Goal: Contribute content: Contribute content

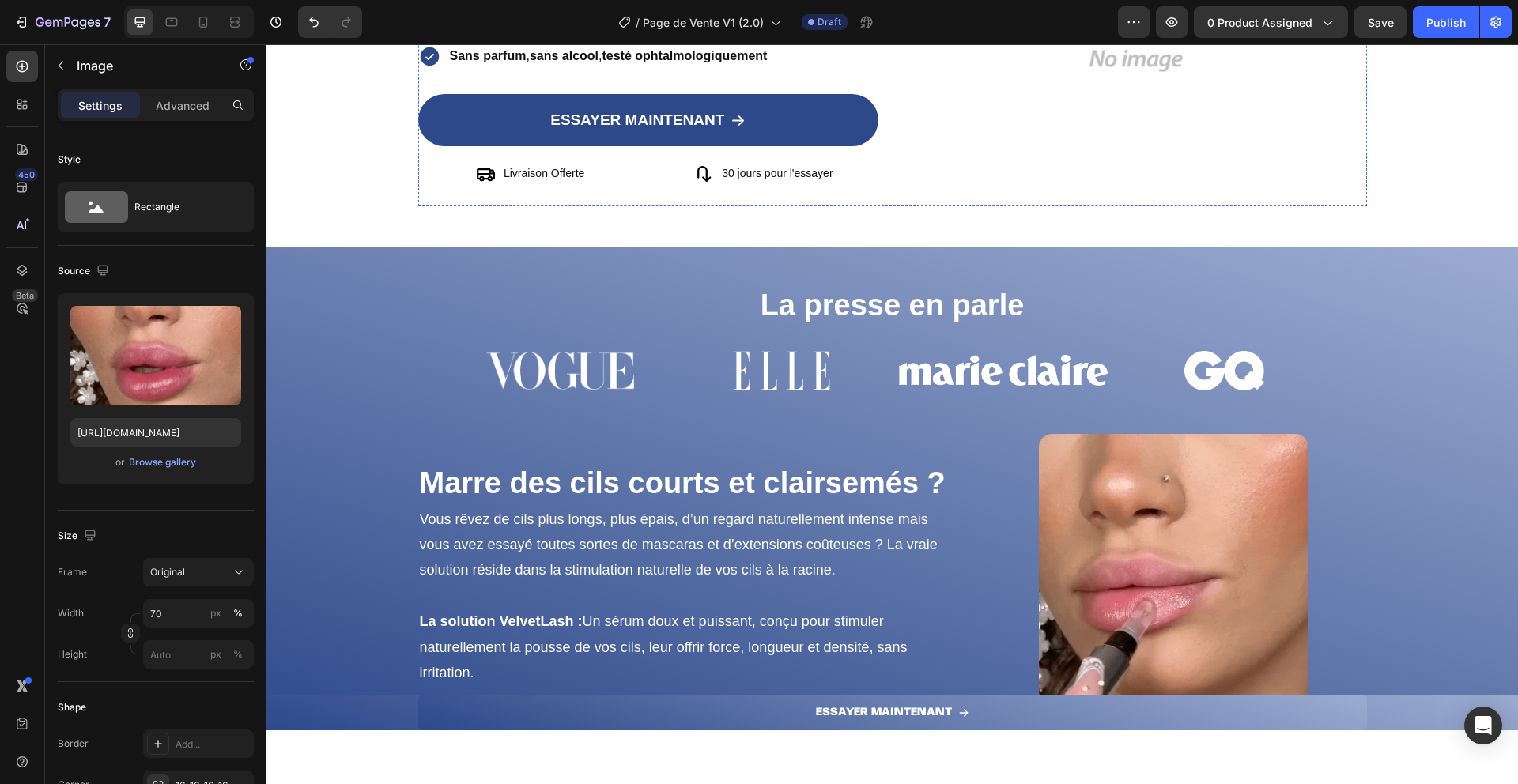
scroll to position [330, 0]
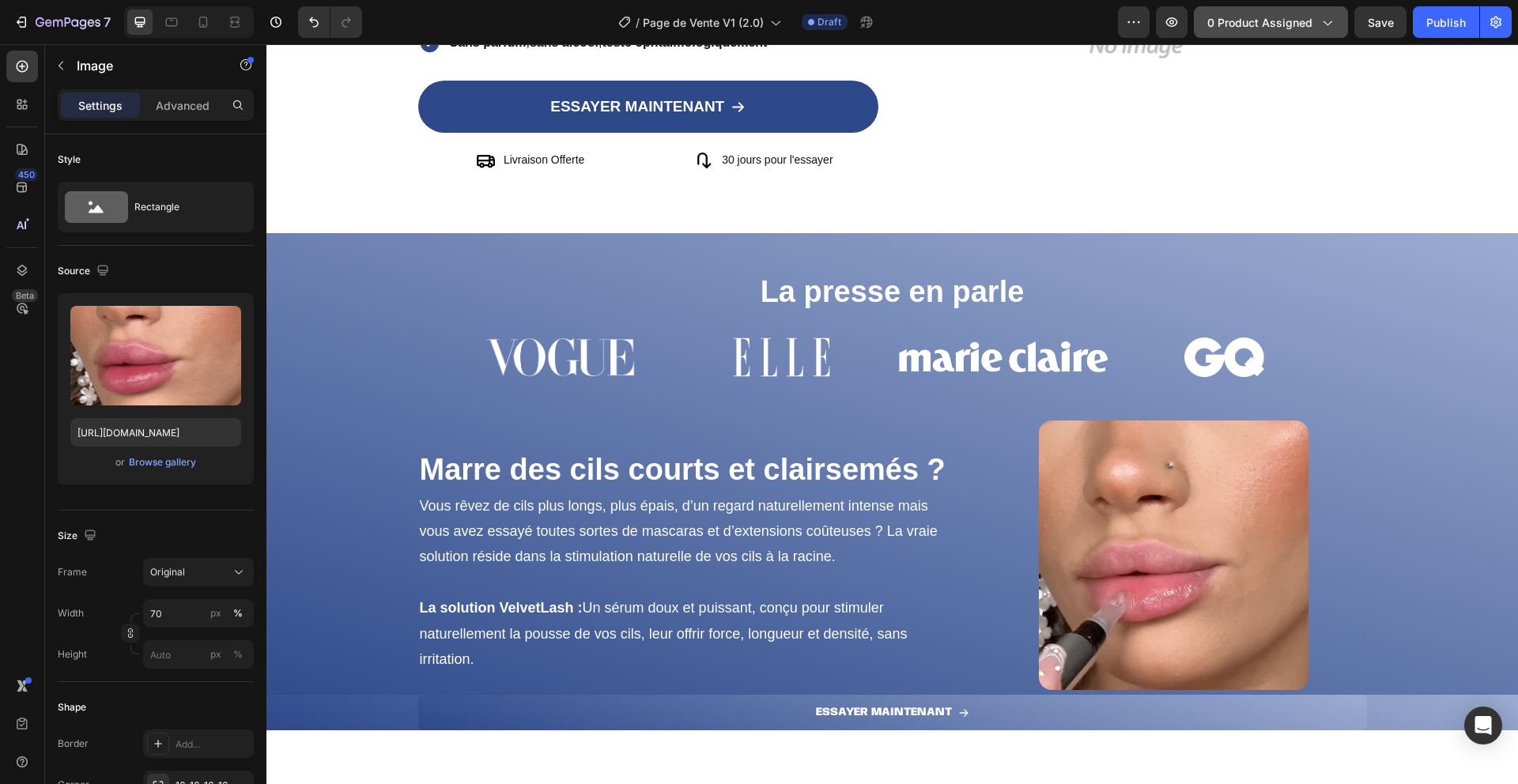
click at [1220, 11] on button "0 product assigned" at bounding box center [1272, 22] width 154 height 31
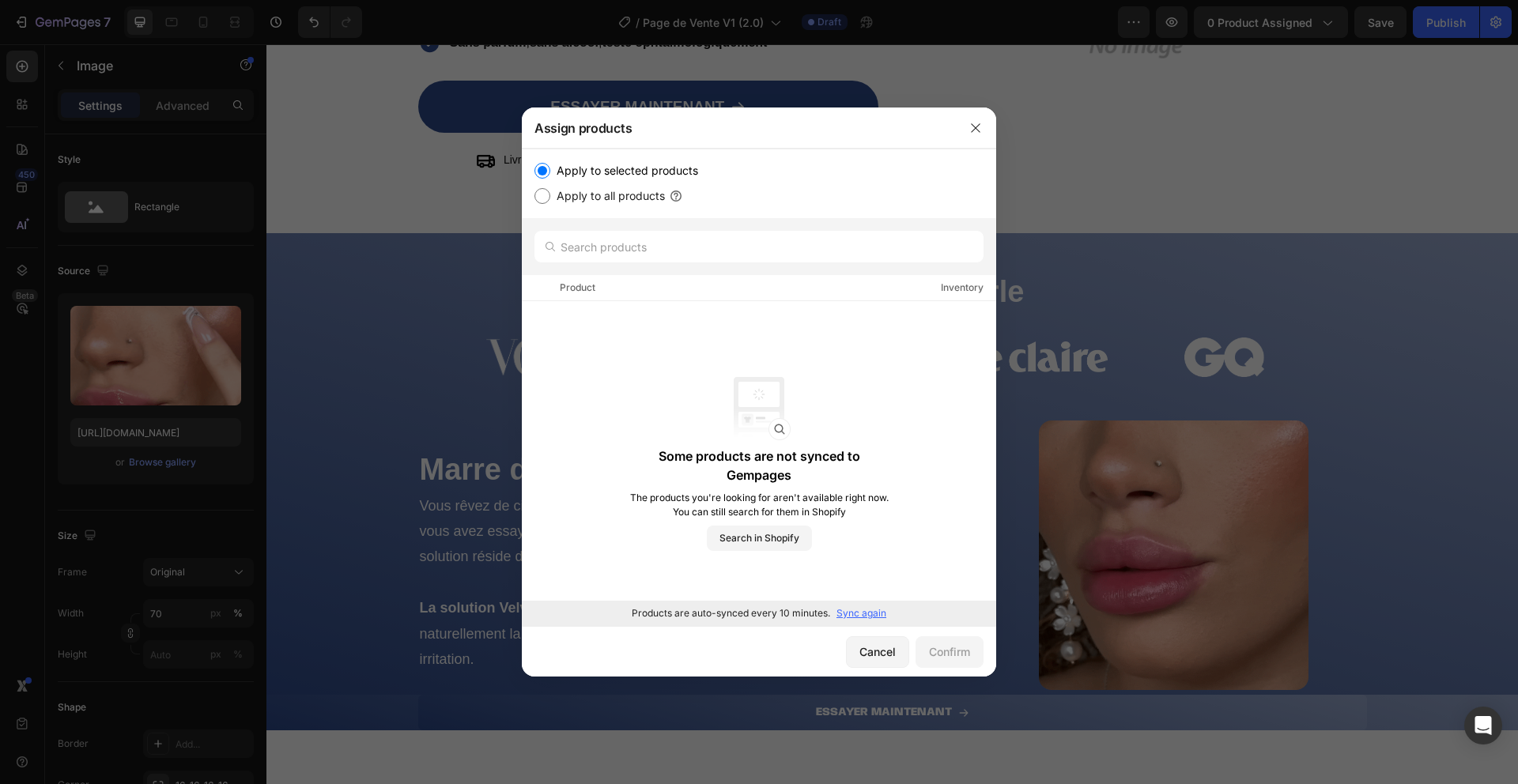
click at [842, 620] on p "Sync again" at bounding box center [860, 613] width 49 height 14
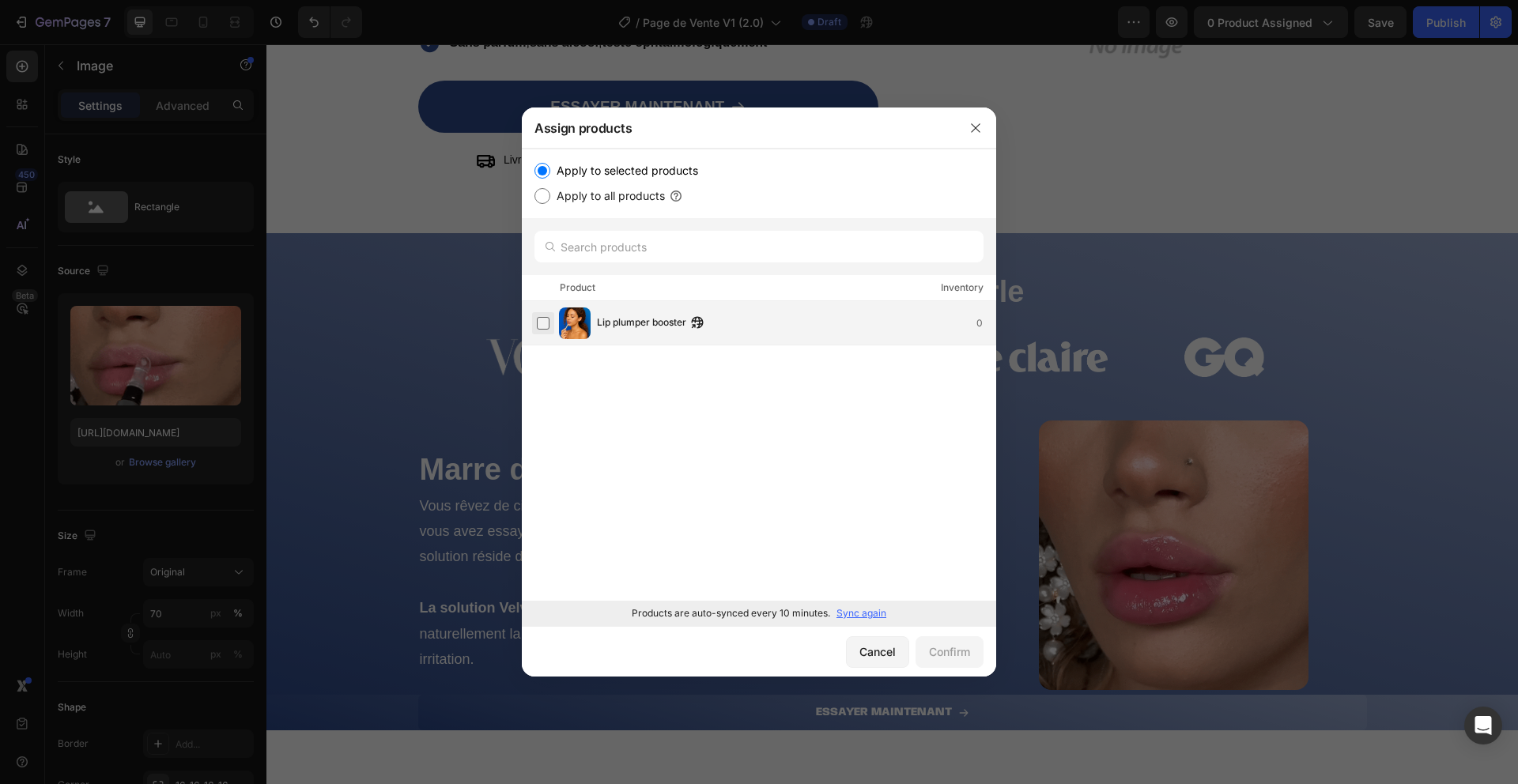
click at [538, 319] on label at bounding box center [543, 323] width 13 height 13
click at [958, 663] on button "Confirm" at bounding box center [950, 652] width 68 height 31
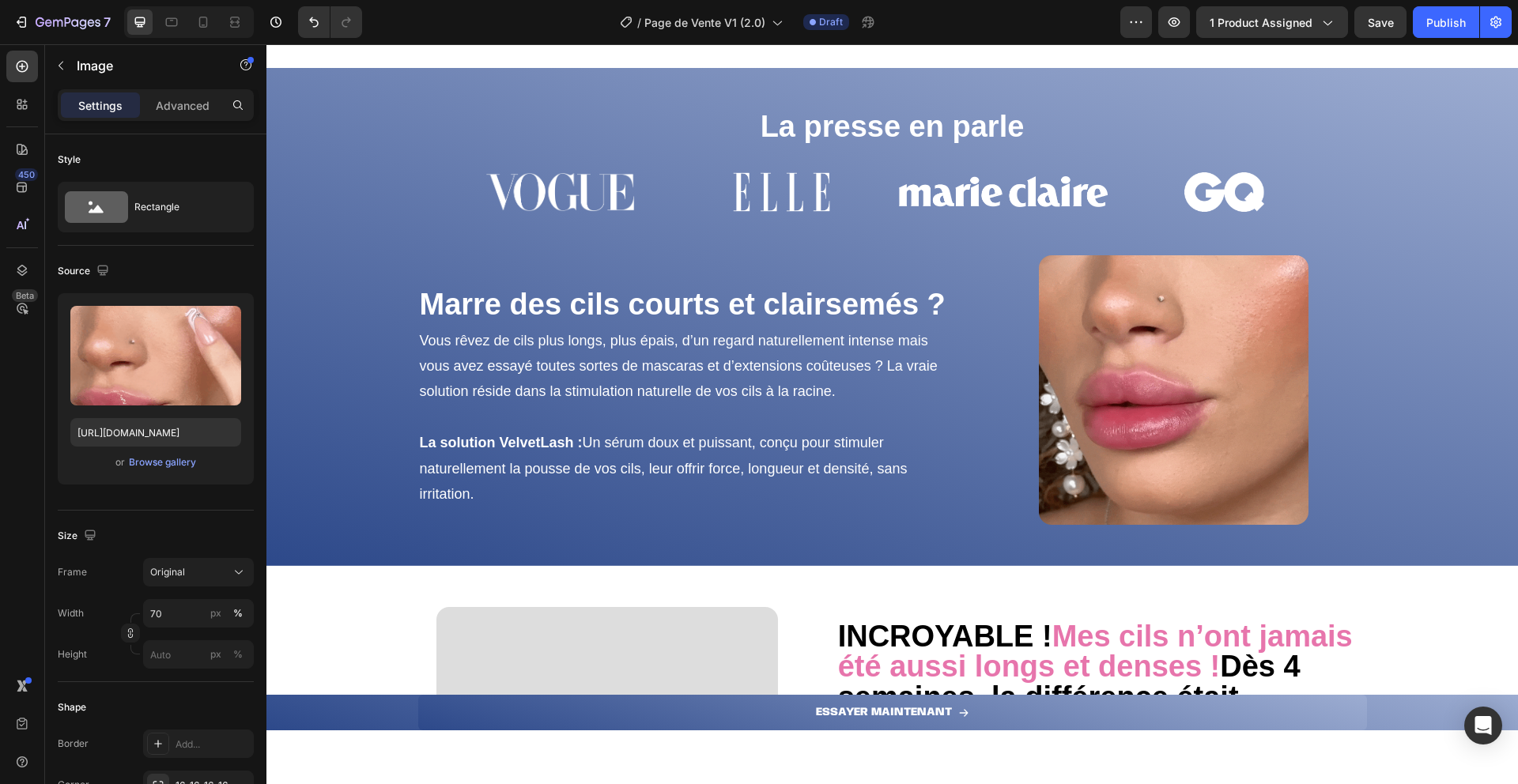
scroll to position [894, 0]
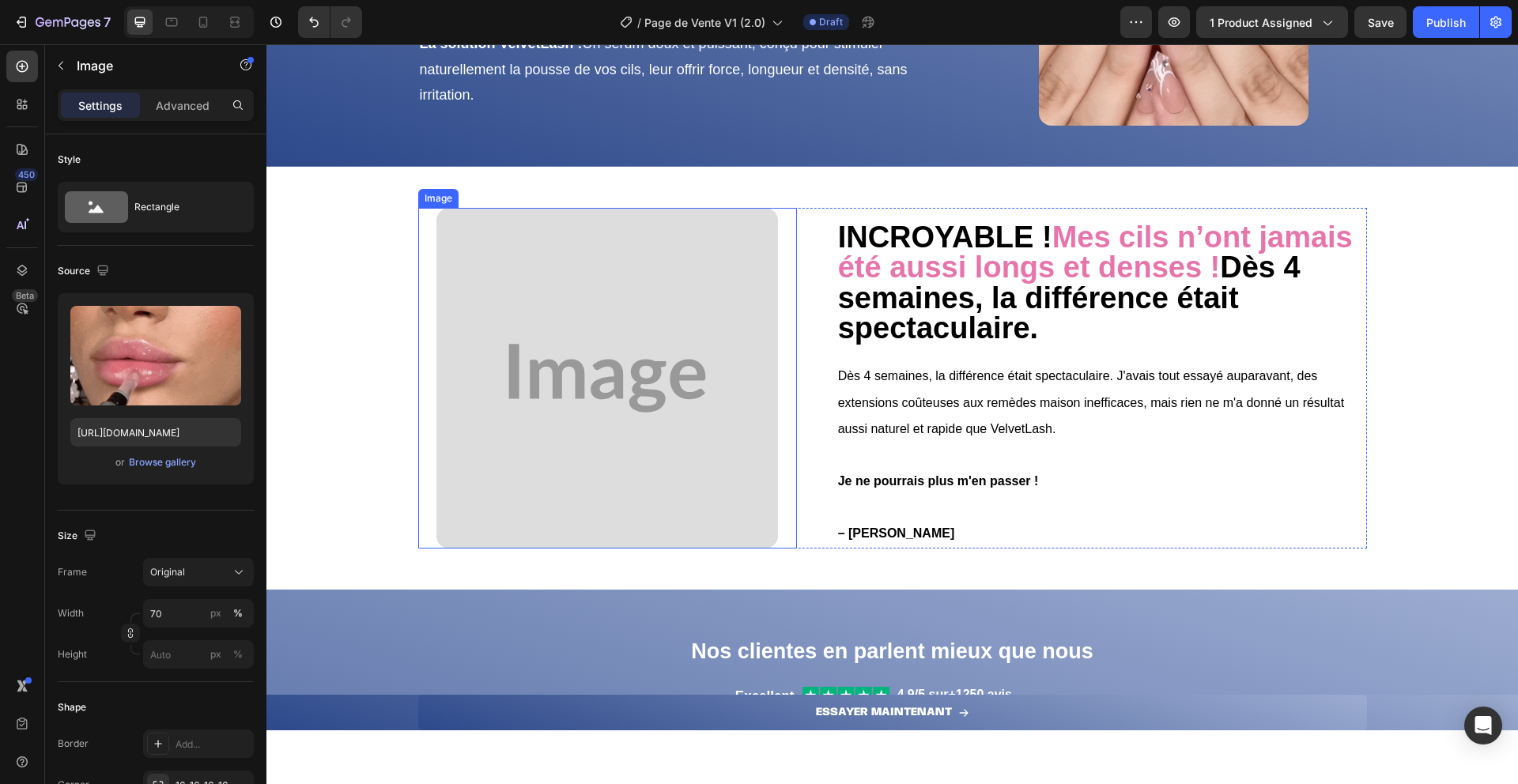
click at [541, 395] on img at bounding box center [606, 378] width 341 height 341
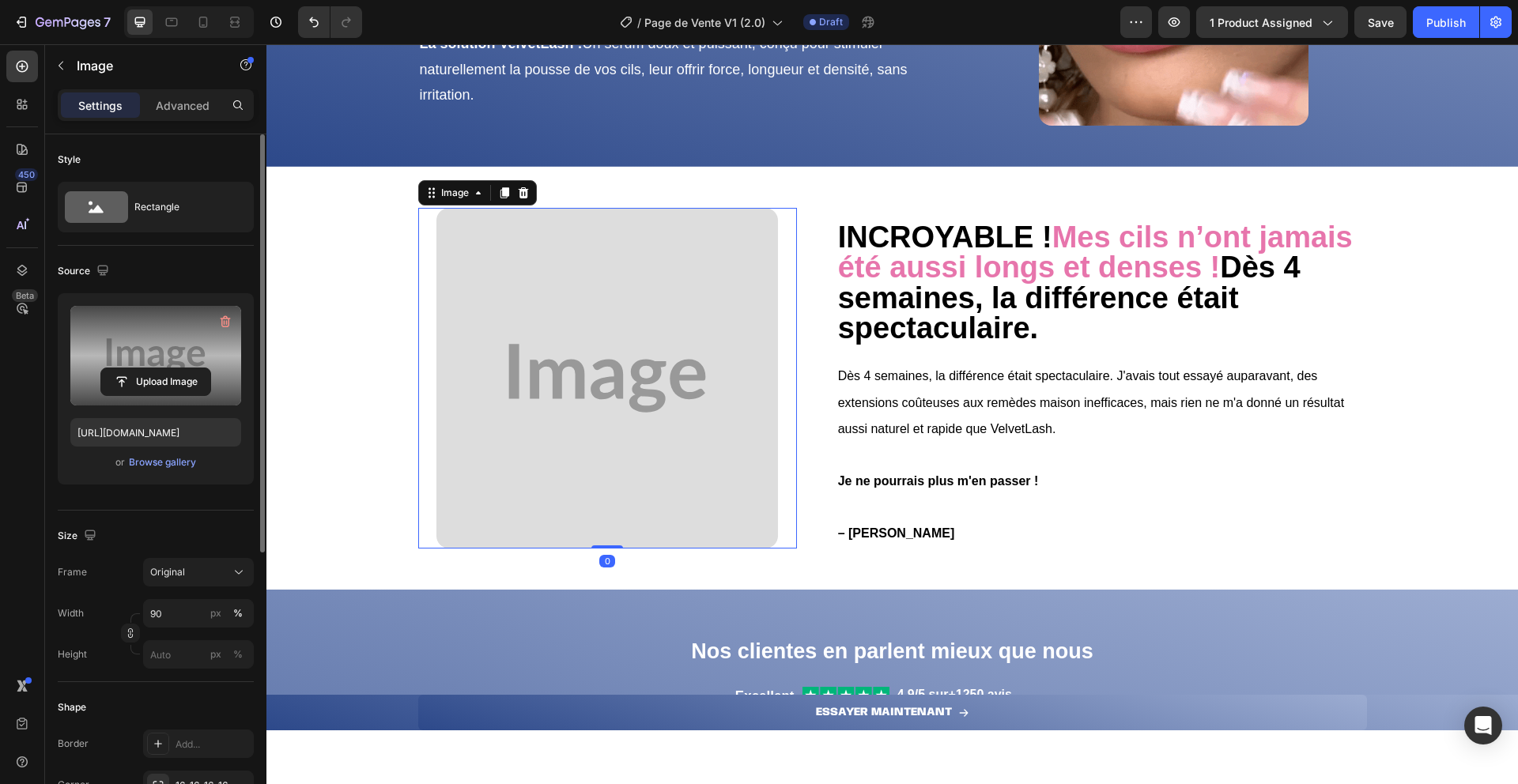
click at [163, 350] on label at bounding box center [155, 356] width 171 height 100
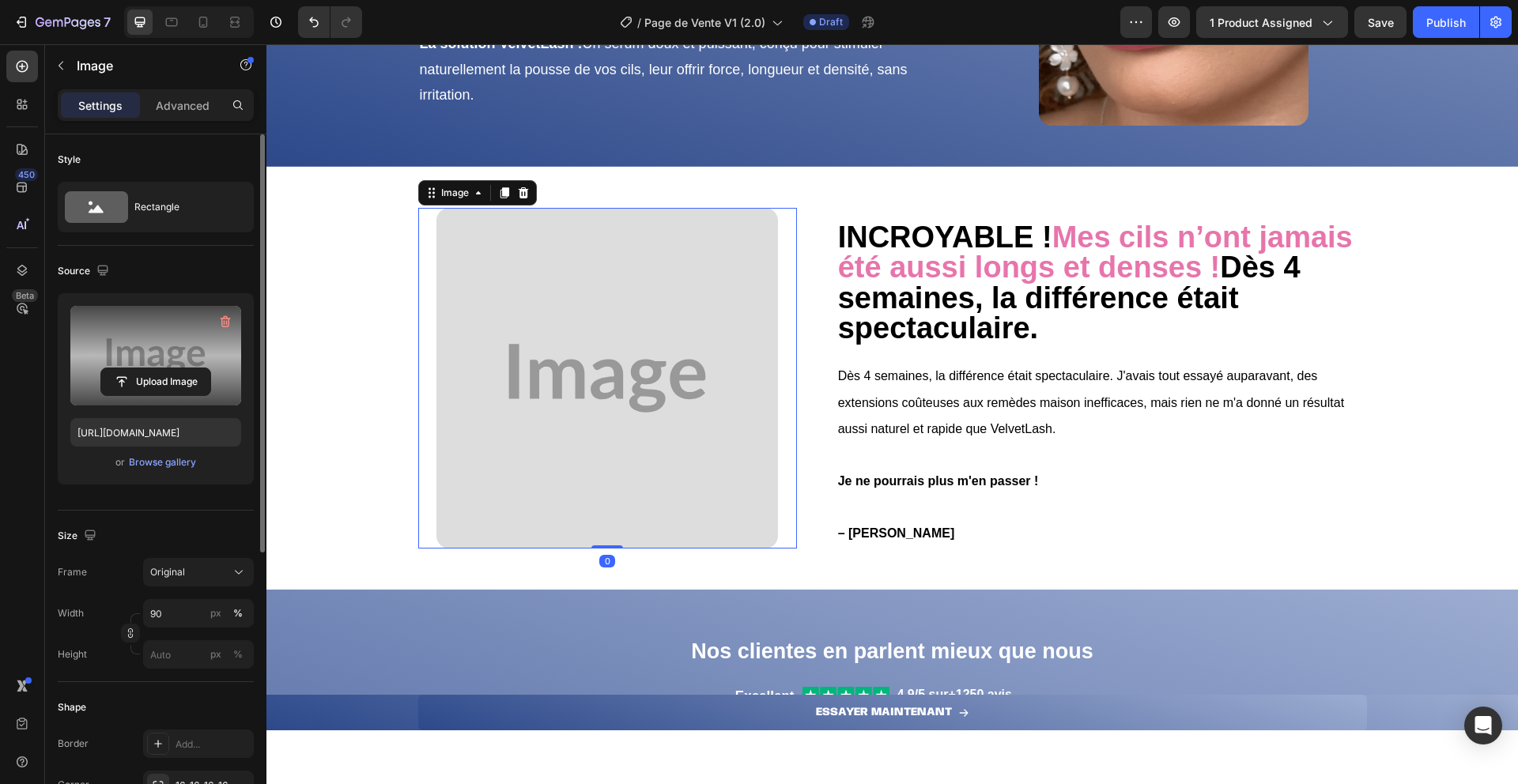
click at [163, 369] on input "file" at bounding box center [156, 382] width 109 height 27
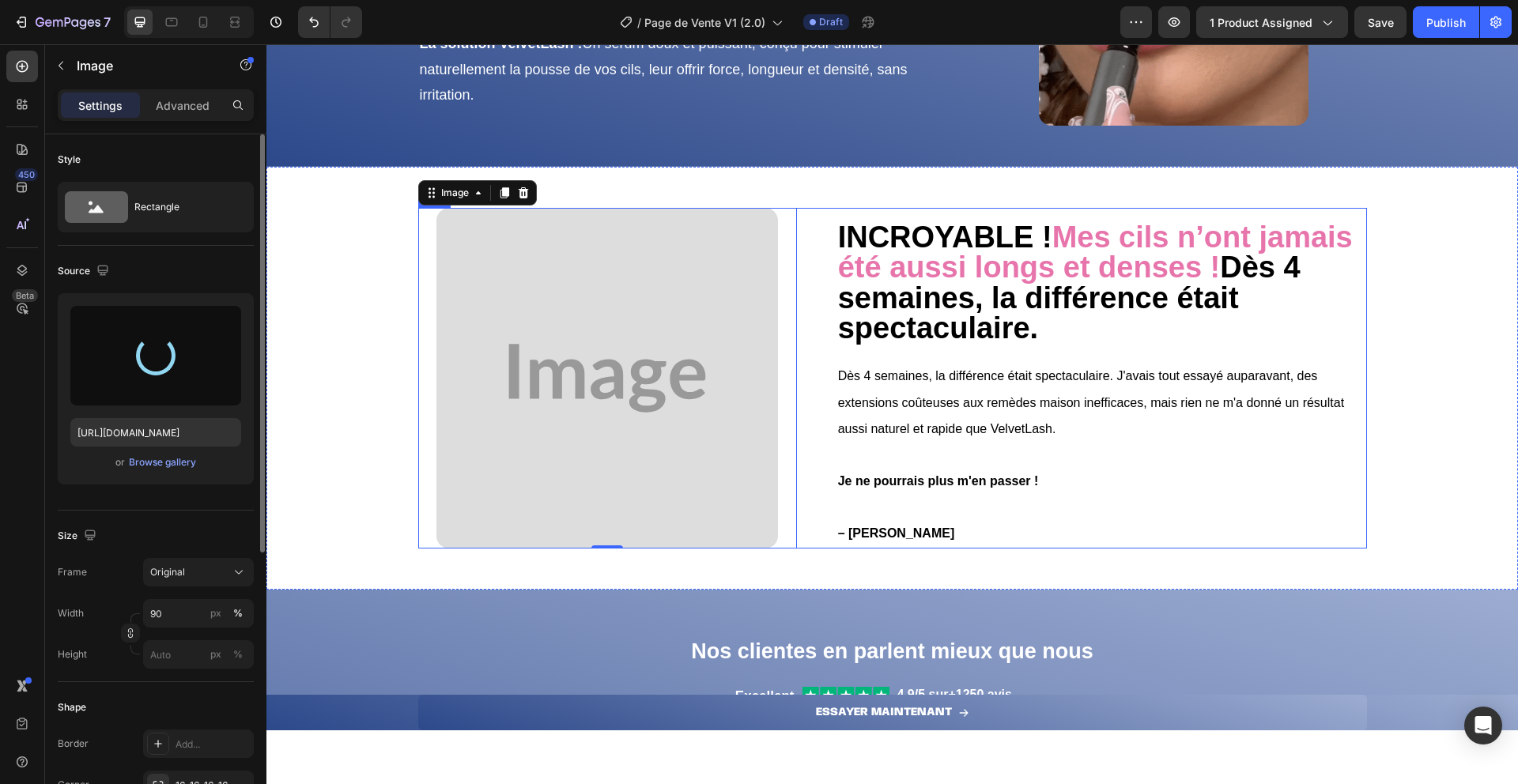
type input "[URL][DOMAIN_NAME]"
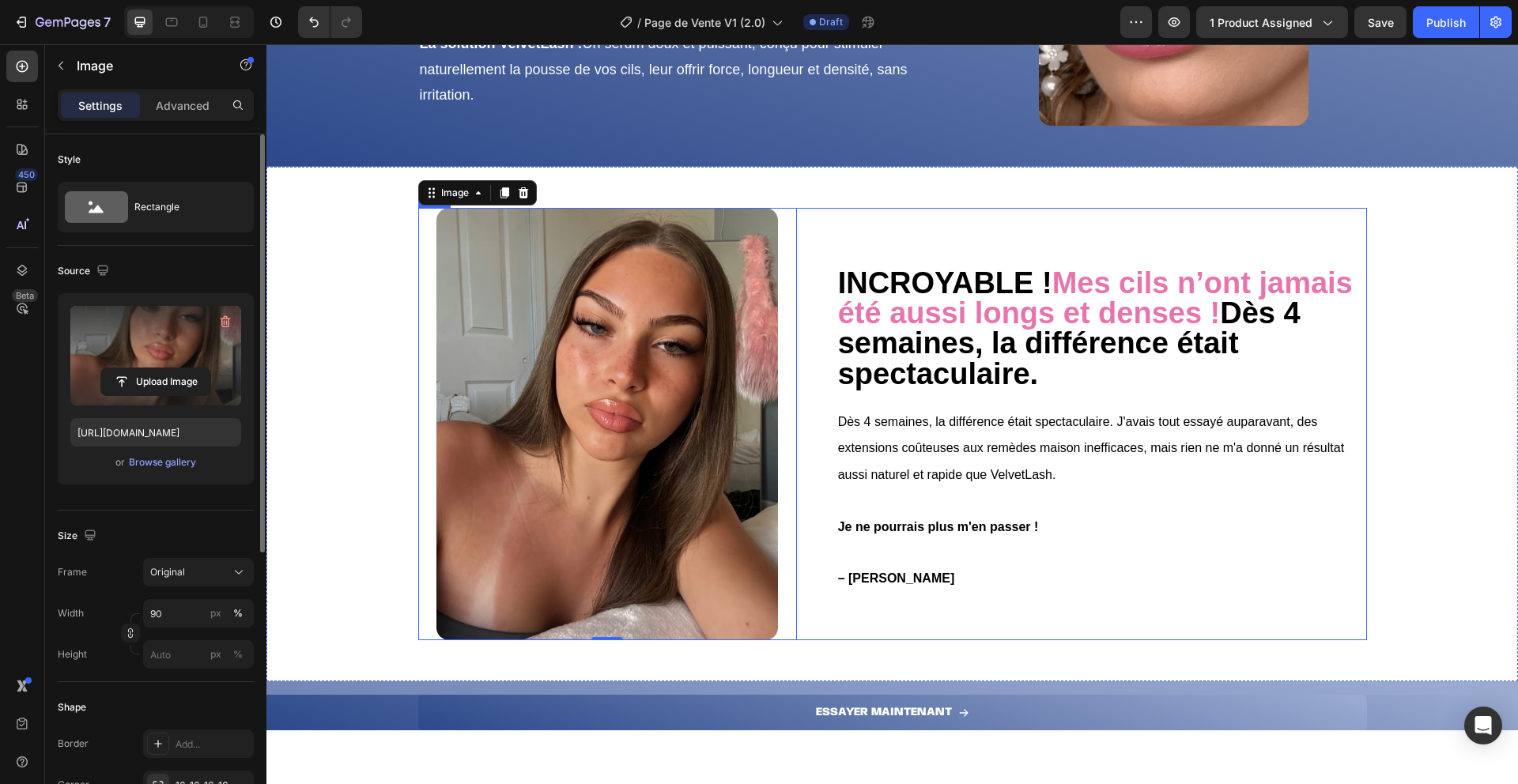
scroll to position [897, 0]
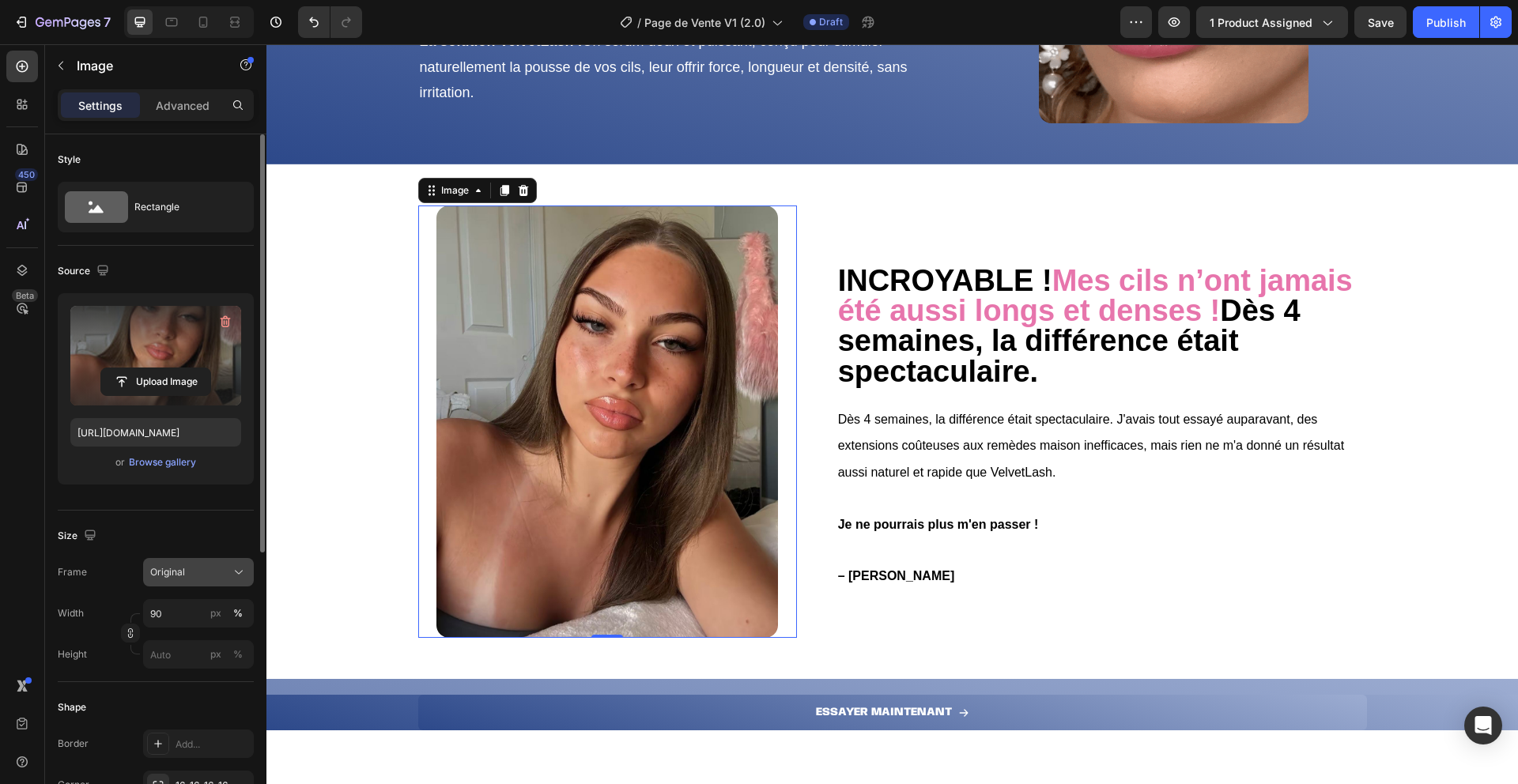
click at [200, 575] on div "Original" at bounding box center [188, 572] width 77 height 14
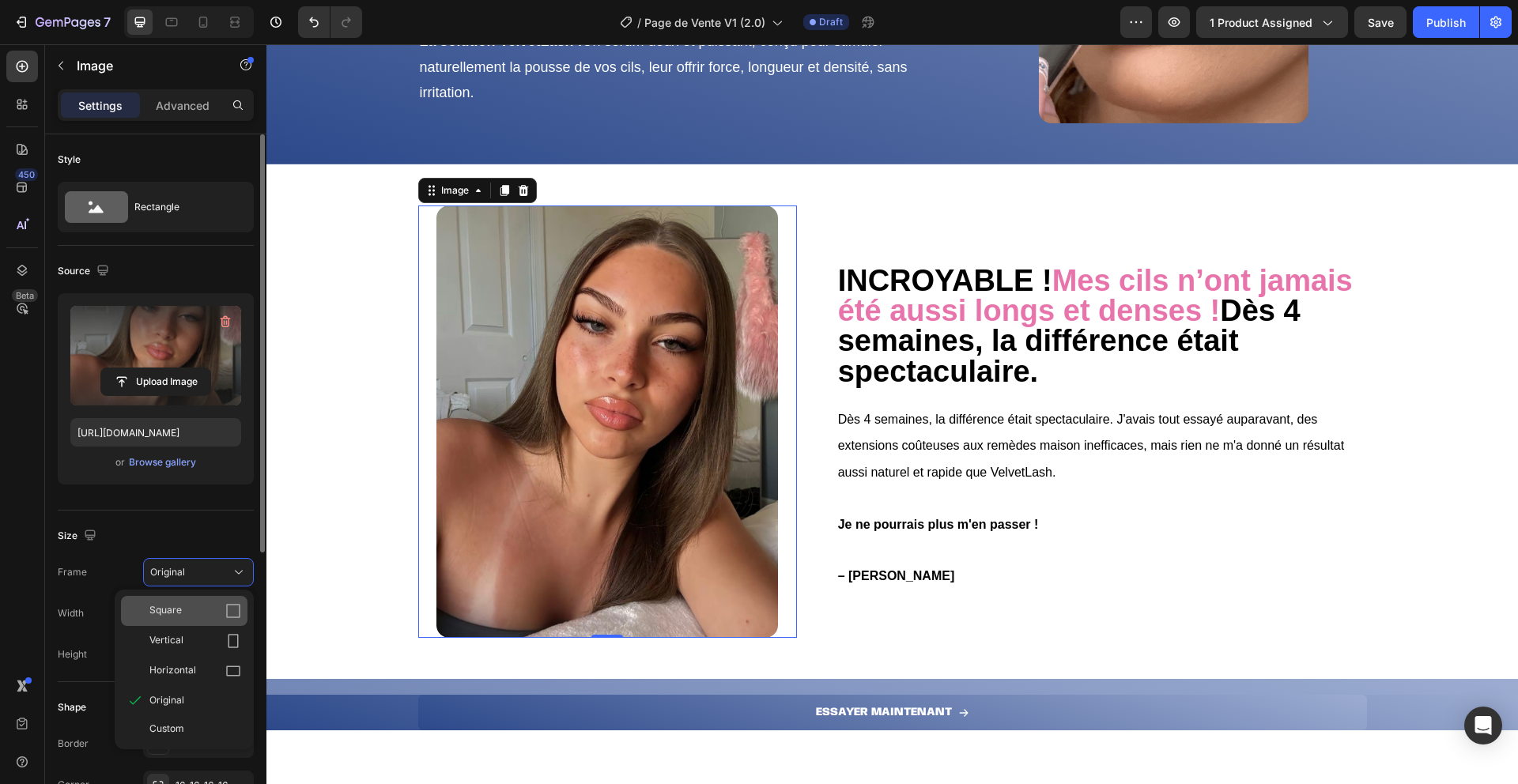
click at [230, 623] on div "Square" at bounding box center [184, 611] width 127 height 30
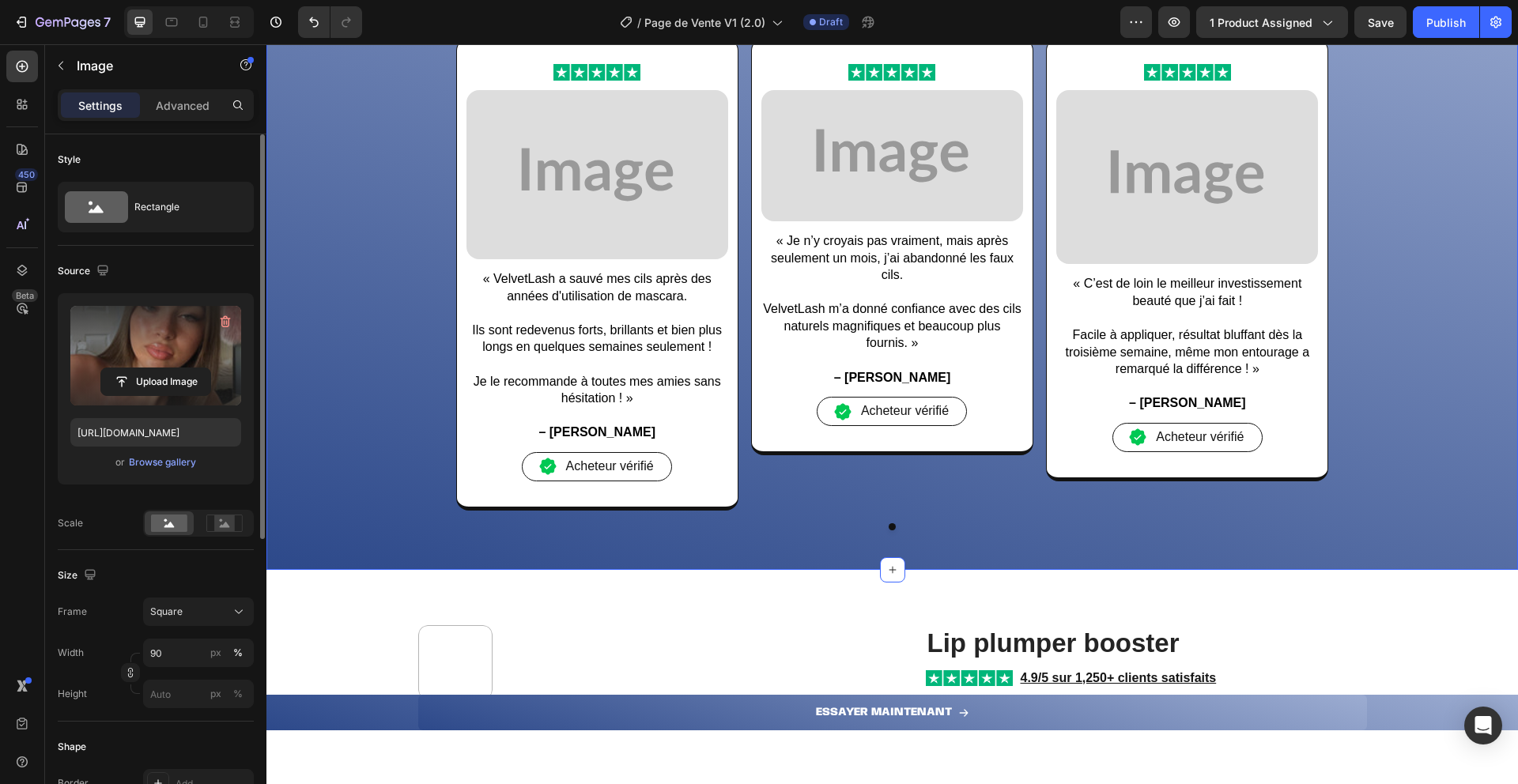
scroll to position [1575, 0]
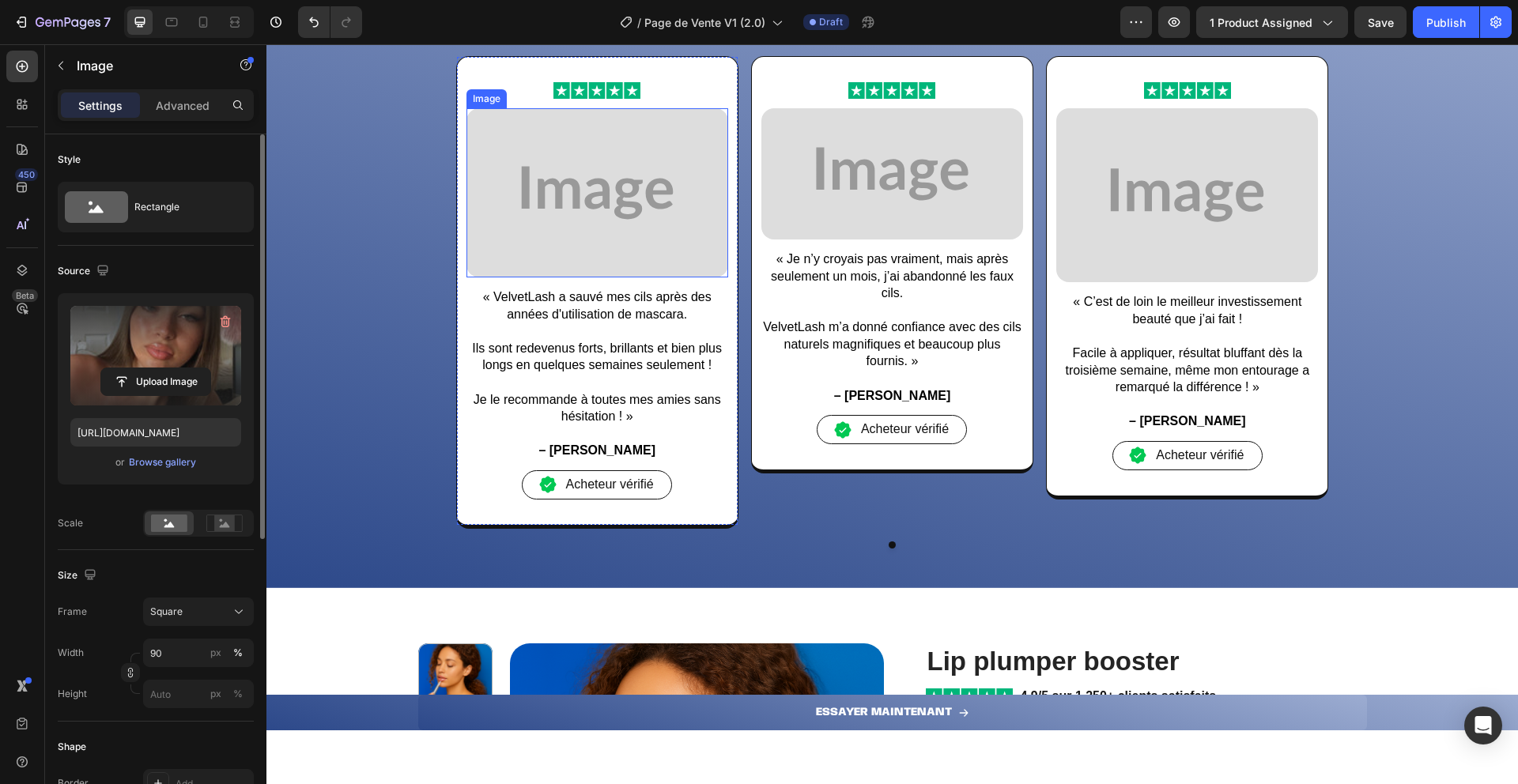
click at [636, 253] on img at bounding box center [598, 193] width 262 height 169
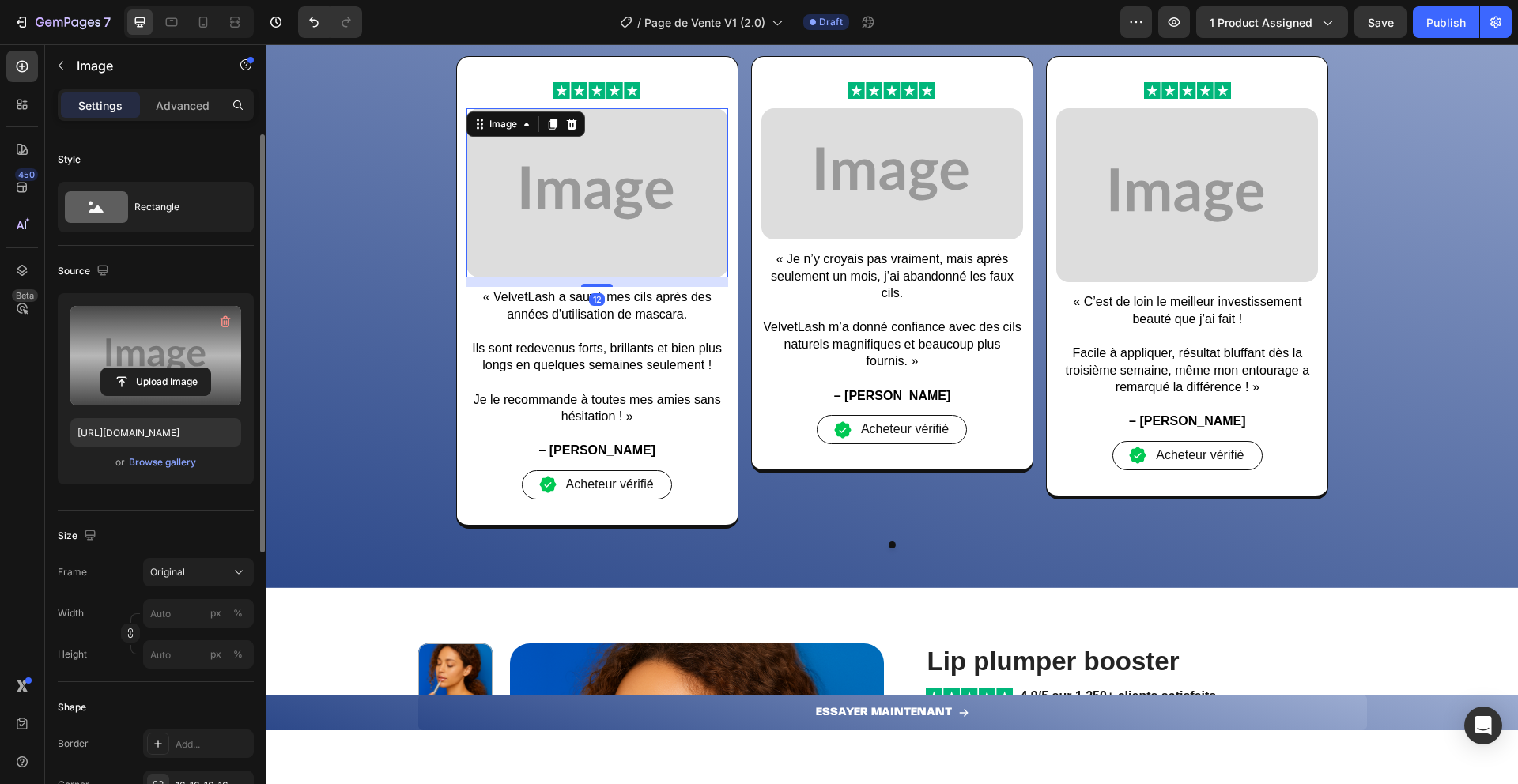
click at [169, 327] on label at bounding box center [155, 356] width 171 height 100
click at [169, 369] on input "file" at bounding box center [156, 382] width 109 height 27
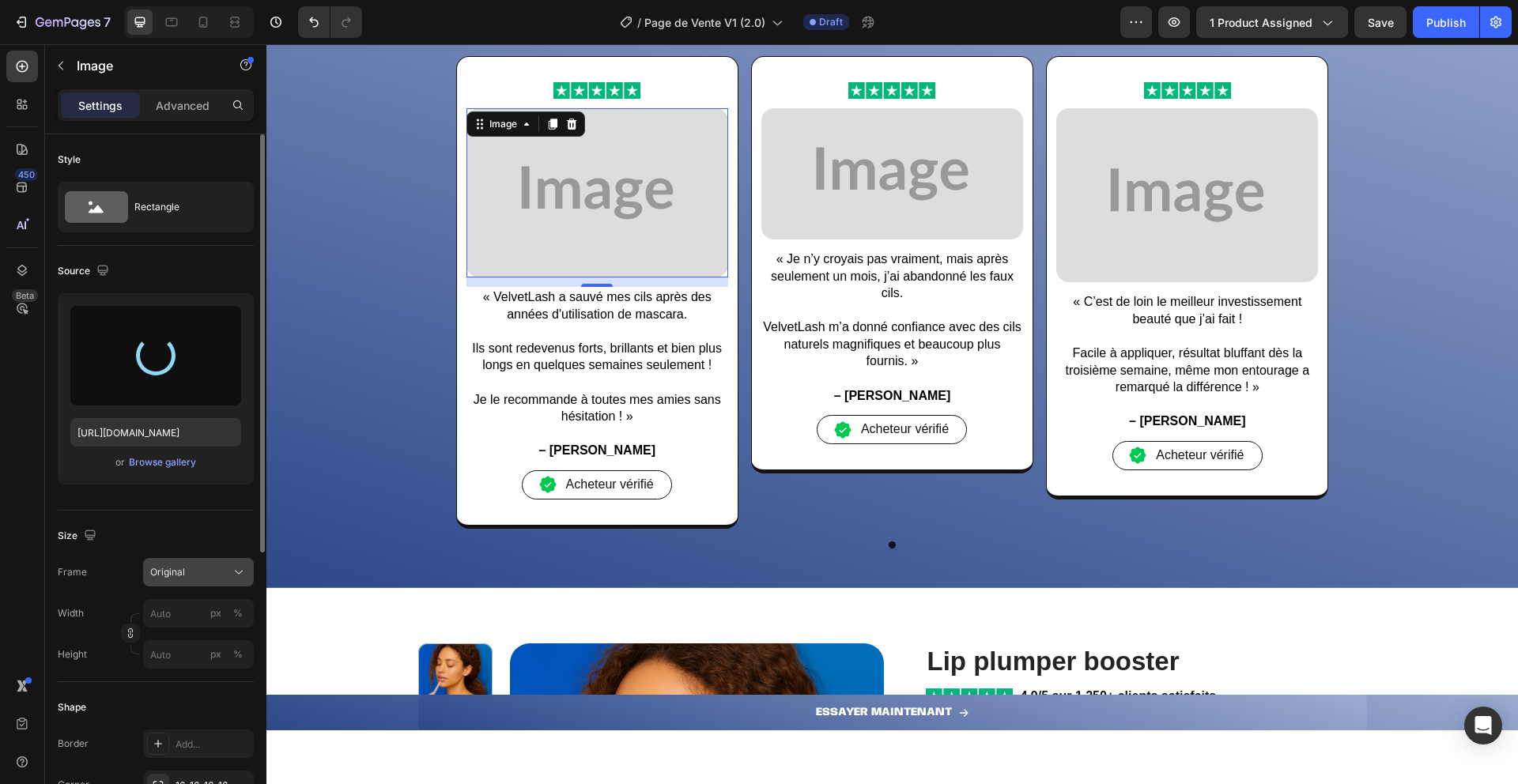
type input "[URL][DOMAIN_NAME]"
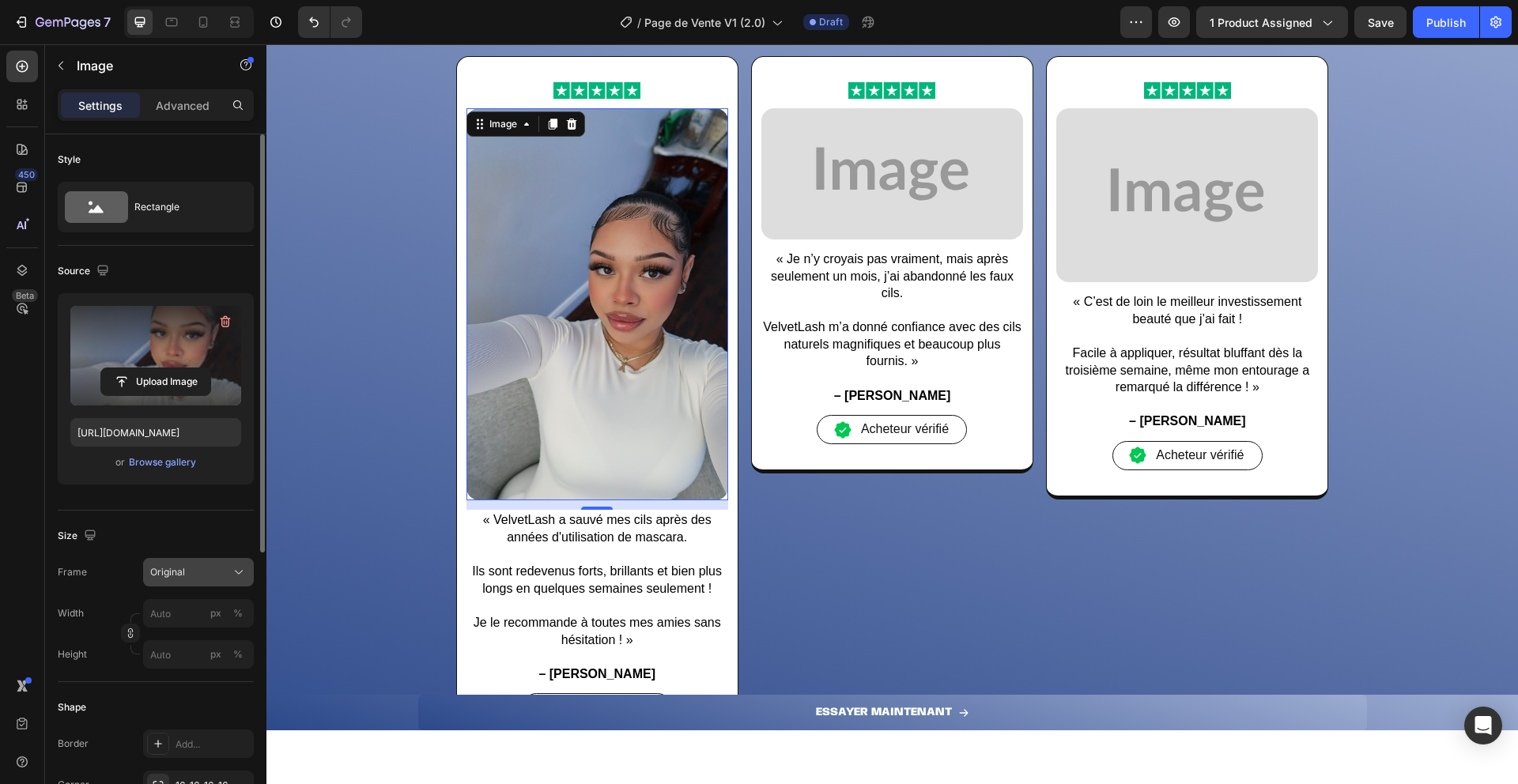
click at [189, 578] on div "Original" at bounding box center [188, 572] width 77 height 14
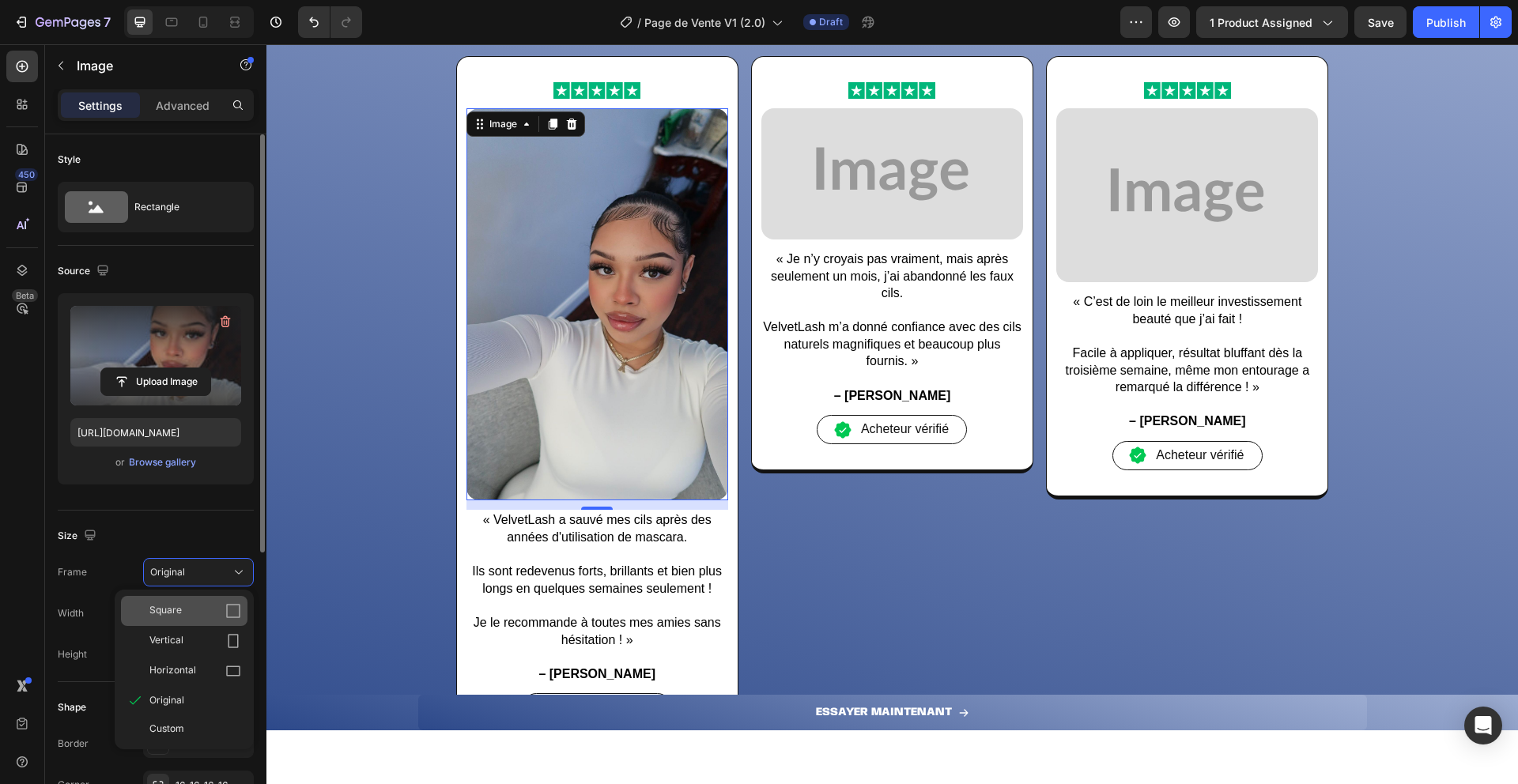
click at [184, 611] on div "Square" at bounding box center [195, 611] width 92 height 16
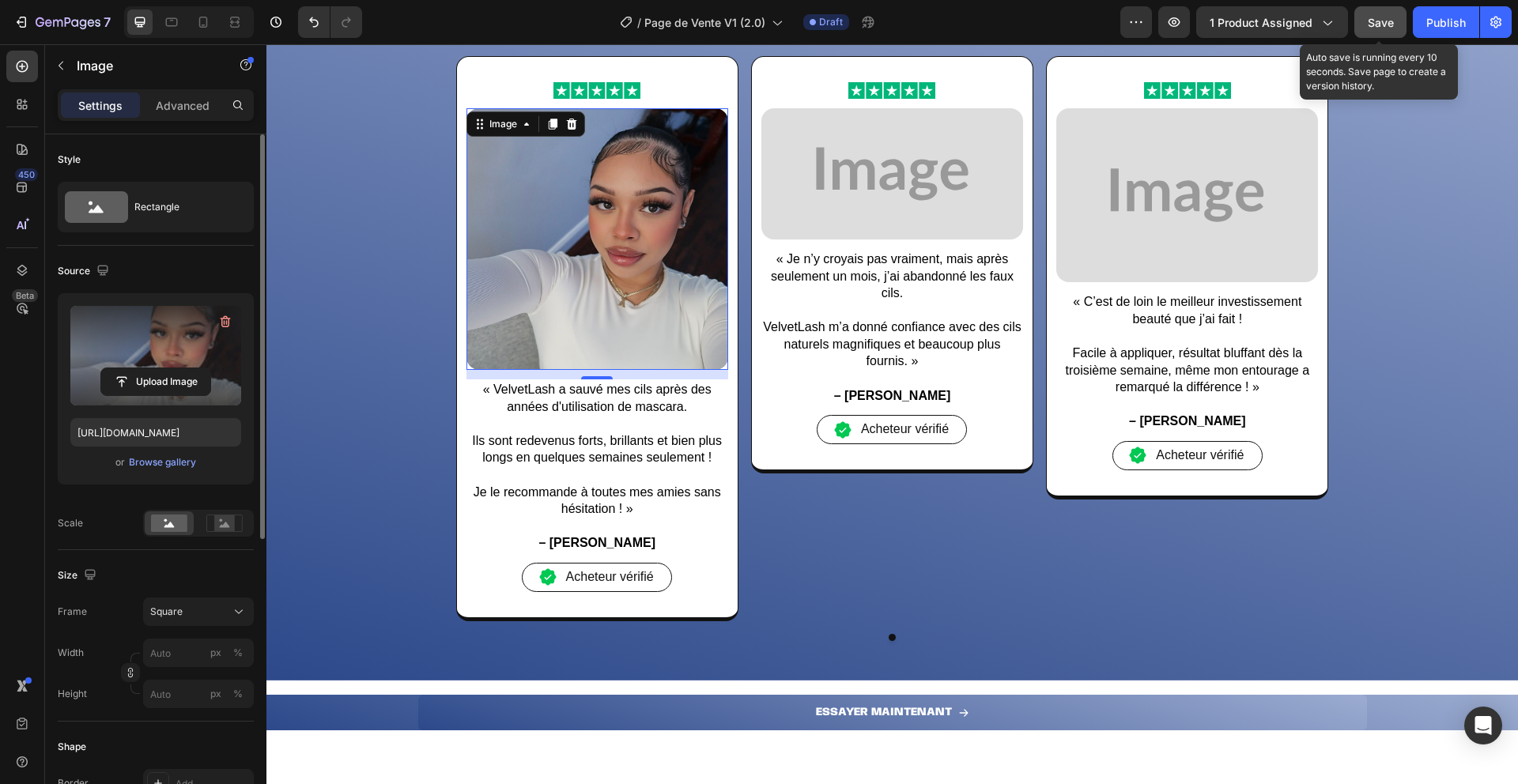
click at [1377, 16] on span "Save" at bounding box center [1381, 22] width 26 height 13
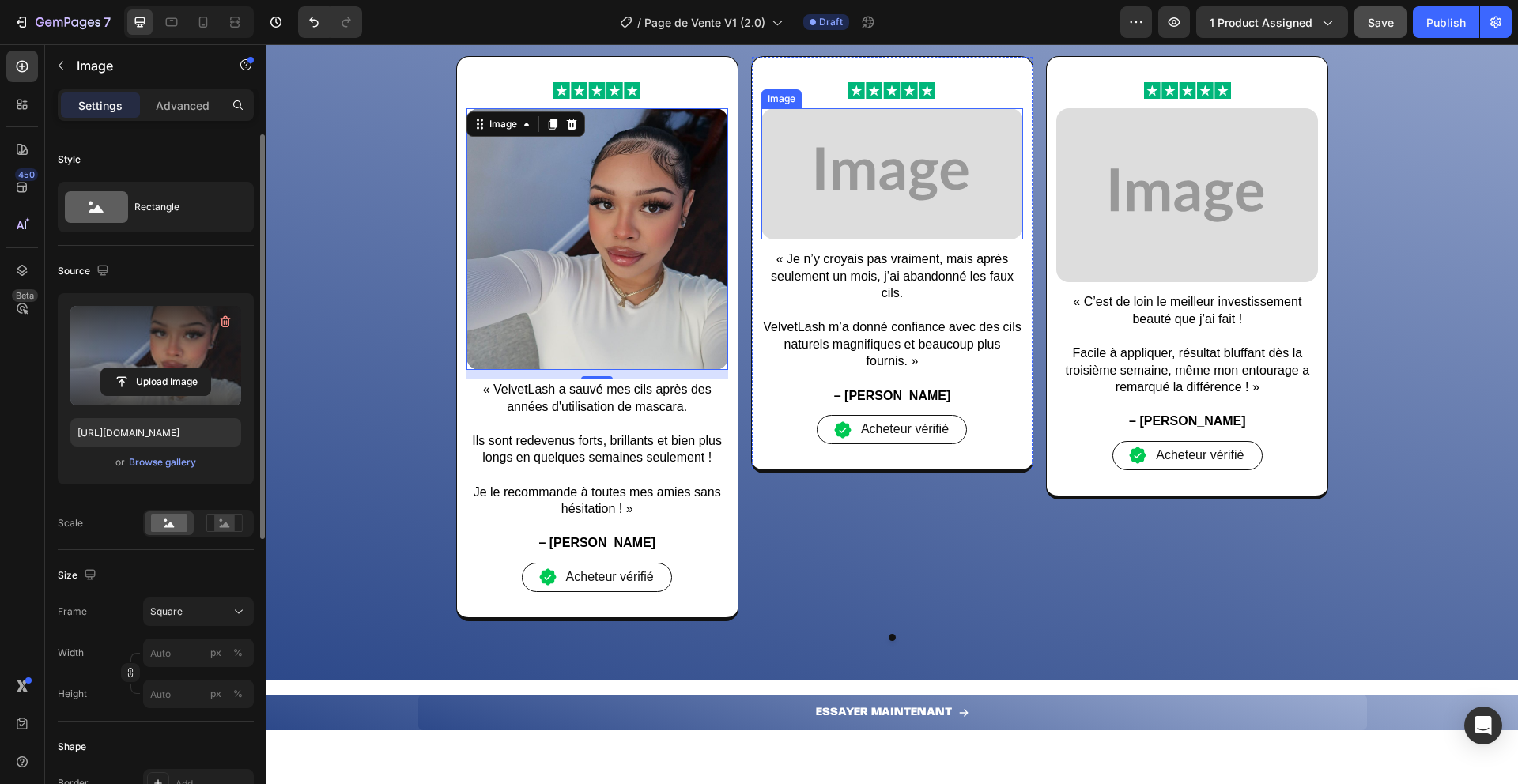
click at [829, 202] on img at bounding box center [893, 173] width 262 height 131
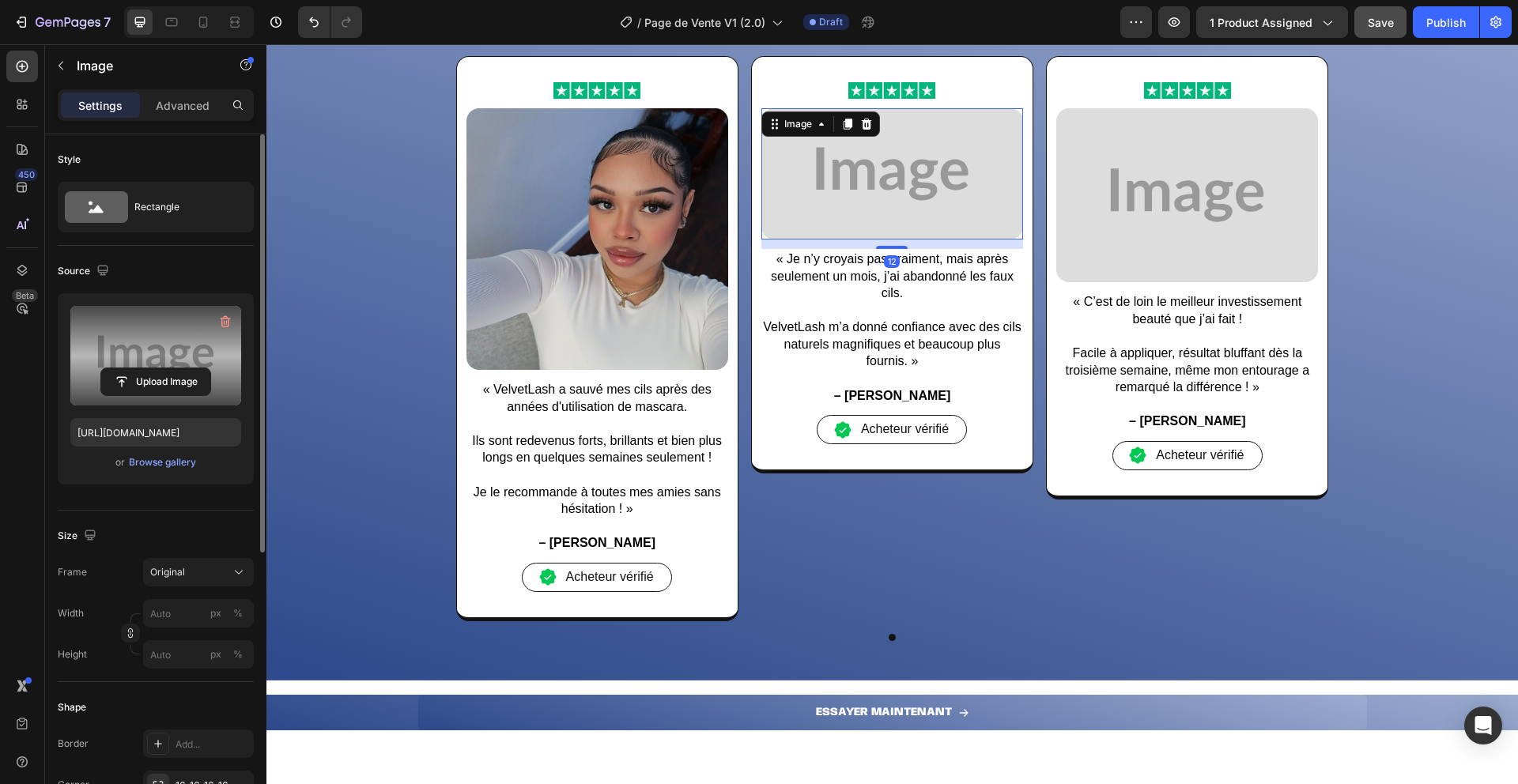
click at [89, 345] on label at bounding box center [155, 356] width 171 height 100
click at [101, 369] on input "file" at bounding box center [156, 382] width 109 height 27
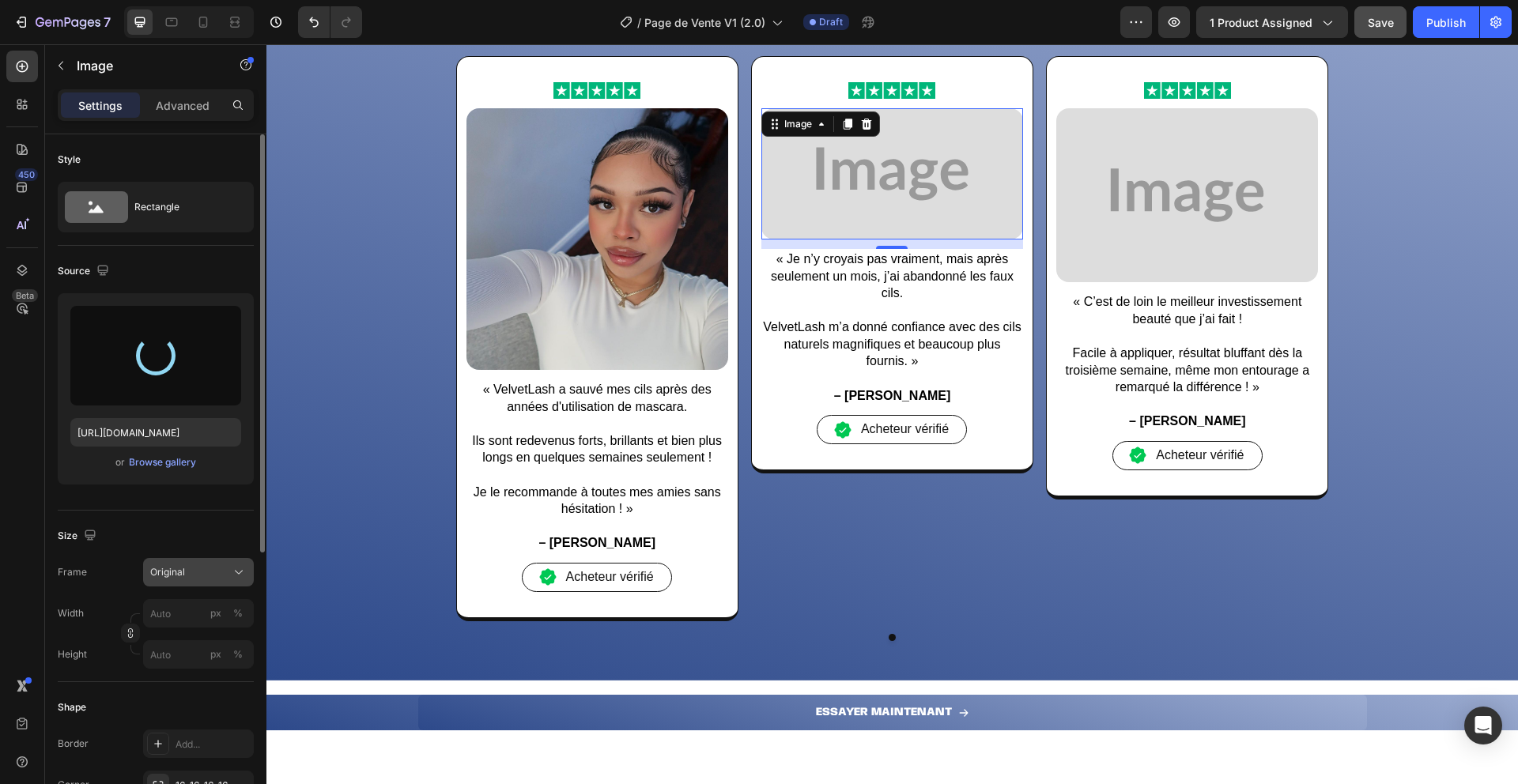
type input "[URL][DOMAIN_NAME]"
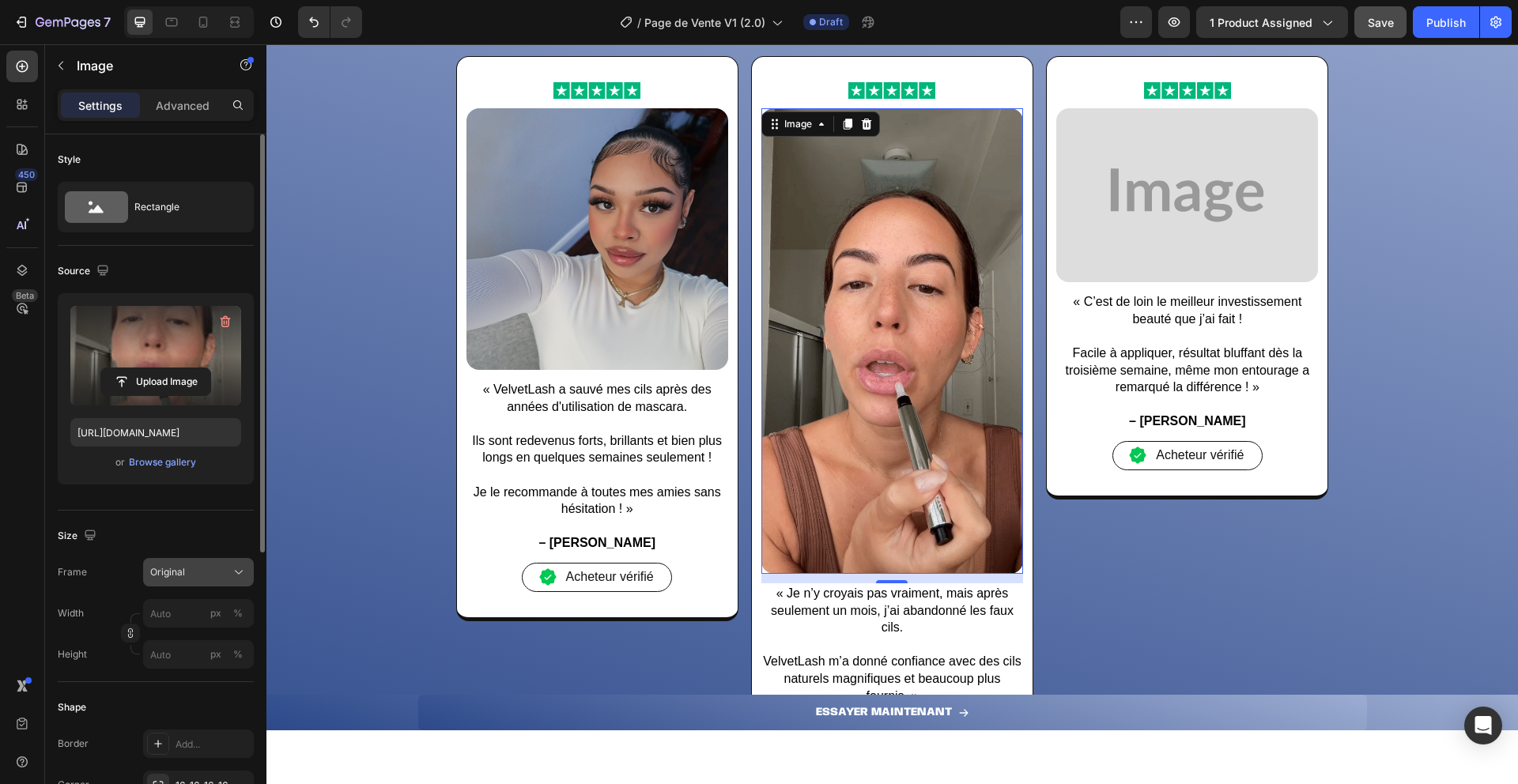
click at [195, 577] on div "Original" at bounding box center [188, 572] width 77 height 14
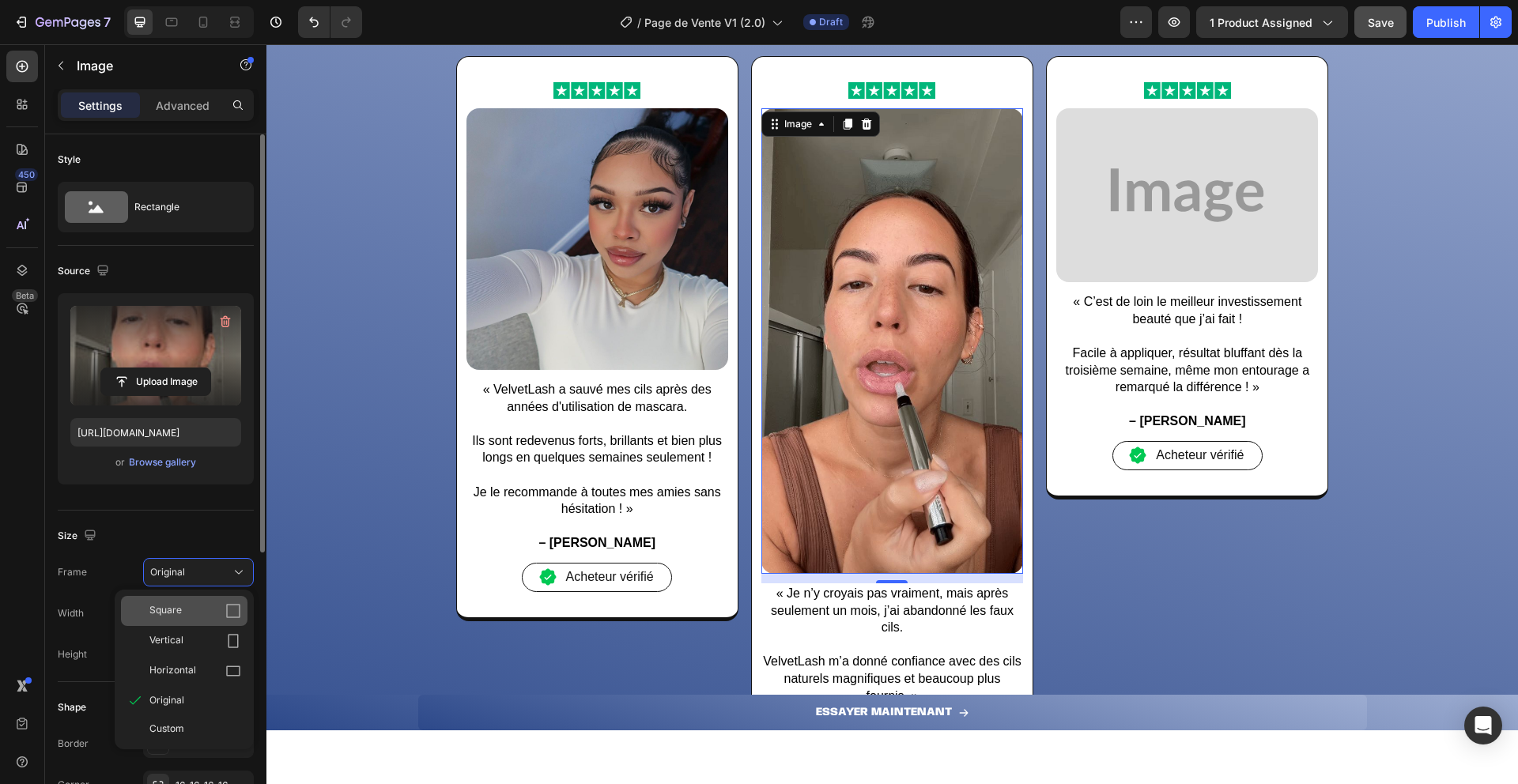
click at [205, 610] on div "Square" at bounding box center [195, 611] width 92 height 16
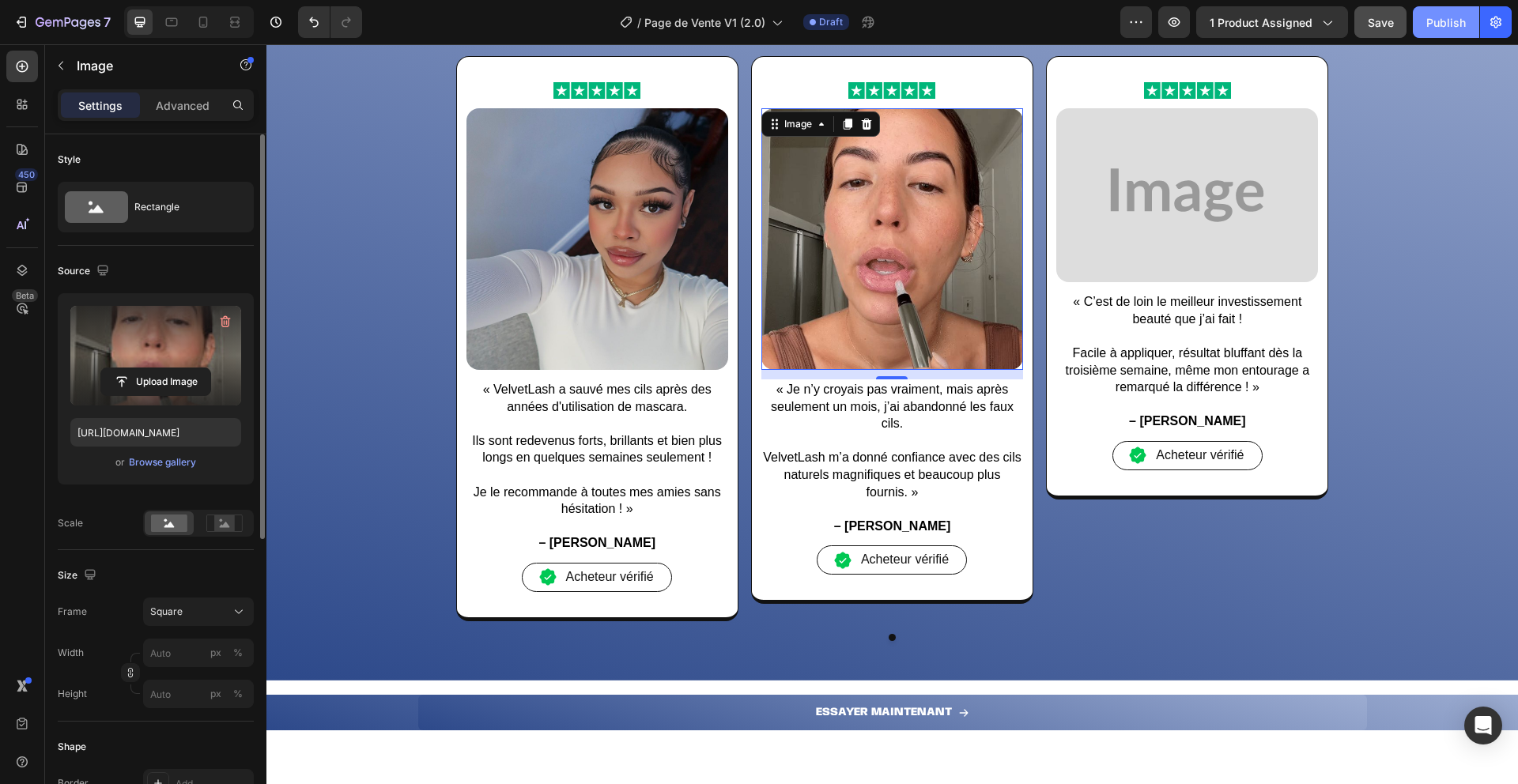
click at [1444, 30] on button "Publish" at bounding box center [1446, 22] width 67 height 31
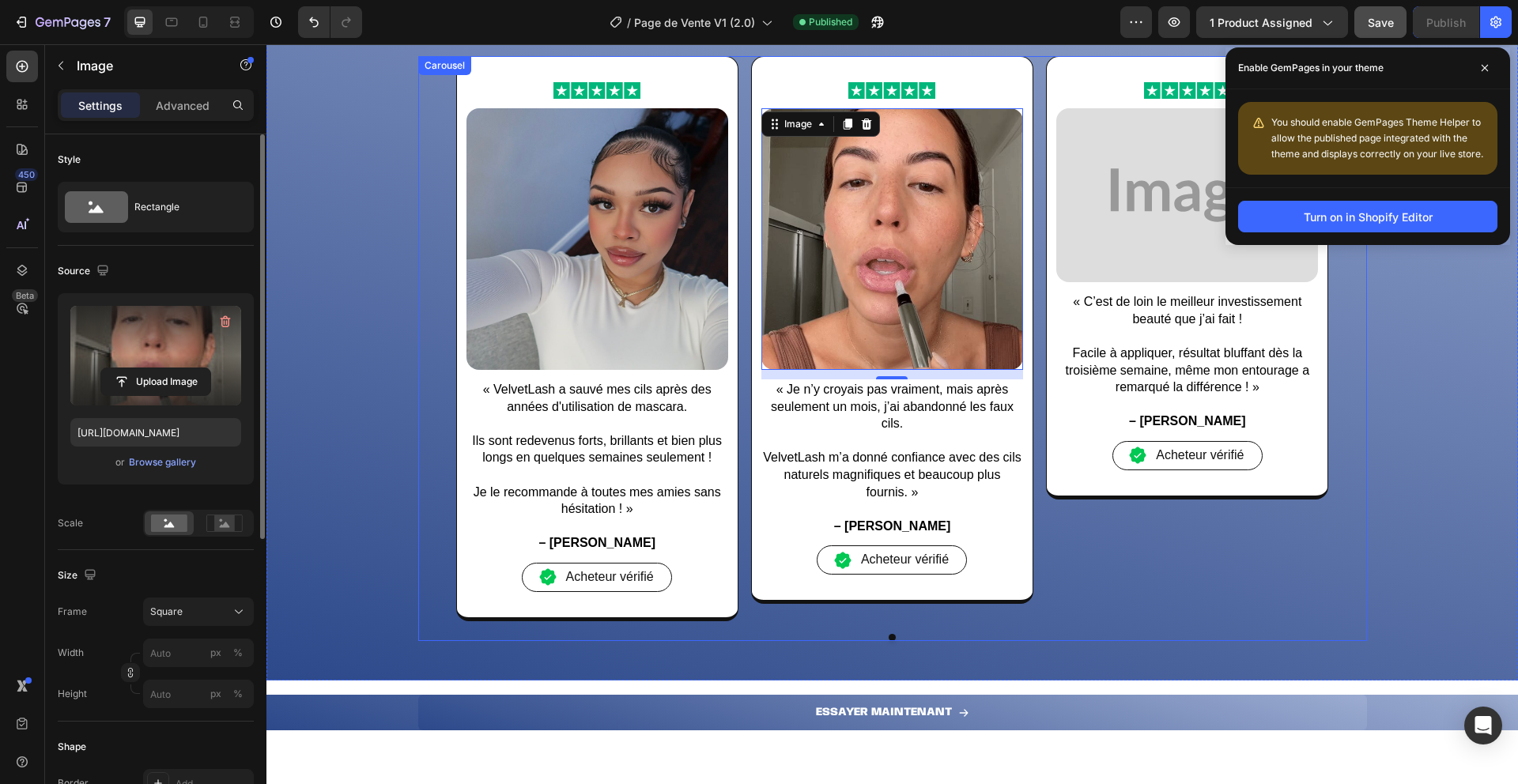
click at [1079, 422] on p "– [PERSON_NAME]" at bounding box center [1188, 421] width 258 height 17
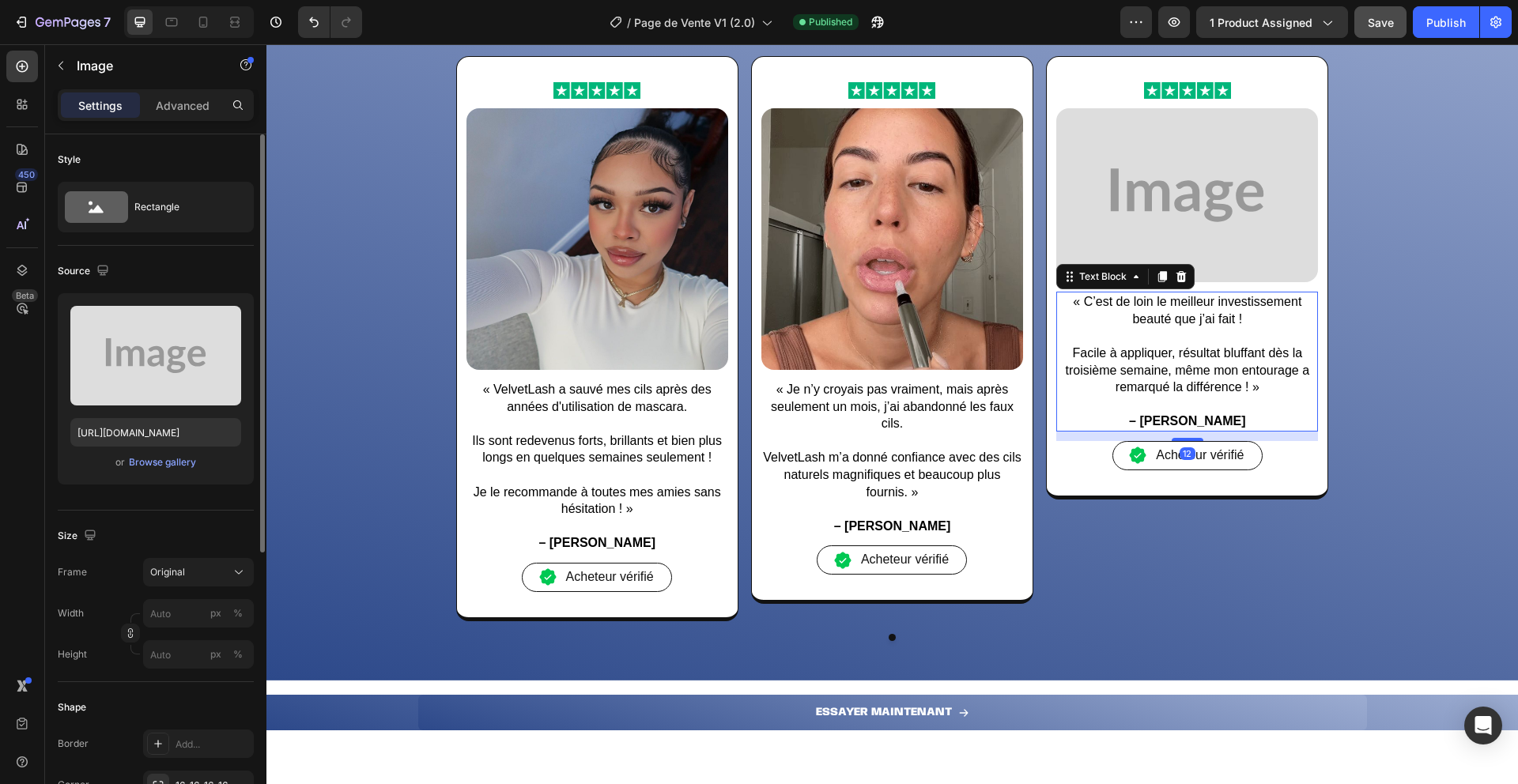
click at [1095, 235] on img at bounding box center [1188, 195] width 262 height 174
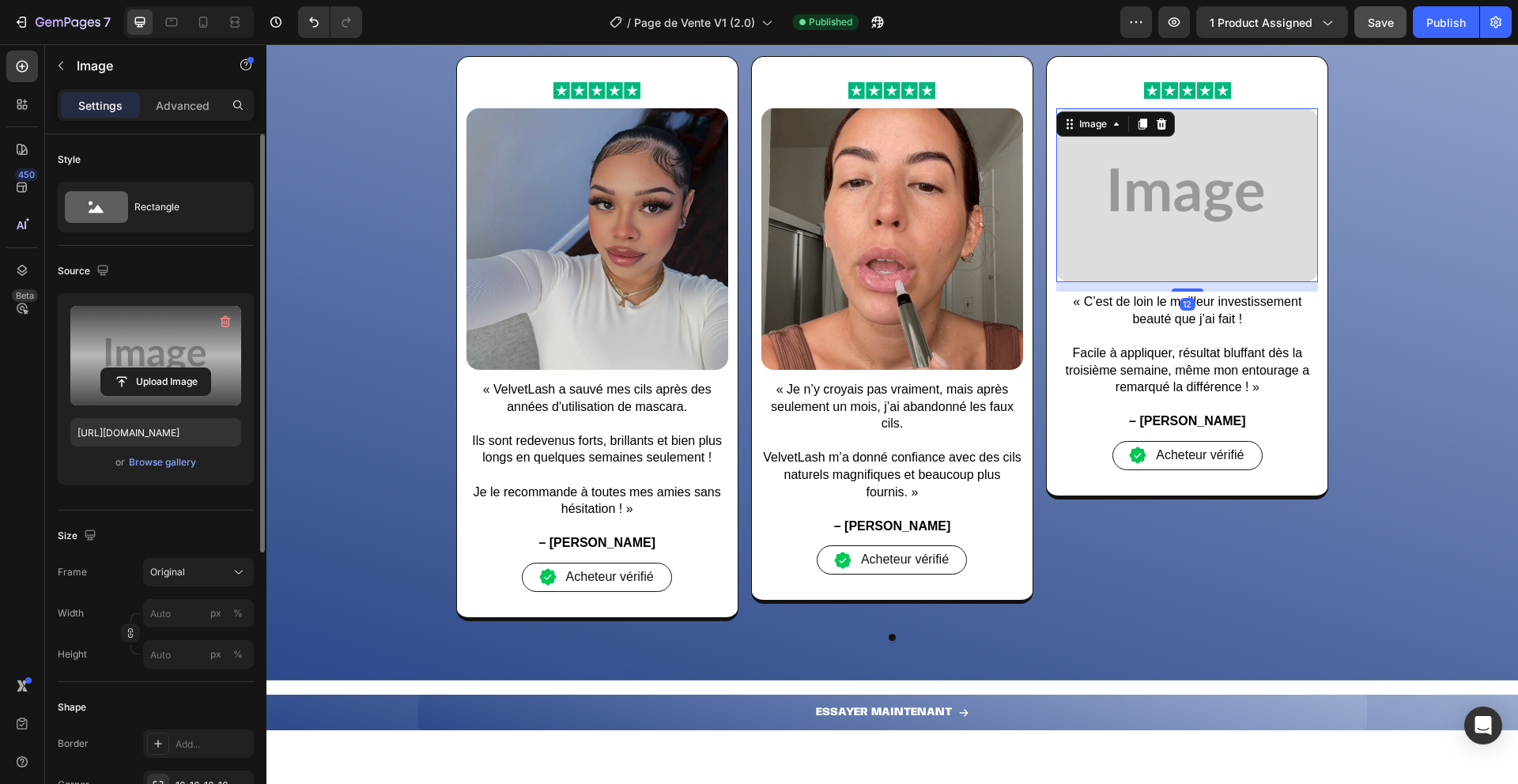
click at [148, 332] on label at bounding box center [155, 356] width 171 height 100
click at [148, 369] on input "file" at bounding box center [156, 382] width 109 height 27
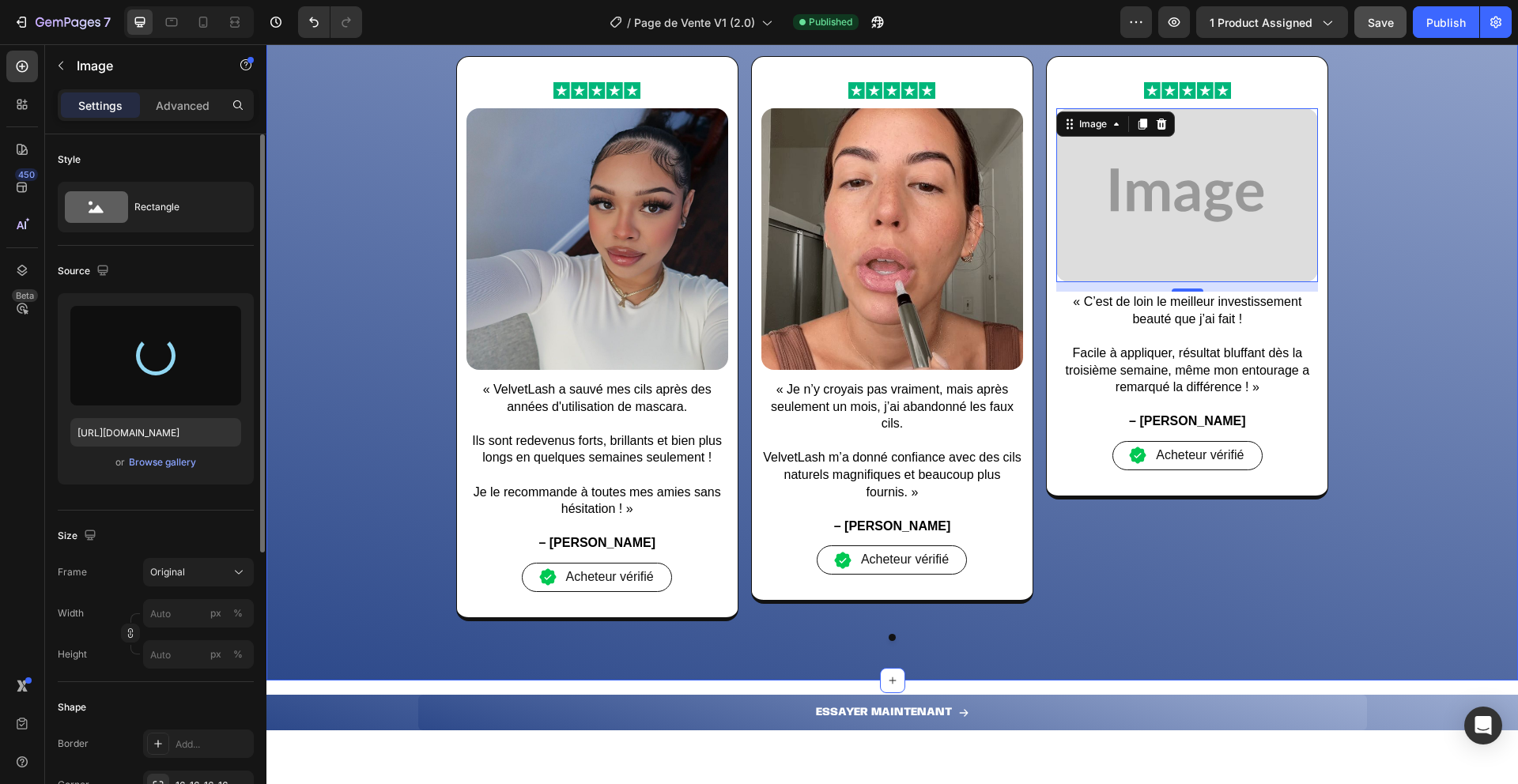
type input "[URL][DOMAIN_NAME]"
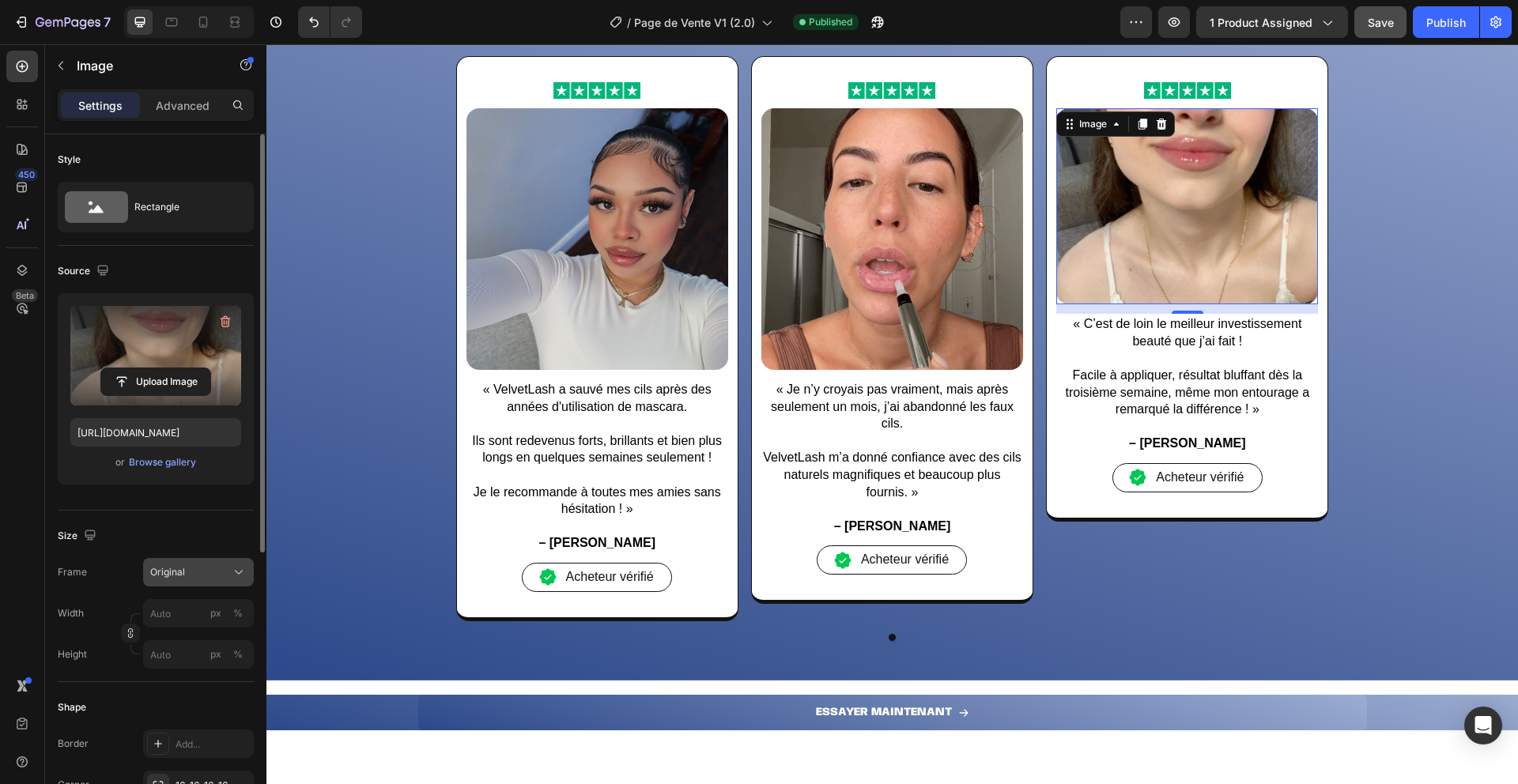
click at [173, 573] on span "Original" at bounding box center [167, 572] width 35 height 14
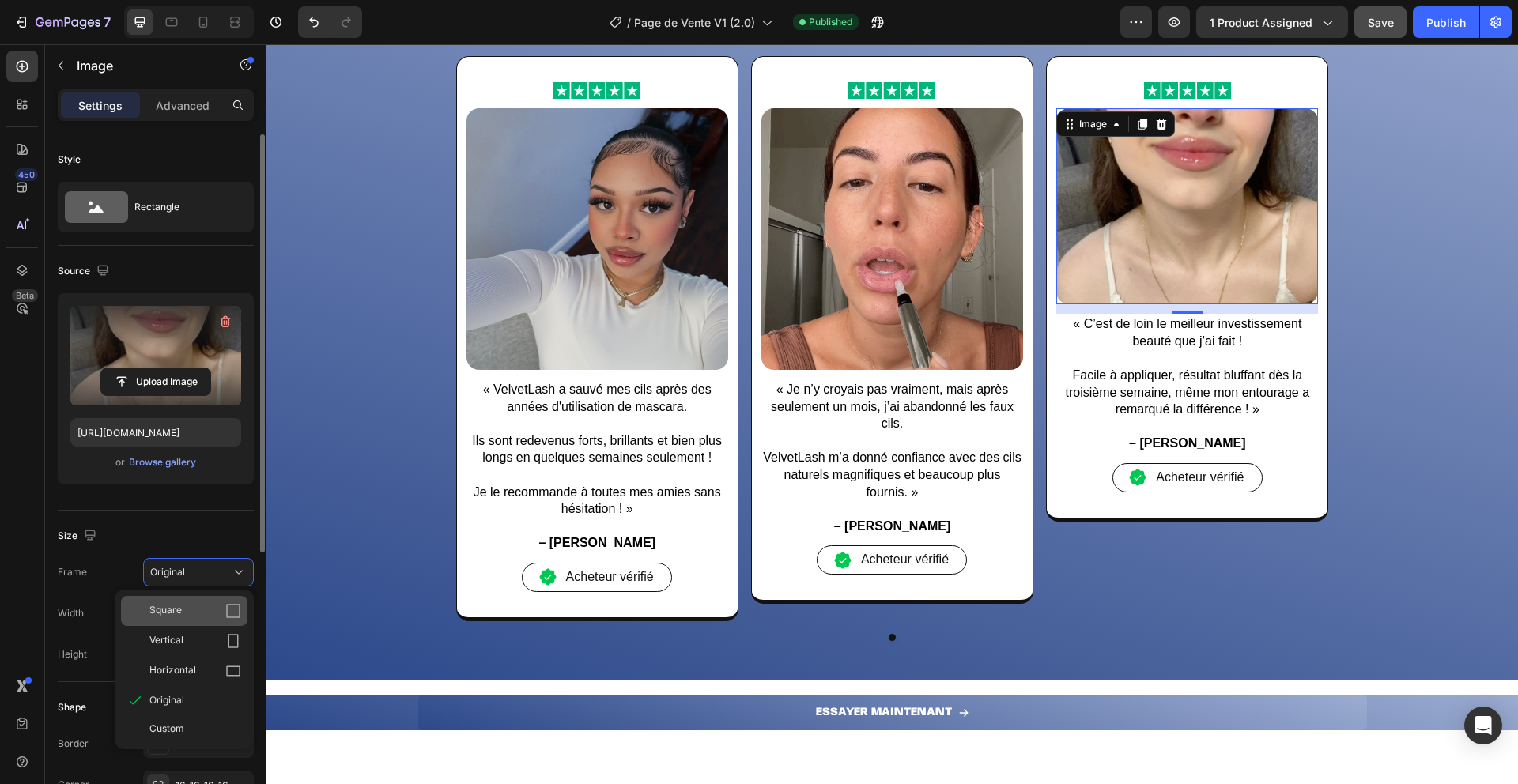
click at [174, 612] on span "Square" at bounding box center [165, 611] width 32 height 16
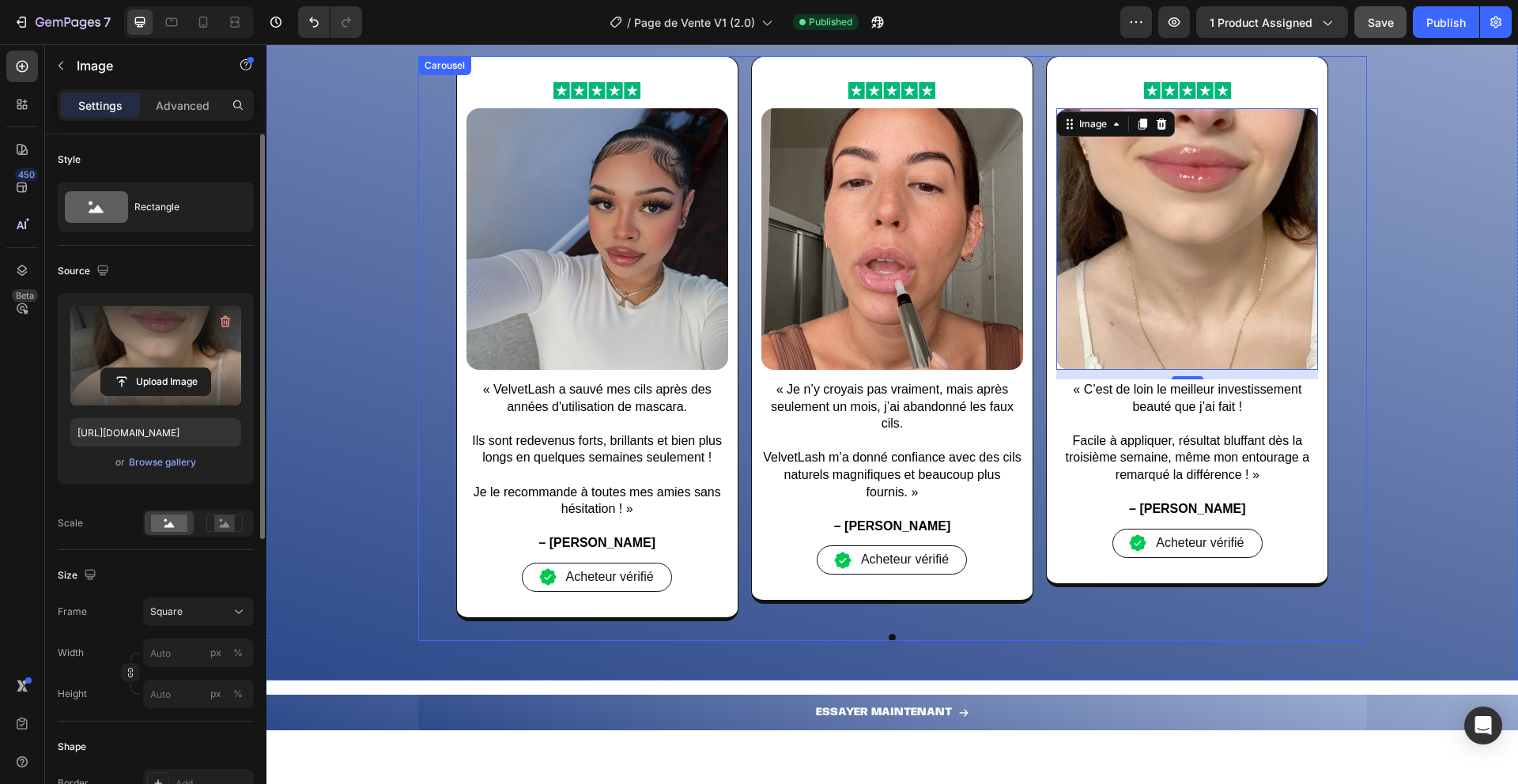
click at [1393, 419] on div "Image Image « VelvetLash a sauvé mes cils après des années d'utilisation de mas…" at bounding box center [892, 356] width 1252 height 599
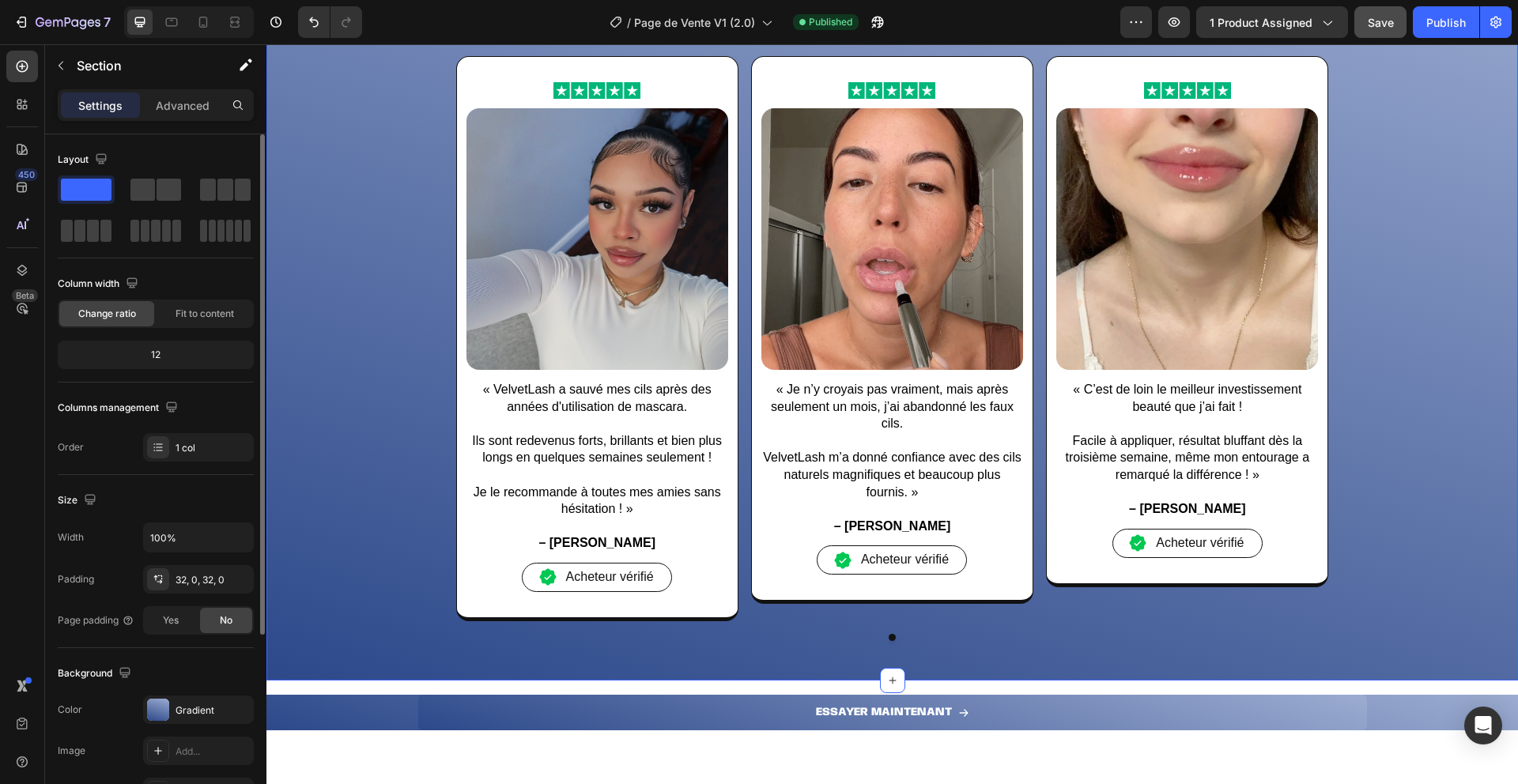
click at [1375, 25] on span "Save" at bounding box center [1381, 22] width 26 height 13
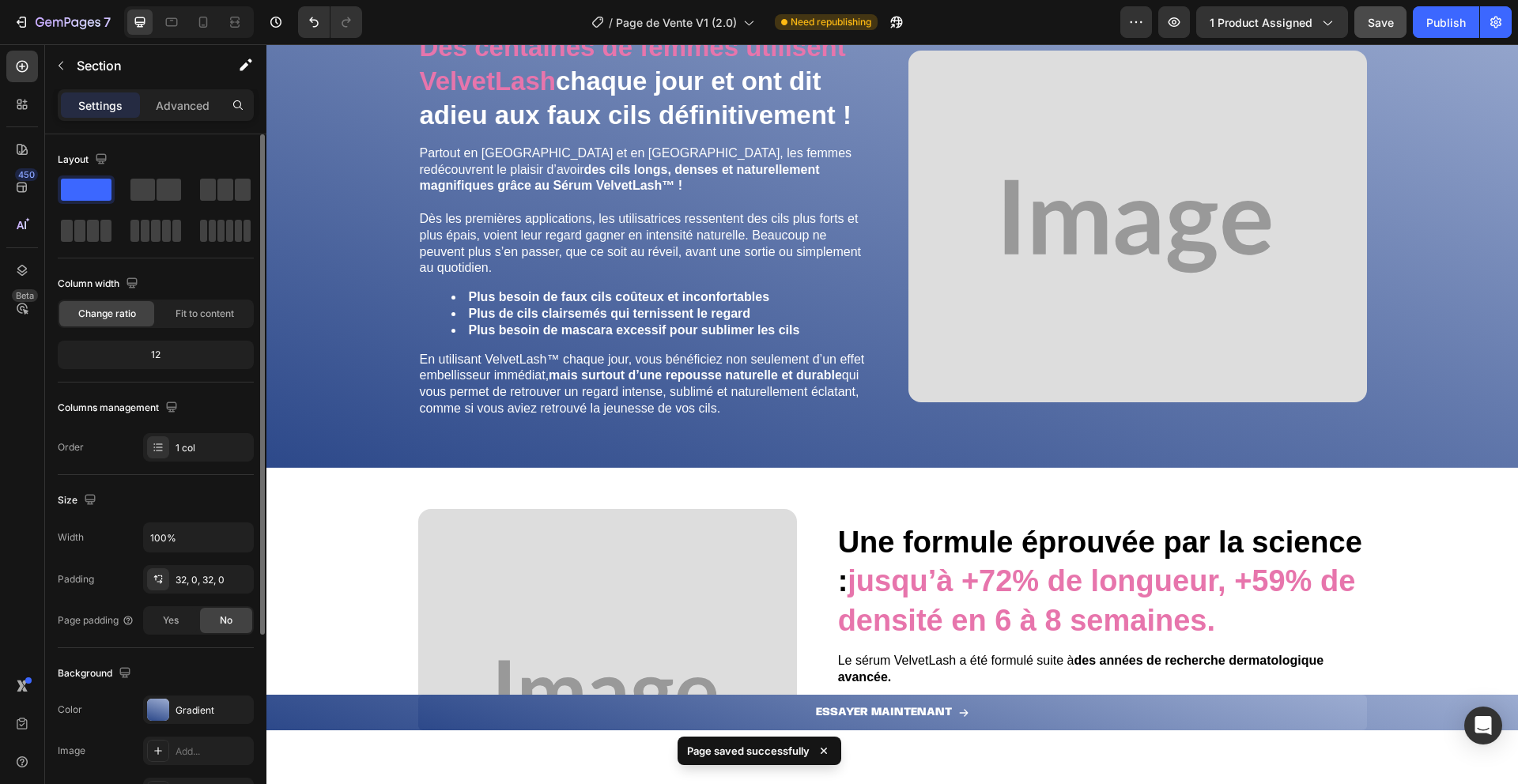
scroll to position [3077, 0]
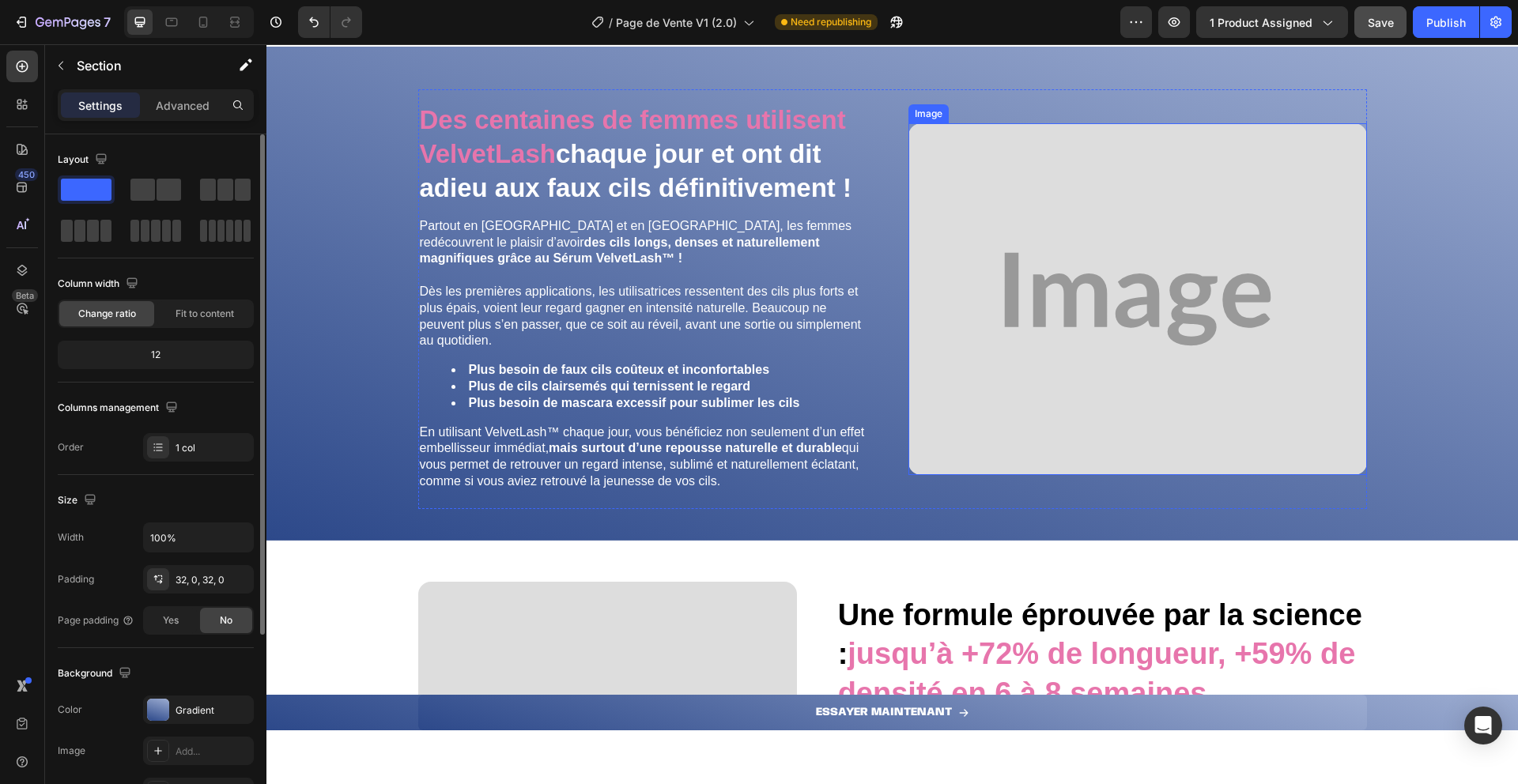
click at [974, 395] on img at bounding box center [1137, 299] width 459 height 352
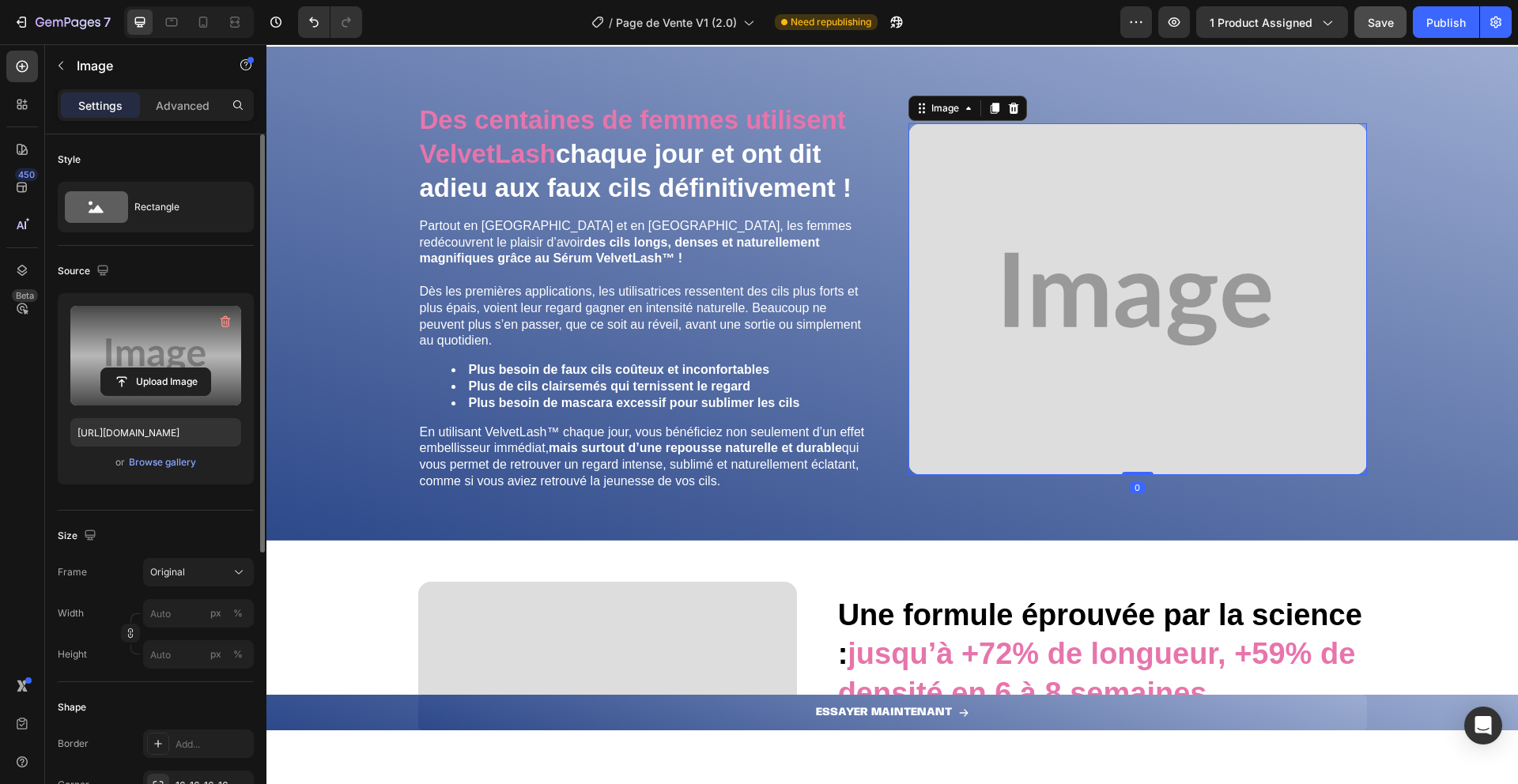
click at [146, 335] on label at bounding box center [155, 356] width 171 height 100
click at [146, 369] on input "file" at bounding box center [156, 382] width 109 height 27
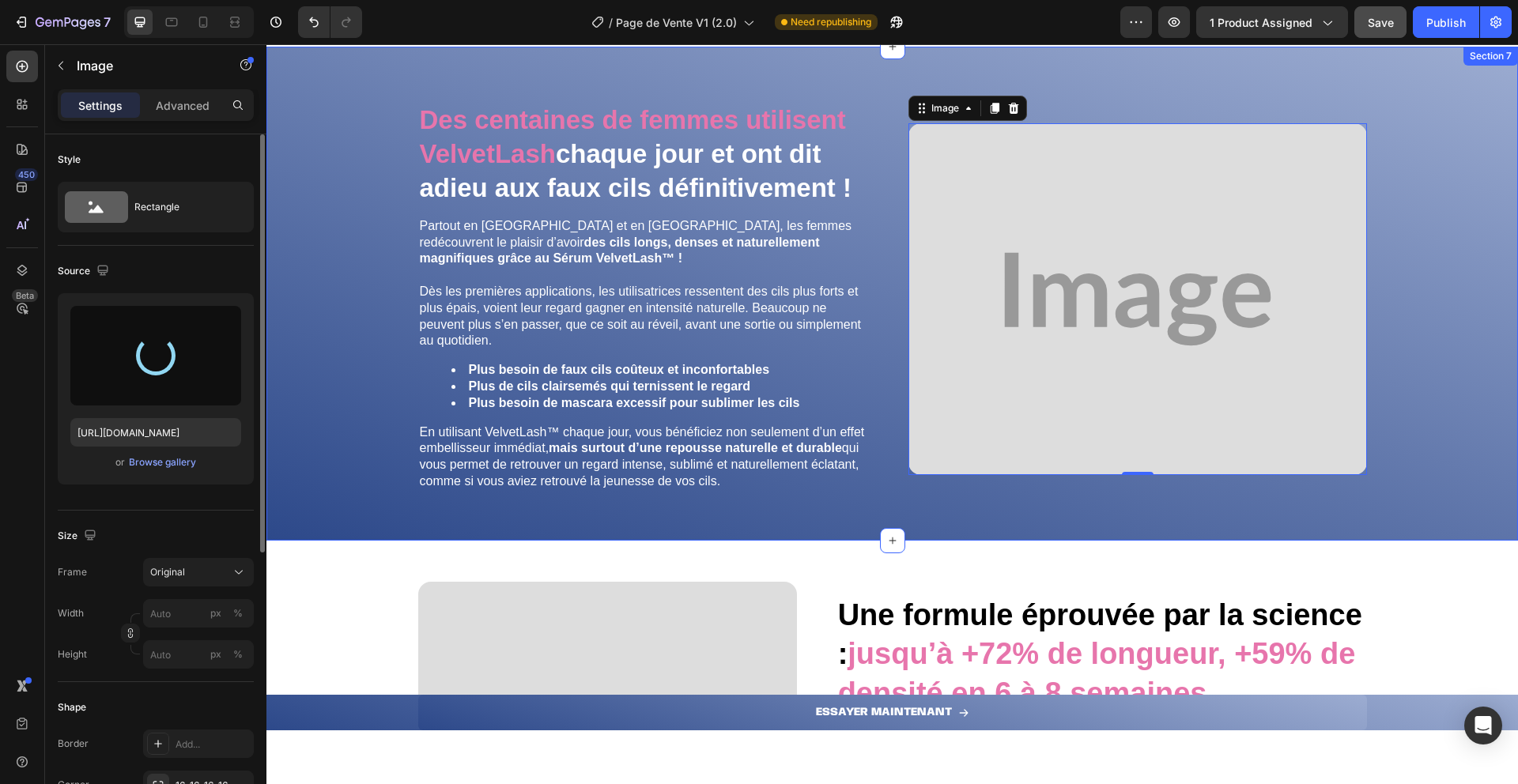
type input "[URL][DOMAIN_NAME]"
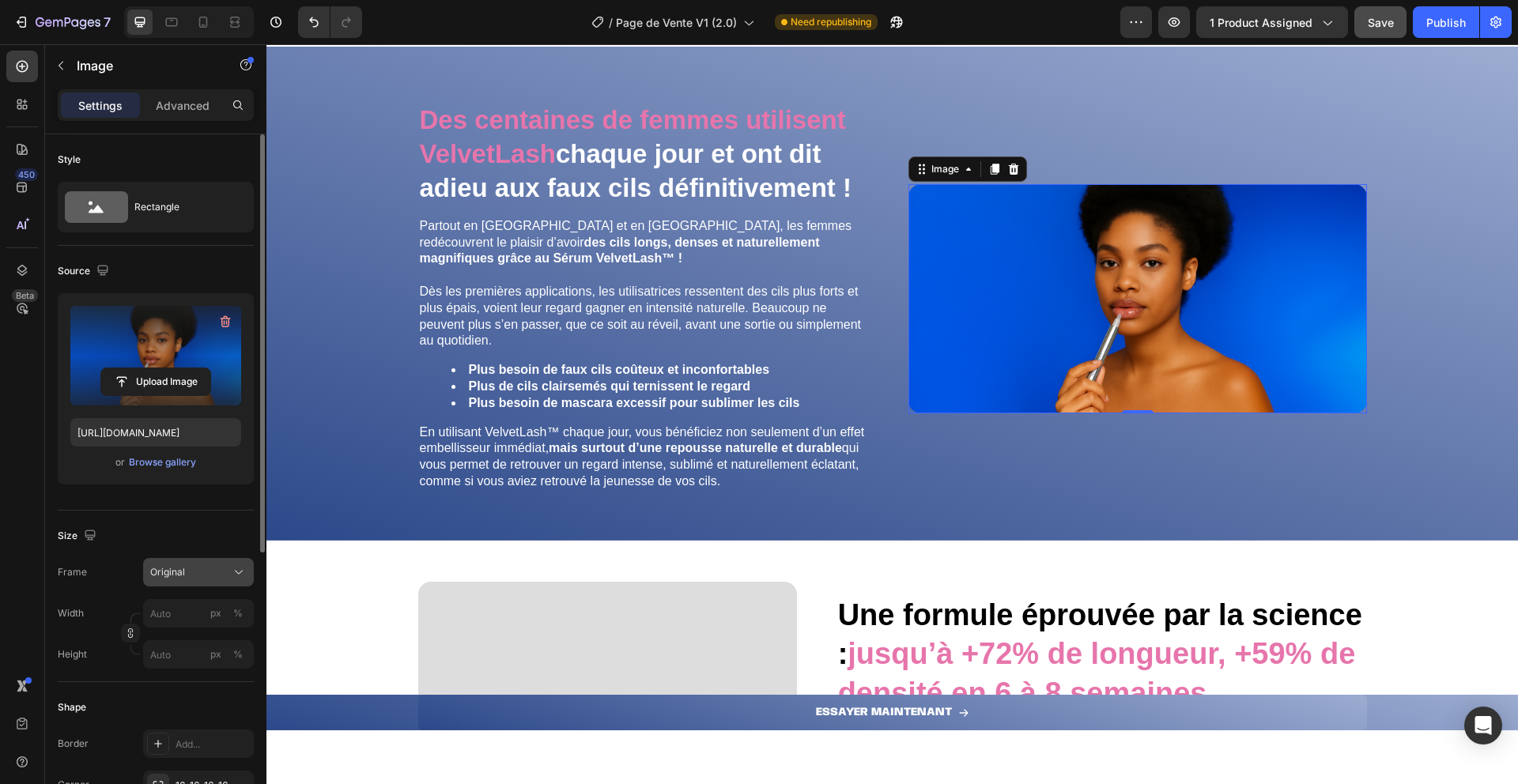
click at [193, 568] on div "Original" at bounding box center [188, 572] width 77 height 14
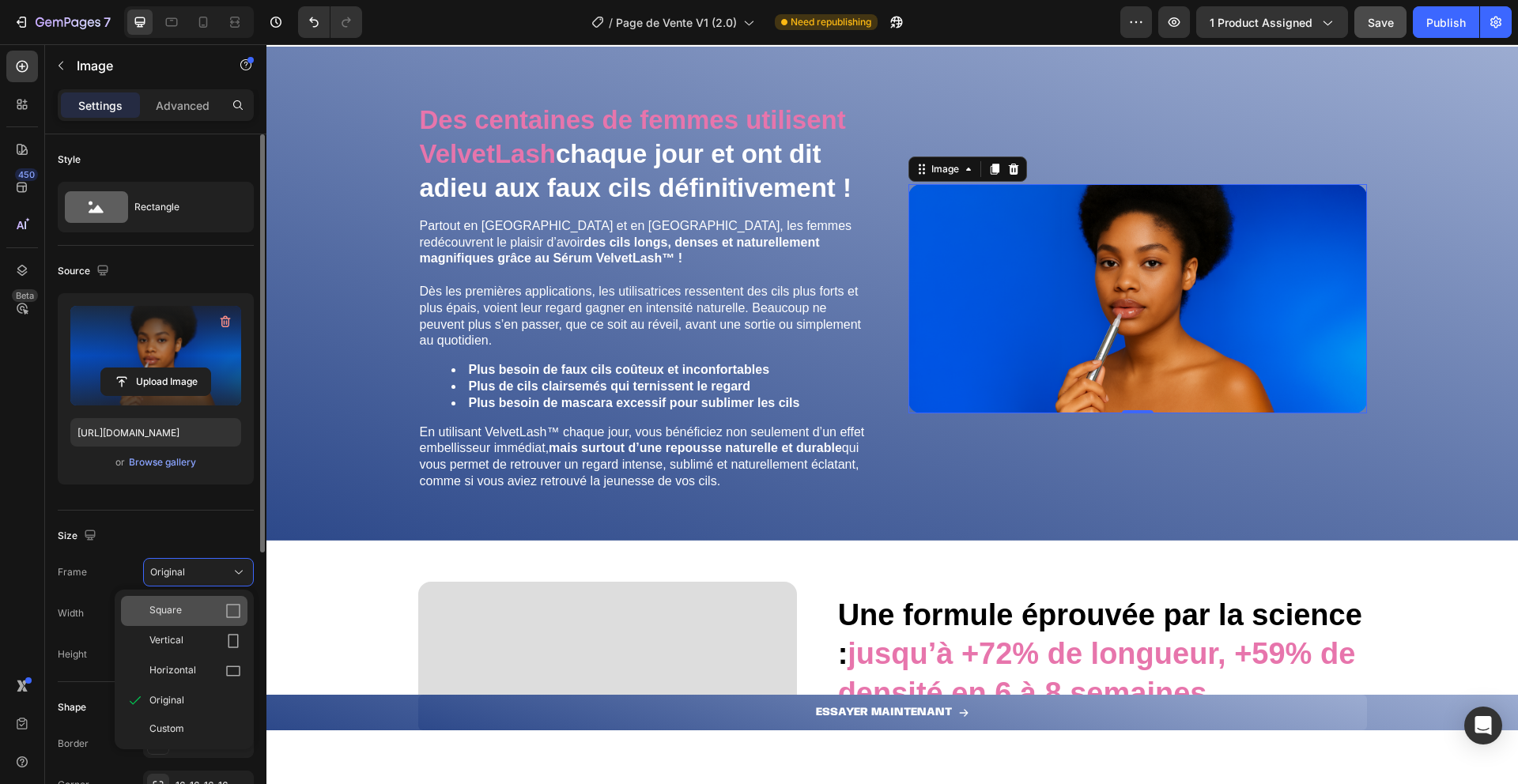
click at [181, 604] on div "Square" at bounding box center [195, 611] width 92 height 16
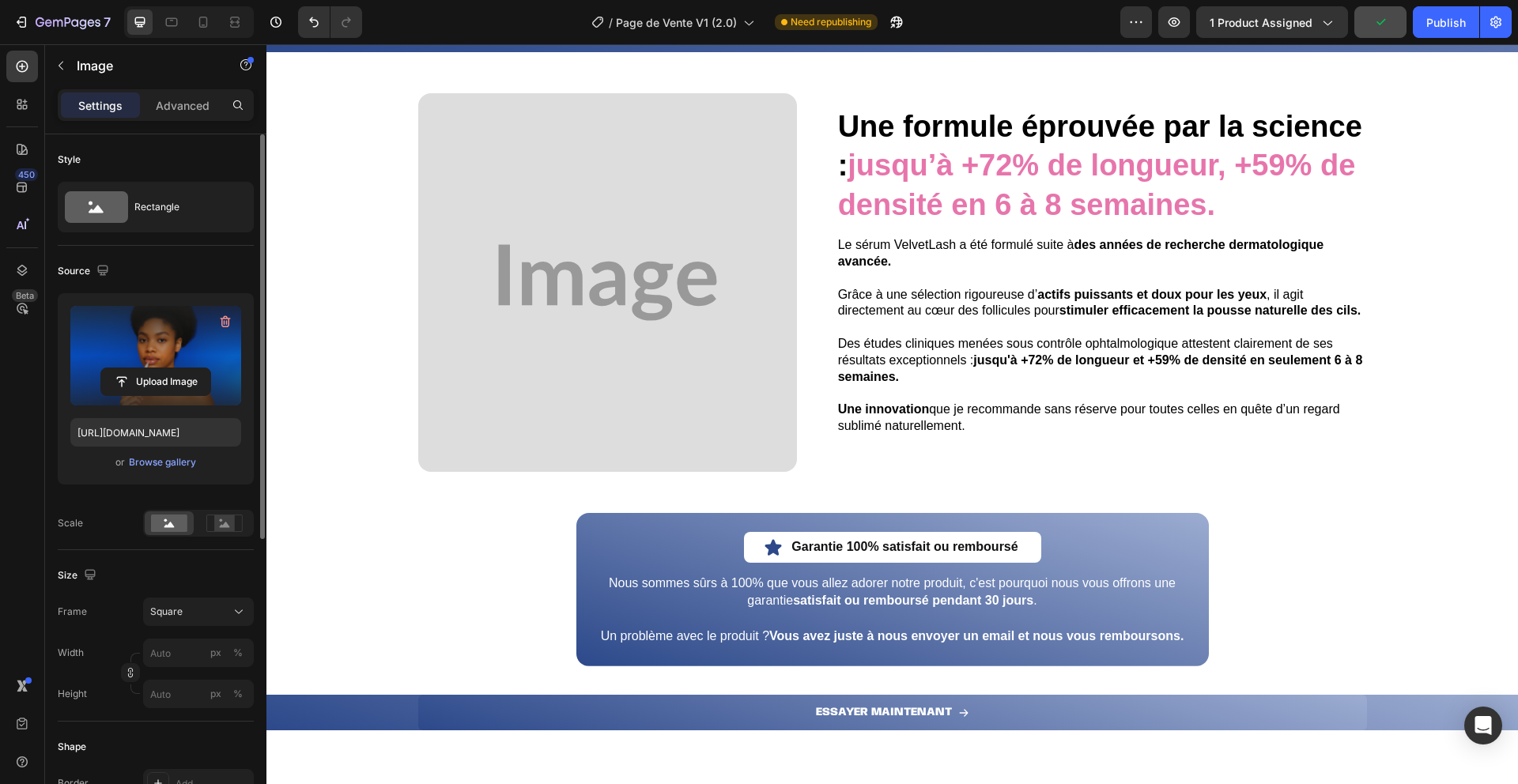
scroll to position [3584, 0]
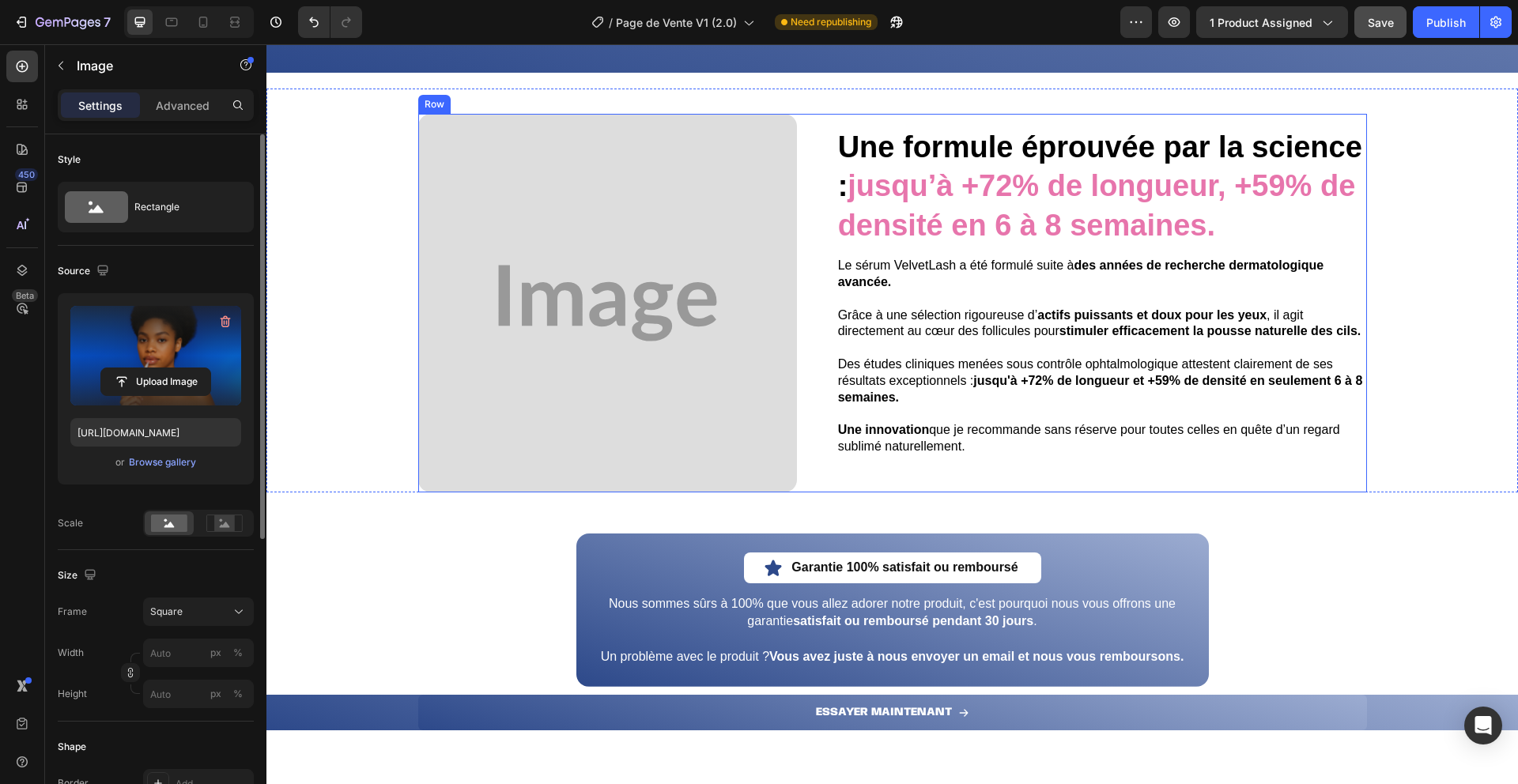
click at [652, 310] on img at bounding box center [607, 303] width 379 height 379
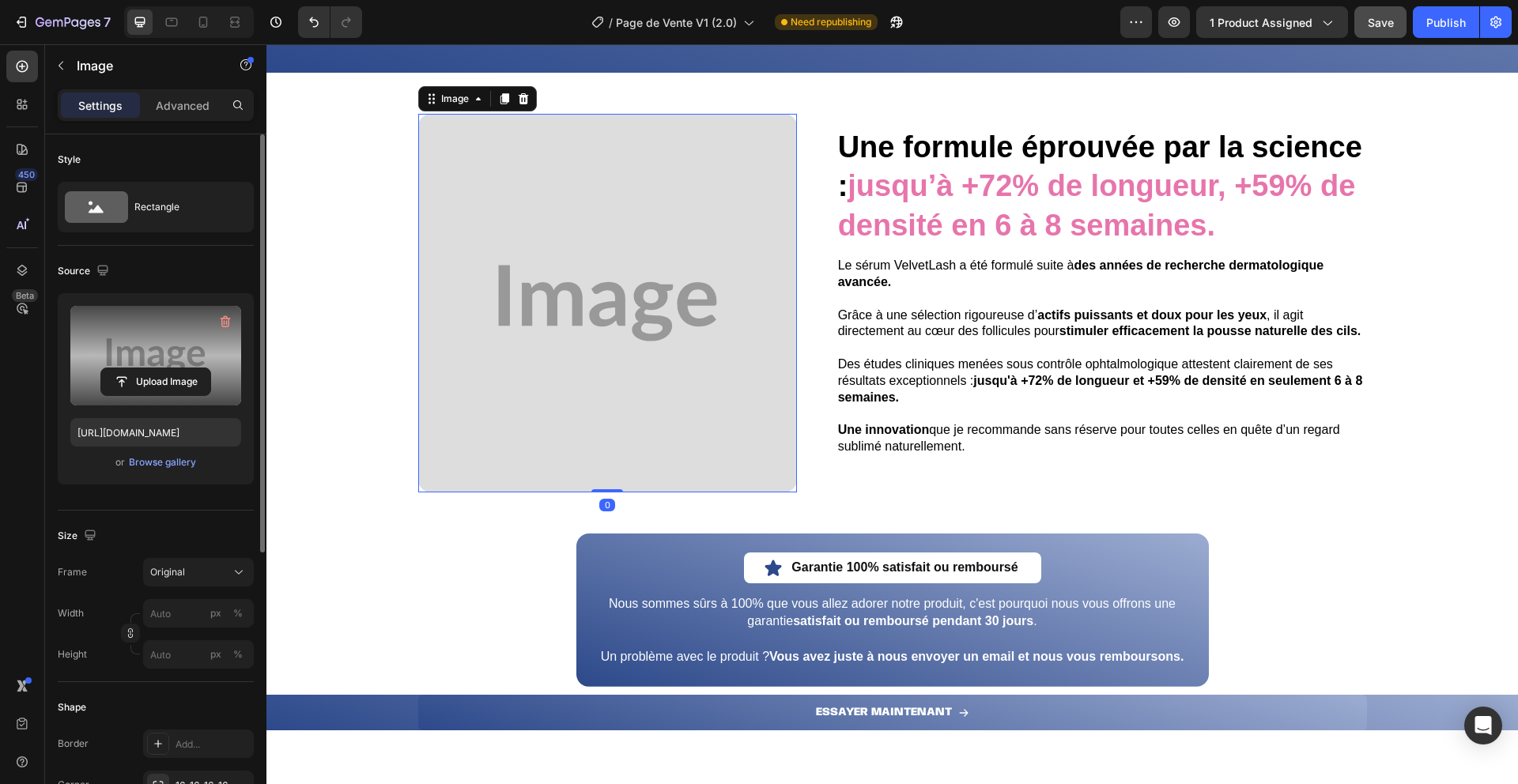
click at [156, 343] on label at bounding box center [155, 356] width 171 height 100
click at [156, 369] on input "file" at bounding box center [156, 382] width 109 height 27
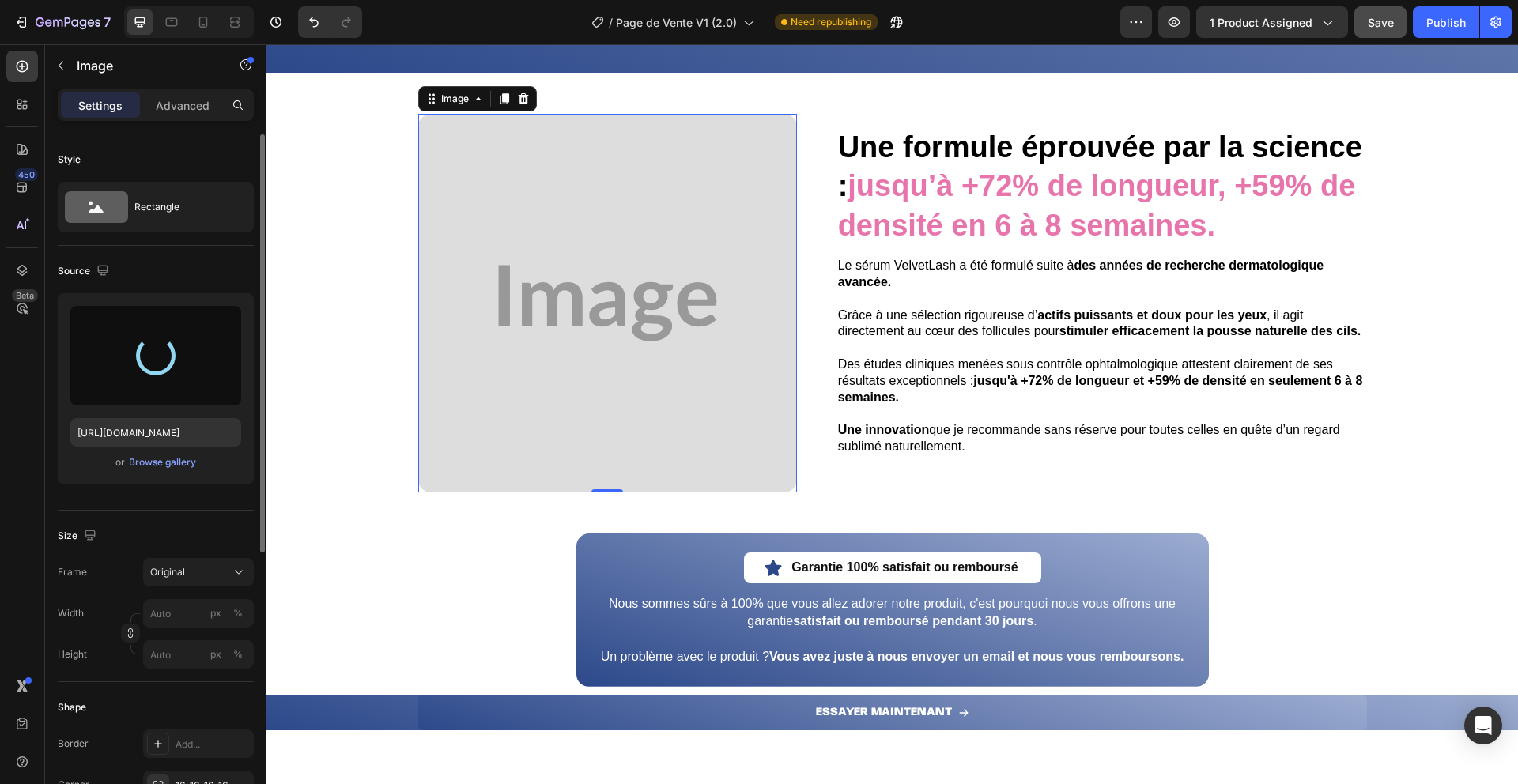
type input "[URL][DOMAIN_NAME]"
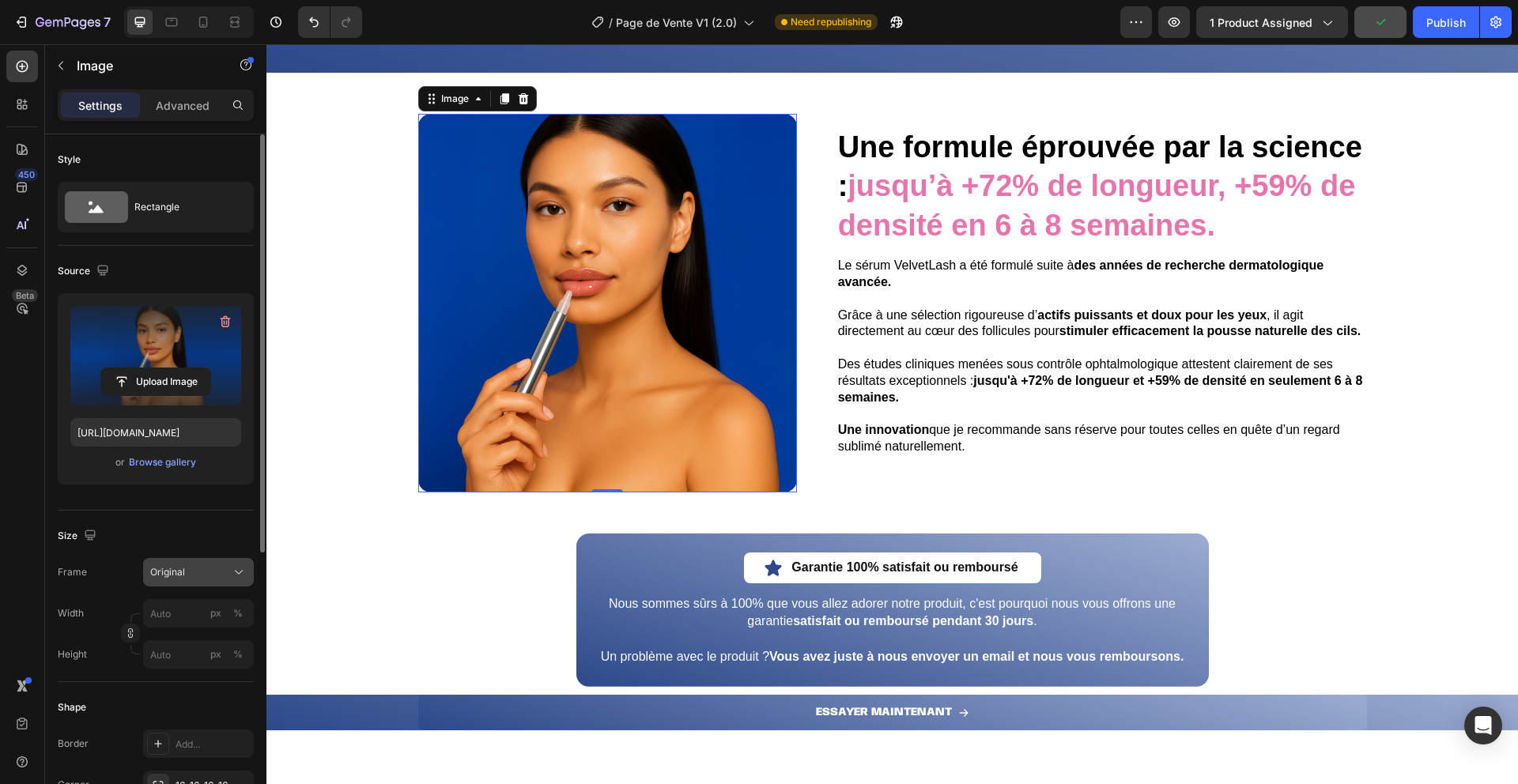
click at [166, 574] on span "Original" at bounding box center [167, 572] width 35 height 14
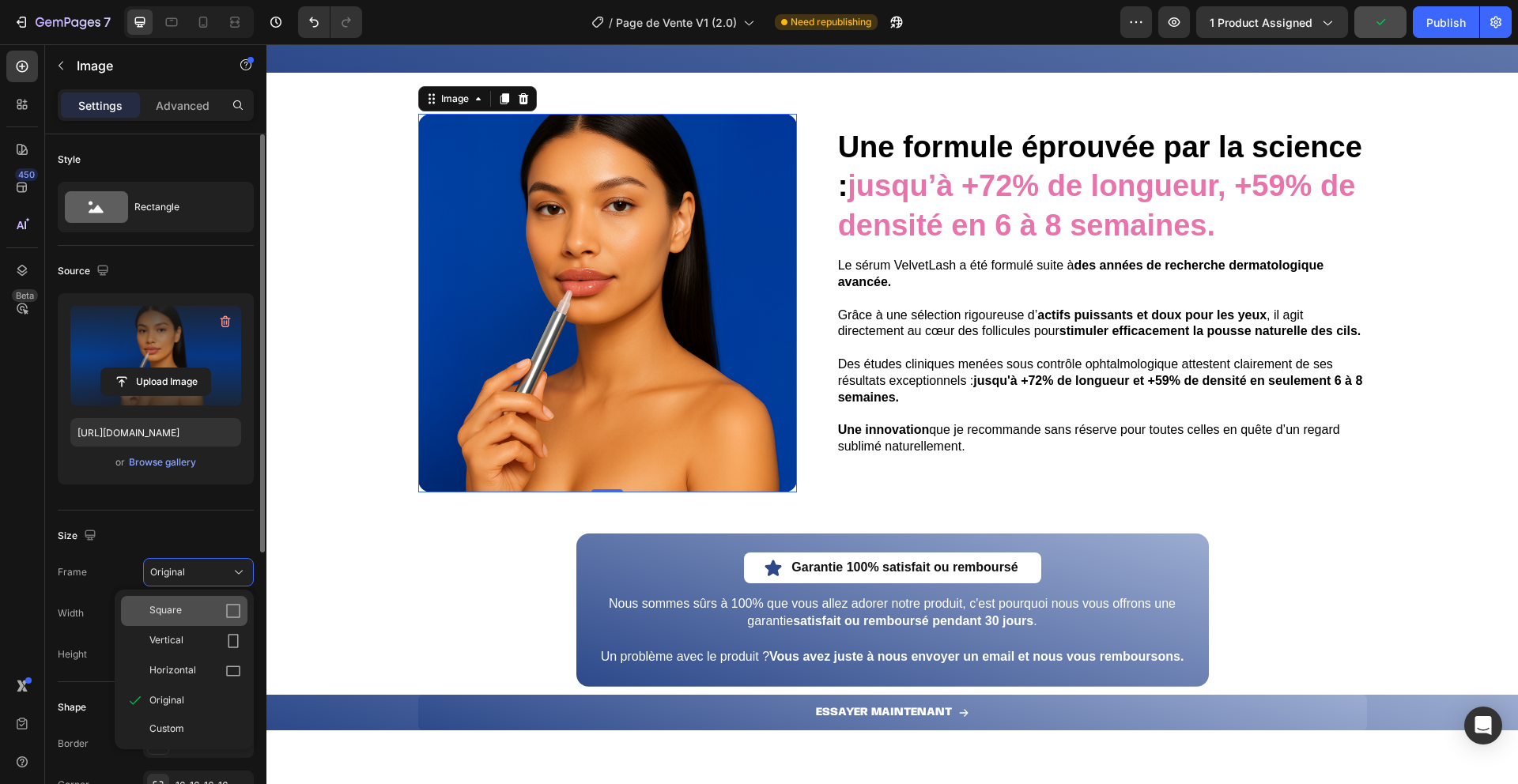
click at [167, 598] on div "Square" at bounding box center [184, 611] width 127 height 30
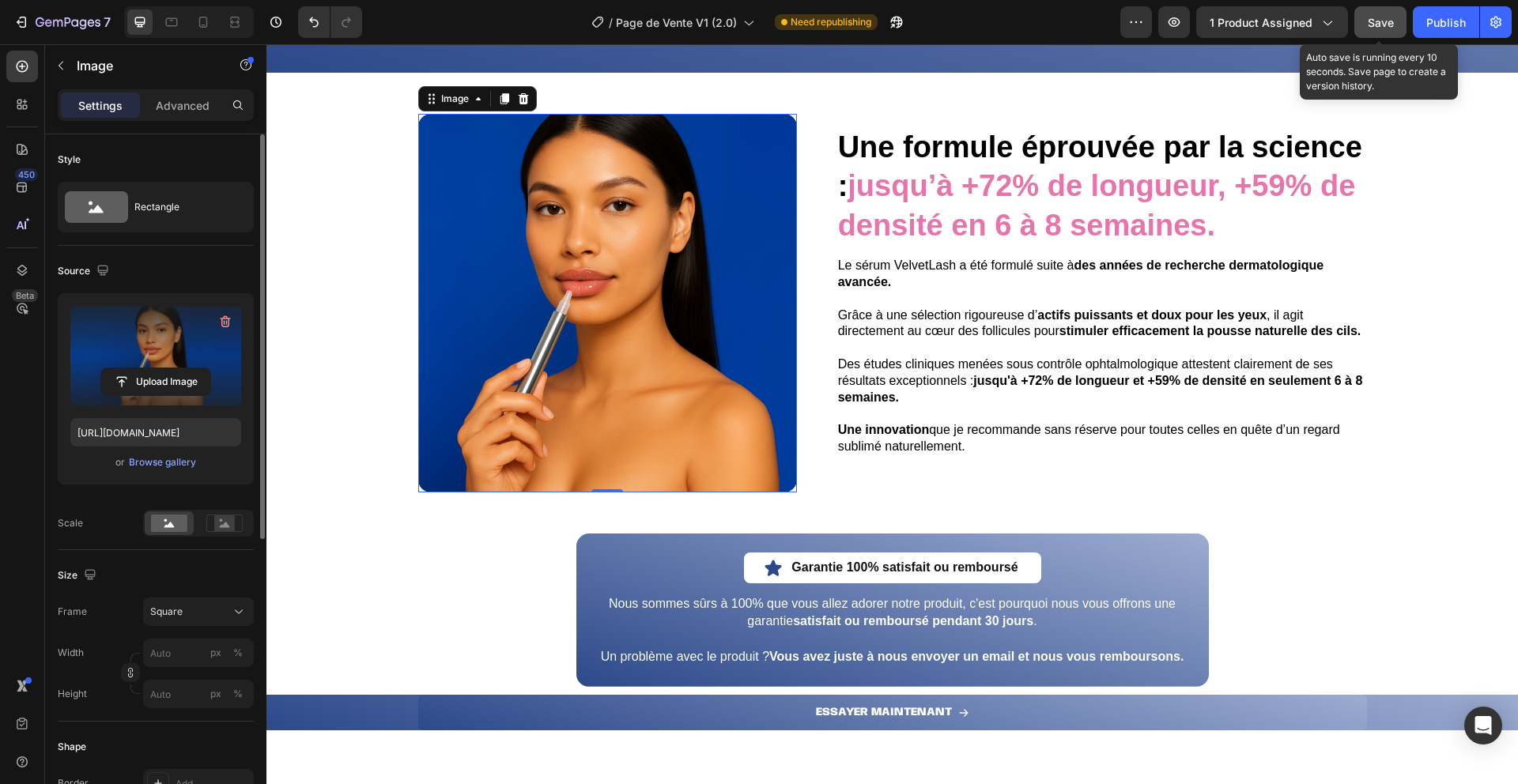
click at [1380, 19] on span "Save" at bounding box center [1381, 22] width 26 height 13
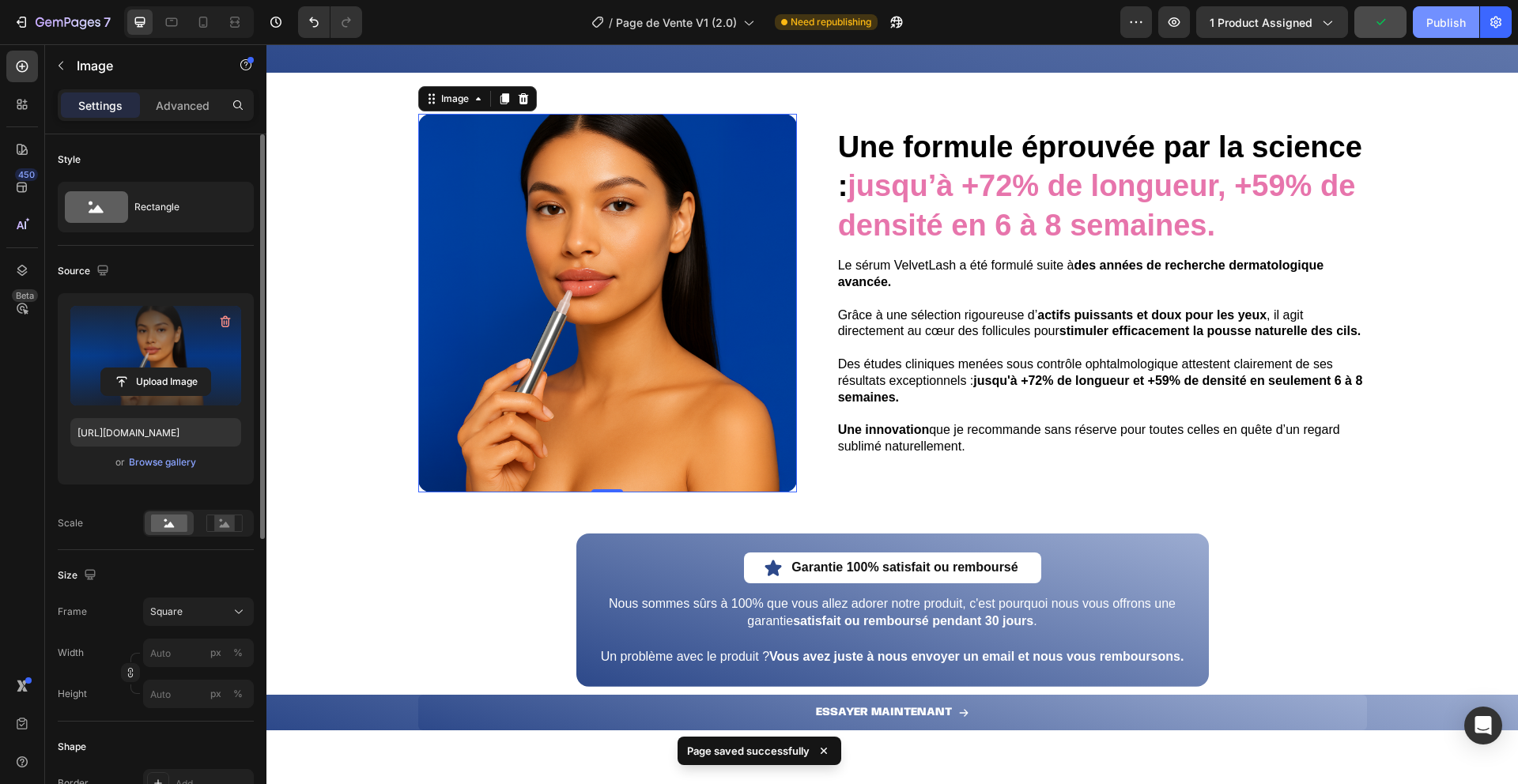
click at [1452, 34] on button "Publish" at bounding box center [1446, 22] width 67 height 31
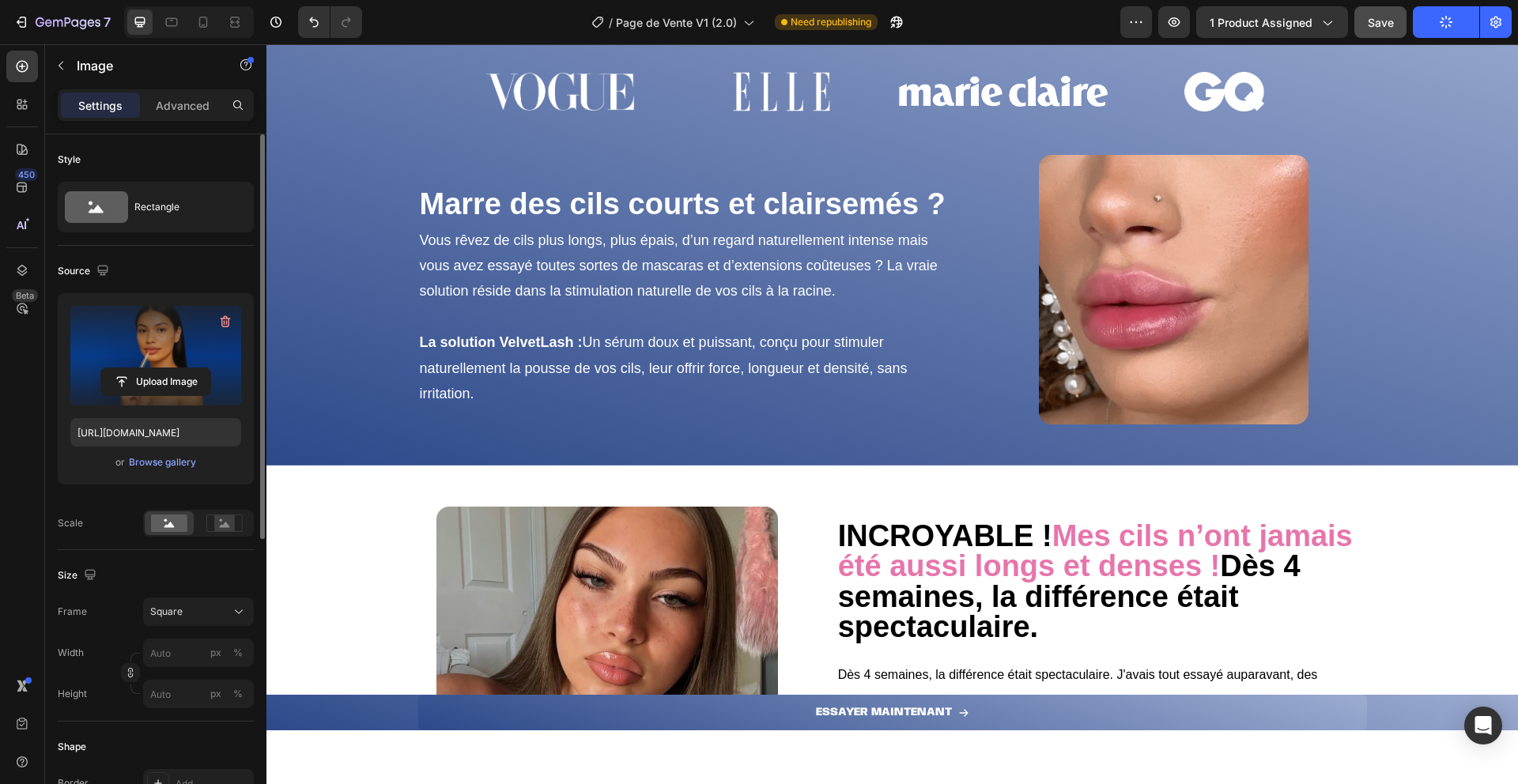
scroll to position [0, 0]
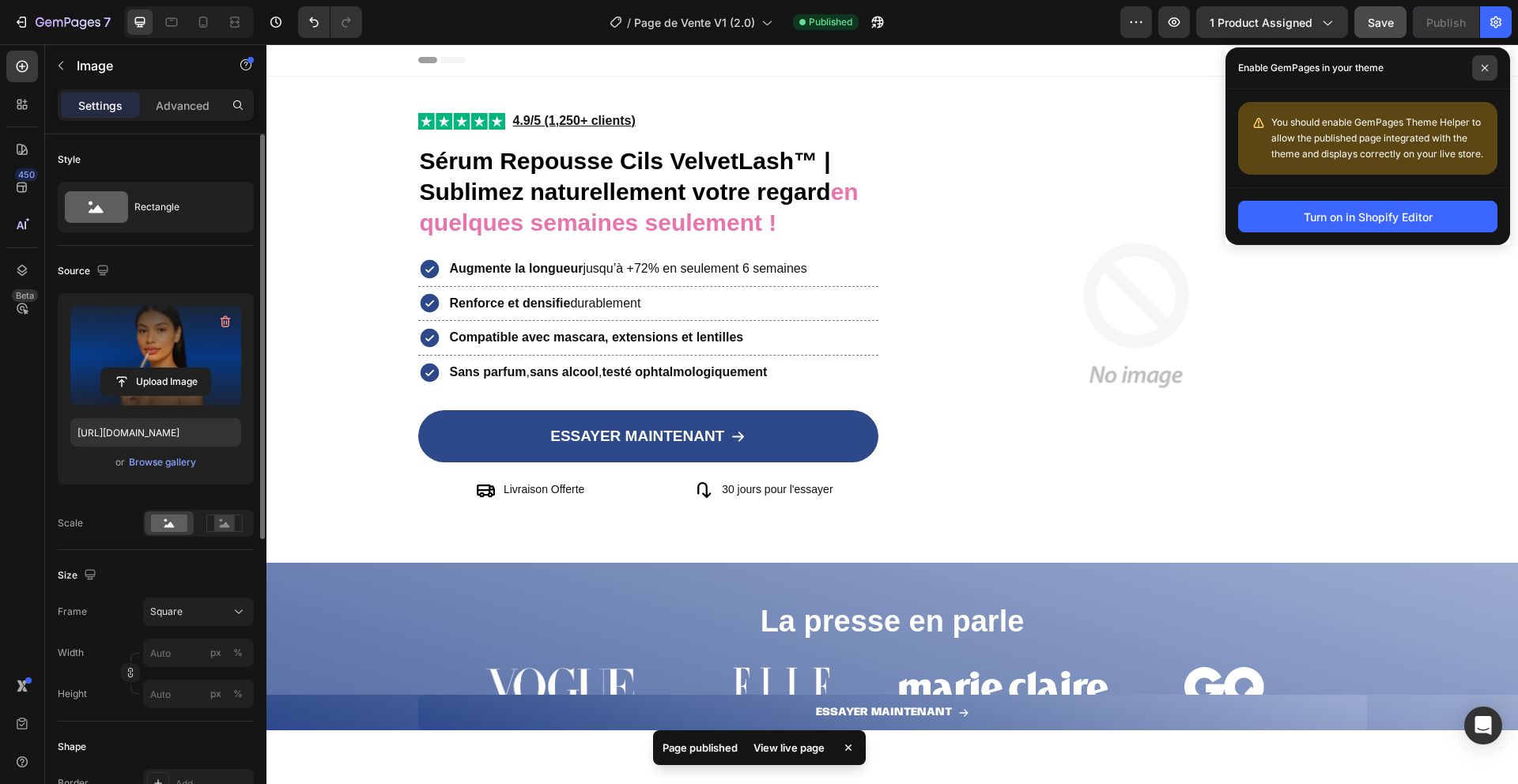
click at [1486, 69] on icon at bounding box center [1484, 68] width 6 height 6
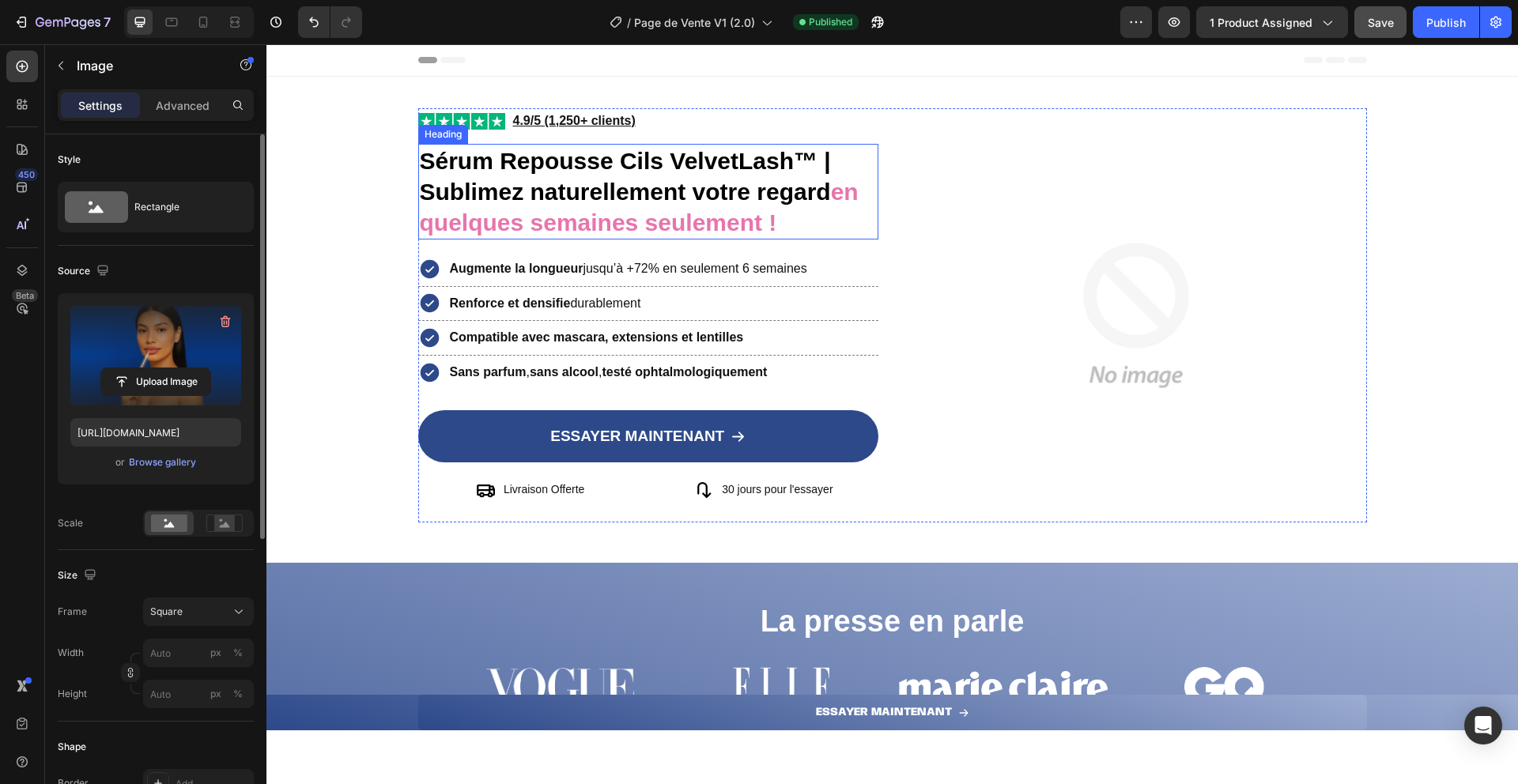
click at [477, 189] on strong "Sérum Repousse Cils VelvetLash™ | Sublimez naturellement votre regard" at bounding box center [625, 176] width 411 height 57
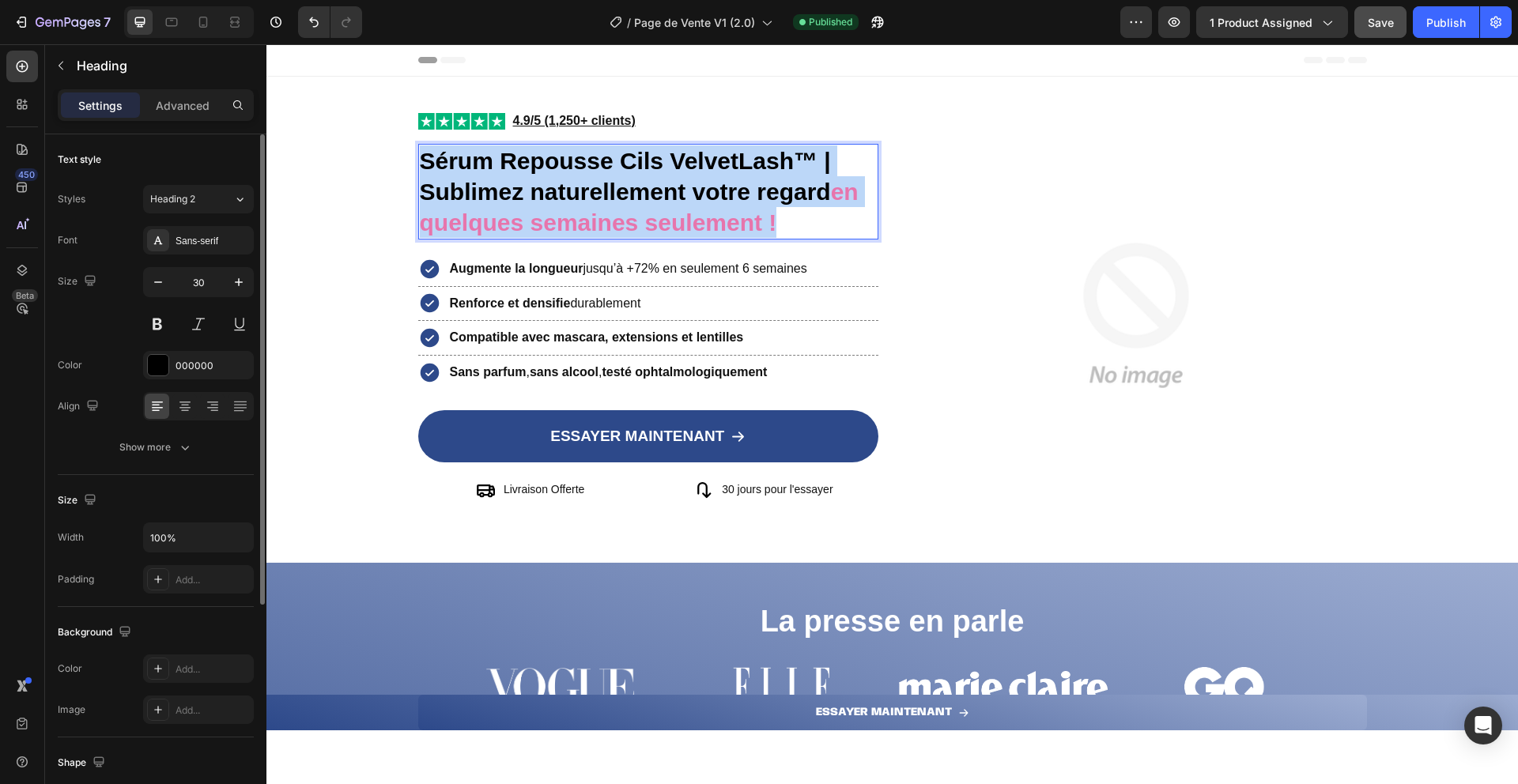
click at [477, 189] on strong "Sérum Repousse Cils VelvetLash™ | Sublimez naturellement votre regard" at bounding box center [625, 176] width 411 height 57
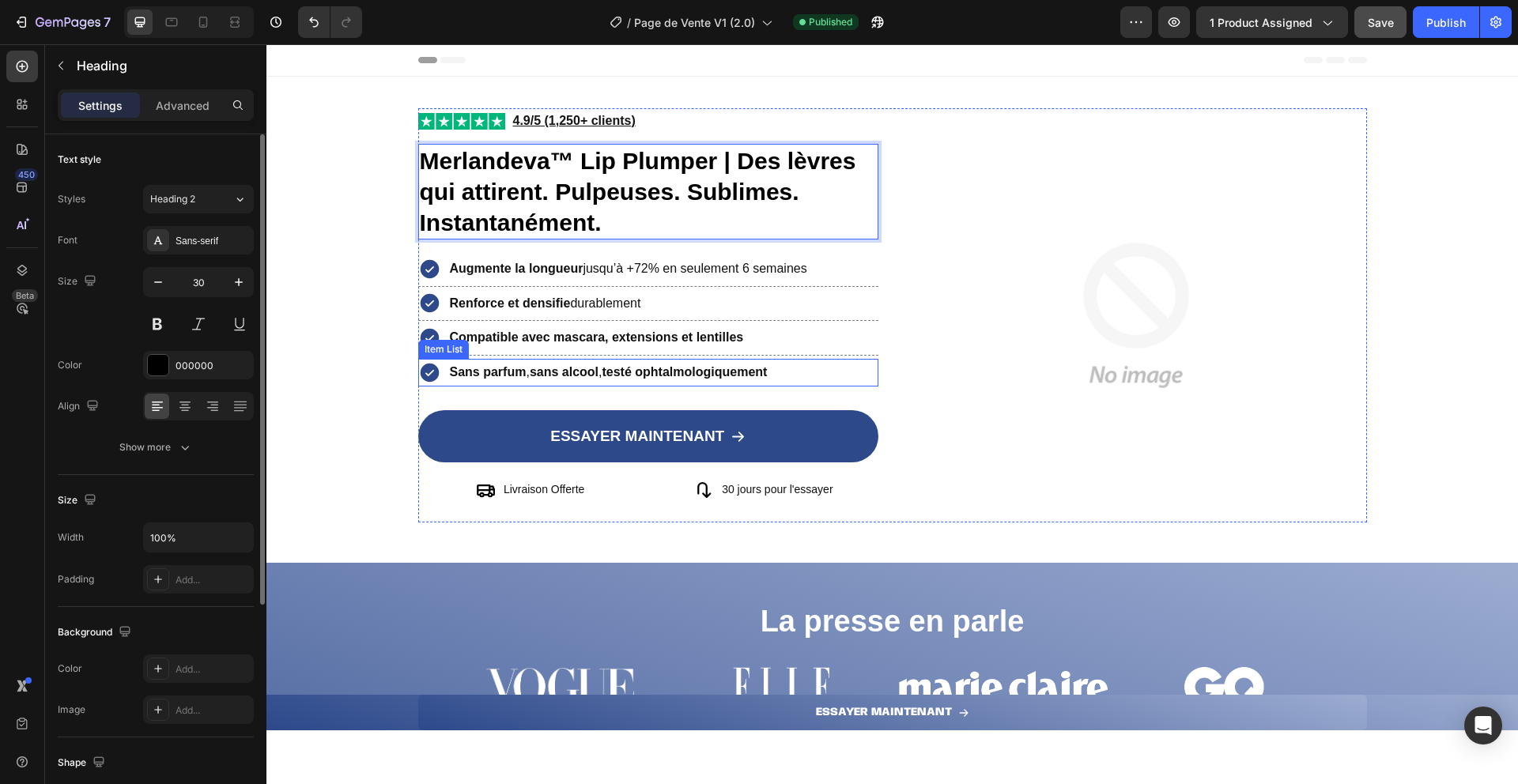
click at [425, 372] on icon at bounding box center [429, 373] width 23 height 23
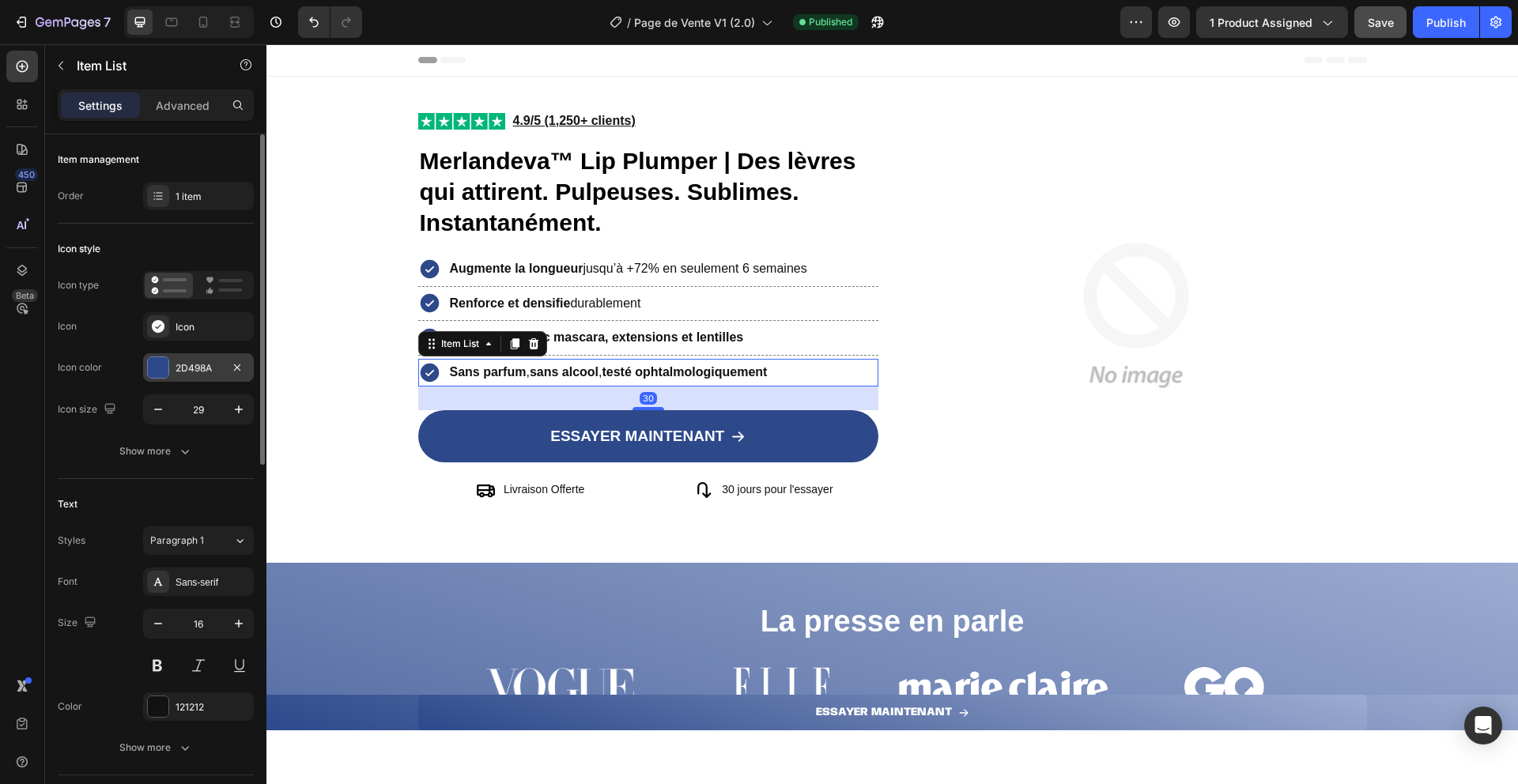
click at [160, 367] on div at bounding box center [158, 368] width 21 height 21
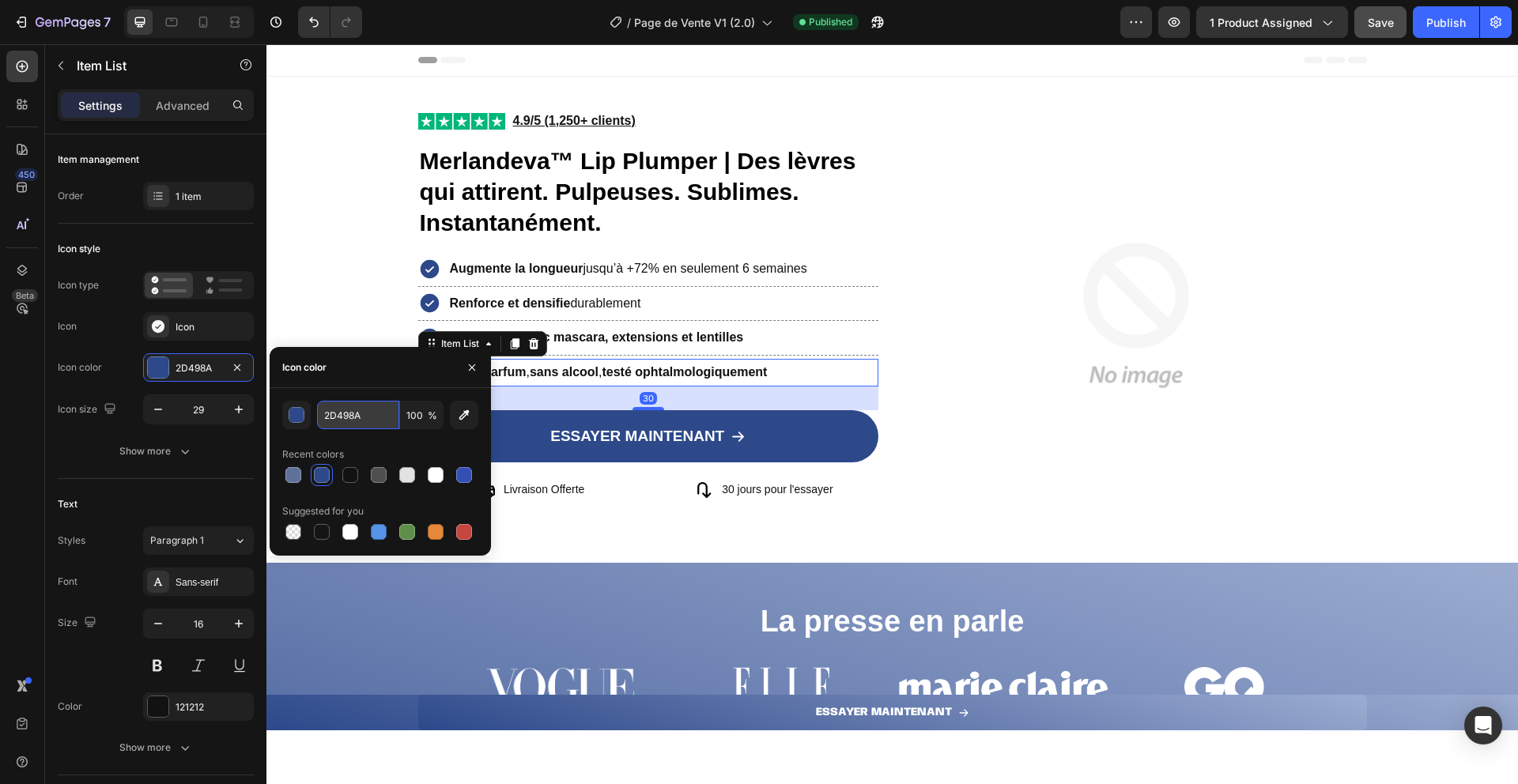
click at [355, 418] on input "2D498A" at bounding box center [358, 415] width 82 height 29
click at [472, 370] on icon "button" at bounding box center [472, 368] width 13 height 13
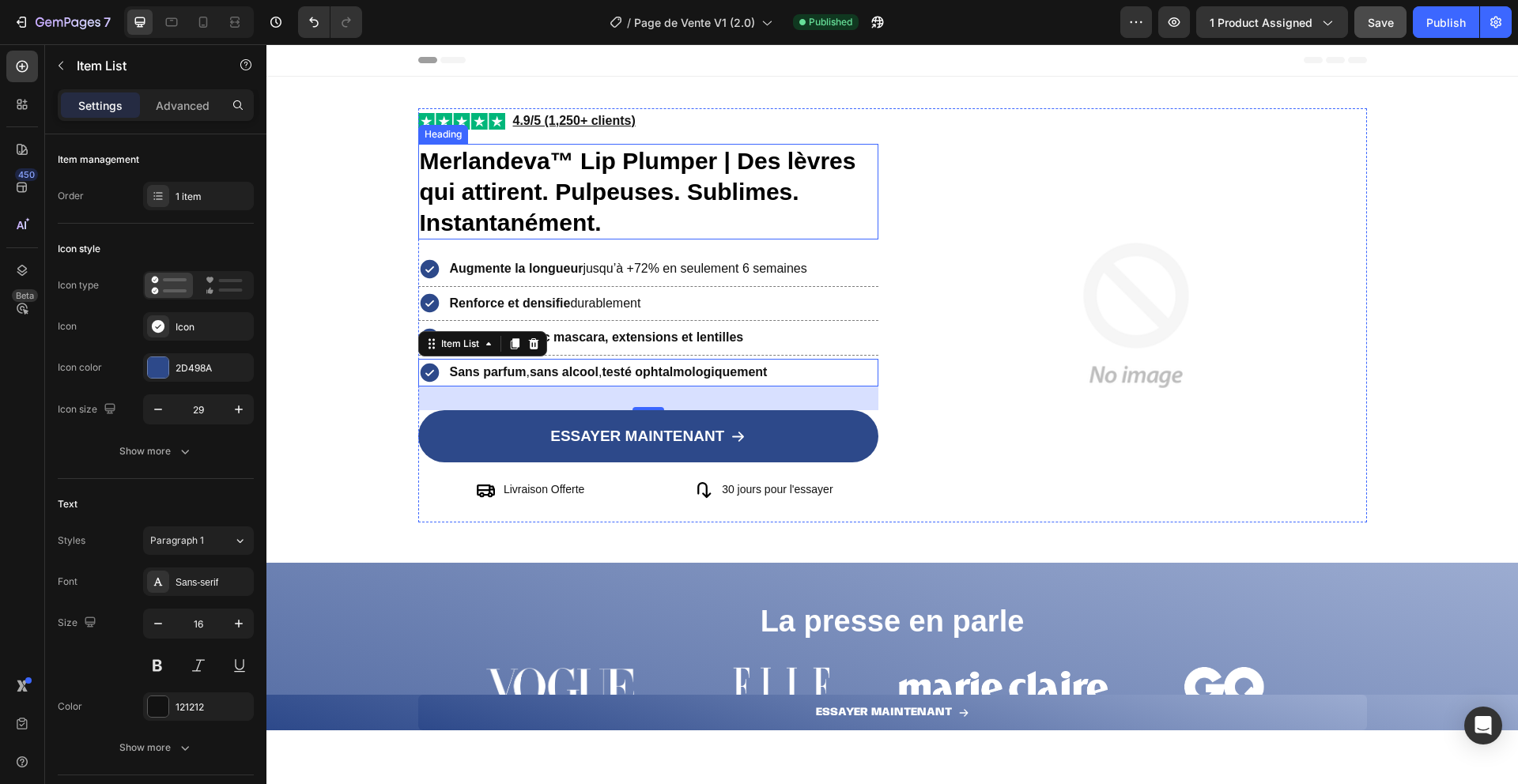
click at [736, 155] on strong "Merlandeva™ Lip Plumper | Des lèvres qui attirent. Pulpeuses. Sublimes. Instant…" at bounding box center [638, 191] width 436 height 88
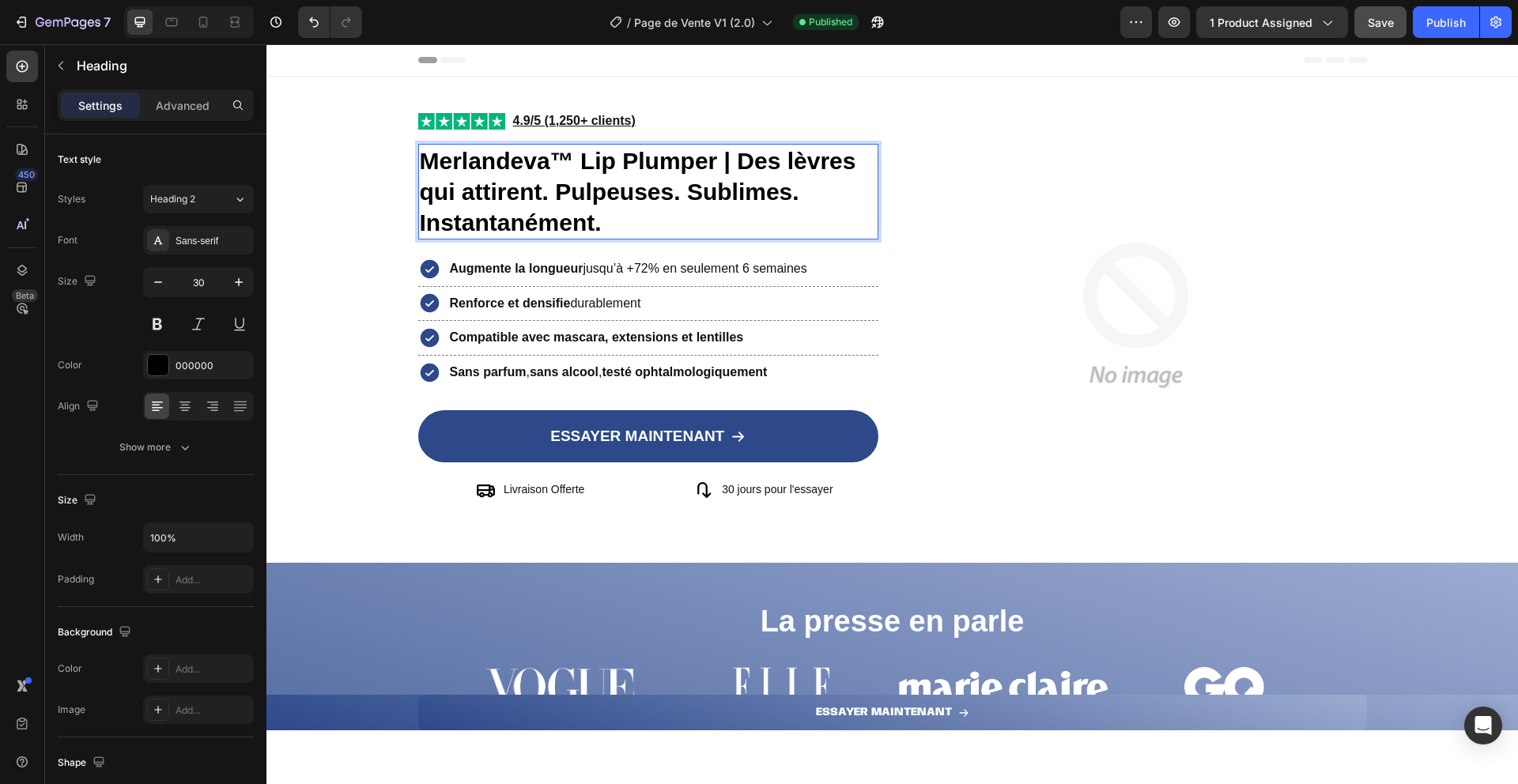
click at [735, 159] on strong "Merlandeva™ Lip Plumper | Des lèvres qui attirent. Pulpeuses. Sublimes. Instant…" at bounding box center [638, 191] width 436 height 88
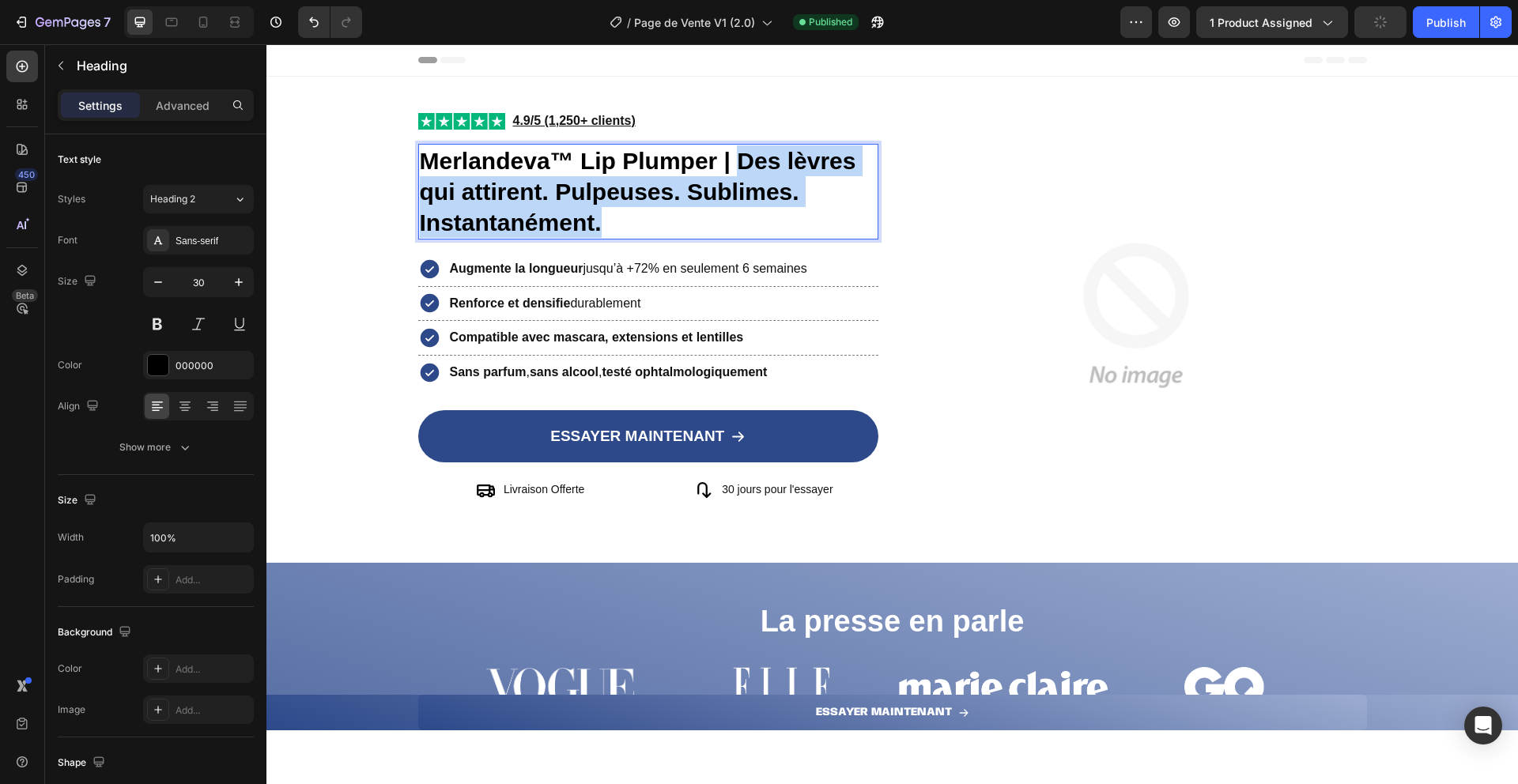
drag, startPoint x: 734, startPoint y: 159, endPoint x: 790, endPoint y: 212, distance: 77.1
click at [790, 212] on p "Merlandeva™ Lip Plumper | Des lèvres qui attirent. Pulpeuses. Sublimes. Instant…" at bounding box center [649, 192] width 458 height 93
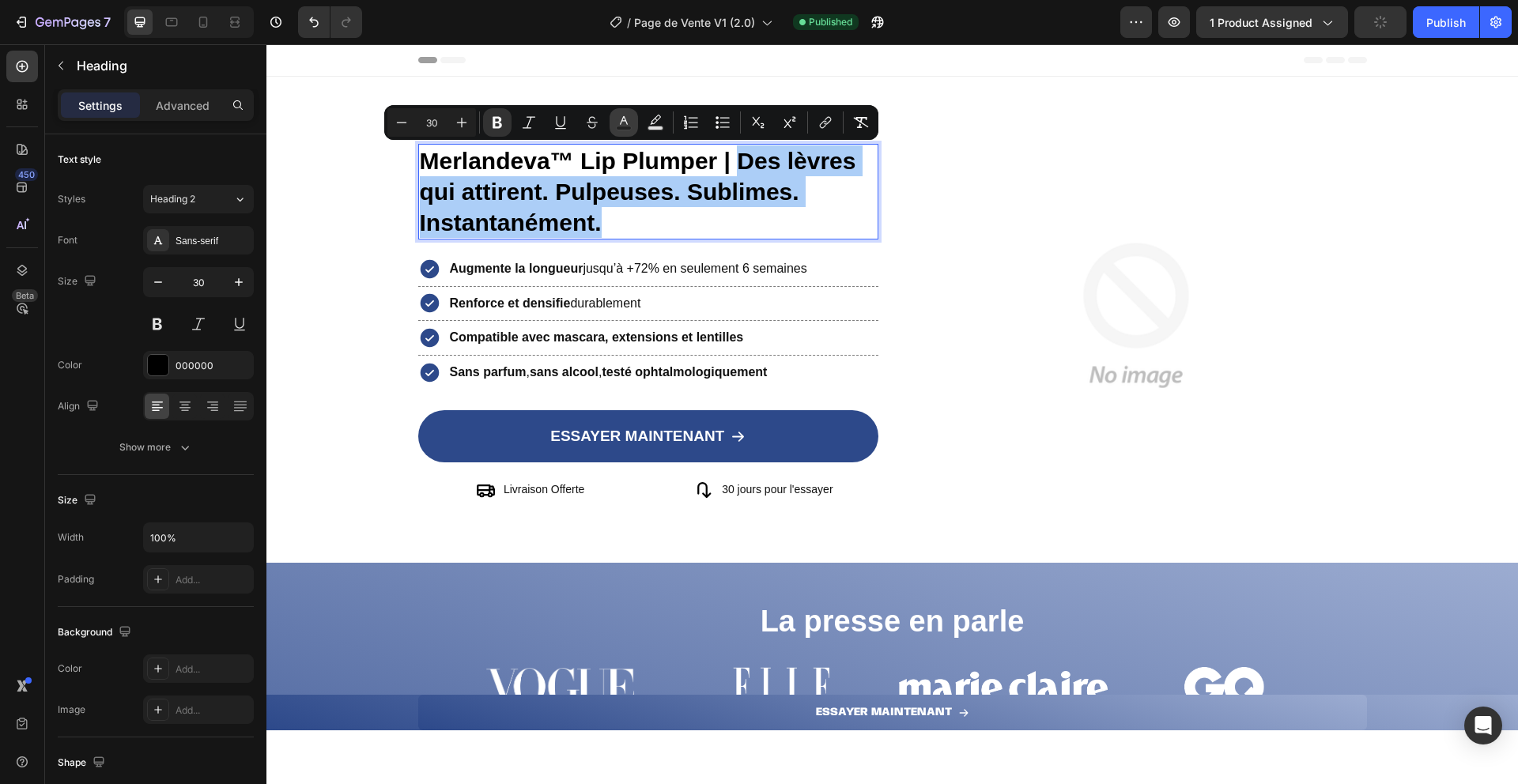
click at [618, 122] on icon "Editor contextual toolbar" at bounding box center [624, 122] width 16 height 16
type input "000000"
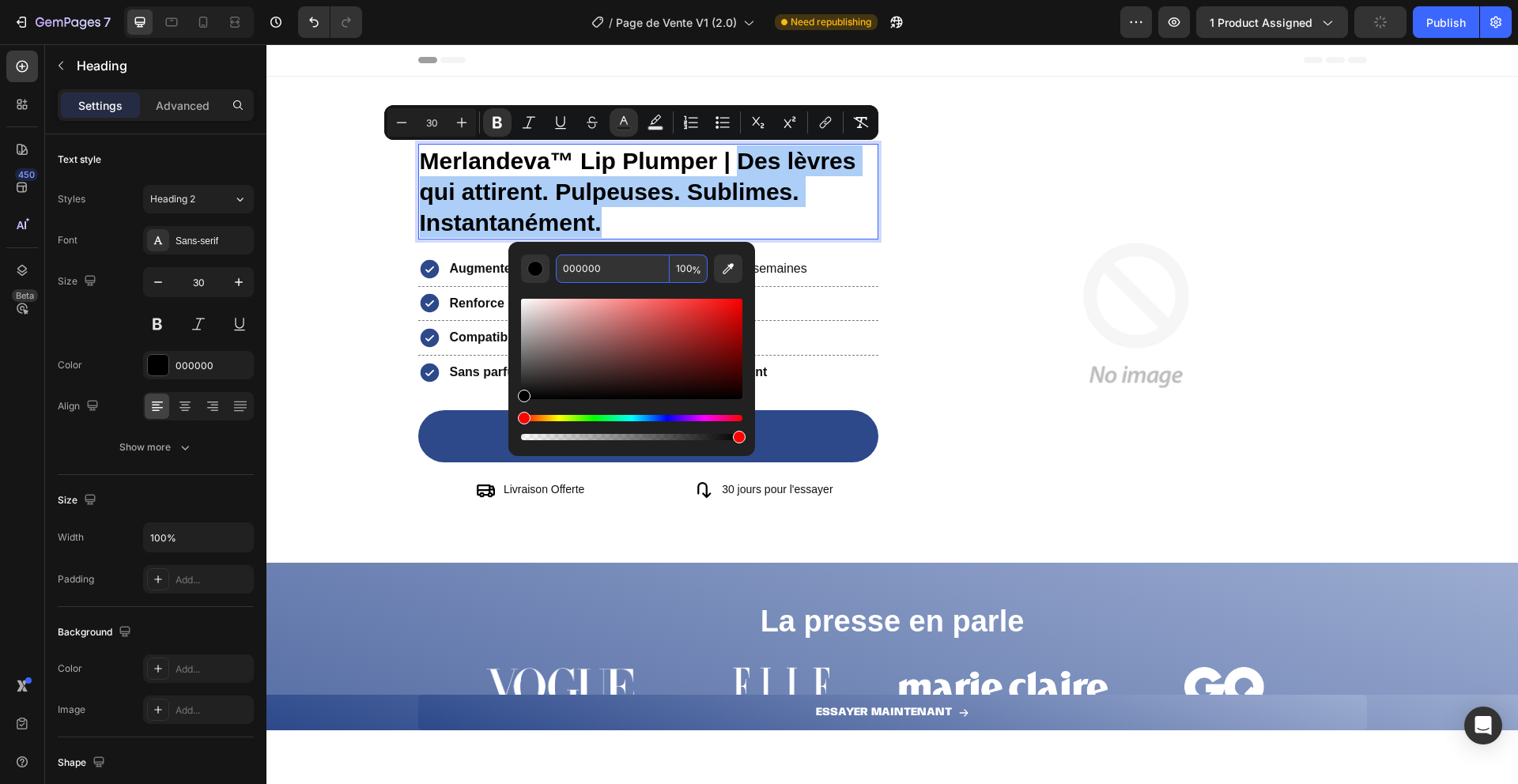
click at [625, 271] on input "000000" at bounding box center [612, 269] width 114 height 29
paste input "2D498"
click at [654, 292] on div "Editor contextual toolbar" at bounding box center [631, 363] width 221 height 160
click at [623, 270] on input "000000" at bounding box center [612, 269] width 114 height 29
paste input "2D498"
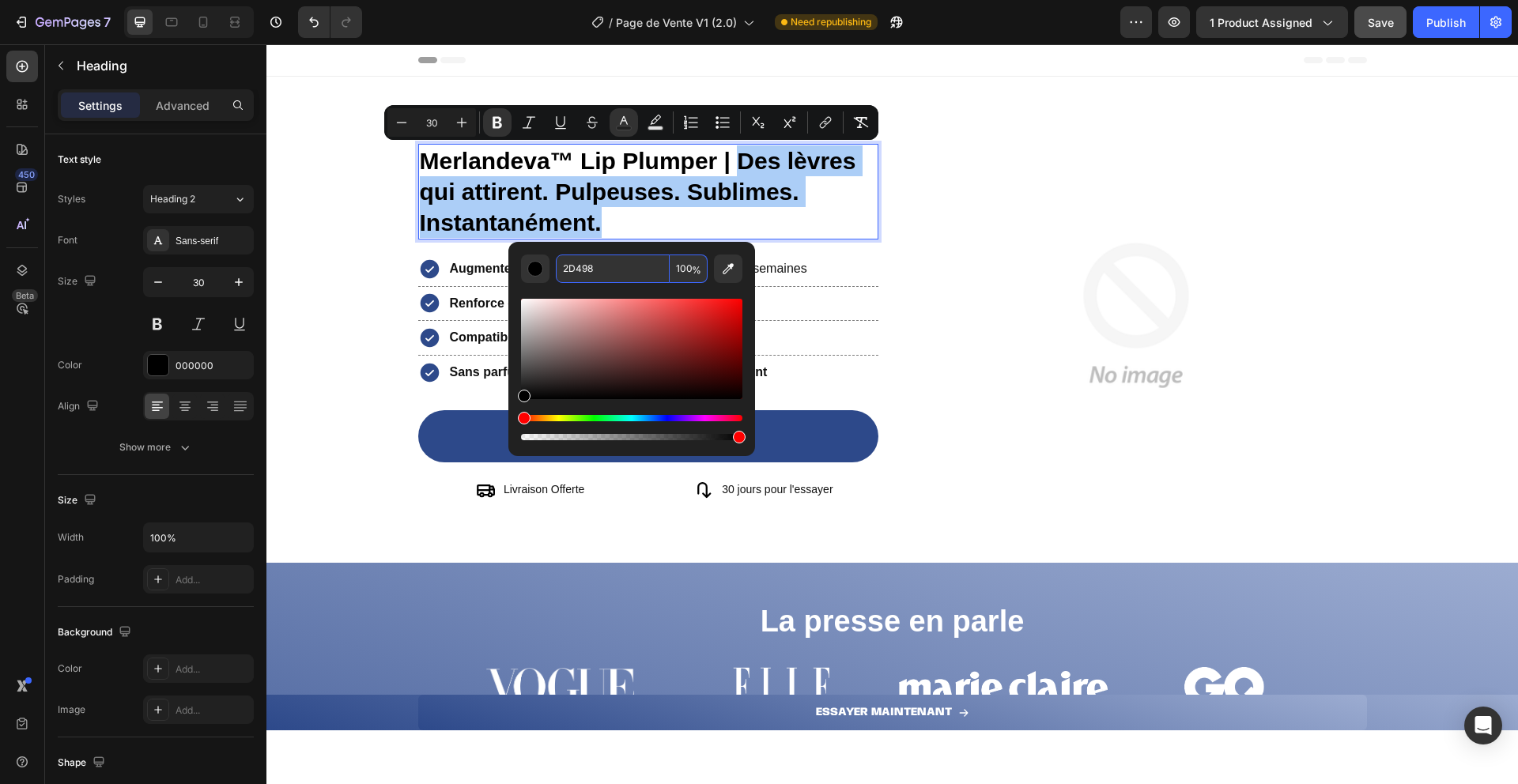
type input "2D498"
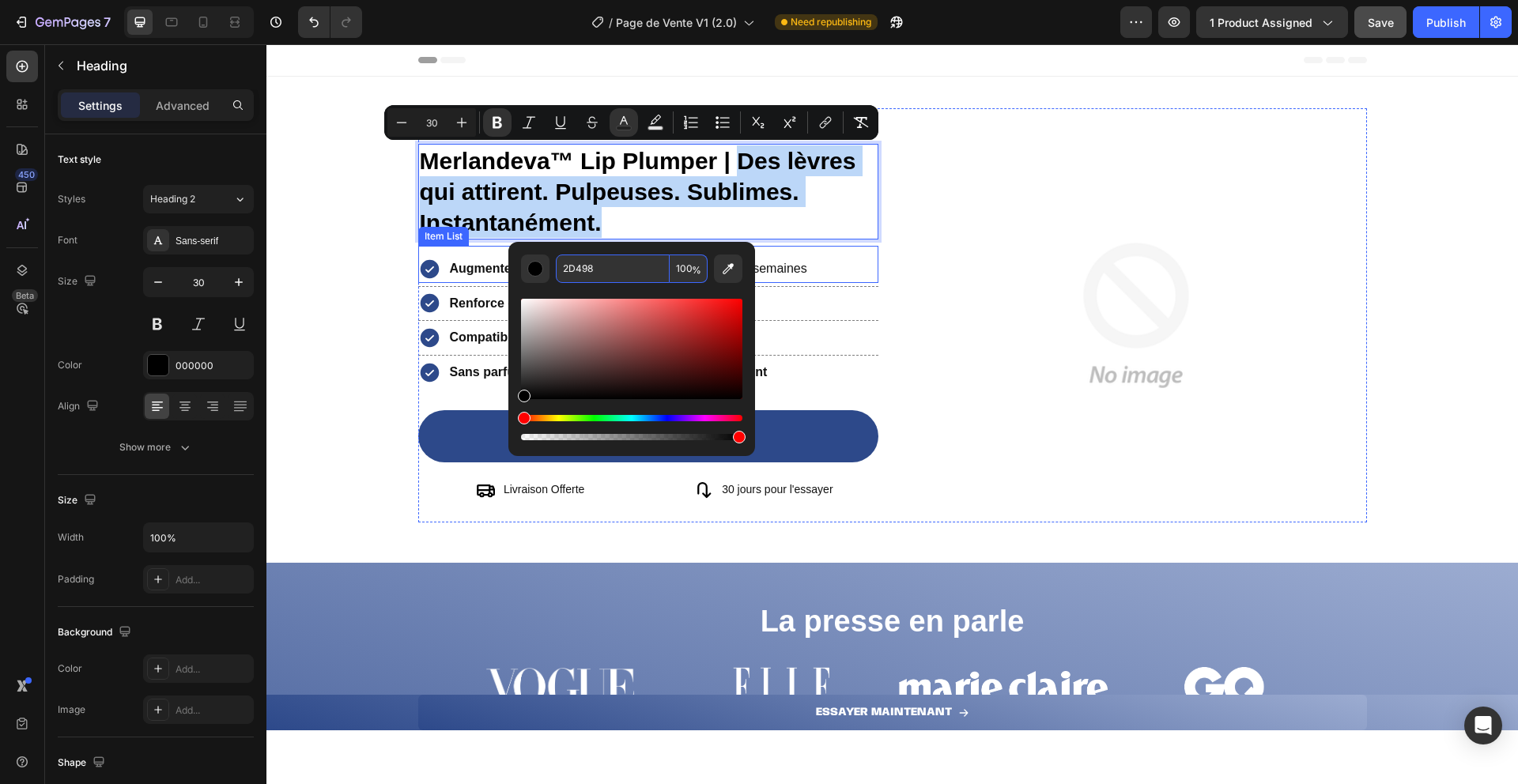
click at [844, 250] on div "Augmente la longueur jusqu’à +72% en seulement 6 semaines Item List" at bounding box center [648, 265] width 461 height 37
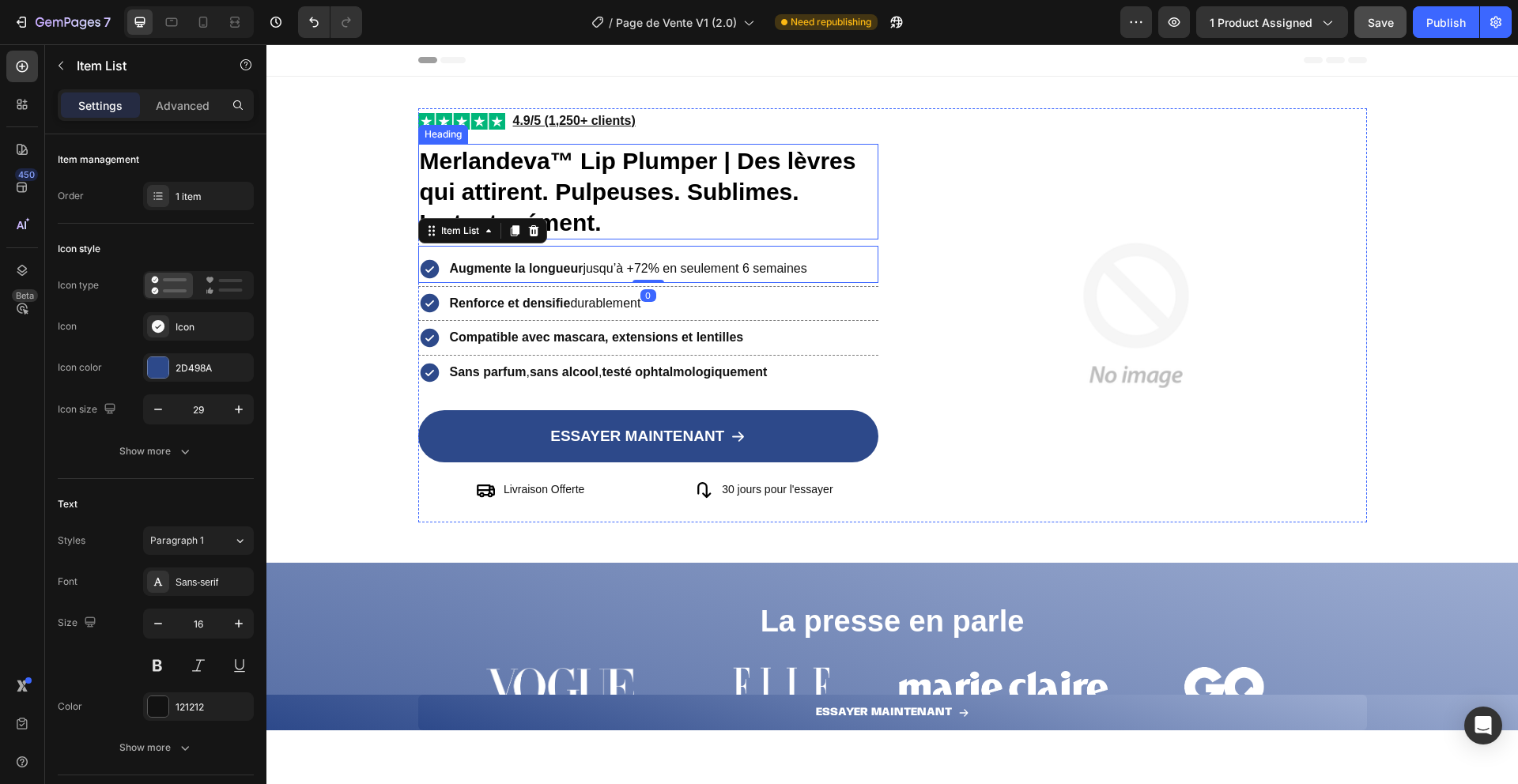
click at [739, 162] on strong "Merlandeva™ Lip Plumper | Des lèvres qui attirent. Pulpeuses. Sublimes. Instant…" at bounding box center [638, 191] width 436 height 88
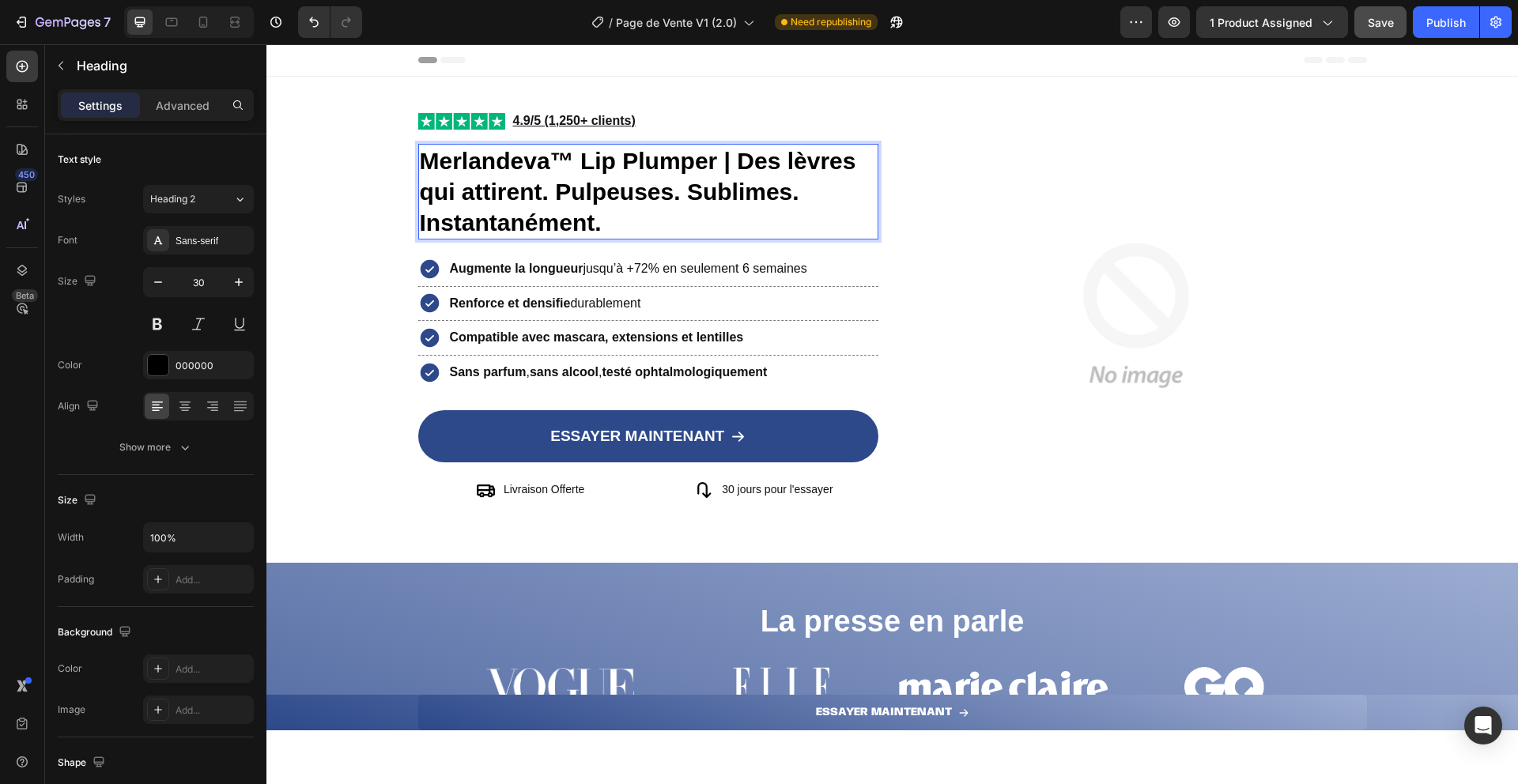
click at [733, 160] on strong "Merlandeva™ Lip Plumper | Des lèvres qui attirent. Pulpeuses. Sublimes. Instant…" at bounding box center [638, 191] width 436 height 88
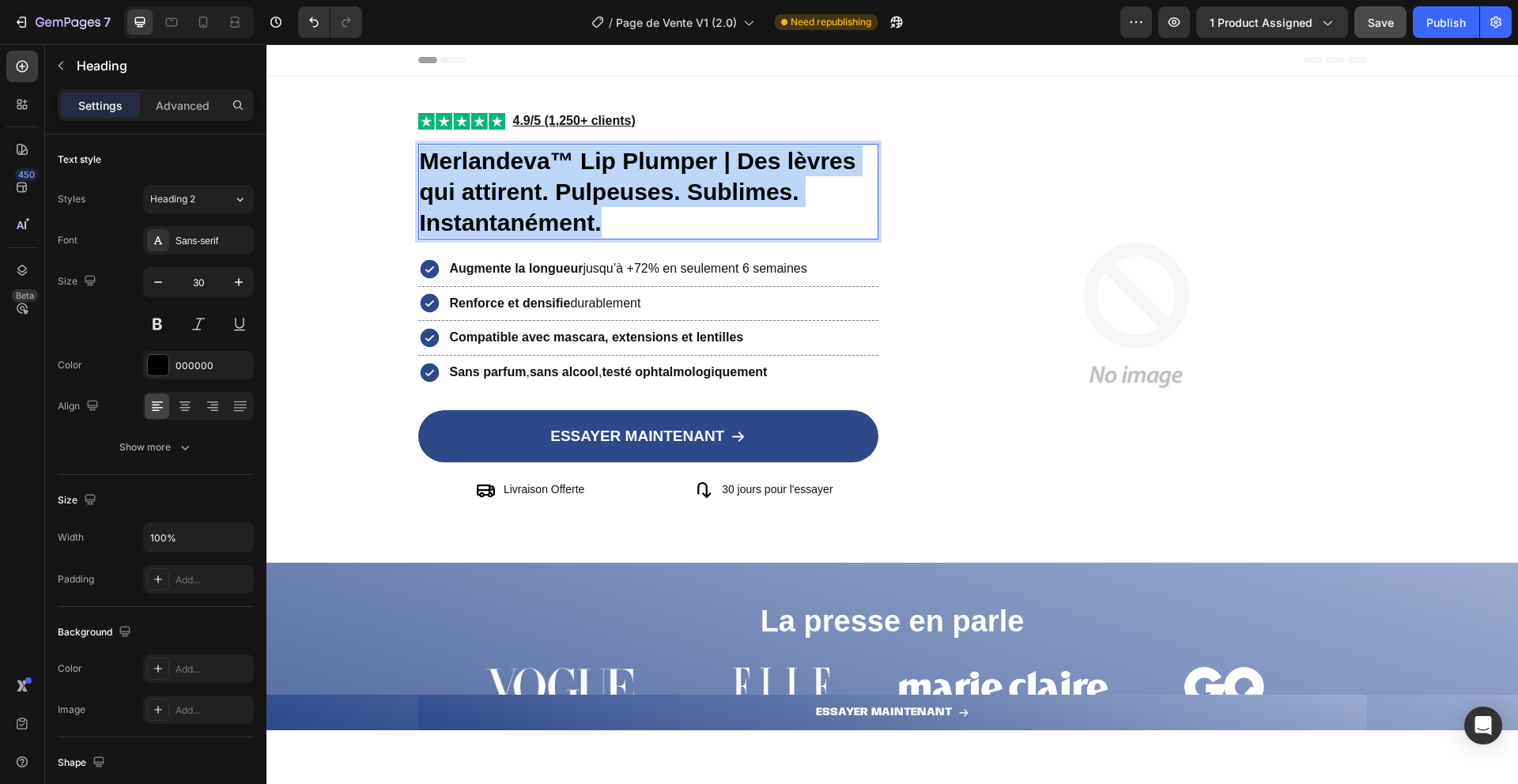
click at [733, 160] on strong "Merlandeva™ Lip Plumper | Des lèvres qui attirent. Pulpeuses. Sublimes. Instant…" at bounding box center [638, 191] width 436 height 88
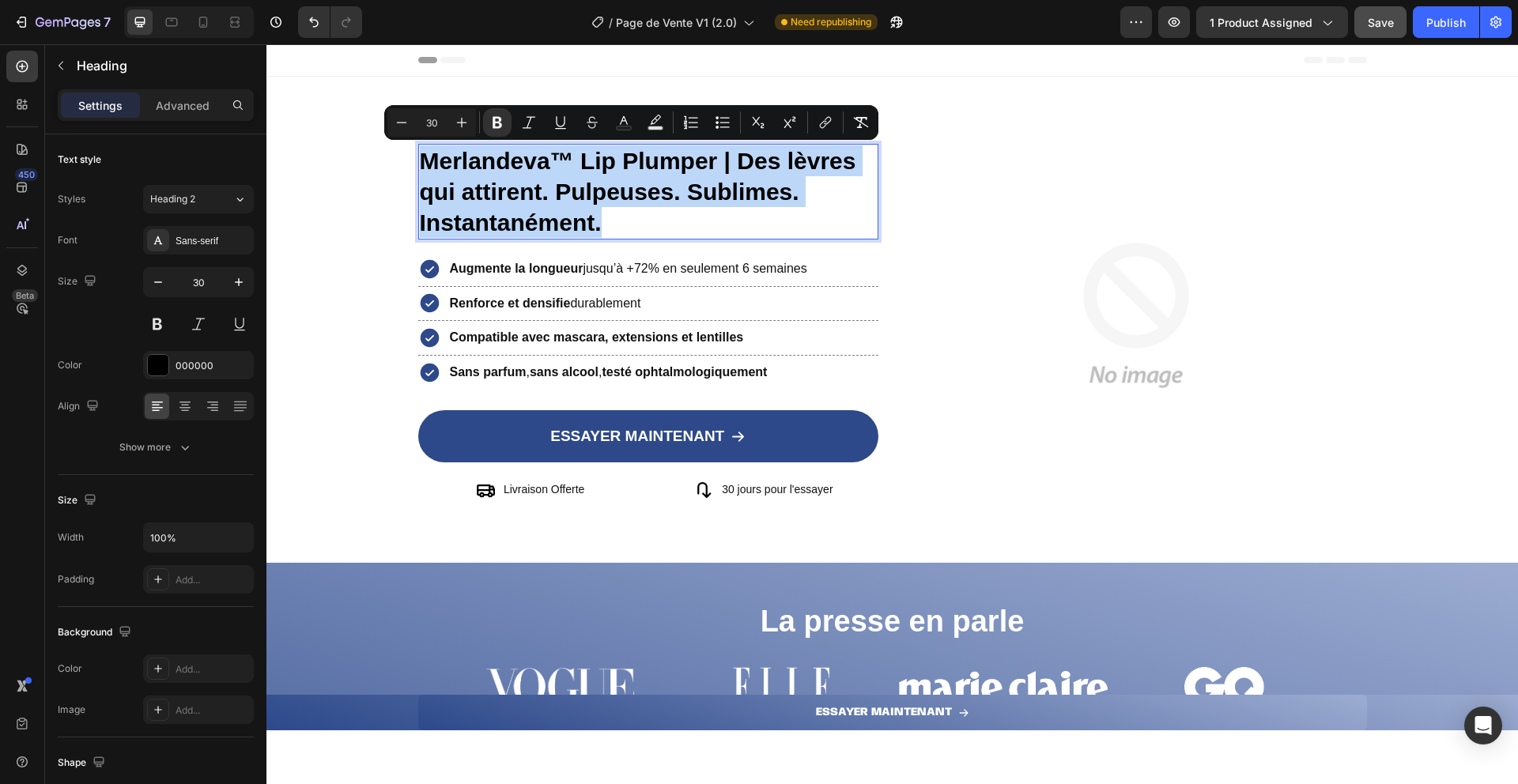
click at [733, 160] on strong "Merlandeva™ Lip Plumper | Des lèvres qui attirent. Pulpeuses. Sublimes. Instant…" at bounding box center [638, 191] width 436 height 88
click at [734, 160] on strong "Merlandeva™ Lip Plumper | Des lèvres qui attirent. Pulpeuses. Sublimes. Instant…" at bounding box center [638, 191] width 436 height 88
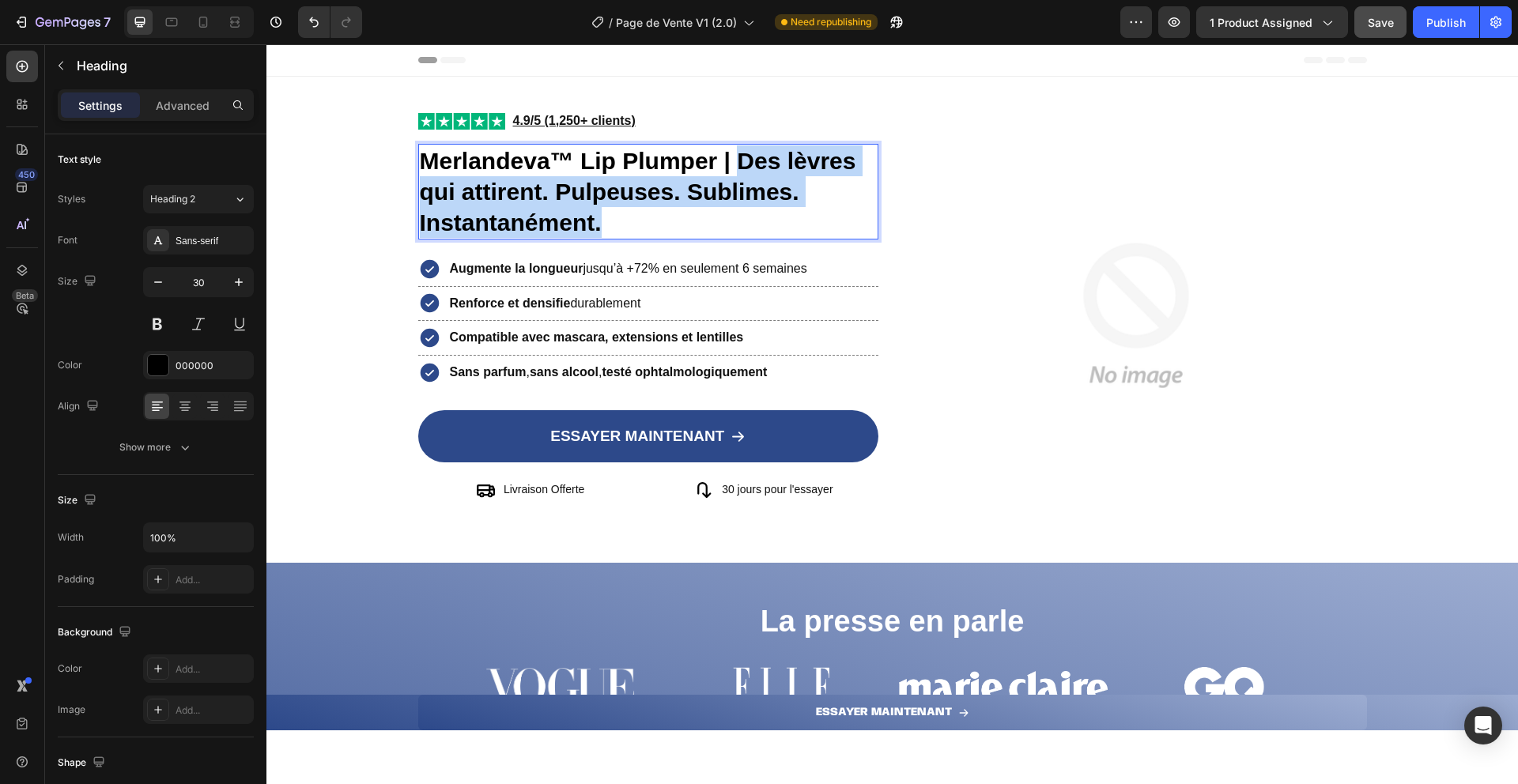
drag, startPoint x: 734, startPoint y: 160, endPoint x: 742, endPoint y: 225, distance: 65.5
click at [742, 225] on p "Merlandeva™ Lip Plumper | Des lèvres qui attirent. Pulpeuses. Sublimes. Instant…" at bounding box center [649, 192] width 458 height 93
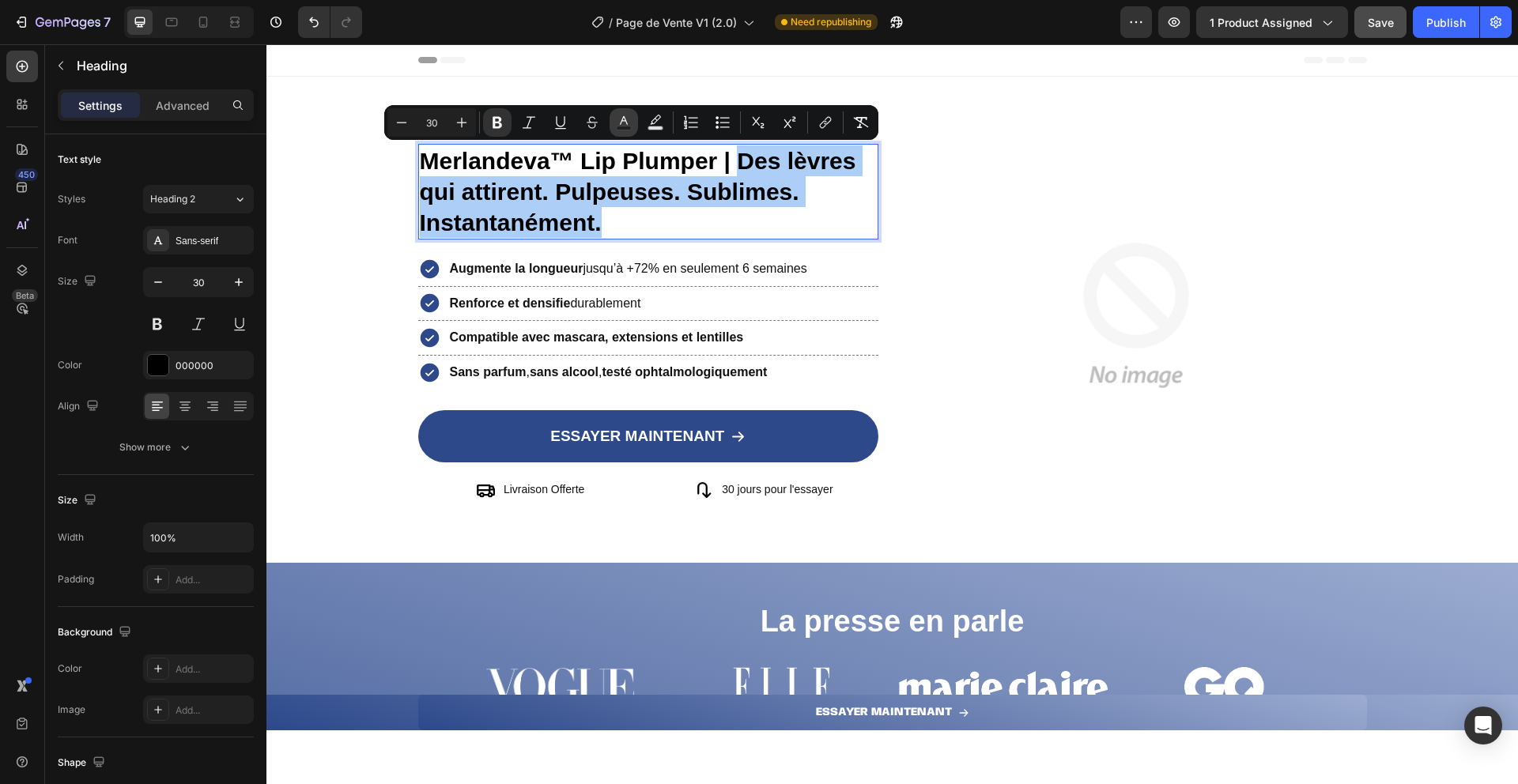
click at [612, 121] on button "Text Color" at bounding box center [624, 122] width 29 height 29
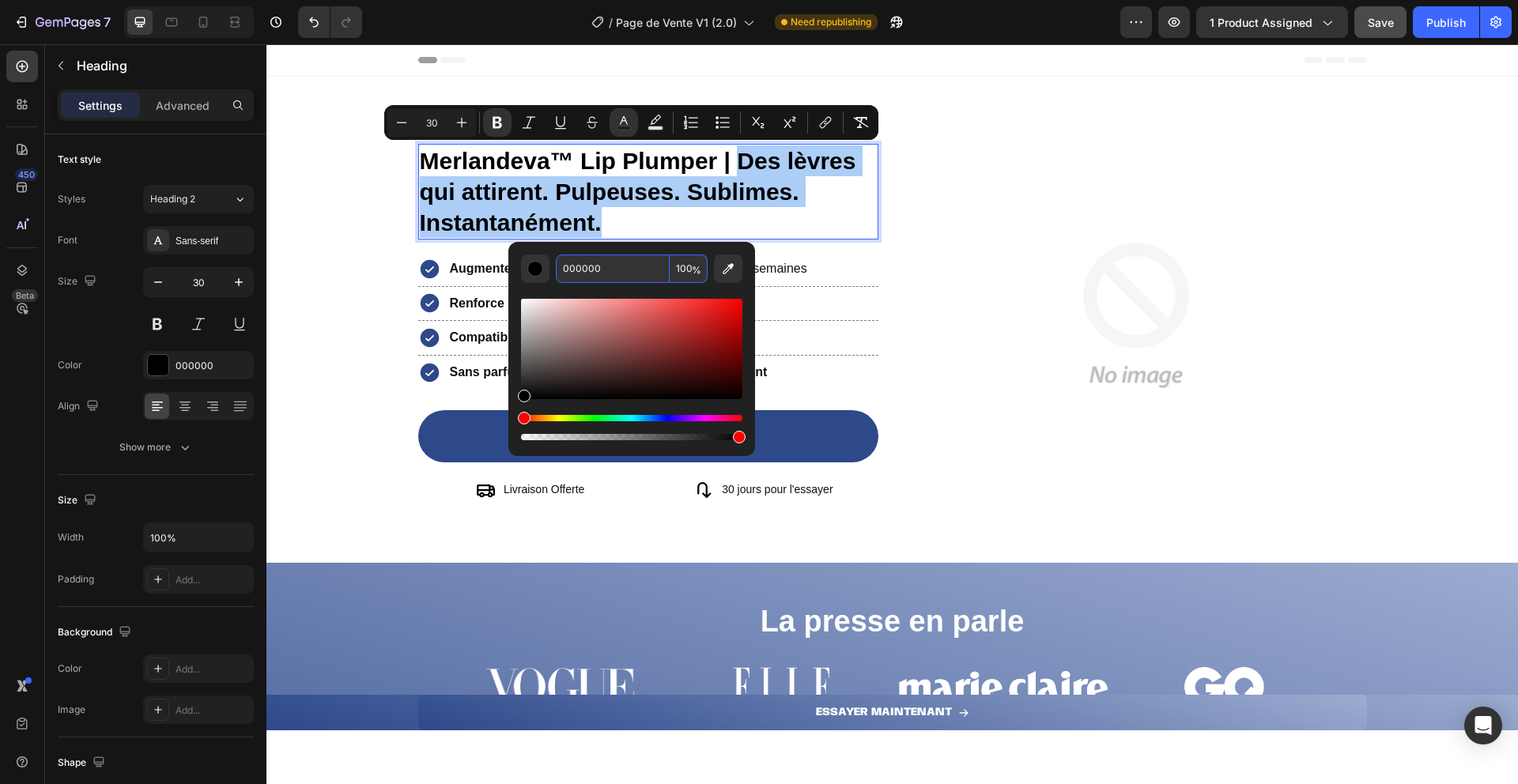
click at [590, 257] on input "000000" at bounding box center [612, 269] width 114 height 29
paste input "2D498"
click at [553, 284] on div "Editor contextual toolbar" at bounding box center [631, 363] width 221 height 160
click at [574, 270] on input "000000" at bounding box center [612, 269] width 114 height 29
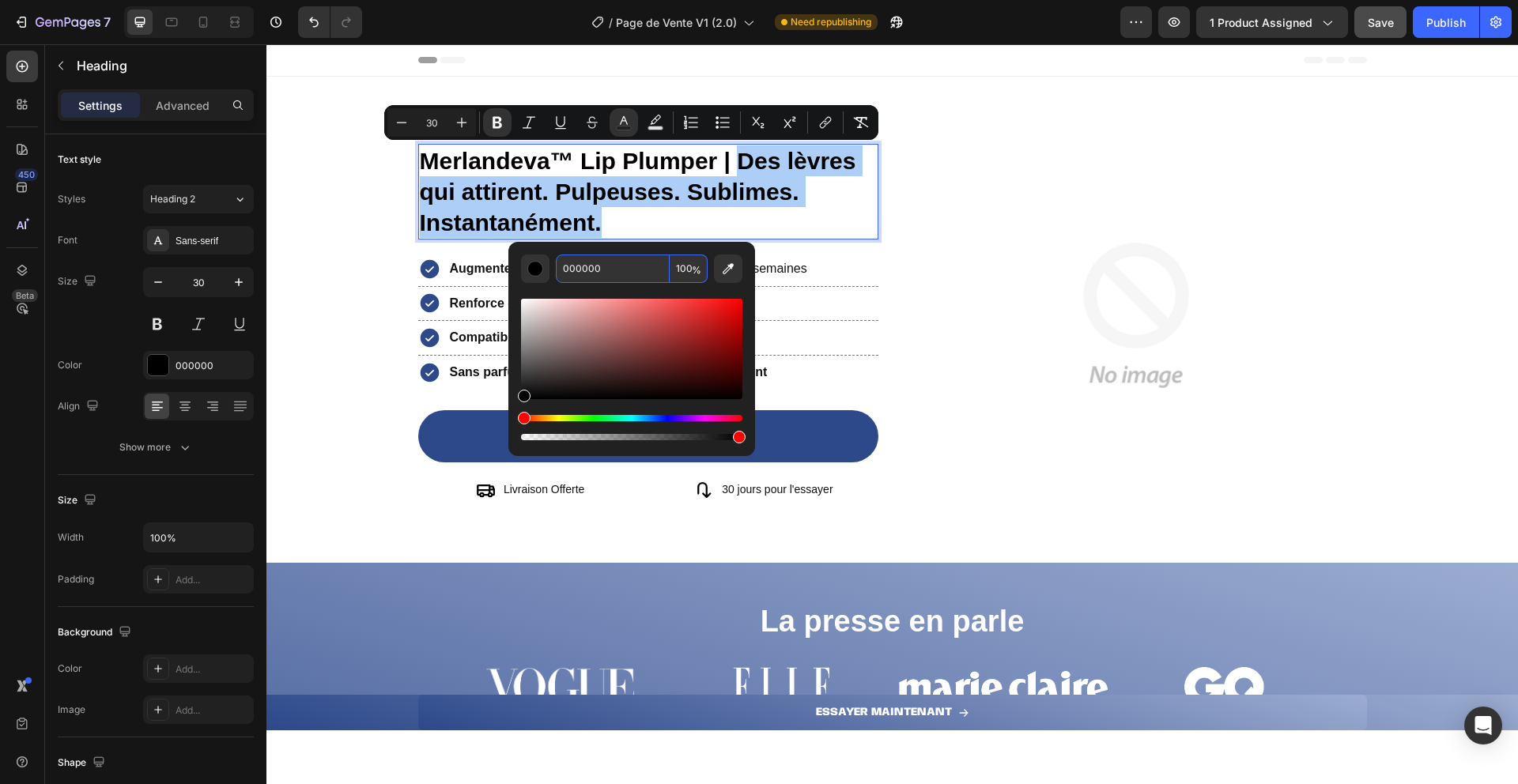
click at [574, 270] on input "000000" at bounding box center [612, 269] width 114 height 29
paste input "2D498"
click at [596, 301] on div "Editor contextual toolbar" at bounding box center [631, 350] width 221 height 101
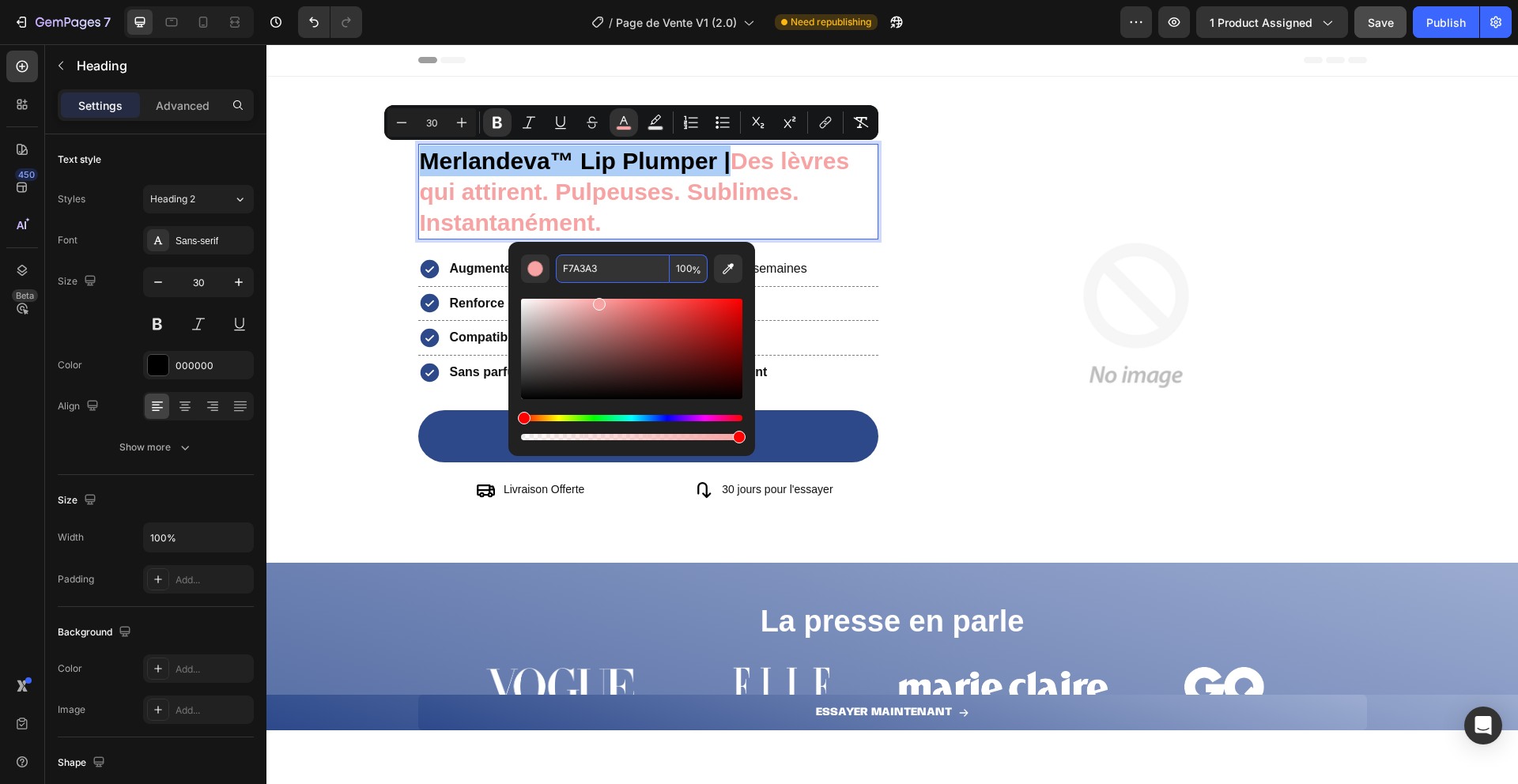
click at [580, 271] on input "F7A3A3" at bounding box center [612, 269] width 114 height 29
type input "2D498"
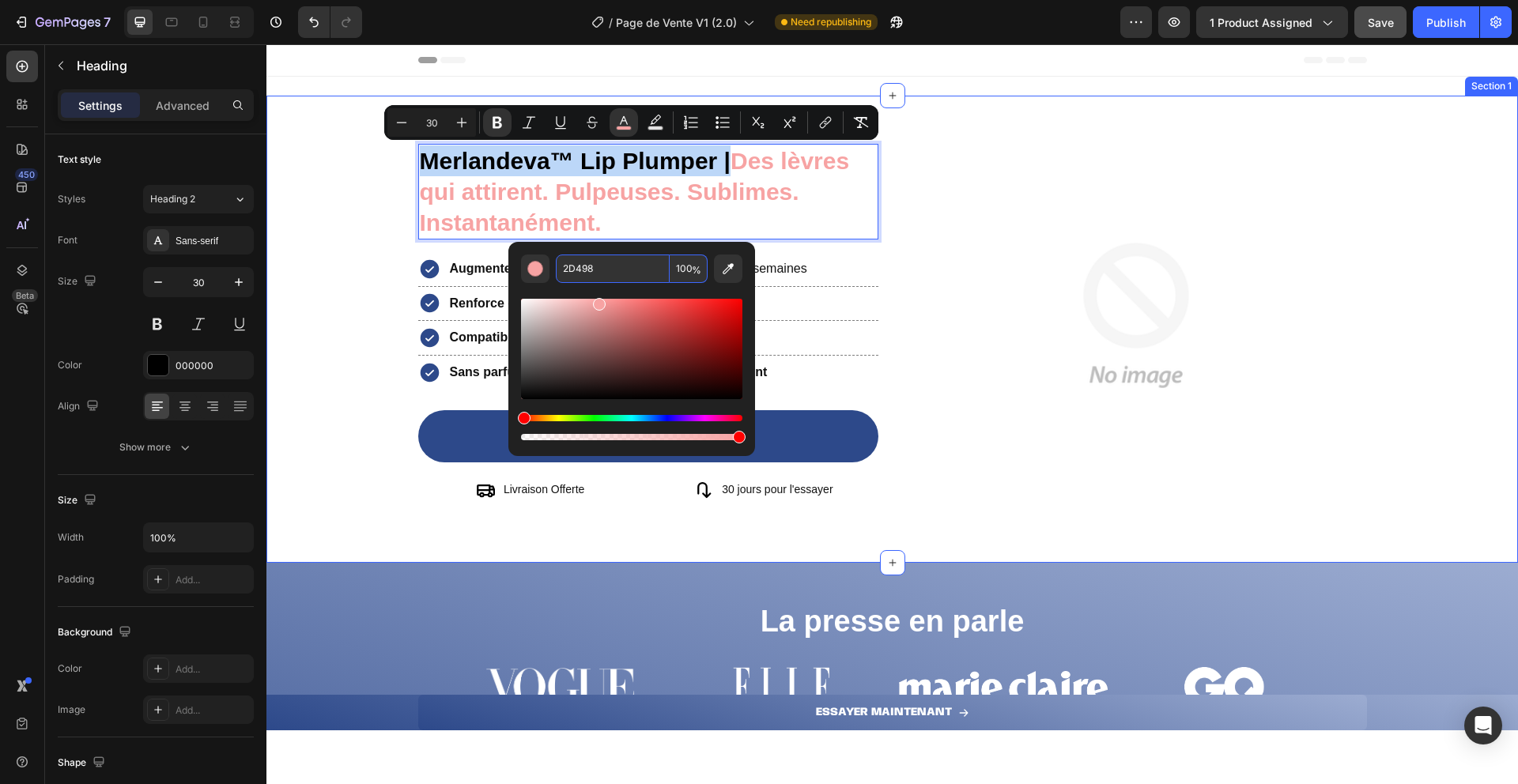
click at [418, 286] on div at bounding box center [648, 286] width 461 height 1
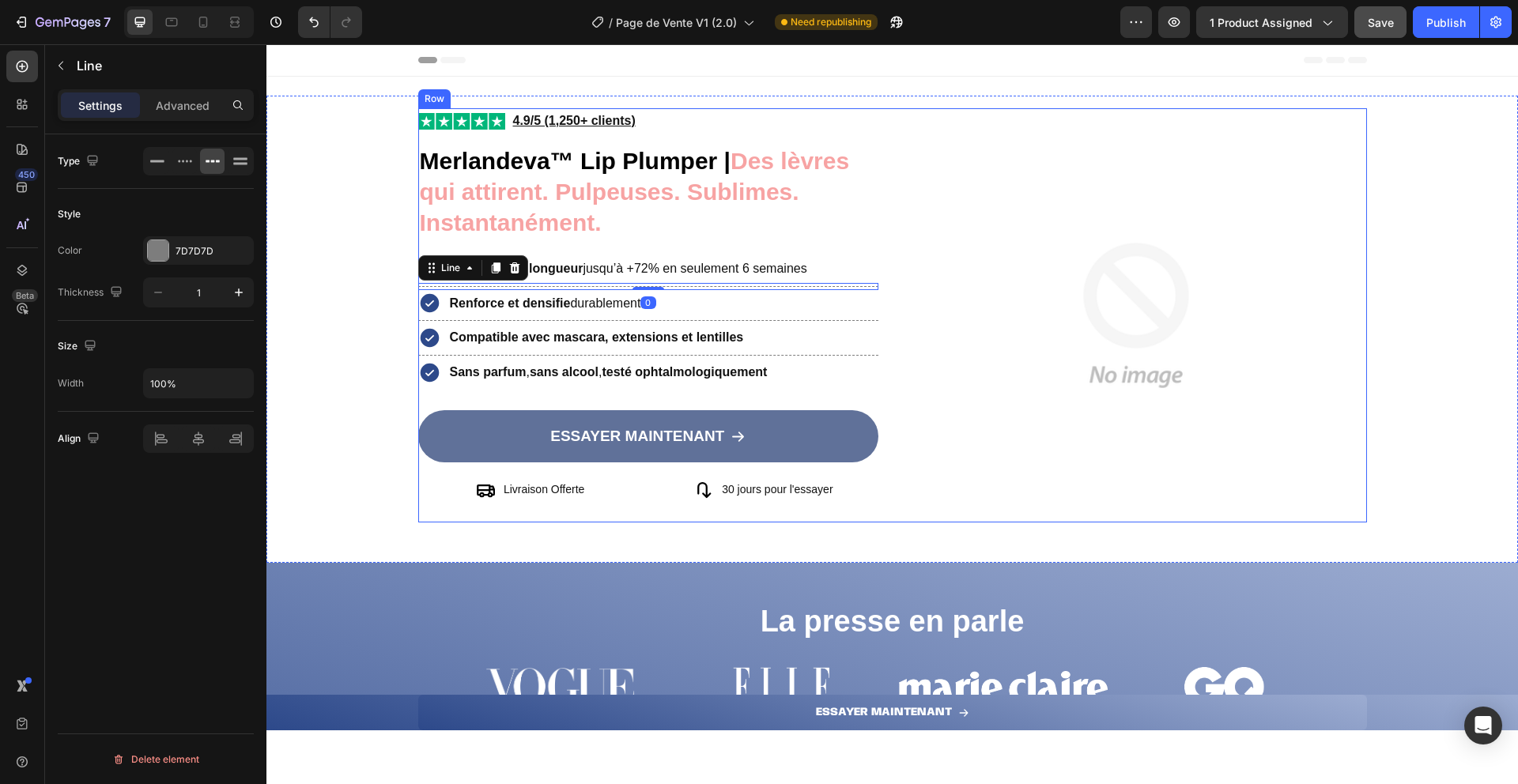
click at [422, 429] on link "ESSAYER MAINTENANT" at bounding box center [648, 436] width 461 height 52
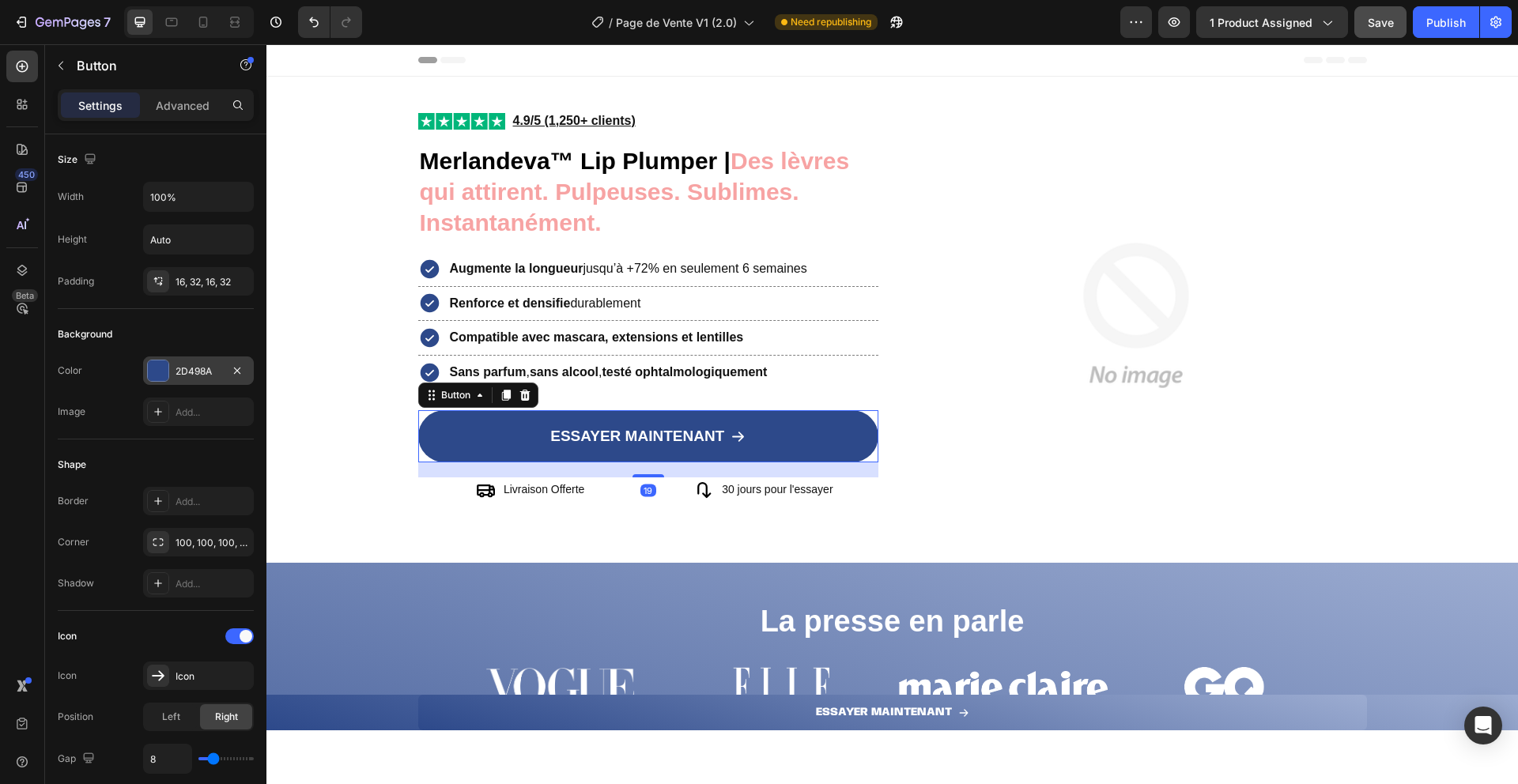
click at [181, 374] on div "2D498A" at bounding box center [198, 371] width 46 height 14
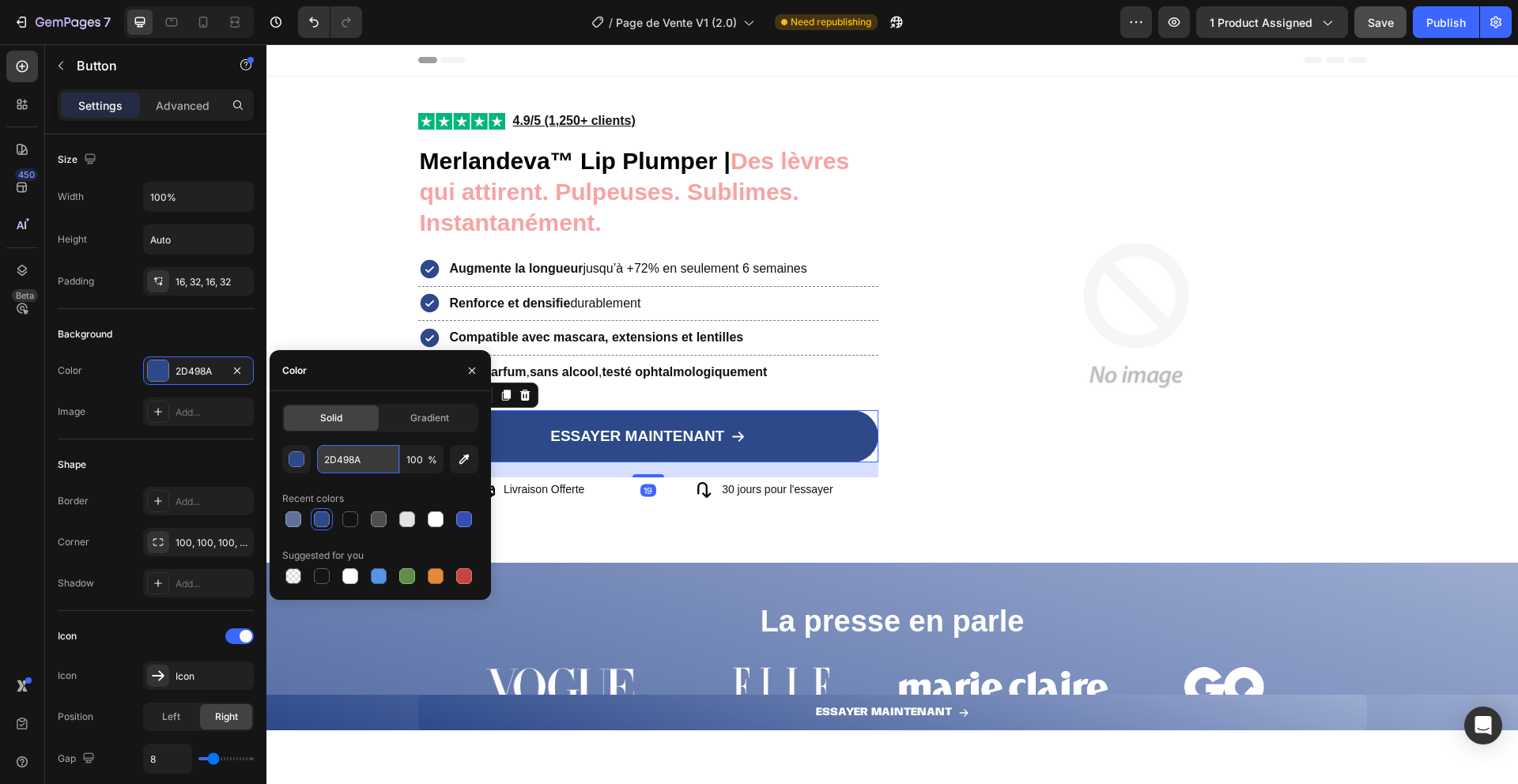
click at [349, 468] on input "2D498A" at bounding box center [358, 459] width 82 height 29
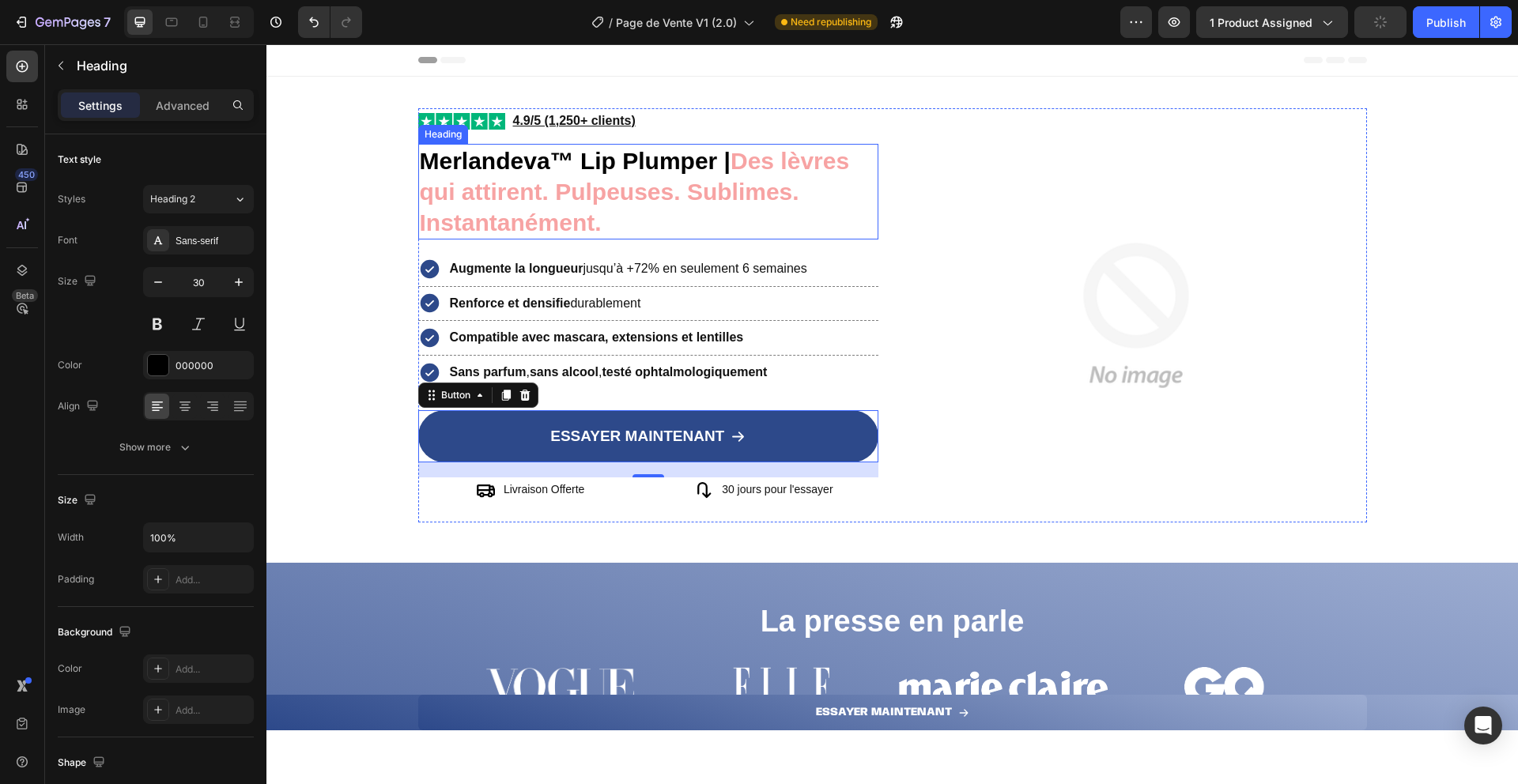
click at [710, 165] on strong "Merlandeva™ Lip Plumper |" at bounding box center [575, 160] width 311 height 26
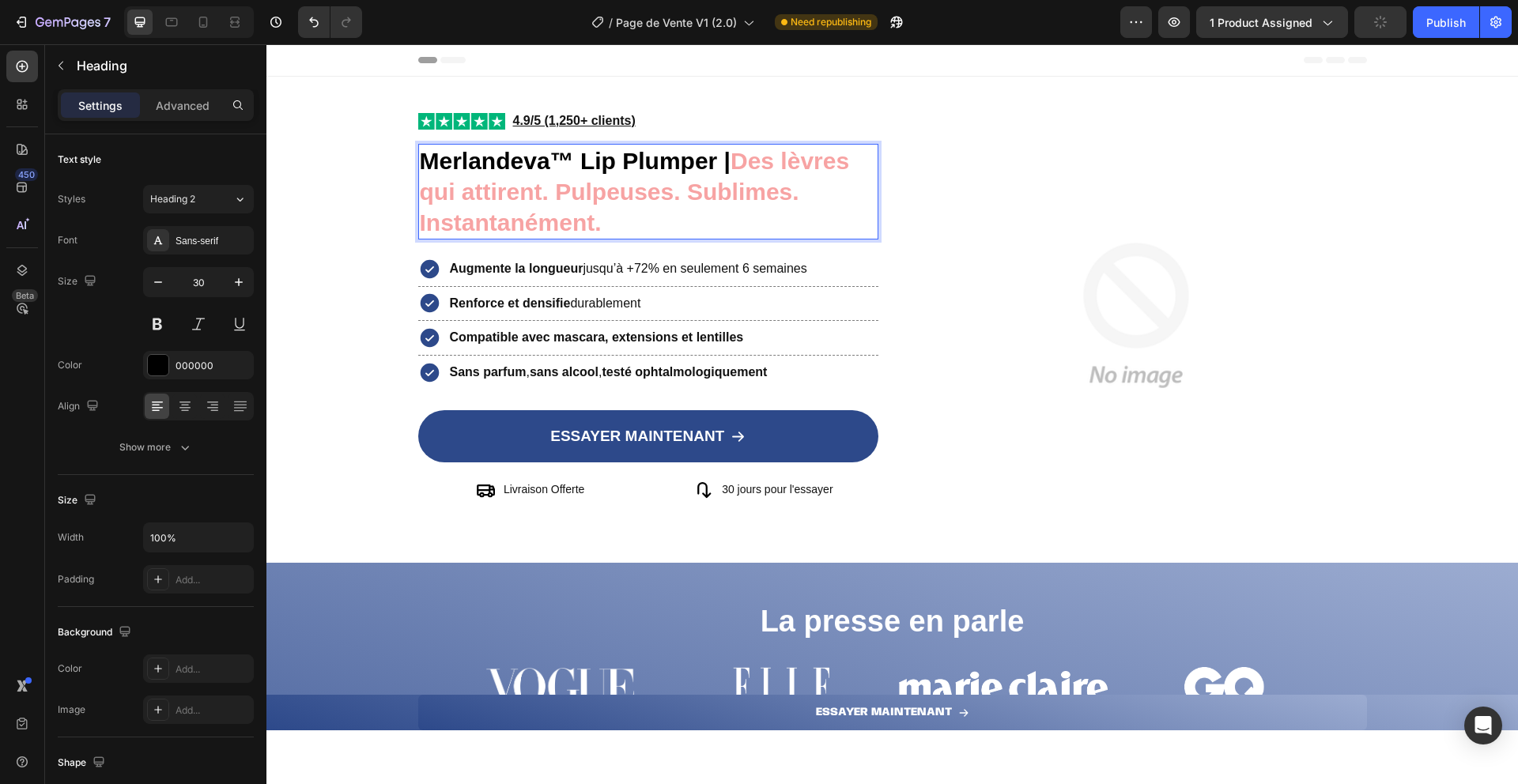
click at [736, 160] on strong "Des lèvres qui attirent. Pulpeuses. Sublimes. Instantanément." at bounding box center [635, 191] width 430 height 88
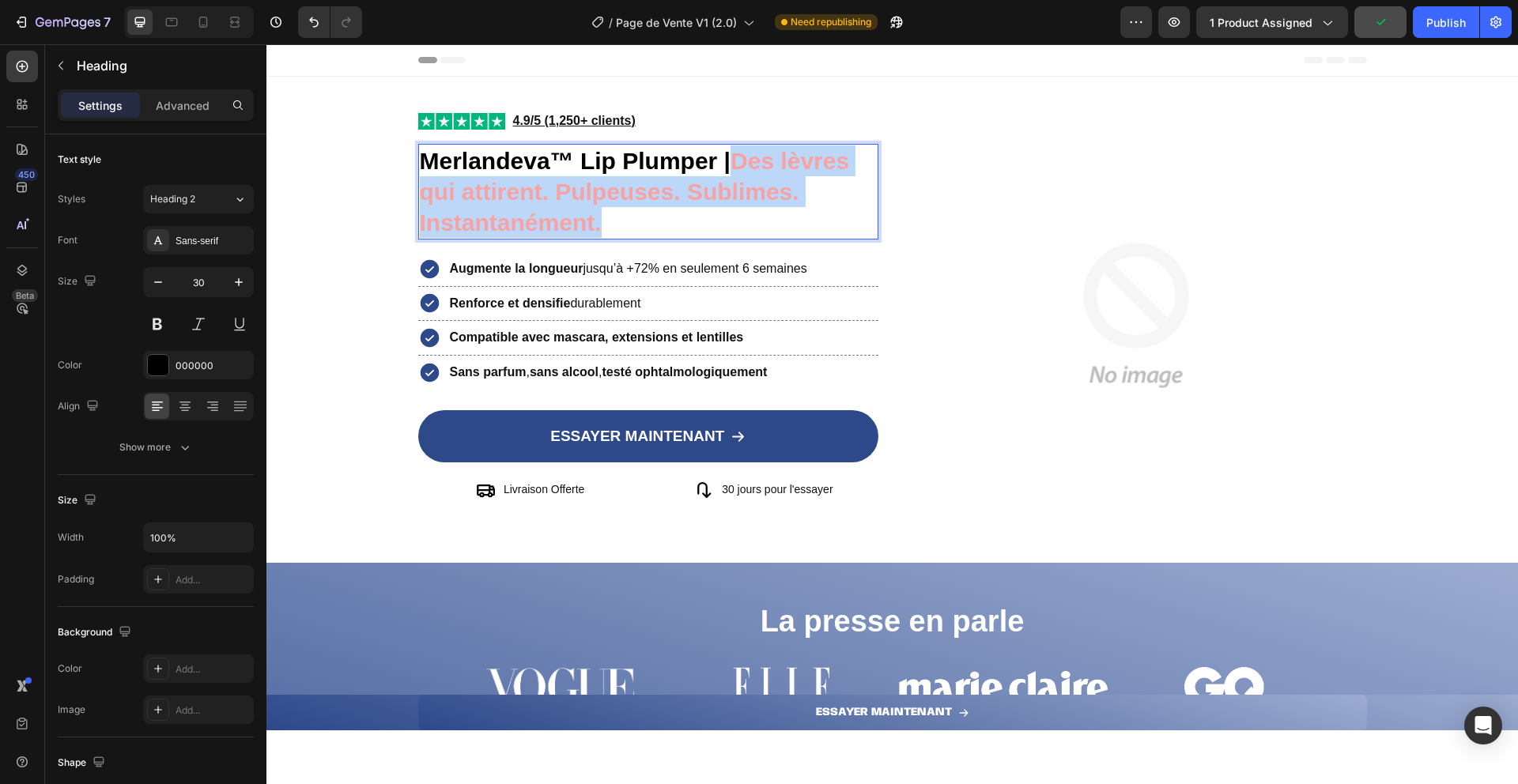
drag, startPoint x: 734, startPoint y: 160, endPoint x: 773, endPoint y: 209, distance: 62.6
click at [773, 209] on p "Merlandeva™ Lip Plumper | Des lèvres qui attirent. Pulpeuses. Sublimes. Instant…" at bounding box center [649, 192] width 458 height 93
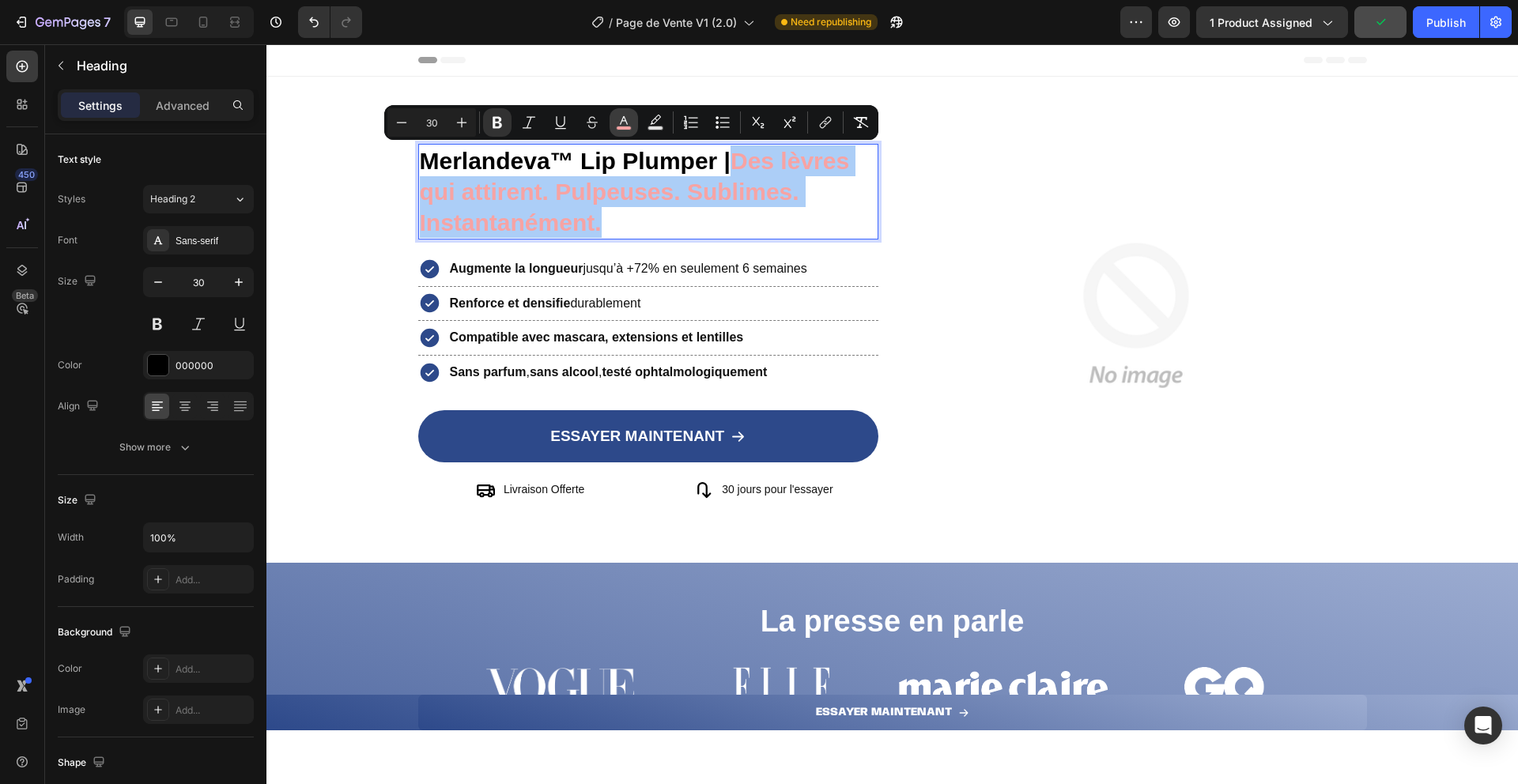
click at [618, 115] on icon "Editor contextual toolbar" at bounding box center [624, 122] width 16 height 16
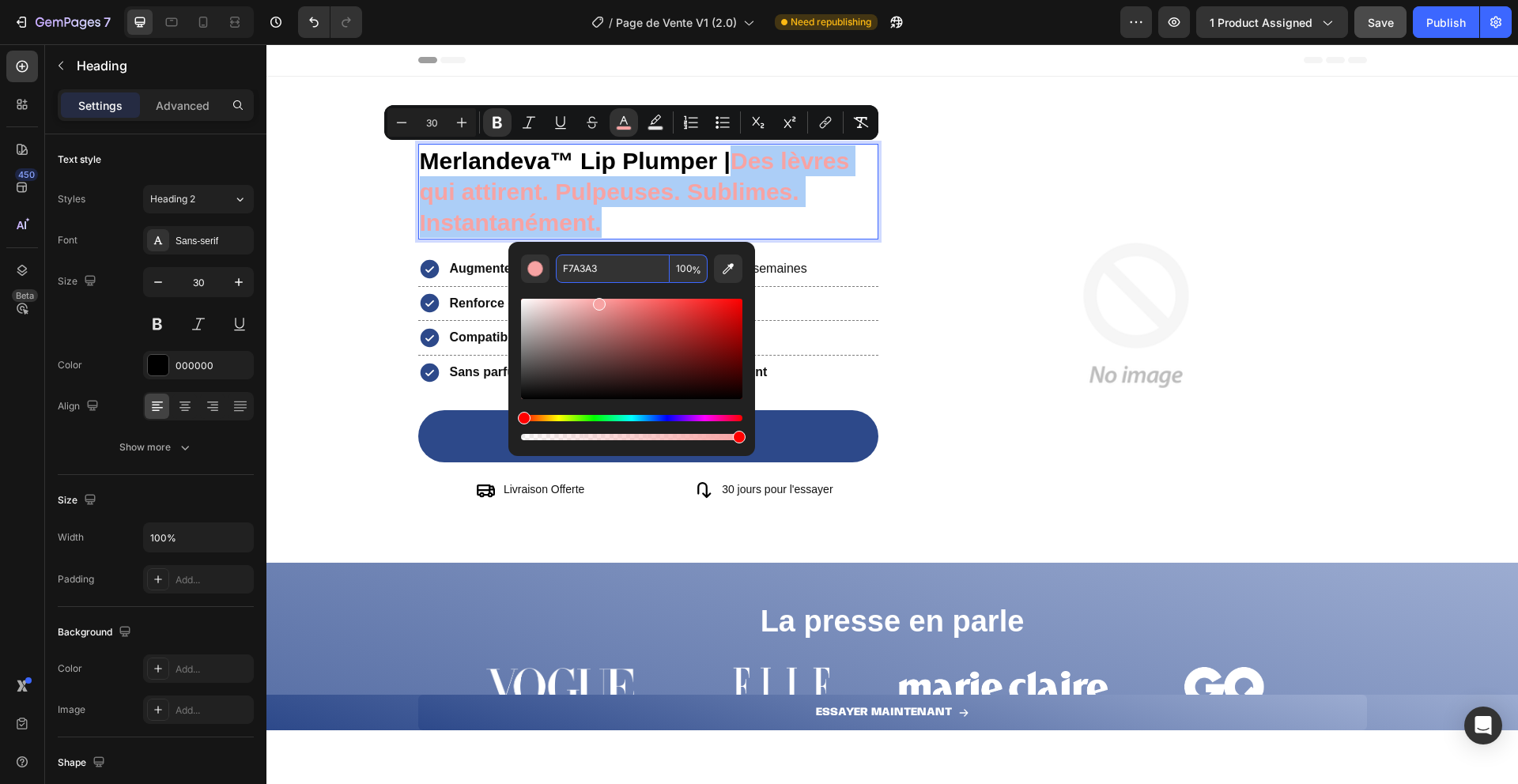
click at [618, 270] on input "F7A3A3" at bounding box center [612, 269] width 114 height 29
paste input "2D498A"
type input "2D498A"
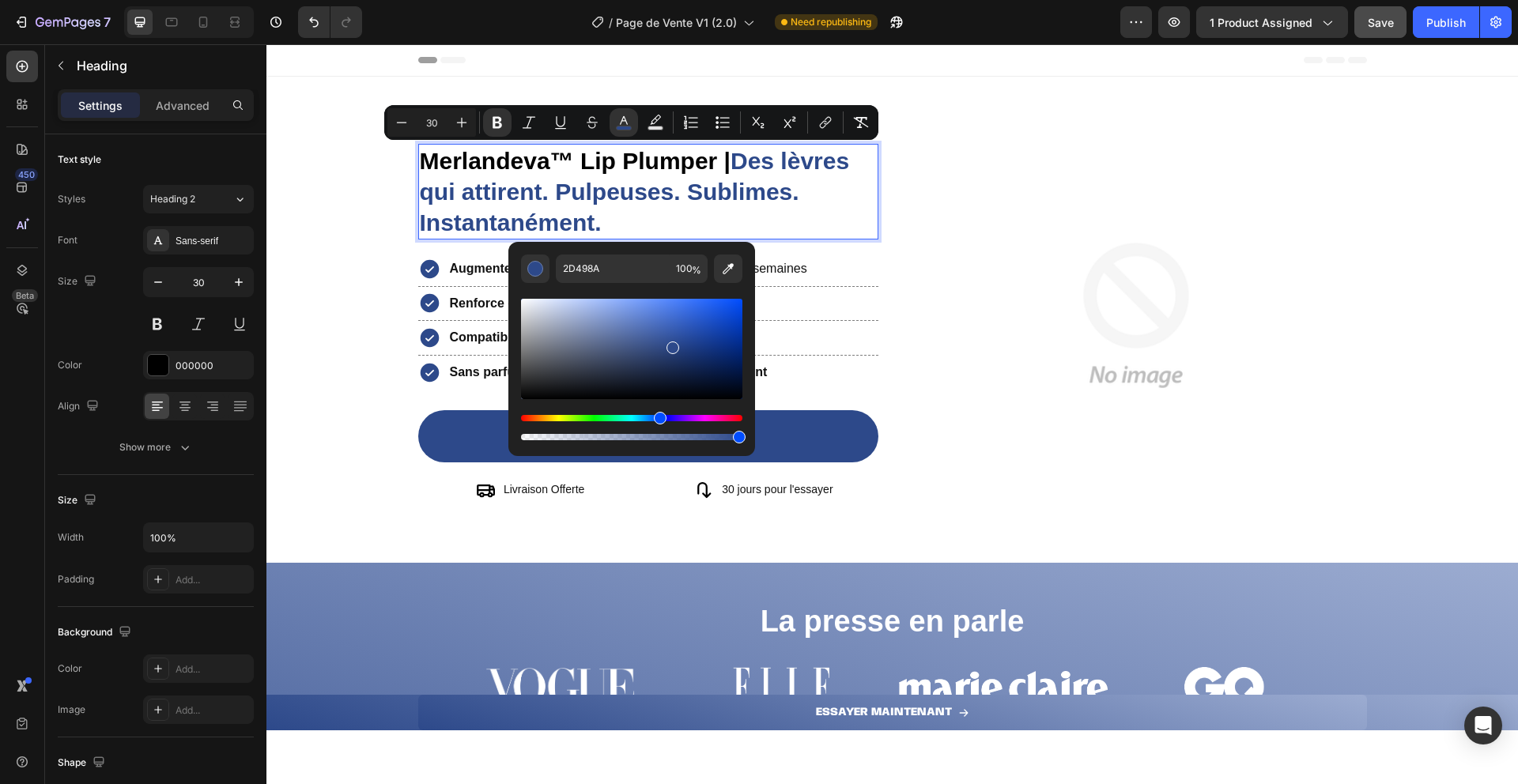
click at [753, 206] on p "Merlandeva™ Lip Plumper | Des lèvres qui attirent. Pulpeuses. Sublimes. Instant…" at bounding box center [649, 192] width 458 height 93
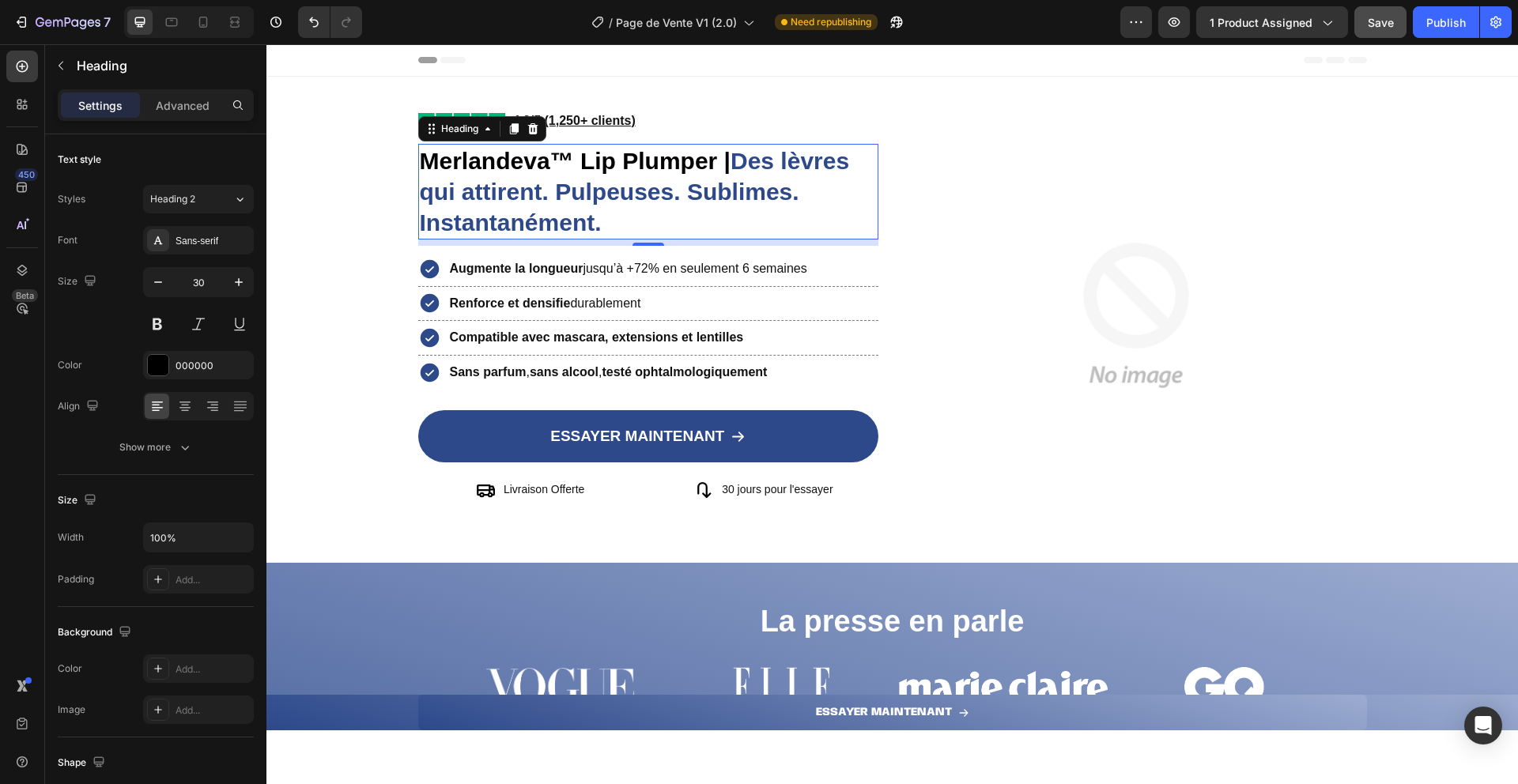
click at [559, 269] on strong "Augmente la longueur" at bounding box center [517, 268] width 134 height 13
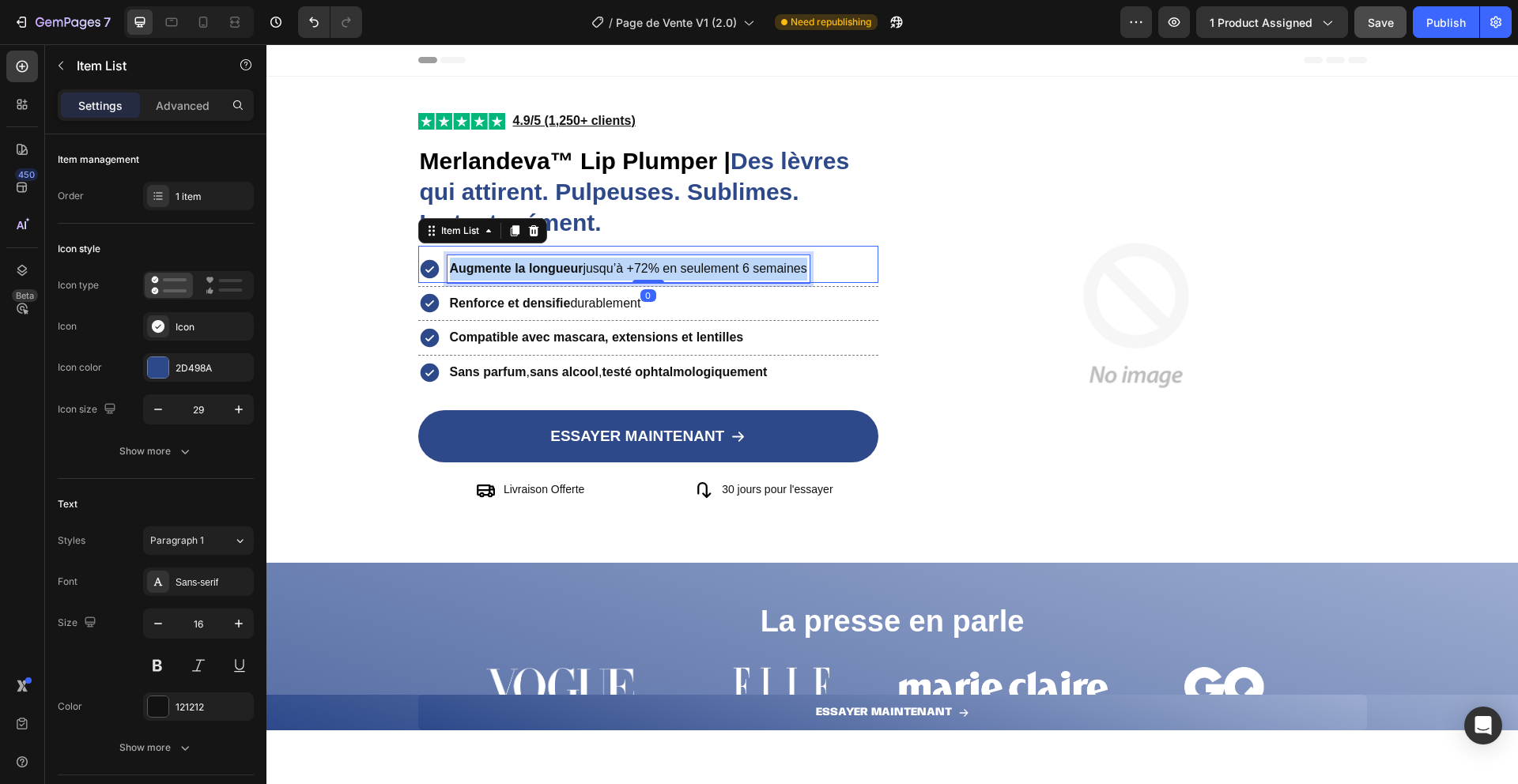
click at [559, 269] on strong "Augmente la longueur" at bounding box center [517, 268] width 134 height 13
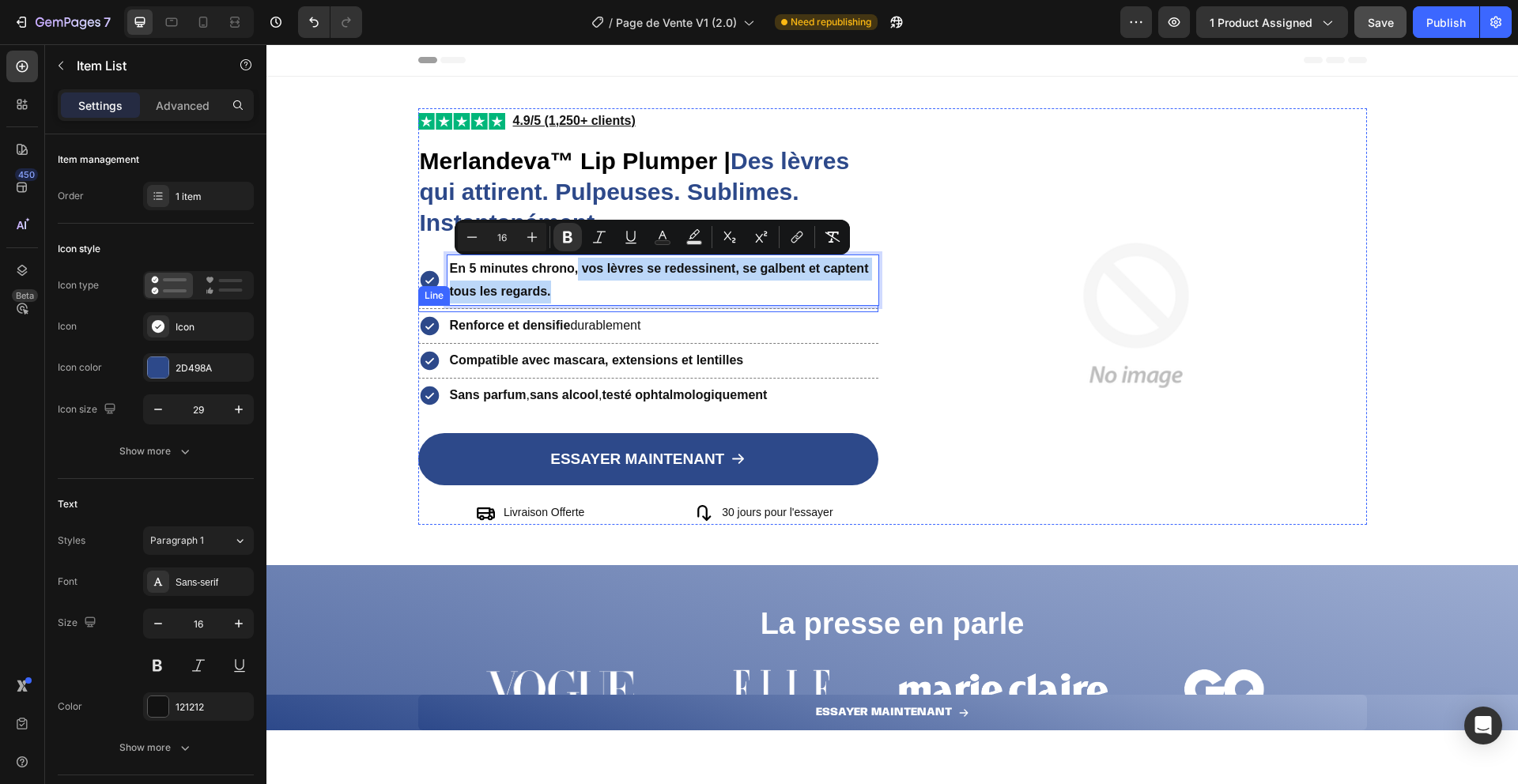
drag, startPoint x: 573, startPoint y: 267, endPoint x: 605, endPoint y: 305, distance: 49.7
click at [605, 305] on div "Image 4.9/5 (1,250+ clients) Text Block Row ⁠⁠⁠⁠⁠⁠⁠ Merlandeva™ Lip Plumper | D…" at bounding box center [648, 317] width 461 height 416
drag, startPoint x: 570, startPoint y: 234, endPoint x: 570, endPoint y: 243, distance: 9.0
click at [570, 234] on icon "Editor contextual toolbar" at bounding box center [567, 238] width 10 height 12
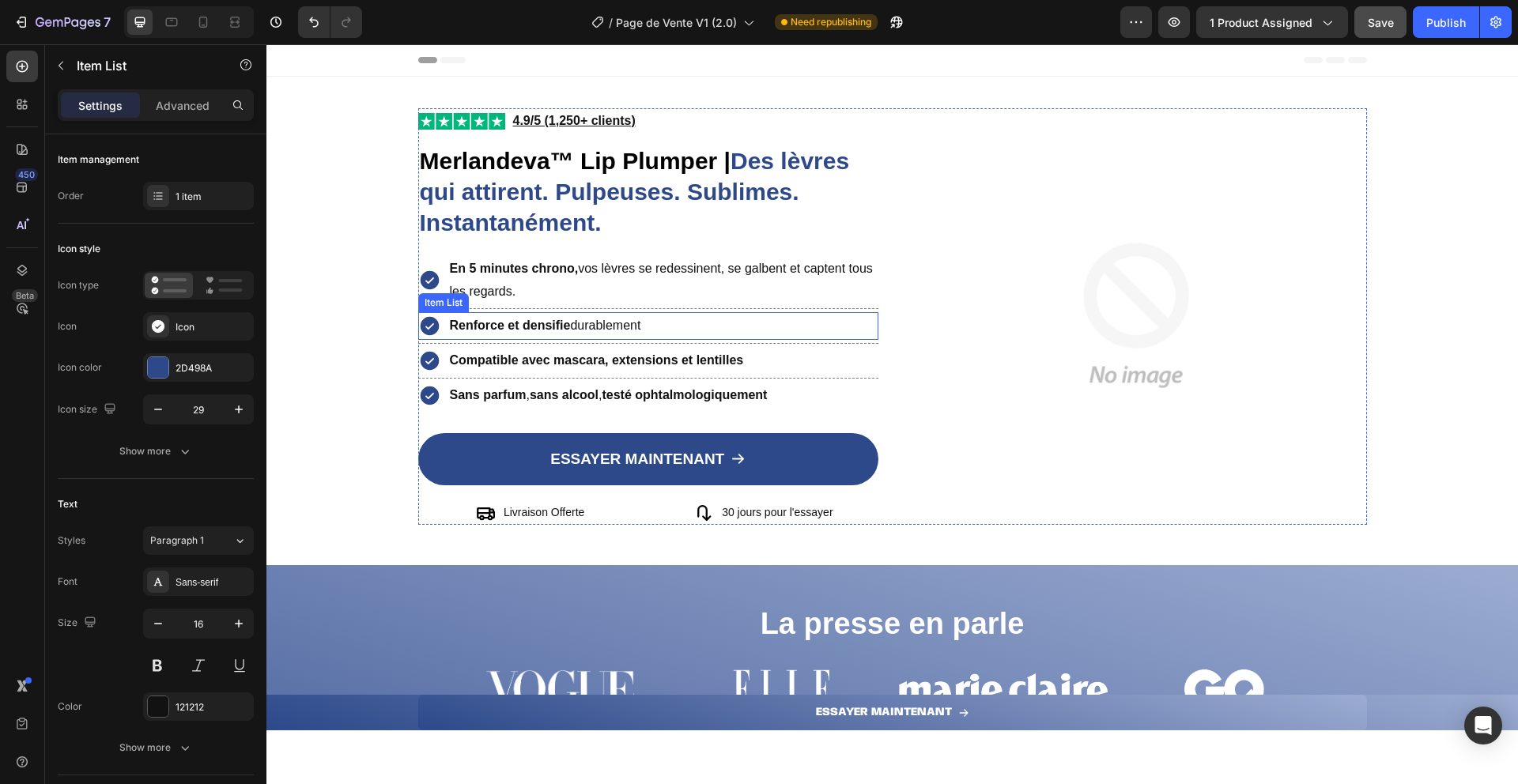
click at [568, 334] on p "Renforce et densifie durablement" at bounding box center [546, 326] width 192 height 23
click at [546, 329] on strong "Renforce et densifie" at bounding box center [510, 324] width 121 height 13
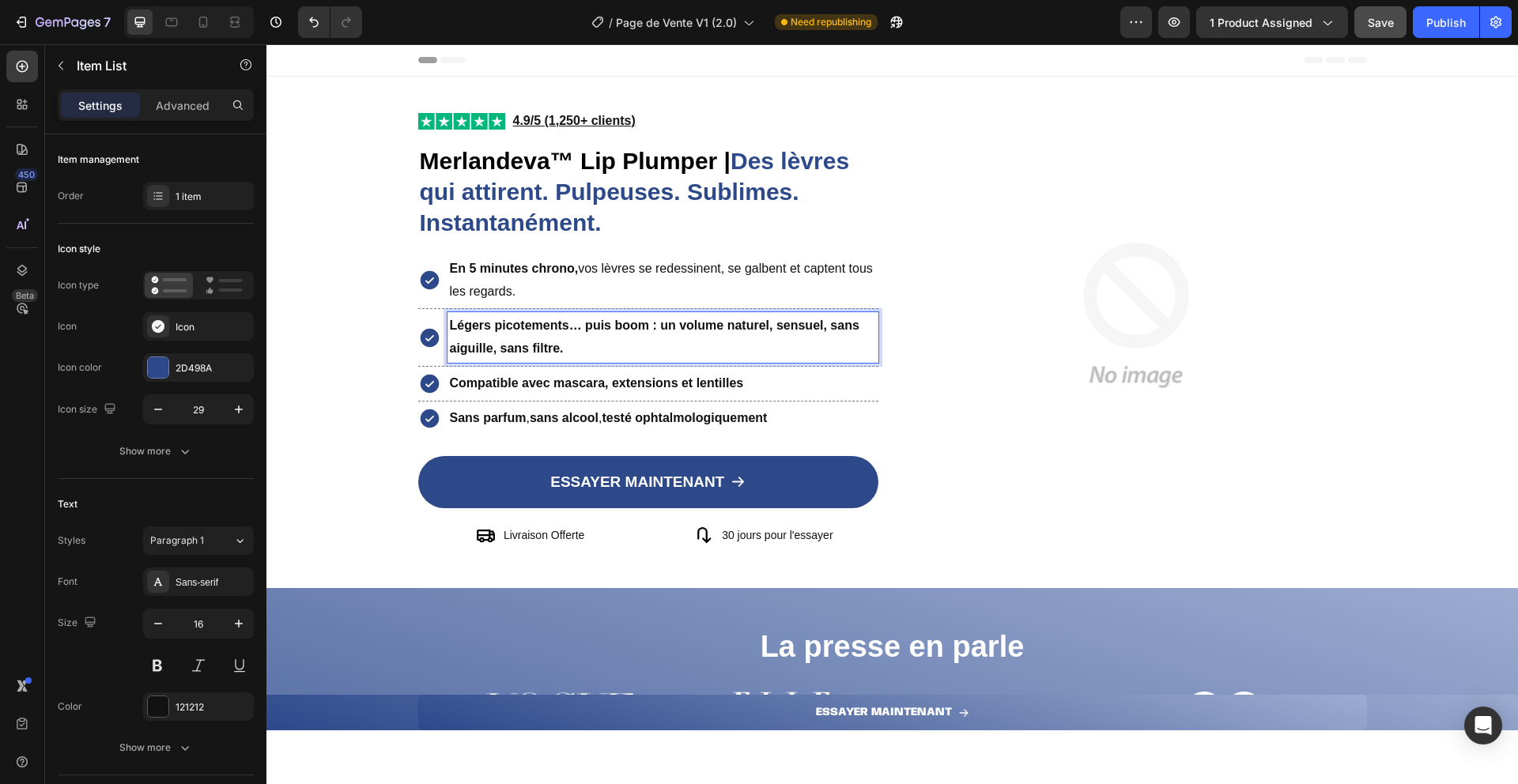
click at [594, 336] on p "Légers picotements… puis boom : un volume naturel, sensuel, sans aiguille, sans…" at bounding box center [664, 337] width 427 height 46
drag, startPoint x: 608, startPoint y: 326, endPoint x: 640, endPoint y: 326, distance: 32.0
click at [639, 328] on strong "Légers picotements… puis boom : un volume naturel, sensuel, sans aiguille, sans…" at bounding box center [655, 336] width 409 height 36
drag, startPoint x: 618, startPoint y: 322, endPoint x: 657, endPoint y: 381, distance: 70.7
click at [657, 381] on div "Image 4.9/5 (1,250+ clients) Text Block Row ⁠⁠⁠⁠⁠⁠⁠ Merlandeva™ Lip Plumper | D…" at bounding box center [648, 328] width 461 height 440
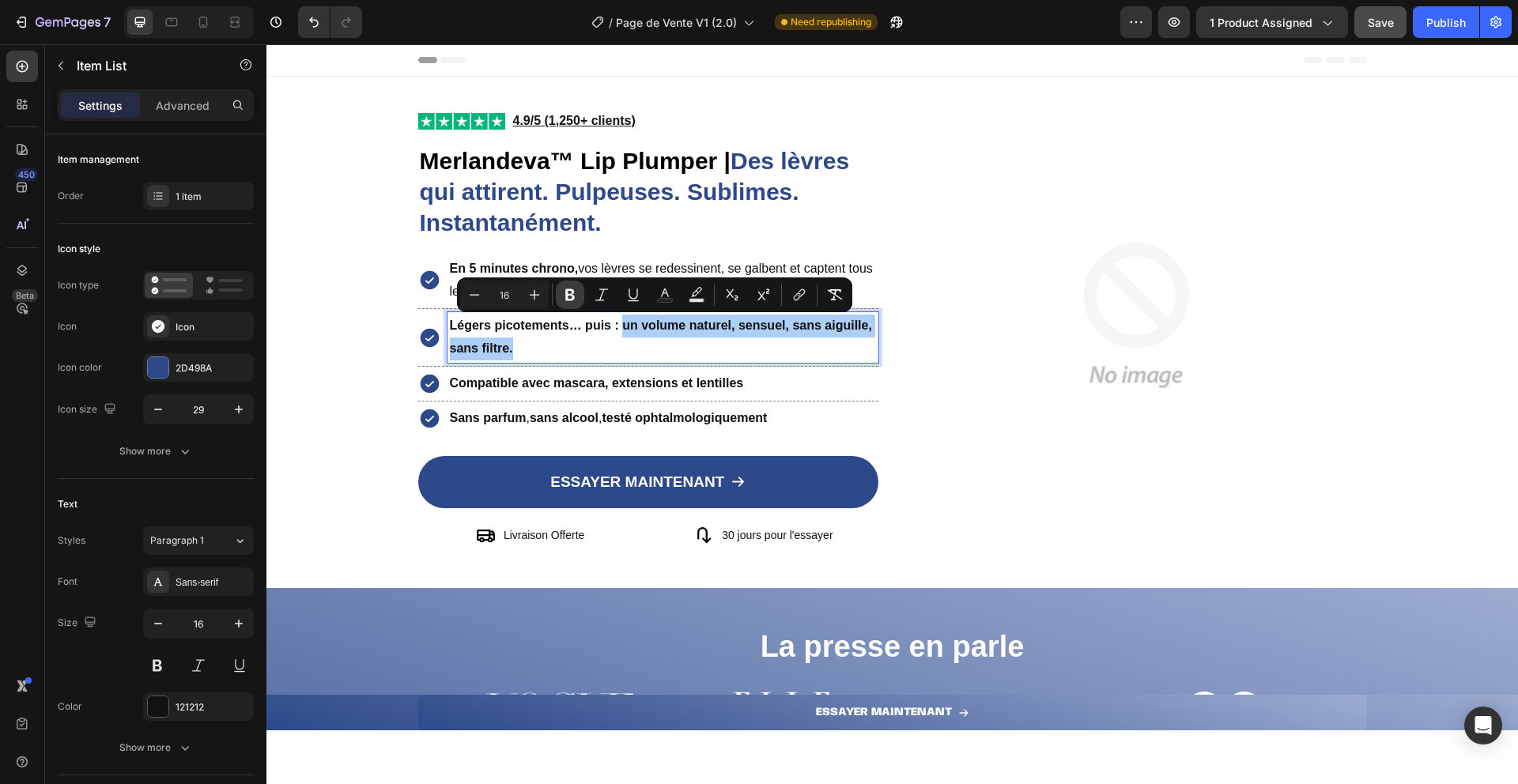
click at [570, 295] on icon "Editor contextual toolbar" at bounding box center [570, 296] width 10 height 12
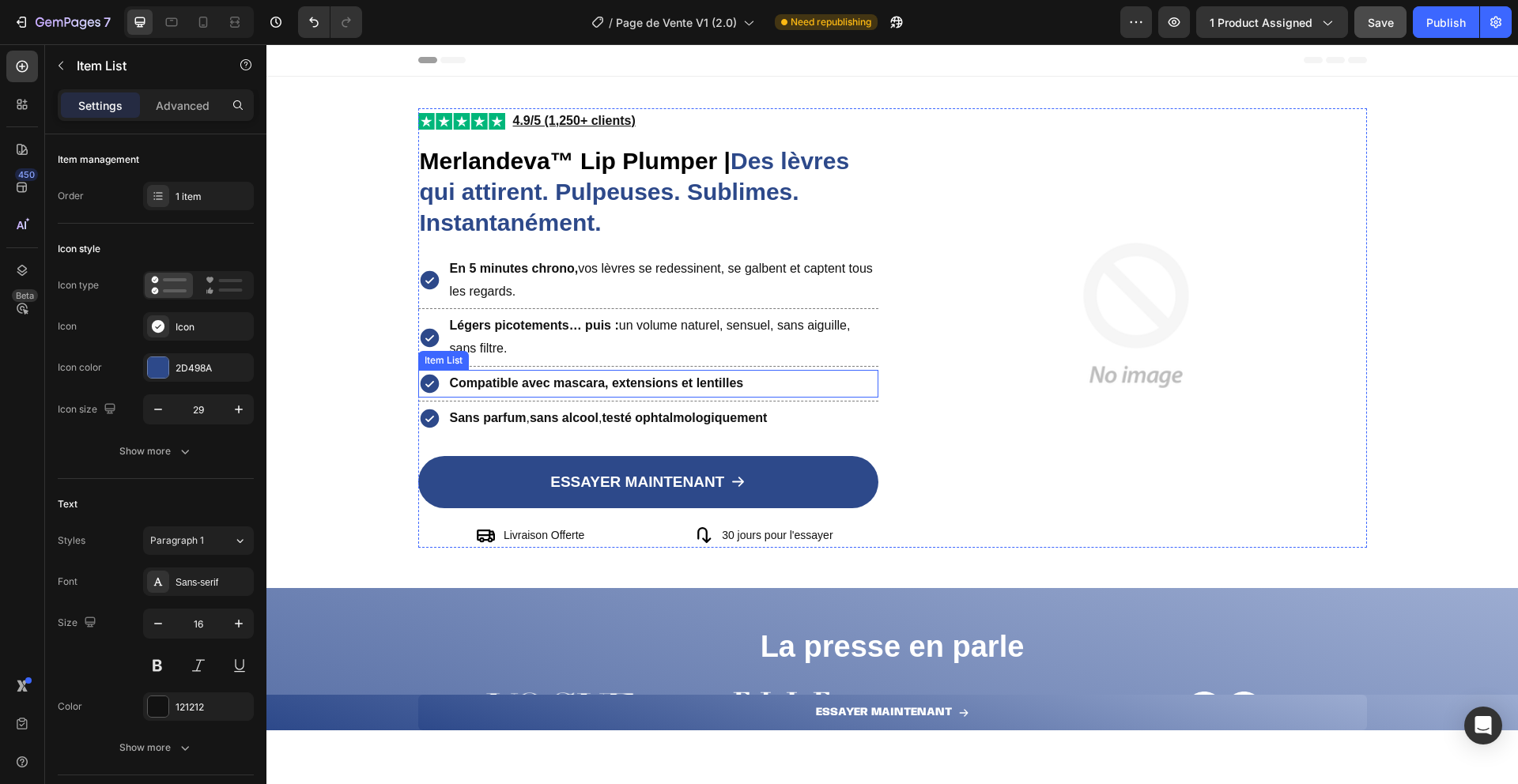
click at [590, 390] on p "Compatible avec mascara, extensions et lentilles" at bounding box center [597, 383] width 294 height 23
click at [520, 382] on strong "Compatible avec mascara, extensions et lentilles" at bounding box center [597, 382] width 294 height 13
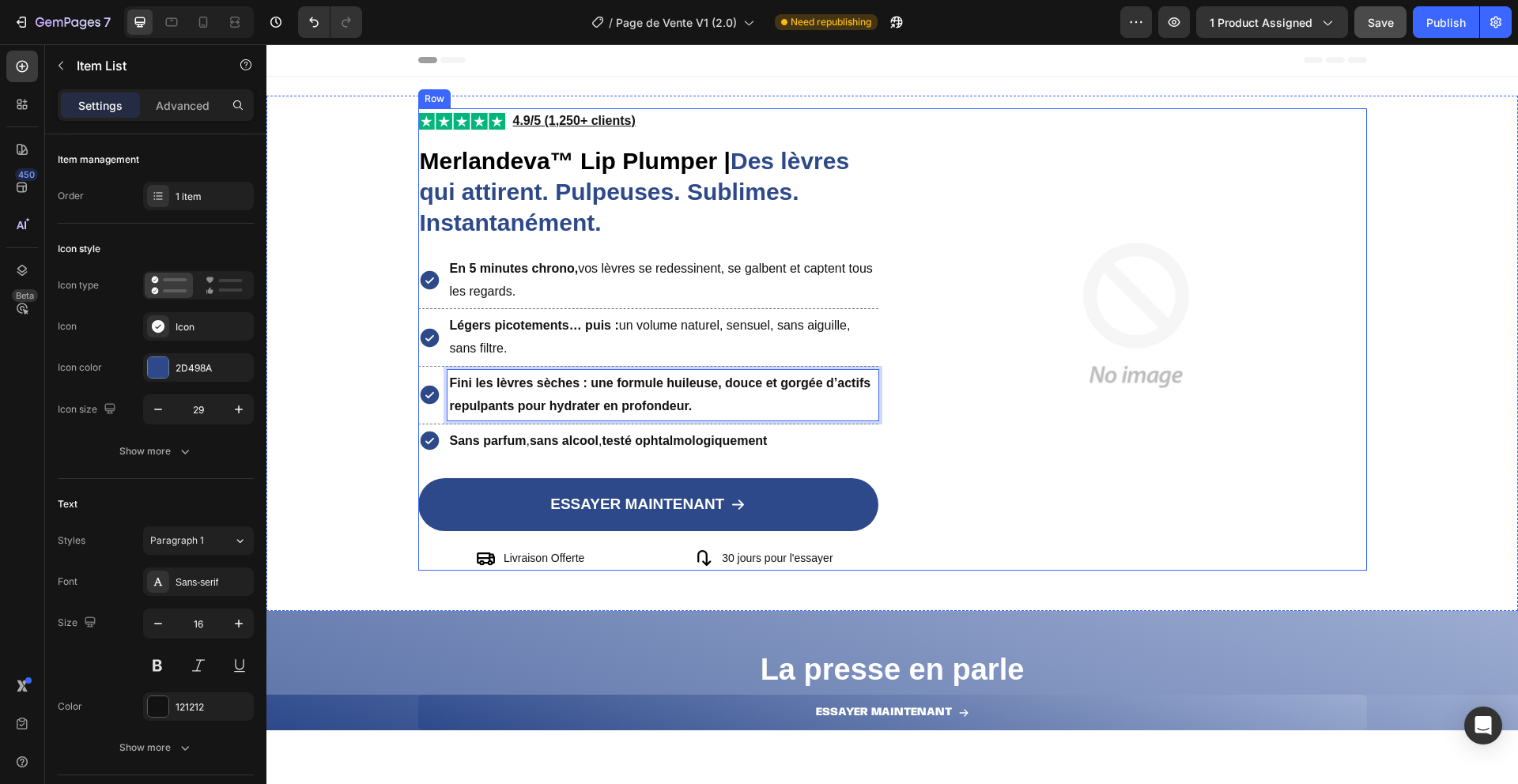
click at [627, 440] on strong "testé ophtalmologiquement" at bounding box center [684, 440] width 166 height 13
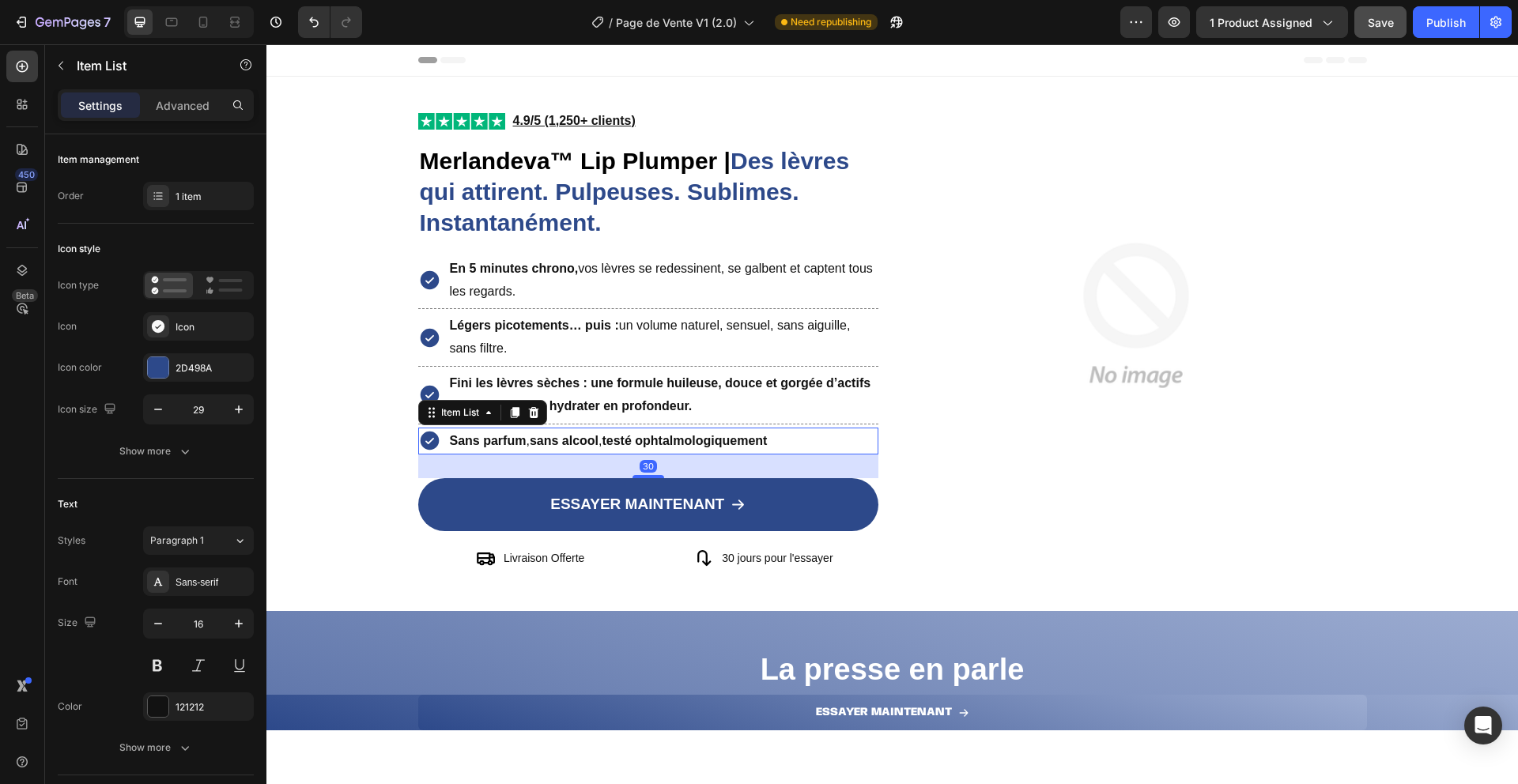
click at [627, 440] on strong "testé ophtalmologiquement" at bounding box center [684, 440] width 166 height 13
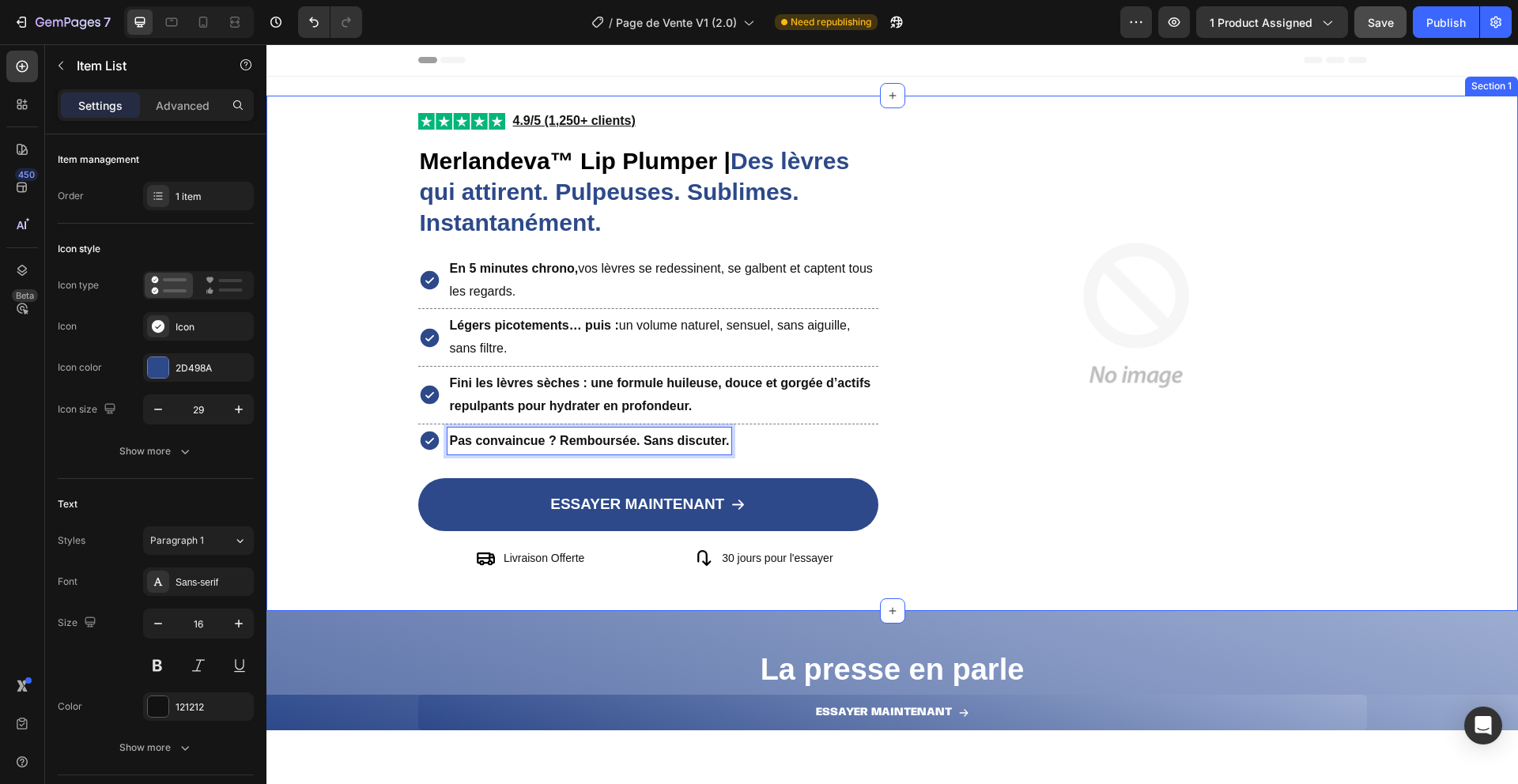
click at [363, 436] on div "Image Image 4.9/5 (1,250+ clients) Text Block Row ⁠⁠⁠⁠⁠⁠⁠ Merlandeva™ Lip Plump…" at bounding box center [892, 353] width 1252 height 490
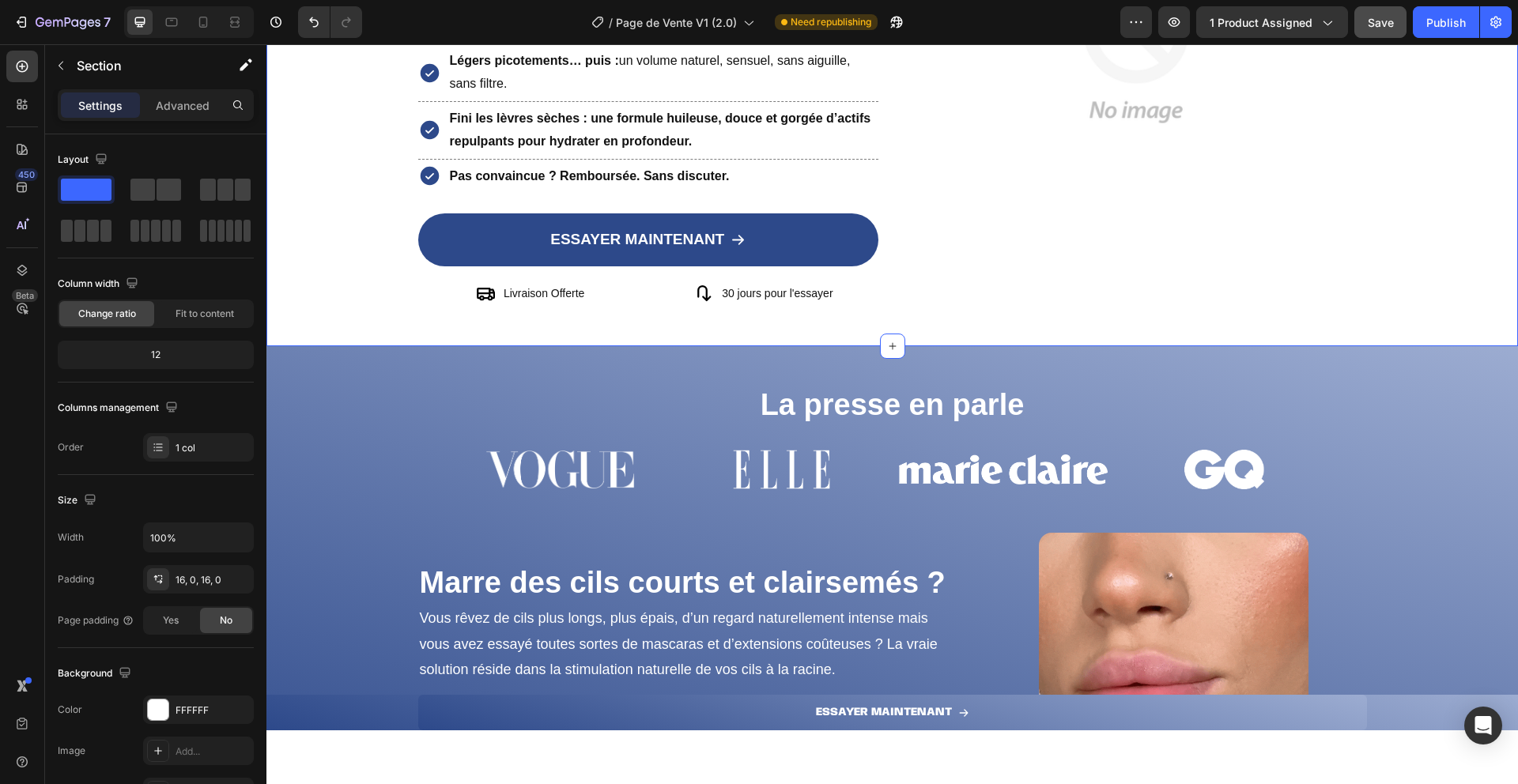
scroll to position [558, 0]
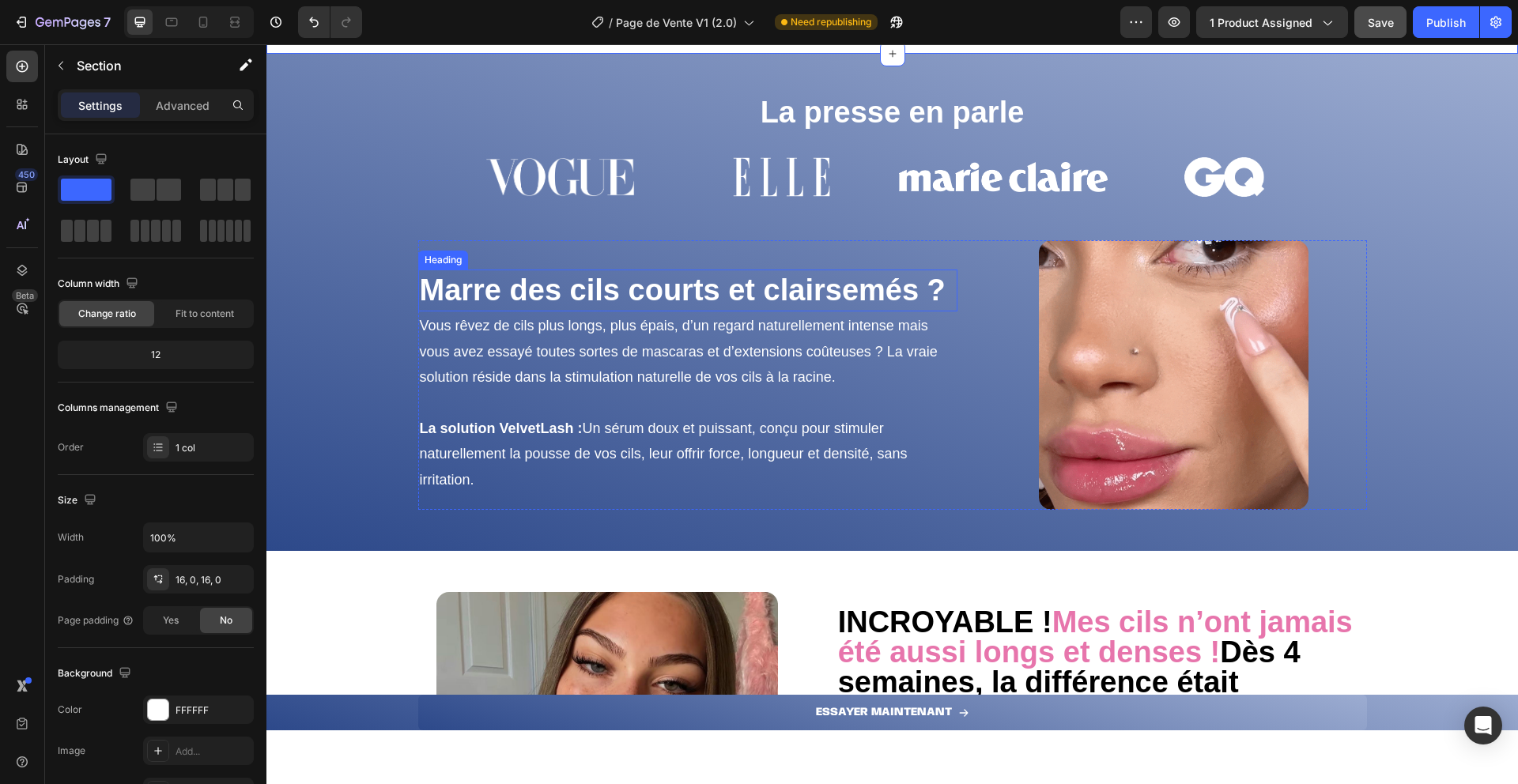
click at [647, 291] on strong "Marre des cils courts et clairsemés ?" at bounding box center [683, 290] width 526 height 33
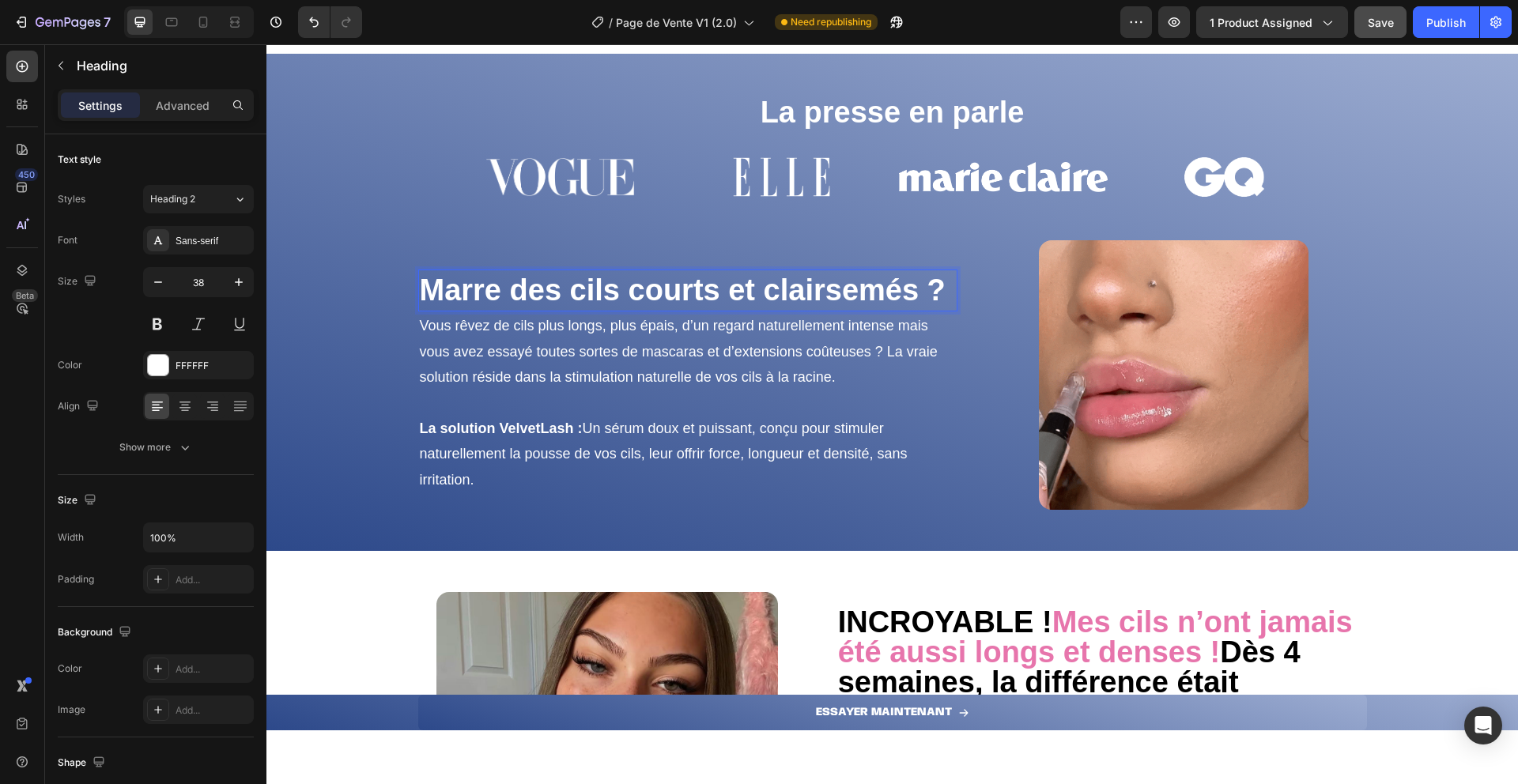
click at [647, 291] on strong "Marre des cils courts et clairsemés ?" at bounding box center [683, 290] width 526 height 33
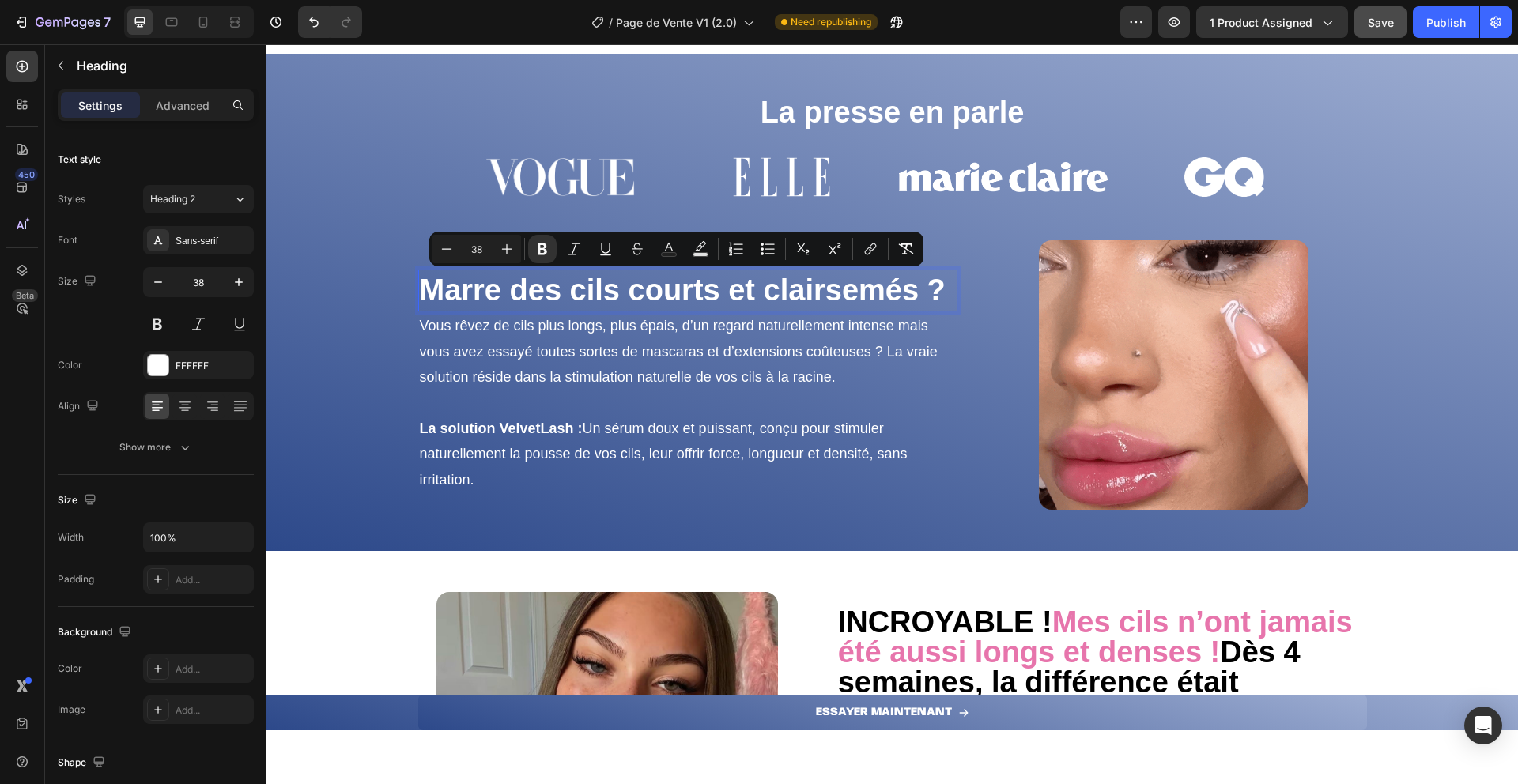
scroll to position [541, 0]
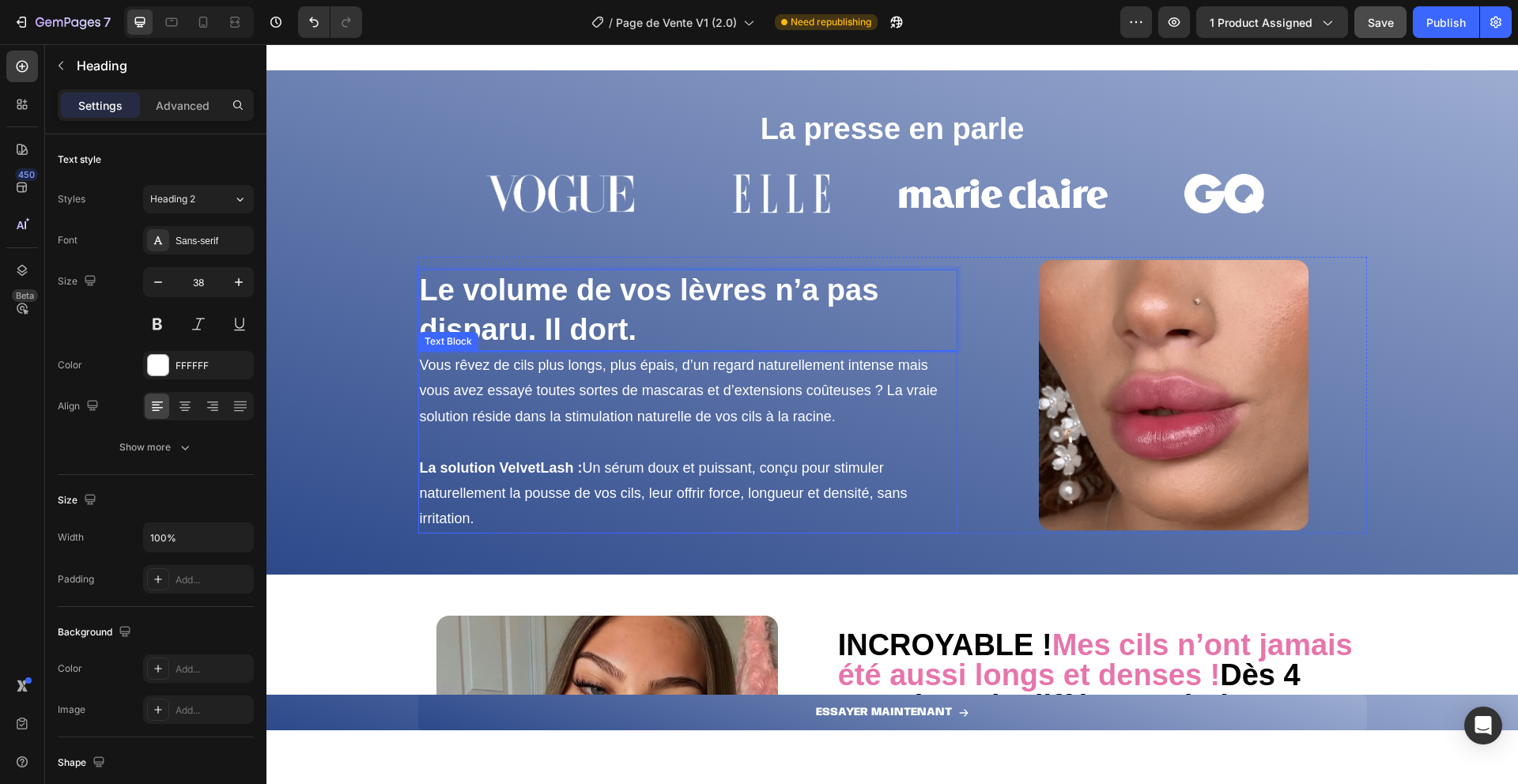
click at [617, 397] on p "Vous rêvez de cils plus longs, plus épais, d’un regard naturellement intense ma…" at bounding box center [688, 391] width 537 height 76
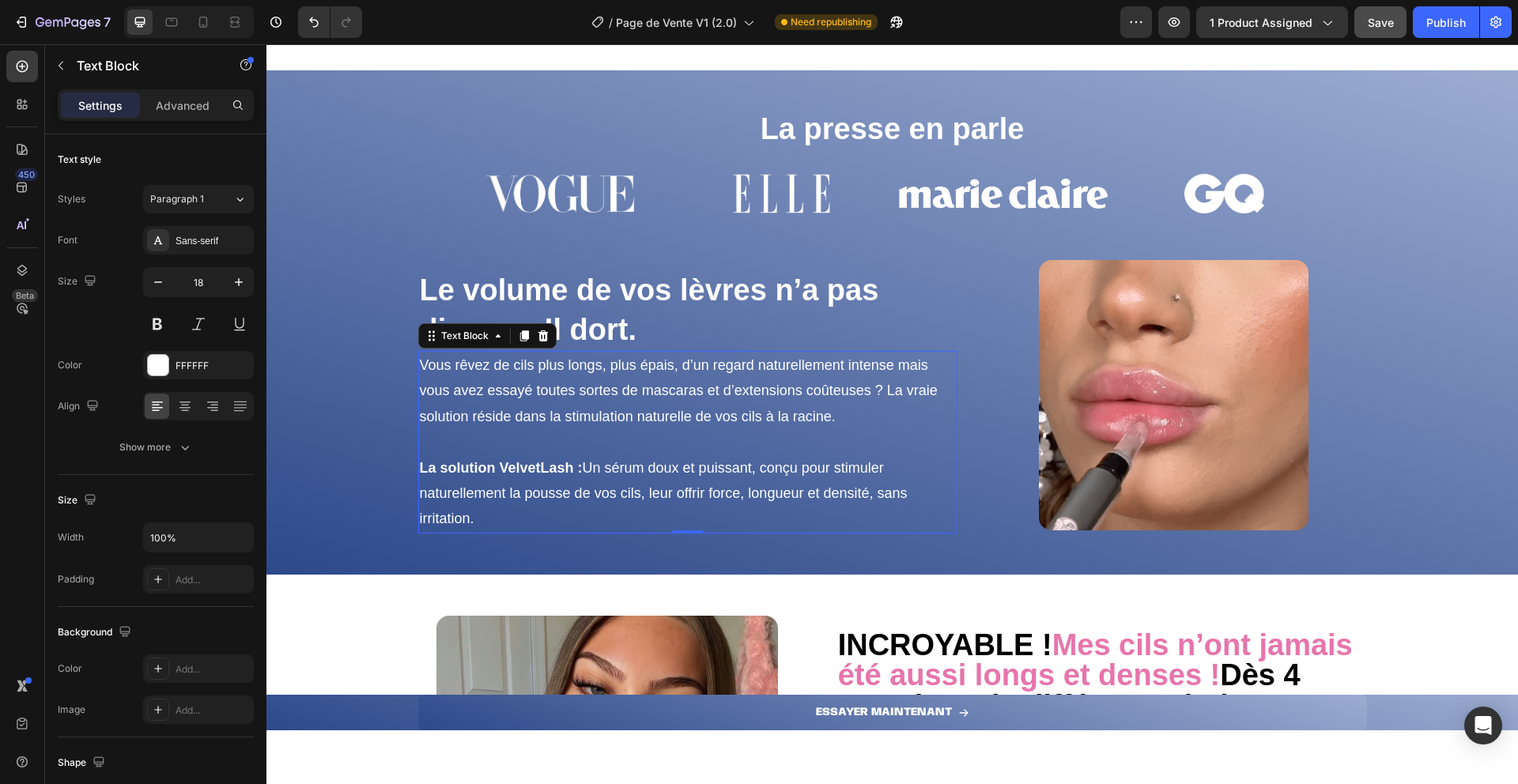
click at [617, 397] on p "Vous rêvez de cils plus longs, plus épais, d’un regard naturellement intense ma…" at bounding box center [688, 391] width 537 height 76
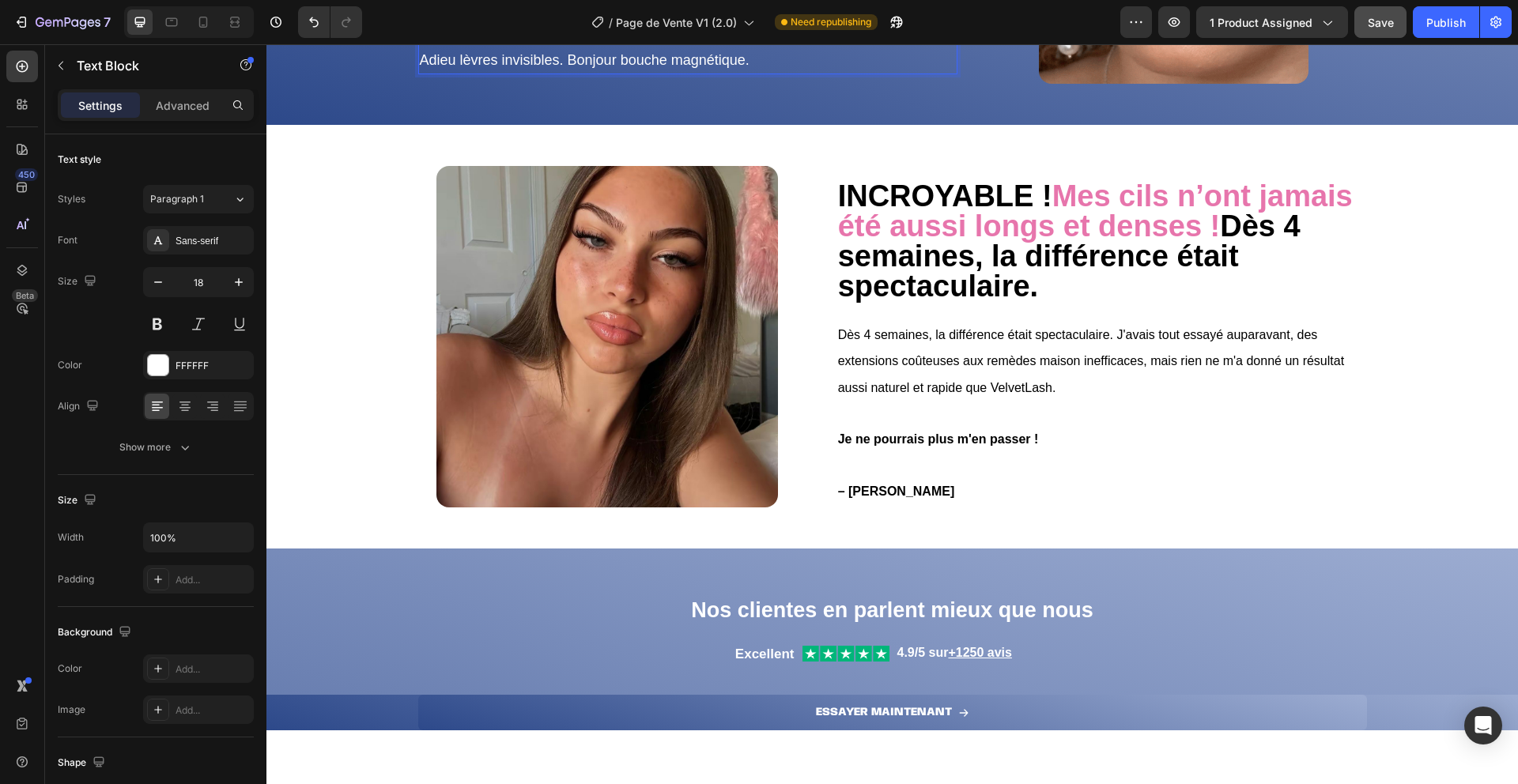
scroll to position [987, 0]
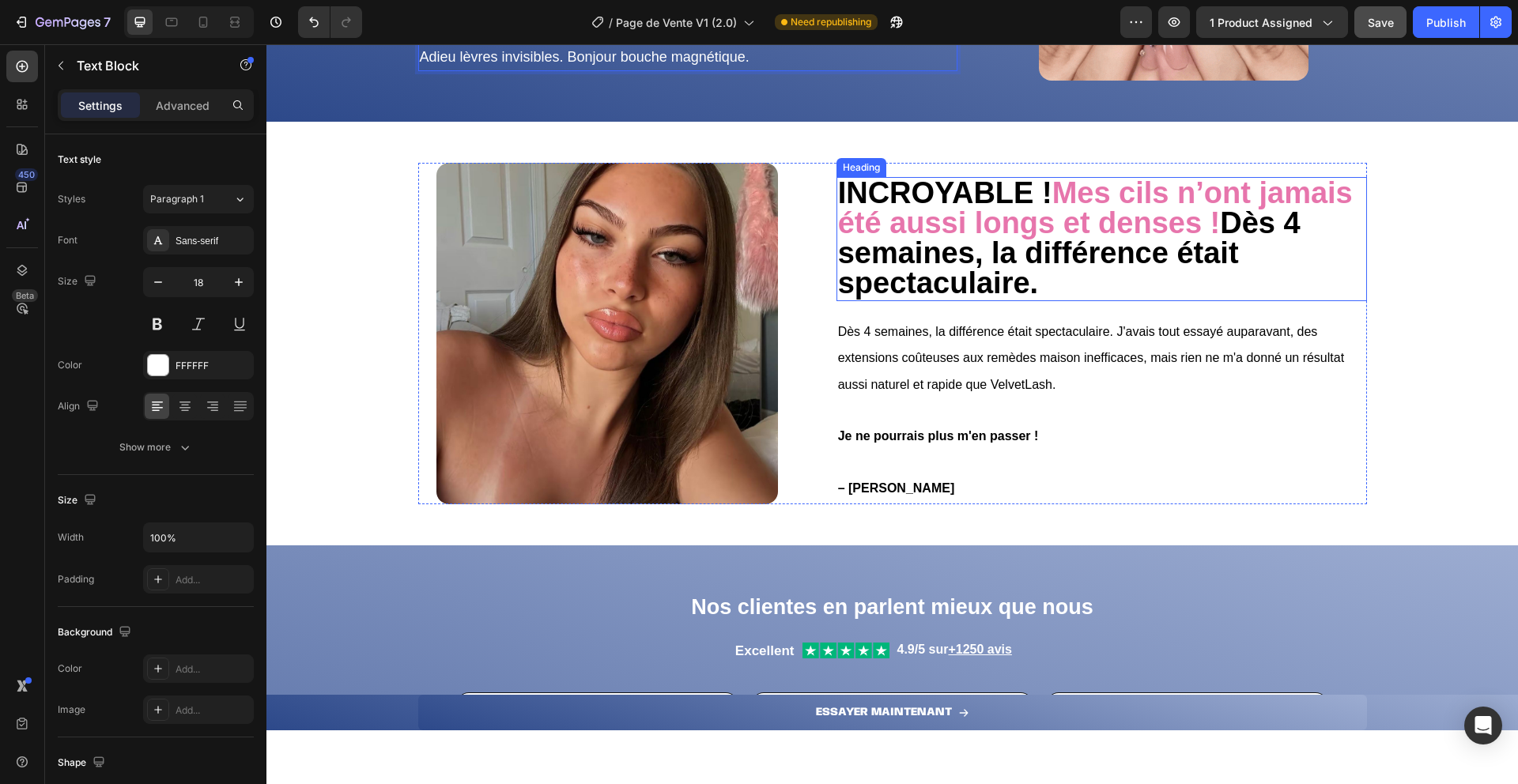
click at [924, 220] on strong "Mes cils n’ont jamais été aussi longs et denses !" at bounding box center [1095, 207] width 514 height 63
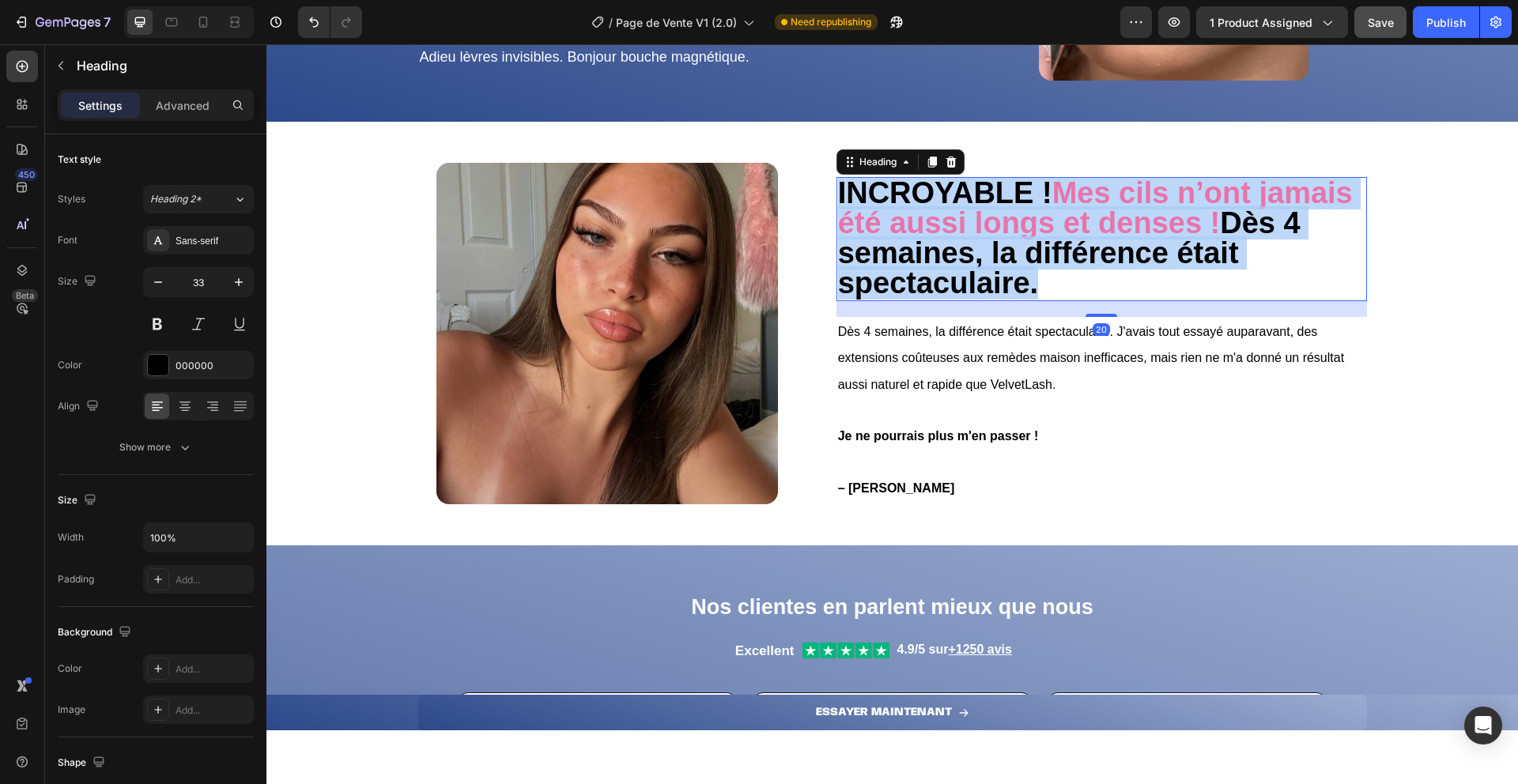
click at [924, 220] on strong "Mes cils n’ont jamais été aussi longs et denses !" at bounding box center [1095, 207] width 514 height 63
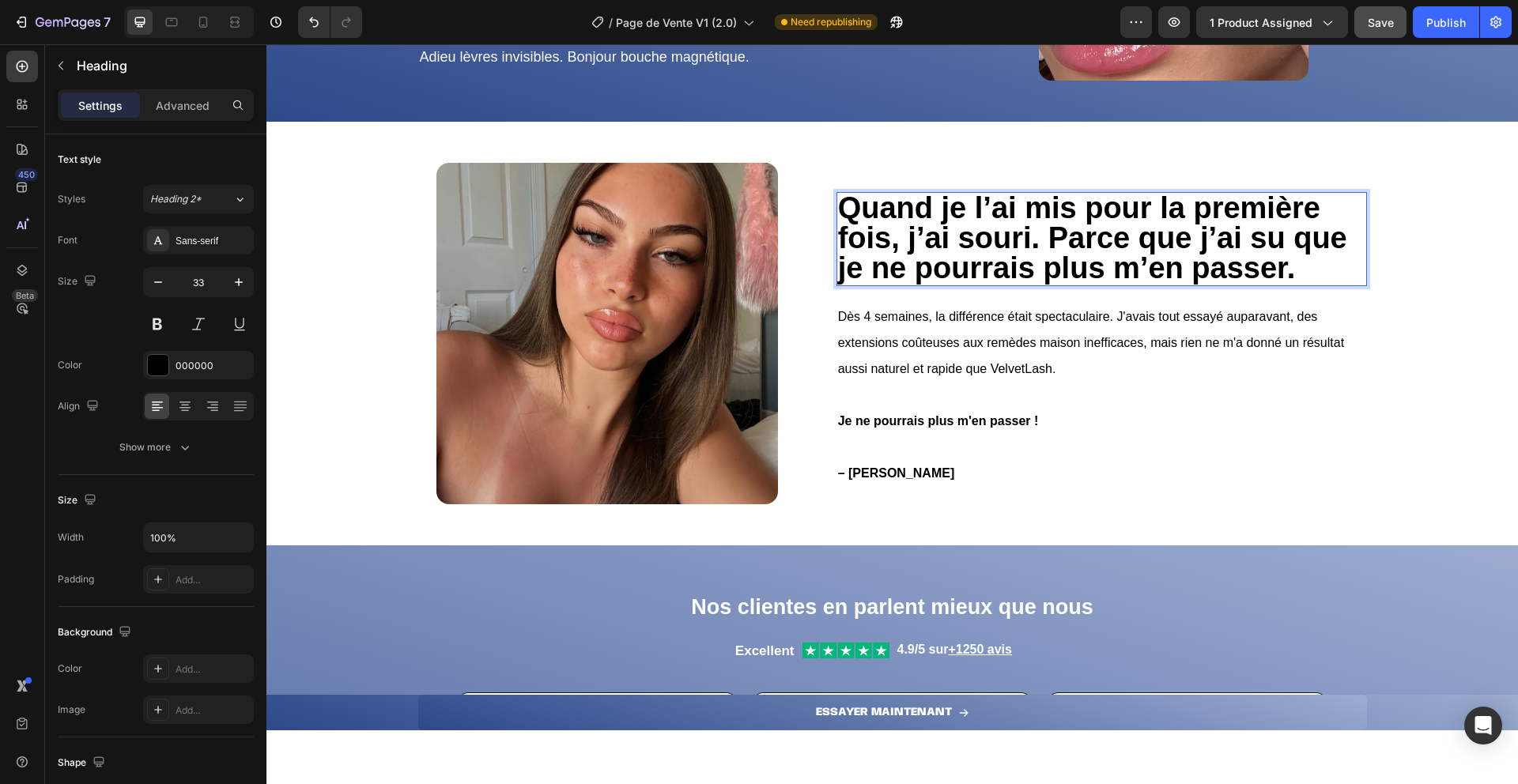
scroll to position [1002, 0]
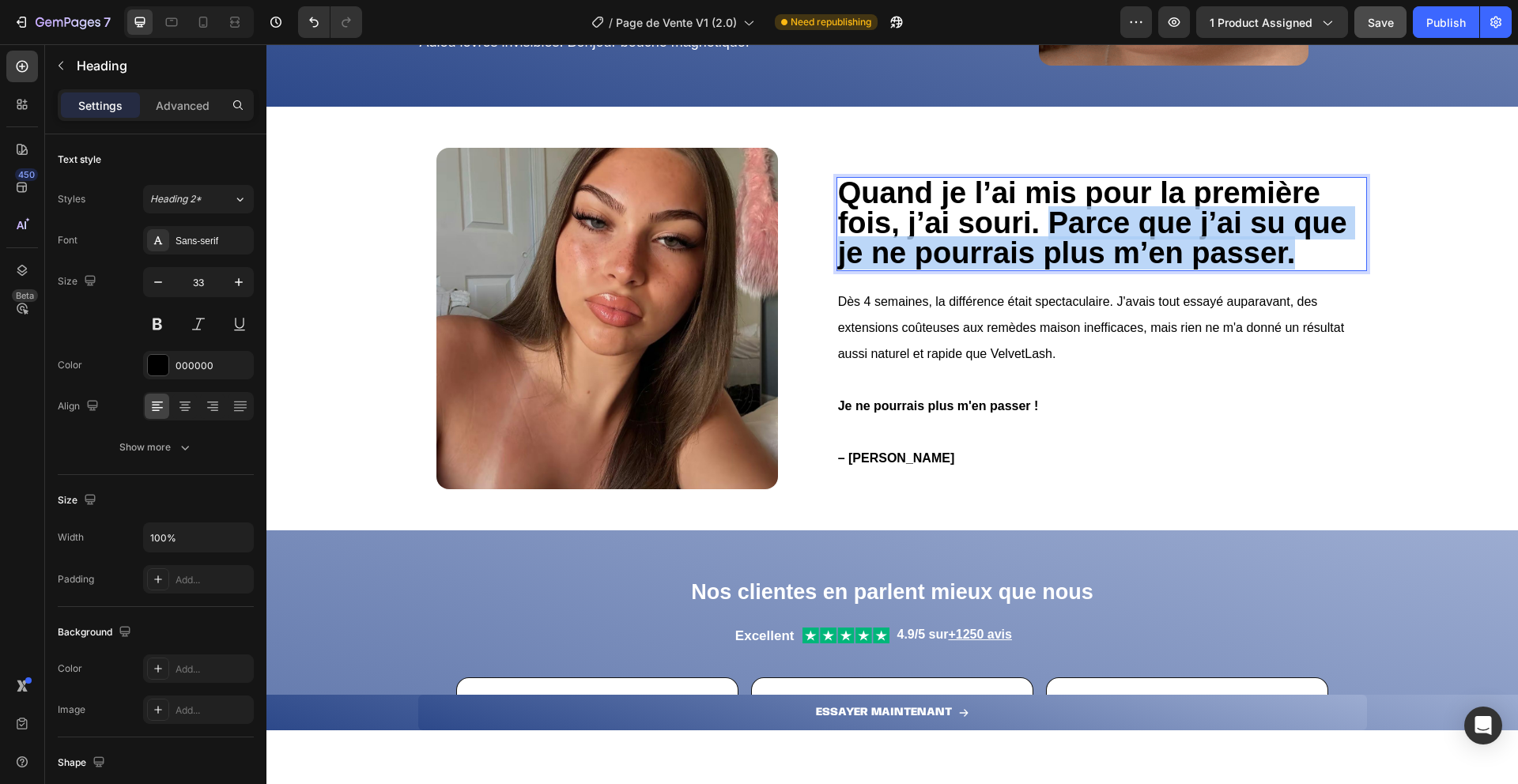
drag, startPoint x: 1038, startPoint y: 222, endPoint x: 1305, endPoint y: 264, distance: 270.3
click at [1305, 263] on p "Quand je l’ai mis pour la première fois, j’ai souri. Parce que j’ai su que je n…" at bounding box center [1102, 224] width 527 height 91
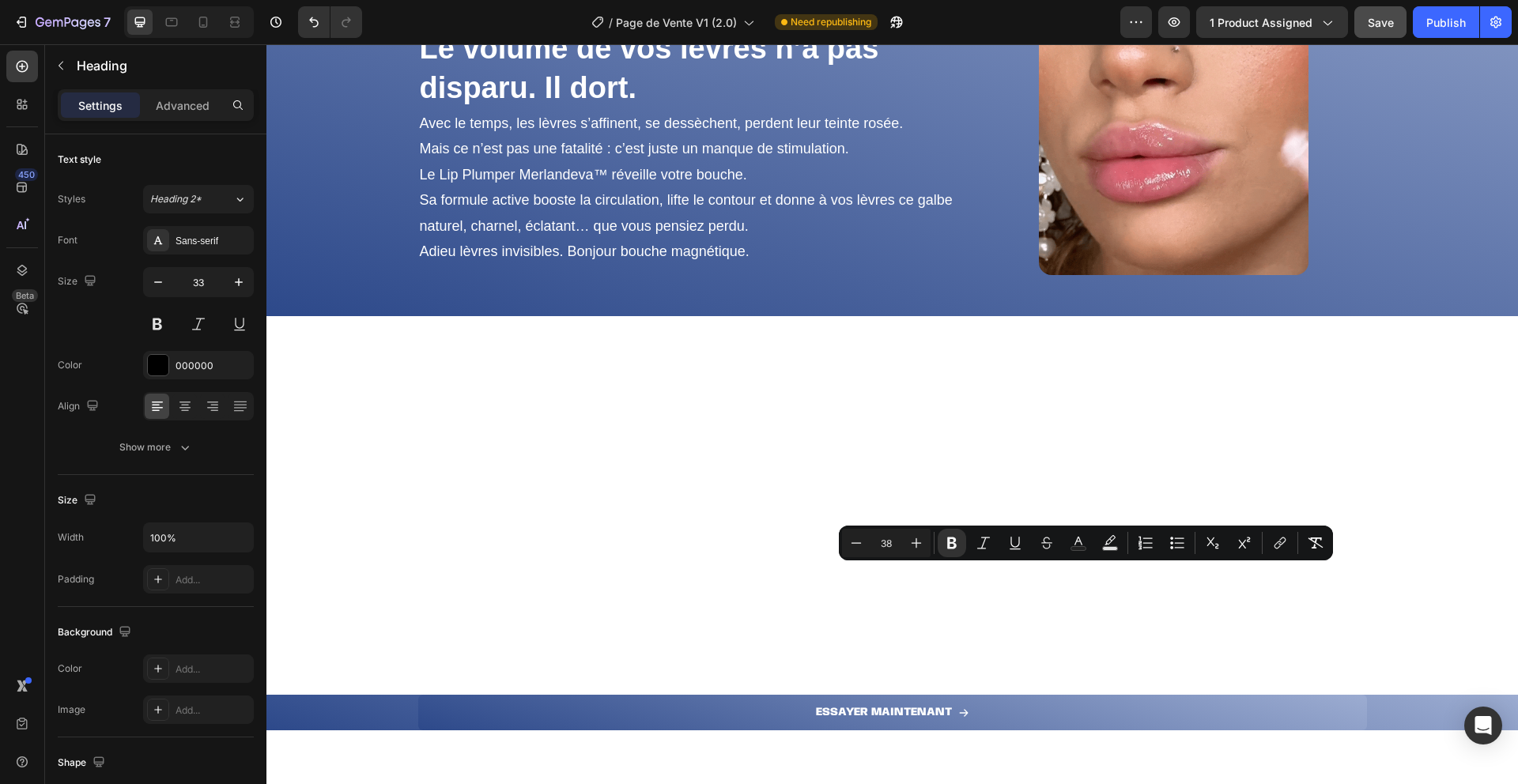
scroll to position [114, 0]
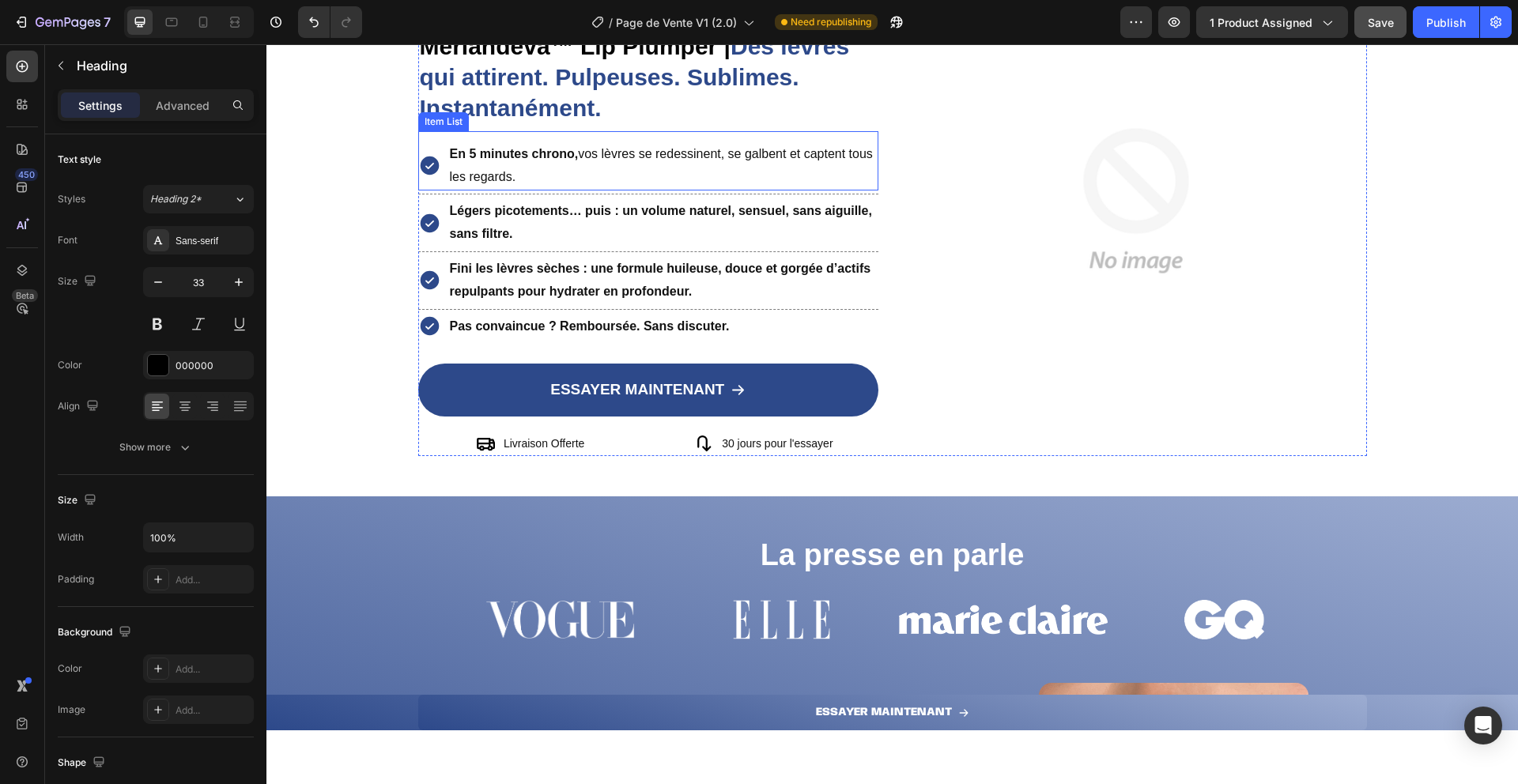
click at [420, 174] on icon at bounding box center [429, 166] width 23 height 23
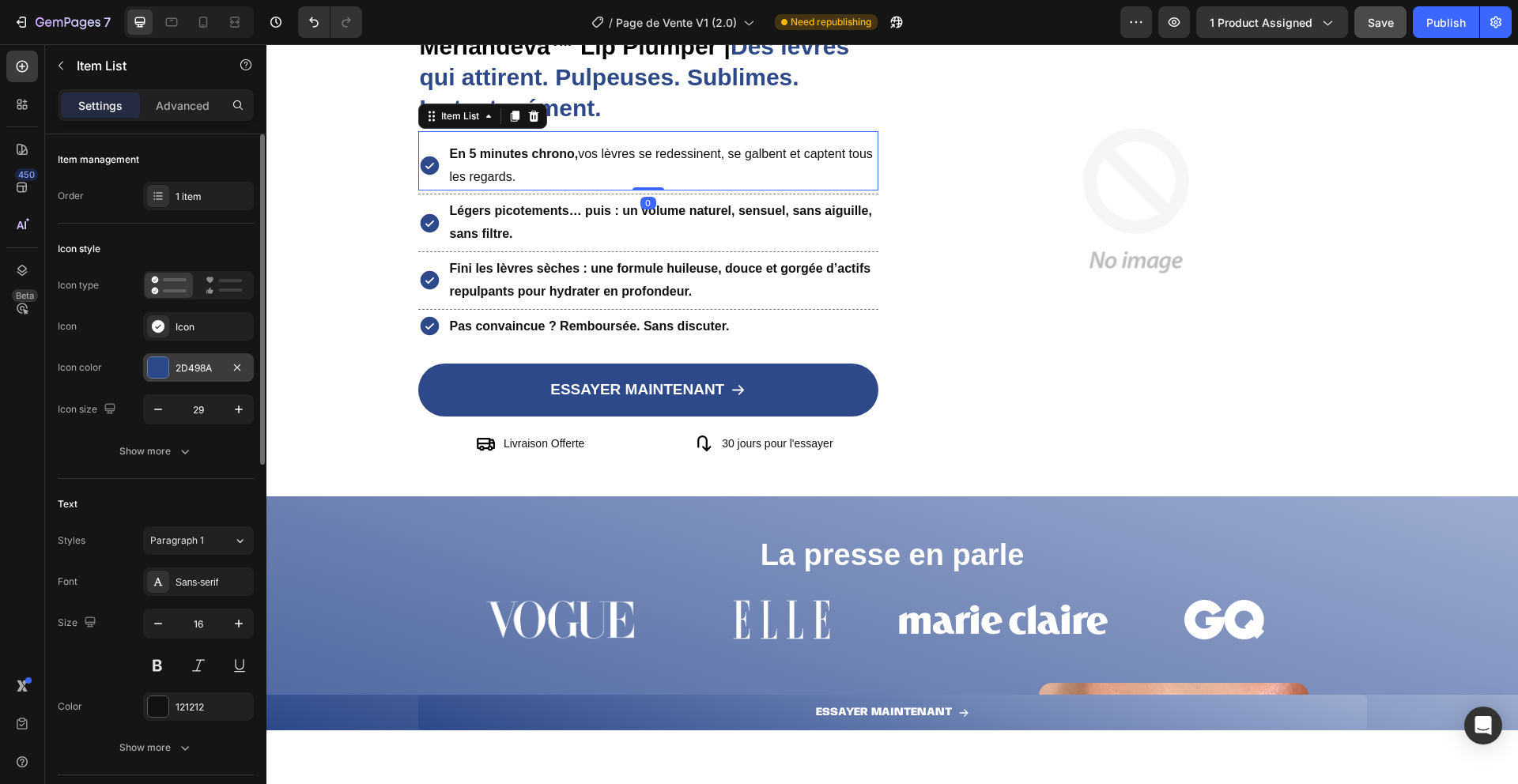
click at [197, 355] on div "2D498A" at bounding box center [199, 367] width 111 height 29
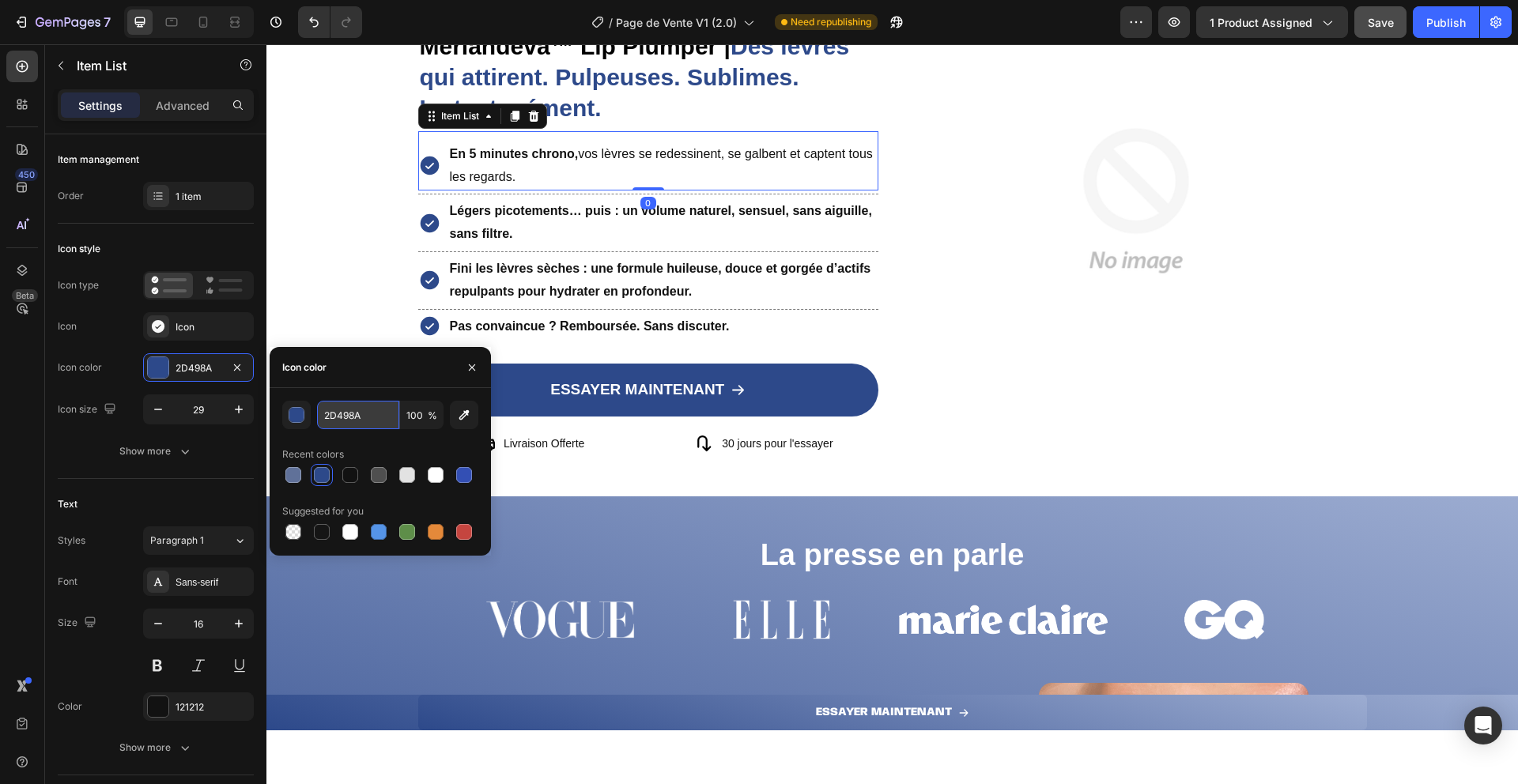
click at [359, 418] on input "2D498A" at bounding box center [358, 415] width 82 height 29
click at [467, 366] on icon "button" at bounding box center [472, 368] width 13 height 13
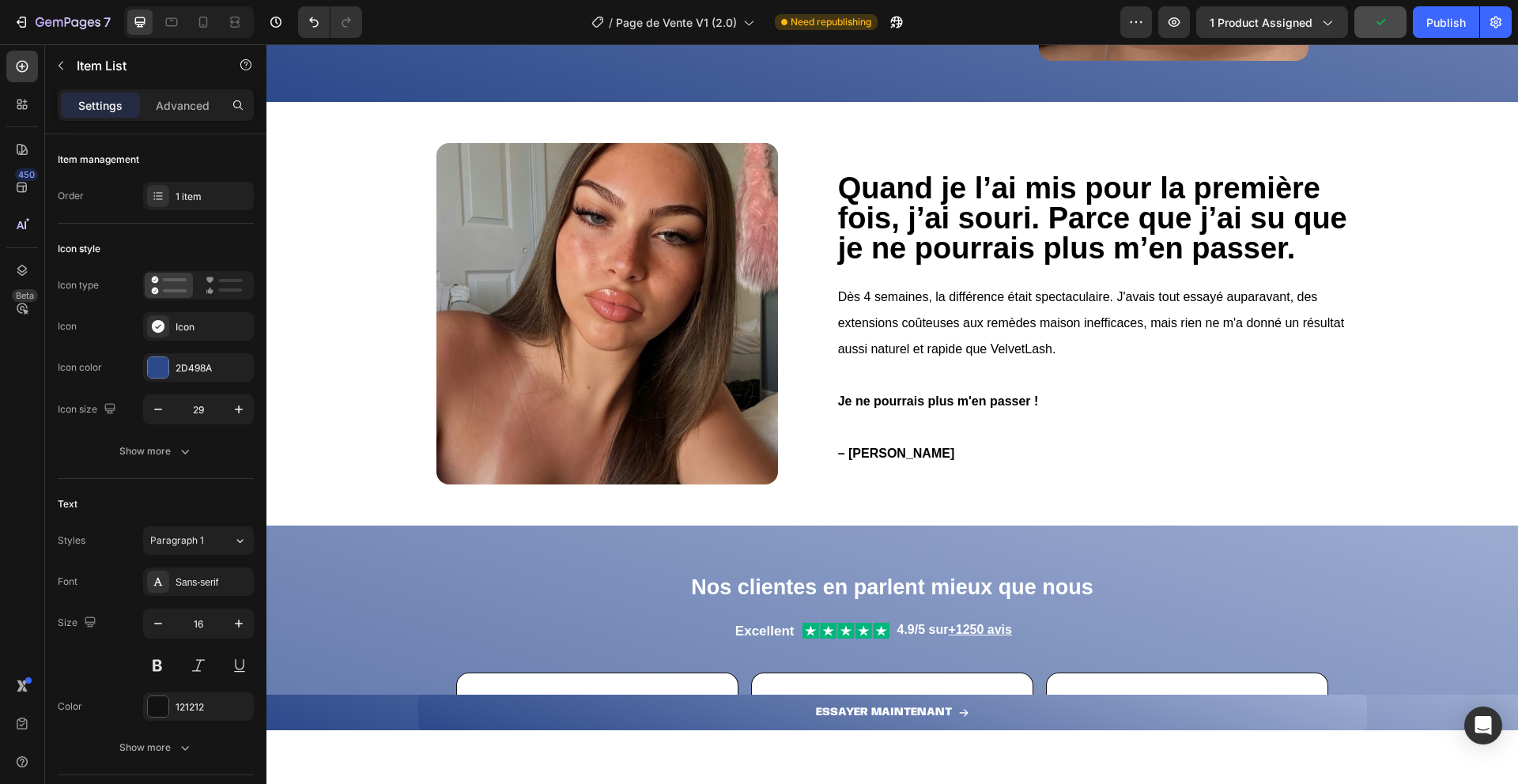
scroll to position [972, 0]
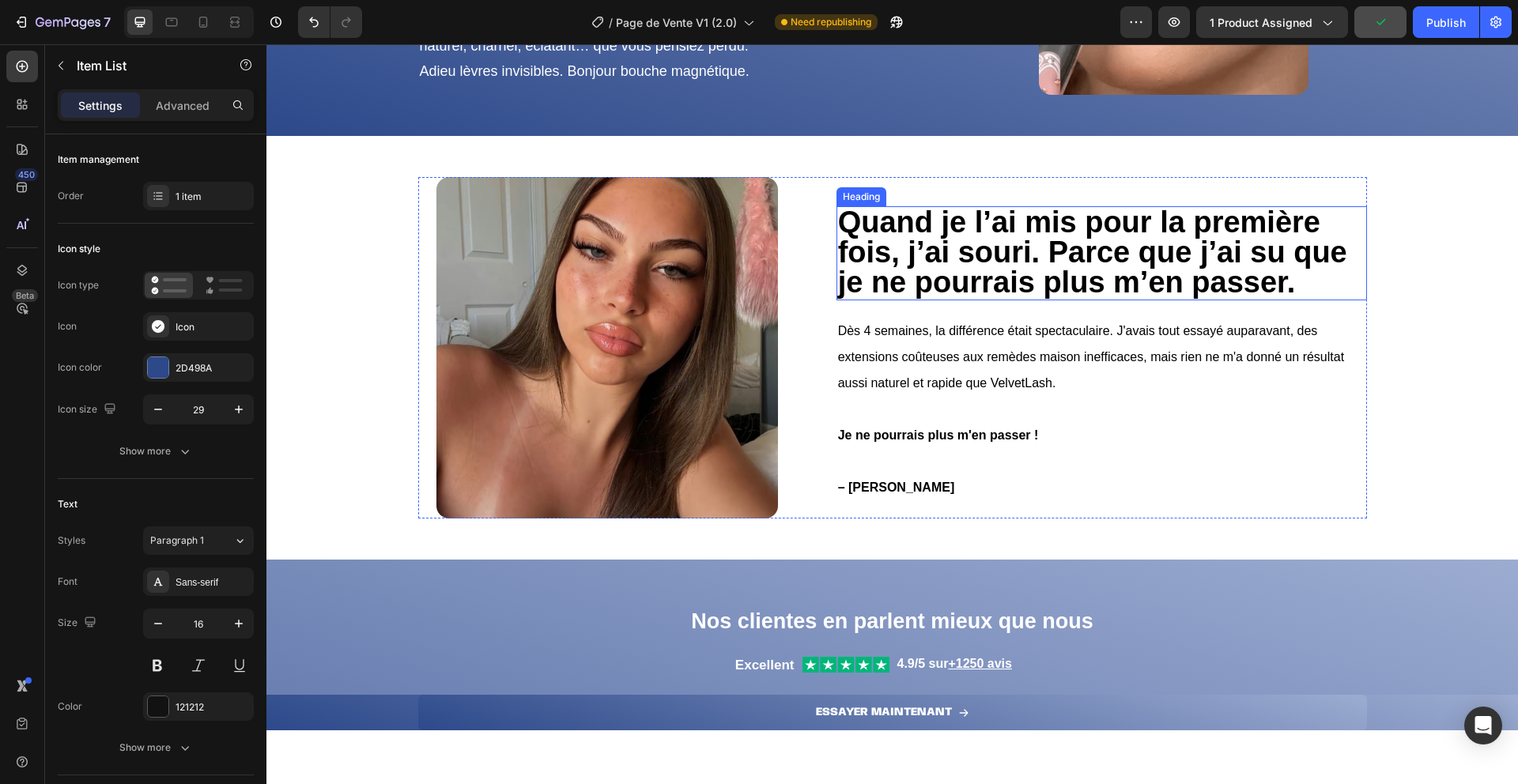
click at [1034, 245] on strong "Quand je l’ai mis pour la première fois, j’ai souri. Parce que j’ai su que je n…" at bounding box center [1092, 252] width 509 height 94
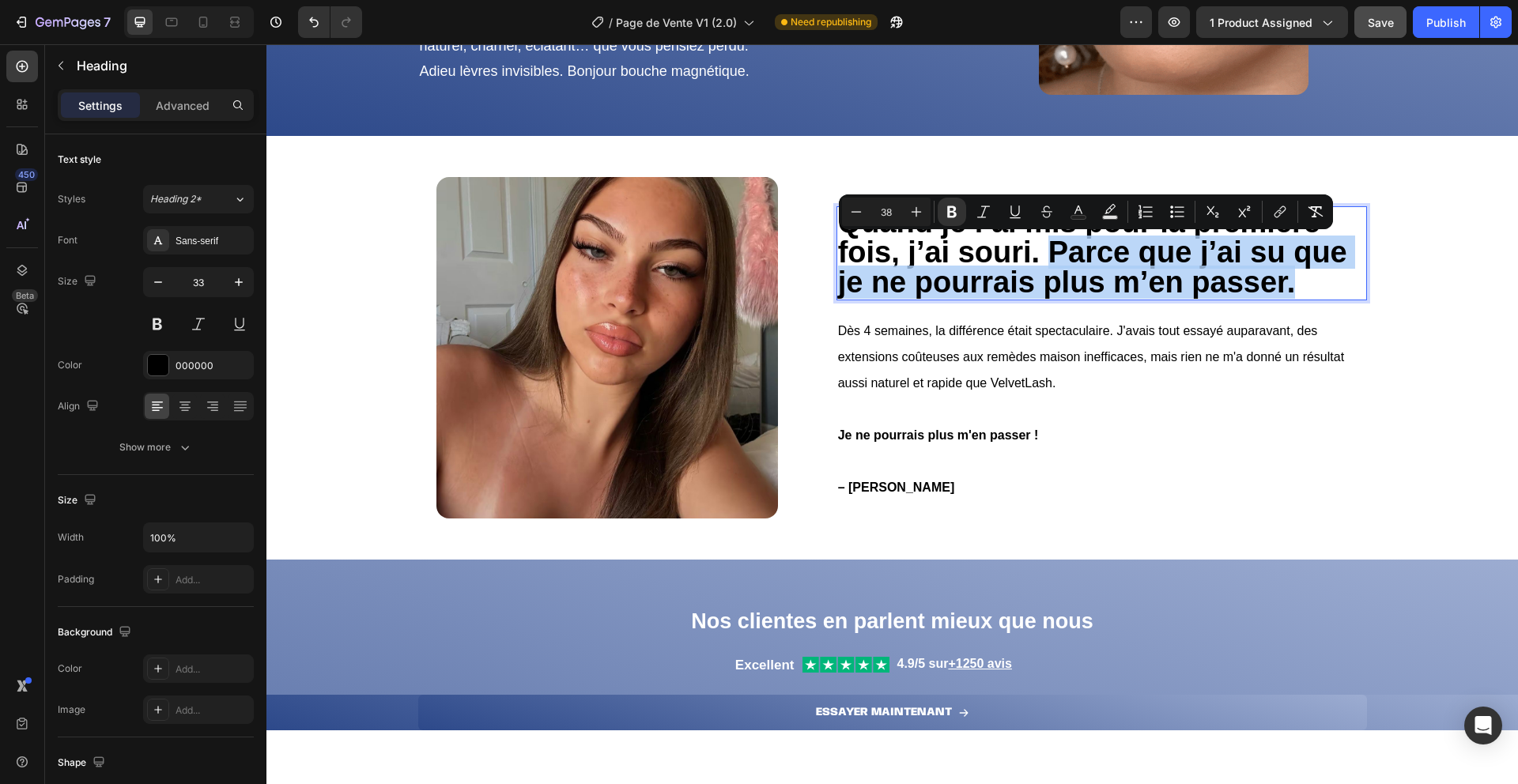
drag, startPoint x: 1042, startPoint y: 246, endPoint x: 1309, endPoint y: 278, distance: 268.9
click at [1309, 278] on p "Quand je l’ai mis pour la première fois, j’ai souri. Parce que j’ai su que je n…" at bounding box center [1102, 253] width 527 height 91
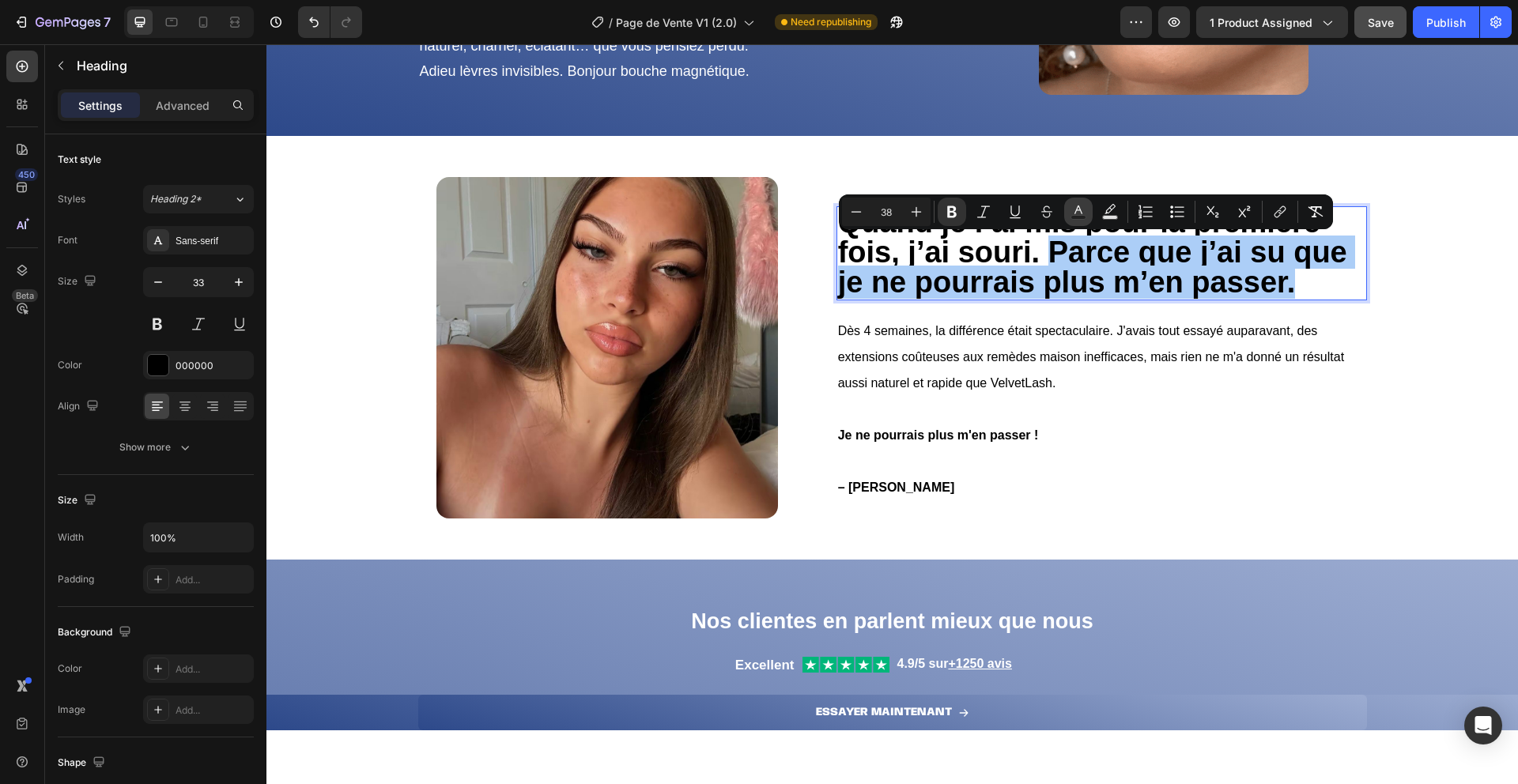
click at [1073, 211] on icon "Editor contextual toolbar" at bounding box center [1078, 212] width 16 height 16
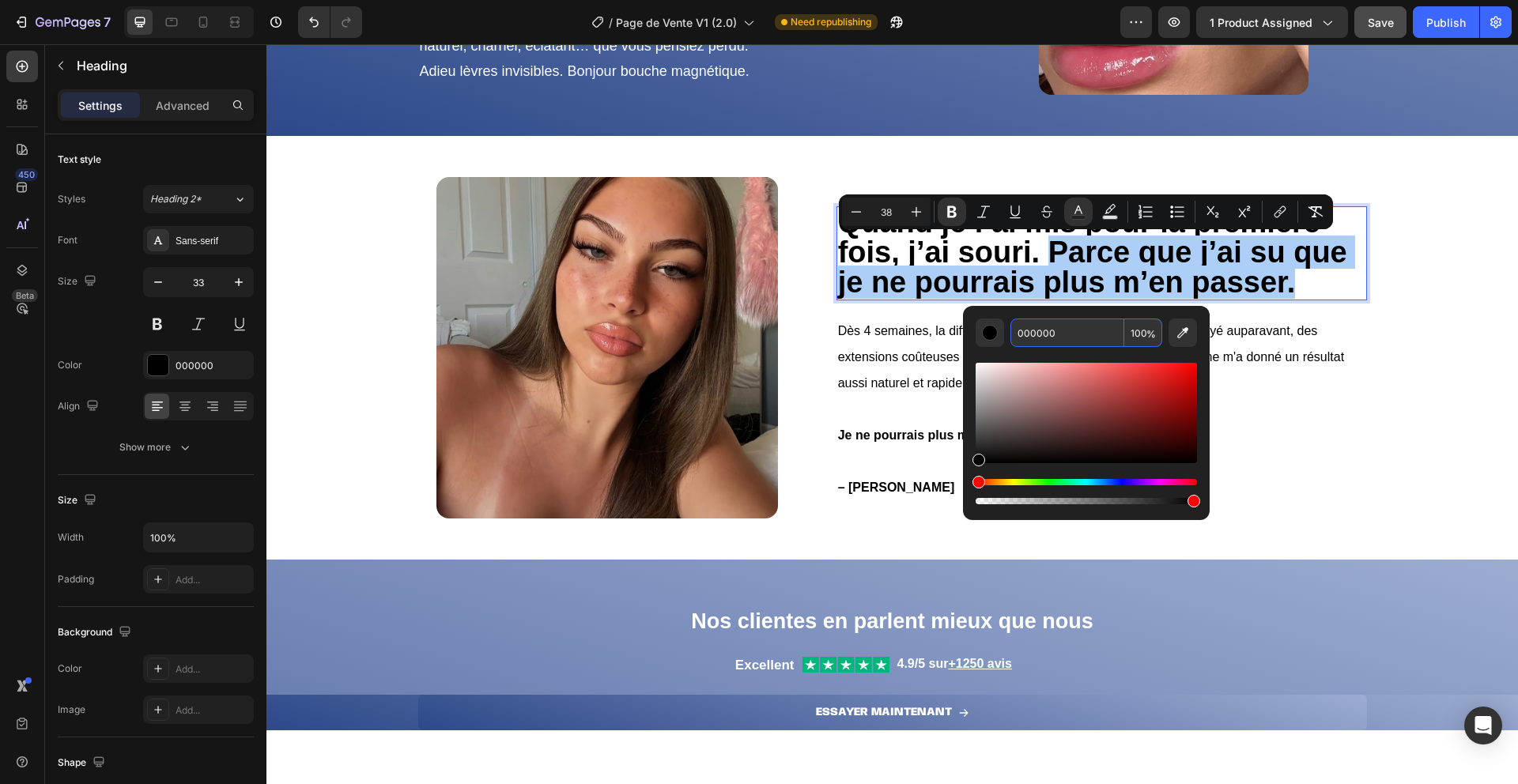
click at [1048, 332] on input "000000" at bounding box center [1067, 332] width 114 height 29
click at [1095, 336] on input "000000" at bounding box center [1067, 332] width 114 height 29
paste input "2D498A"
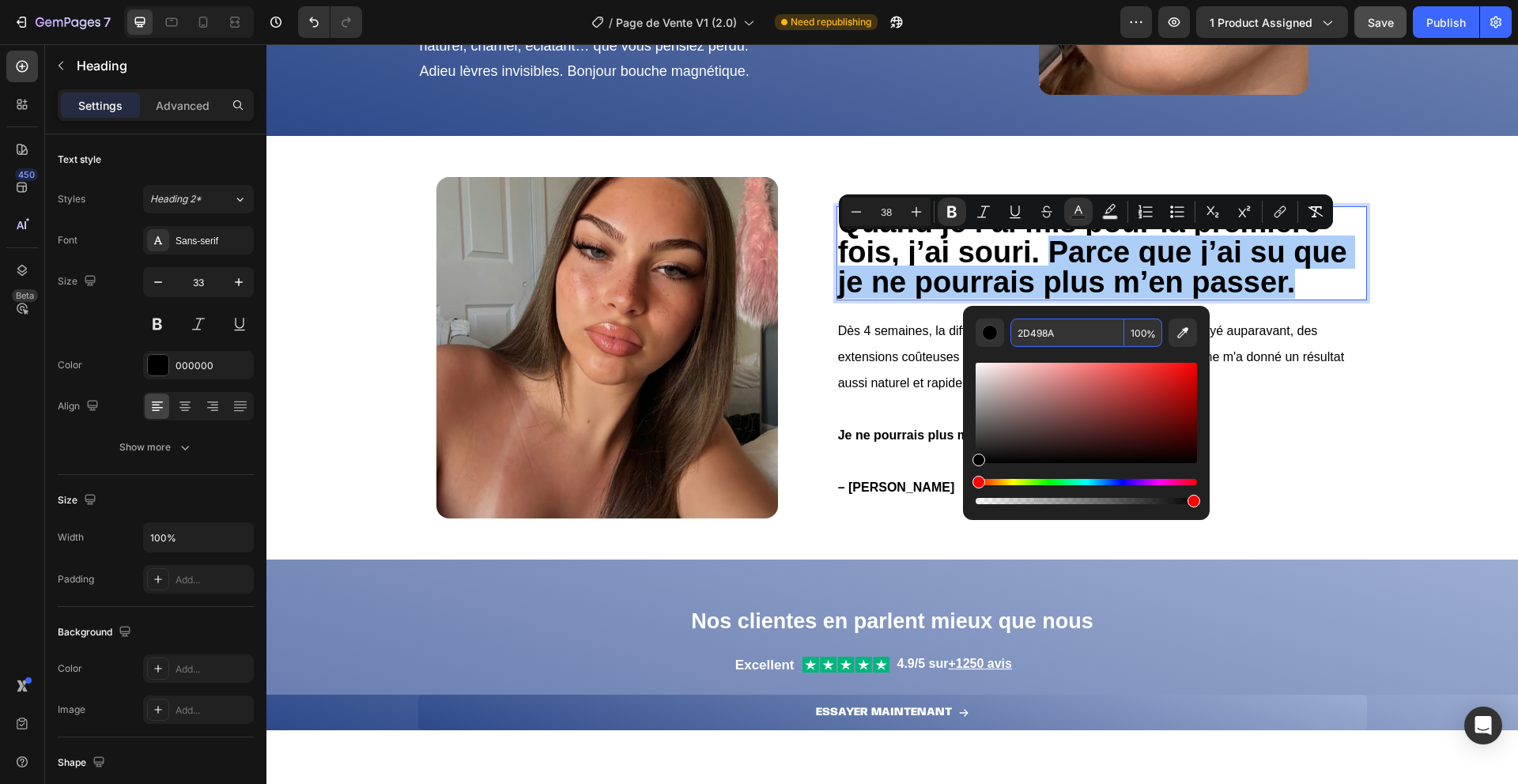
type input "2D498A"
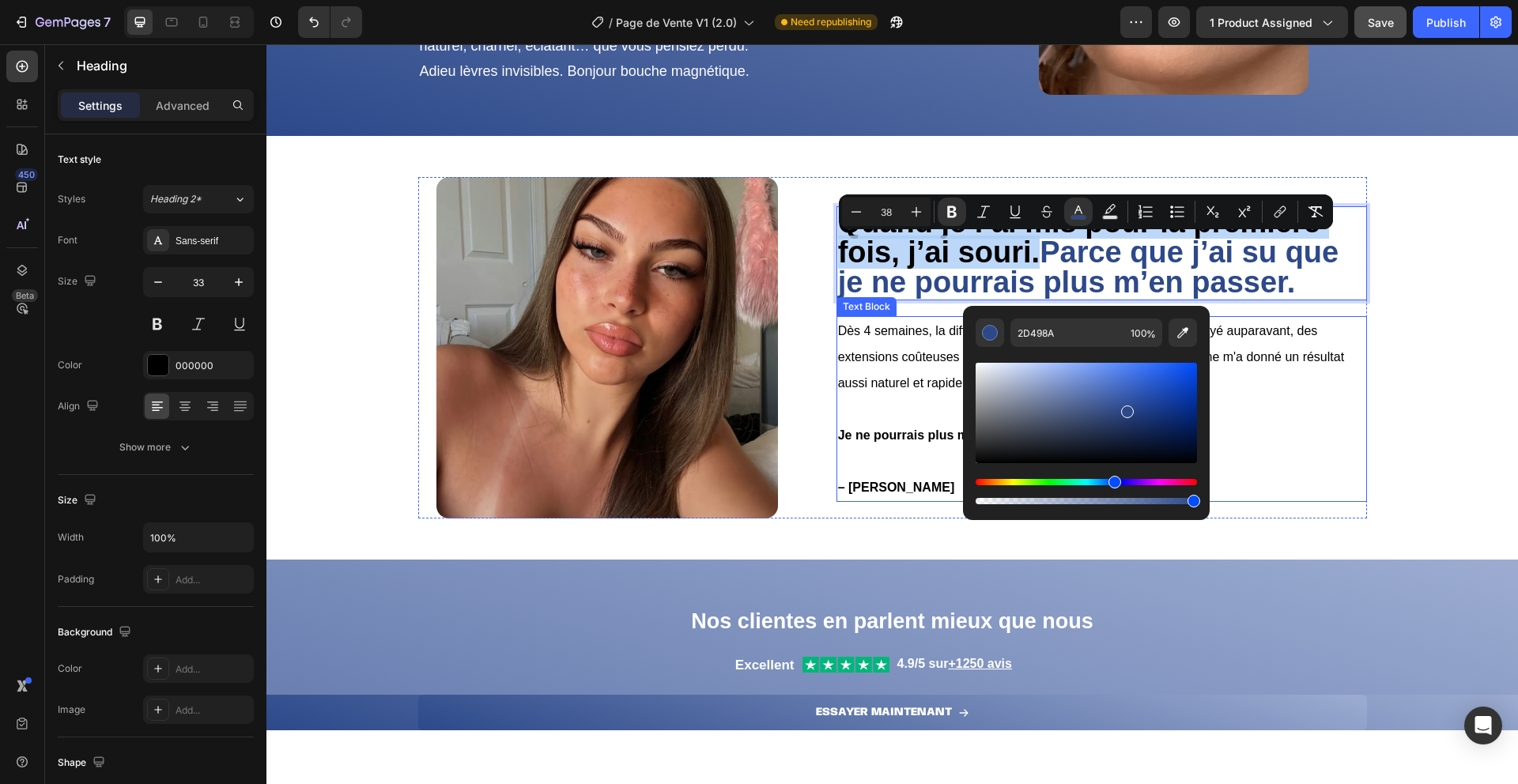
click at [1301, 335] on span "Dès 4 semaines, la différence était spectaculaire. J'avais tout essayé auparava…" at bounding box center [1090, 357] width 506 height 67
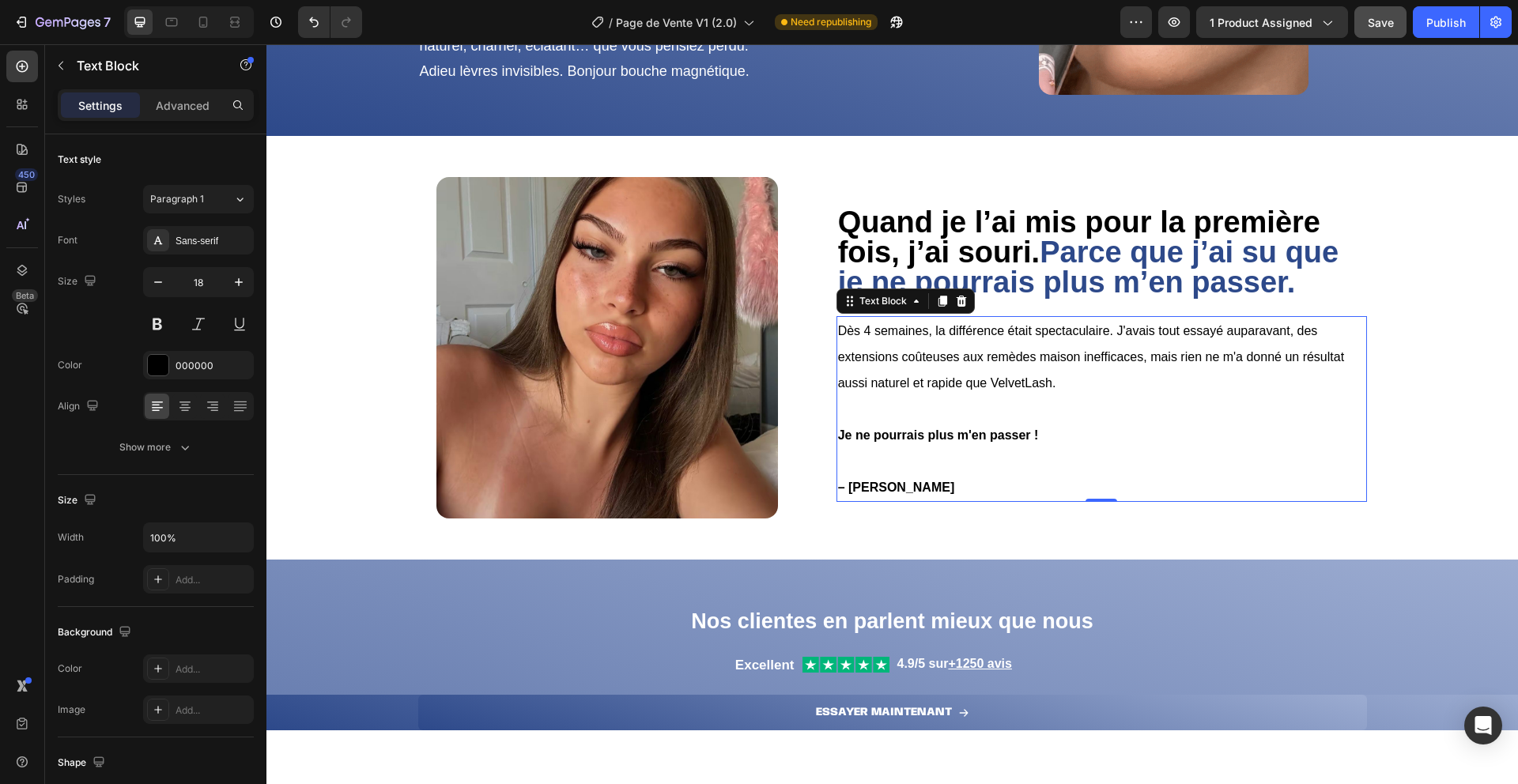
click at [935, 358] on span "Dès 4 semaines, la différence était spectaculaire. J'avais tout essayé auparava…" at bounding box center [1090, 357] width 506 height 67
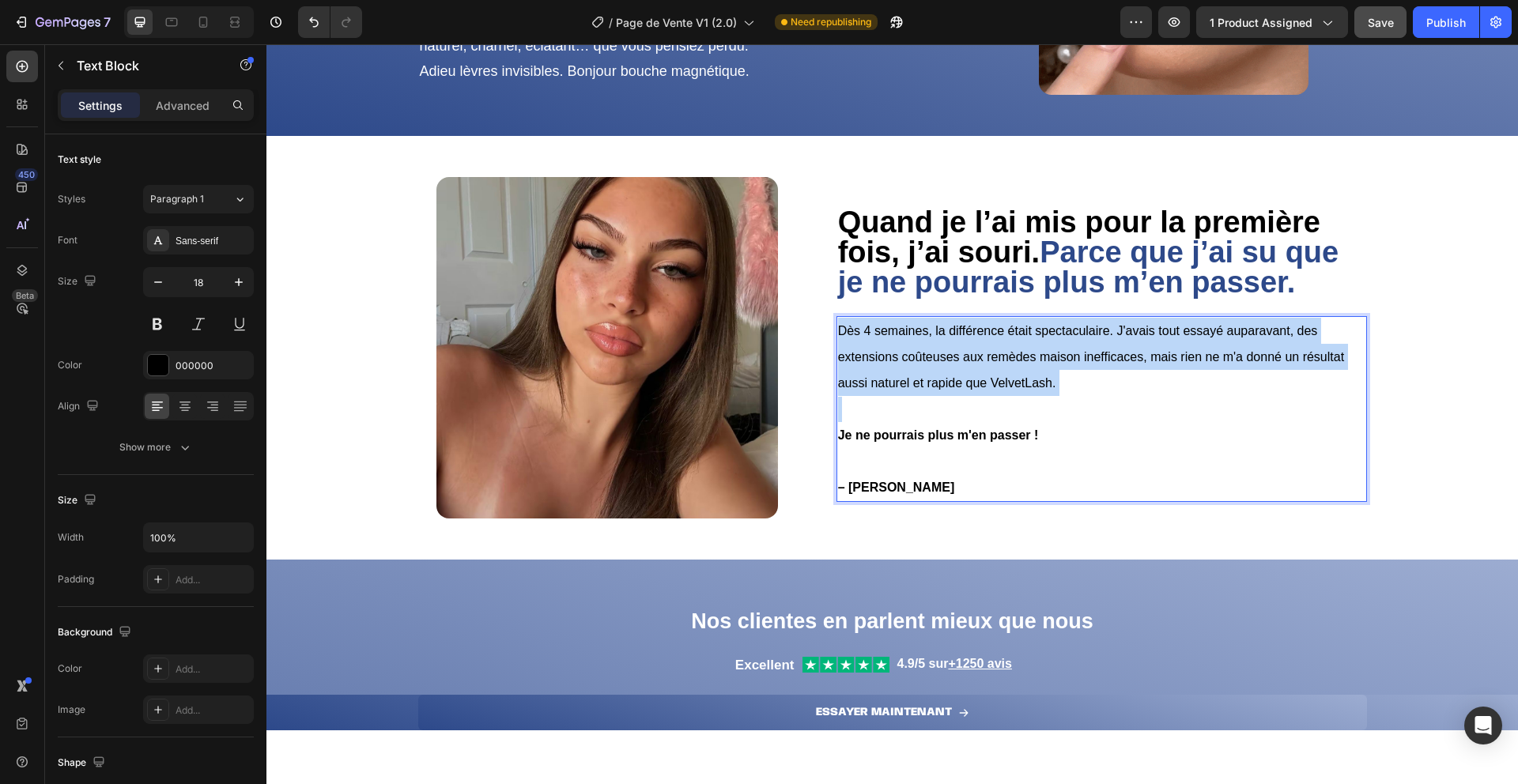
click at [935, 358] on span "Dès 4 semaines, la différence était spectaculaire. J'avais tout essayé auparava…" at bounding box center [1090, 357] width 506 height 67
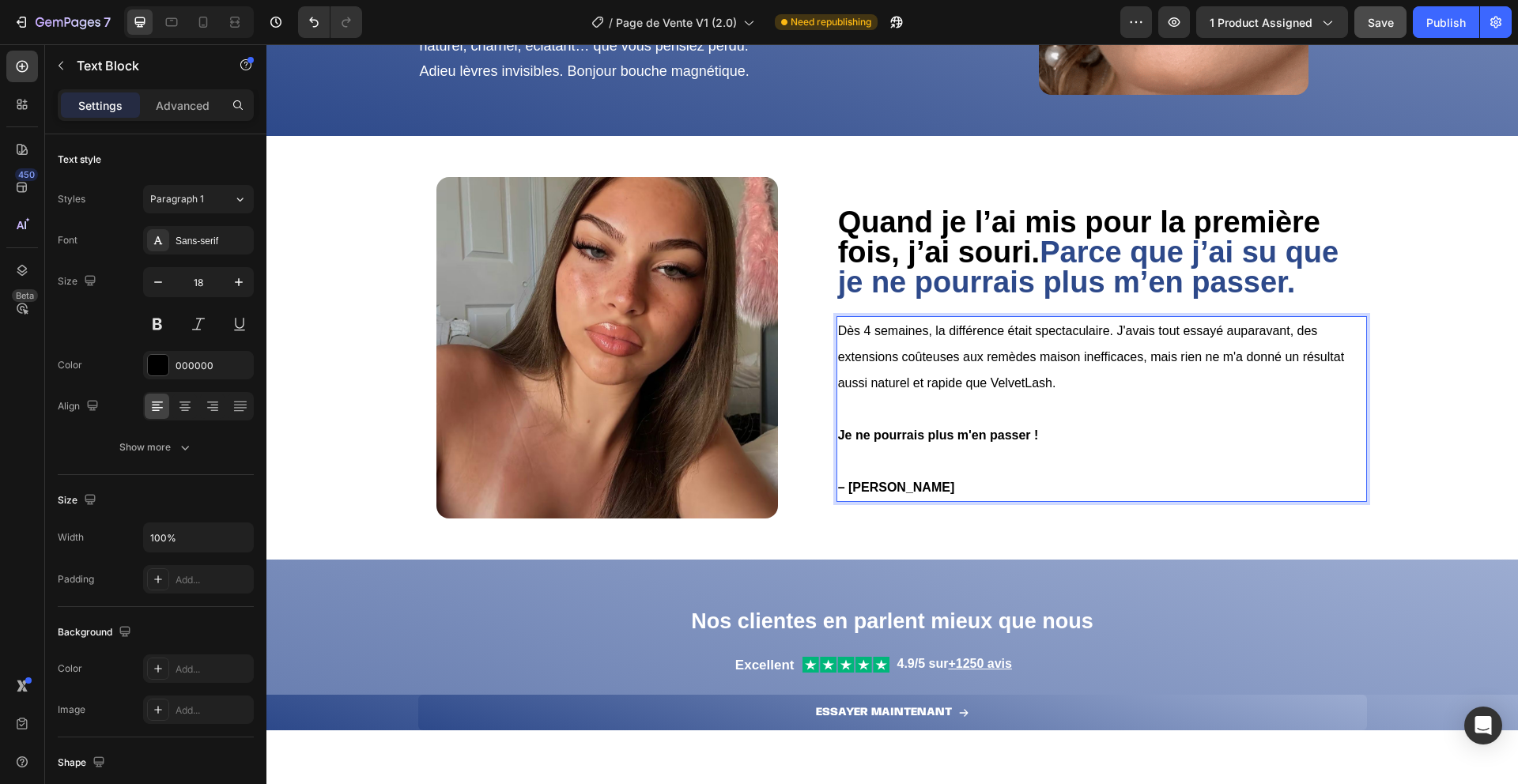
scroll to position [959, 0]
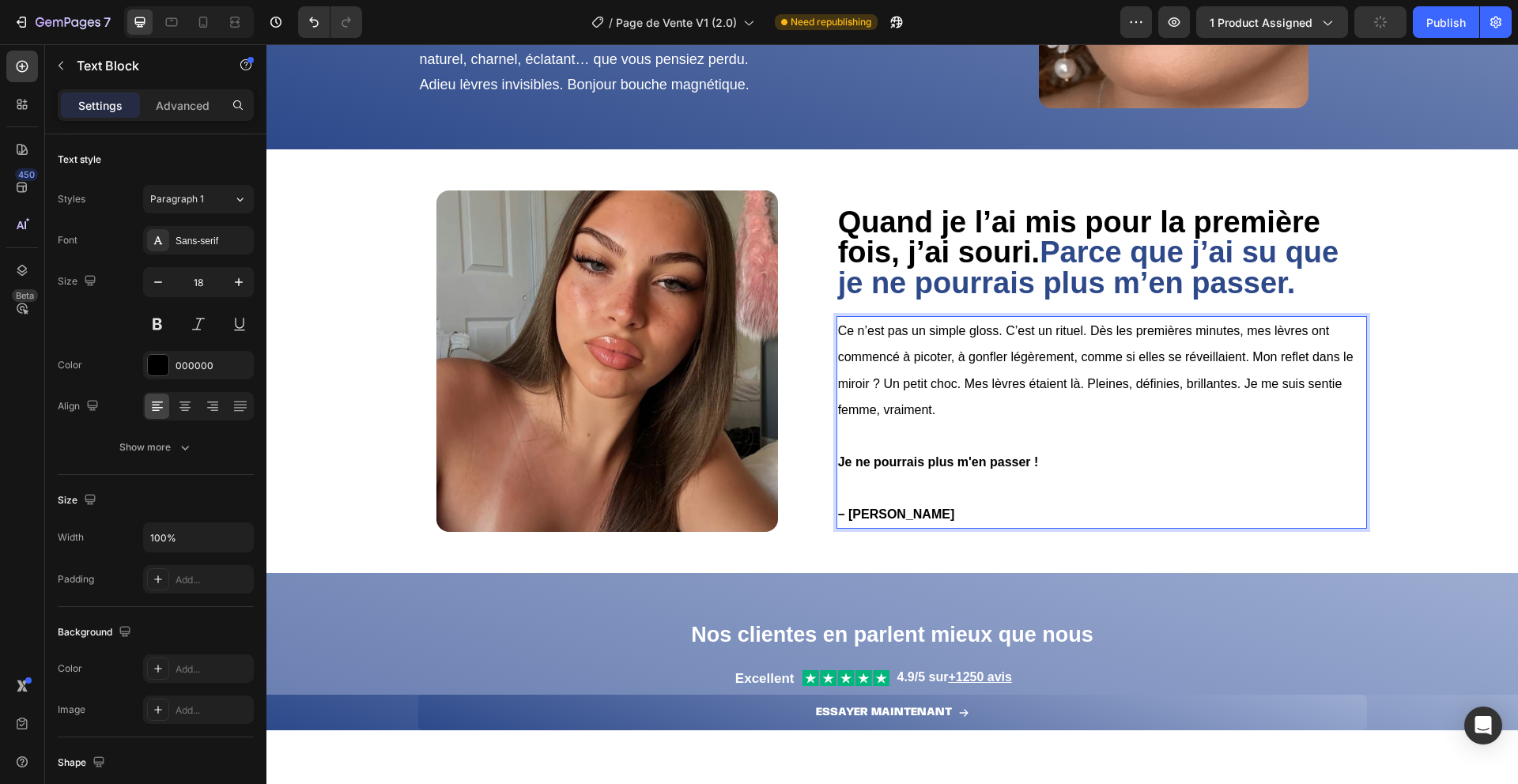
click at [1240, 382] on span "Ce n’est pas un simple gloss. C’est un rituel. Dès les premières minutes, mes l…" at bounding box center [1096, 370] width 515 height 93
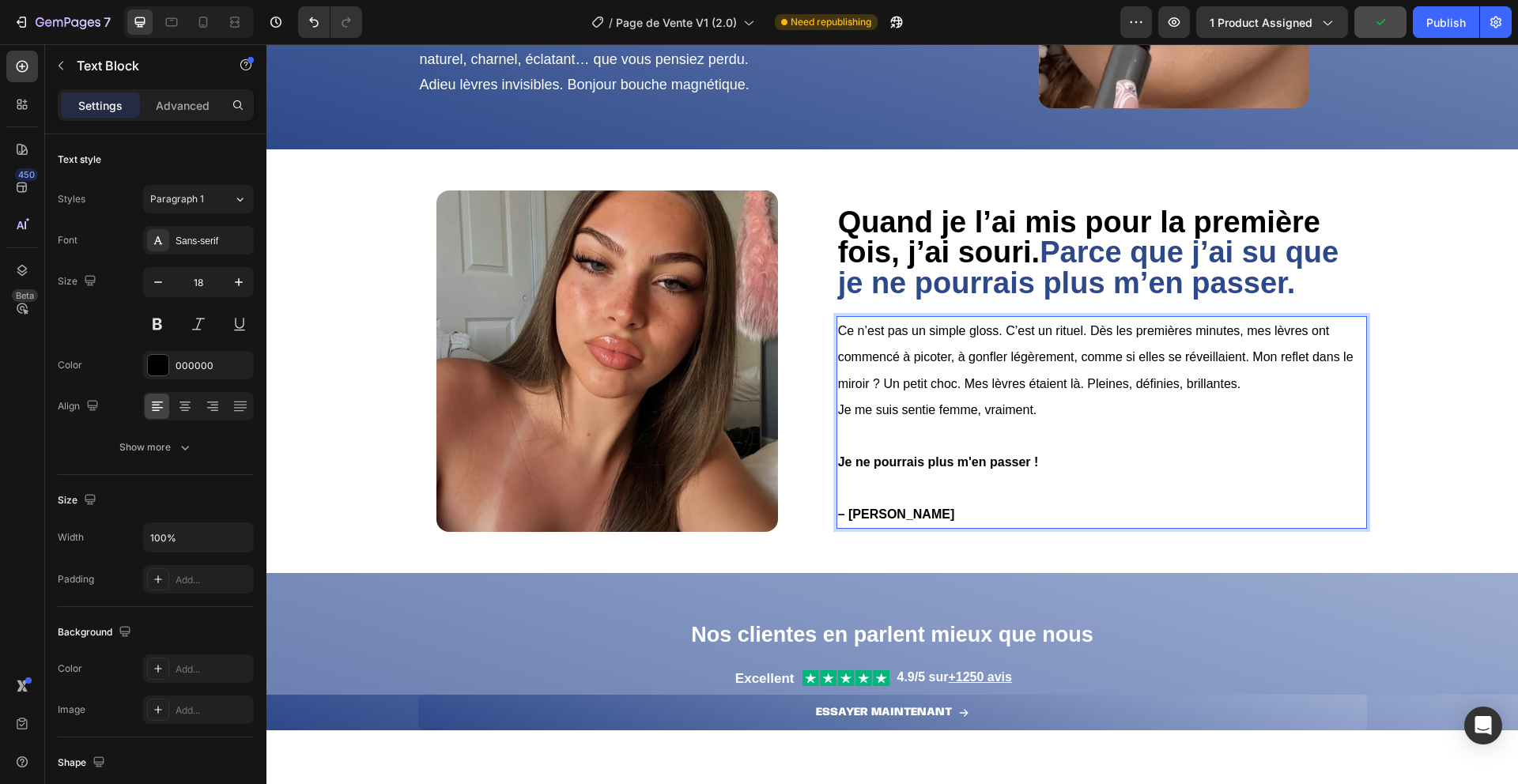
scroll to position [955, 0]
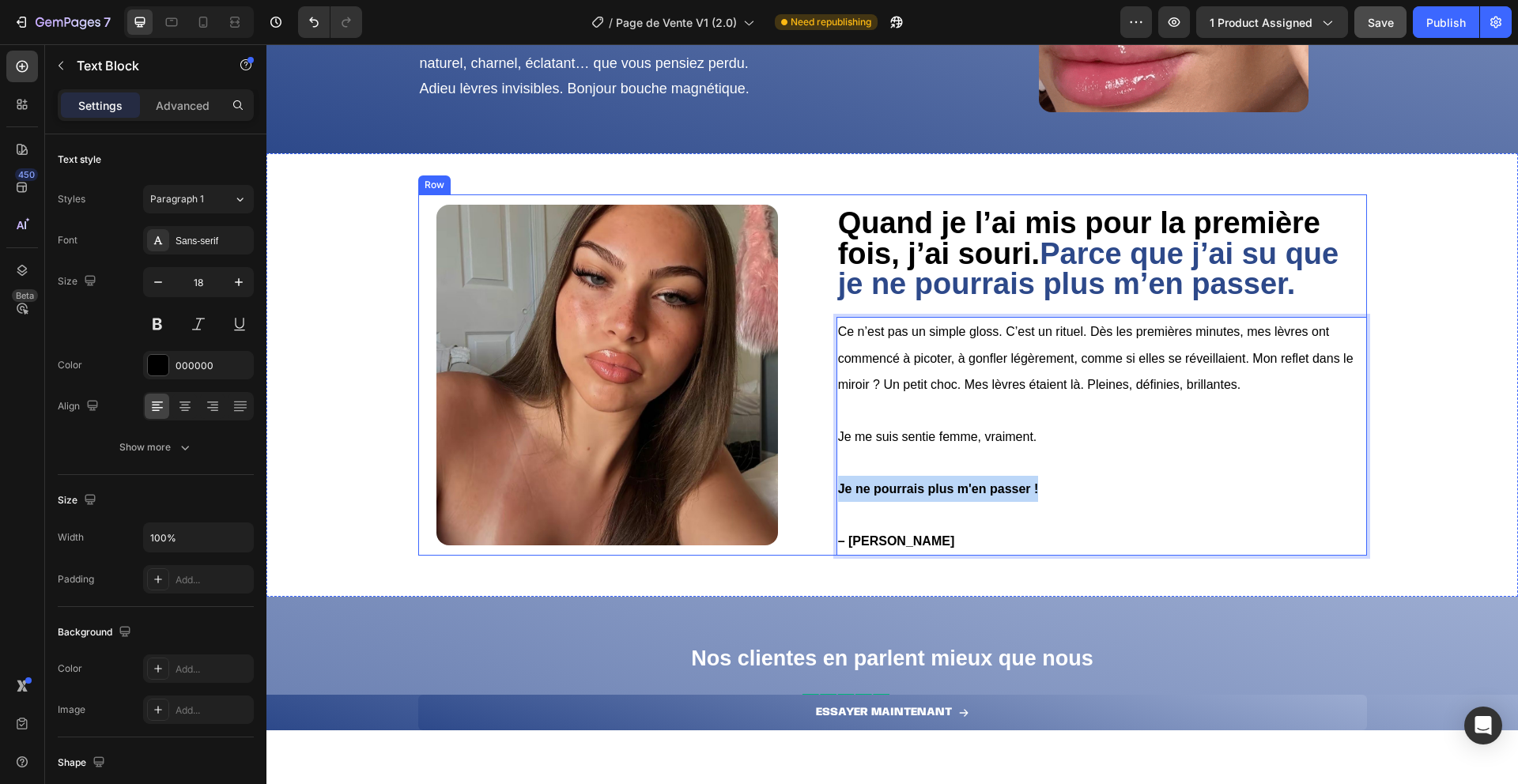
drag, startPoint x: 1047, startPoint y: 481, endPoint x: 817, endPoint y: 484, distance: 230.0
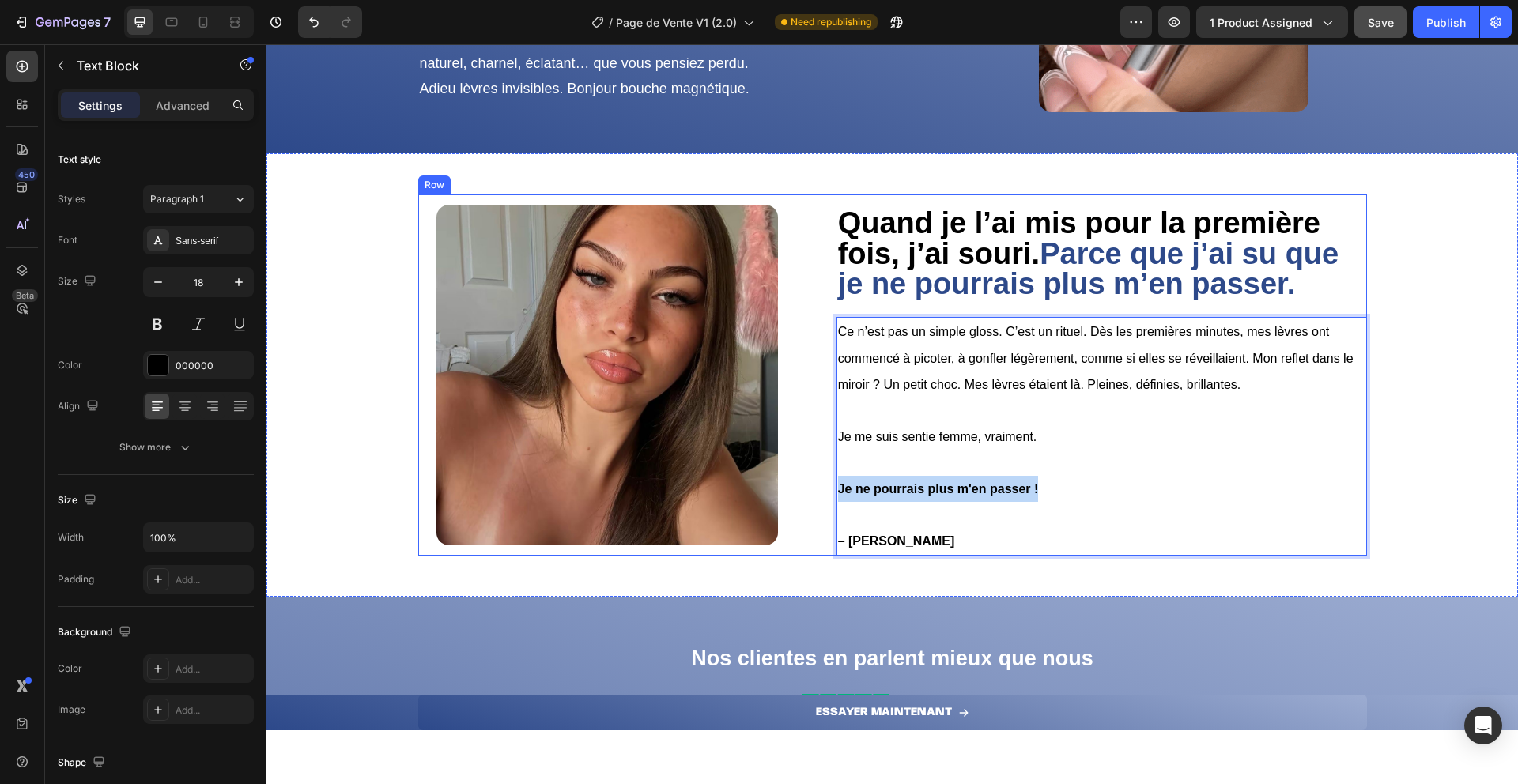
click at [817, 484] on div "⁠⁠⁠⁠⁠⁠⁠ Quand je l’ai mis pour la première fois, j’ai souri. Parce que j’ai su …" at bounding box center [893, 375] width 949 height 362
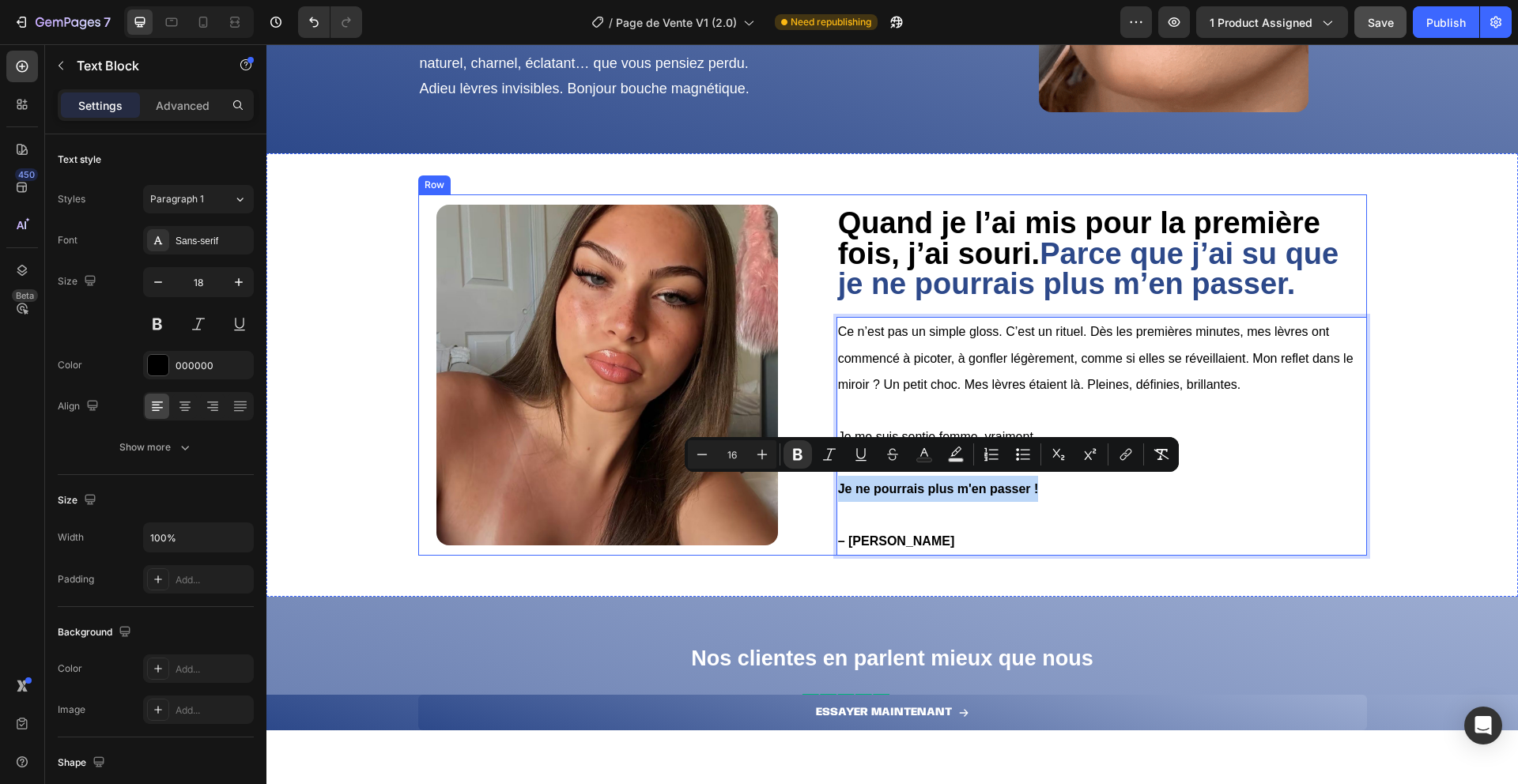
type input "18"
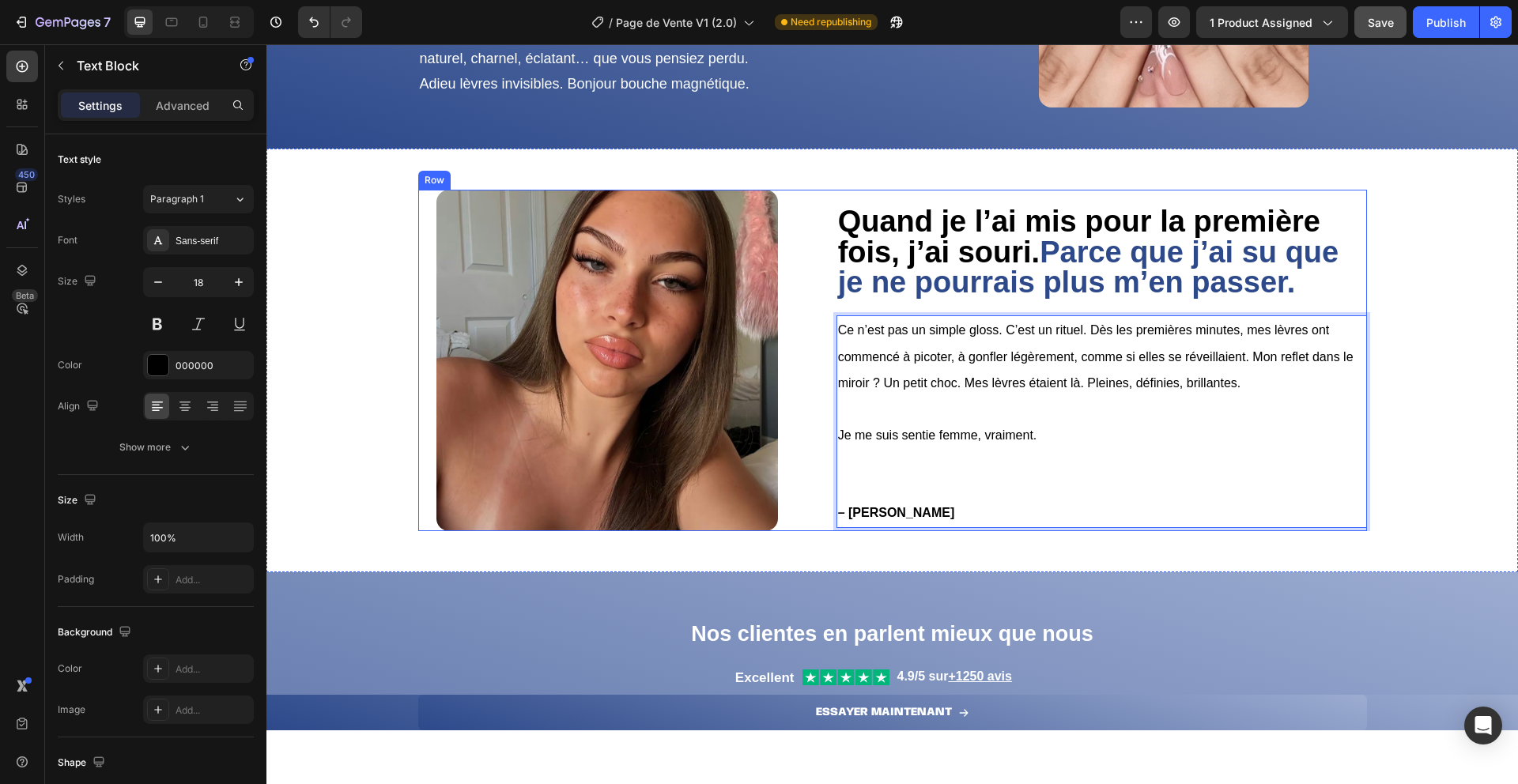
scroll to position [972, 0]
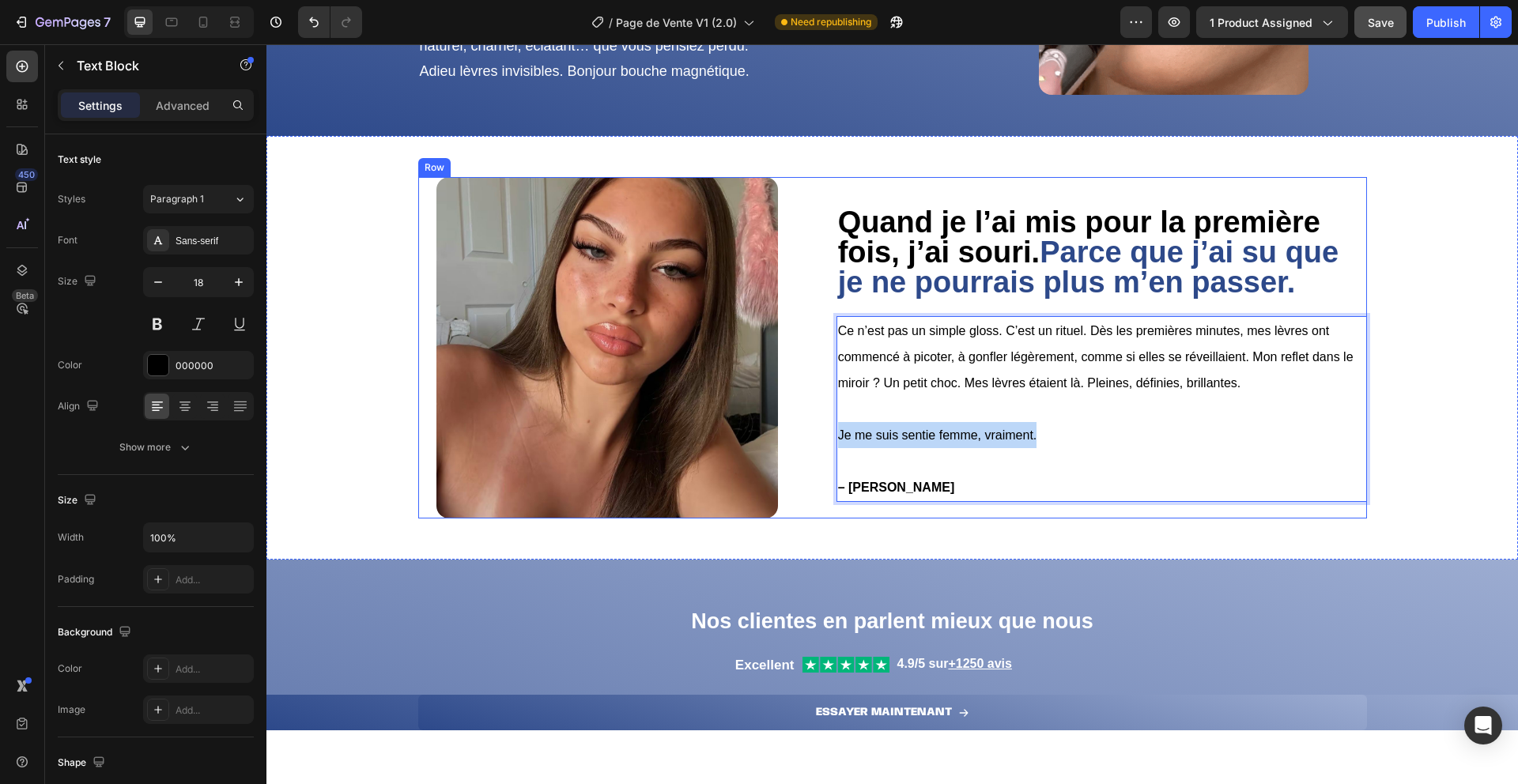
drag, startPoint x: 1031, startPoint y: 434, endPoint x: 808, endPoint y: 434, distance: 223.0
click at [808, 434] on div "⁠⁠⁠⁠⁠⁠⁠ Quand je l’ai mis pour la première fois, j’ai souri. Parce que j’ai su …" at bounding box center [893, 347] width 949 height 341
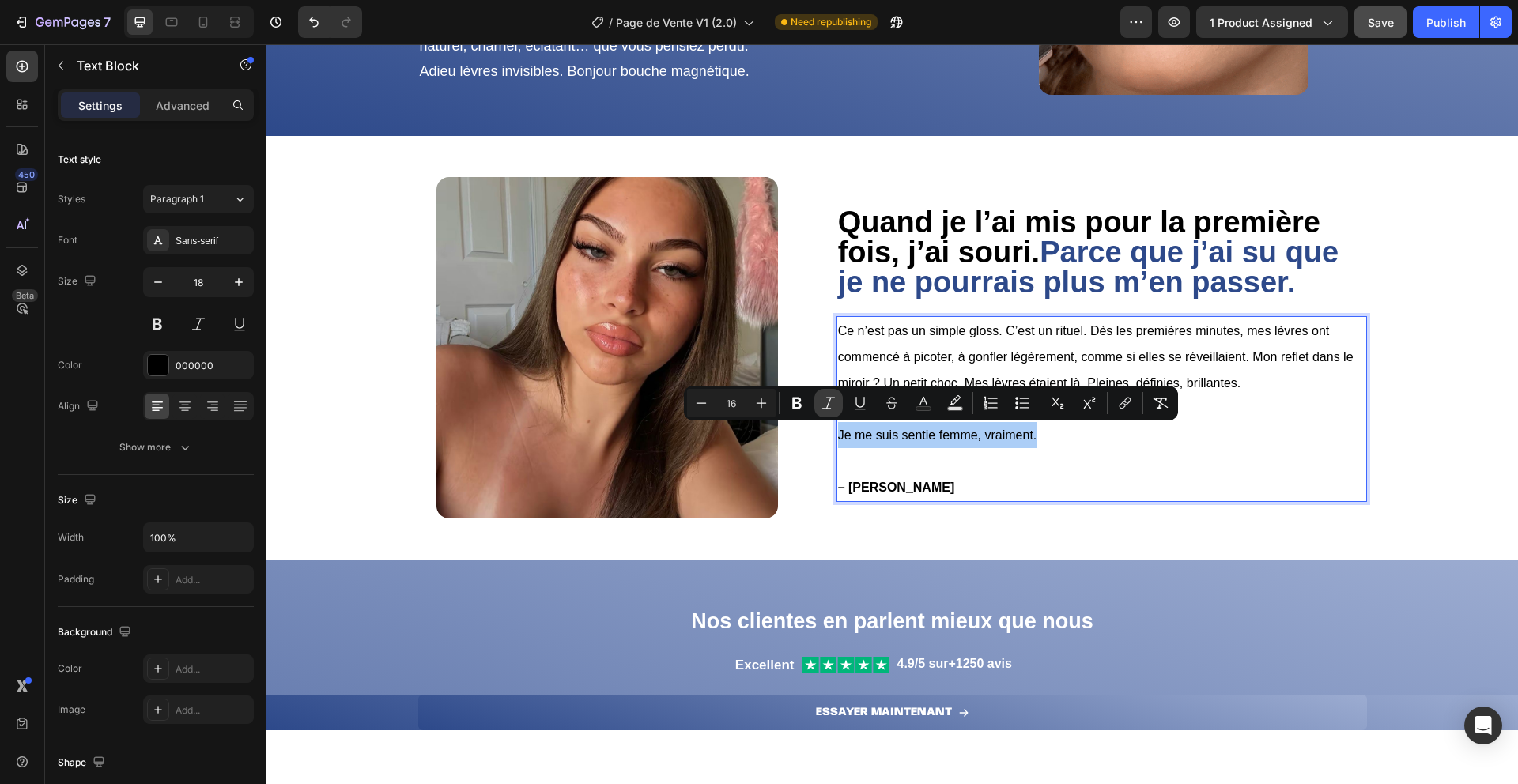
drag, startPoint x: 802, startPoint y: 401, endPoint x: 826, endPoint y: 402, distance: 24.0
click at [801, 401] on icon "Editor contextual toolbar" at bounding box center [797, 403] width 16 height 16
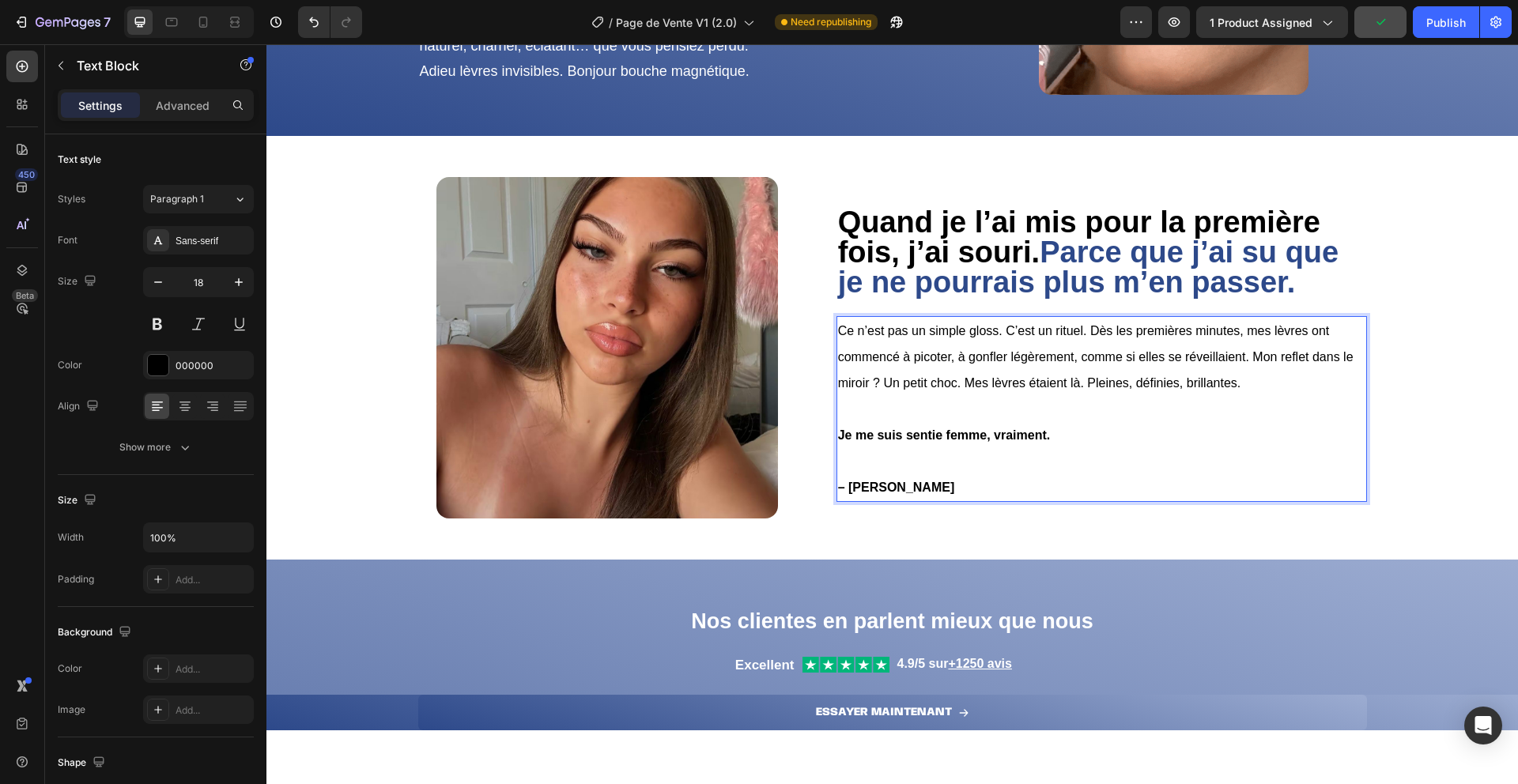
click at [843, 480] on strong "– [PERSON_NAME]" at bounding box center [896, 487] width 117 height 13
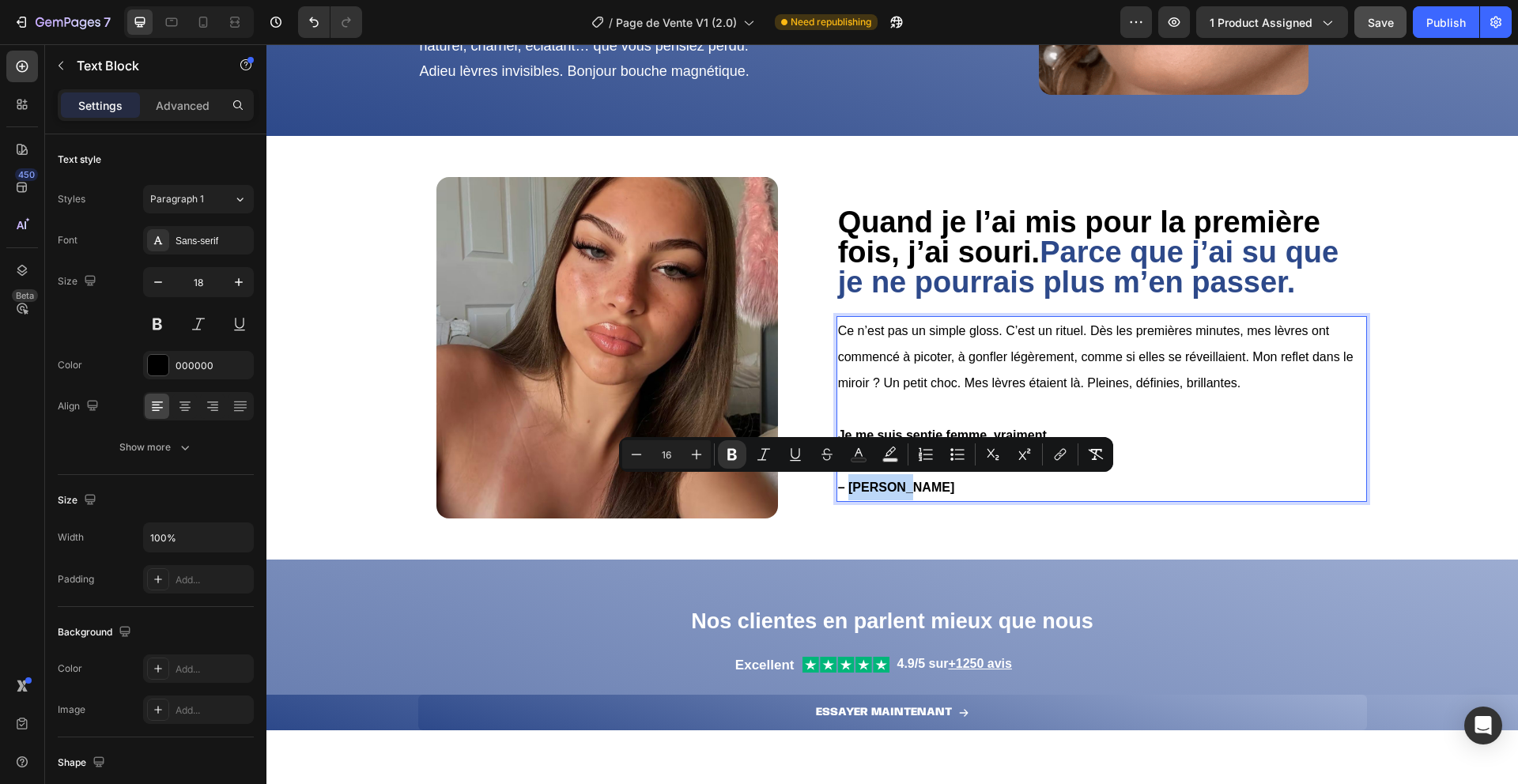
drag, startPoint x: 845, startPoint y: 487, endPoint x: 891, endPoint y: 492, distance: 46.3
click at [891, 492] on strong "– [PERSON_NAME]" at bounding box center [896, 487] width 117 height 13
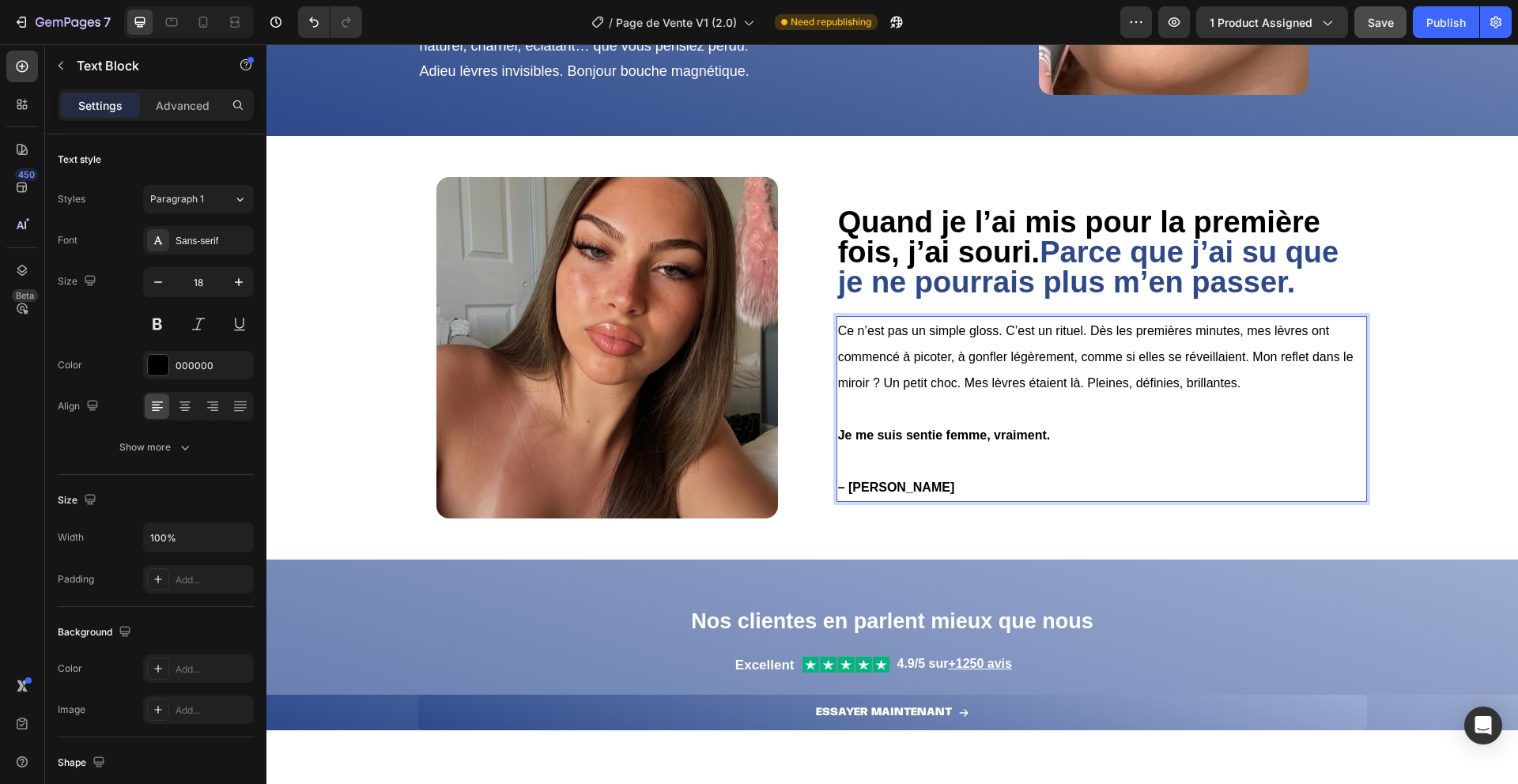
click at [881, 500] on div "⁠⁠⁠⁠⁠⁠⁠ Quand je l’ai mis pour la première fois, j’ai souri. Parce que j’ai su …" at bounding box center [1102, 347] width 531 height 341
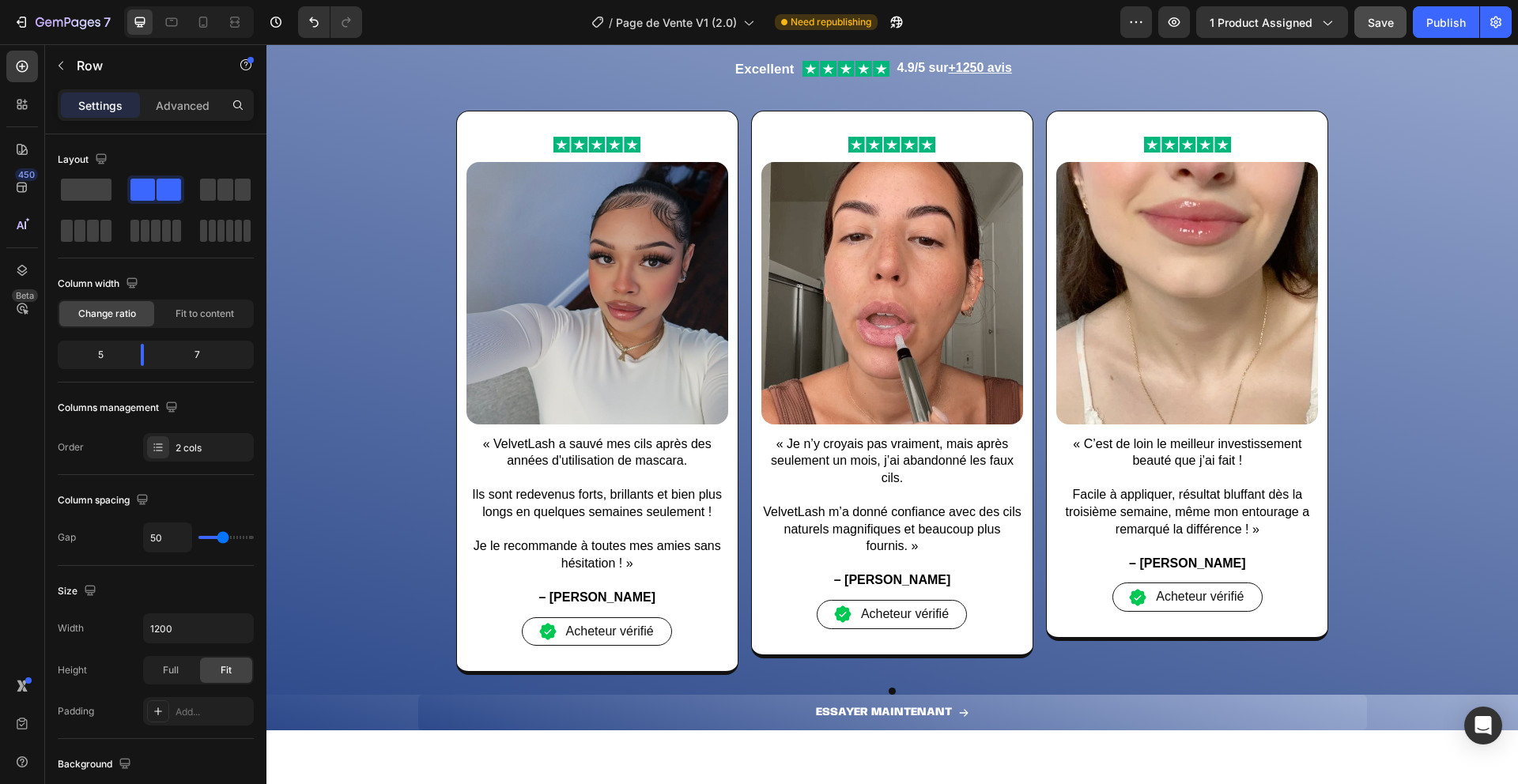
scroll to position [1584, 0]
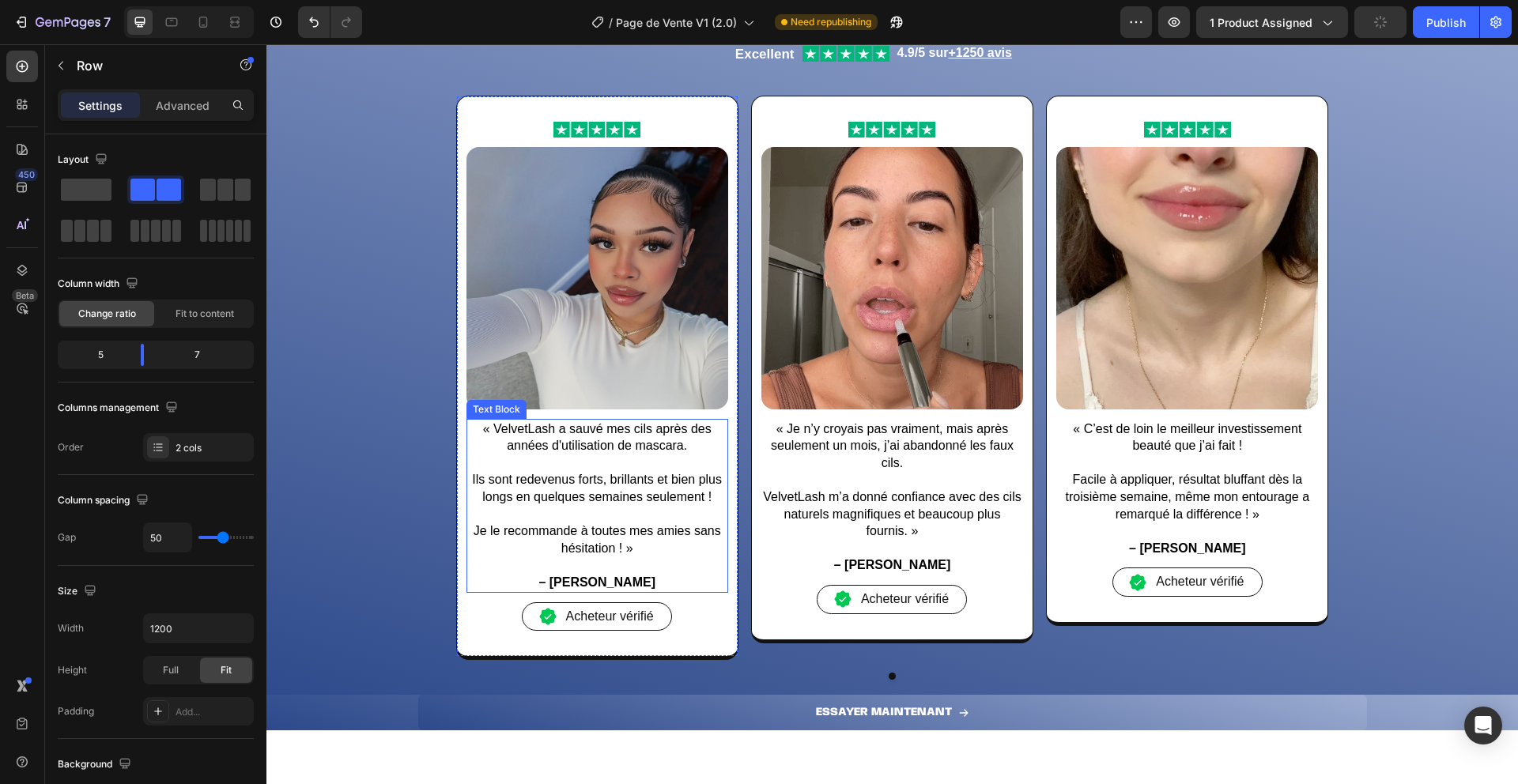
click at [582, 433] on p "« VelvetLash a sauvé mes cils après des années d'utilisation de mascara." at bounding box center [598, 437] width 258 height 34
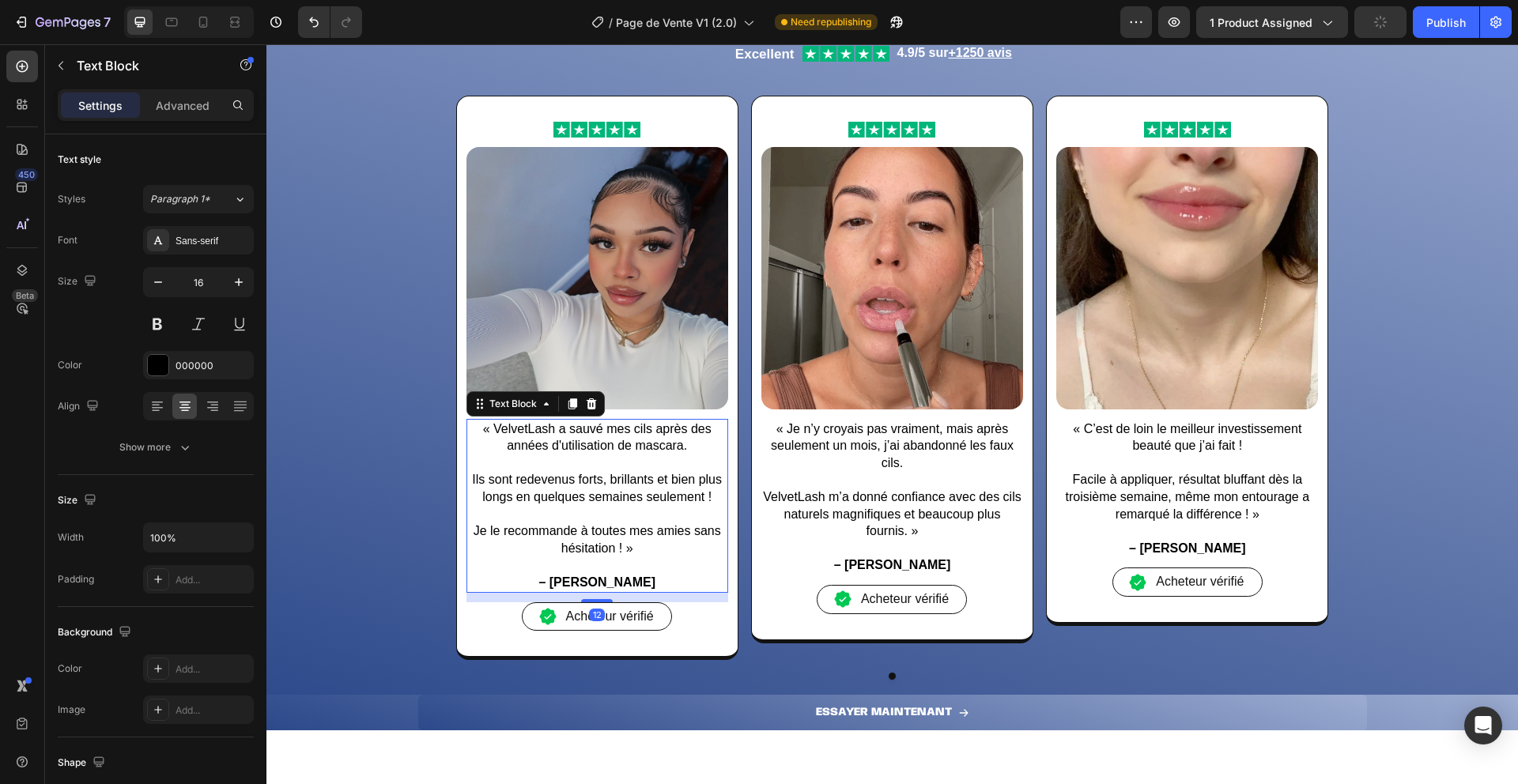
click at [582, 433] on p "« VelvetLash a sauvé mes cils après des années d'utilisation de mascara." at bounding box center [598, 437] width 258 height 34
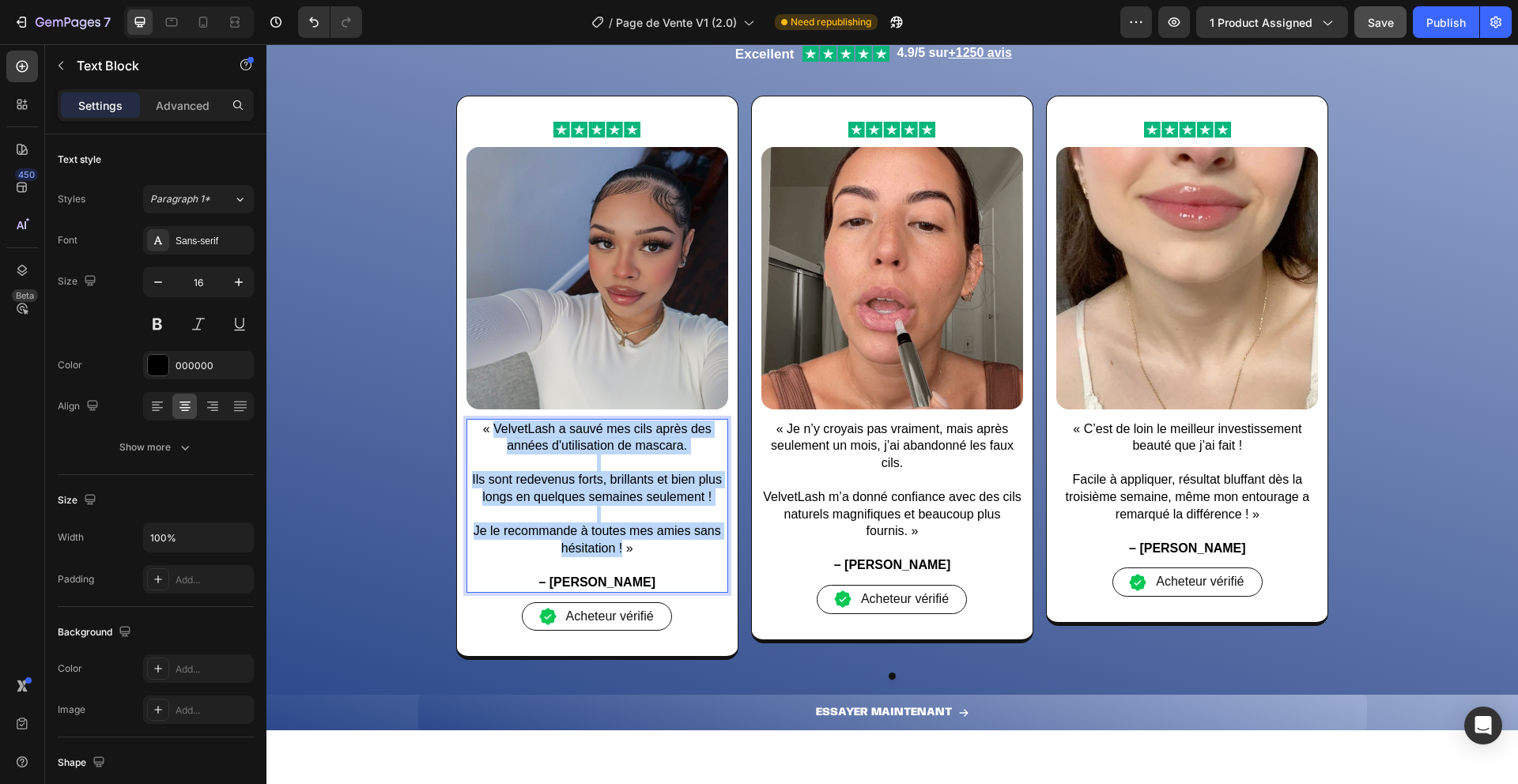
drag, startPoint x: 487, startPoint y: 424, endPoint x: 614, endPoint y: 550, distance: 178.9
click at [614, 550] on div "« VelvetLash a sauvé mes cils après des années d'utilisation de mascara. Ils so…" at bounding box center [598, 506] width 262 height 174
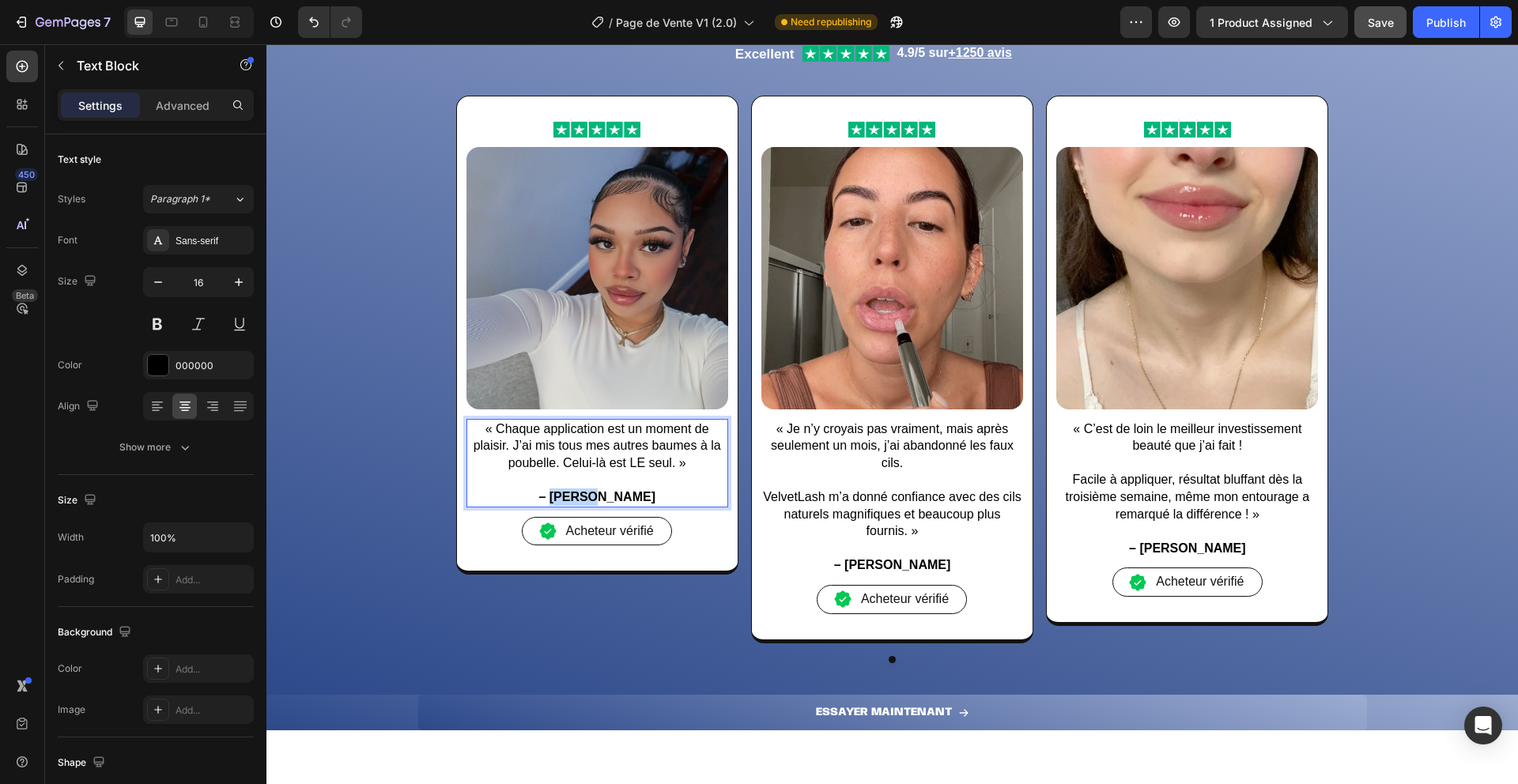
drag, startPoint x: 618, startPoint y: 496, endPoint x: 574, endPoint y: 496, distance: 44.0
click at [574, 496] on strong "– [PERSON_NAME]" at bounding box center [597, 496] width 117 height 13
click at [778, 428] on p "« Je n’y croyais pas vraiment, mais après seulement un mois, j’ai abandonné les…" at bounding box center [893, 446] width 258 height 51
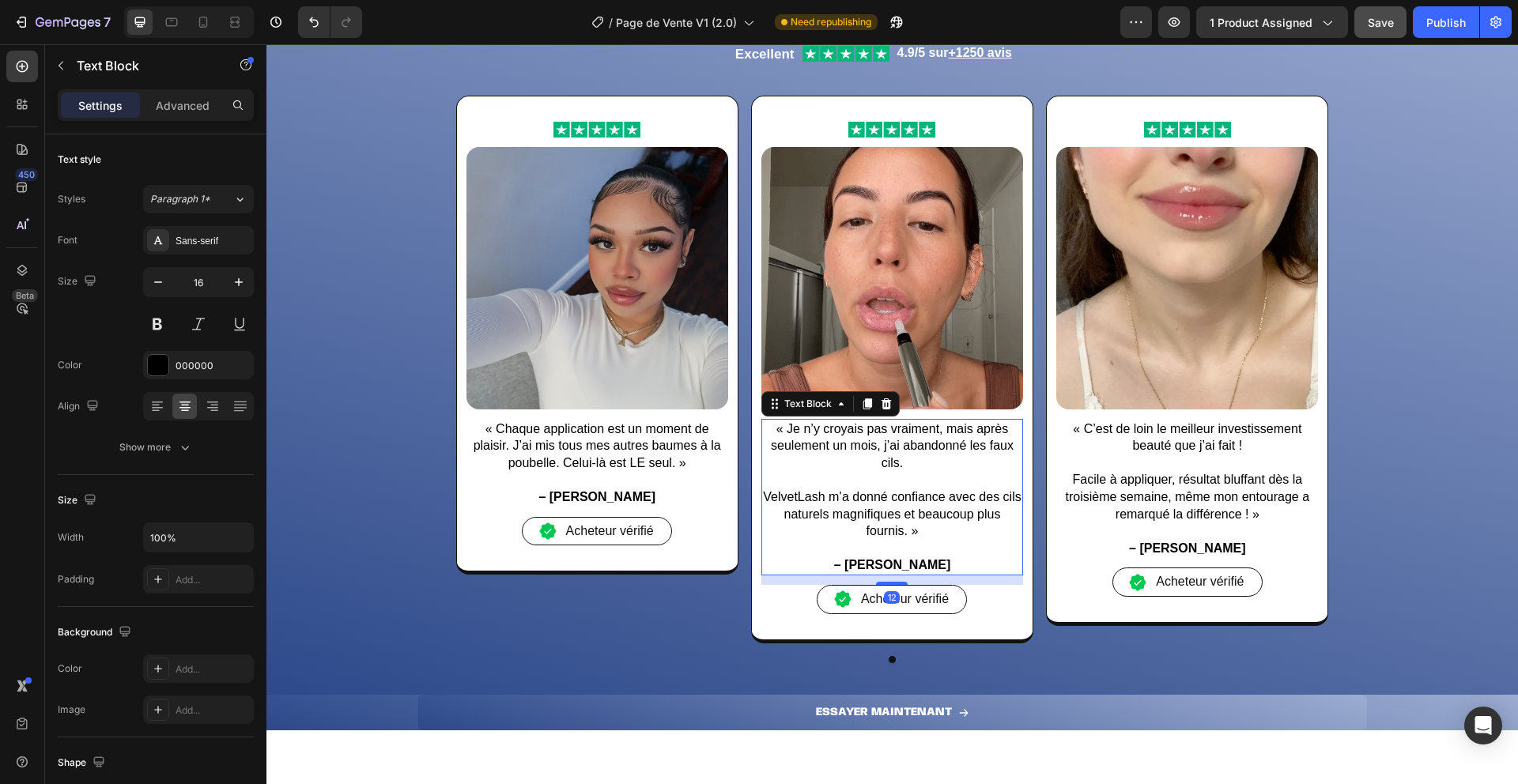
click at [782, 428] on p "« Je n’y croyais pas vraiment, mais après seulement un mois, j’ai abandonné les…" at bounding box center [893, 446] width 258 height 51
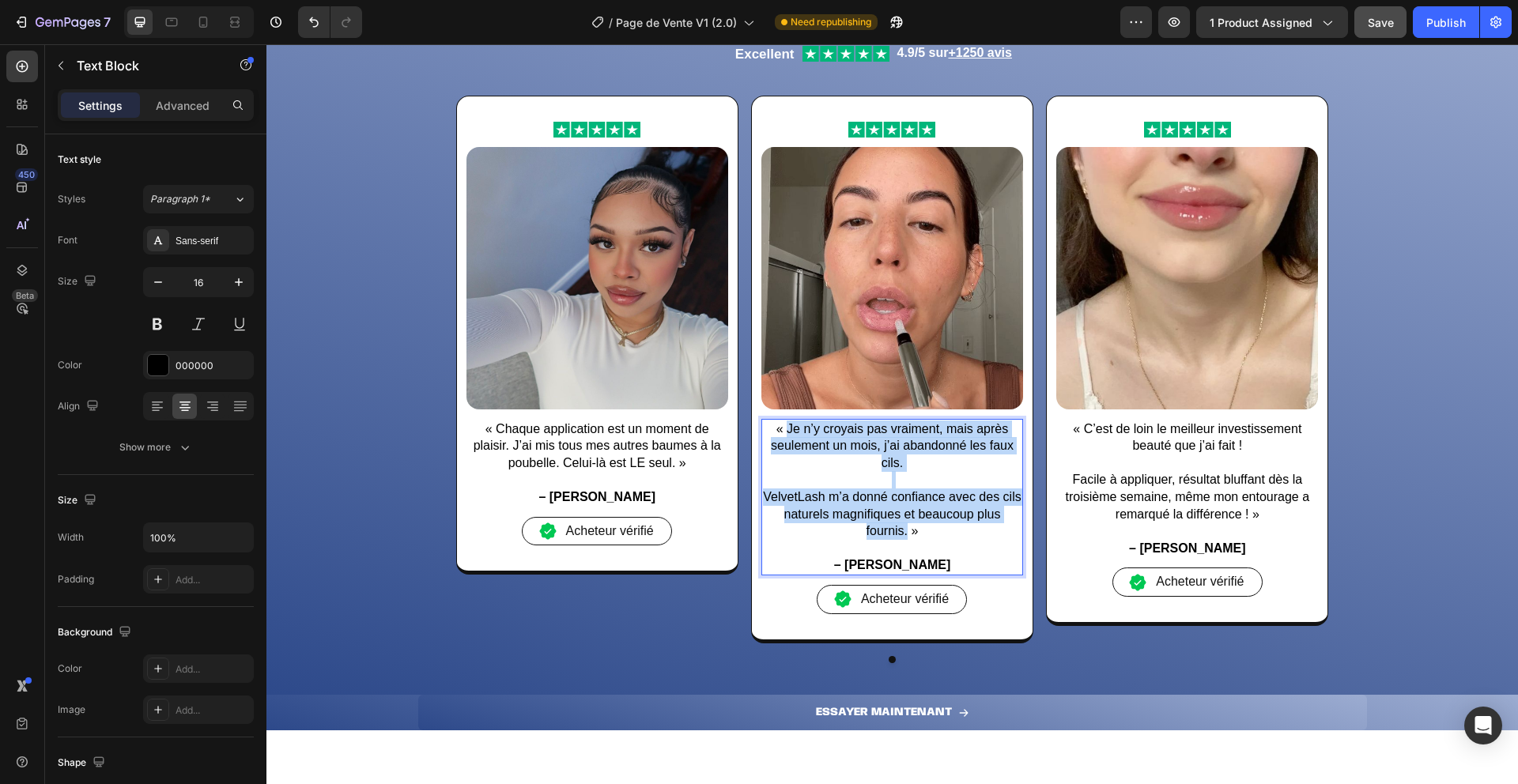
drag, startPoint x: 782, startPoint y: 428, endPoint x: 900, endPoint y: 537, distance: 160.6
click at [900, 537] on div "« Je n’y croyais pas vraiment, mais après seulement un mois, j’ai abandonné les…" at bounding box center [893, 497] width 262 height 156
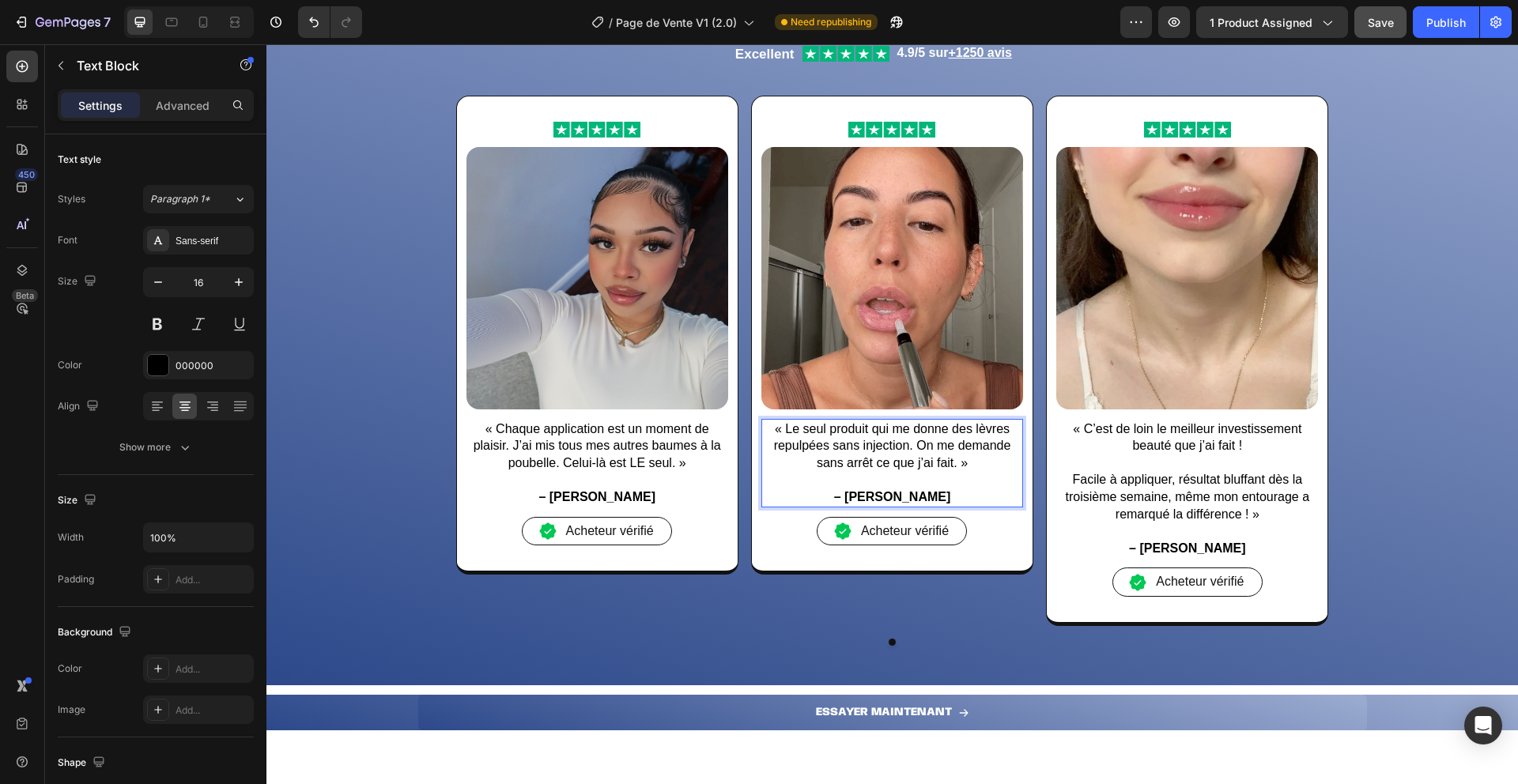
click at [875, 491] on strong "– [PERSON_NAME]" at bounding box center [893, 496] width 117 height 13
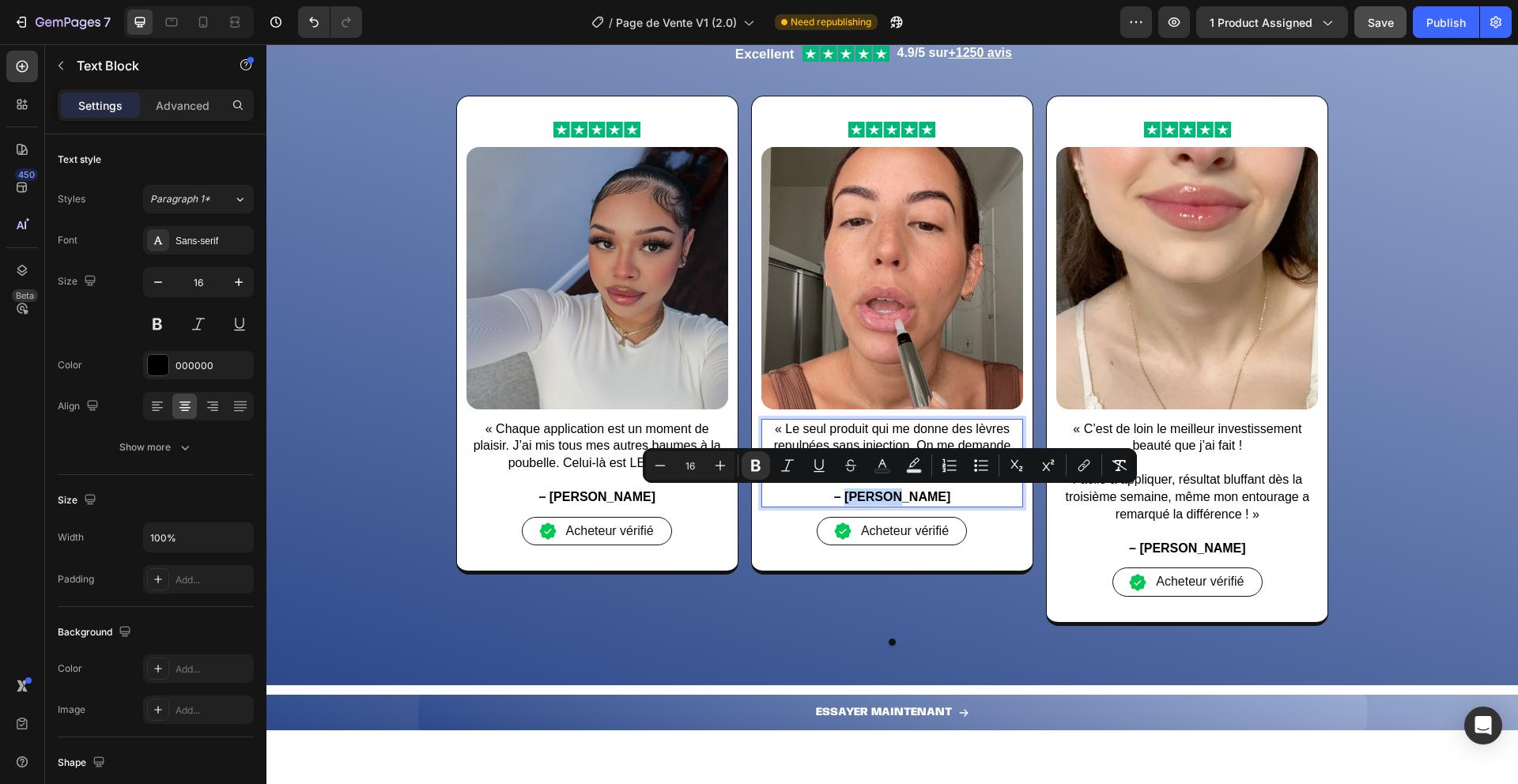
drag, startPoint x: 868, startPoint y: 493, endPoint x: 912, endPoint y: 500, distance: 44.6
click at [912, 500] on strong "– [PERSON_NAME]" at bounding box center [893, 496] width 117 height 13
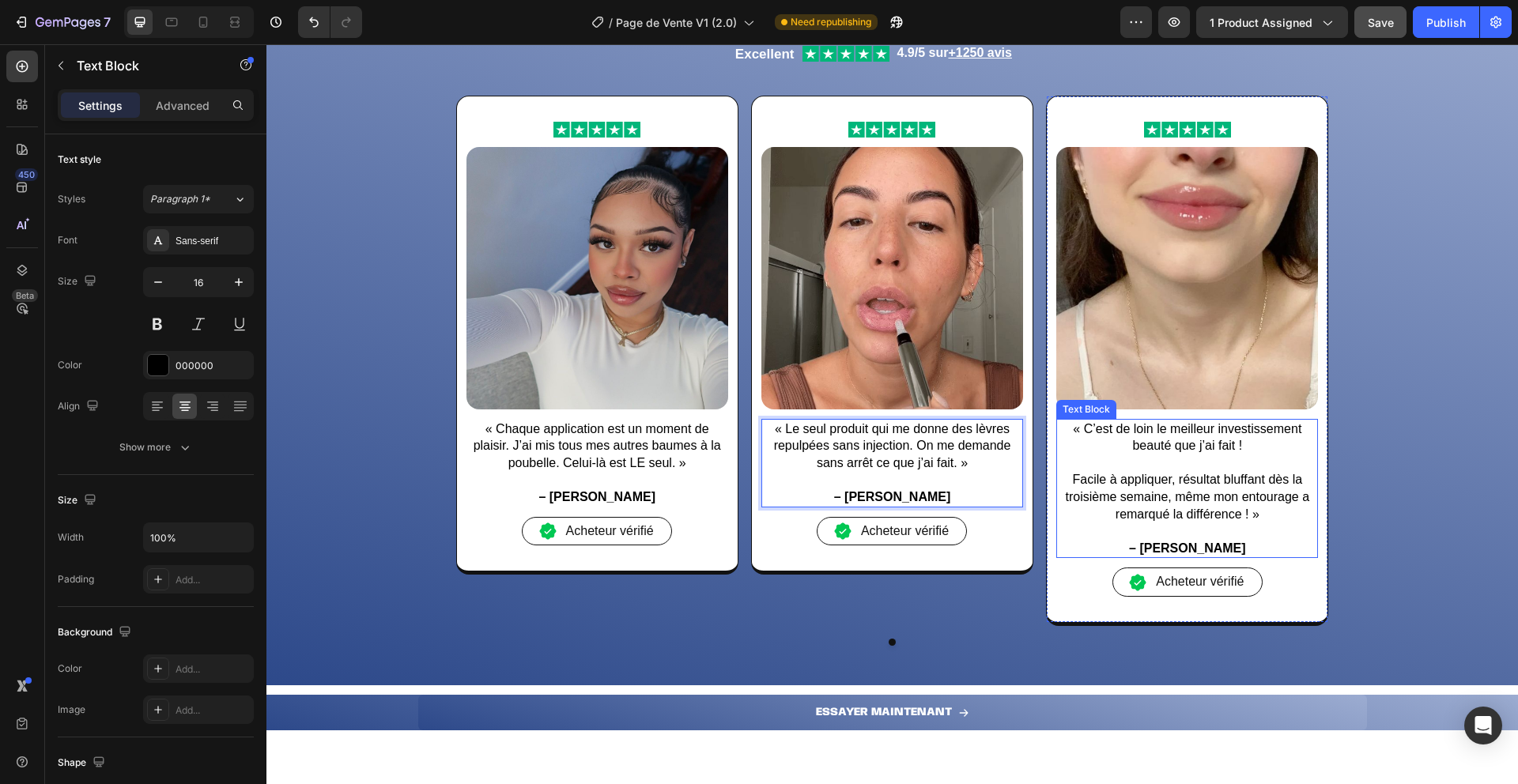
click at [1080, 425] on p "« C’est de loin le meilleur investissement beauté que j’ai fait !" at bounding box center [1188, 437] width 258 height 34
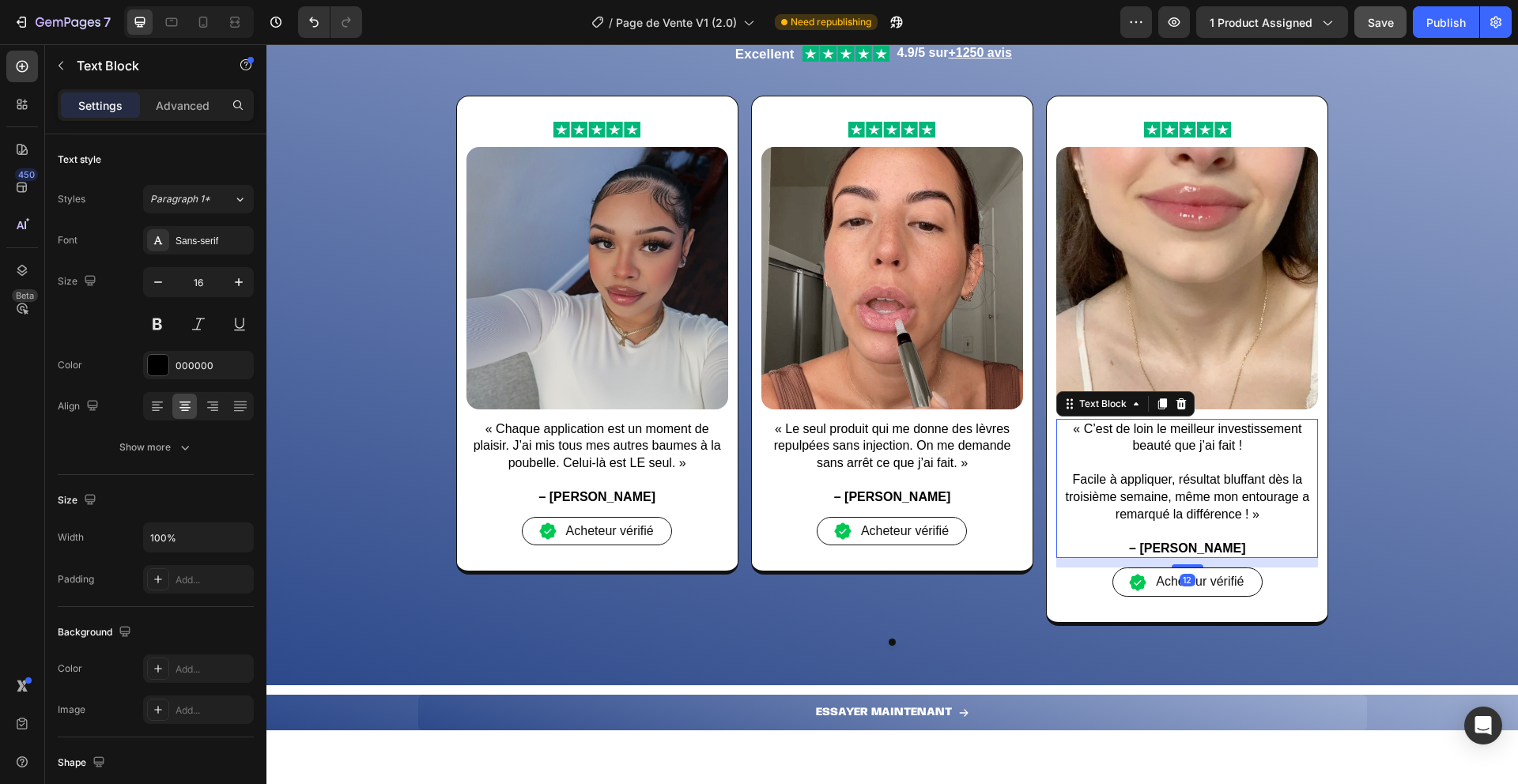
click at [1077, 426] on p "« C’est de loin le meilleur investissement beauté que j’ai fait !" at bounding box center [1188, 437] width 258 height 34
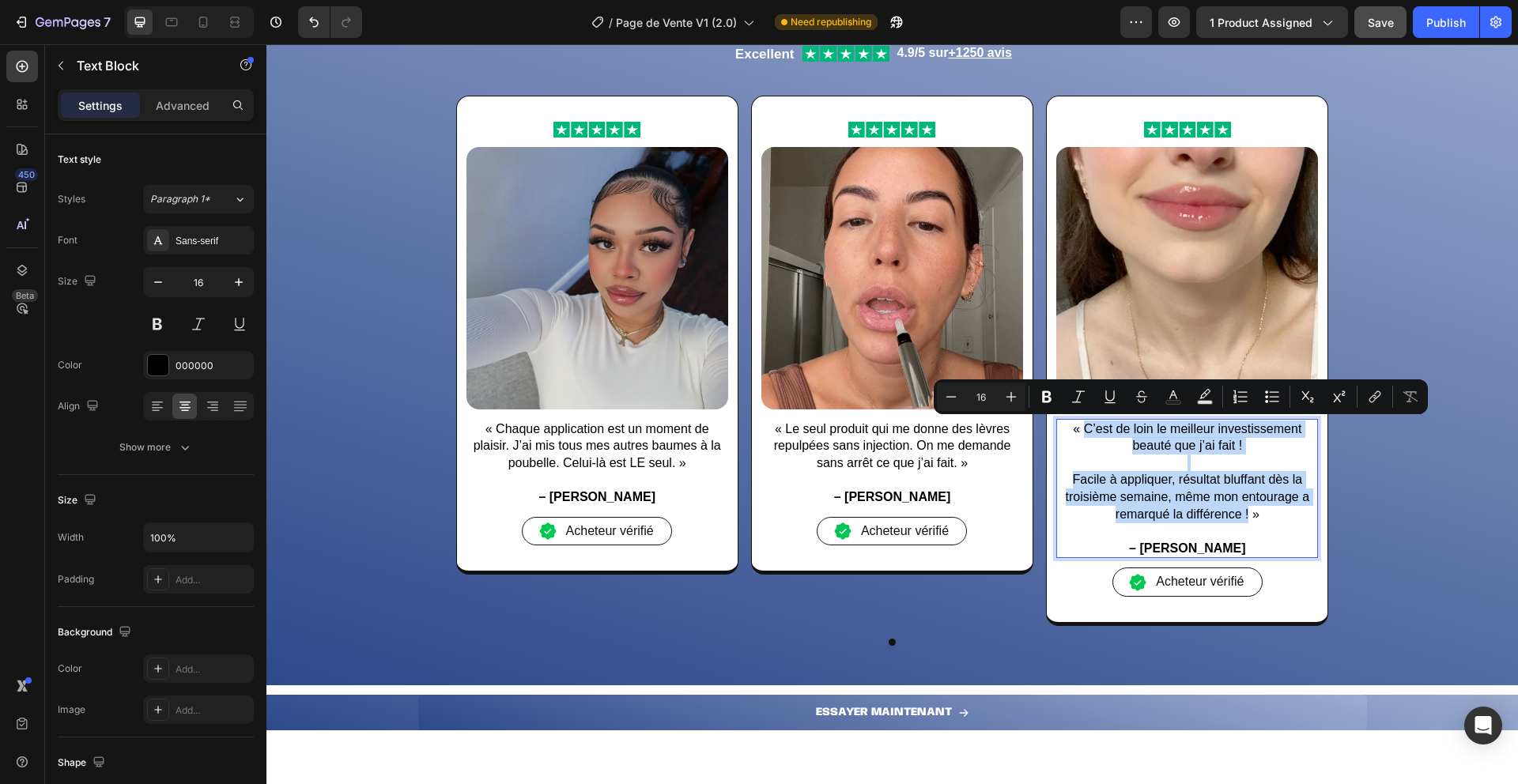
drag, startPoint x: 1078, startPoint y: 426, endPoint x: 1242, endPoint y: 511, distance: 184.7
click at [1242, 511] on div "« C’est de loin le meilleur investissement beauté que j’ai fait ! Facile à appl…" at bounding box center [1188, 488] width 262 height 140
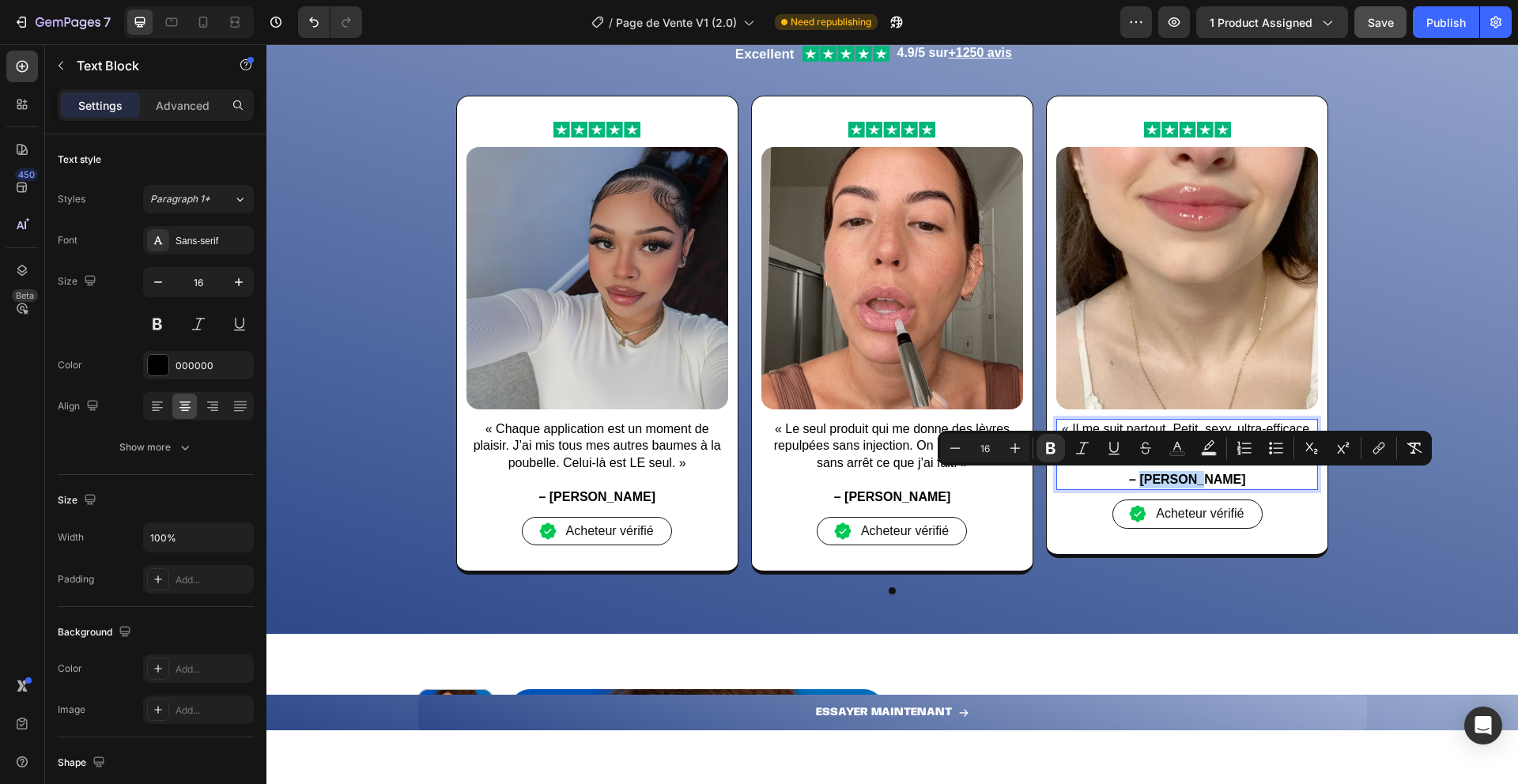
drag, startPoint x: 1158, startPoint y: 480, endPoint x: 1211, endPoint y: 483, distance: 53.1
click at [1211, 483] on strong "– [PERSON_NAME]" at bounding box center [1188, 479] width 117 height 13
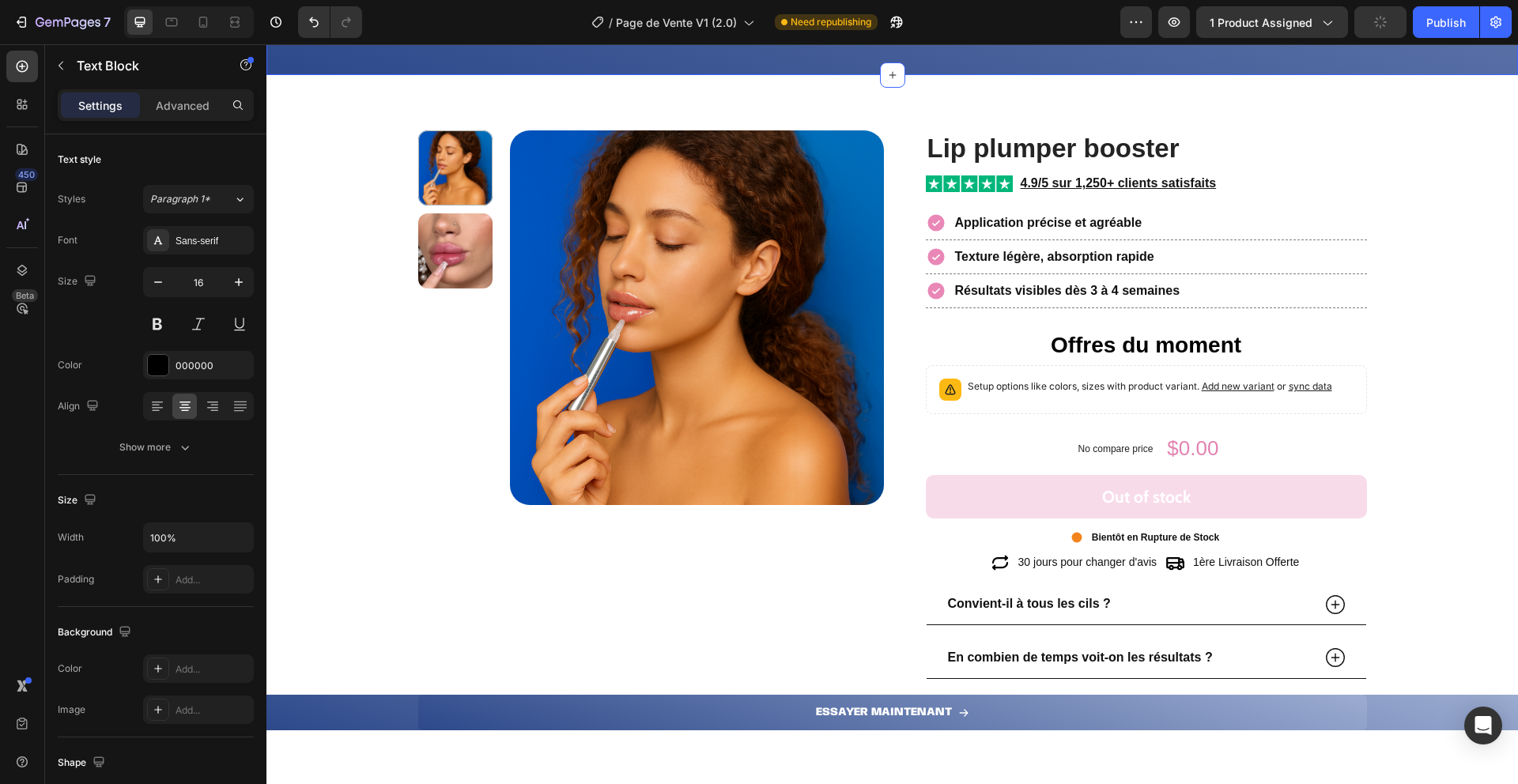
scroll to position [2166, 0]
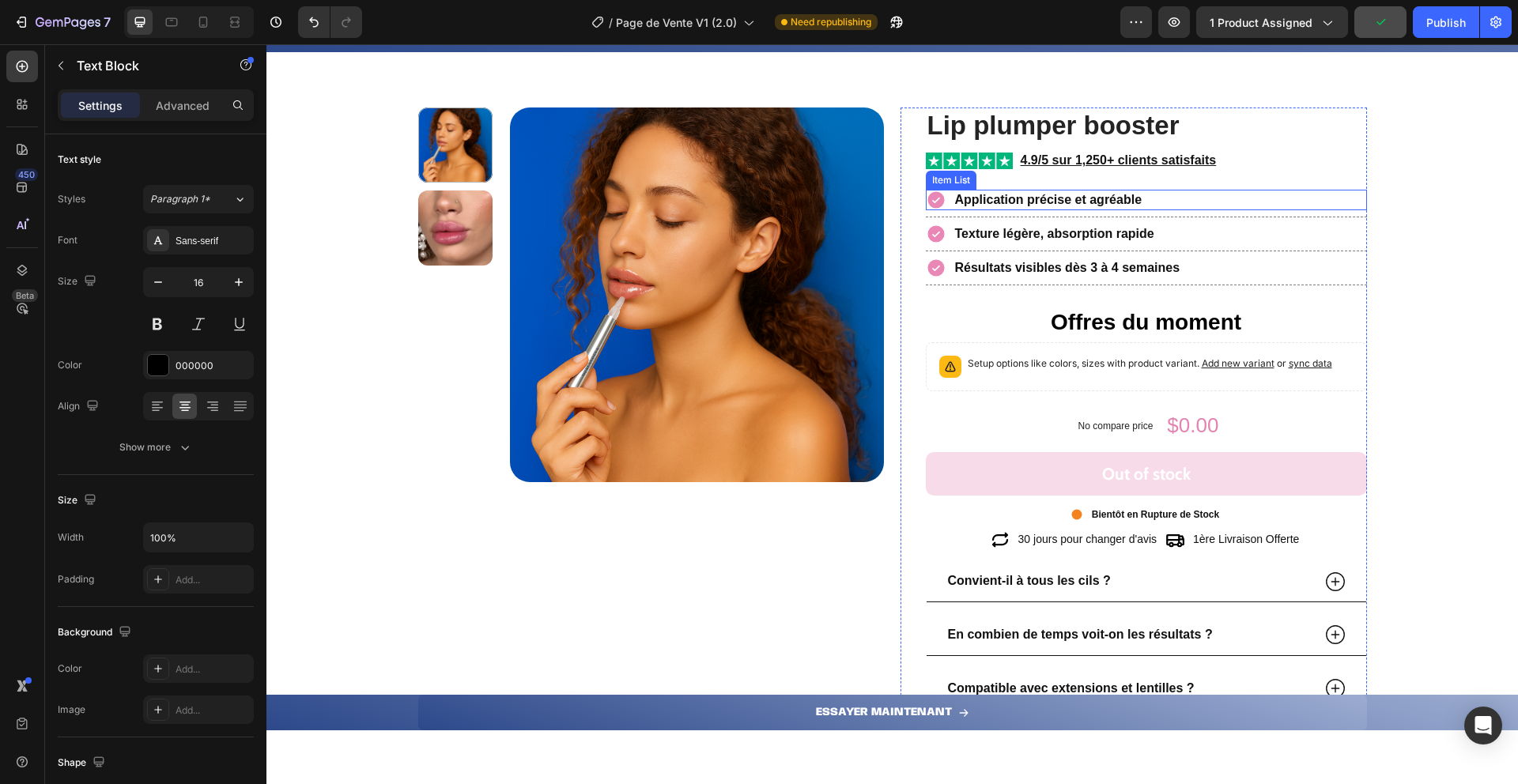
click at [931, 203] on icon at bounding box center [935, 200] width 16 height 16
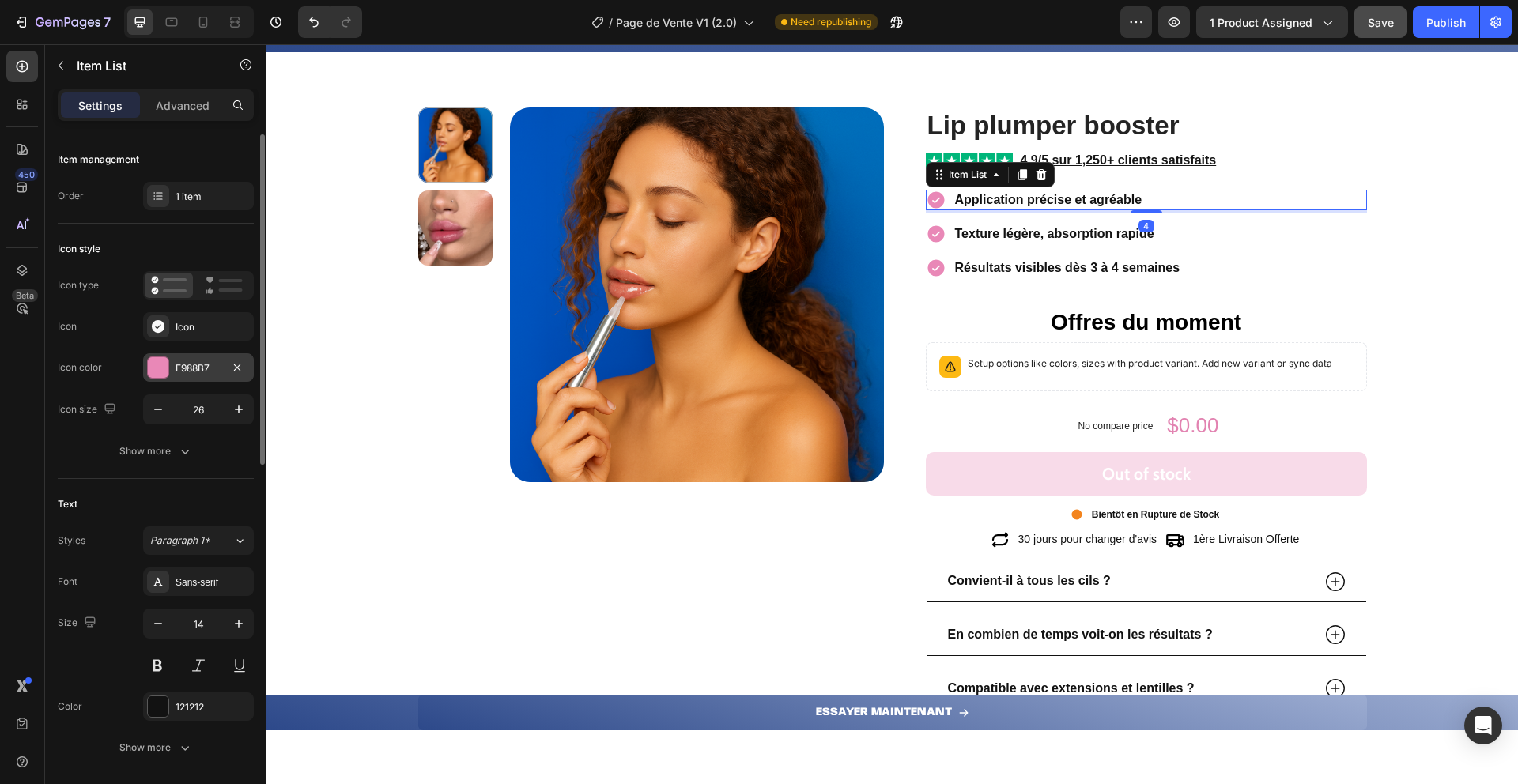
click at [167, 379] on div "E988B7" at bounding box center [199, 367] width 111 height 29
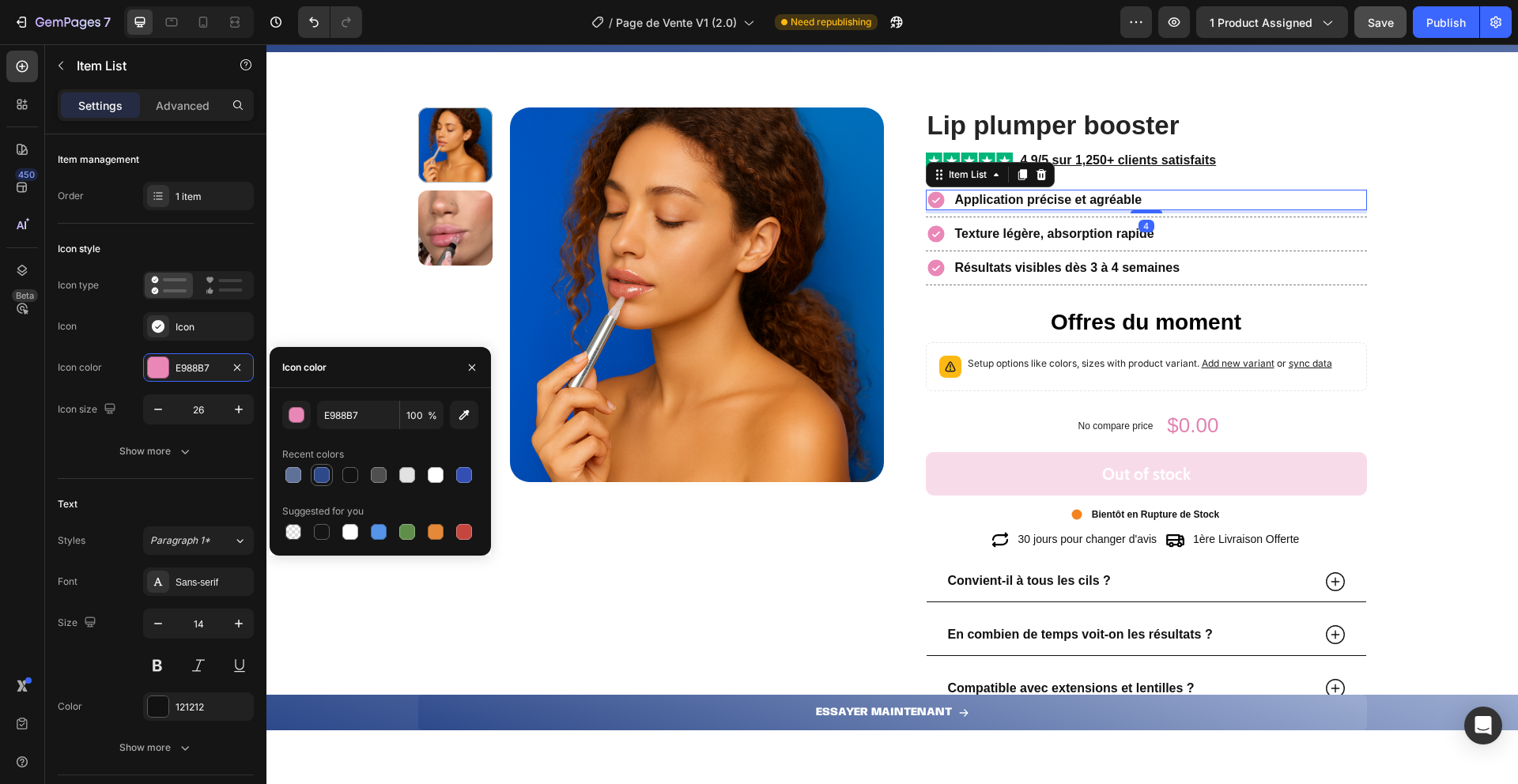
click at [318, 482] on div at bounding box center [322, 475] width 16 height 16
type input "2D498A"
click at [934, 234] on icon at bounding box center [935, 234] width 16 height 16
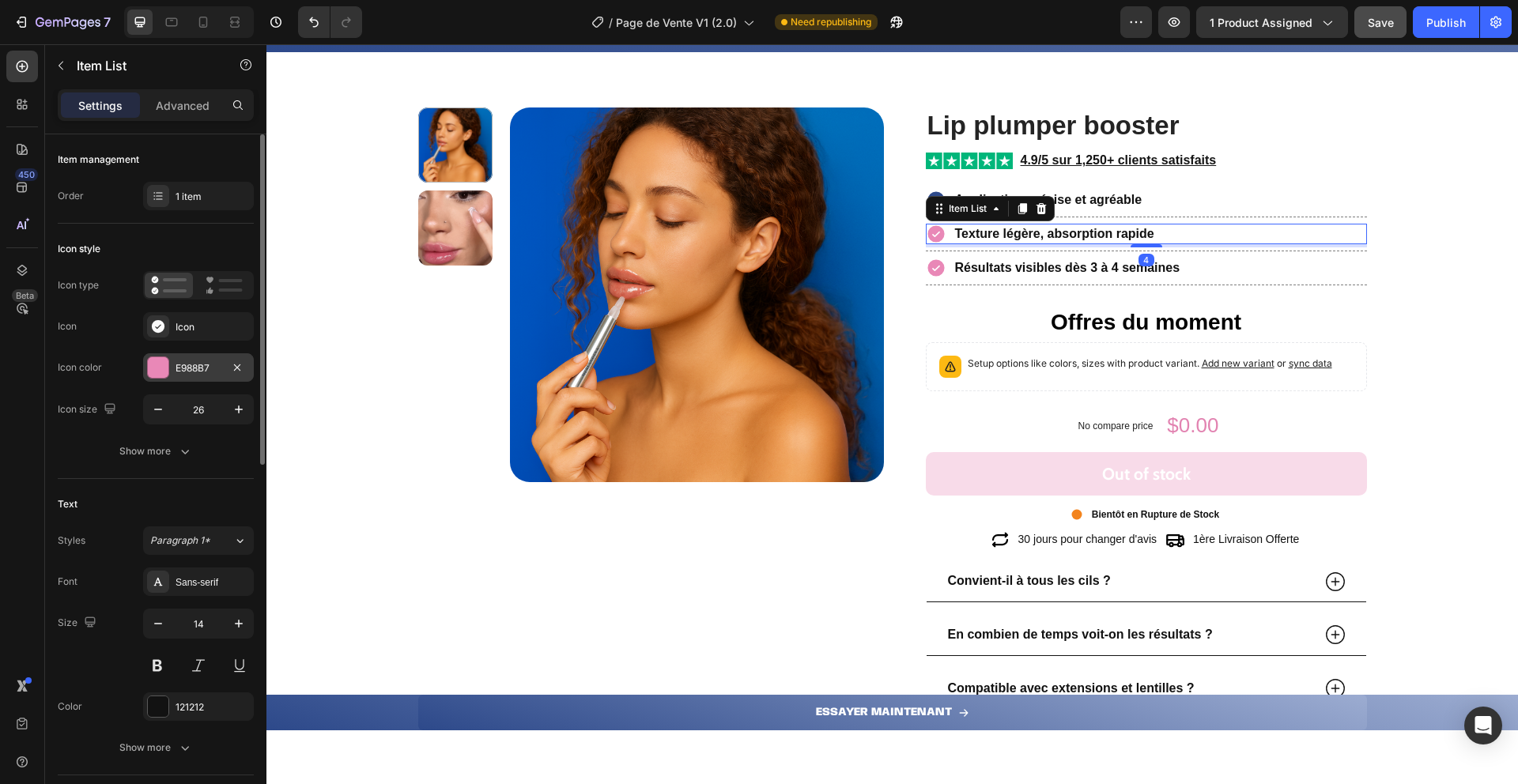
click at [155, 366] on div at bounding box center [158, 368] width 21 height 21
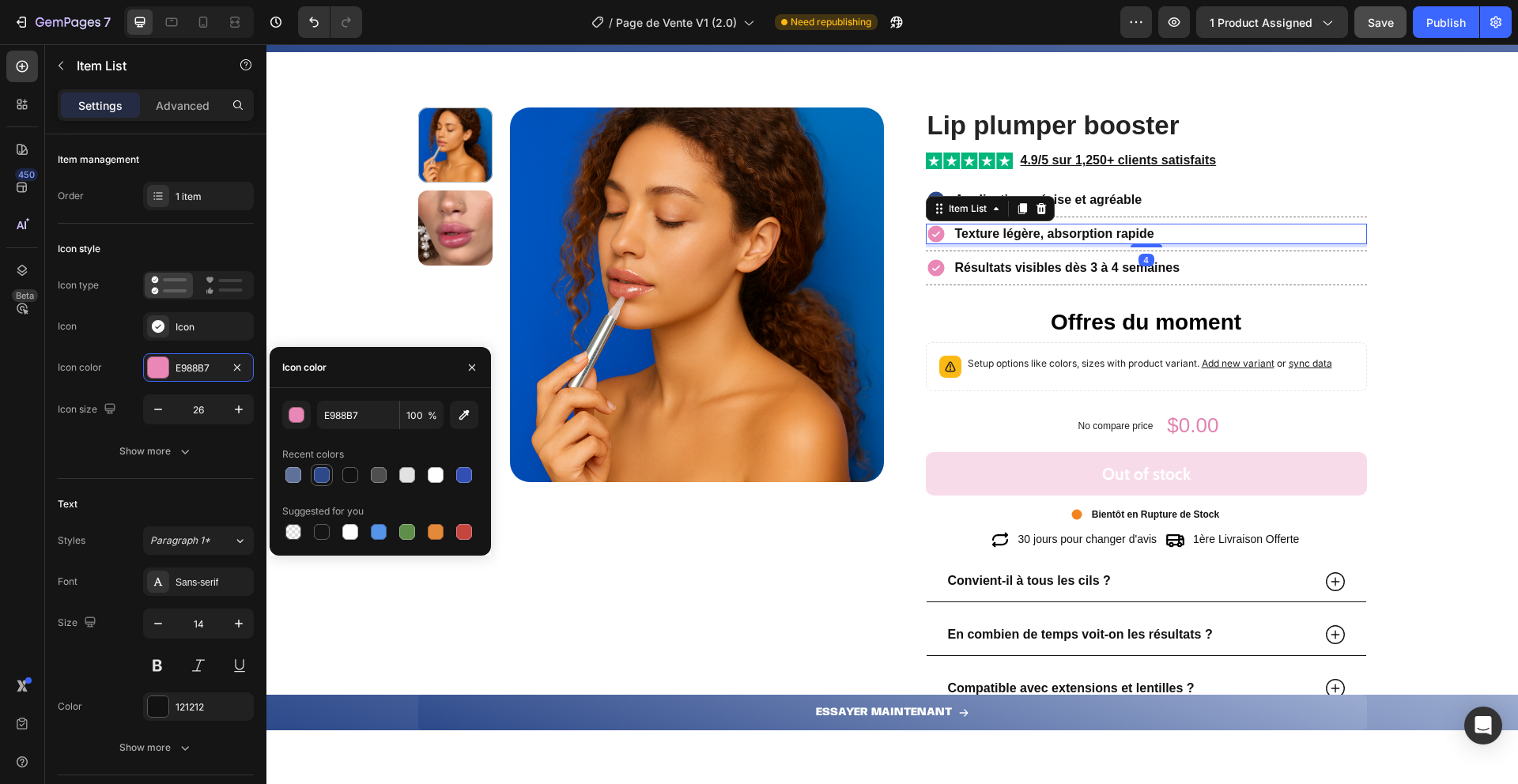
click at [319, 470] on div at bounding box center [322, 475] width 16 height 16
type input "2D498A"
click at [927, 262] on icon at bounding box center [935, 268] width 16 height 16
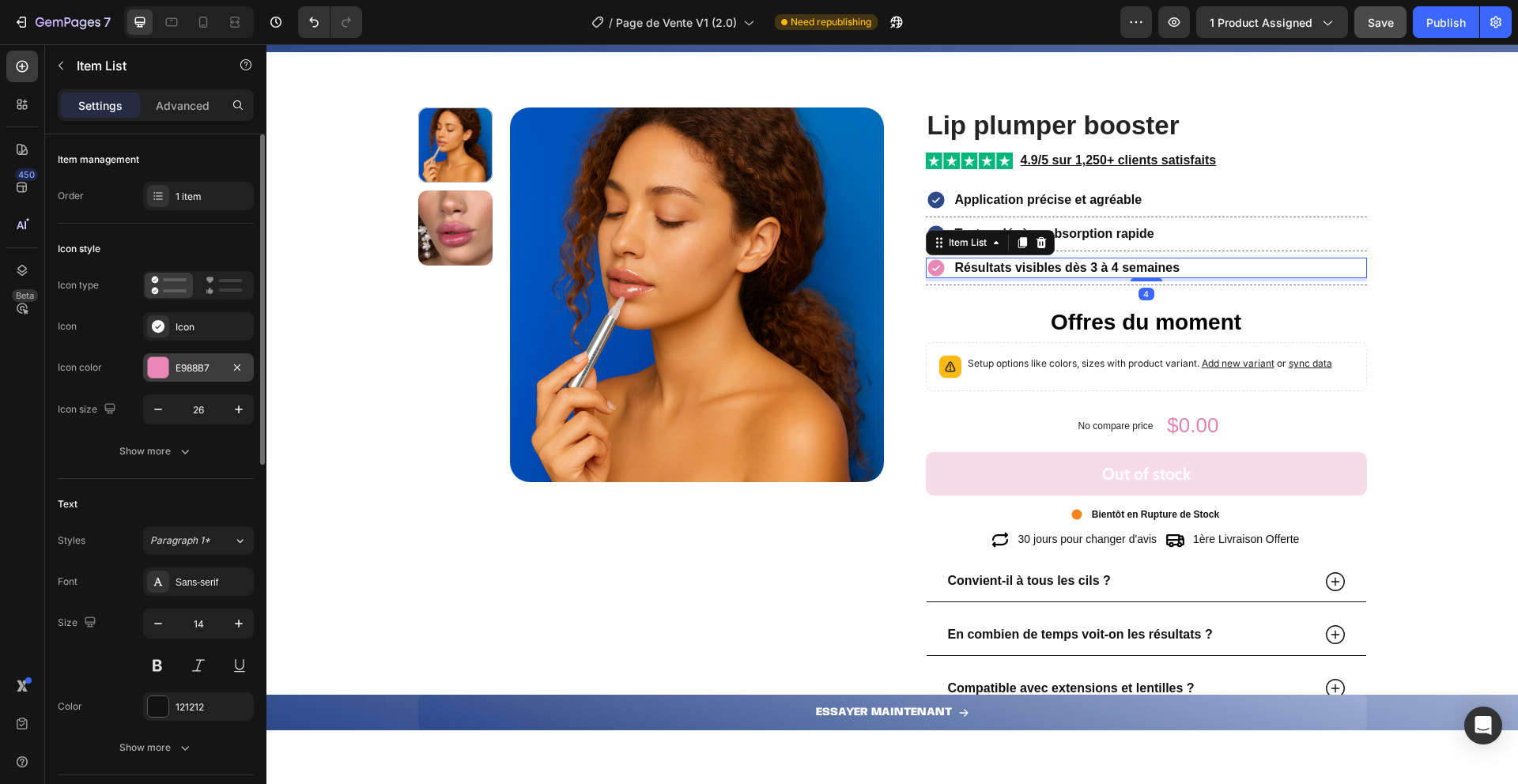
click at [166, 363] on div at bounding box center [158, 368] width 21 height 21
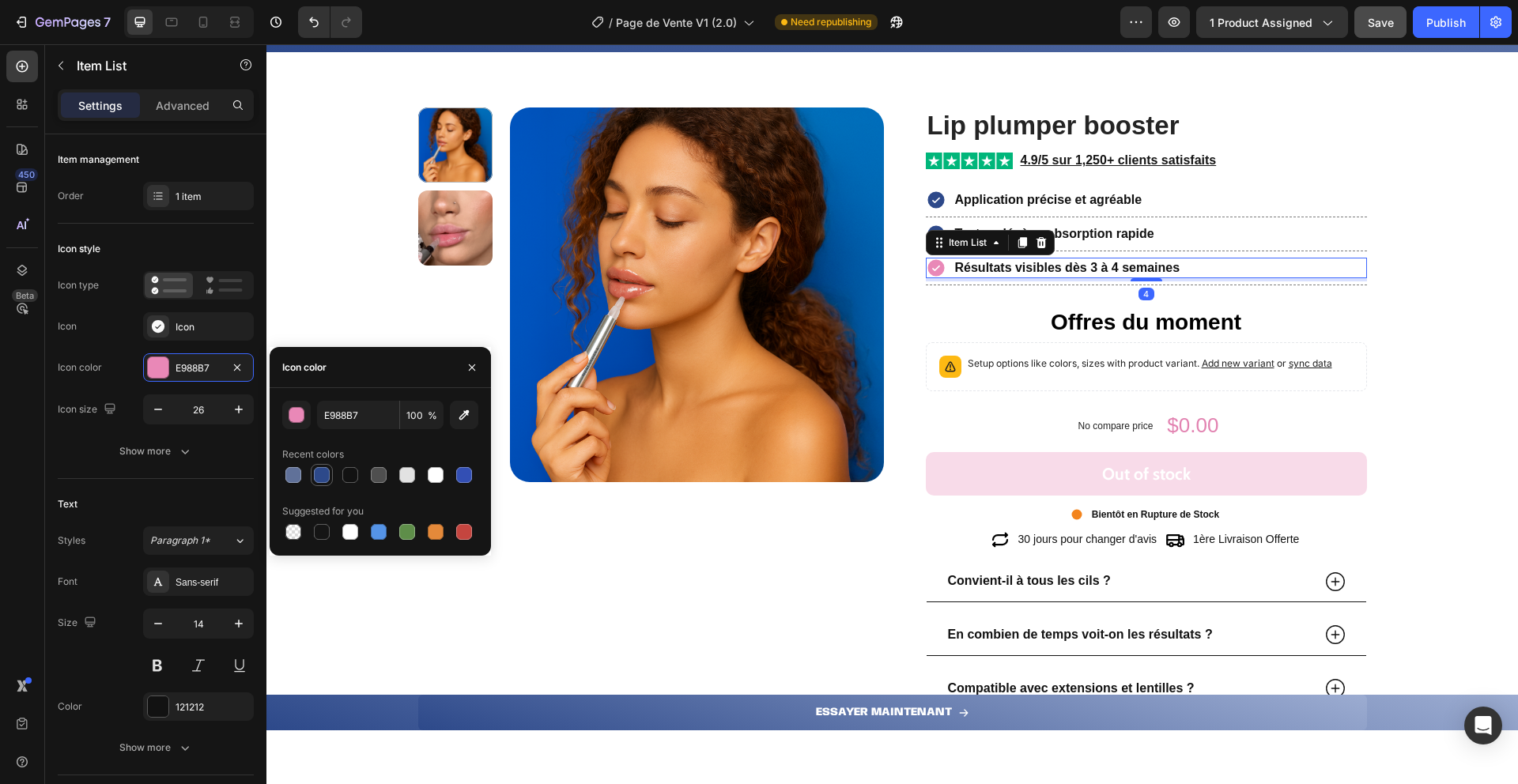
click at [320, 470] on div at bounding box center [322, 475] width 16 height 16
type input "2D498A"
click at [1194, 421] on div "$0.00" at bounding box center [1193, 426] width 55 height 30
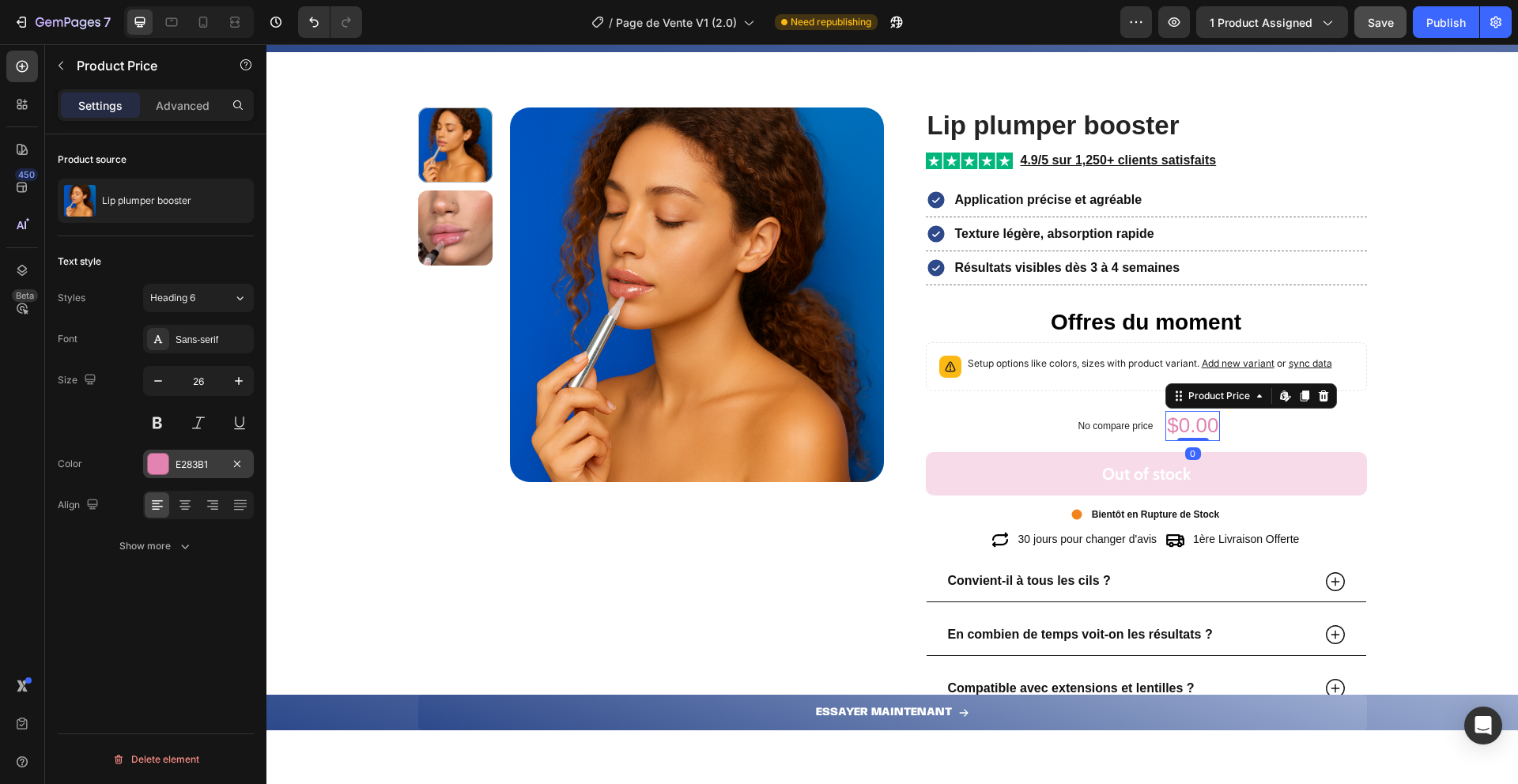
click at [156, 468] on div at bounding box center [158, 464] width 21 height 21
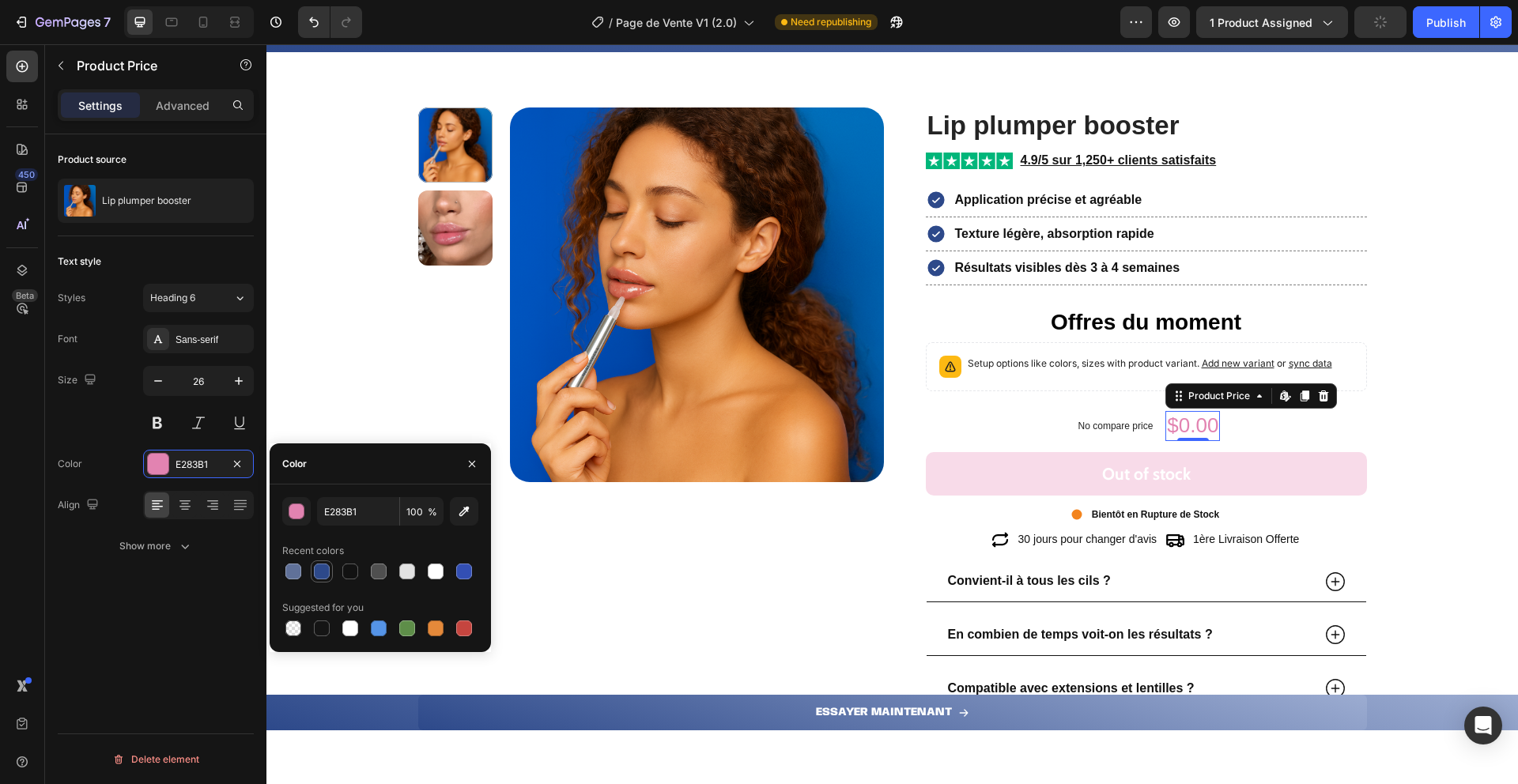
click at [324, 569] on div at bounding box center [322, 572] width 16 height 16
type input "2D498A"
click at [461, 469] on button "button" at bounding box center [472, 464] width 25 height 25
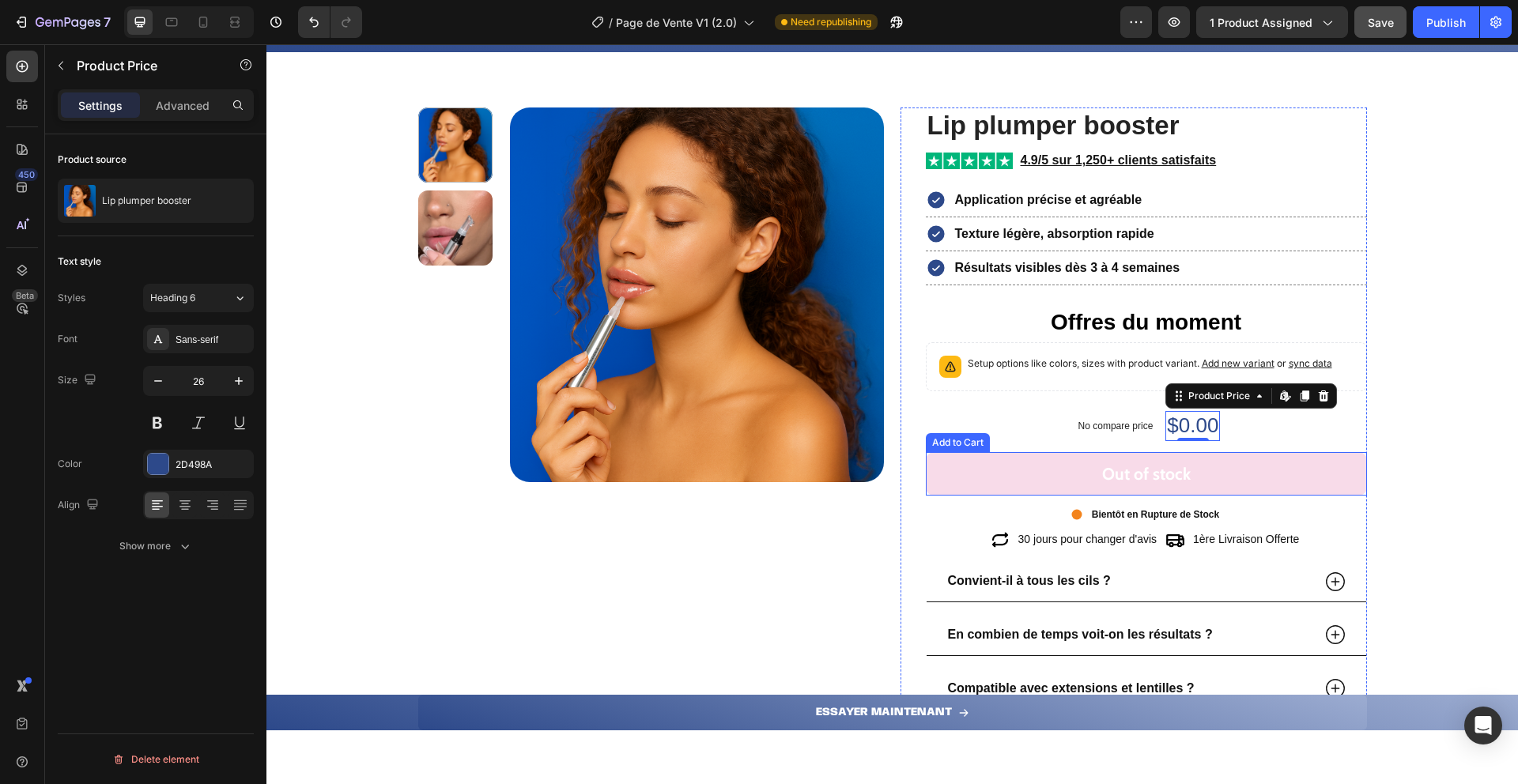
click at [945, 481] on button "Out of stock" at bounding box center [1146, 474] width 442 height 43
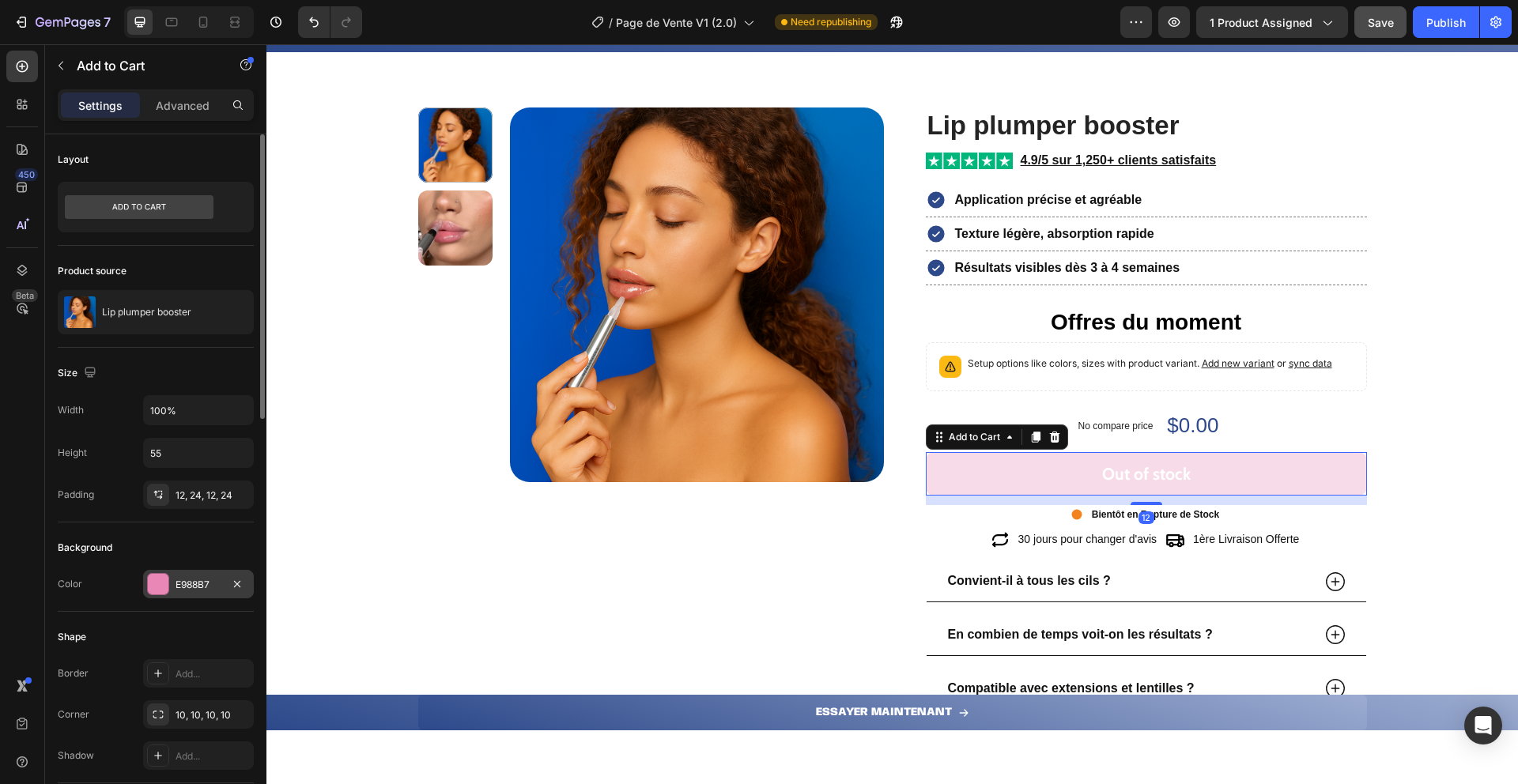
click at [152, 588] on div at bounding box center [158, 585] width 21 height 21
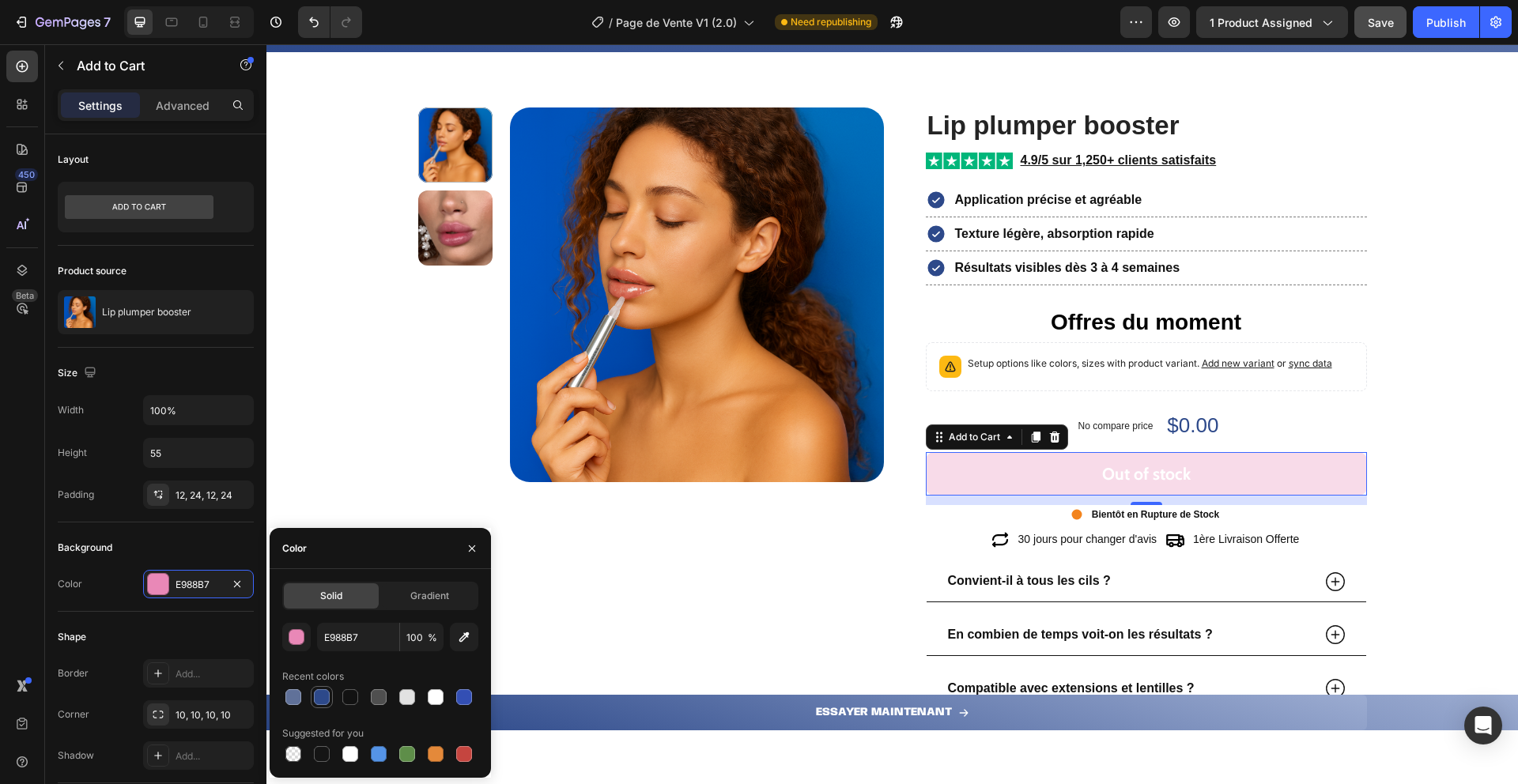
click at [324, 702] on div at bounding box center [322, 697] width 16 height 16
type input "2D498A"
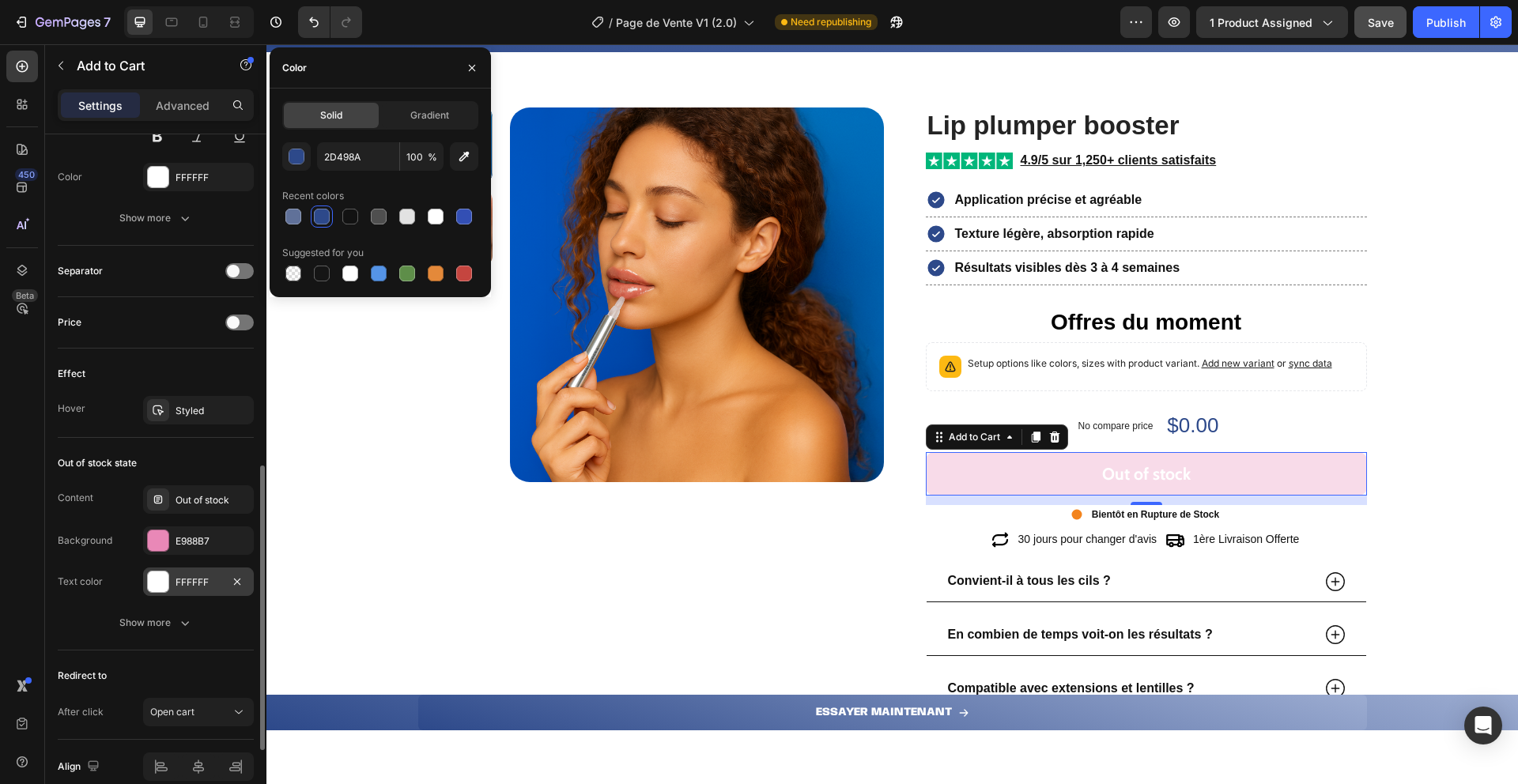
scroll to position [931, 0]
click at [161, 539] on div at bounding box center [158, 536] width 21 height 21
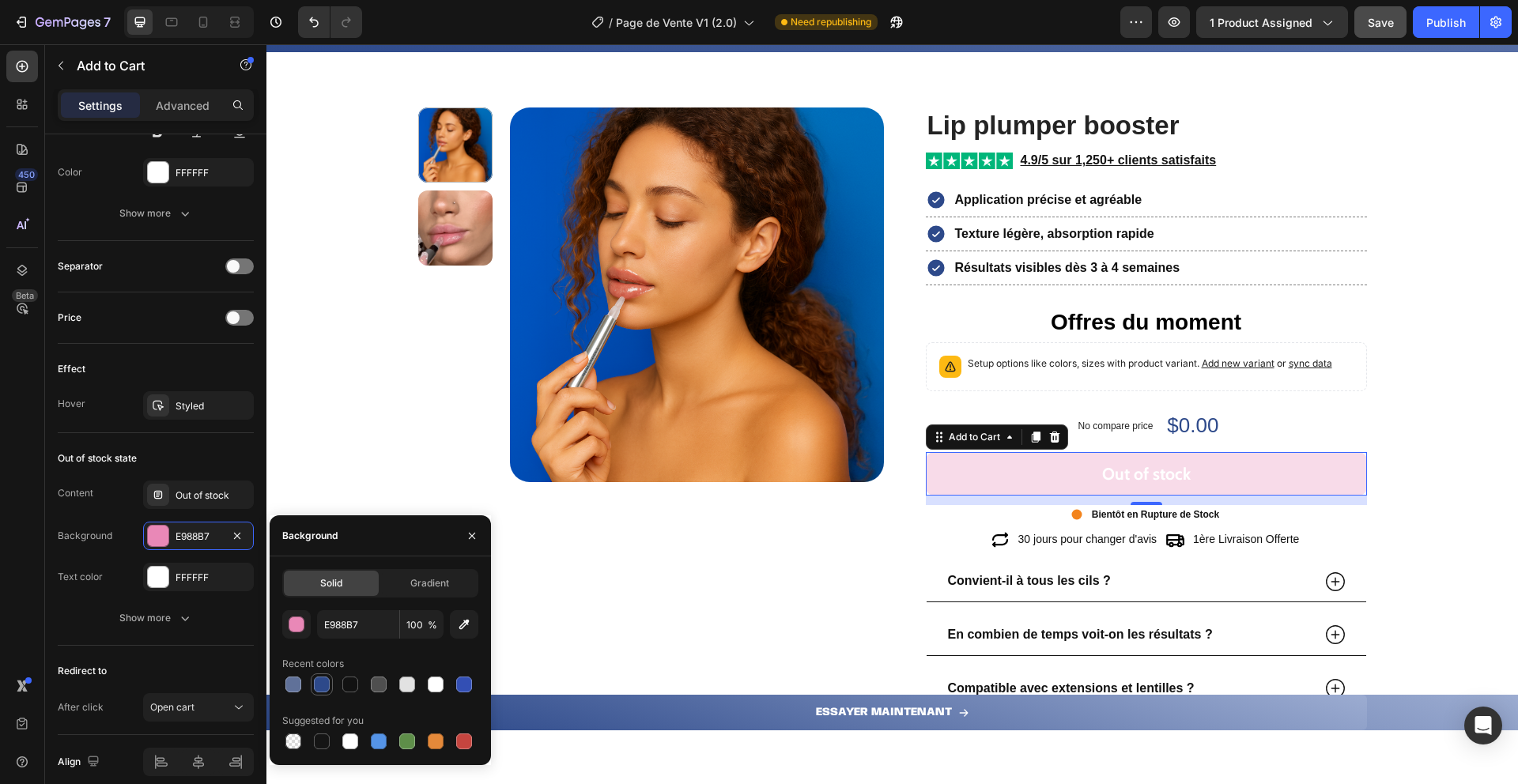
click at [317, 681] on div at bounding box center [322, 684] width 16 height 16
type input "2D498A"
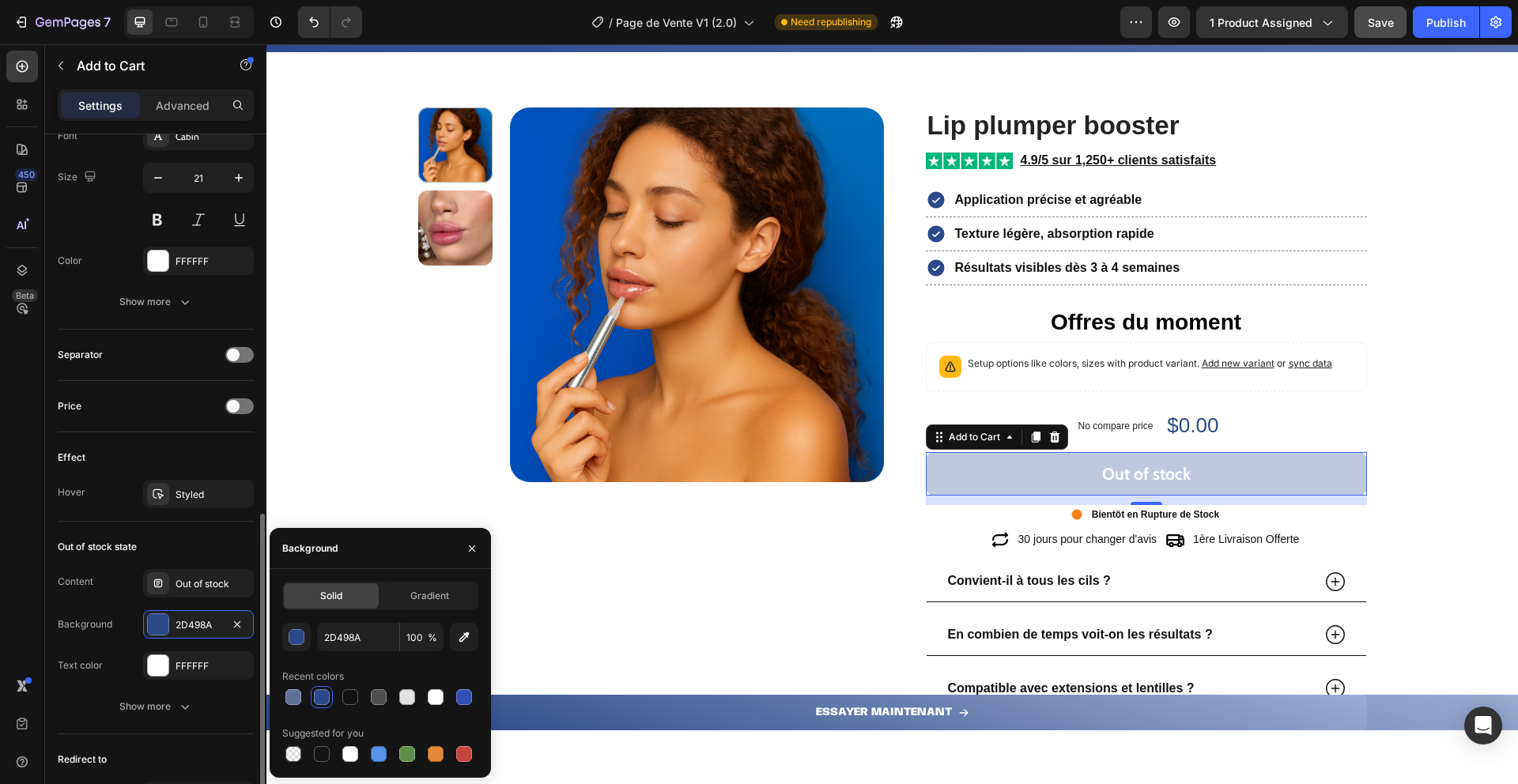
scroll to position [832, 0]
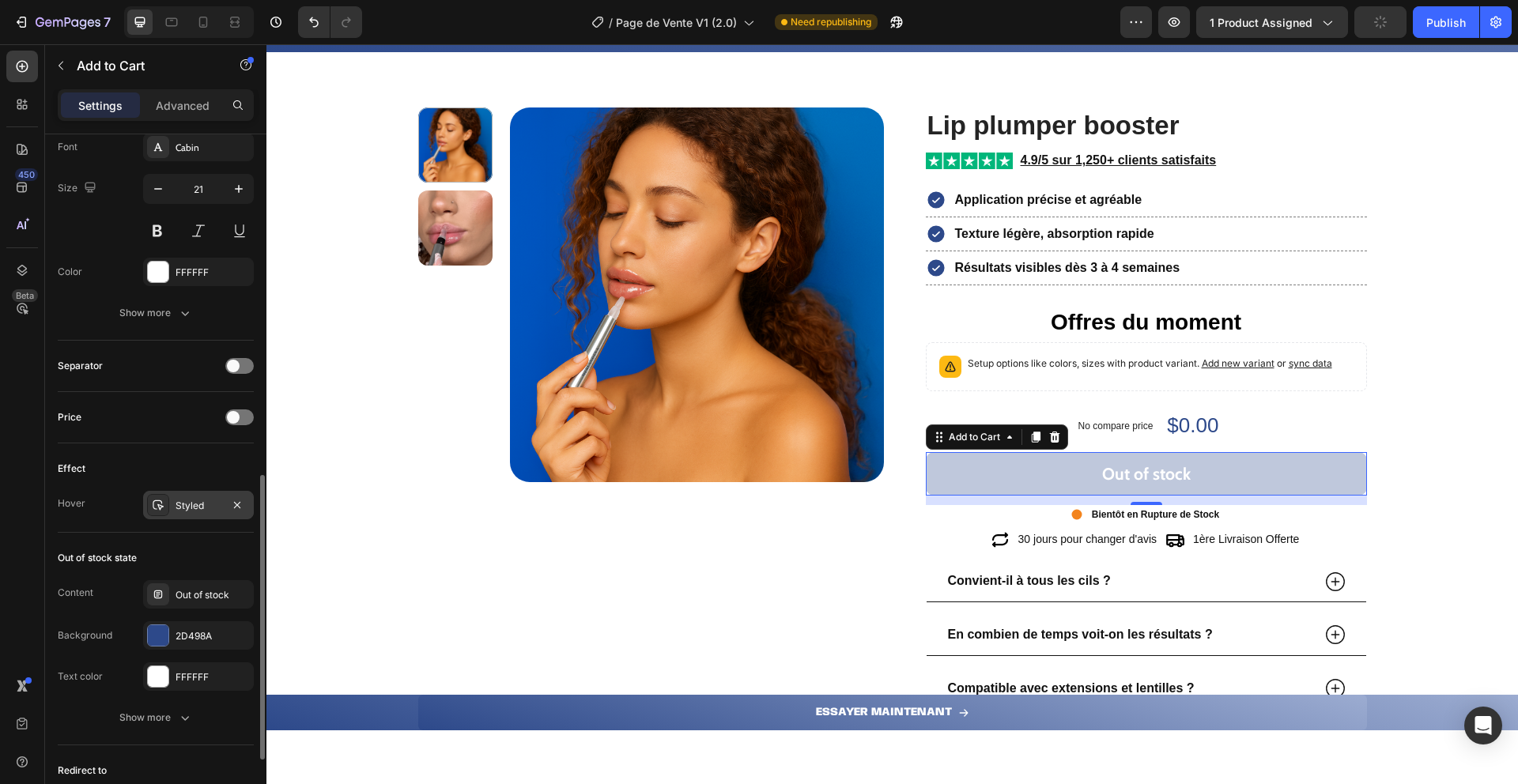
click at [165, 499] on div at bounding box center [159, 506] width 23 height 23
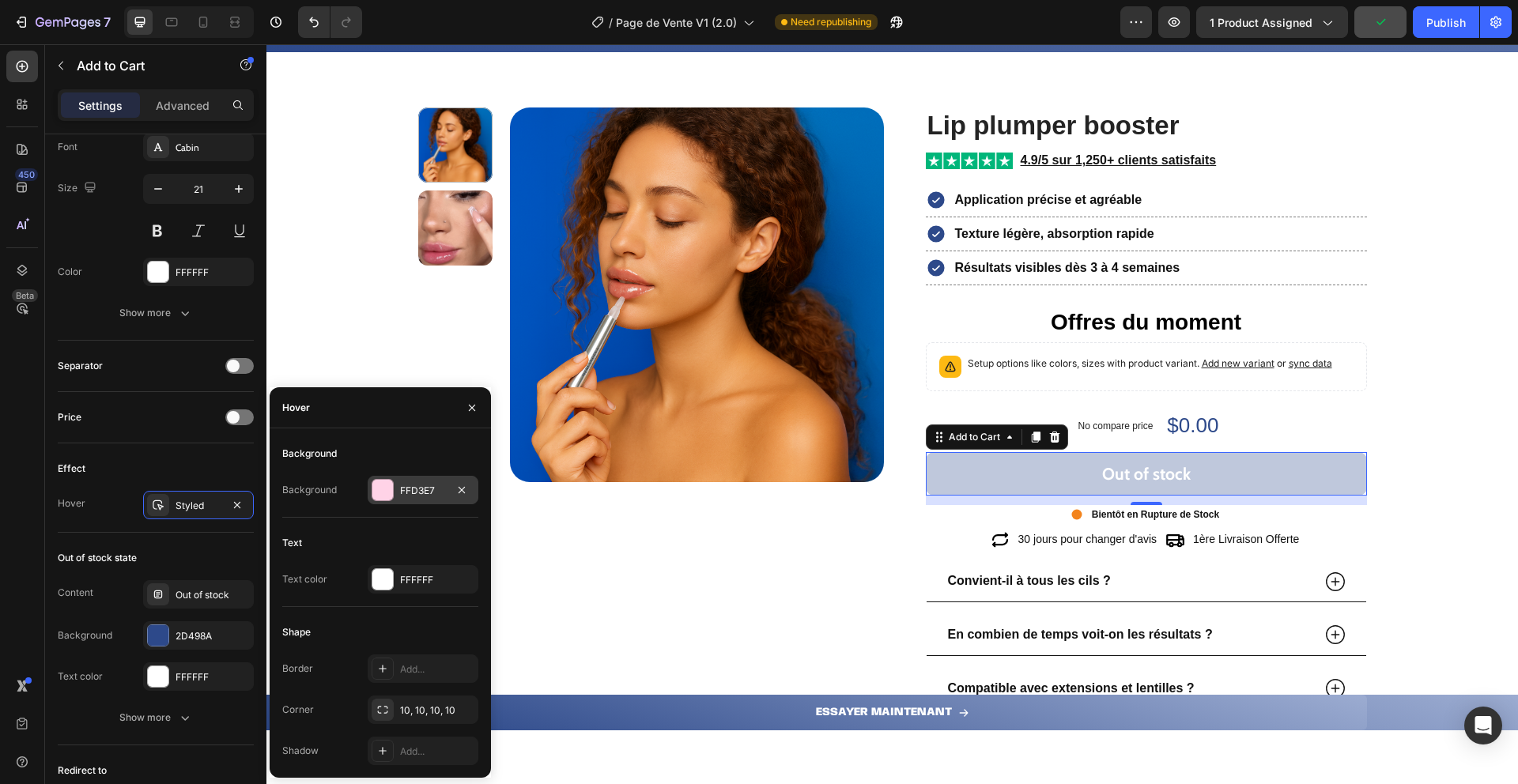
click at [378, 502] on div "FFD3E7" at bounding box center [423, 490] width 111 height 29
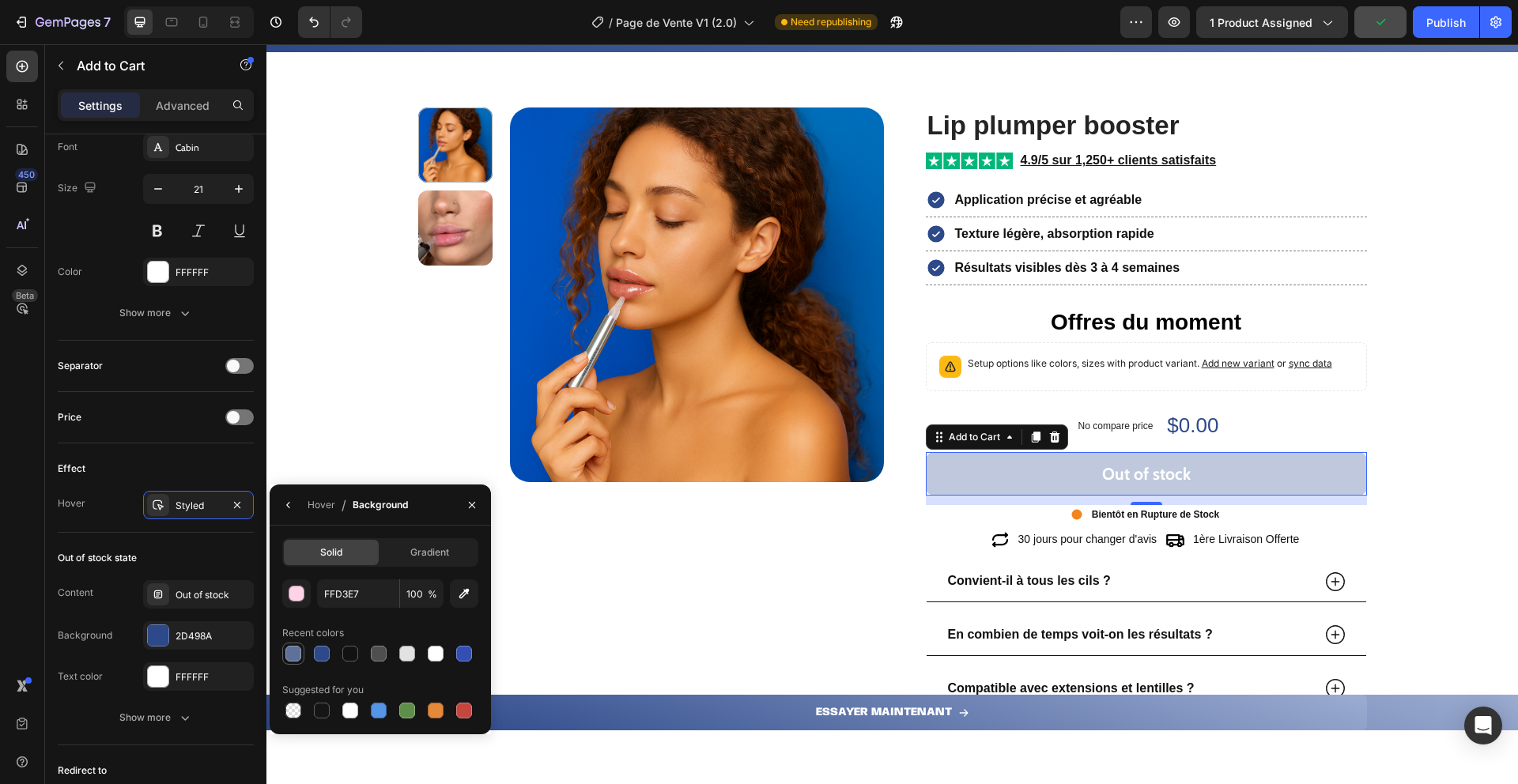
click at [294, 652] on div at bounding box center [293, 654] width 16 height 16
type input "607199"
click at [469, 506] on icon "button" at bounding box center [472, 505] width 13 height 13
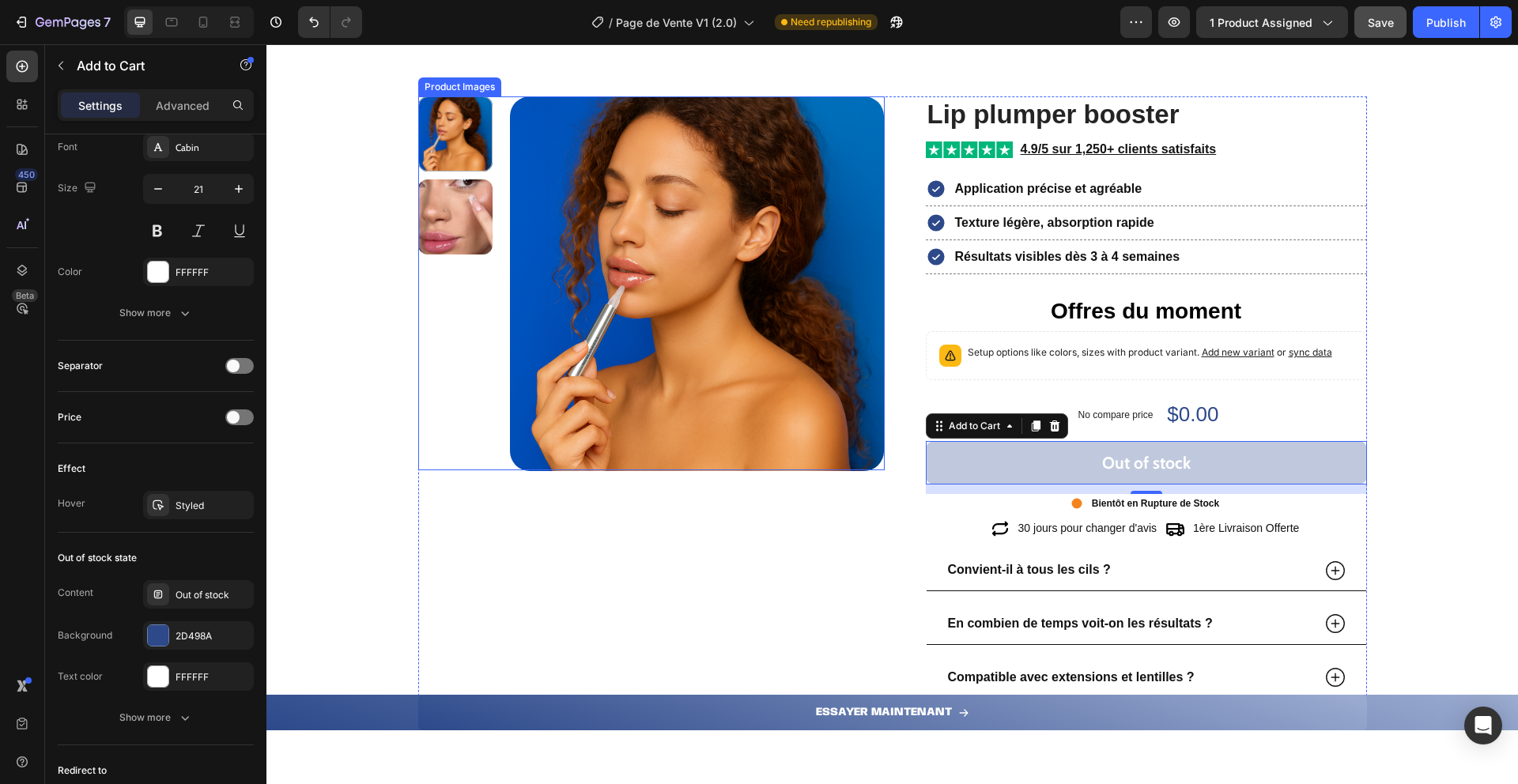
scroll to position [2083, 0]
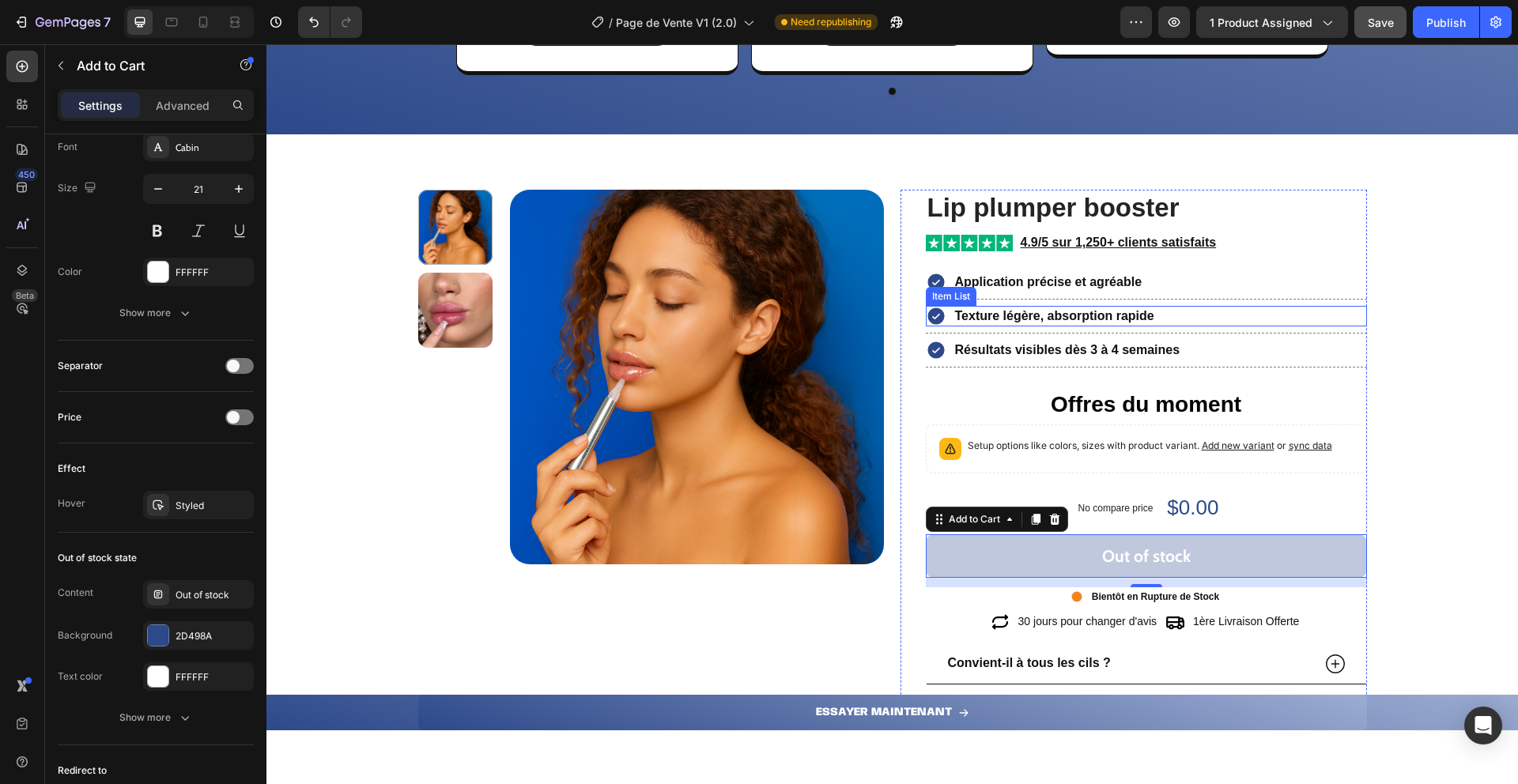
click at [959, 291] on div "Item List" at bounding box center [951, 297] width 44 height 14
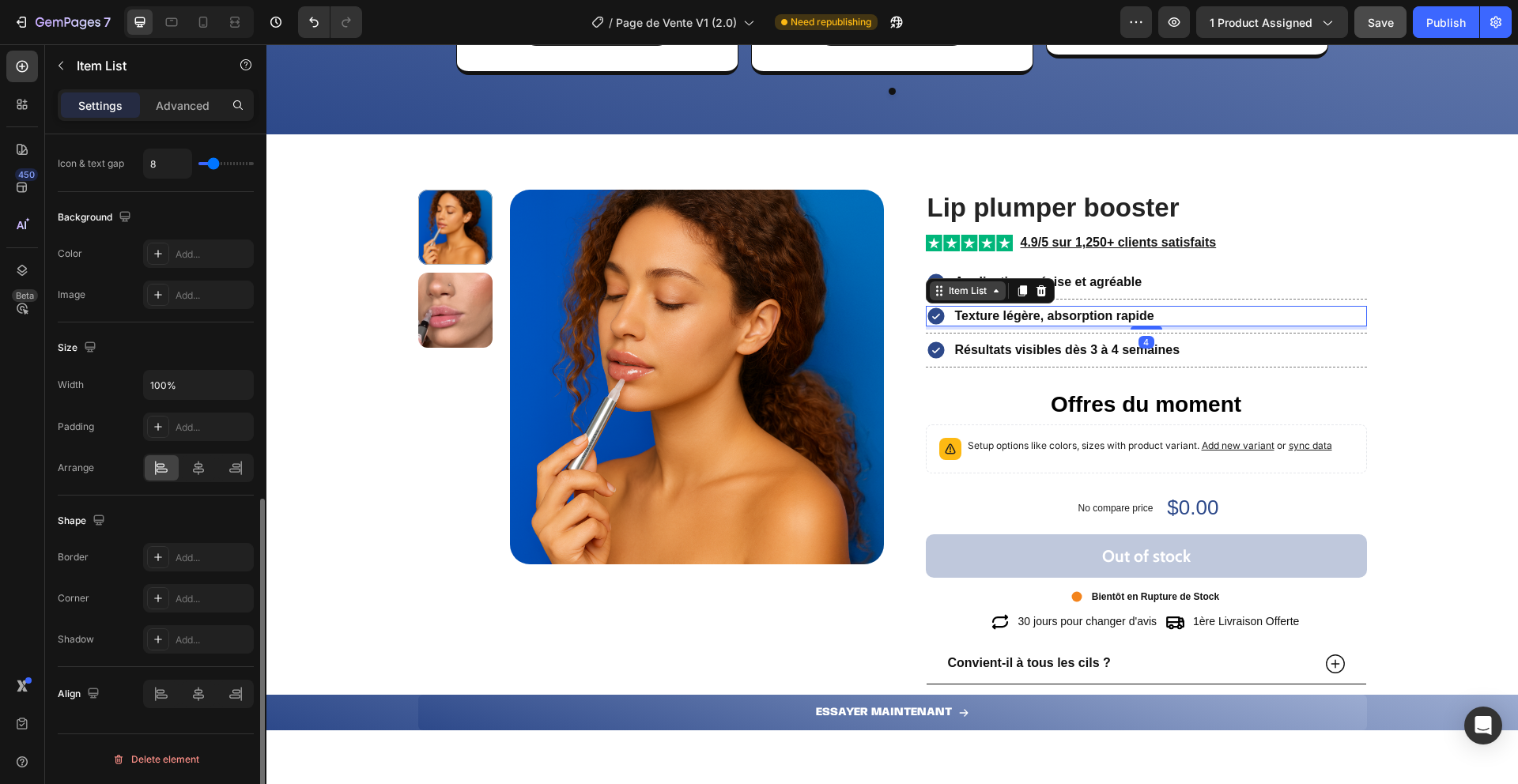
scroll to position [0, 0]
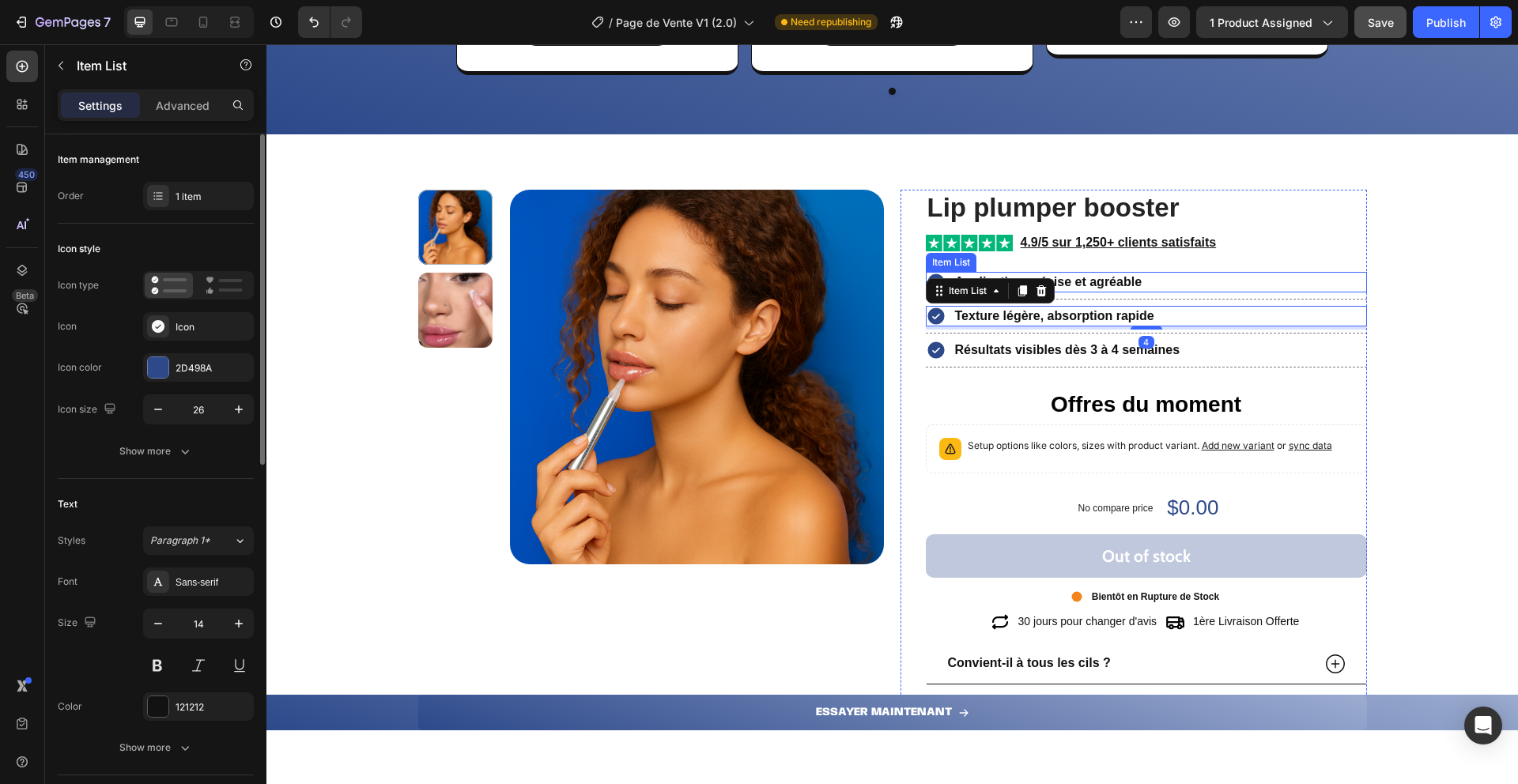
click at [1087, 278] on strong "Application précise et agréable" at bounding box center [1049, 281] width 187 height 13
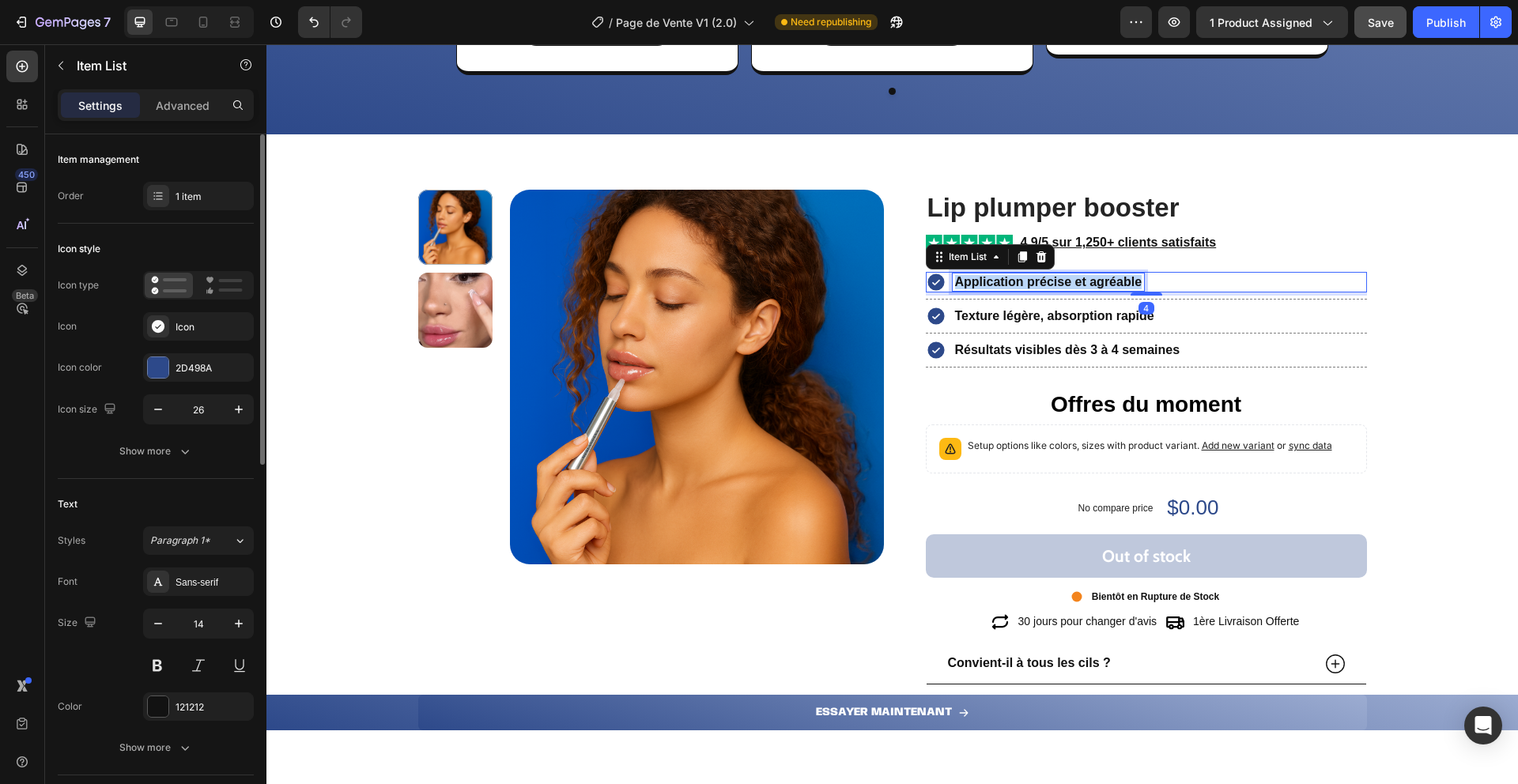
click at [1087, 278] on strong "Application précise et agréable" at bounding box center [1049, 281] width 187 height 13
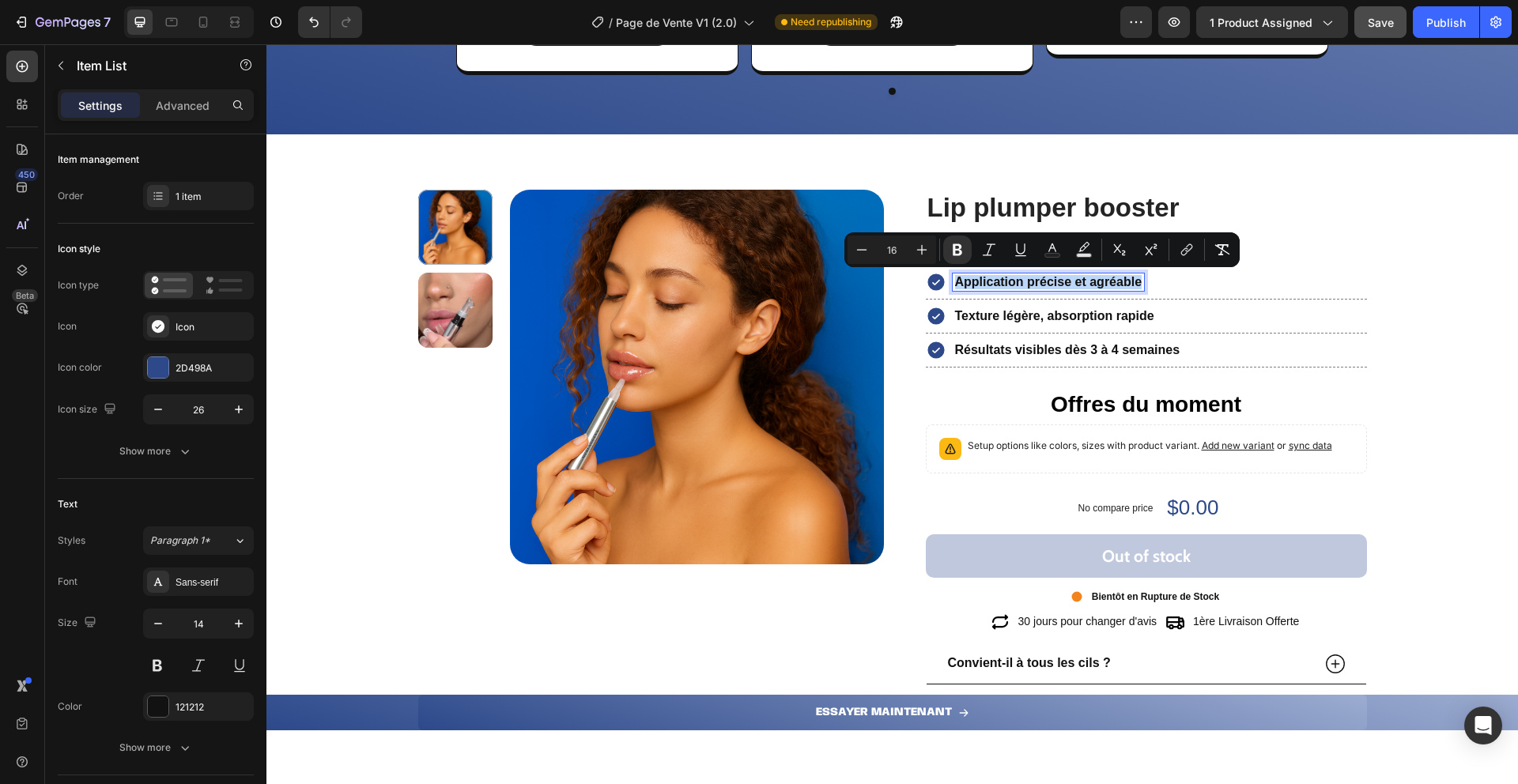
scroll to position [2082, 0]
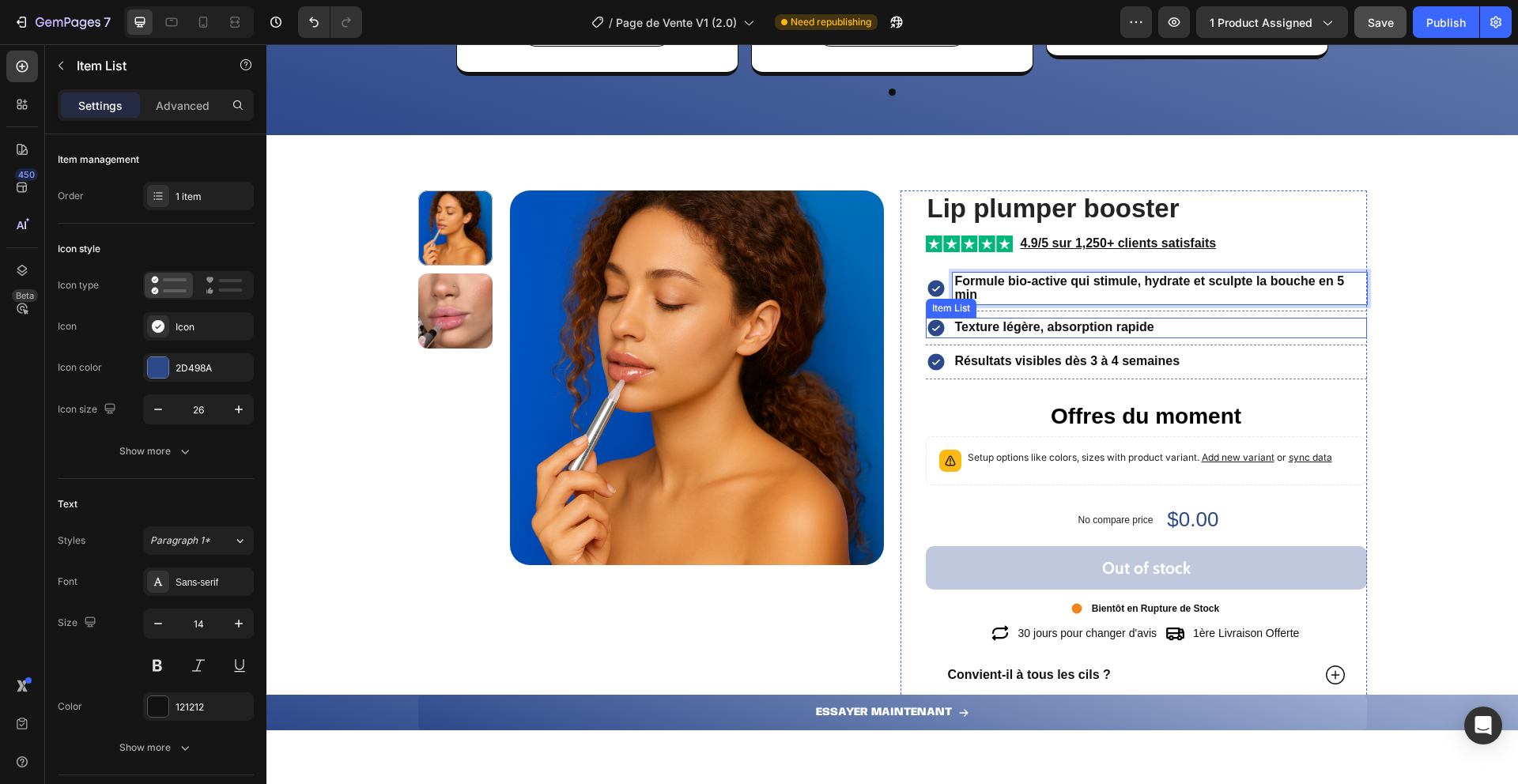
click at [978, 327] on strong "Texture légère, absorption rapide" at bounding box center [1055, 326] width 200 height 13
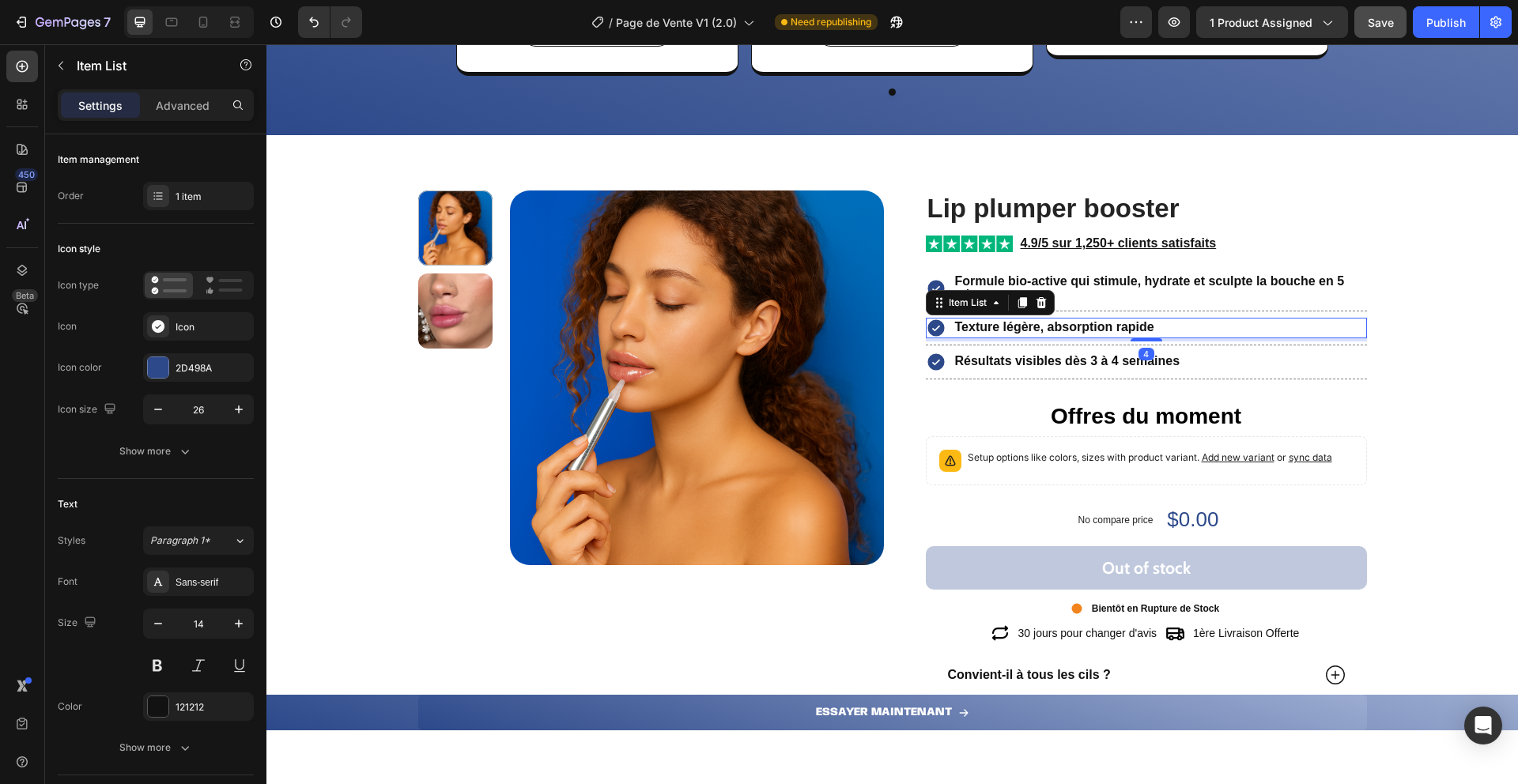
click at [978, 327] on strong "Texture légère, absorption rapide" at bounding box center [1055, 326] width 200 height 13
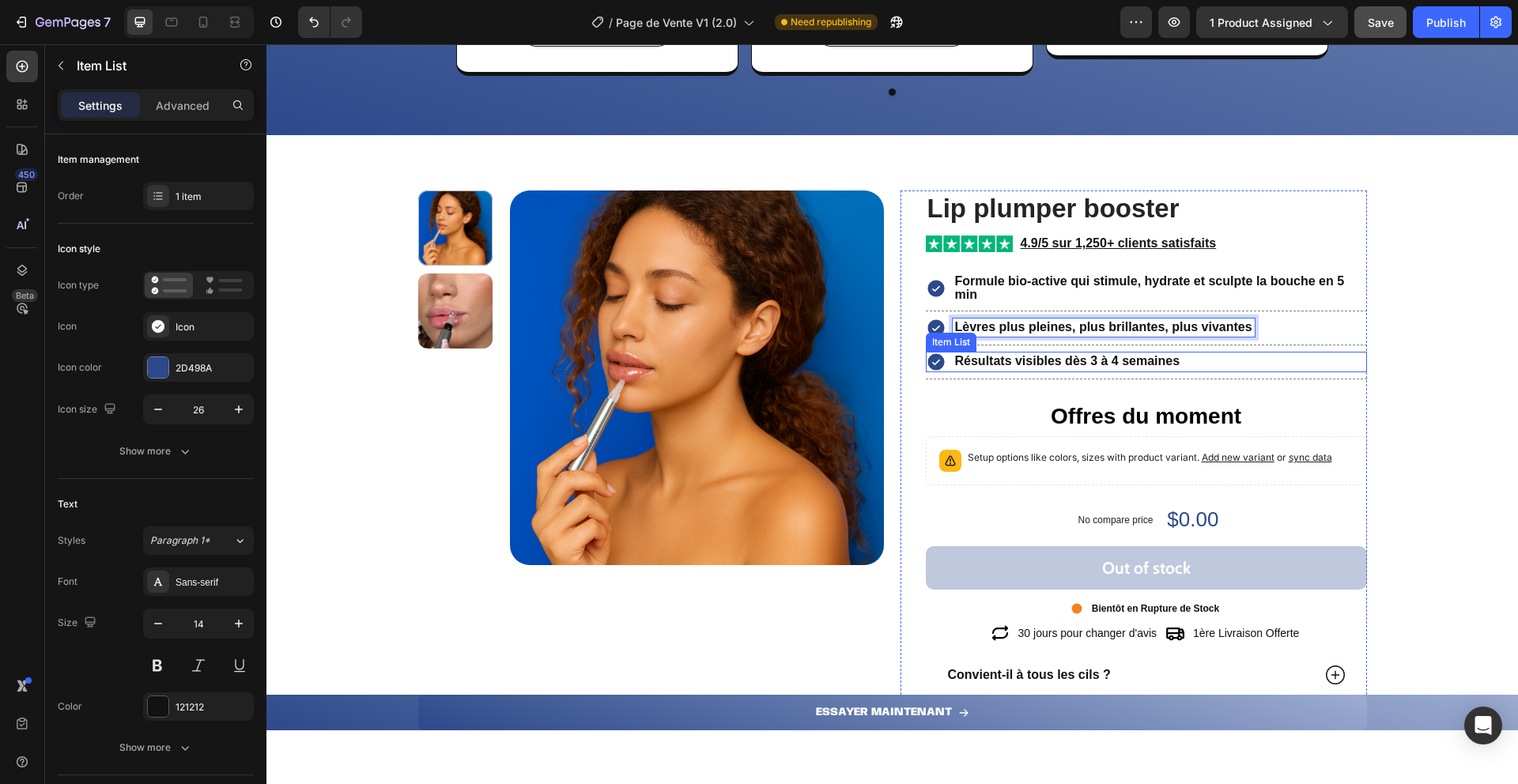
click at [978, 361] on strong "Résultats visibles dès 3 à 4 semaines" at bounding box center [1068, 360] width 226 height 13
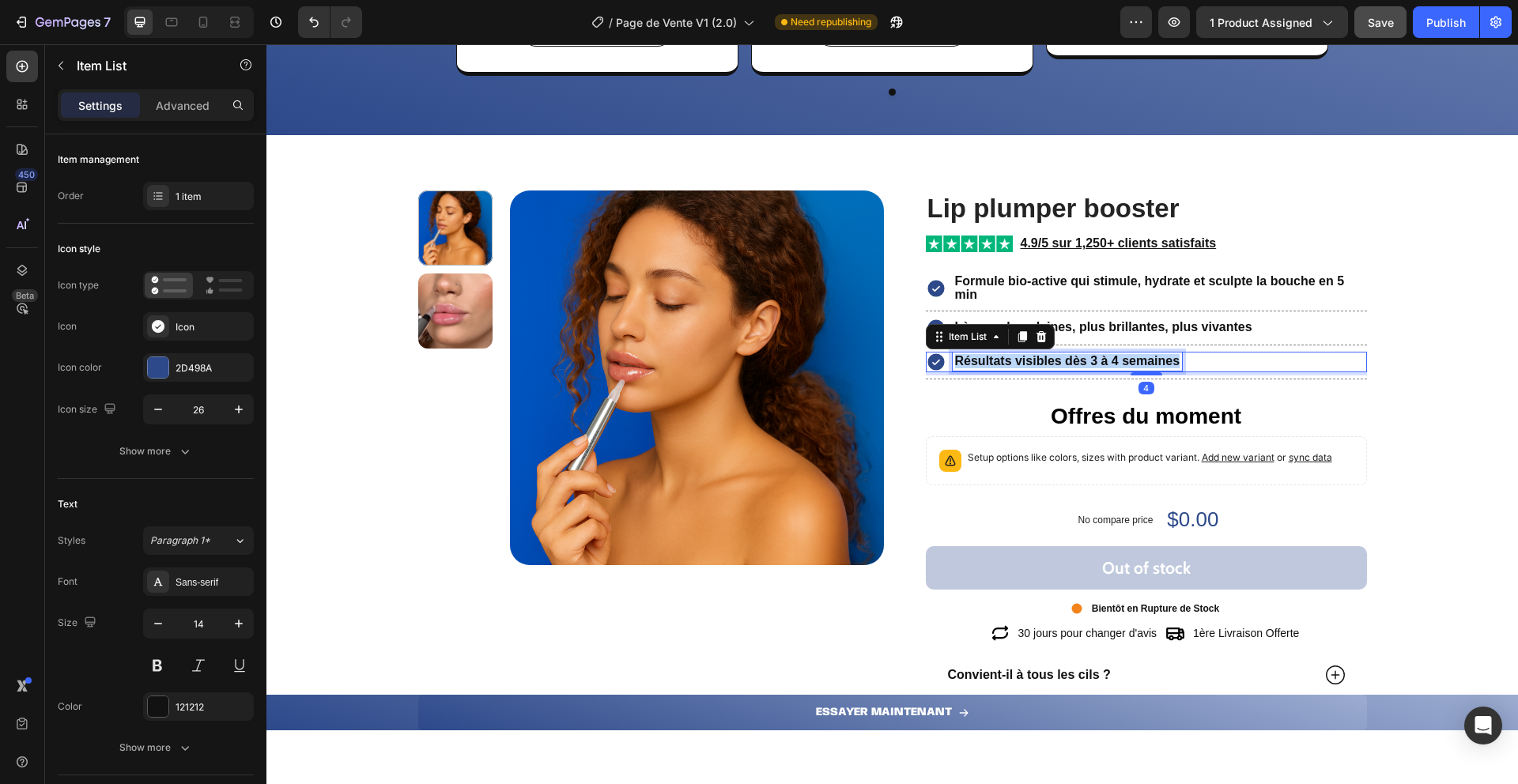
click at [978, 361] on strong "Résultats visibles dès 3 à 4 semaines" at bounding box center [1068, 360] width 226 height 13
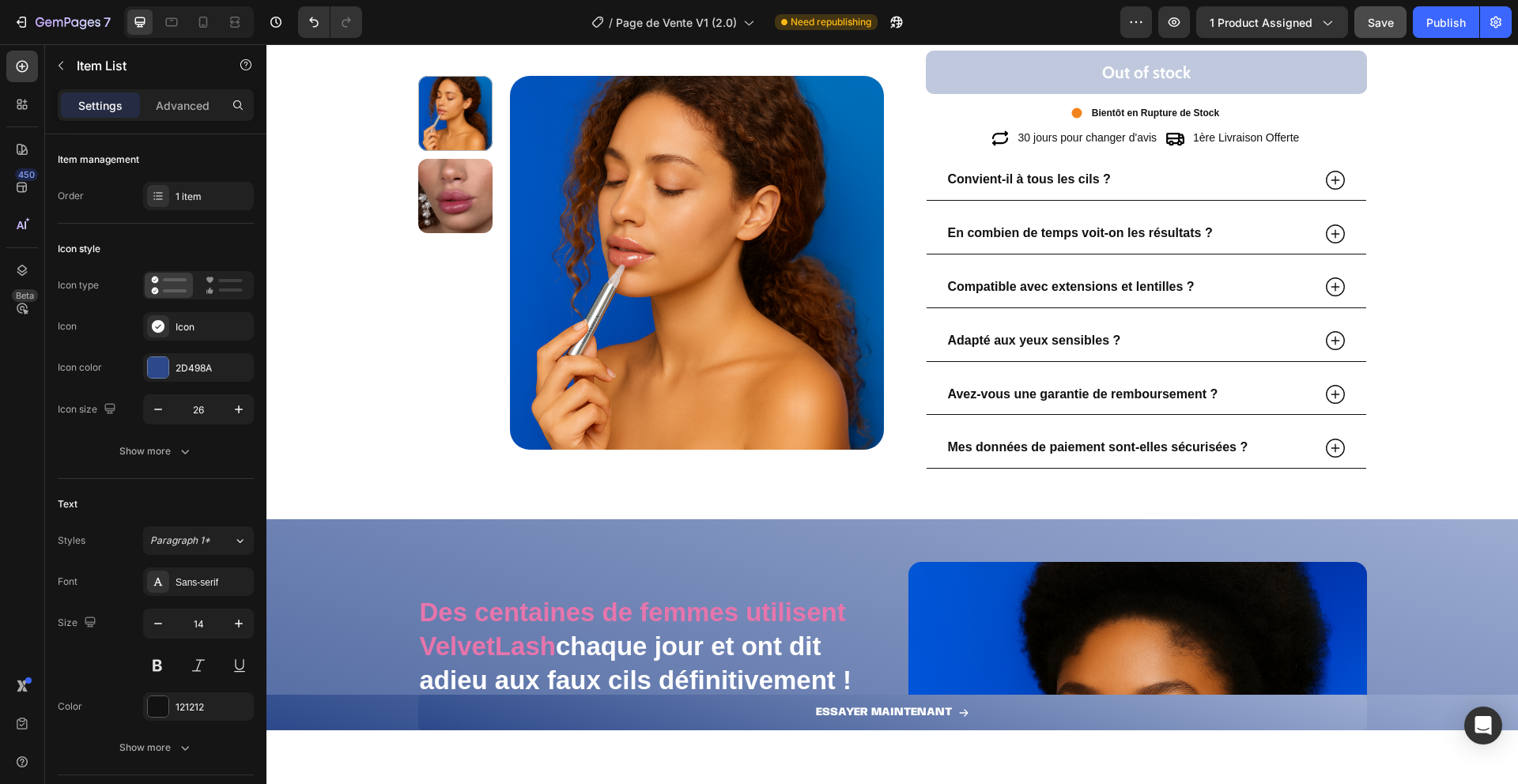
scroll to position [2578, 0]
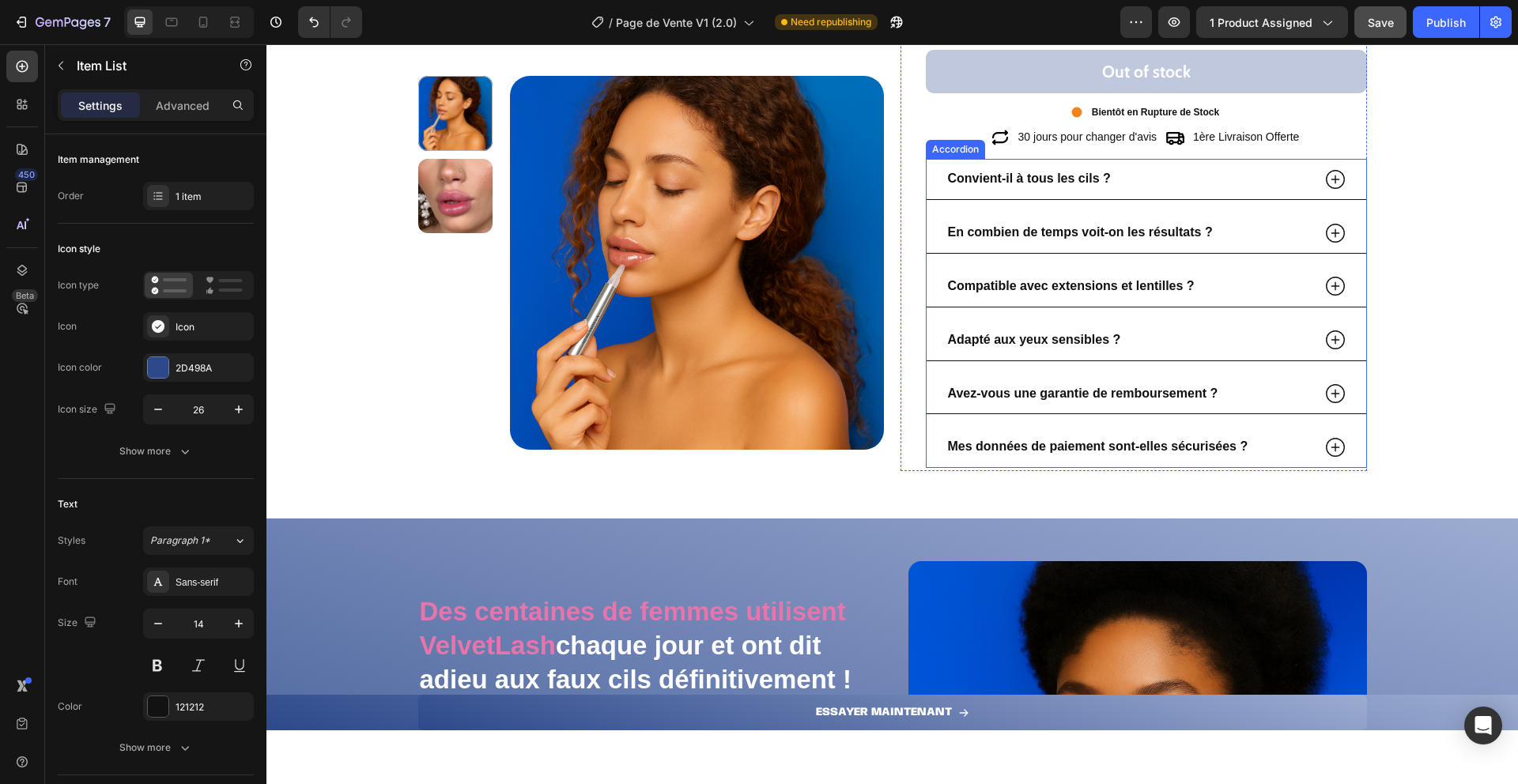
click at [984, 181] on strong "Convient-il à tous les cils ?" at bounding box center [1030, 178] width 163 height 13
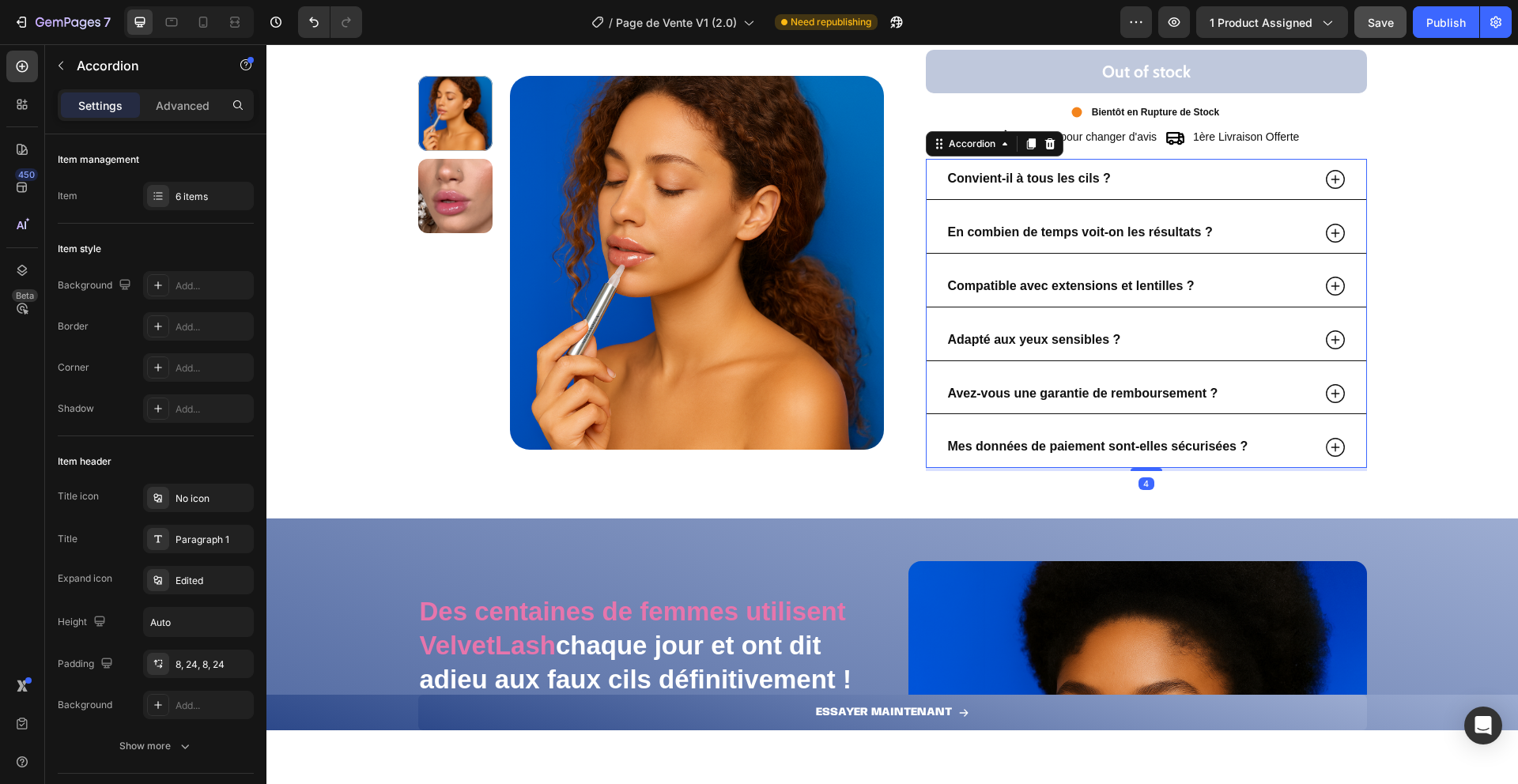
click at [984, 181] on strong "Convient-il à tous les cils ?" at bounding box center [1030, 178] width 163 height 13
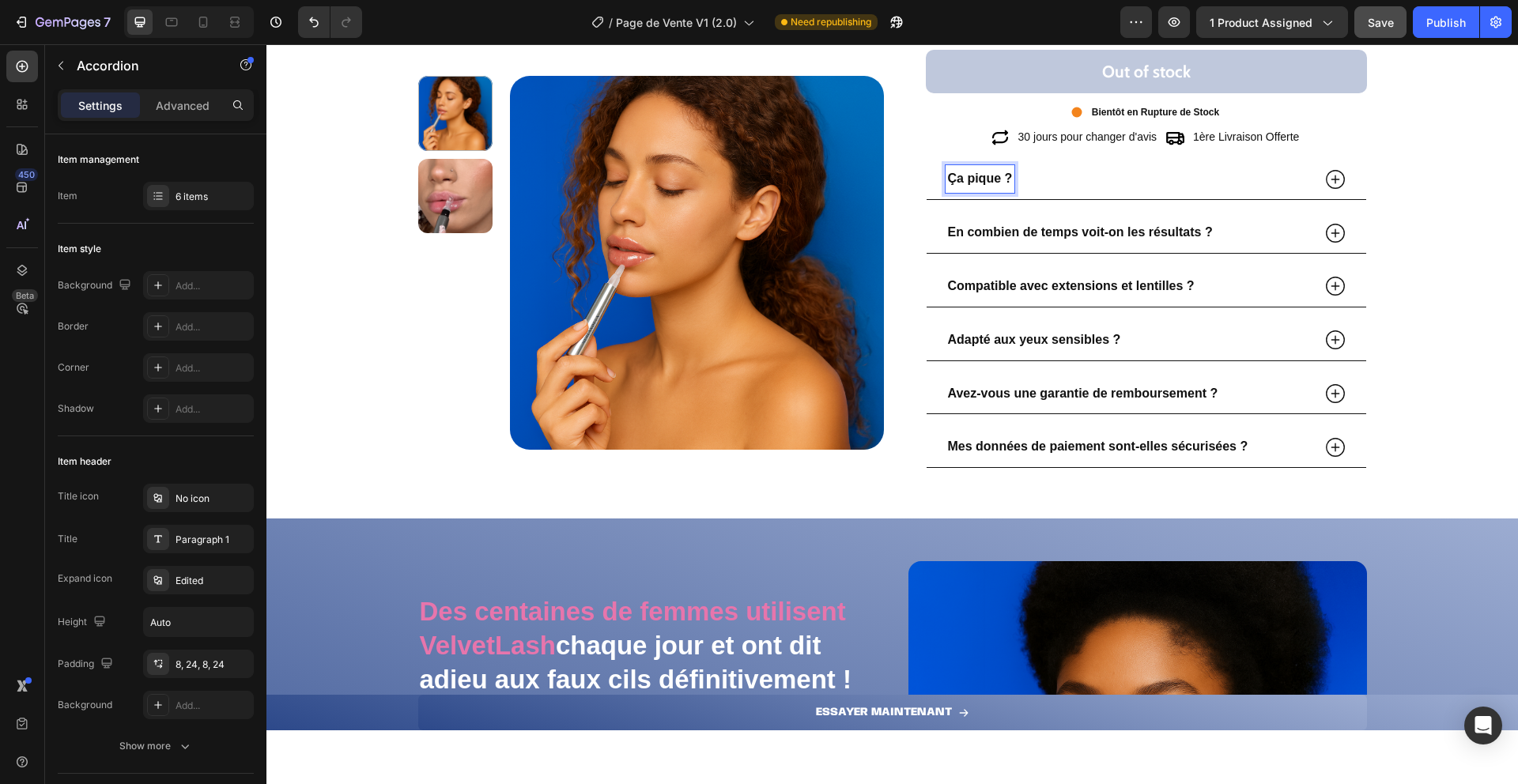
click at [1328, 174] on icon at bounding box center [1335, 179] width 23 height 23
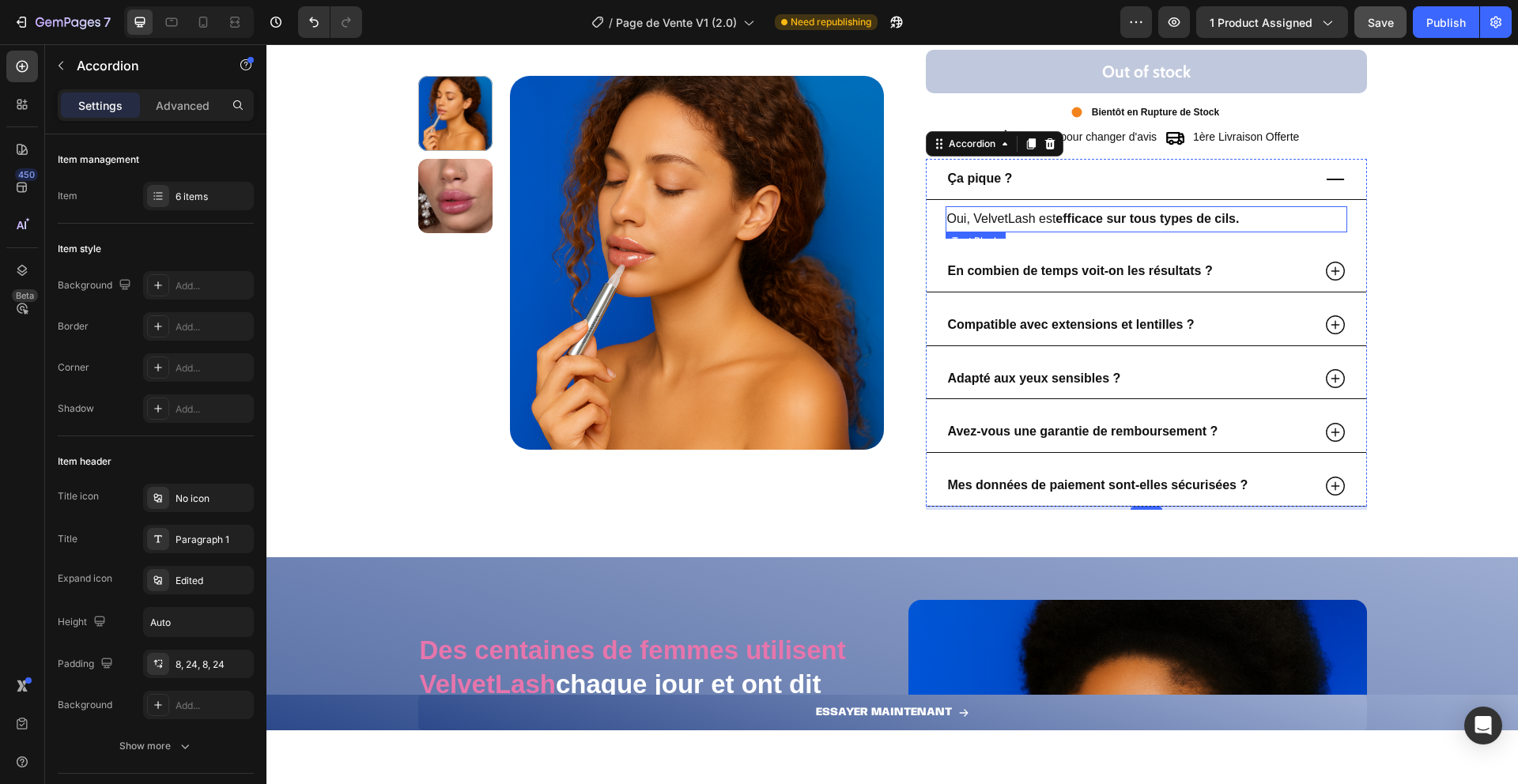
click at [1045, 218] on p "Oui, VelvetLash est efficace sur tous types de cils." at bounding box center [1146, 219] width 398 height 23
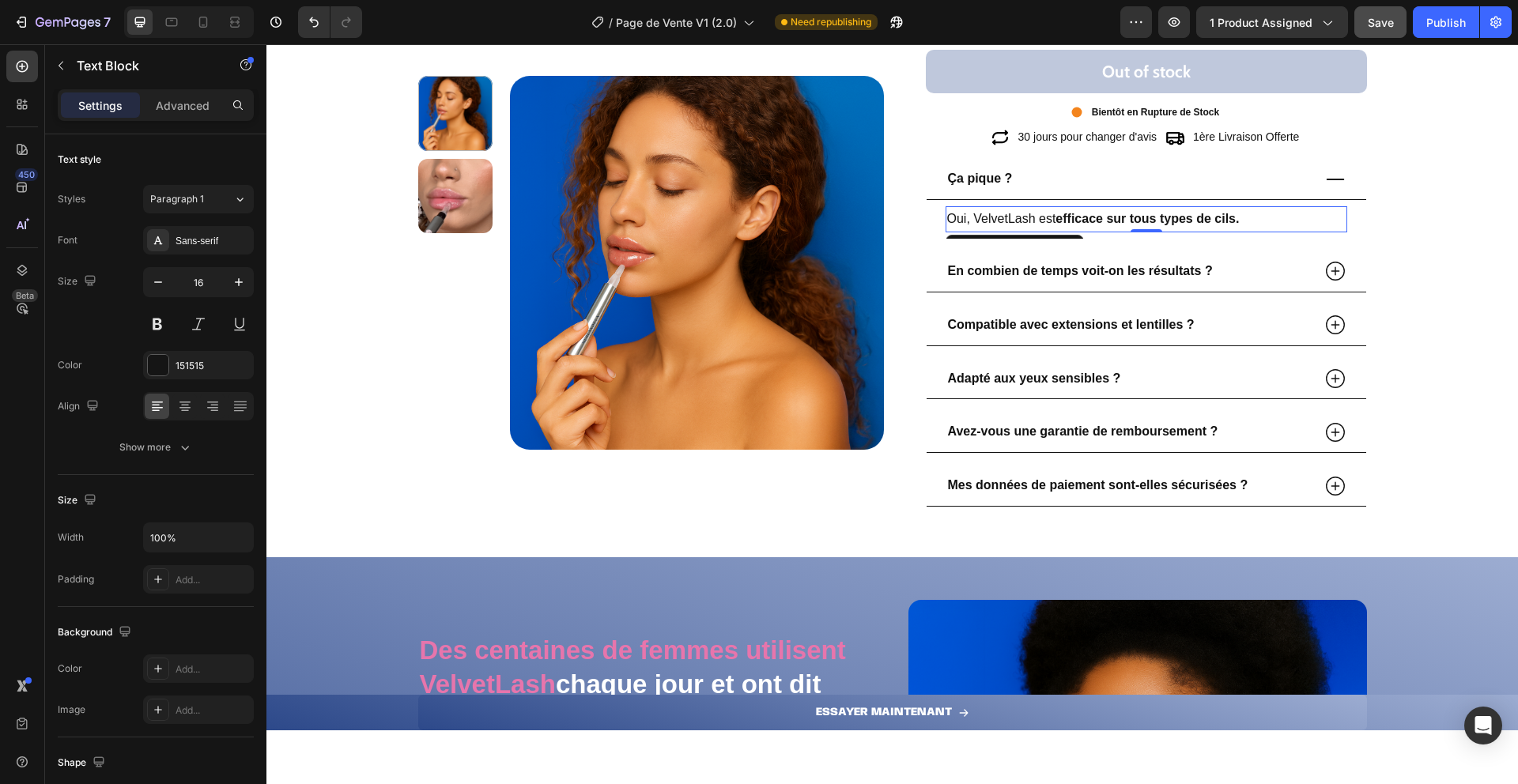
click at [1045, 218] on p "Oui, VelvetLash est efficace sur tous types de cils." at bounding box center [1146, 219] width 398 height 23
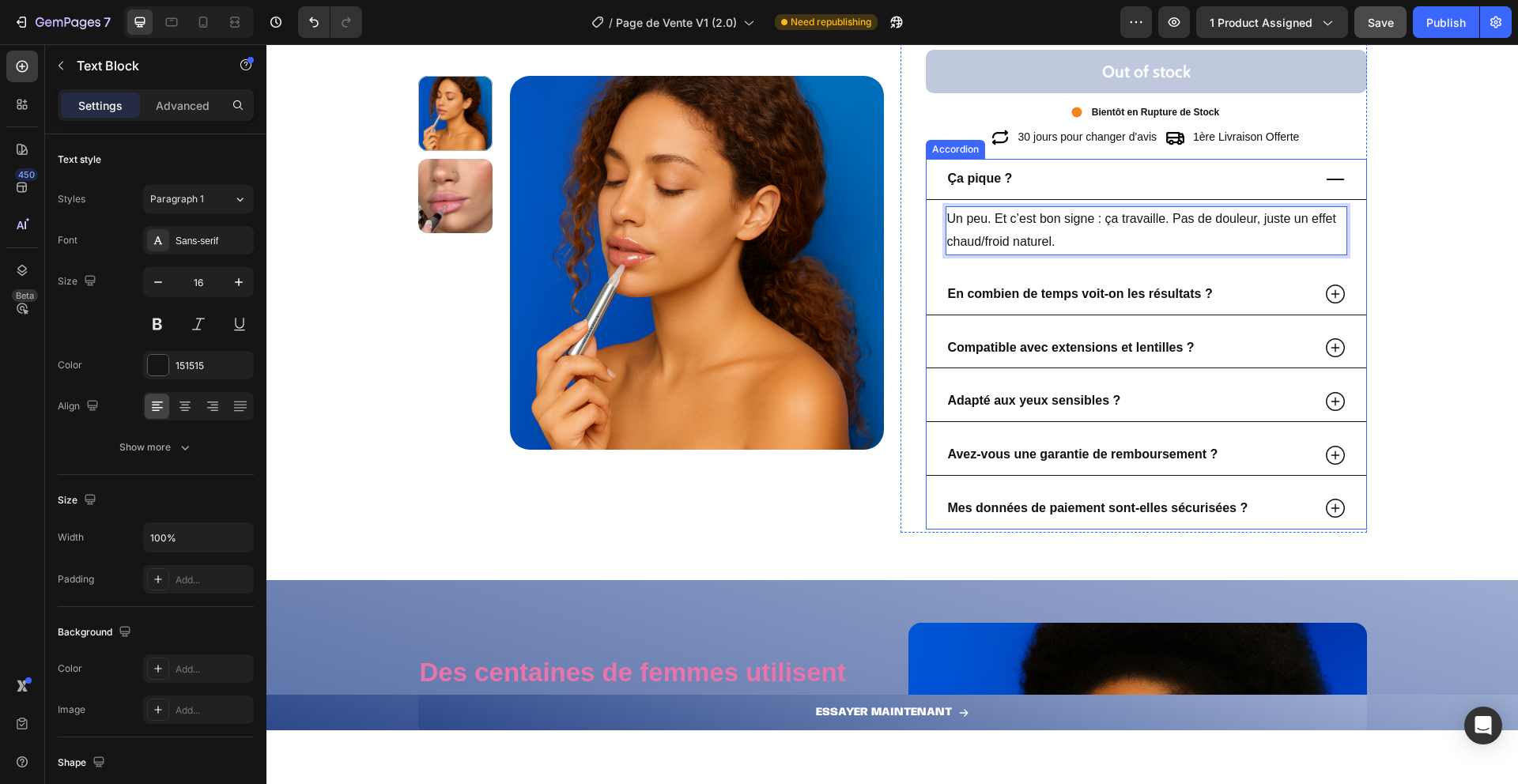
click at [1324, 175] on icon at bounding box center [1335, 179] width 23 height 23
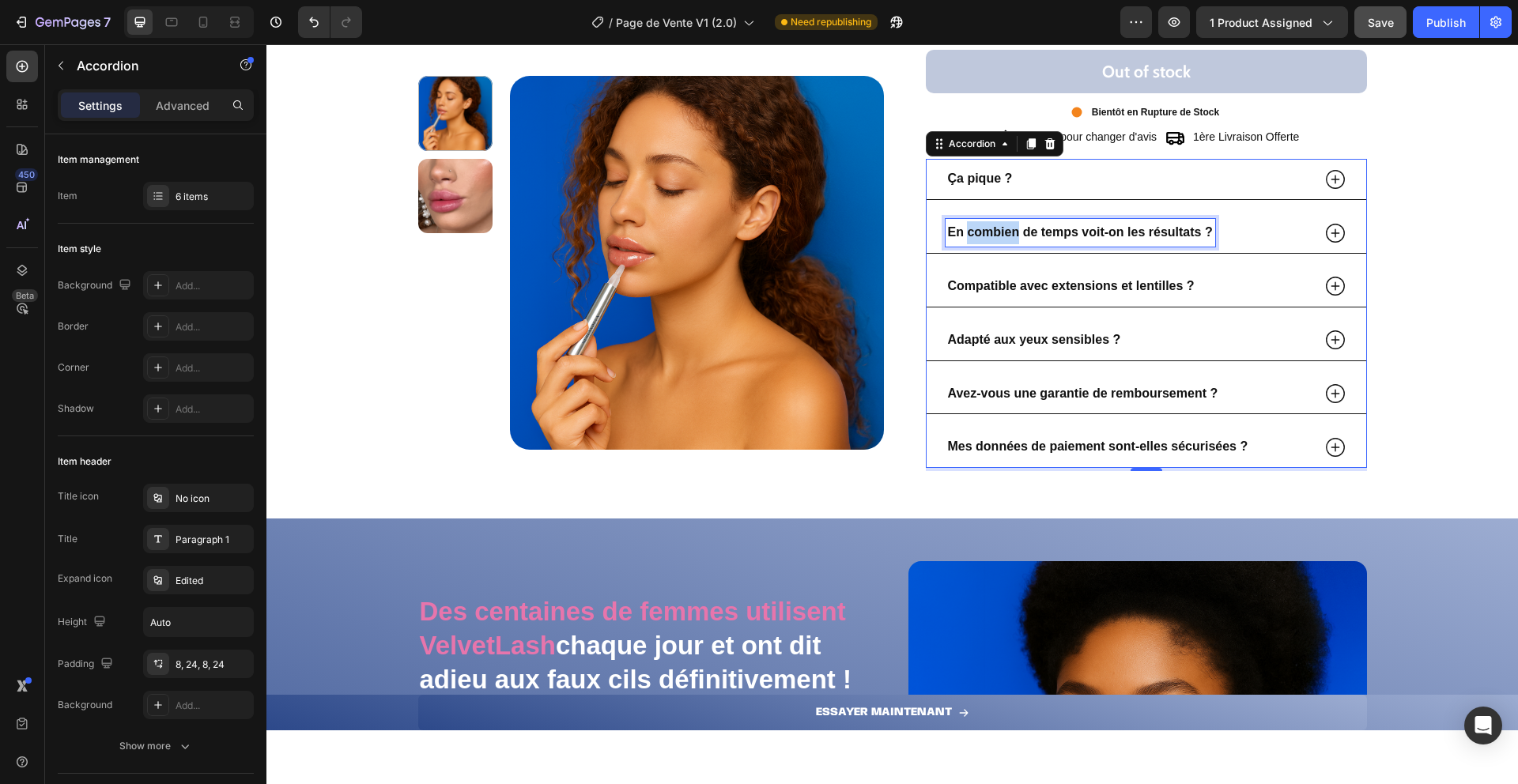
click at [1003, 225] on p "En combien de temps voit-on les résultats ?" at bounding box center [1080, 232] width 265 height 23
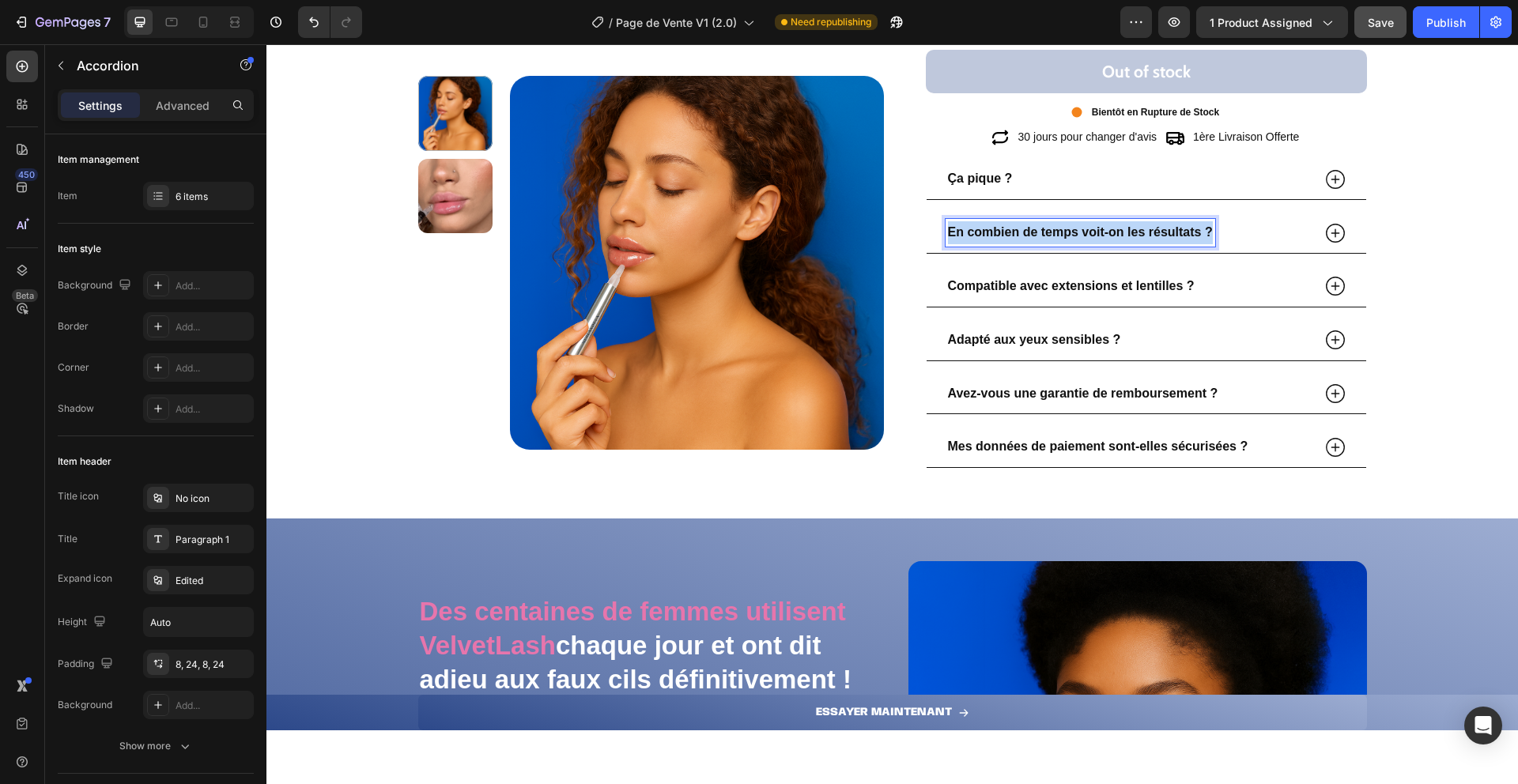
click at [1003, 225] on p "En combien de temps voit-on les résultats ?" at bounding box center [1080, 232] width 265 height 23
click at [1332, 228] on icon at bounding box center [1335, 232] width 23 height 23
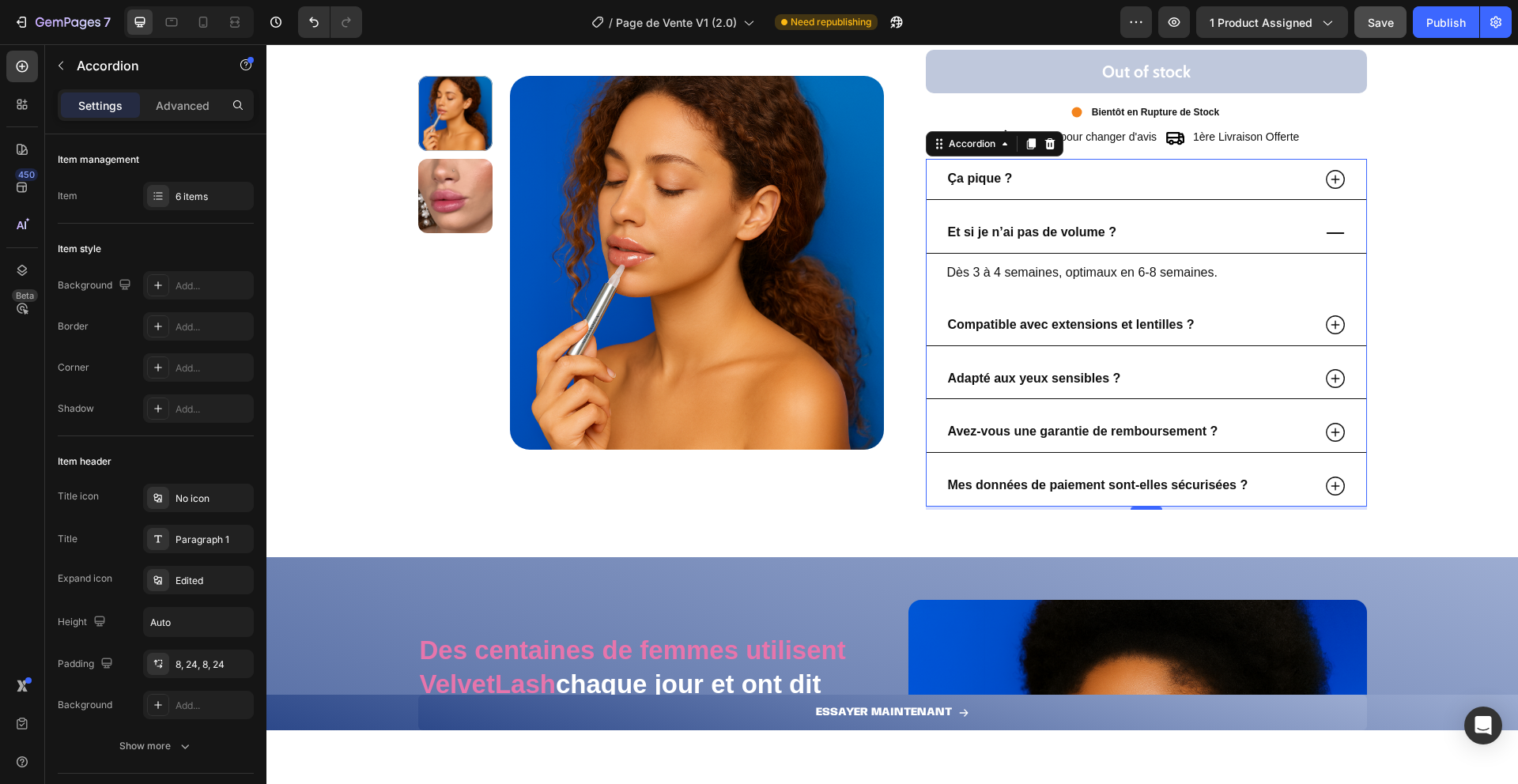
click at [998, 274] on p "Dès 3 à 4 semaines, optimaux en 6-8 semaines." at bounding box center [1146, 273] width 398 height 23
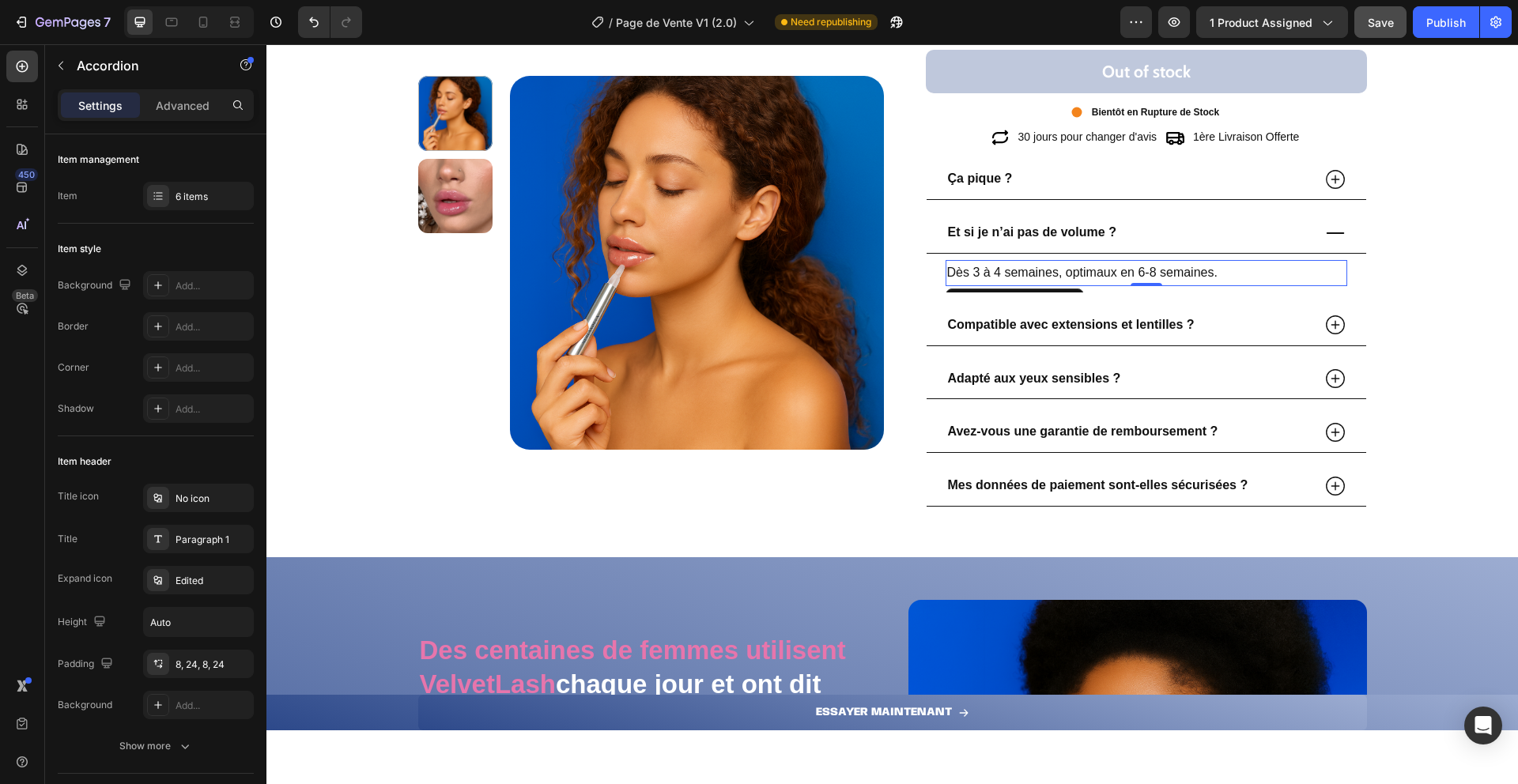
click at [998, 274] on p "Dès 3 à 4 semaines, optimaux en 6-8 semaines." at bounding box center [1146, 273] width 398 height 23
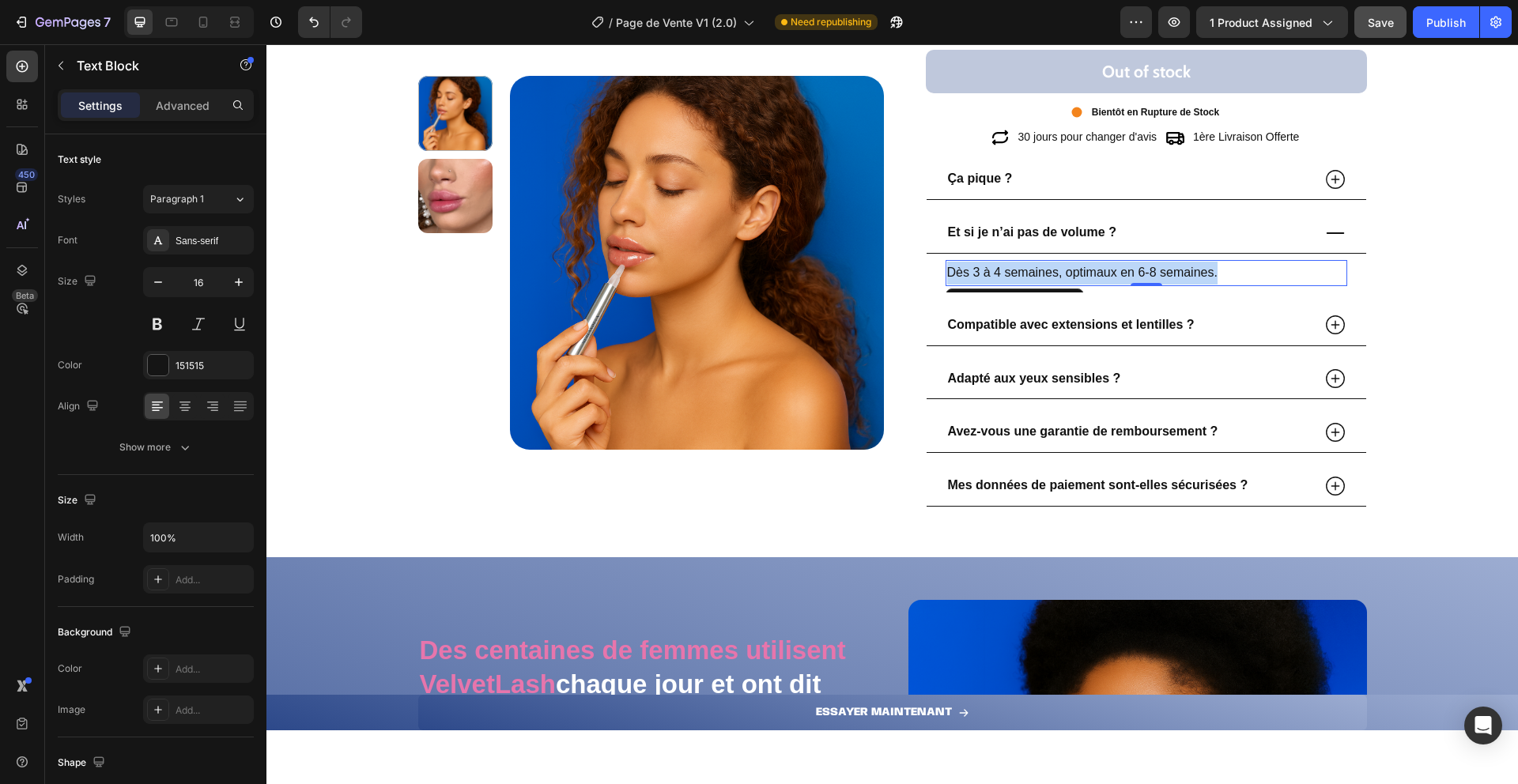
click at [998, 274] on p "Dès 3 à 4 semaines, optimaux en 6-8 semaines." at bounding box center [1146, 273] width 398 height 23
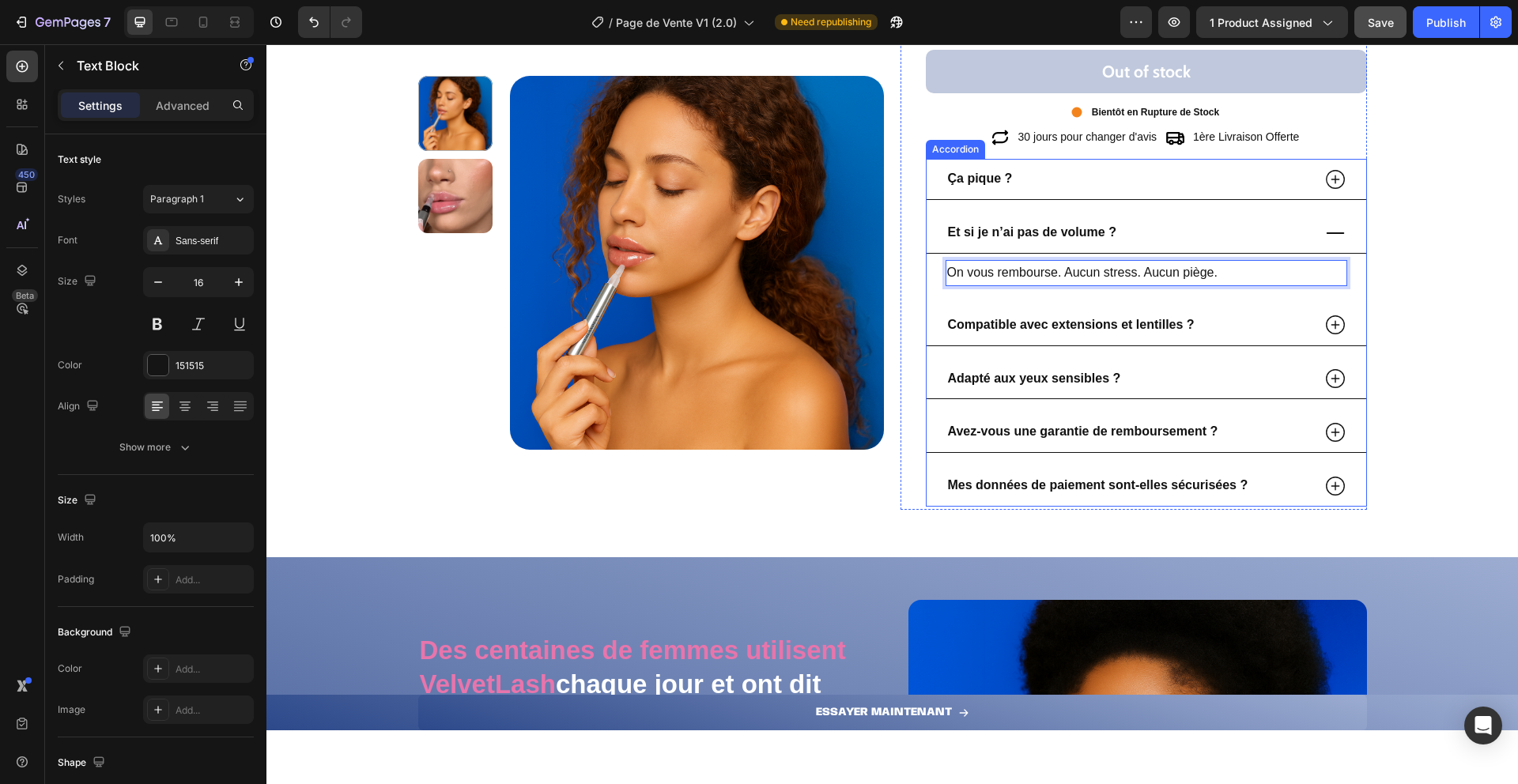
click at [1328, 238] on icon at bounding box center [1335, 232] width 23 height 23
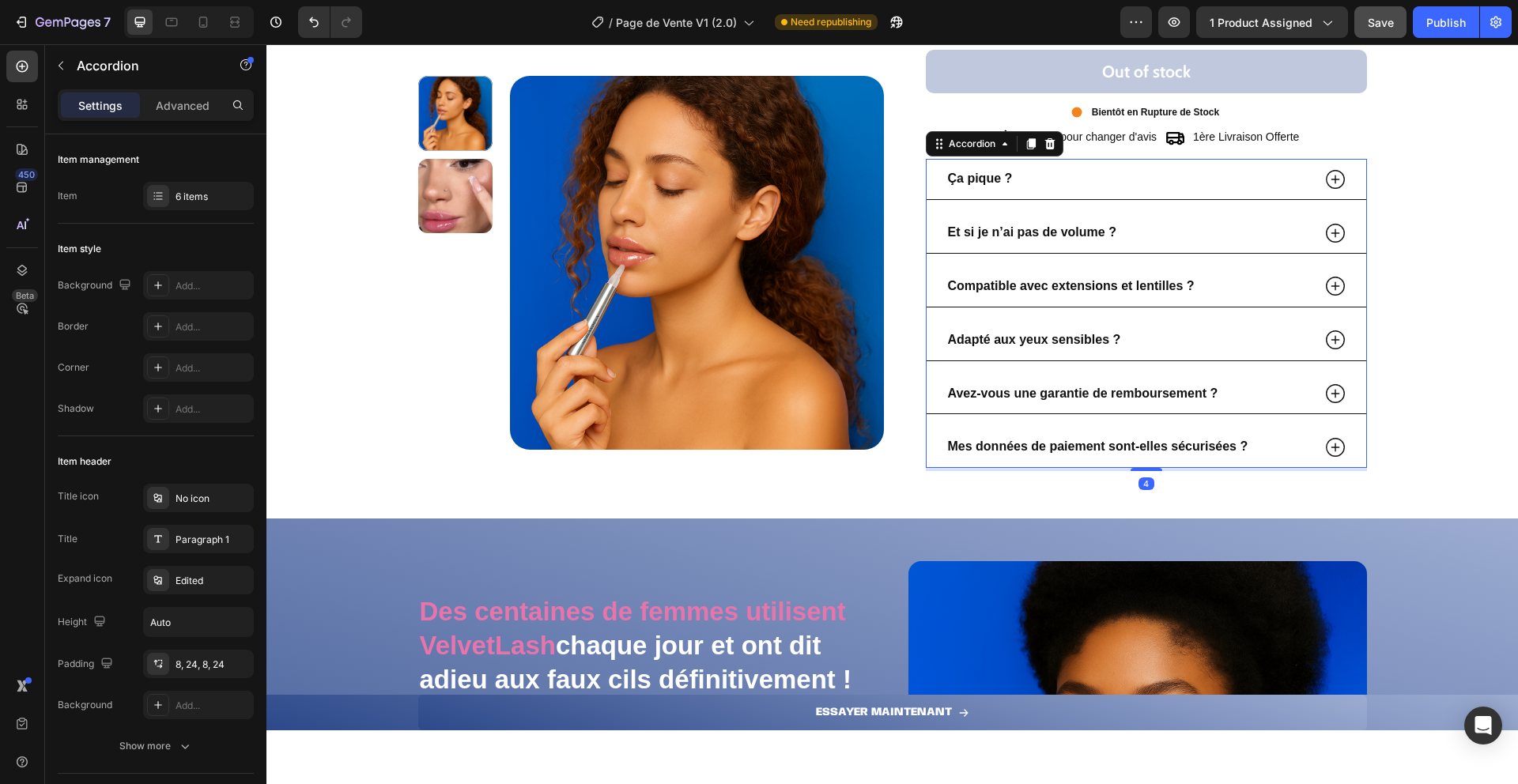
click at [1332, 282] on icon at bounding box center [1335, 285] width 23 height 23
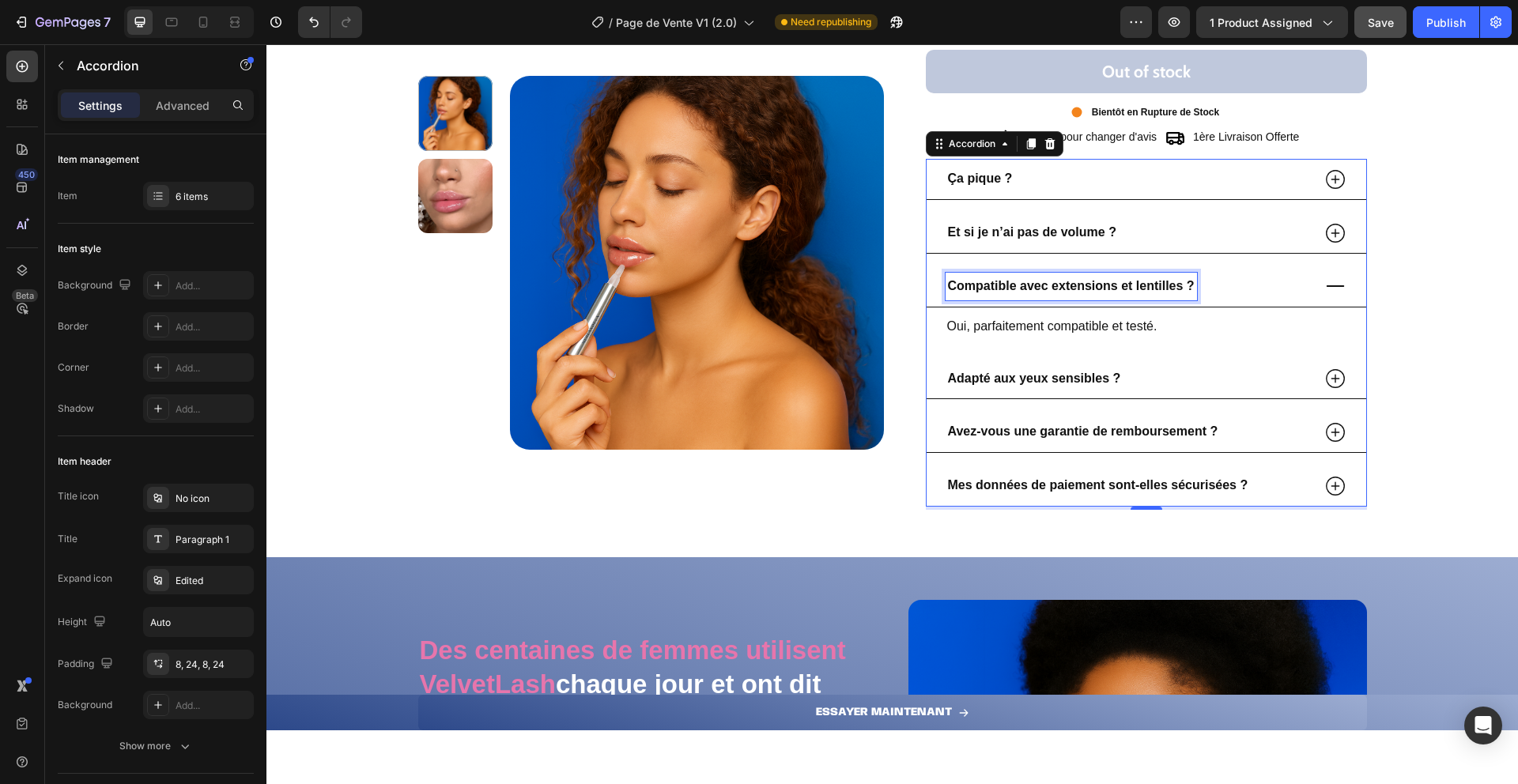
click at [973, 286] on strong "Compatible avec extensions et lentilles ?" at bounding box center [1071, 285] width 246 height 13
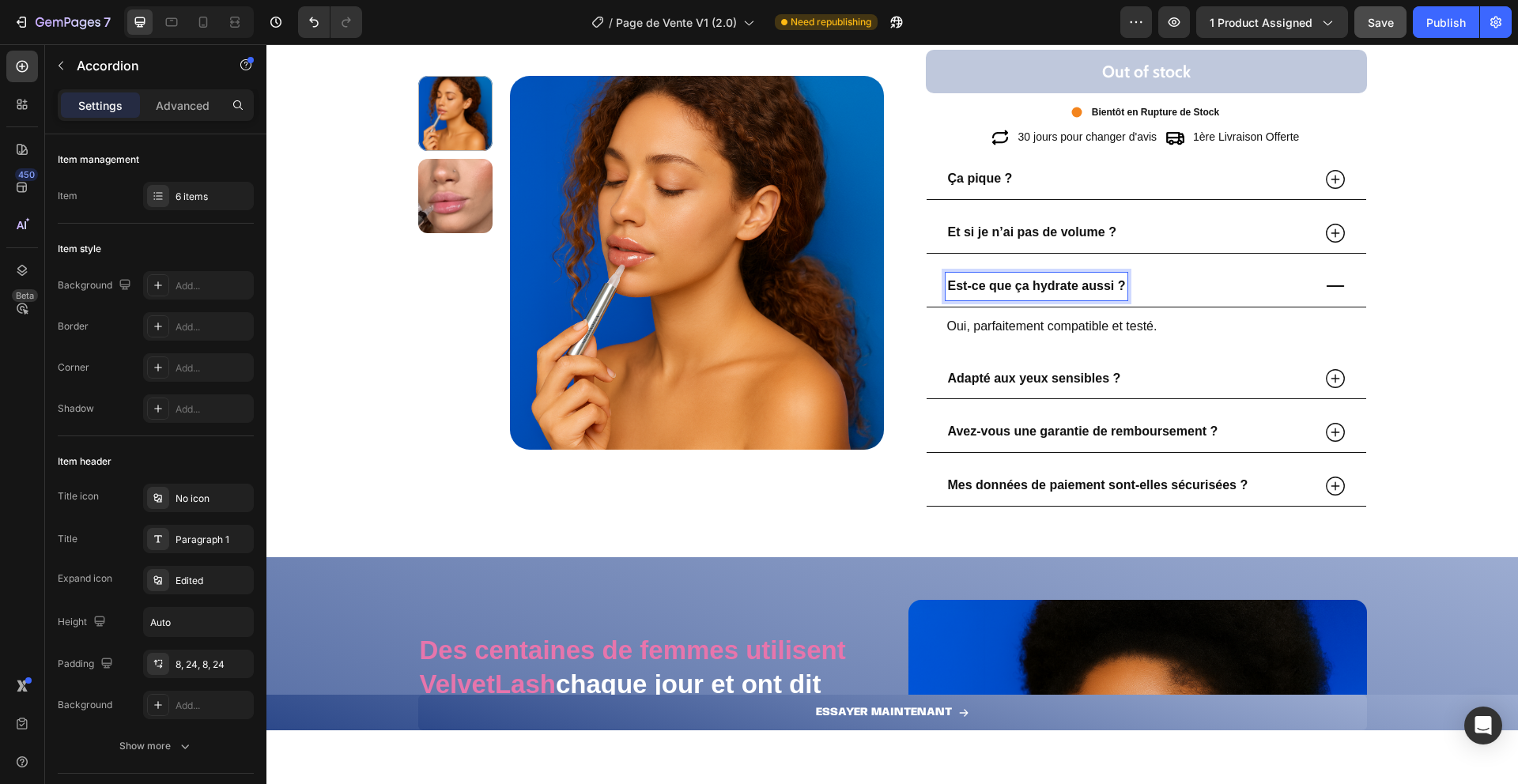
click at [990, 327] on p "Oui, parfaitement compatible et testé." at bounding box center [1146, 327] width 398 height 23
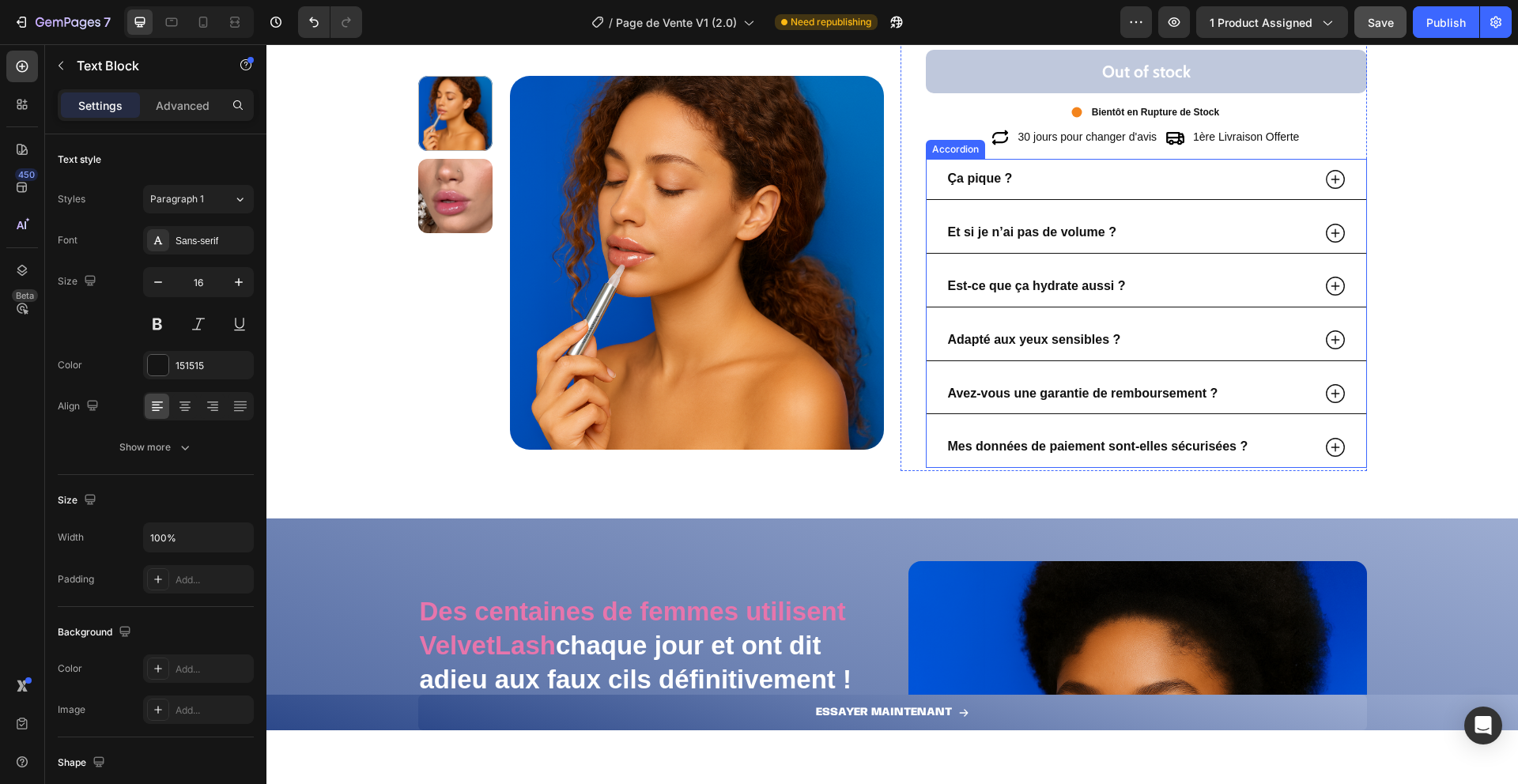
click at [1329, 291] on icon at bounding box center [1335, 285] width 23 height 23
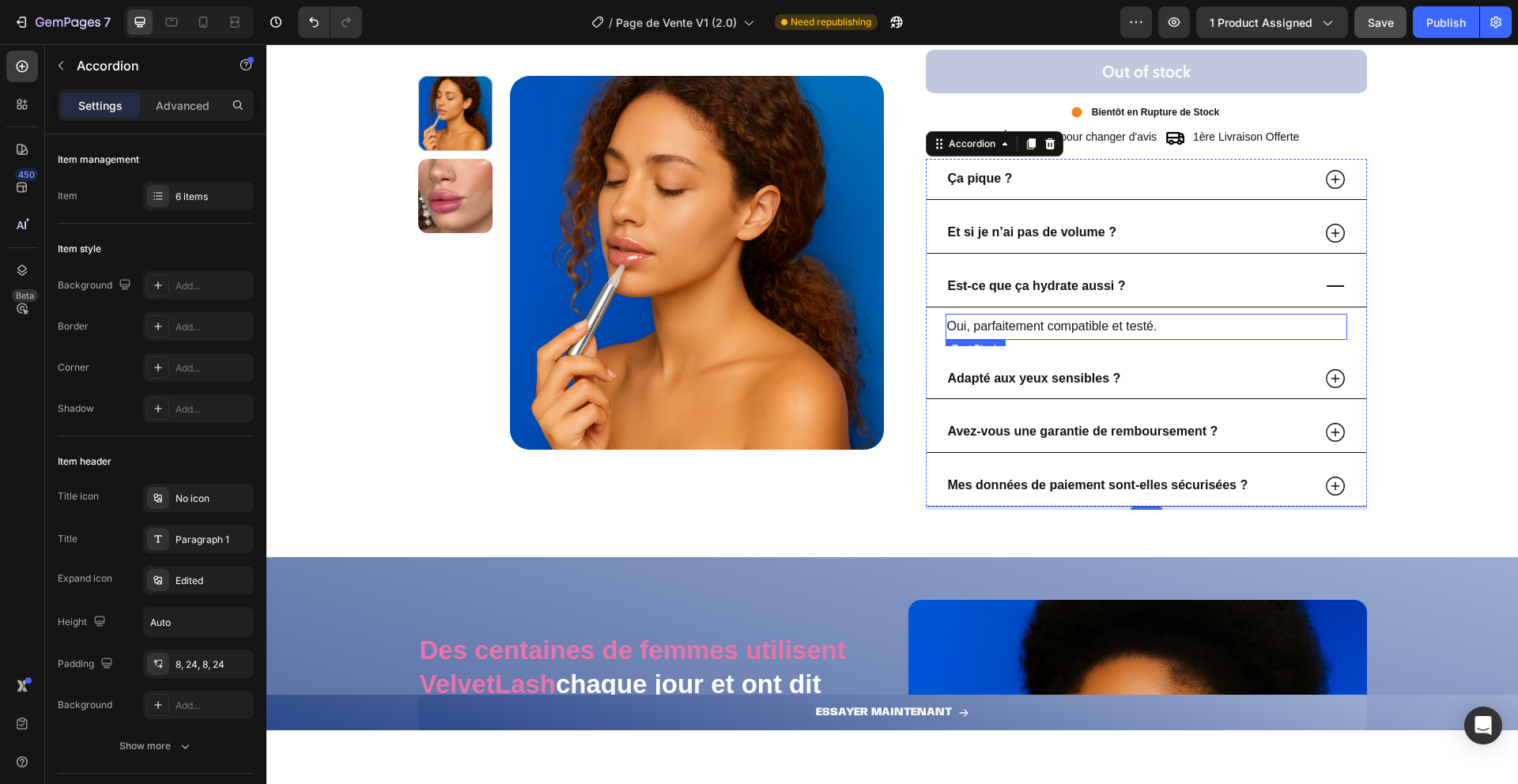
click at [998, 333] on p "Oui, parfaitement compatible et testé." at bounding box center [1146, 327] width 398 height 23
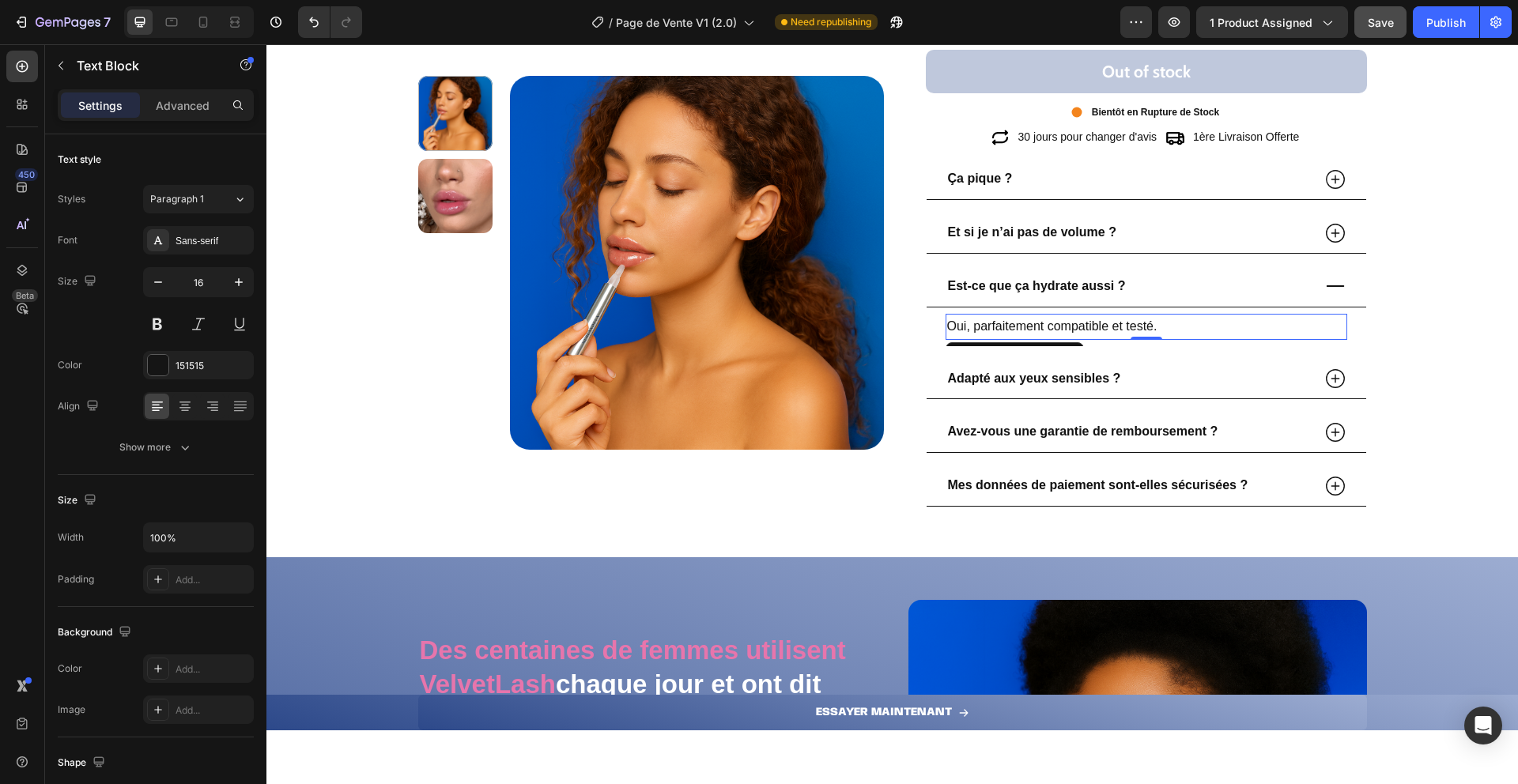
click at [998, 333] on p "Oui, parfaitement compatible et testé." at bounding box center [1146, 327] width 398 height 23
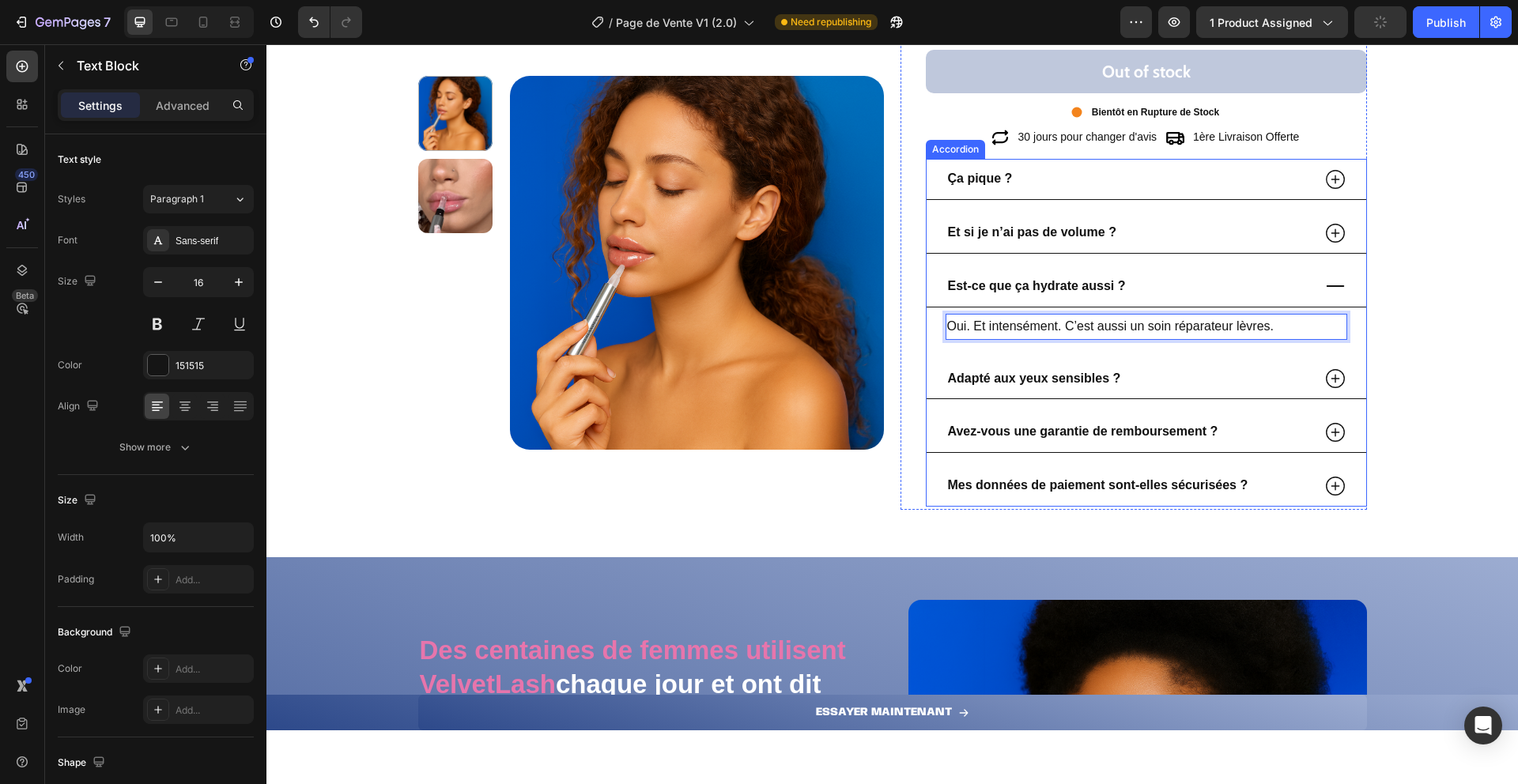
click at [1338, 286] on icon at bounding box center [1335, 285] width 23 height 23
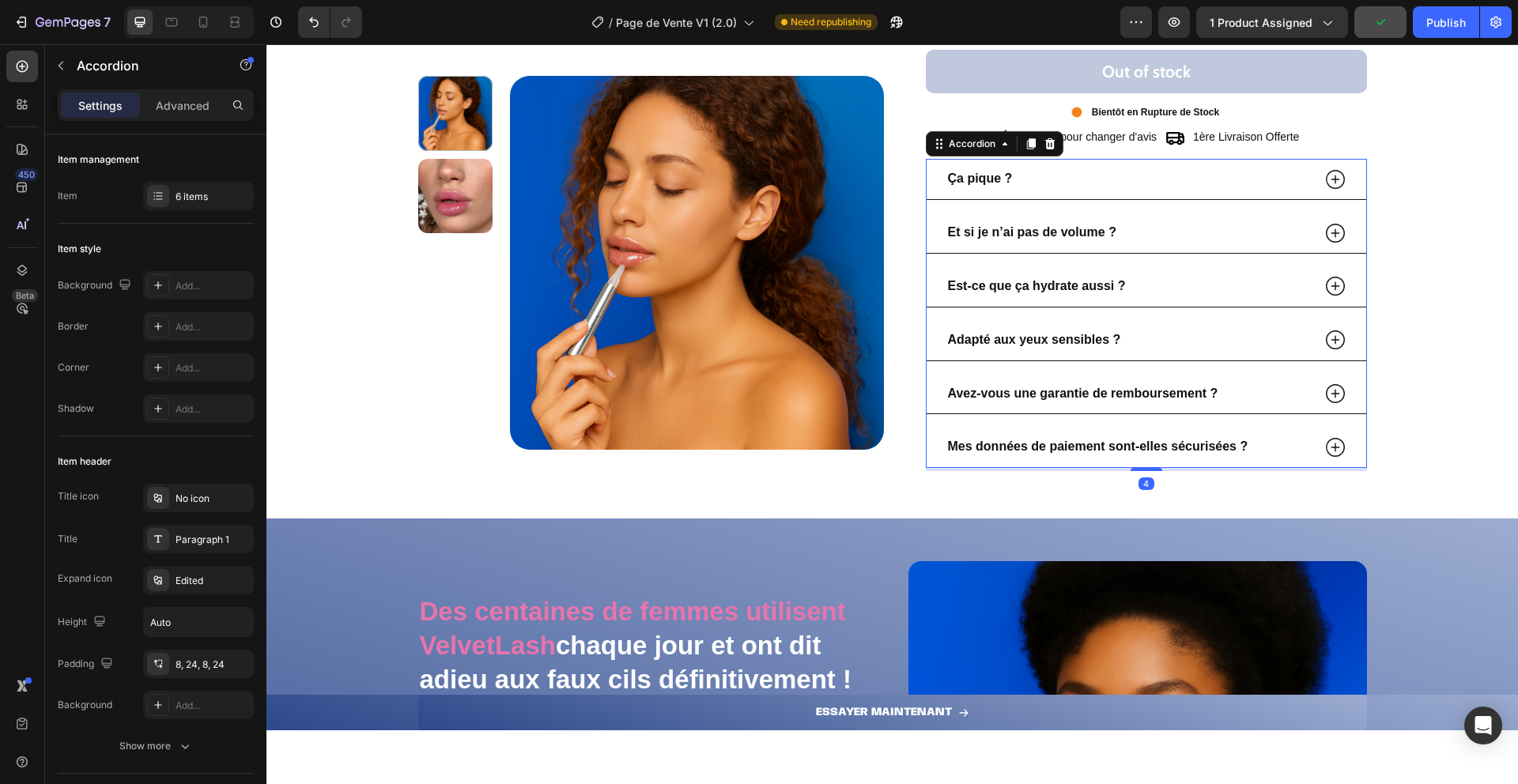
click at [1328, 326] on div "Adapté aux yeux sensibles ?" at bounding box center [1146, 340] width 440 height 41
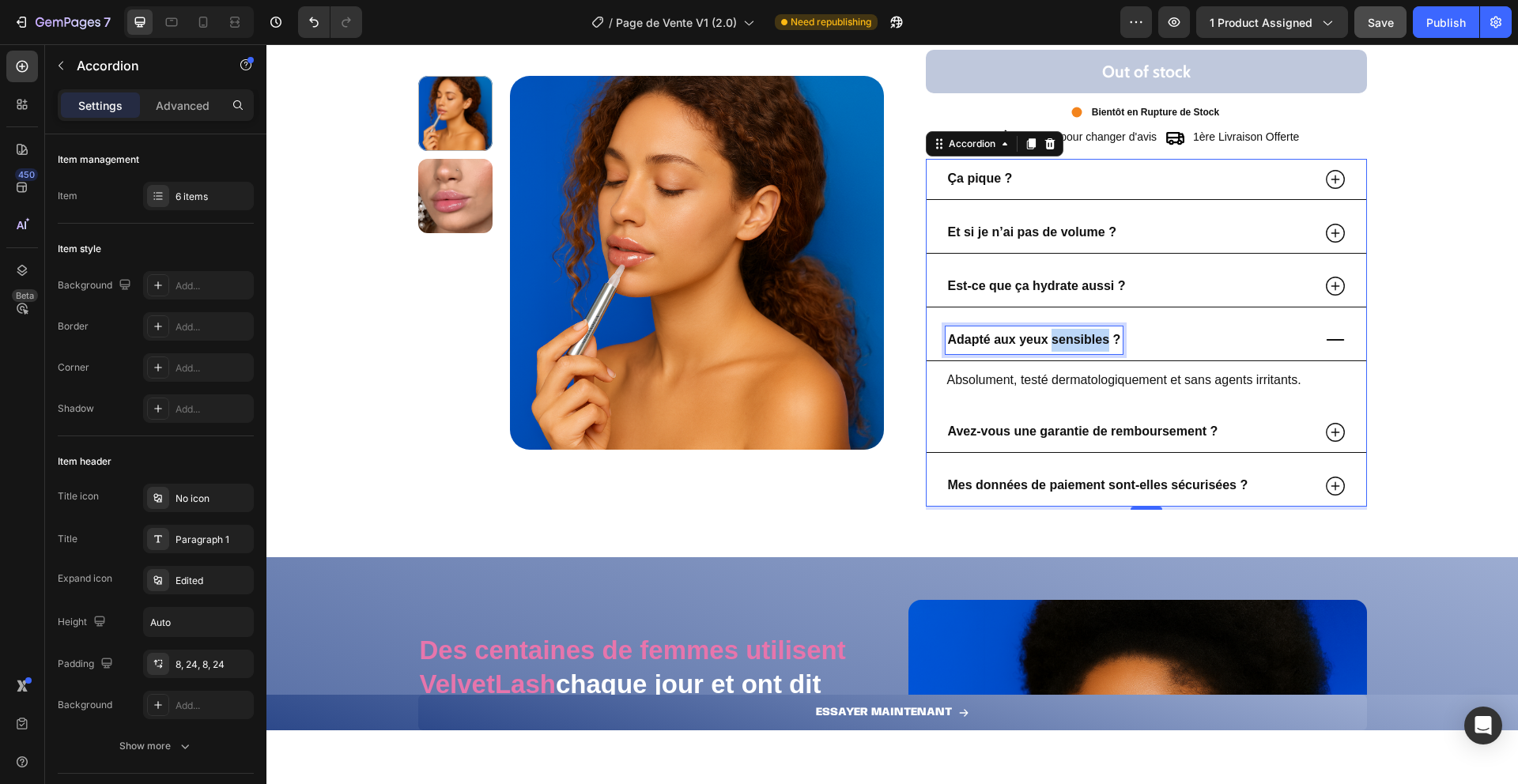
click at [1092, 346] on strong "Adapté aux yeux sensibles ?" at bounding box center [1035, 339] width 173 height 13
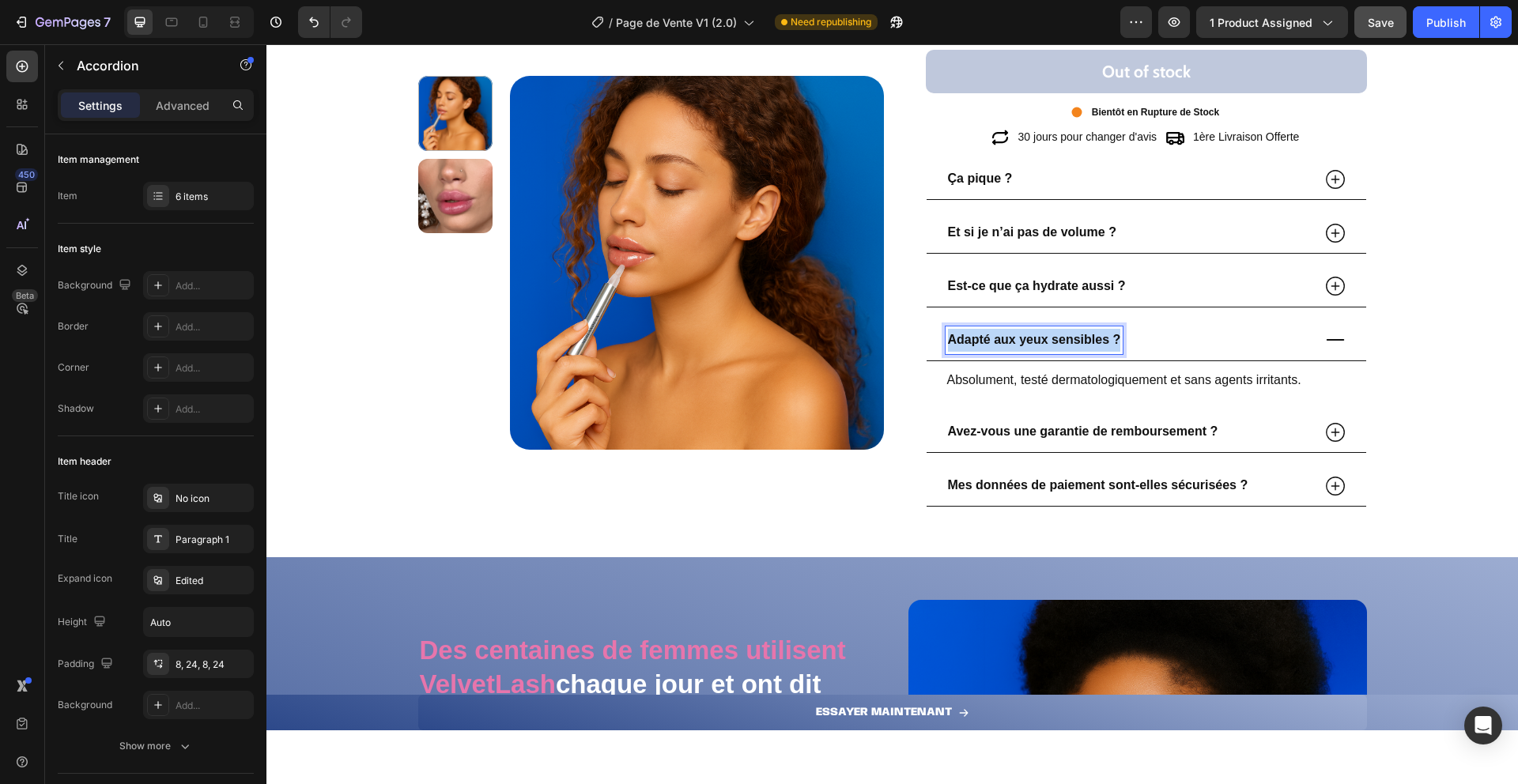
click at [1092, 346] on strong "Adapté aux yeux sensibles ?" at bounding box center [1035, 339] width 173 height 13
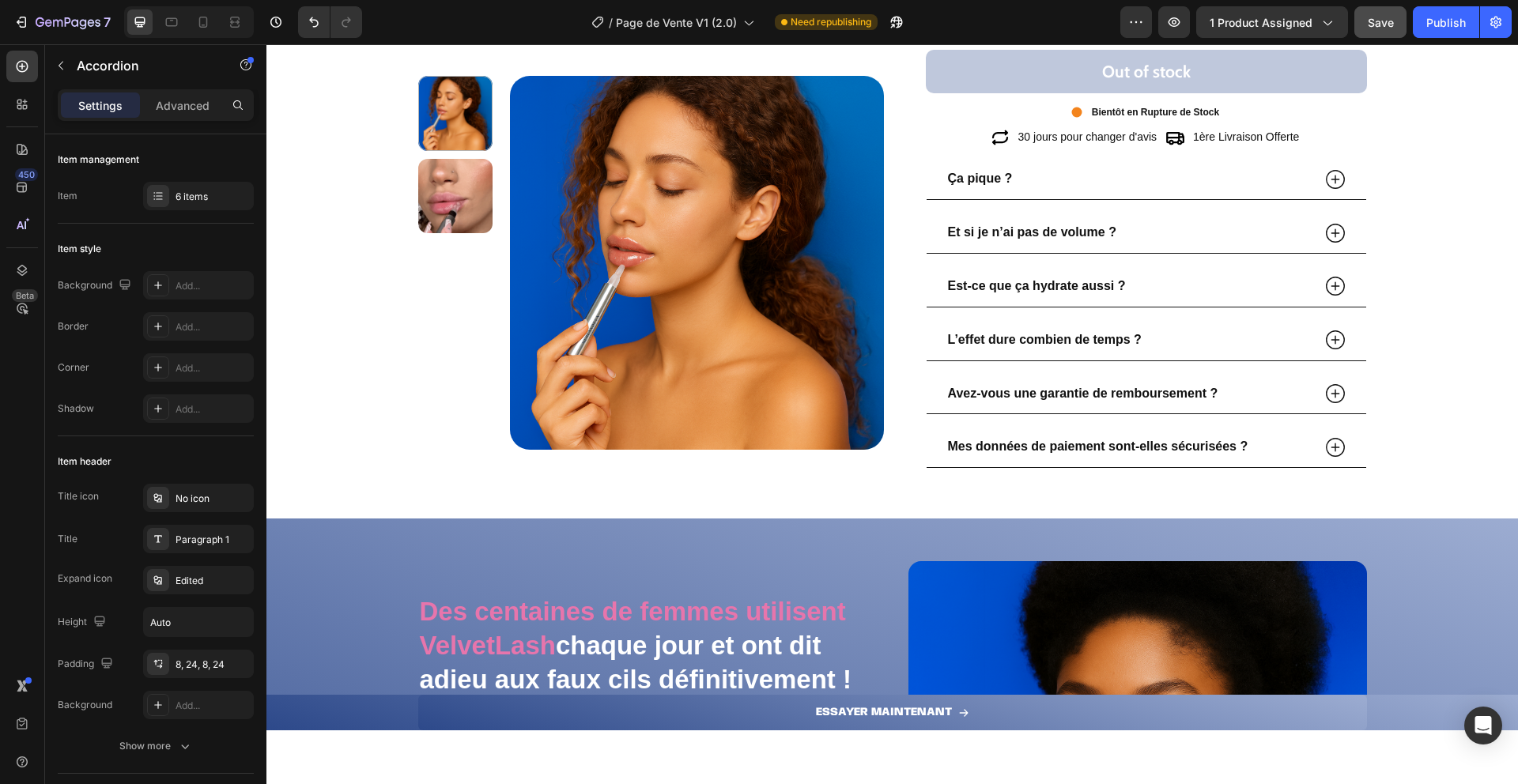
click at [1339, 344] on icon at bounding box center [1335, 339] width 23 height 23
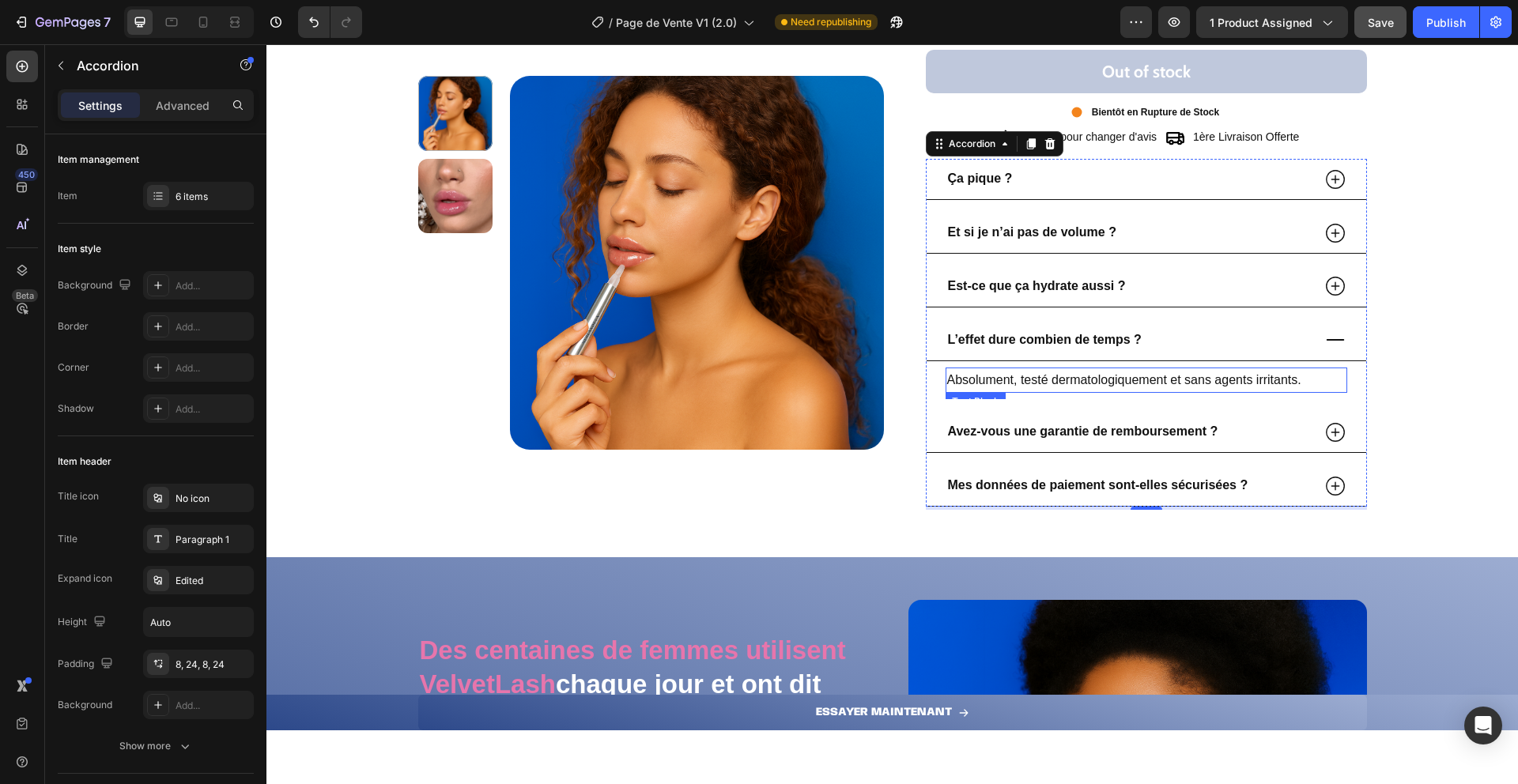
click at [1050, 379] on p "Absolument, testé dermatologiquement et sans agents irritants." at bounding box center [1146, 381] width 398 height 23
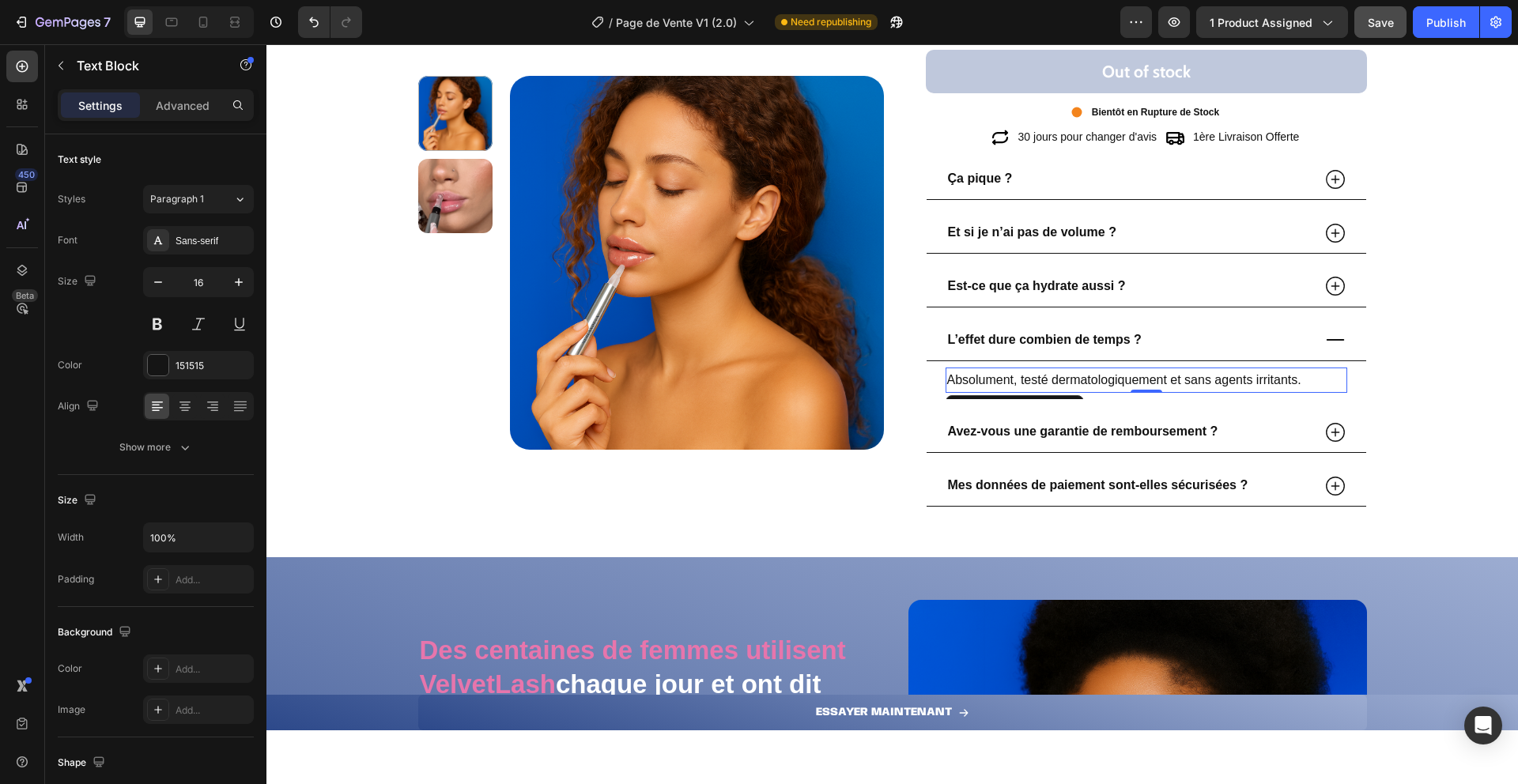
click at [1050, 379] on p "Absolument, testé dermatologiquement et sans agents irritants." at bounding box center [1146, 381] width 398 height 23
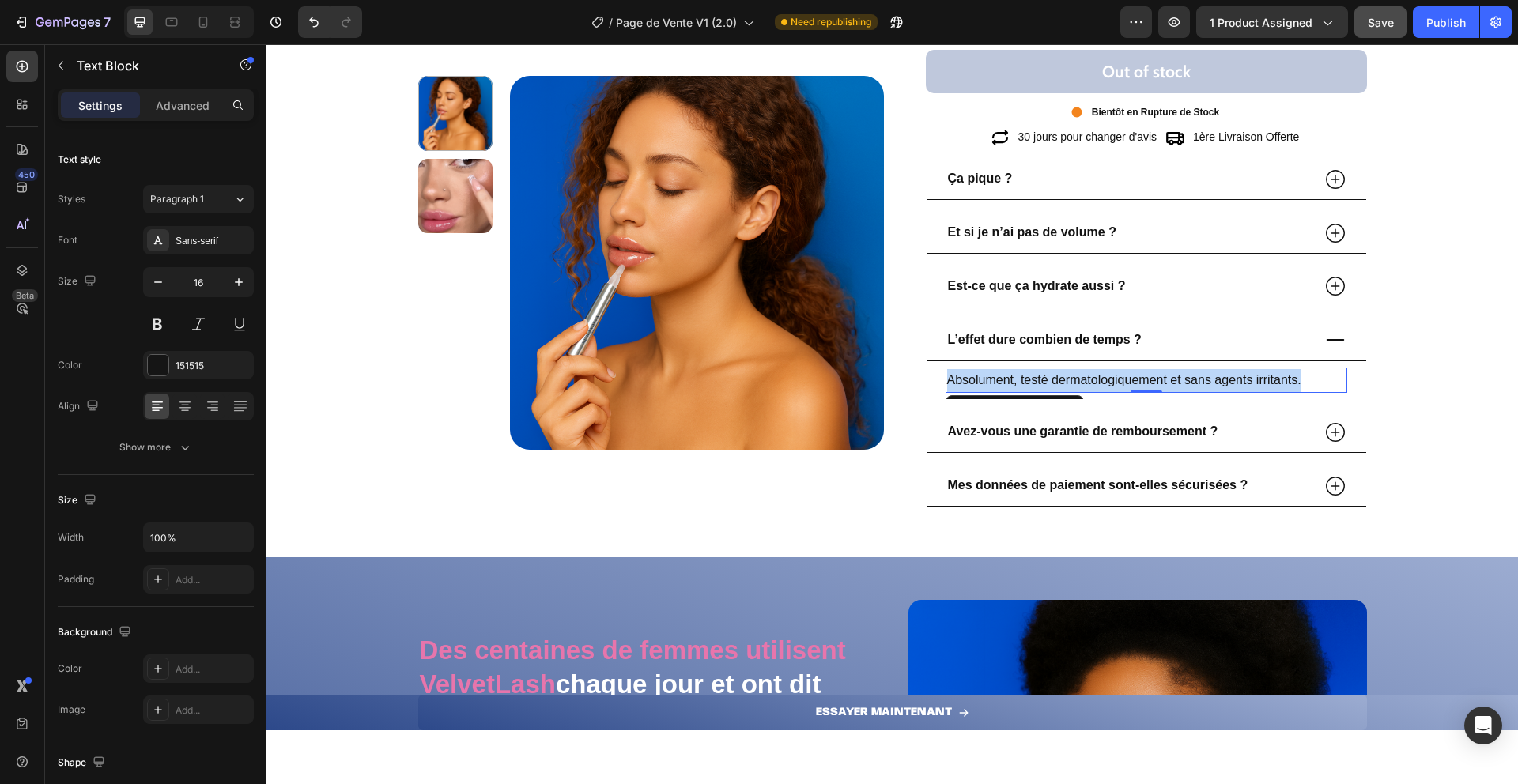
click at [1050, 379] on p "Absolument, testé dermatologiquement et sans agents irritants." at bounding box center [1146, 381] width 398 height 23
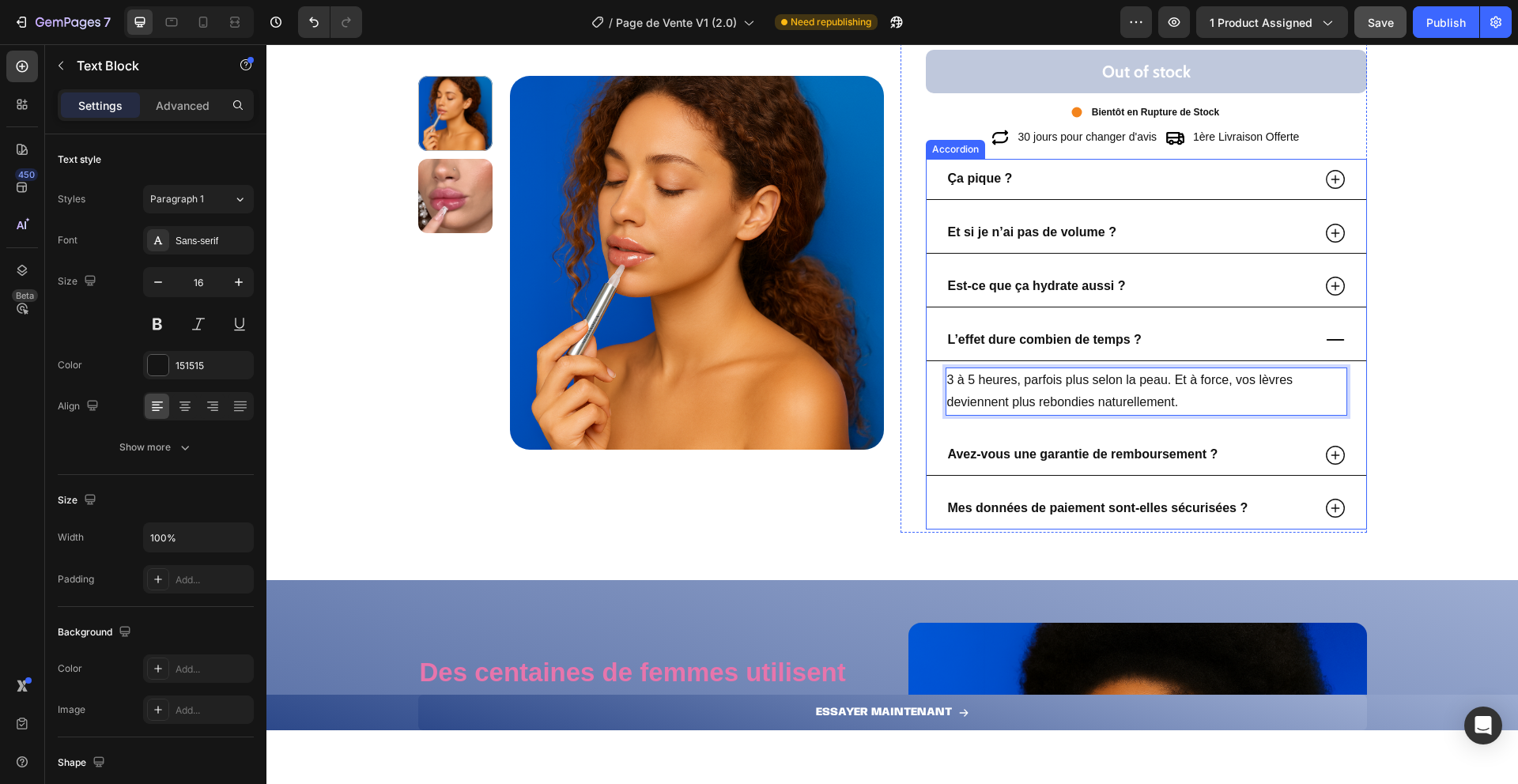
click at [1328, 341] on icon at bounding box center [1335, 340] width 18 height 2
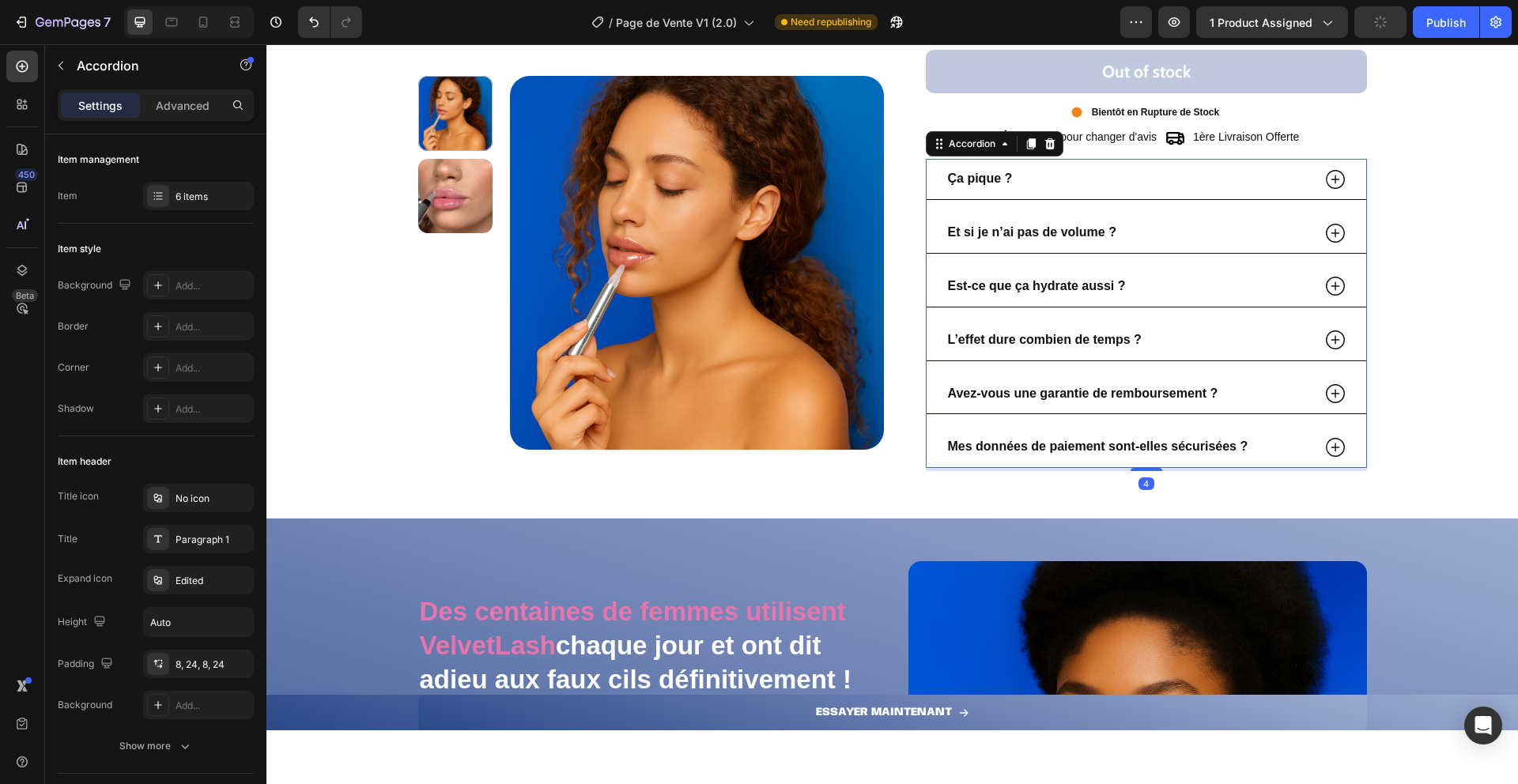
click at [1327, 398] on icon at bounding box center [1335, 393] width 23 height 23
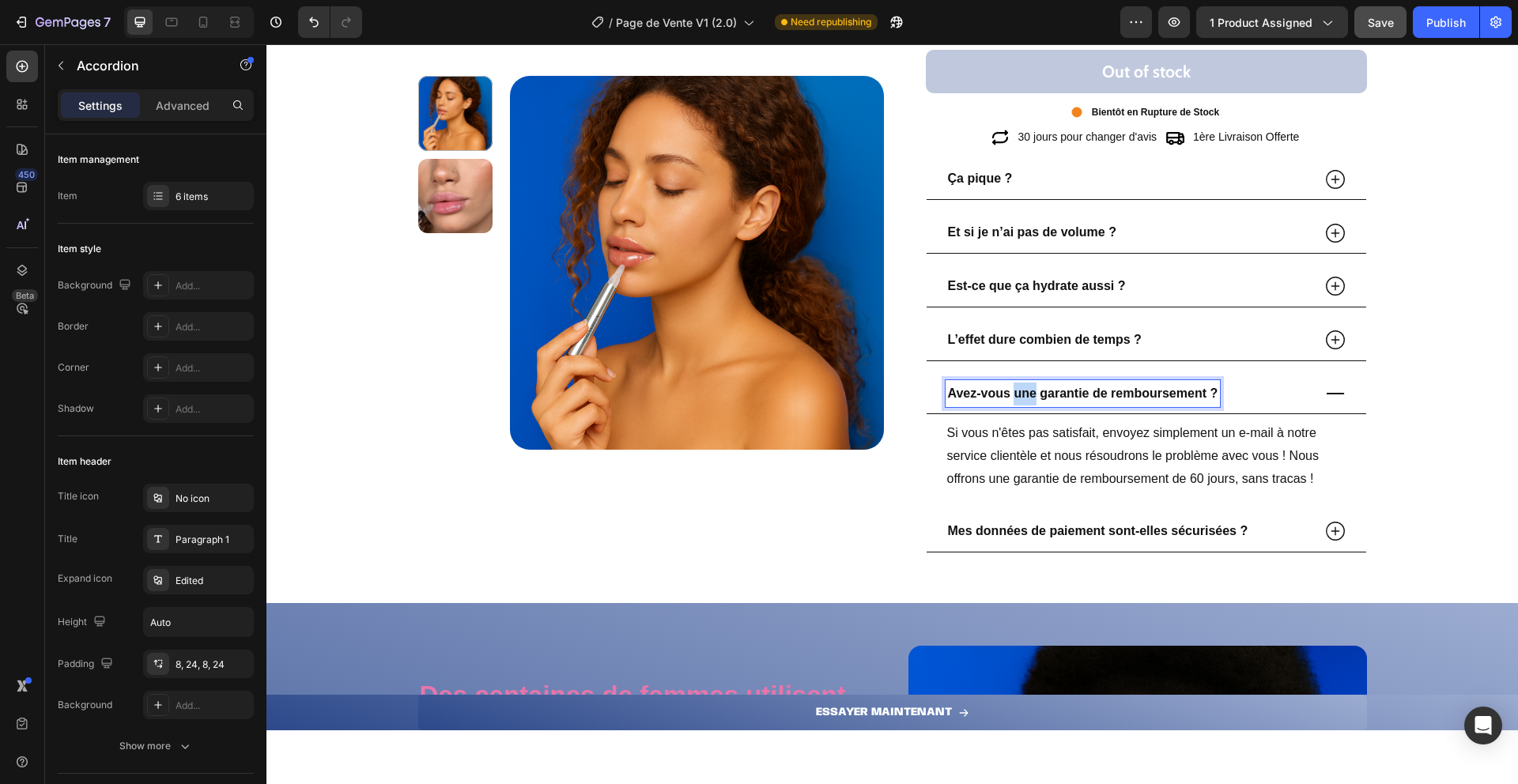
click at [1024, 389] on strong "Avez-vous une garantie de remboursement ?" at bounding box center [1083, 393] width 271 height 13
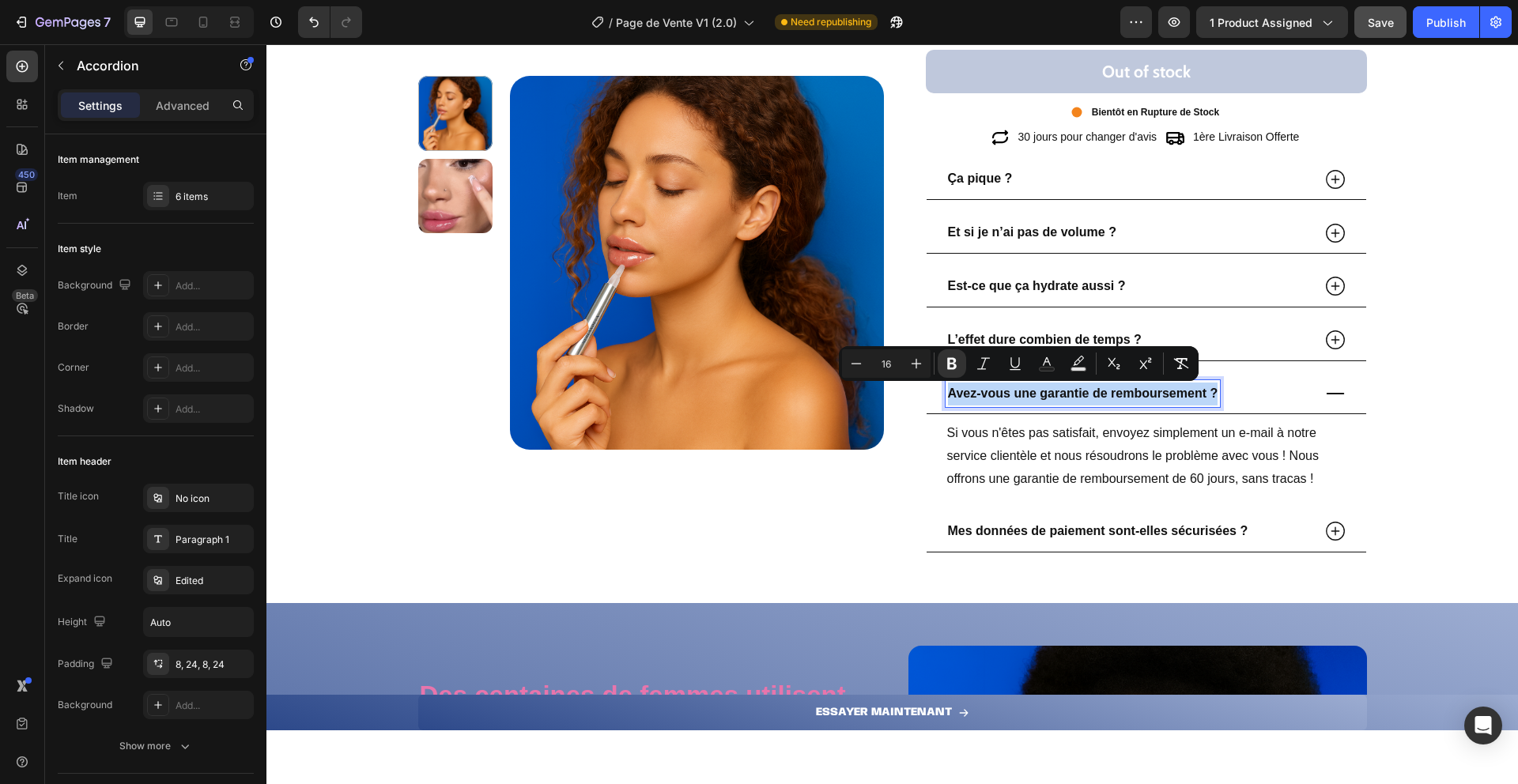
click at [1024, 389] on strong "Avez-vous une garantie de remboursement ?" at bounding box center [1083, 393] width 271 height 13
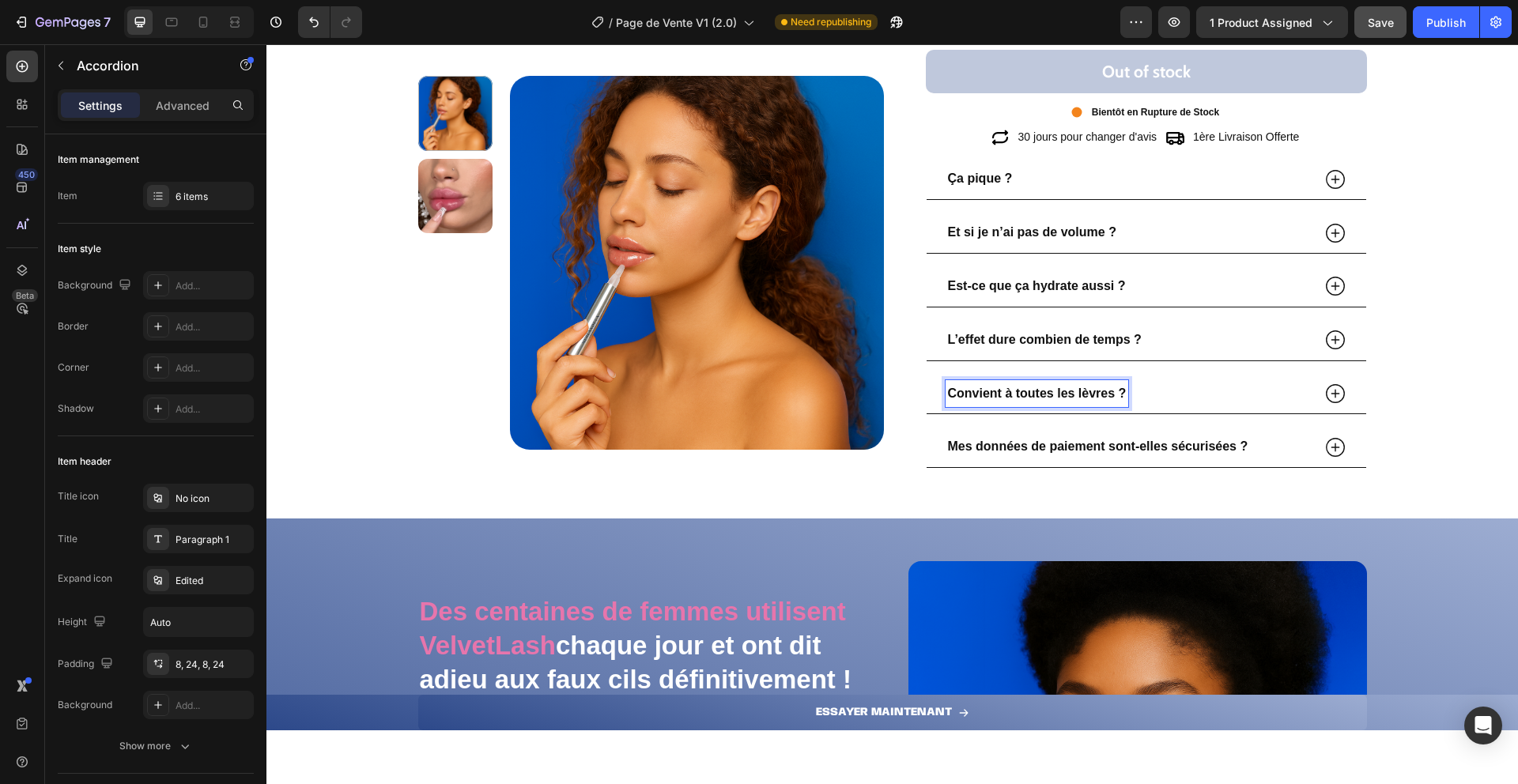
click at [1324, 391] on icon at bounding box center [1335, 393] width 23 height 23
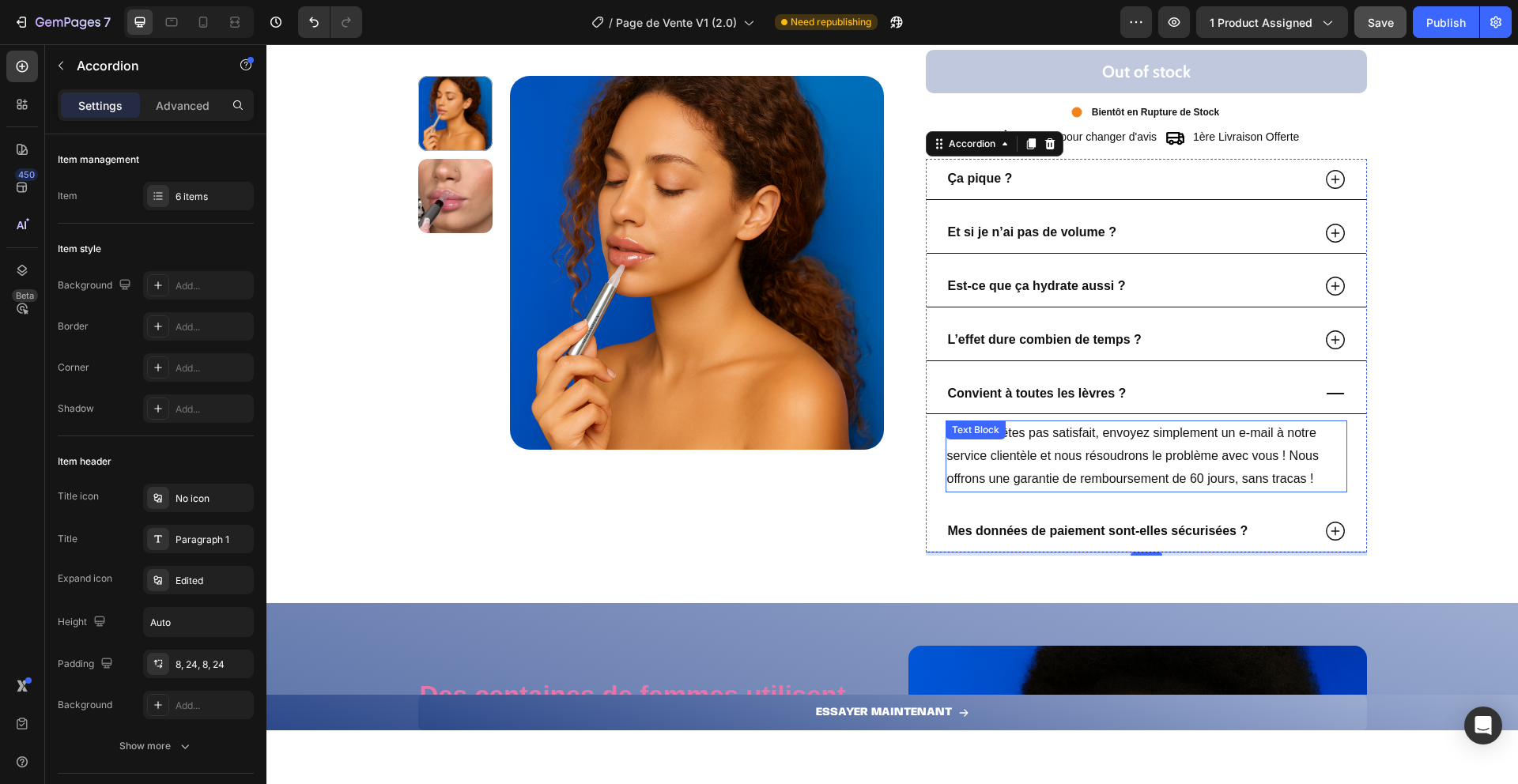
click at [1060, 442] on div "Si vous n'êtes pas satisfait, envoyez simplement un e-mail à notre service clie…" at bounding box center [1146, 456] width 402 height 71
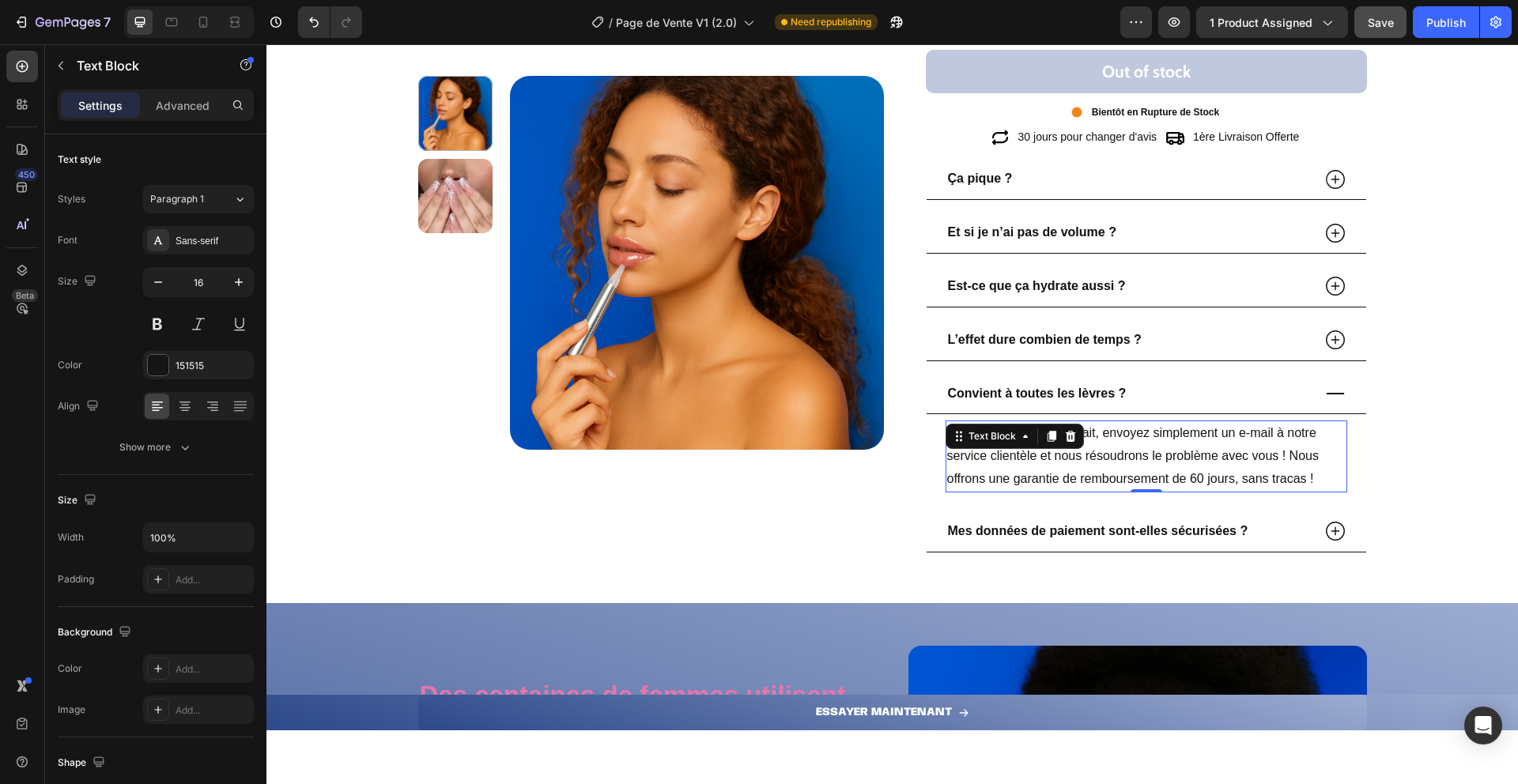
click at [1065, 442] on icon at bounding box center [1070, 436] width 10 height 11
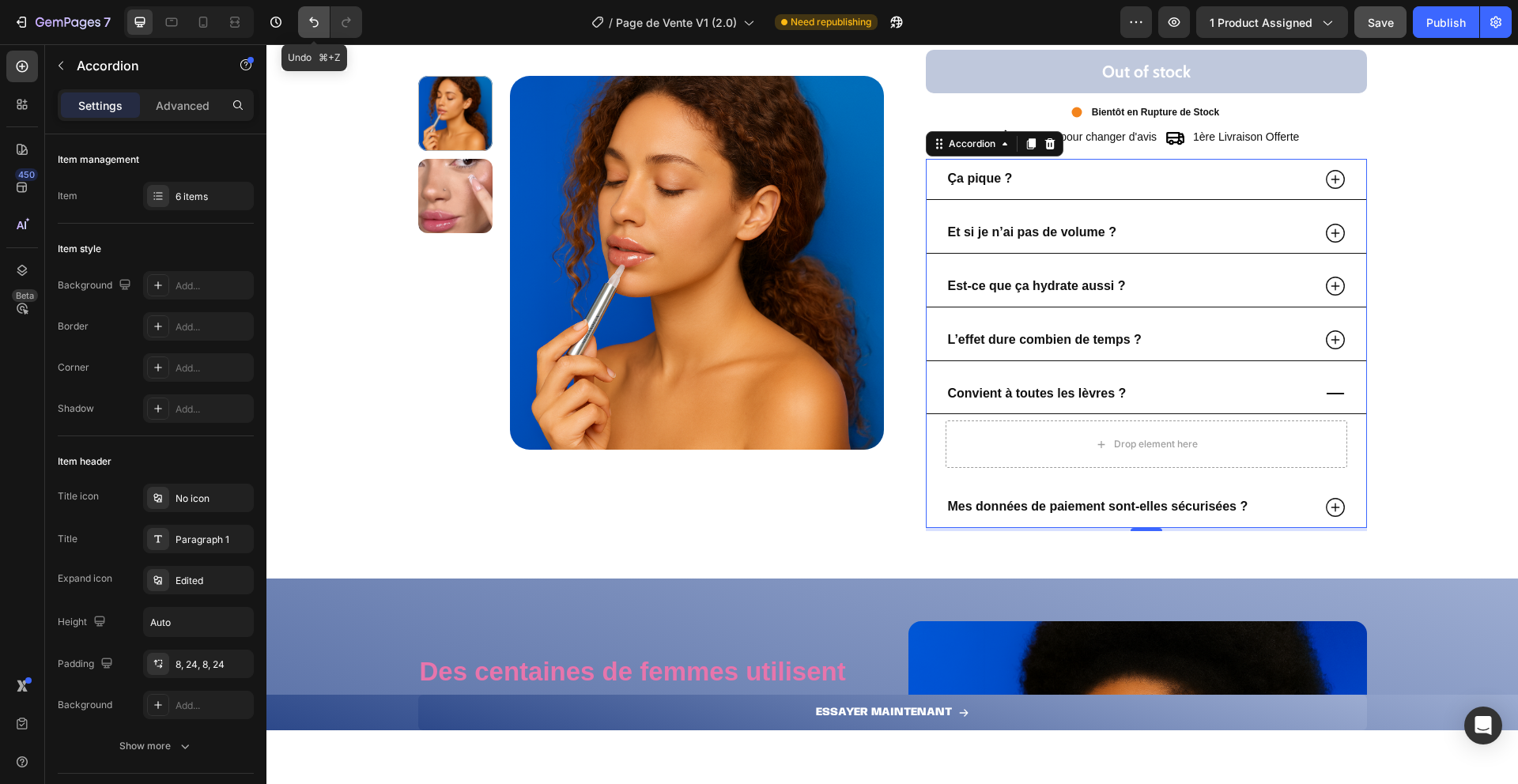
click at [313, 25] on icon "Undo/Redo" at bounding box center [314, 22] width 16 height 16
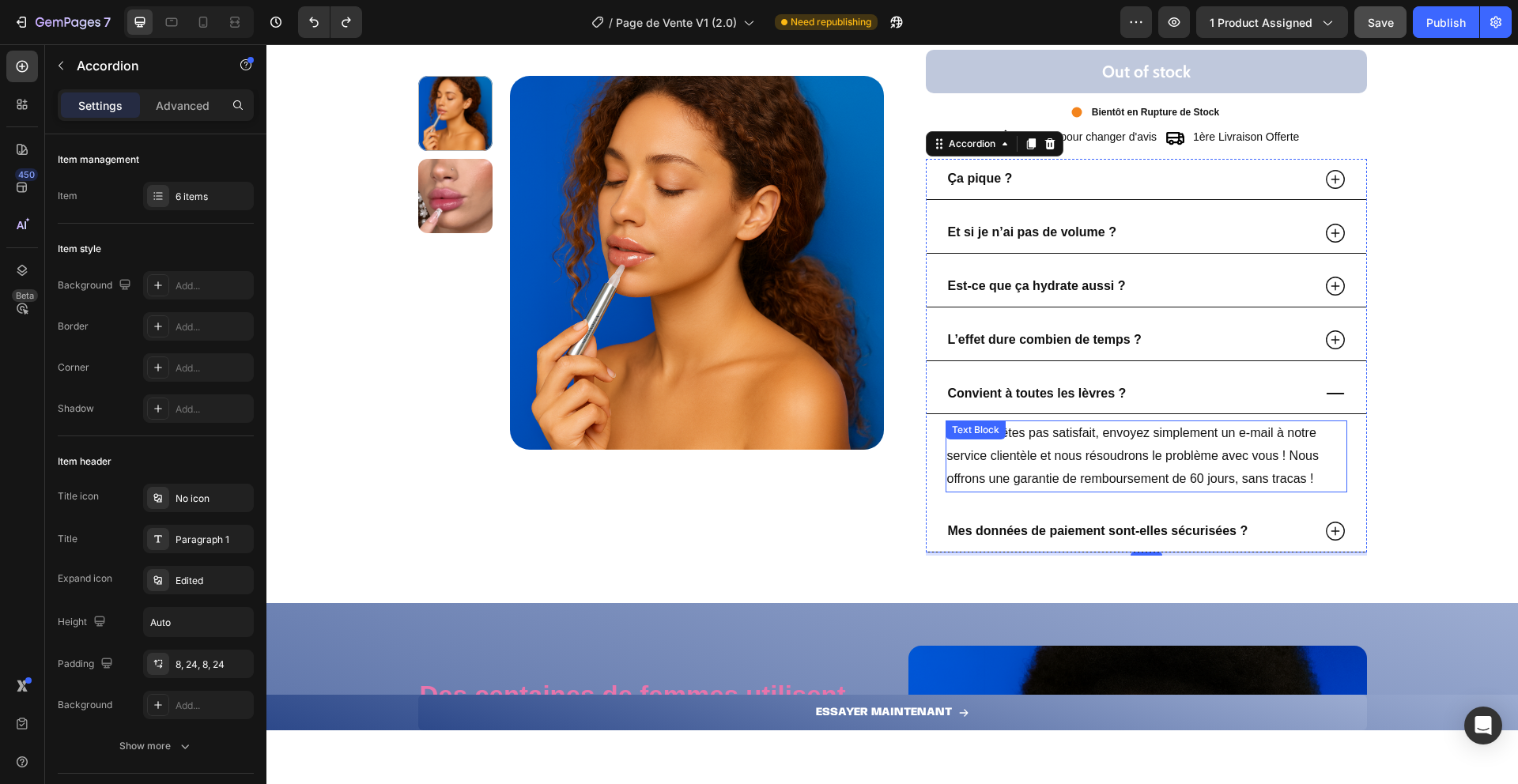
click at [1083, 468] on p "Si vous n'êtes pas satisfait, envoyez simplement un e-mail à notre service clie…" at bounding box center [1146, 456] width 398 height 68
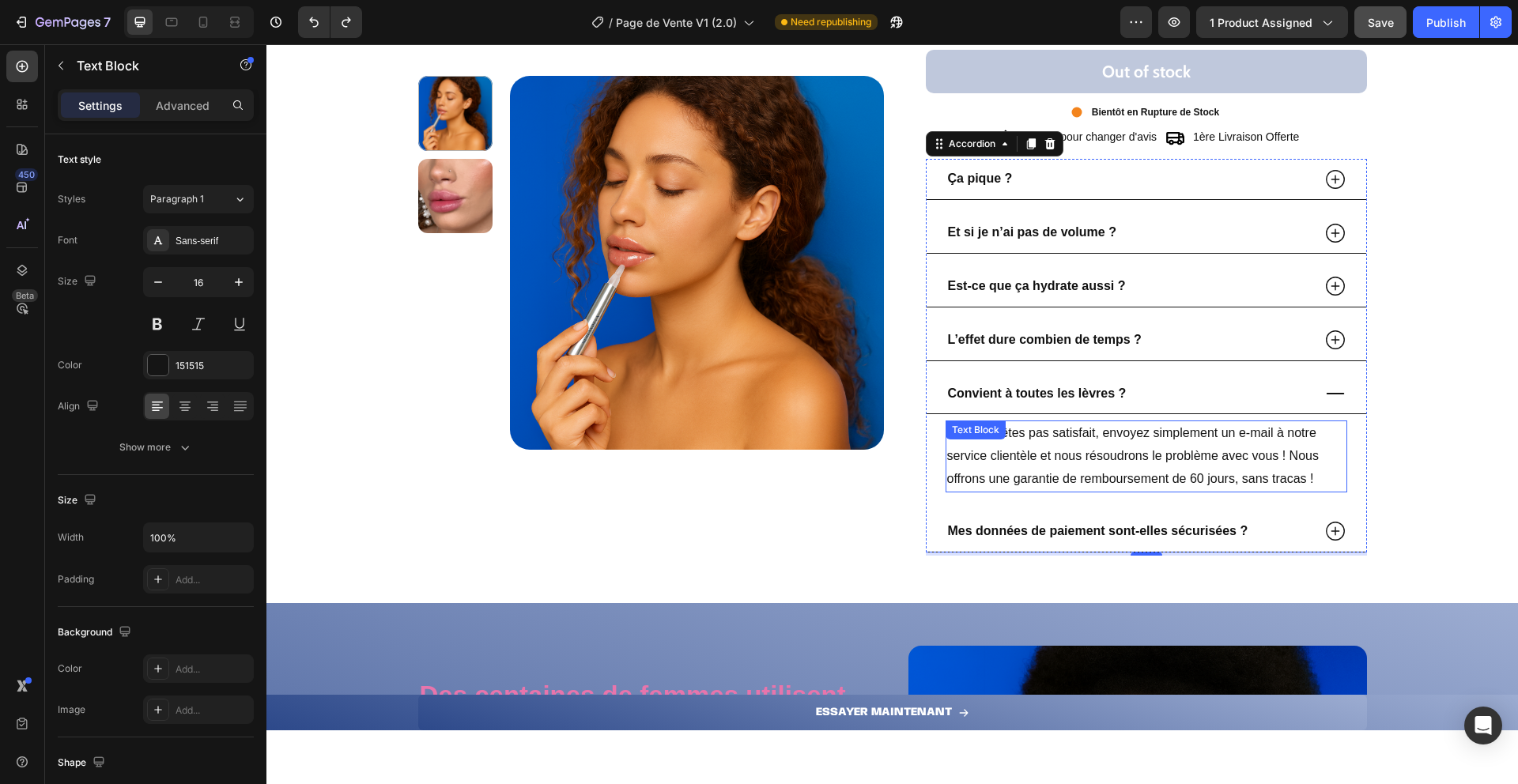
click at [1083, 468] on p "Si vous n'êtes pas satisfait, envoyez simplement un e-mail à notre service clie…" at bounding box center [1146, 456] width 398 height 68
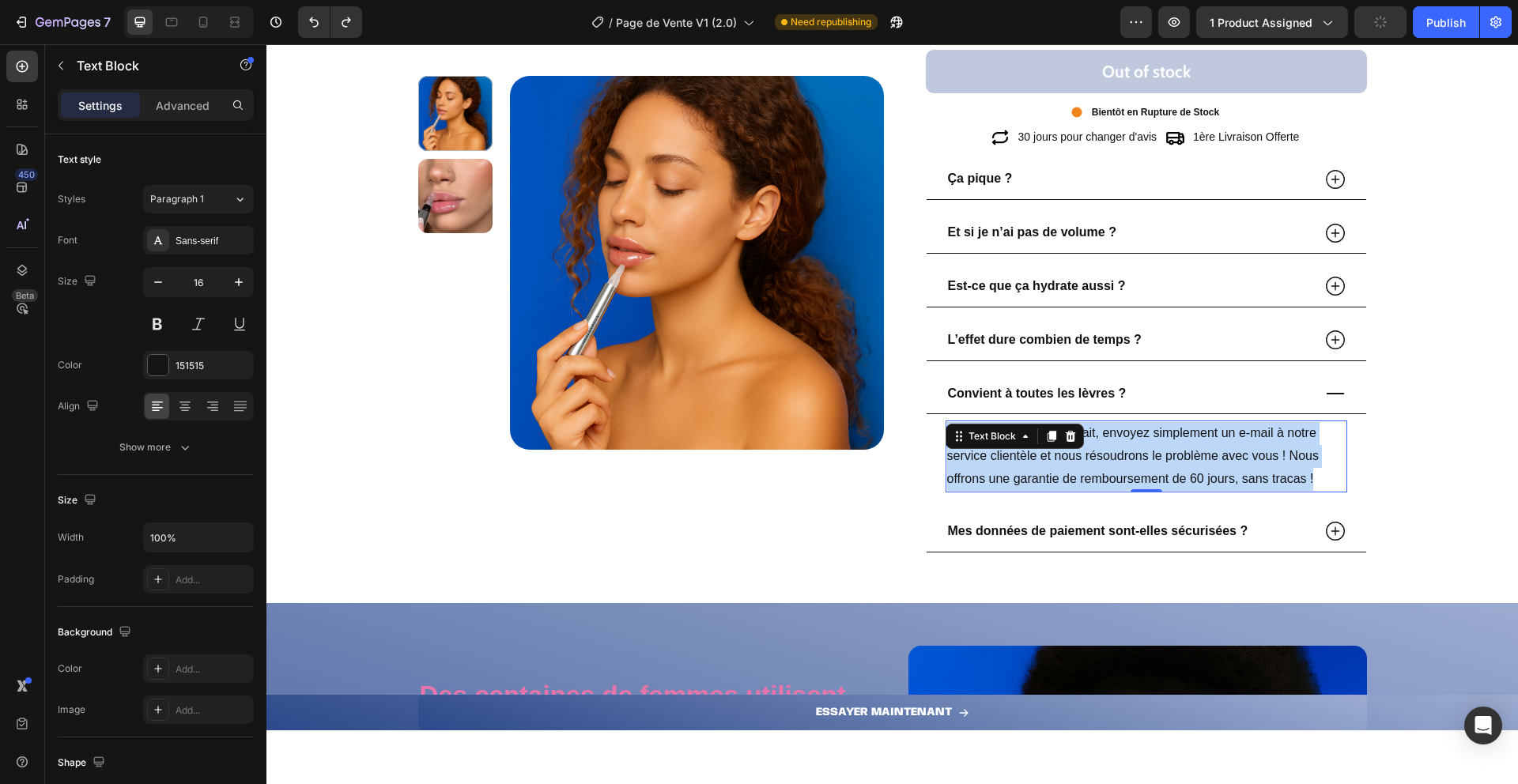
click at [1083, 468] on p "Si vous n'êtes pas satisfait, envoyez simplement un e-mail à notre service clie…" at bounding box center [1146, 456] width 398 height 68
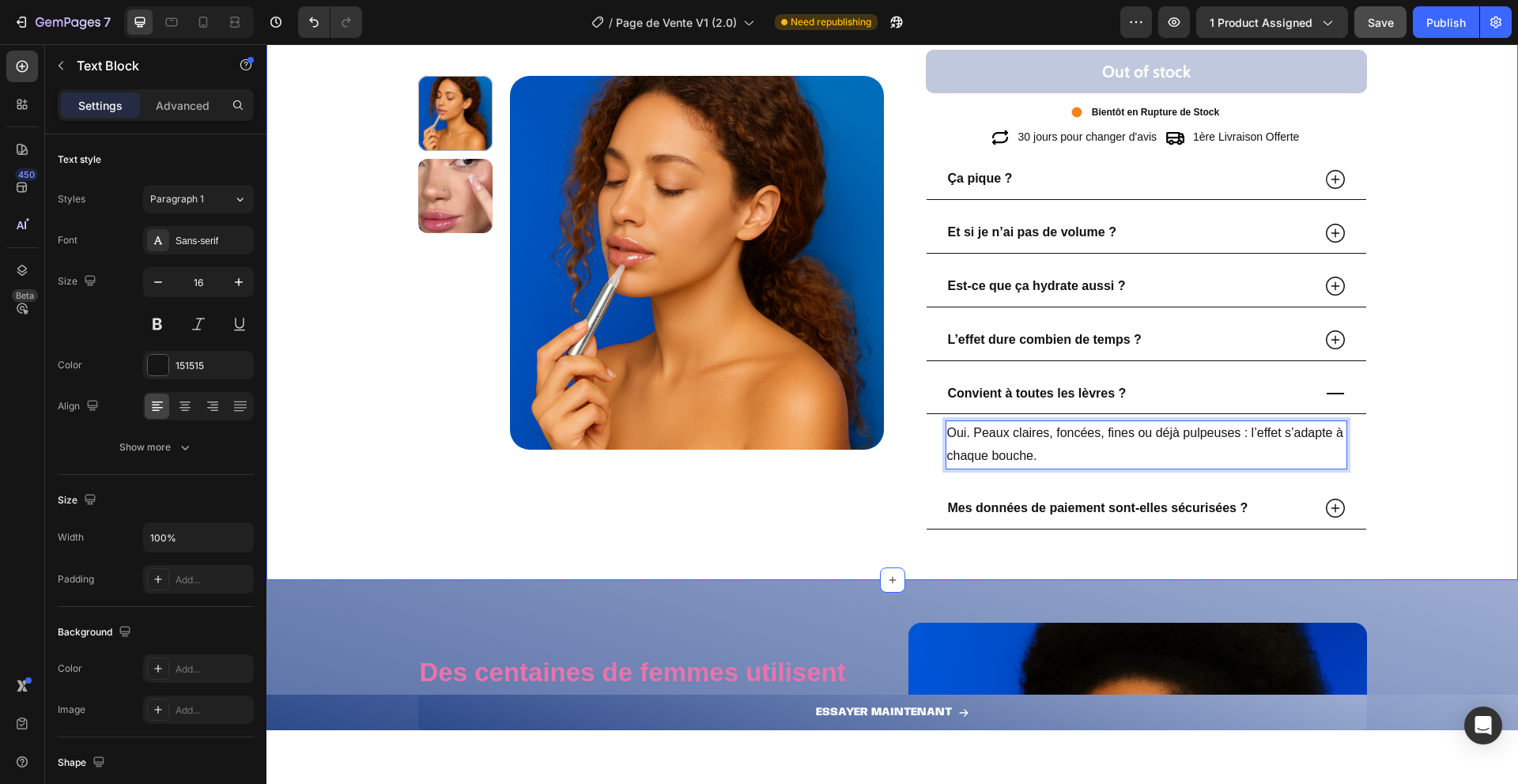
click at [979, 506] on strong "Mes données de paiement sont-elles sécurisées ?" at bounding box center [1098, 507] width 300 height 13
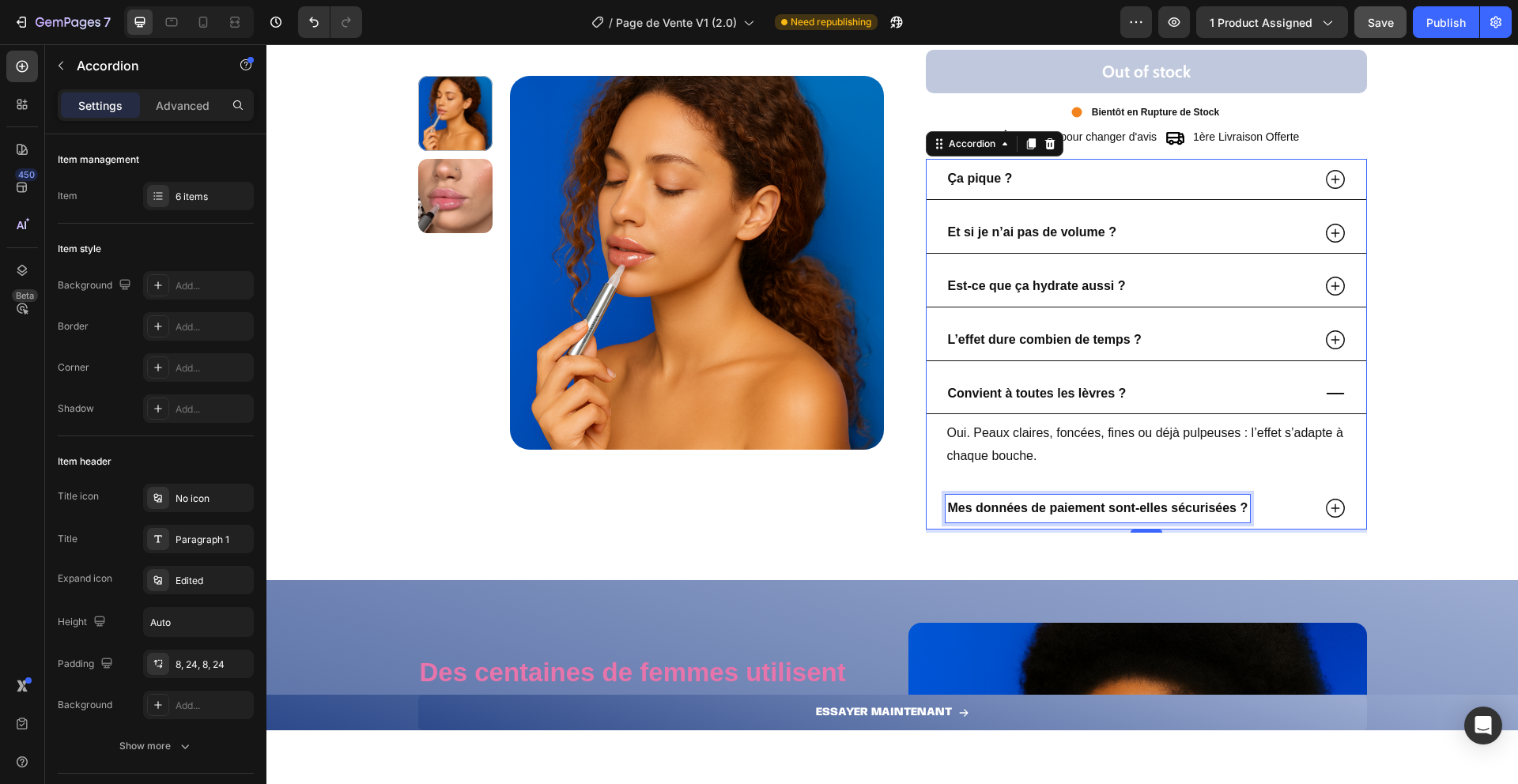
click at [1011, 514] on strong "Mes données de paiement sont-elles sécurisées ?" at bounding box center [1098, 507] width 300 height 13
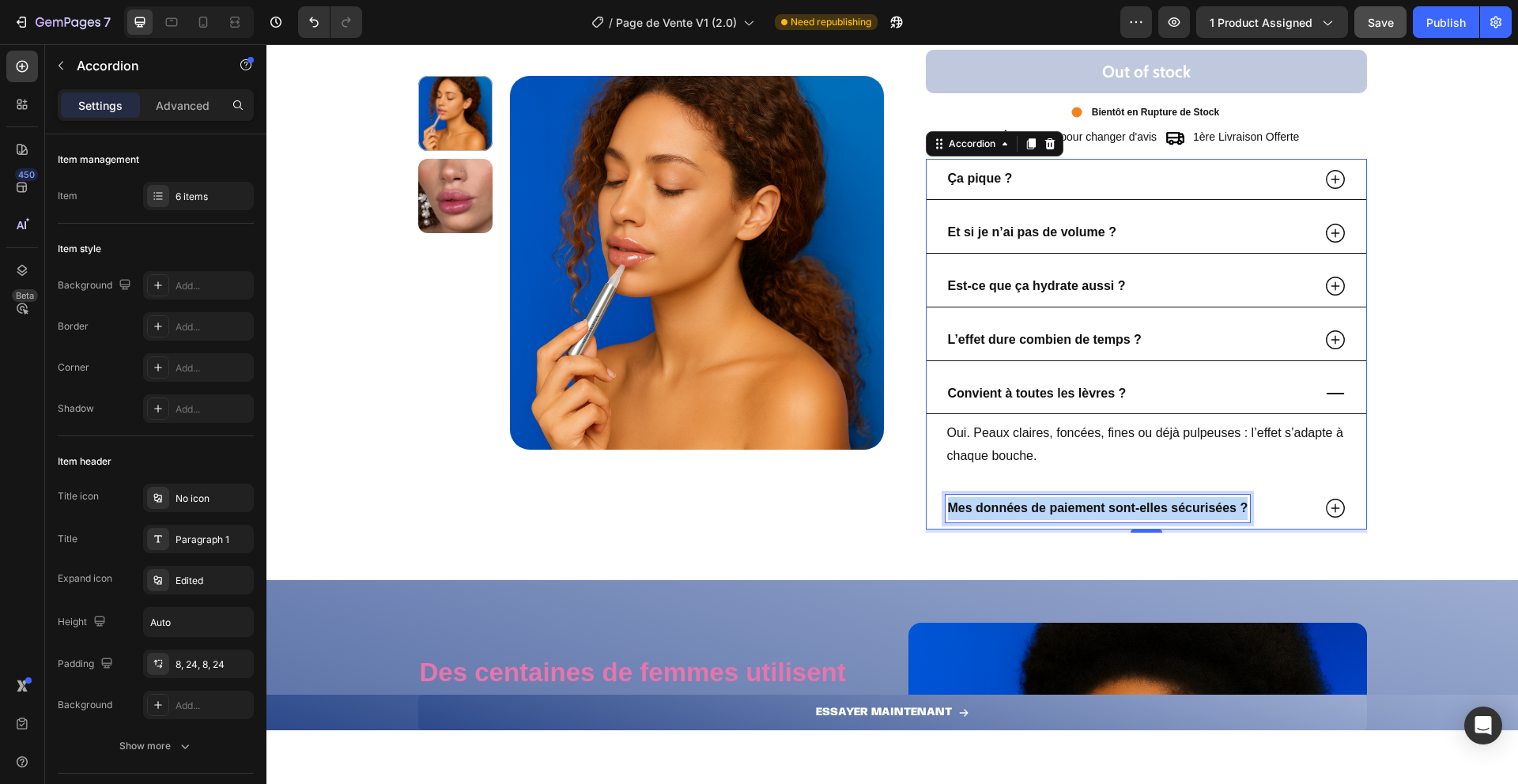
click at [1011, 514] on strong "Mes données de paiement sont-elles sécurisées ?" at bounding box center [1098, 507] width 300 height 13
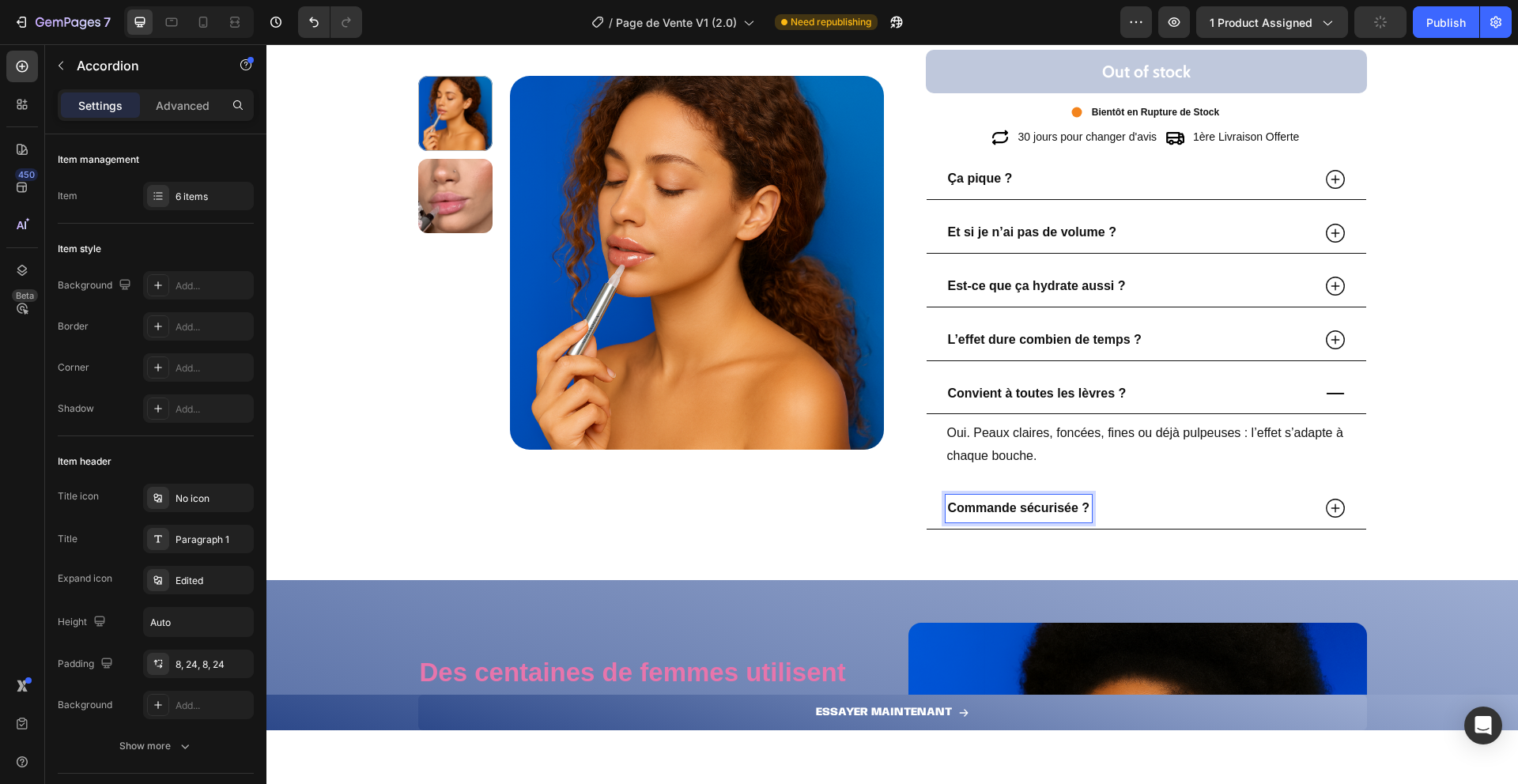
click at [1338, 509] on icon at bounding box center [1336, 508] width 19 height 19
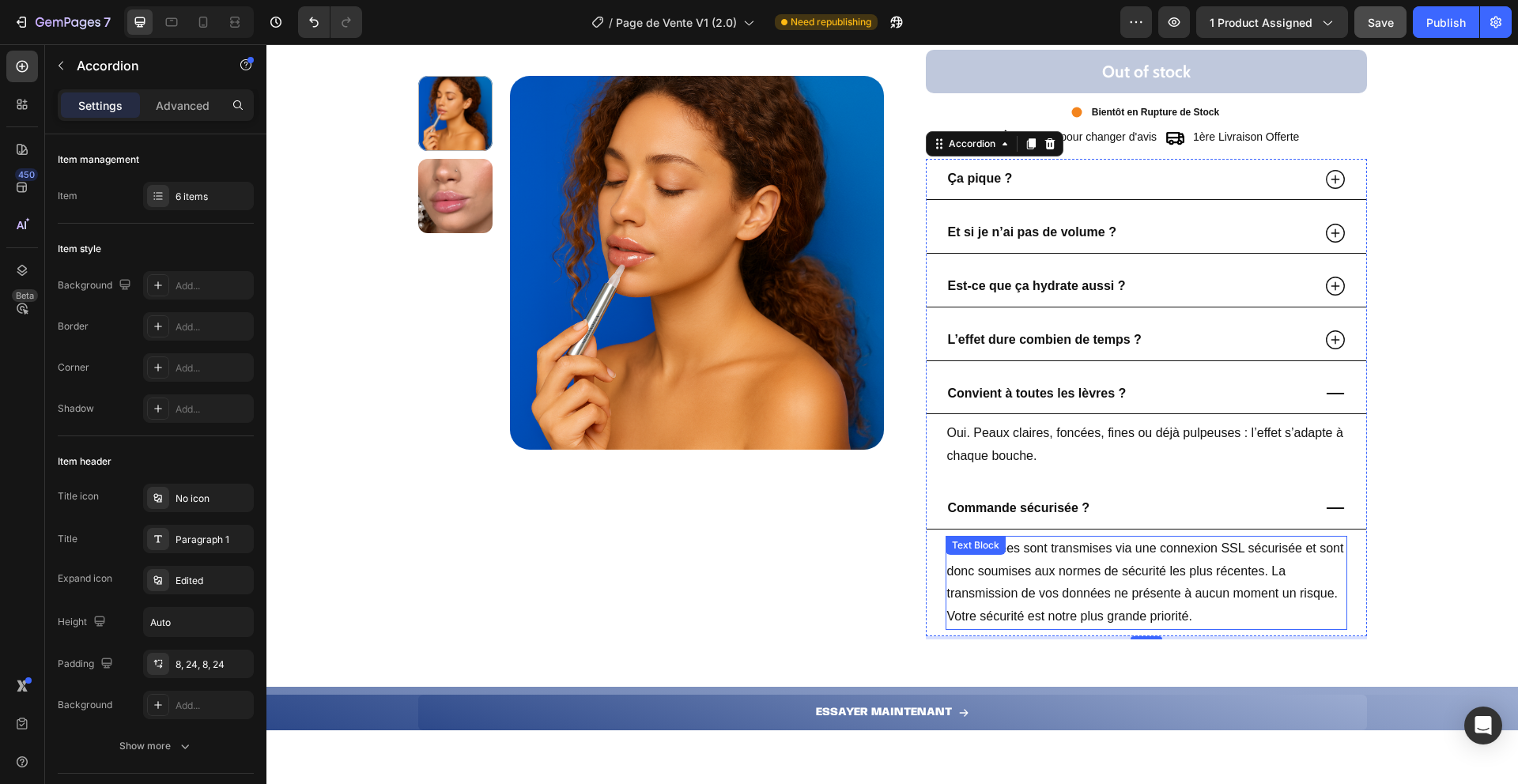
click at [1017, 575] on p "Vos données sont transmises via une connexion SSL sécurisée et sont donc soumis…" at bounding box center [1146, 583] width 398 height 91
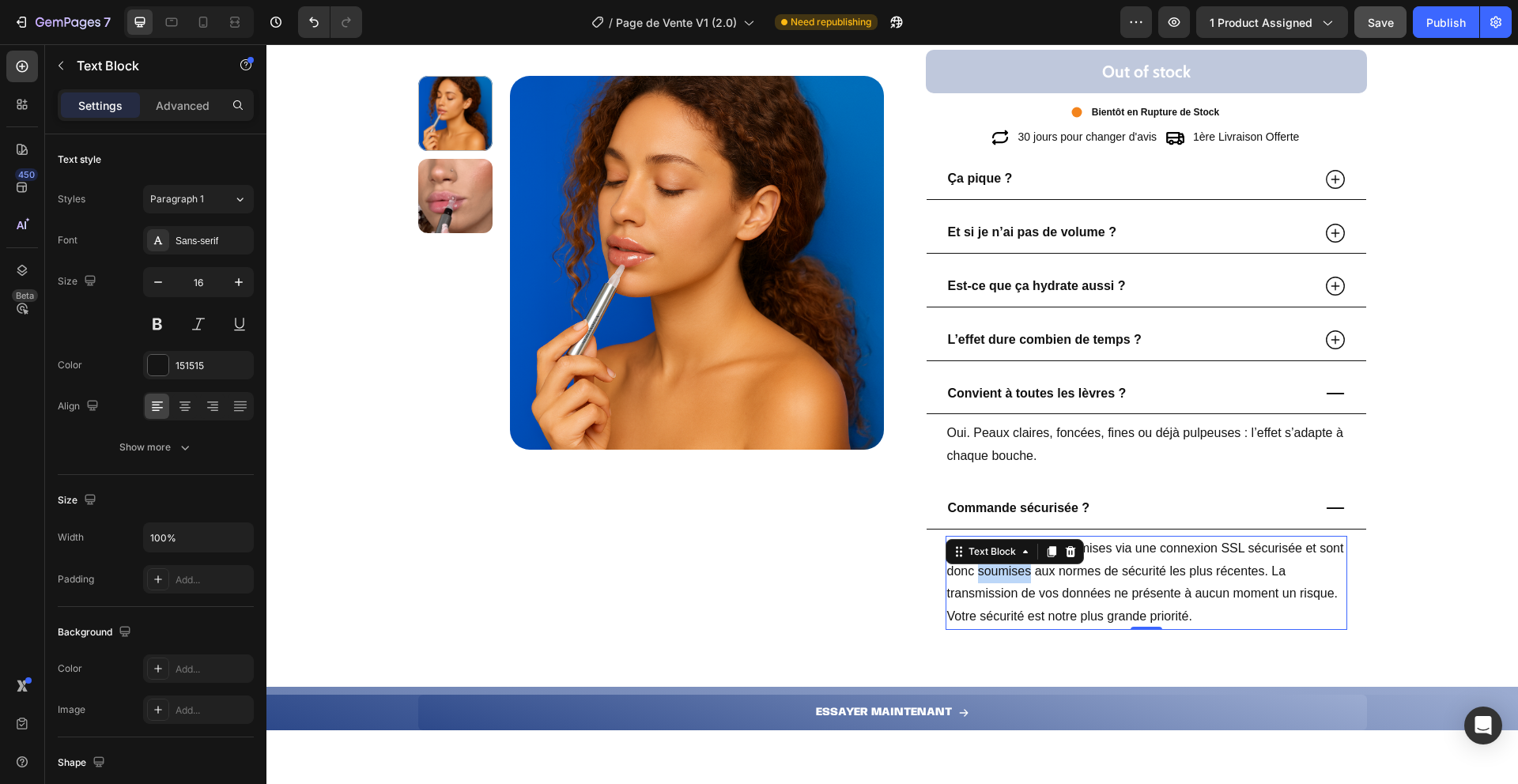
click at [1017, 575] on p "Vos données sont transmises via une connexion SSL sécurisée et sont donc soumis…" at bounding box center [1146, 583] width 398 height 91
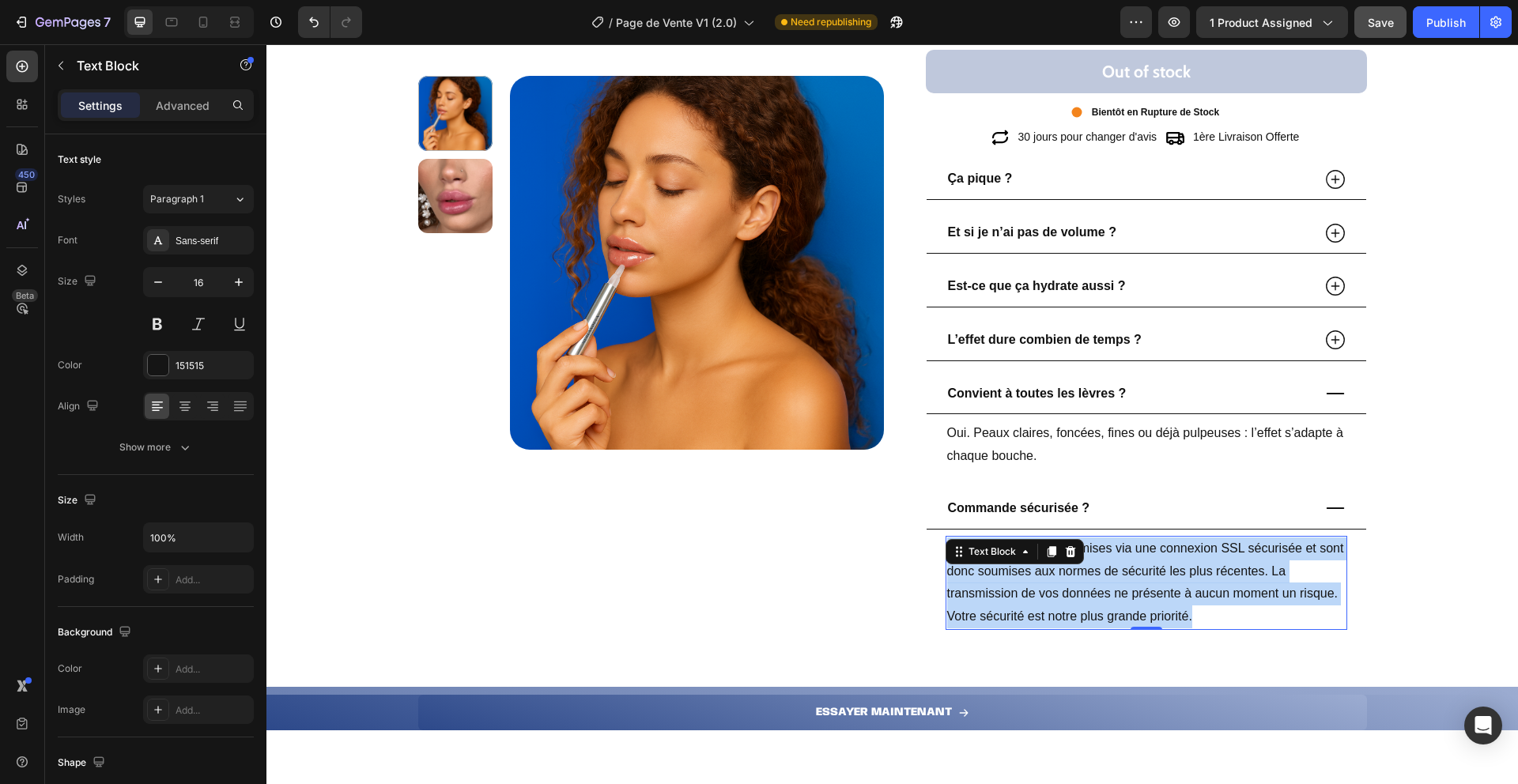
click at [1017, 575] on p "Vos données sont transmises via une connexion SSL sécurisée et sont donc soumis…" at bounding box center [1146, 583] width 398 height 91
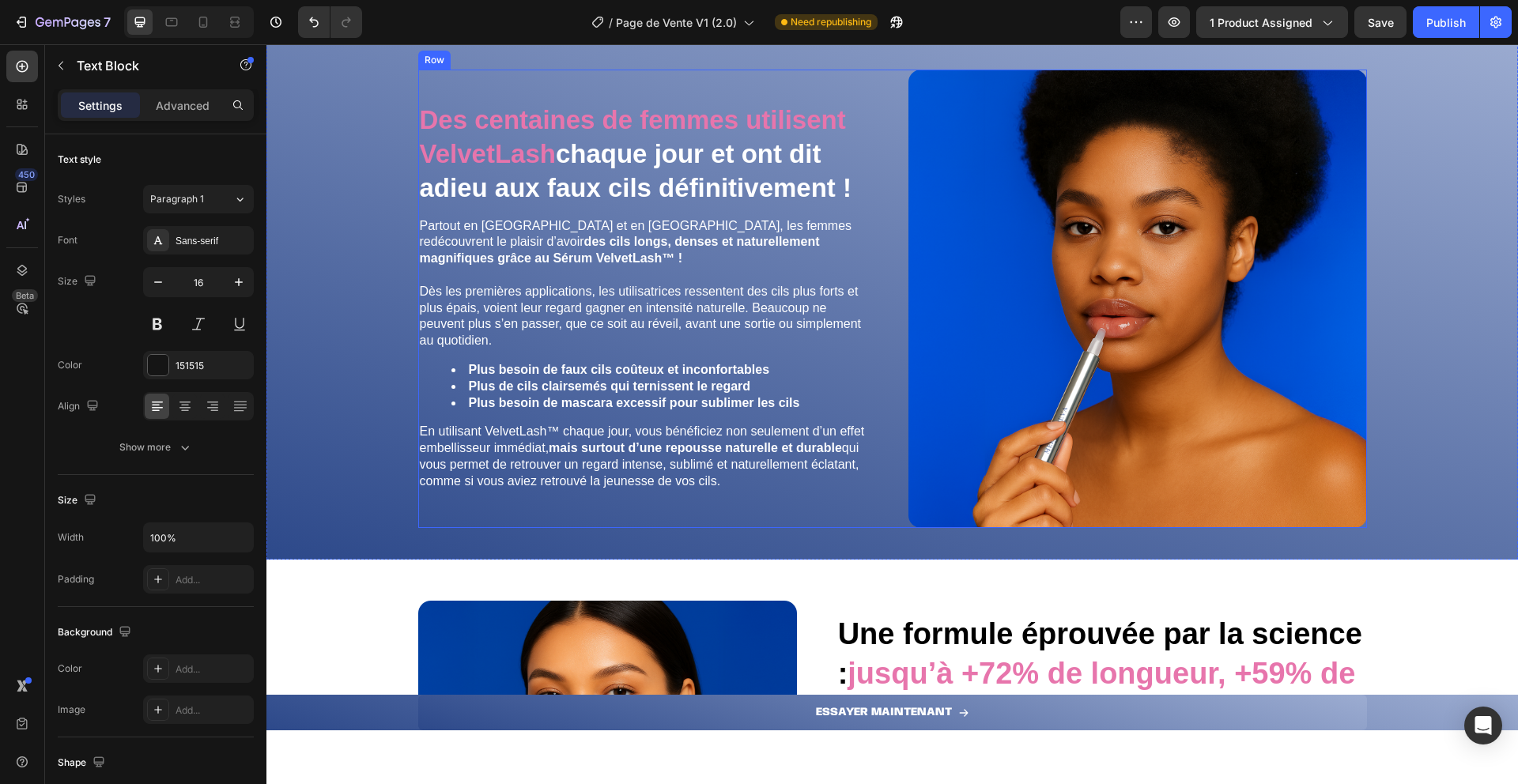
scroll to position [3064, 0]
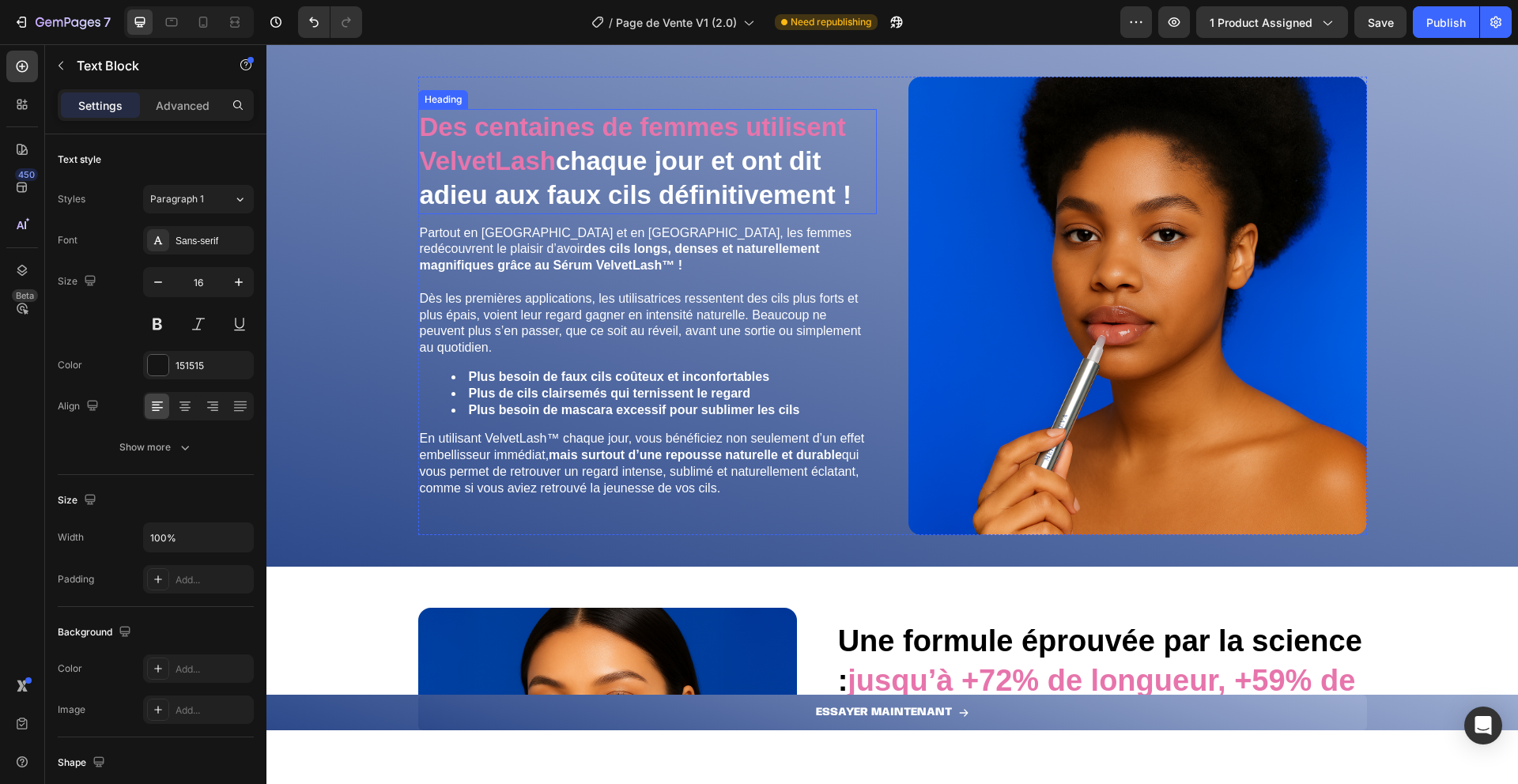
click at [526, 166] on strong "Des centaines de femmes utilisent VelvetLash" at bounding box center [632, 143] width 426 height 63
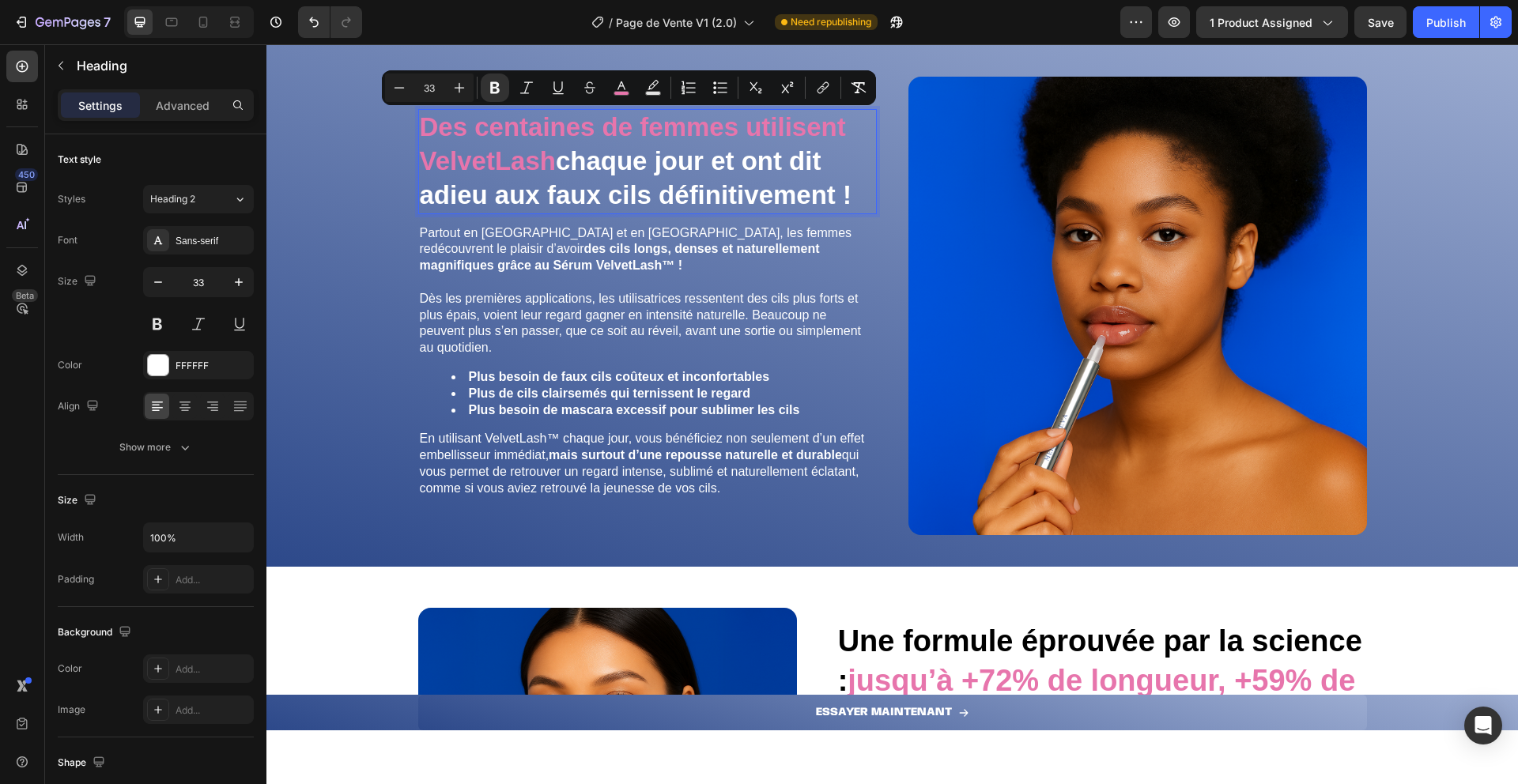
click at [555, 165] on strong "chaque jour et ont dit adieu aux faux cils définitivement !" at bounding box center [636, 178] width 432 height 63
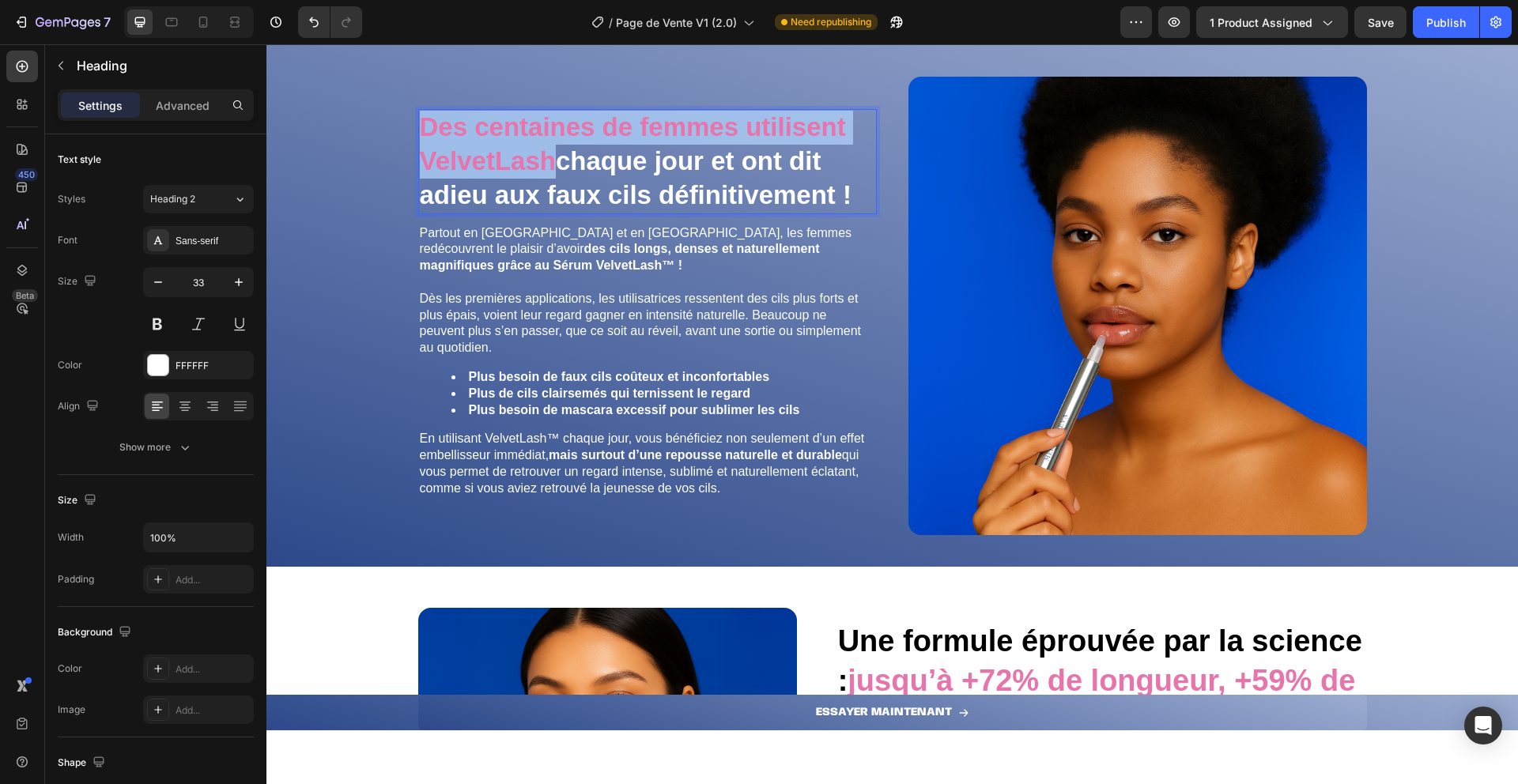
drag, startPoint x: 550, startPoint y: 165, endPoint x: 416, endPoint y: 124, distance: 140.1
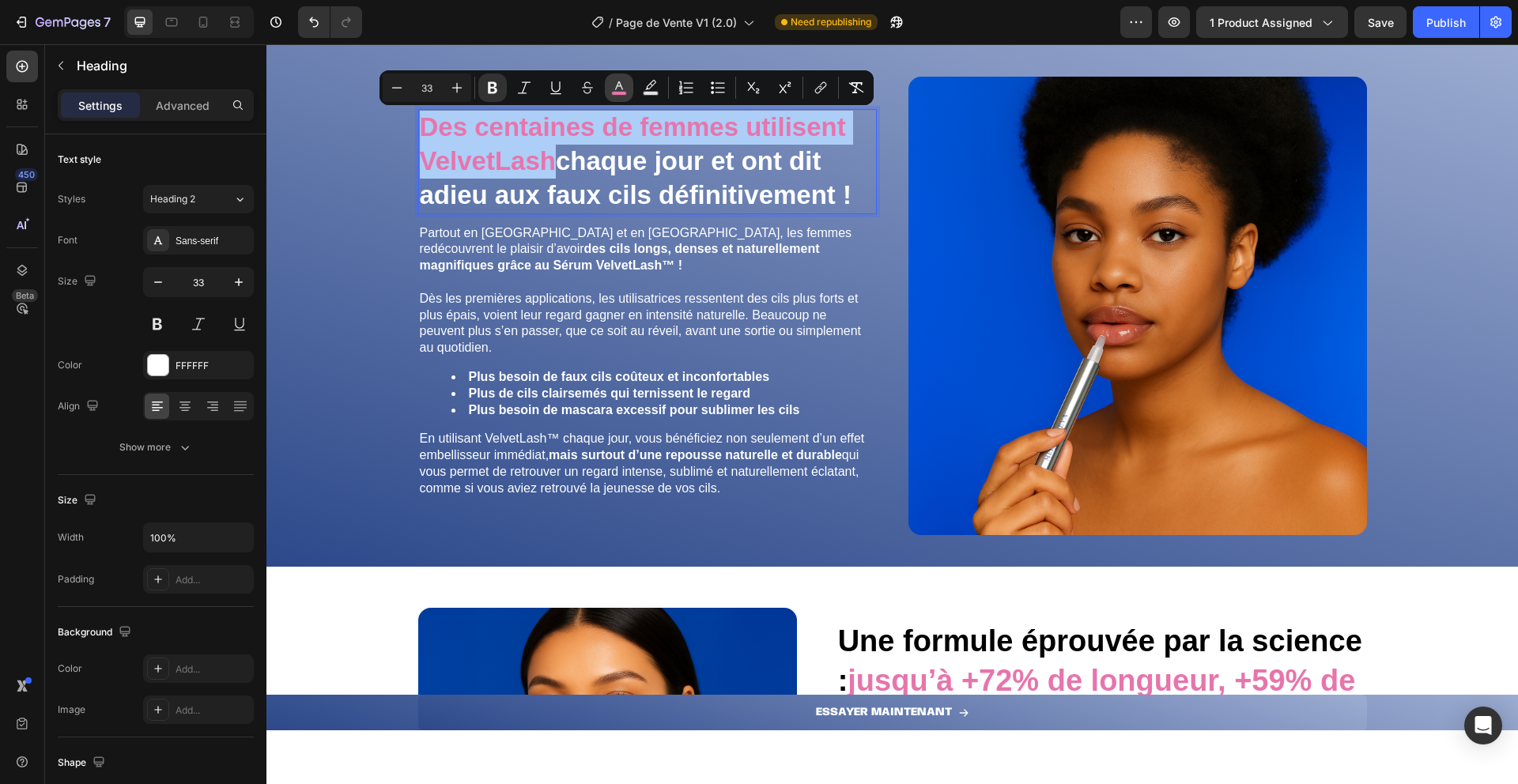
click at [622, 95] on rect "Editor contextual toolbar" at bounding box center [619, 94] width 15 height 4
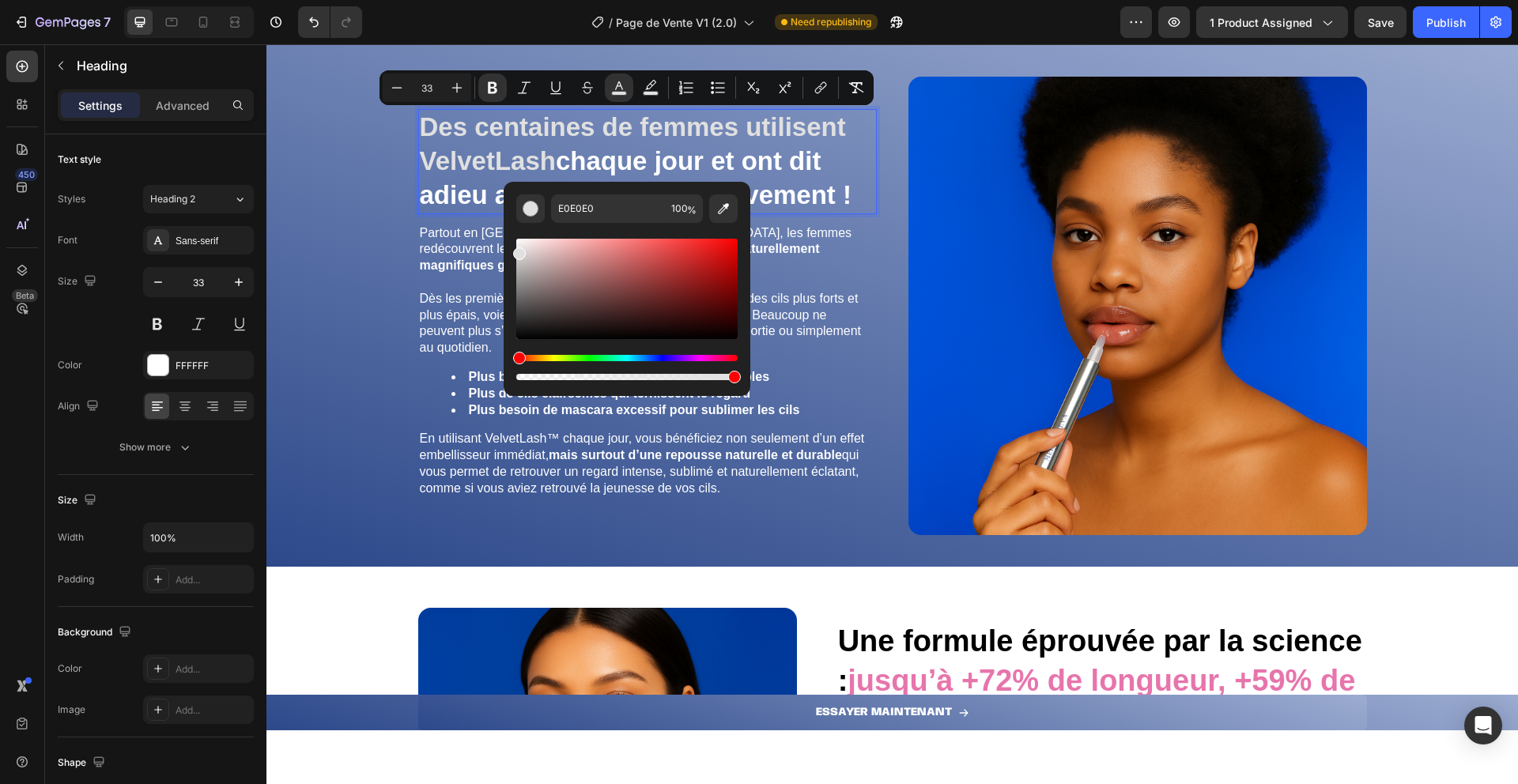
drag, startPoint x: 900, startPoint y: 295, endPoint x: 442, endPoint y: 190, distance: 469.9
drag, startPoint x: 516, startPoint y: 252, endPoint x: 511, endPoint y: 208, distance: 44.3
click at [511, 208] on div "E0E0E0 100 %" at bounding box center [627, 283] width 246 height 201
type input "FFFFFF"
click at [393, 186] on div "Des centaines de femmes utilisent VelvetLash chaque jour et ont dit adieu aux f…" at bounding box center [892, 312] width 1252 height 507
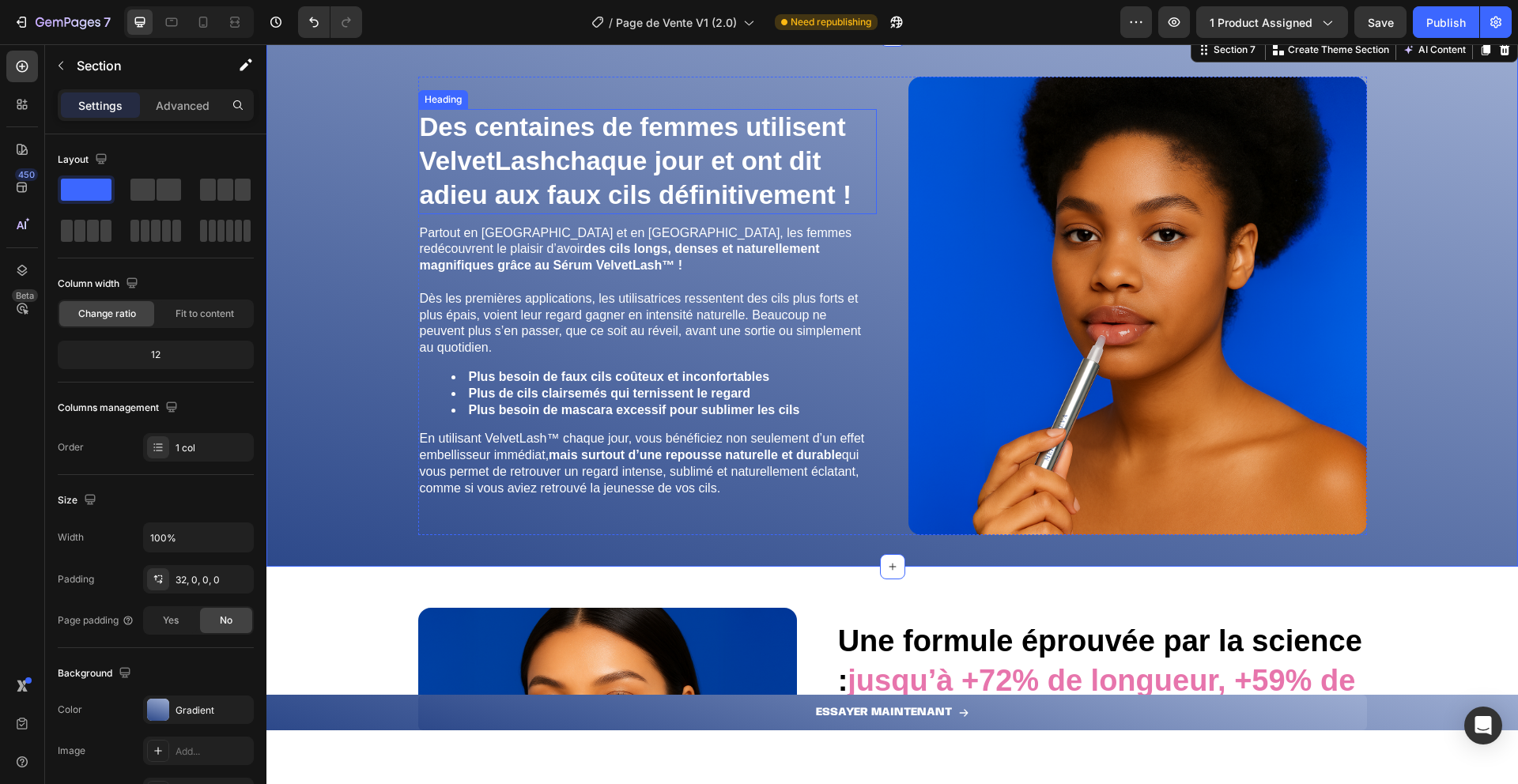
click at [458, 156] on strong "Des centaines de femmes utilisent VelvetLash" at bounding box center [632, 143] width 426 height 63
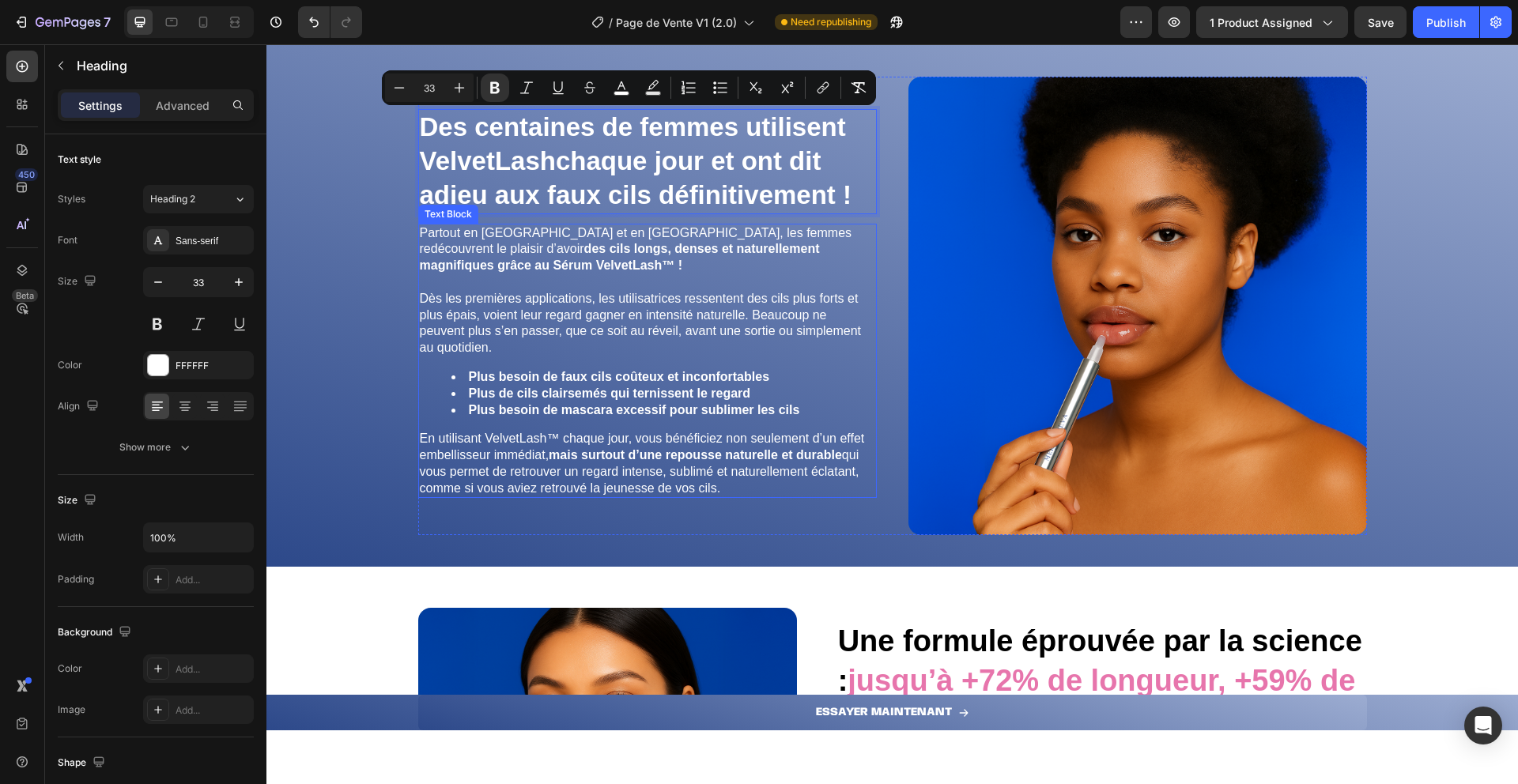
click at [524, 302] on span "Dès les premières applications, les utilisatrices ressentent des cils plus fort…" at bounding box center [641, 323] width 442 height 62
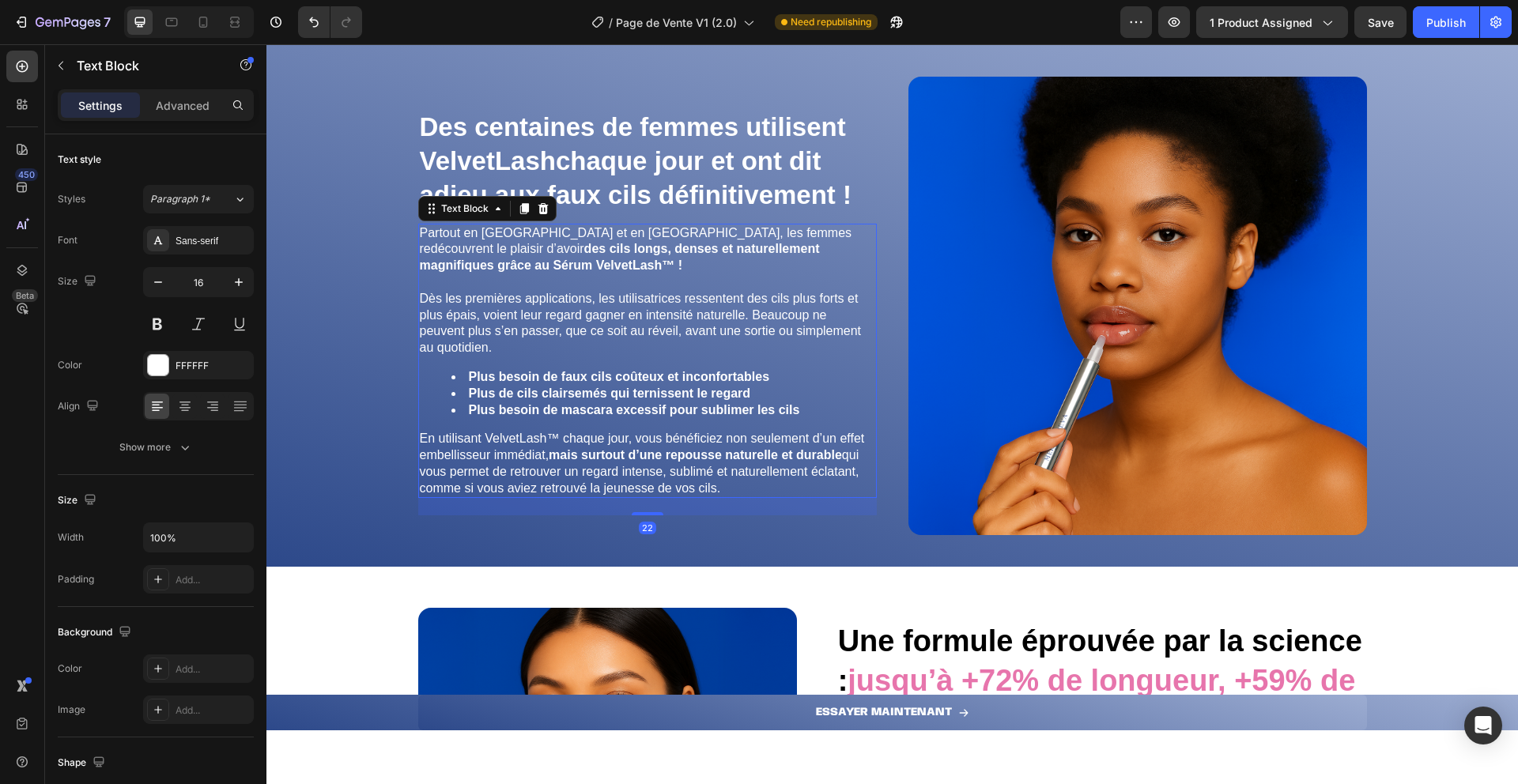
click at [524, 302] on span "Dès les premières applications, les utilisatrices ressentent des cils plus fort…" at bounding box center [641, 323] width 442 height 62
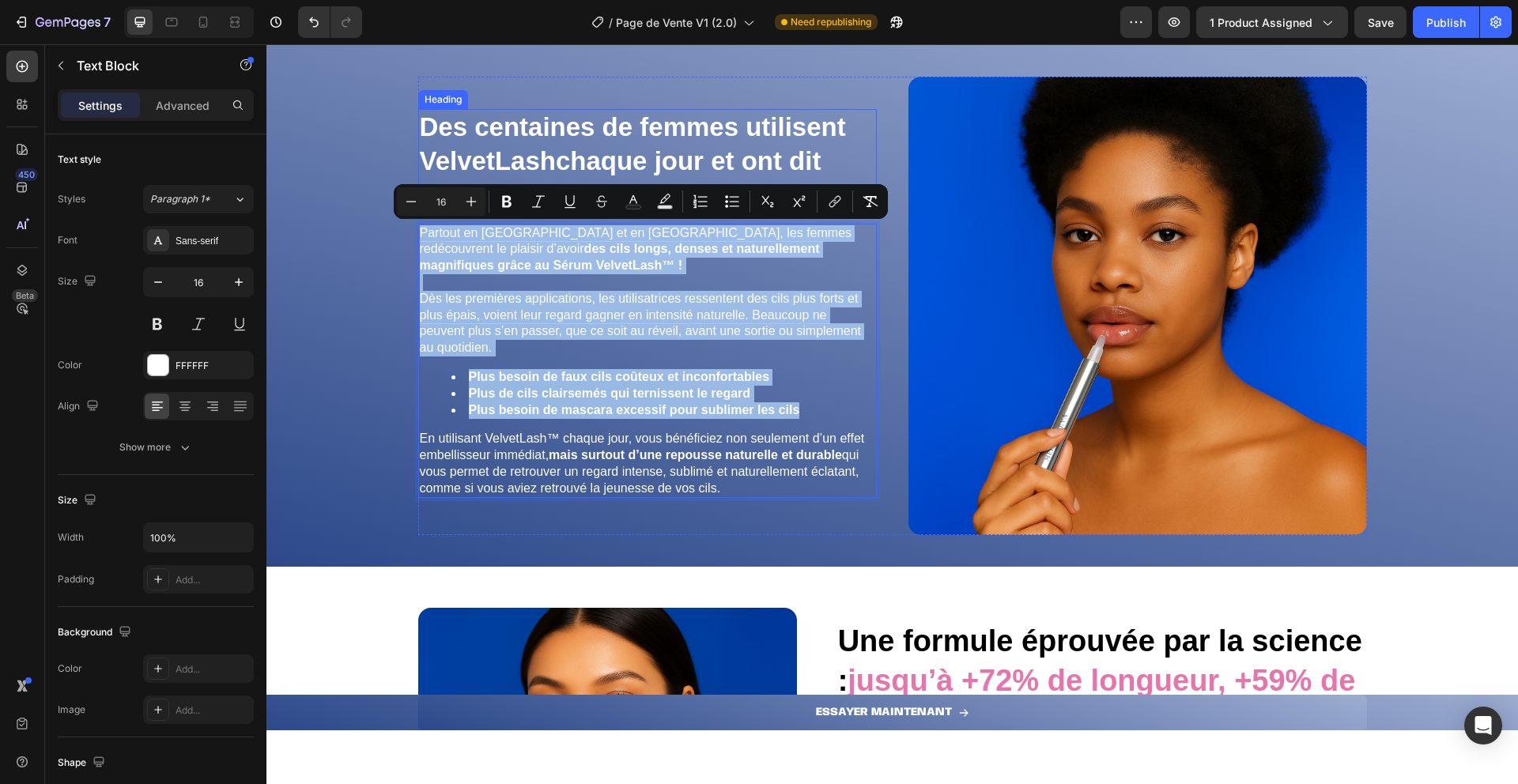
click at [622, 141] on strong "Des centaines de femmes utilisent VelvetLash" at bounding box center [632, 143] width 426 height 63
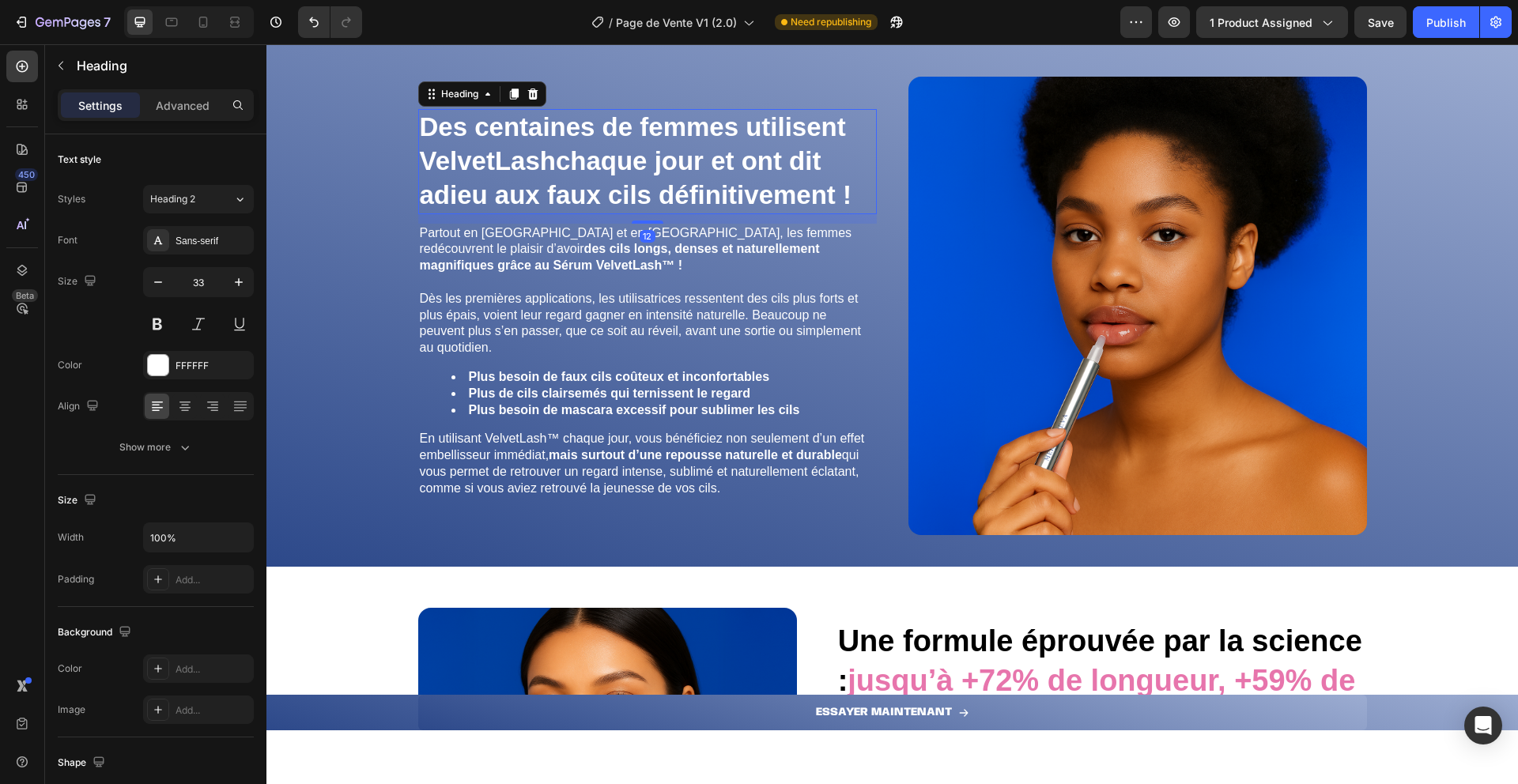
click at [622, 141] on strong "Des centaines de femmes utilisent VelvetLash" at bounding box center [632, 143] width 426 height 63
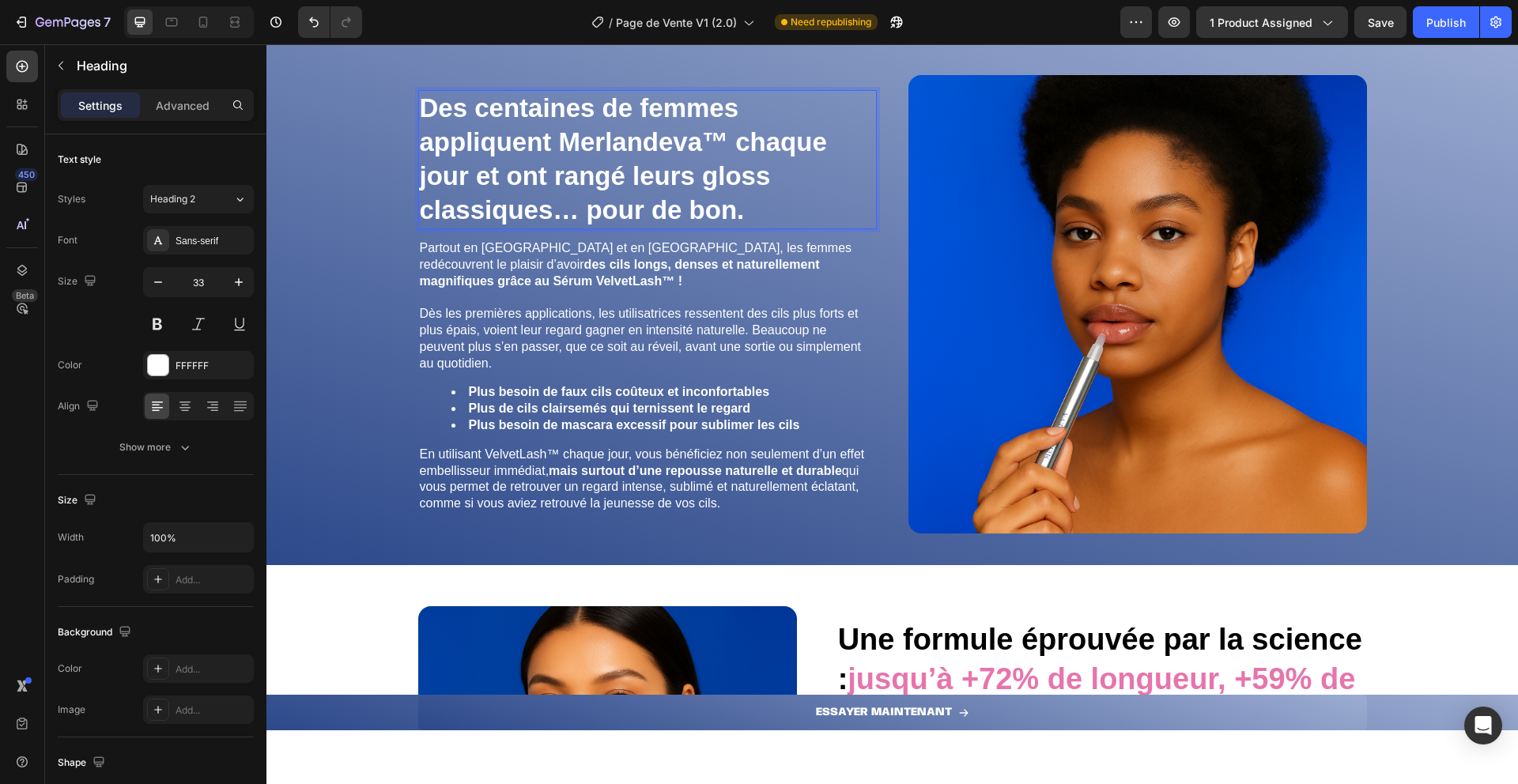
scroll to position [3047, 0]
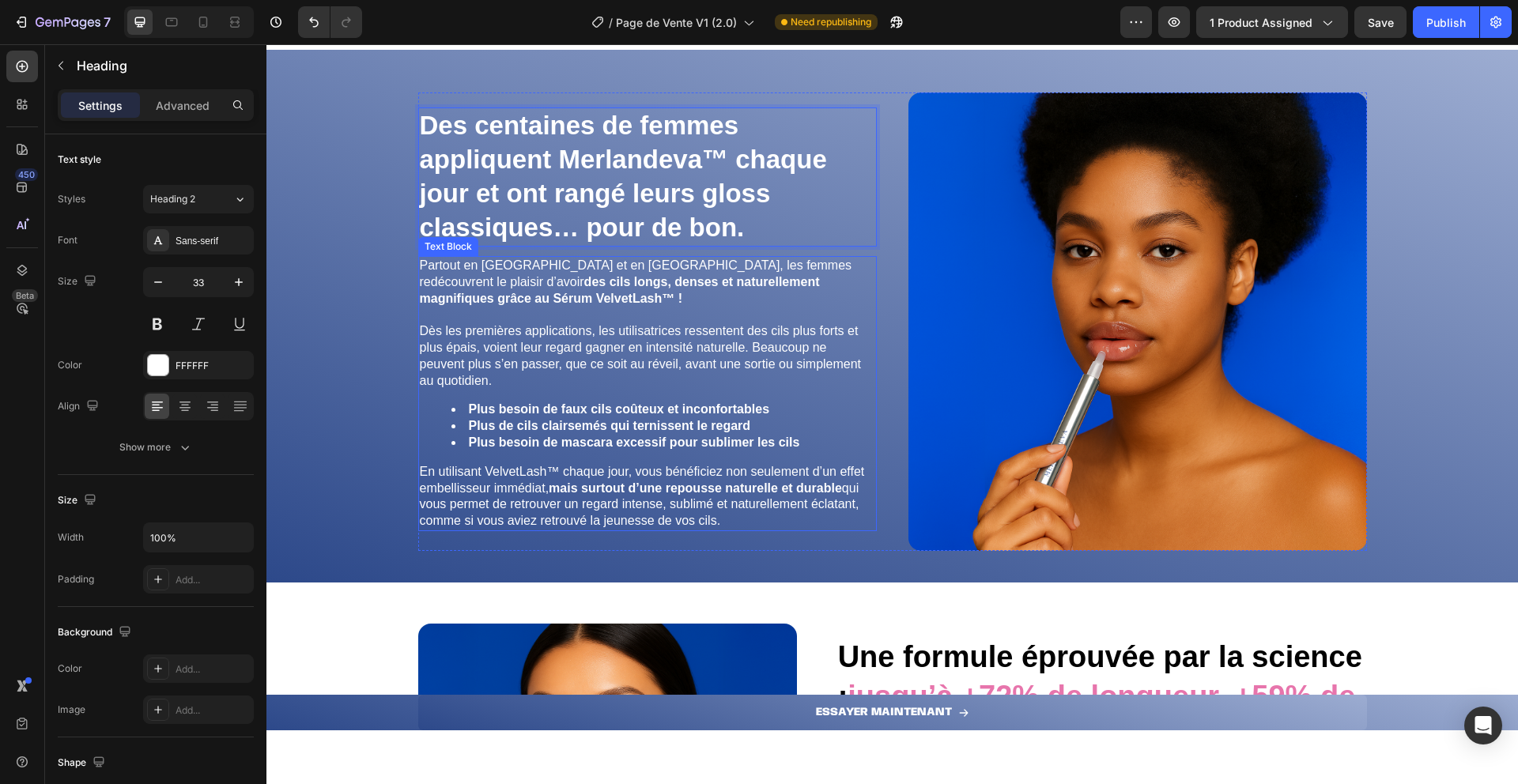
click at [727, 294] on p "Partout en France et en Europe, les femmes redécouvrent le plaisir d’avoir des …" at bounding box center [647, 282] width 455 height 49
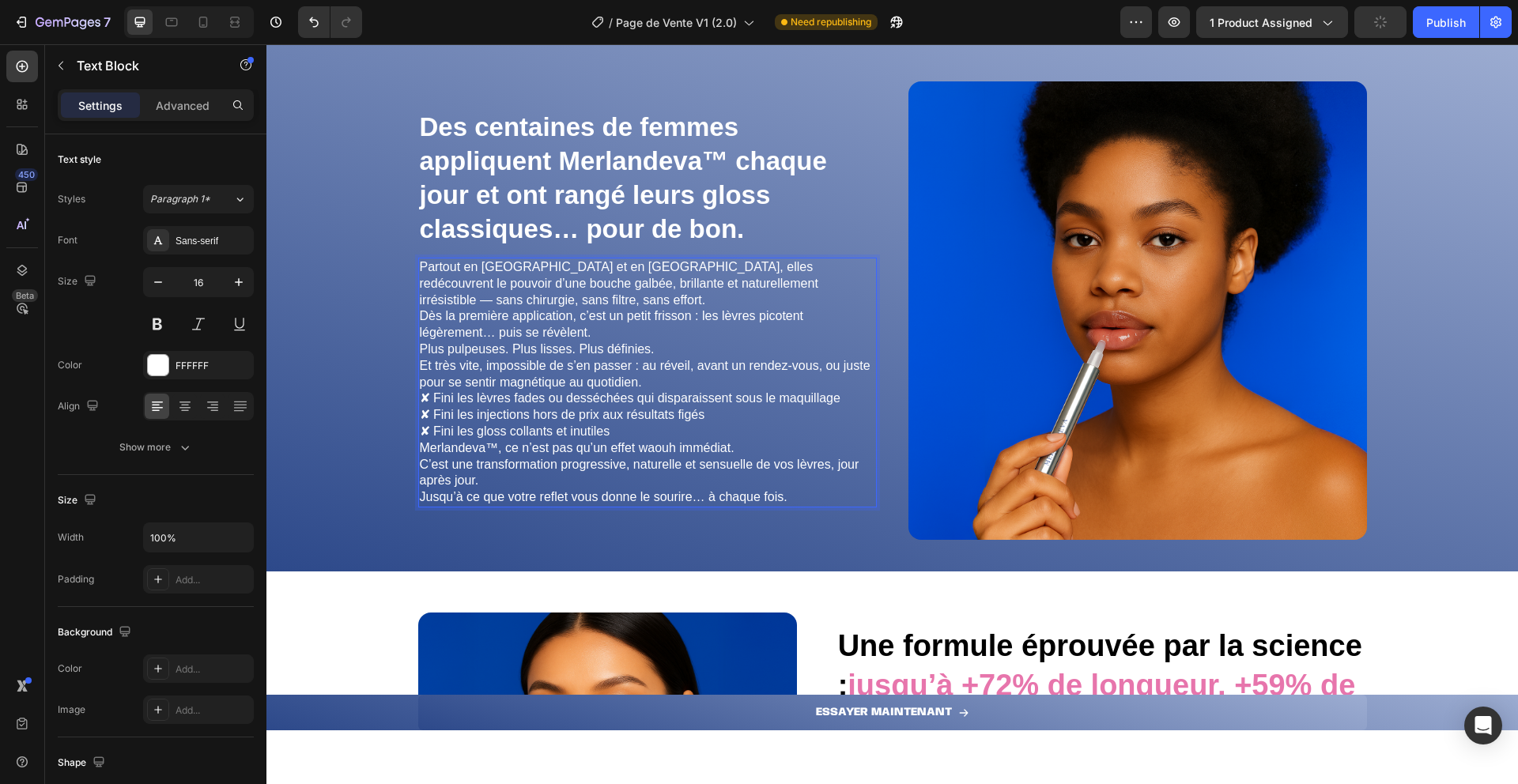
click at [519, 264] on p "Partout en France et en Europe, elles redécouvrent le pouvoir d’une bouche galb…" at bounding box center [647, 284] width 455 height 49
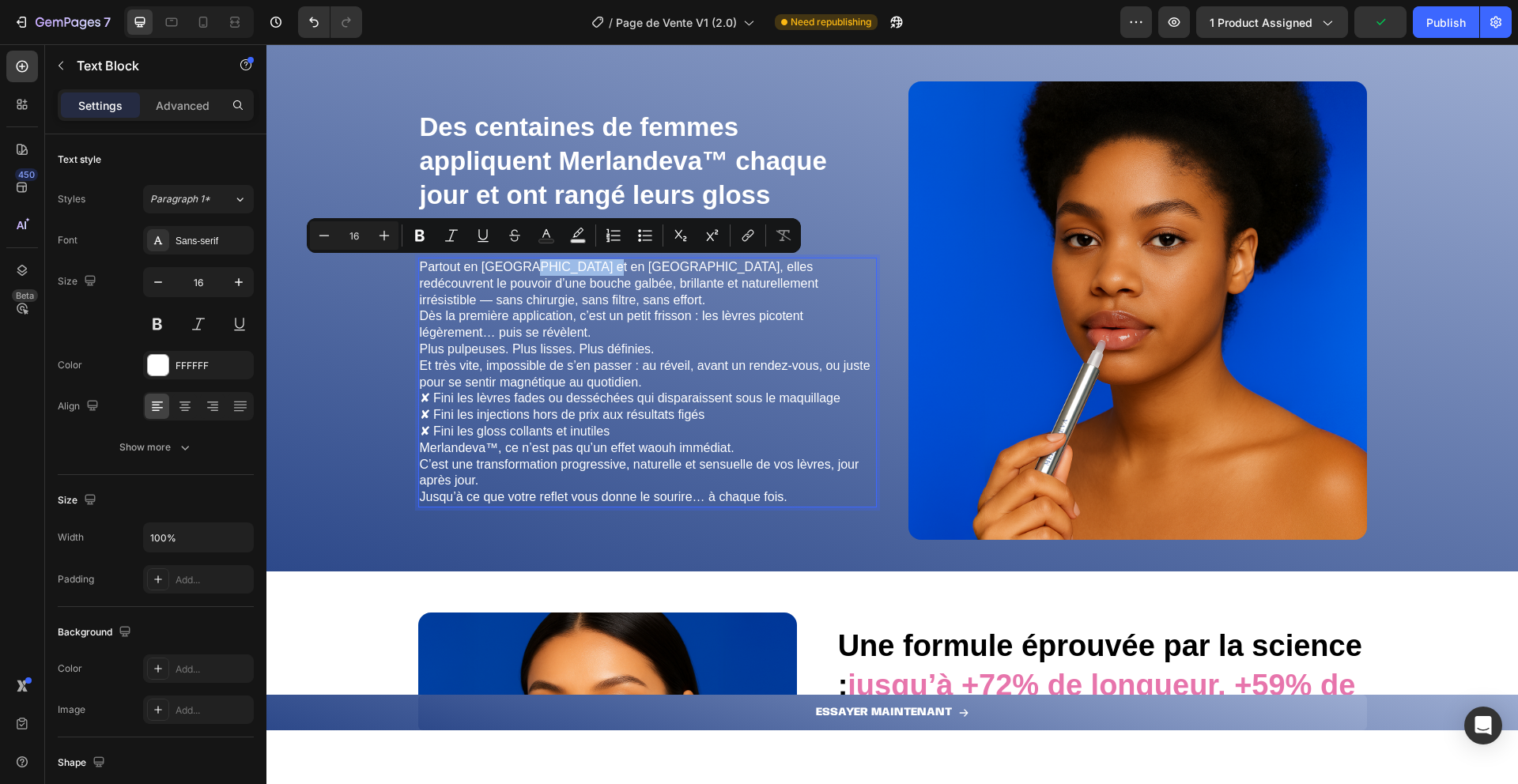
drag, startPoint x: 519, startPoint y: 264, endPoint x: 574, endPoint y: 265, distance: 55.0
click at [574, 265] on p "Partout en France et en Europe, elles redécouvrent le pouvoir d’une bouche galb…" at bounding box center [647, 284] width 455 height 49
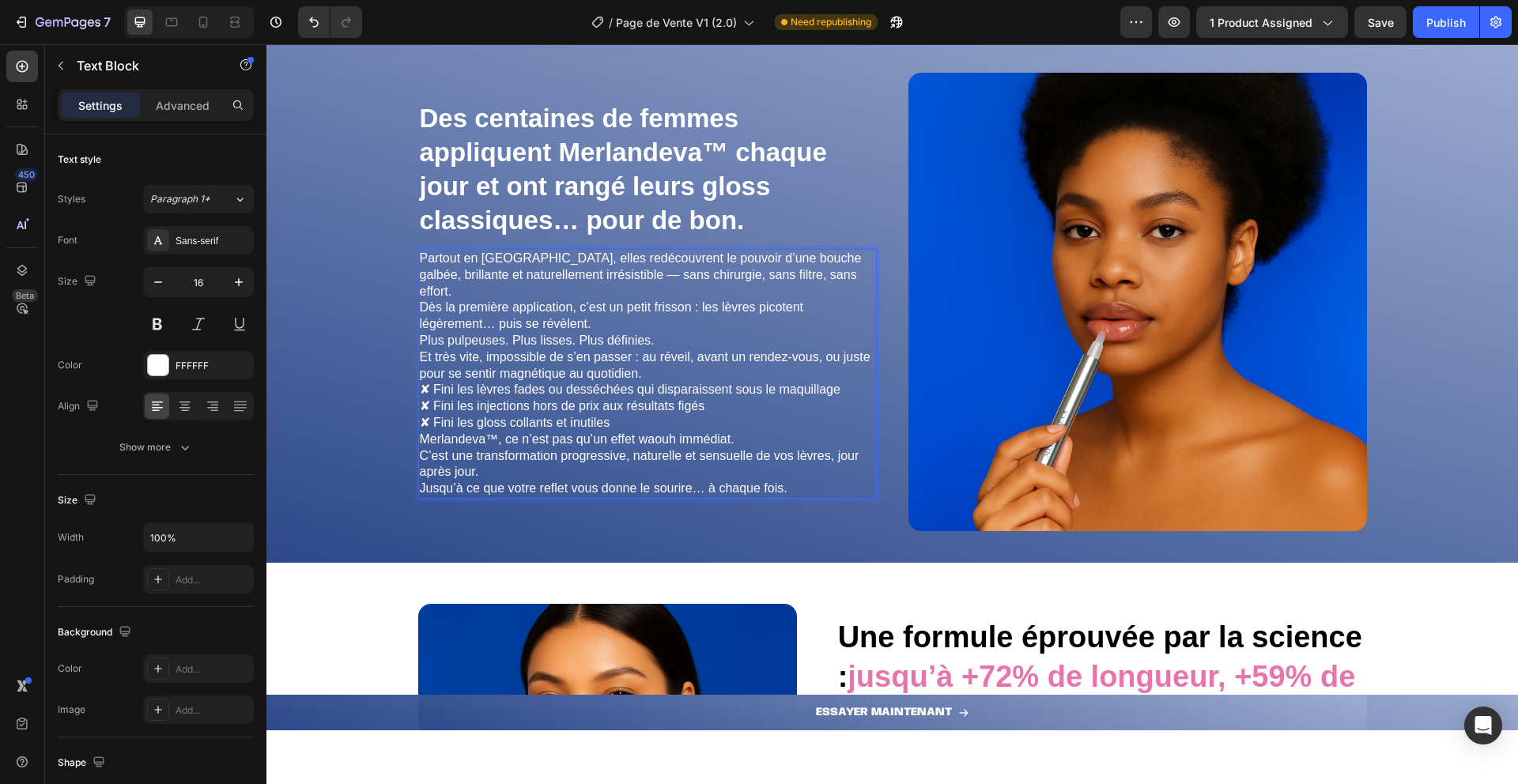
click at [664, 323] on p "Dès la première application, c’est un petit frisson : les lèvres picotent légèr…" at bounding box center [647, 340] width 455 height 82
click at [666, 363] on p "Dès la première application, c’est un petit frisson : les lèvres picotent légèr…" at bounding box center [647, 340] width 455 height 82
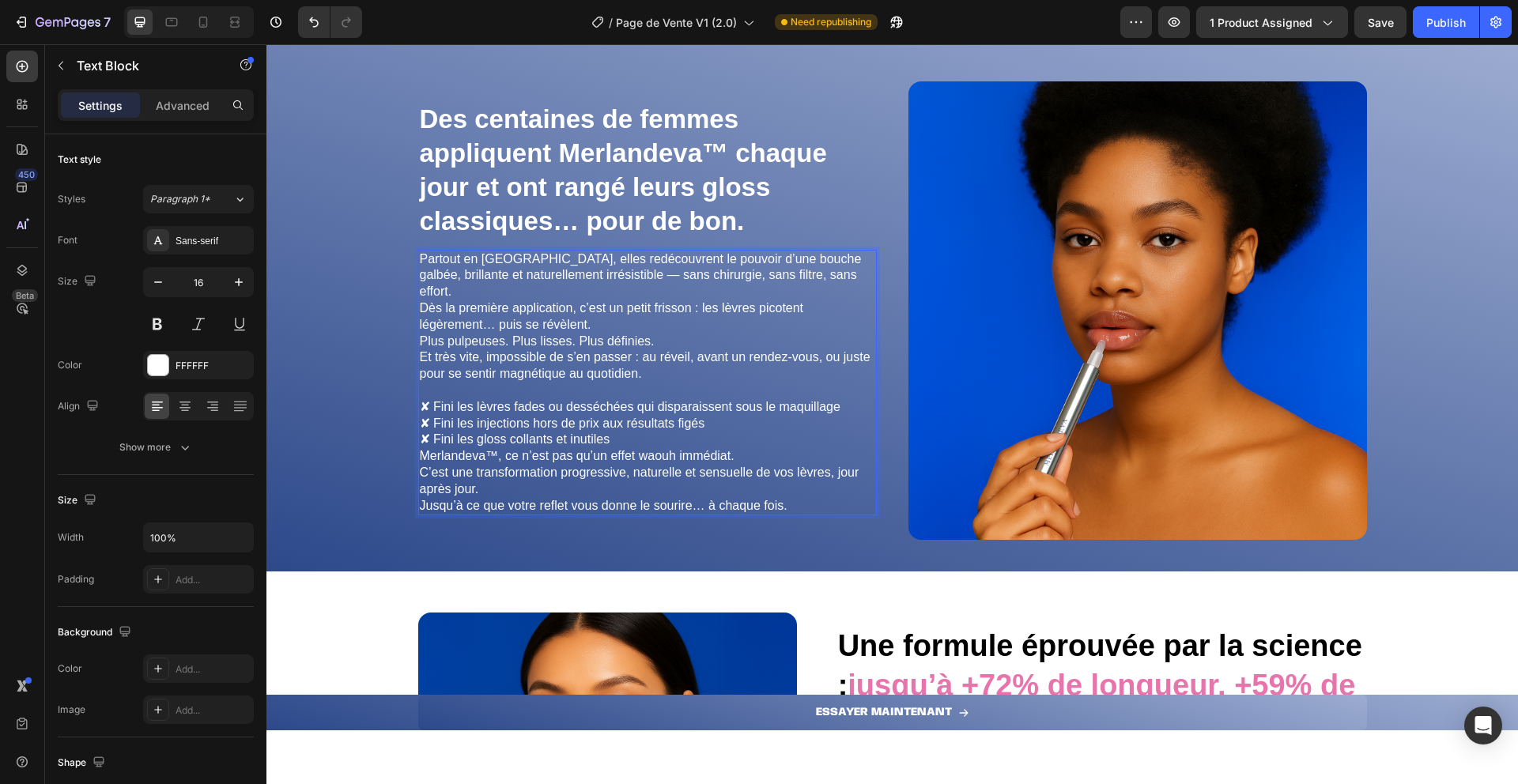
click at [625, 431] on p "✘ Fini les lèvres fades ou desséchées qui disparaissent sous le maquillage ✘ Fi…" at bounding box center [647, 423] width 455 height 49
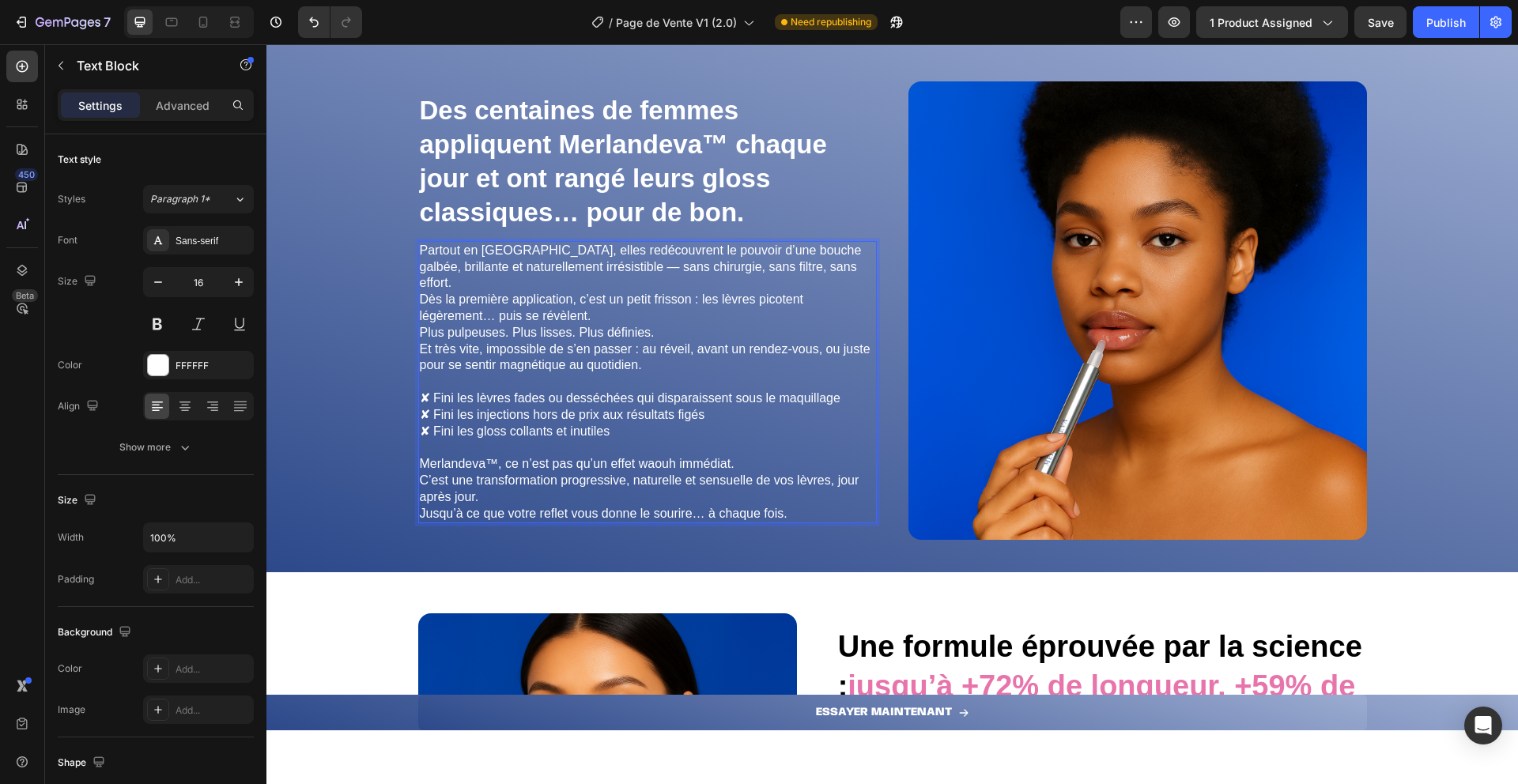
scroll to position [3052, 0]
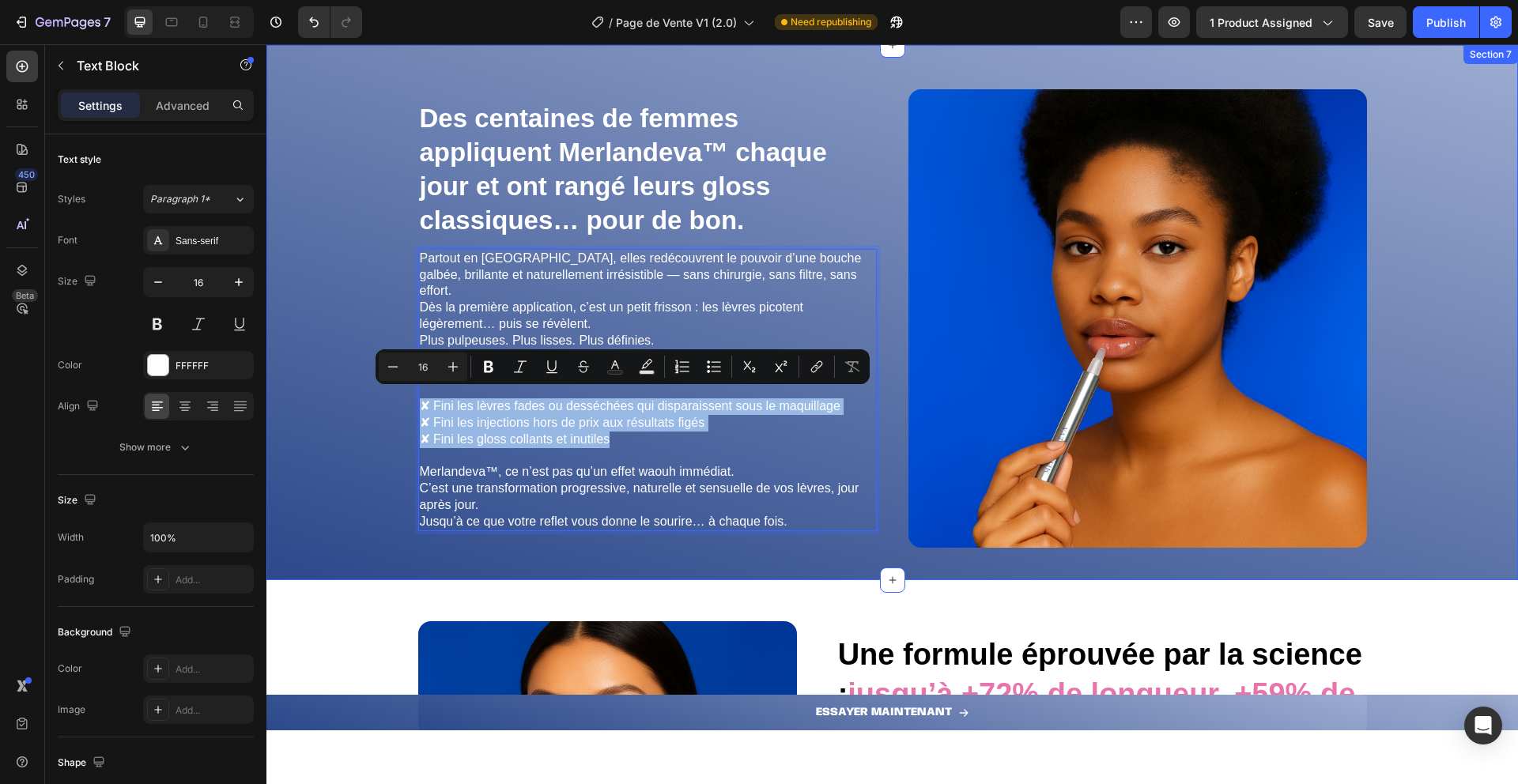
drag, startPoint x: 639, startPoint y: 429, endPoint x: 403, endPoint y: 399, distance: 237.9
click at [403, 399] on div "⁠⁠⁠⁠⁠⁠⁠ Des centaines de femmes appliquent Merlandeva™ chaque jour et ont rangé…" at bounding box center [892, 325] width 1252 height 510
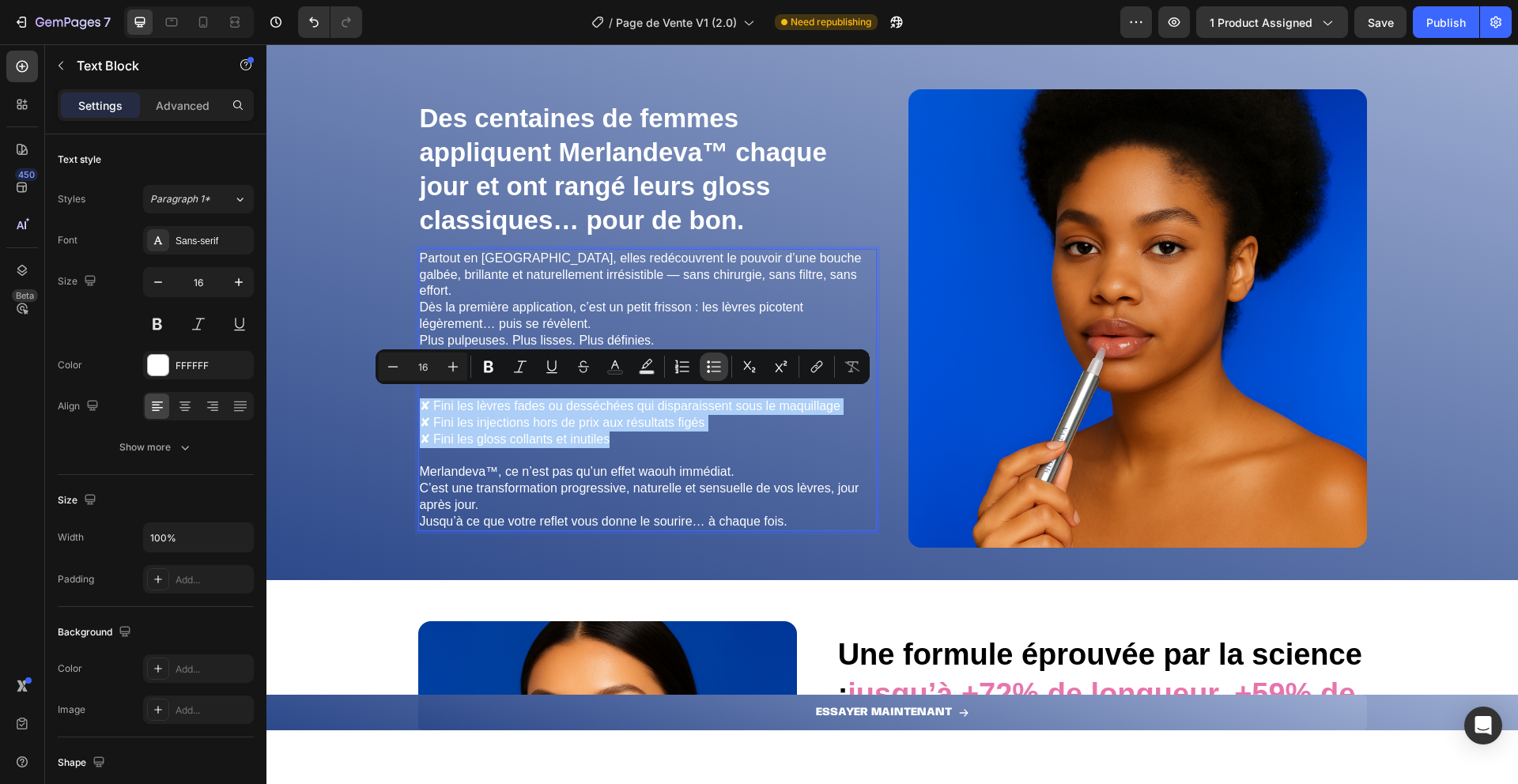
click at [711, 368] on icon "Editor contextual toolbar" at bounding box center [714, 367] width 16 height 16
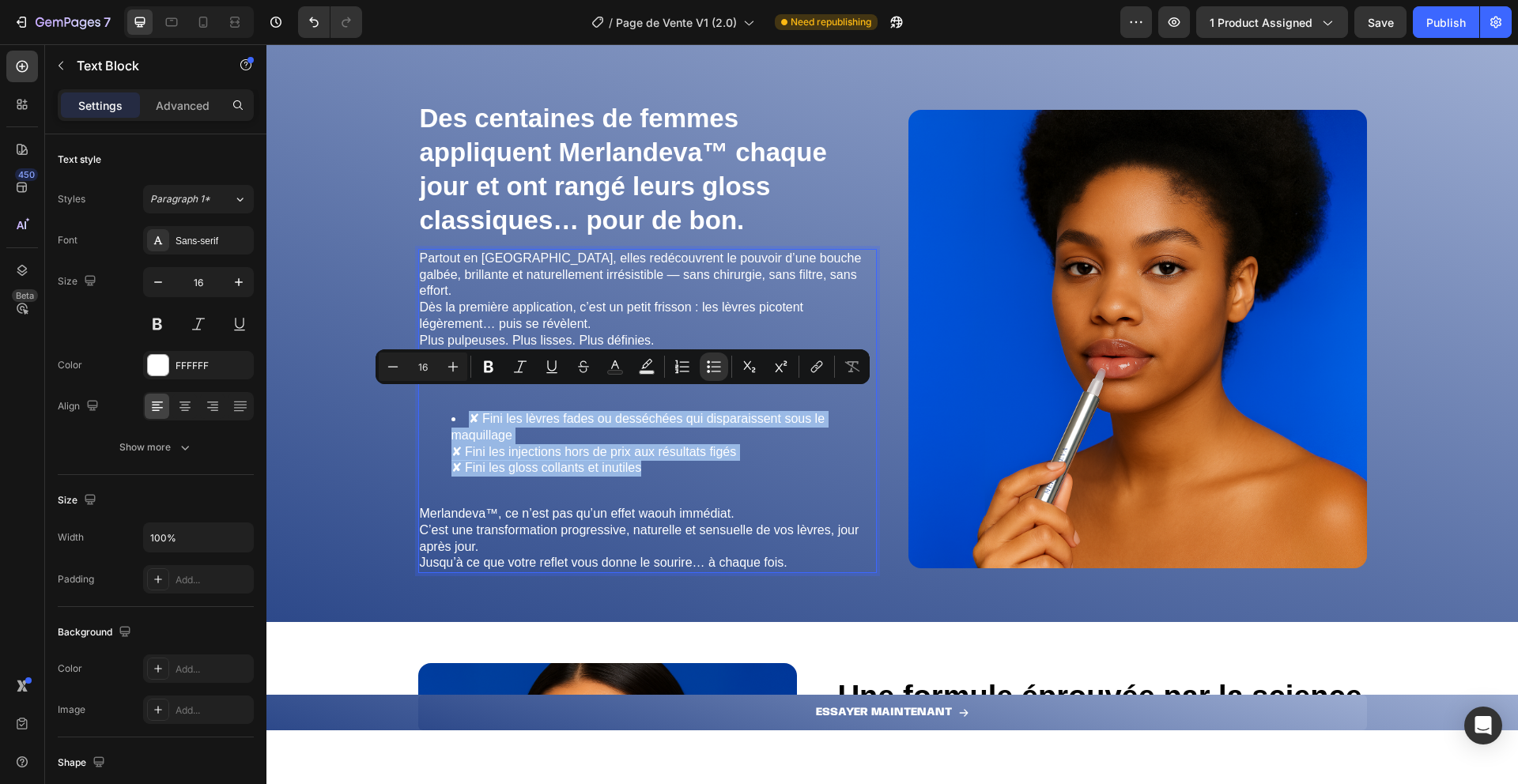
click at [475, 411] on li "✘ Fini les lèvres fades ou desséchées qui disparaissent sous le maquillage ✘ Fi…" at bounding box center [664, 444] width 424 height 66
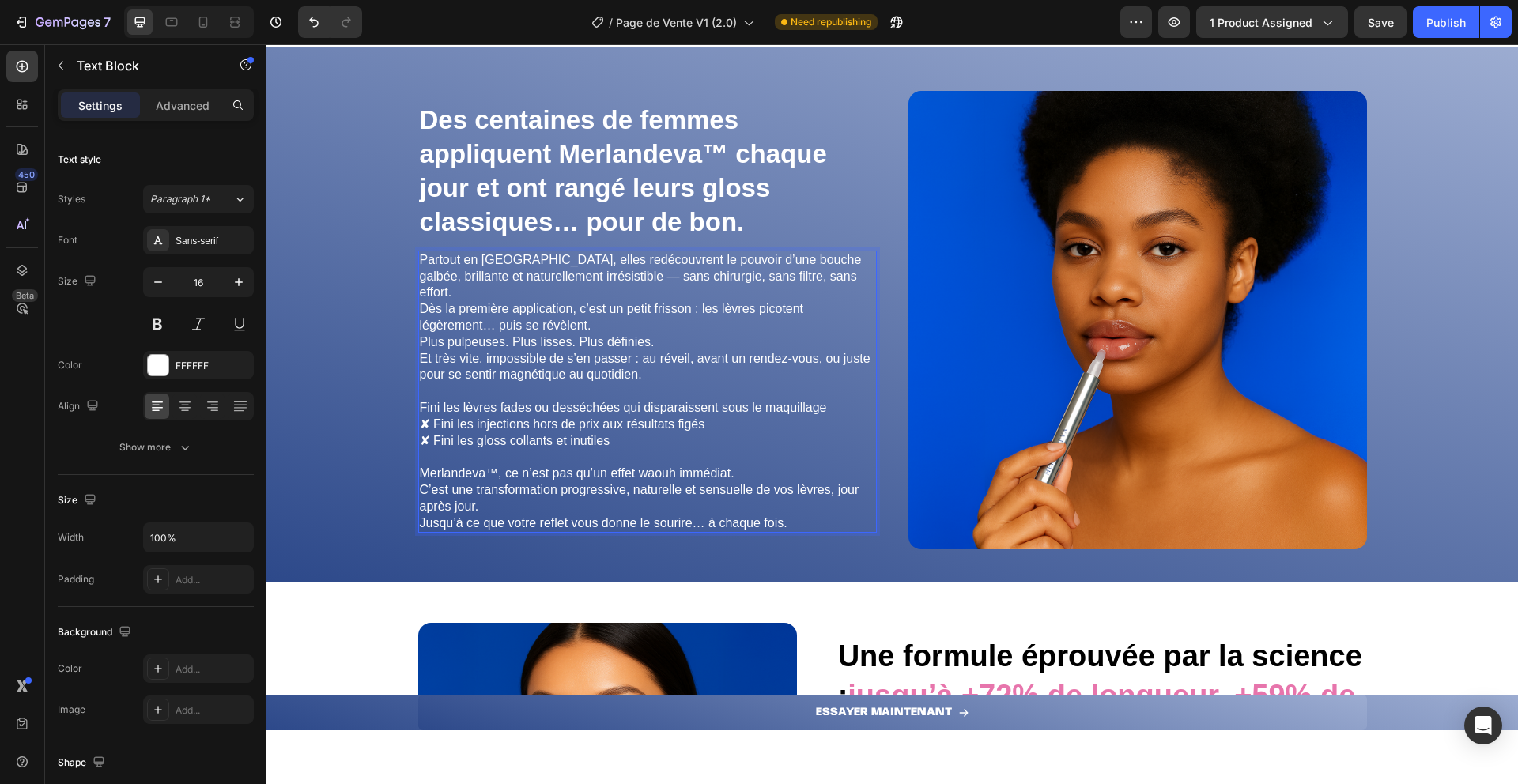
scroll to position [3058, 0]
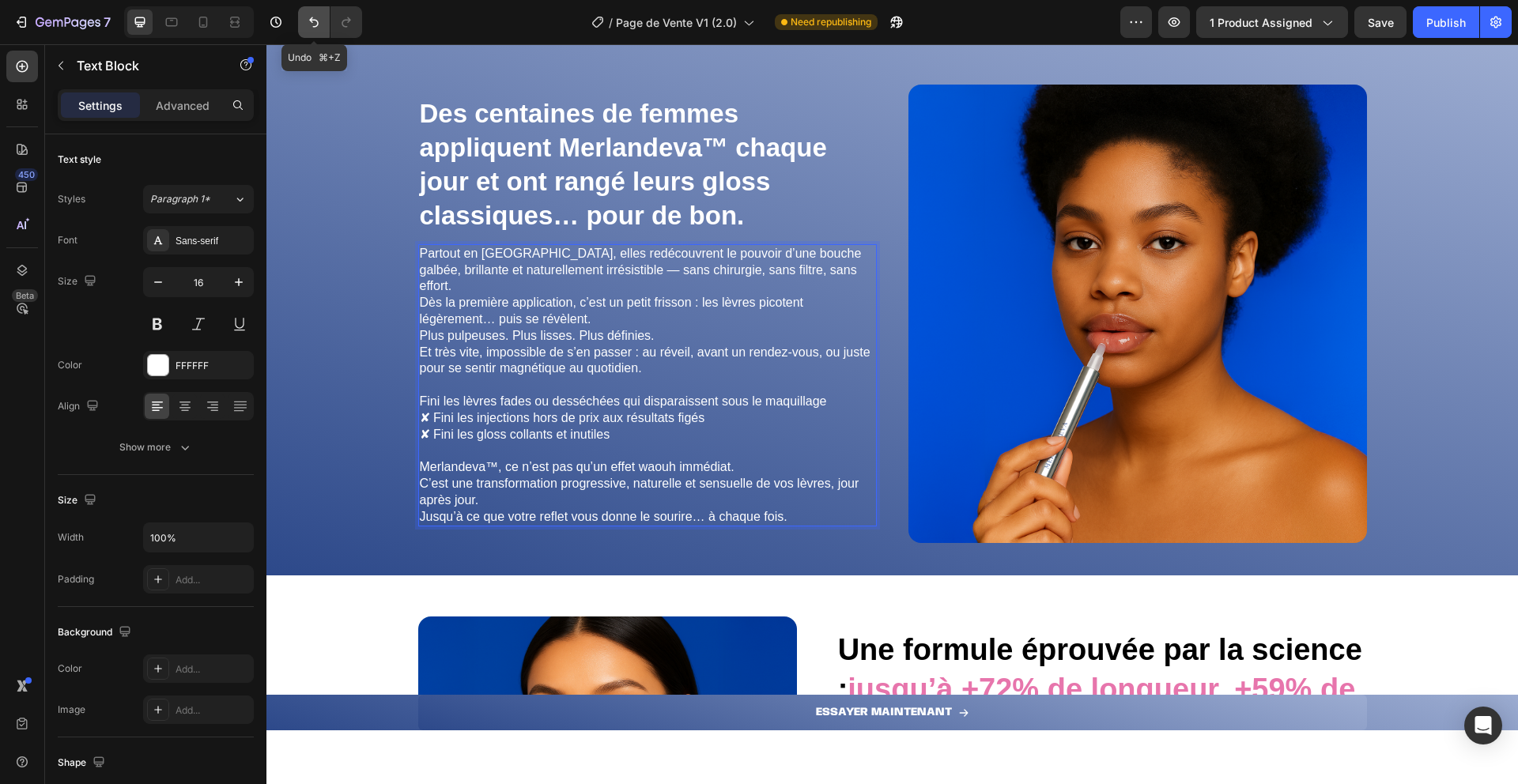
click at [311, 23] on icon "Undo/Redo" at bounding box center [313, 23] width 10 height 10
click at [314, 21] on icon "Undo/Redo" at bounding box center [314, 22] width 16 height 16
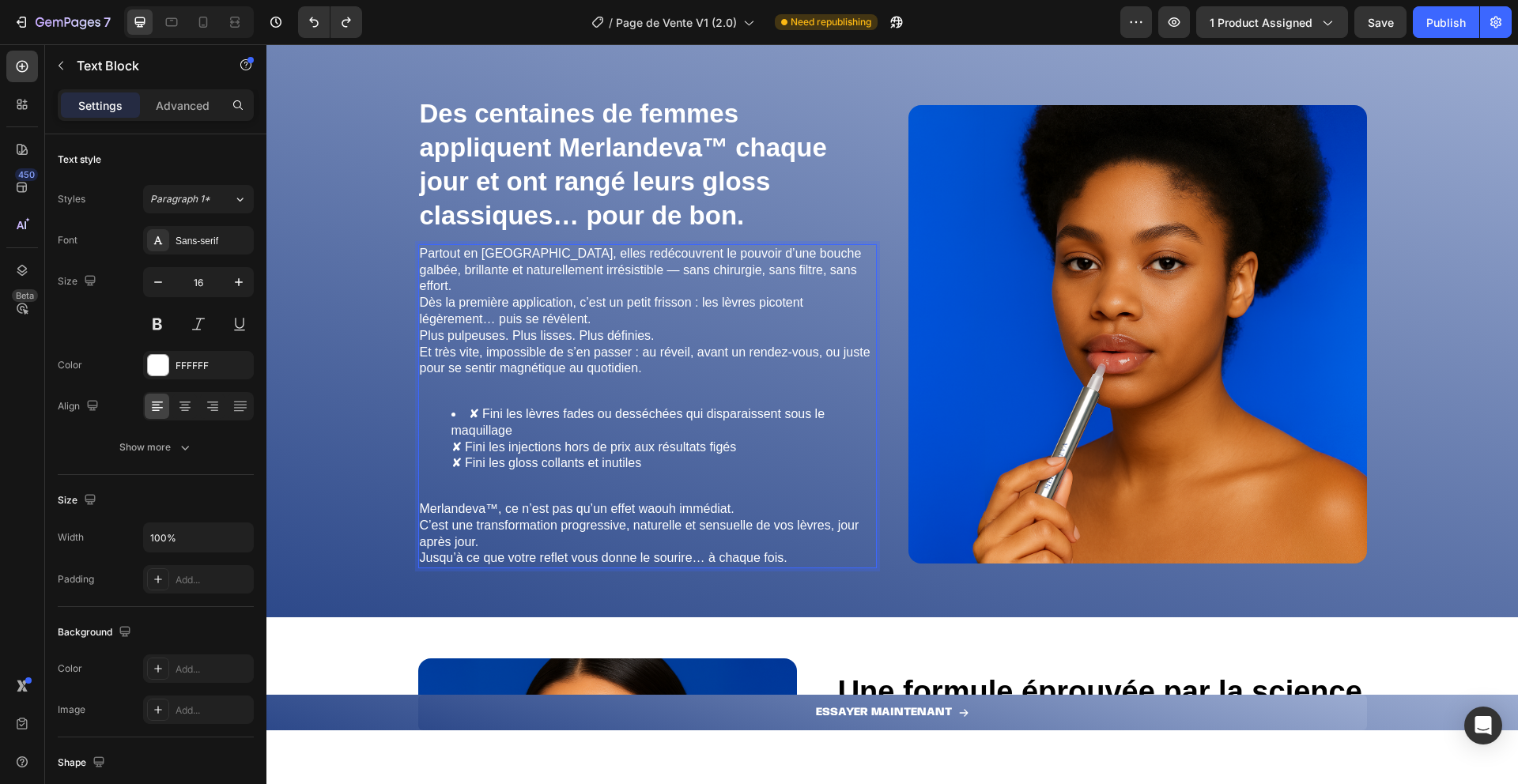
click at [474, 407] on li "✘ Fini les lèvres fades ou desséchées qui disparaissent sous le maquillage ✘ Fi…" at bounding box center [664, 440] width 424 height 66
click at [458, 434] on li "Fini les lèvres fades ou desséchées qui disparaissent sous le maquillage ✘ Fini…" at bounding box center [664, 440] width 424 height 66
click at [456, 446] on li "Fini les injections hors de prix aux résultats figés ✘ Fini les gloss collants …" at bounding box center [664, 456] width 424 height 33
click at [753, 501] on p "Merlandeva™, ce n’est pas qu’un effet waouh immédiat. C’est une transformation …" at bounding box center [647, 534] width 455 height 66
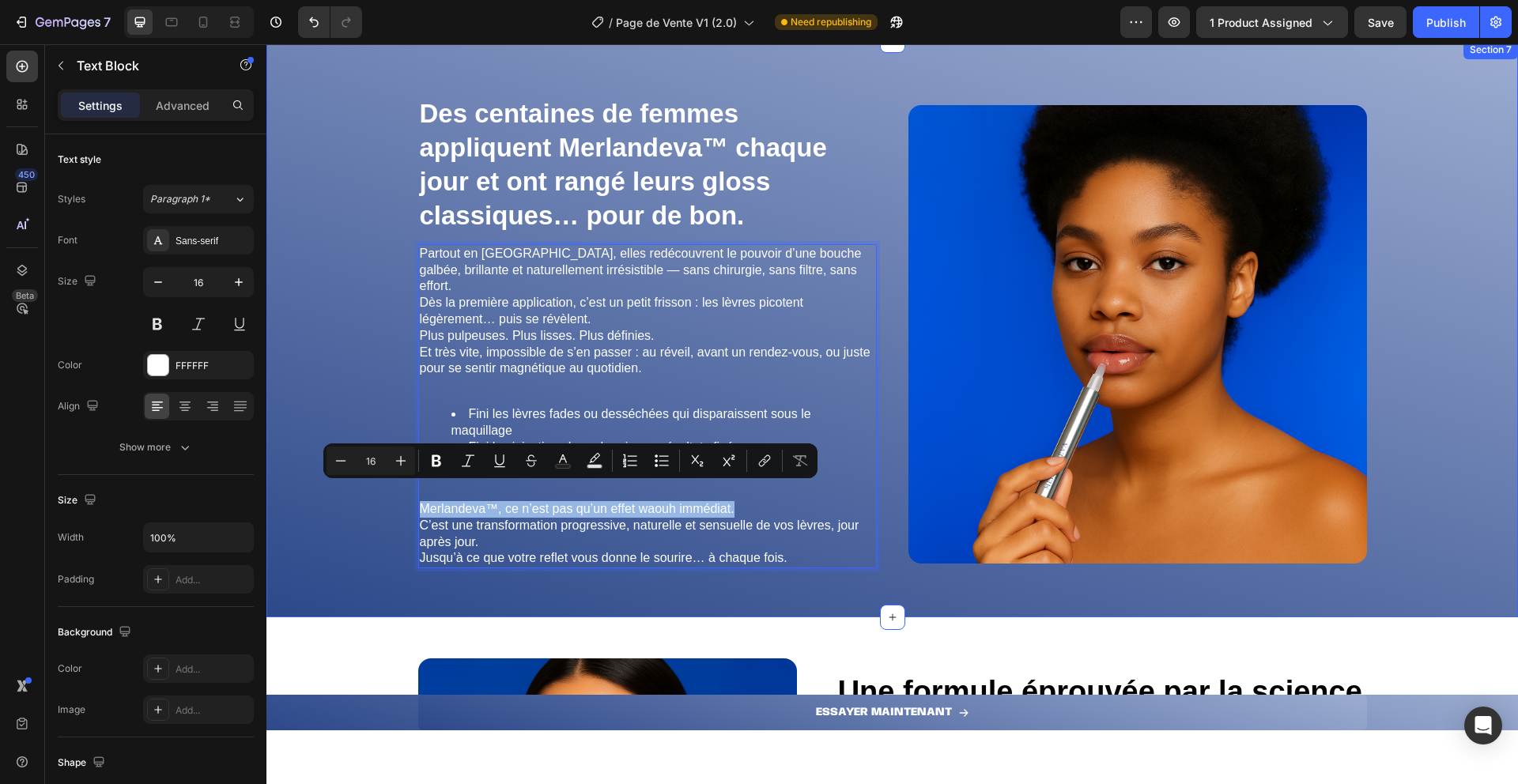
drag, startPoint x: 750, startPoint y: 491, endPoint x: 387, endPoint y: 498, distance: 363.1
click at [387, 498] on div "⁠⁠⁠⁠⁠⁠⁠ Des centaines de femmes appliquent Merlandeva™ chaque jour et ont rangé…" at bounding box center [892, 342] width 1252 height 552
click at [434, 461] on icon "Editor contextual toolbar" at bounding box center [436, 461] width 10 height 12
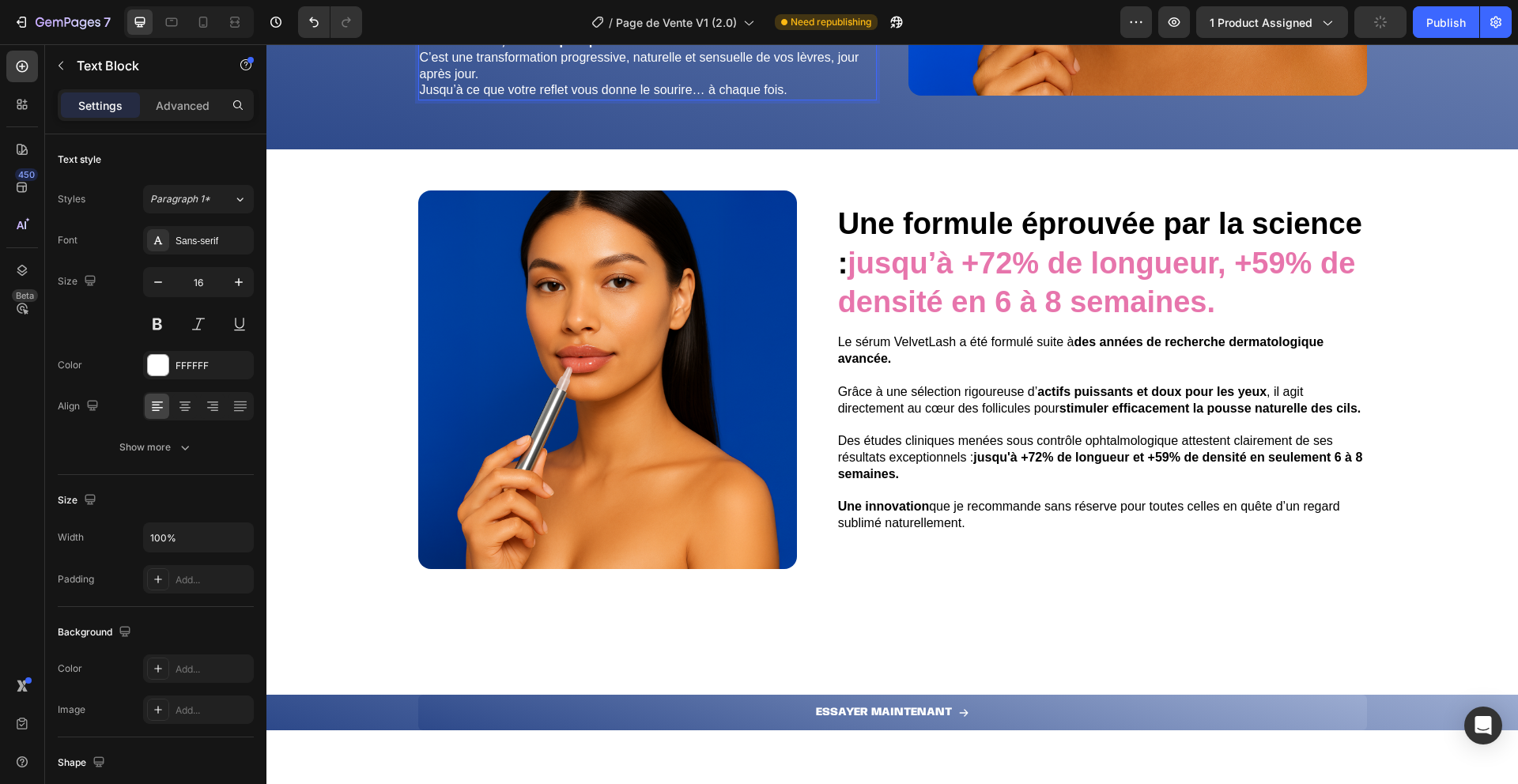
scroll to position [3579, 0]
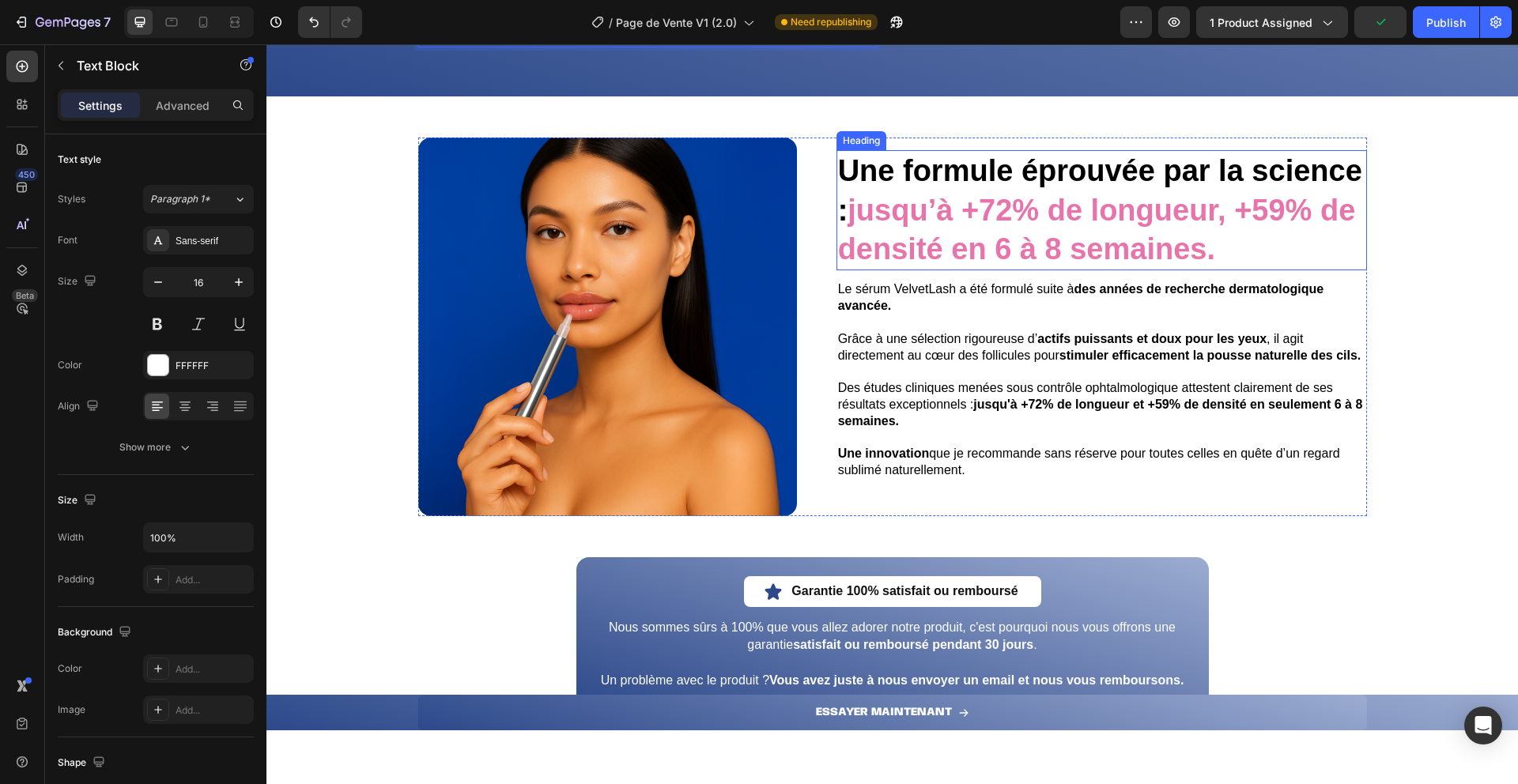
click at [996, 214] on strong "jusqu’à +72% de longueur, +59% de densité en 6 à 8 semaines." at bounding box center [1096, 229] width 518 height 72
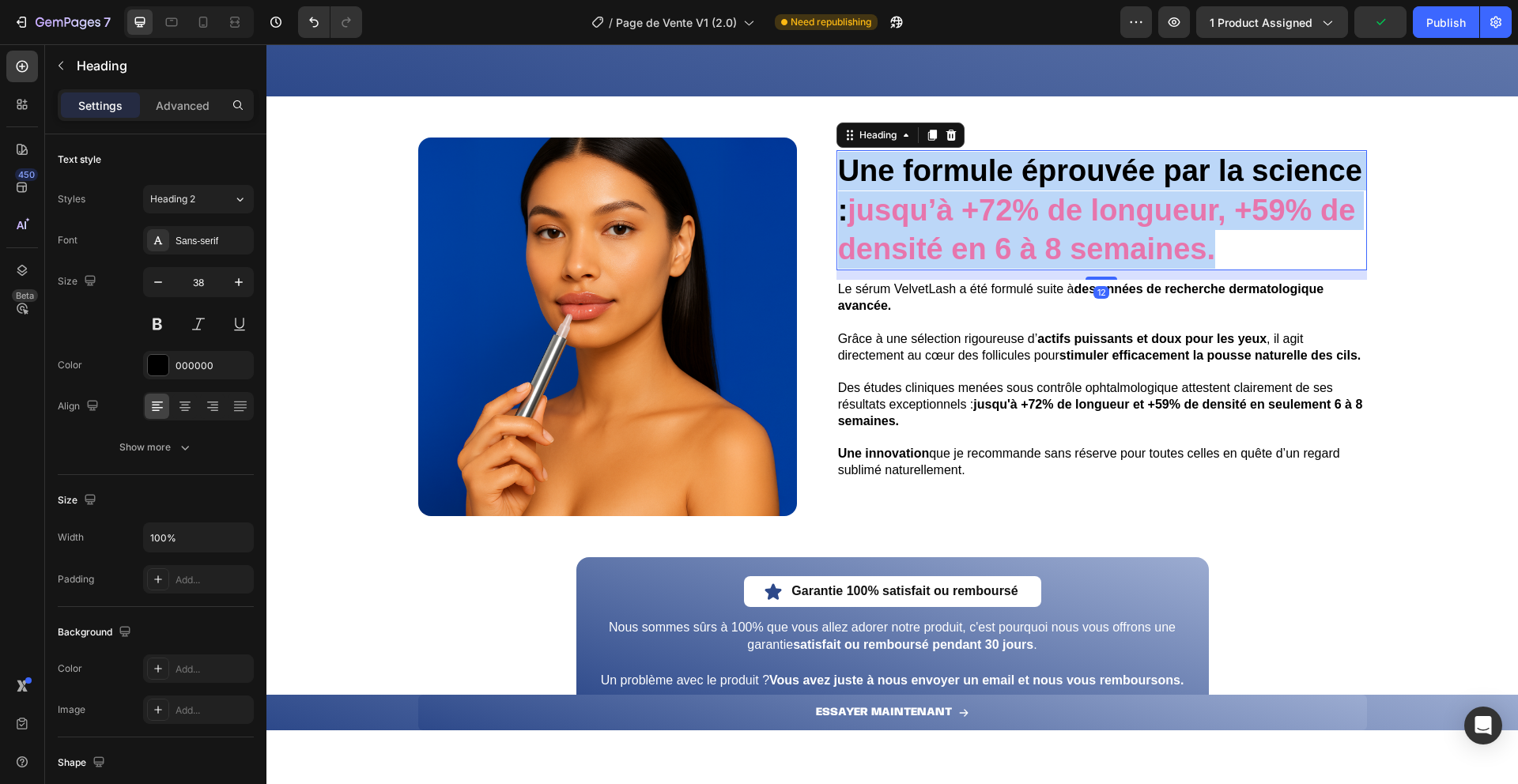
click at [996, 214] on strong "jusqu’à +72% de longueur, +59% de densité en 6 à 8 semaines." at bounding box center [1096, 229] width 518 height 72
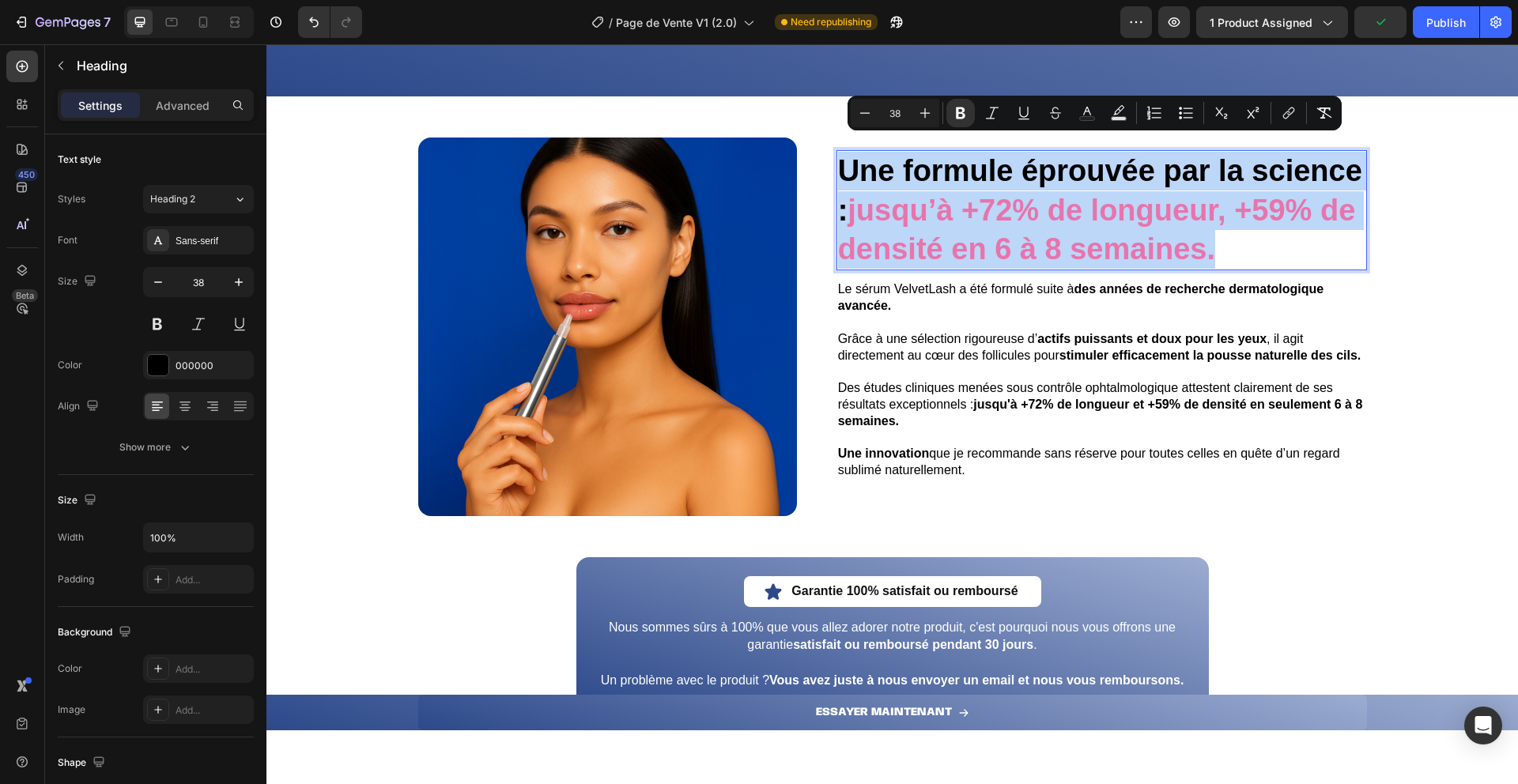
copy p "Une formule éprouvée par la science : jusqu’à +72% de longueur, +59% de densité…"
click at [917, 338] on span "Grâce à une sélection rigoureuse d’ actifs puissants et doux pour les yeux , il…" at bounding box center [1099, 347] width 523 height 30
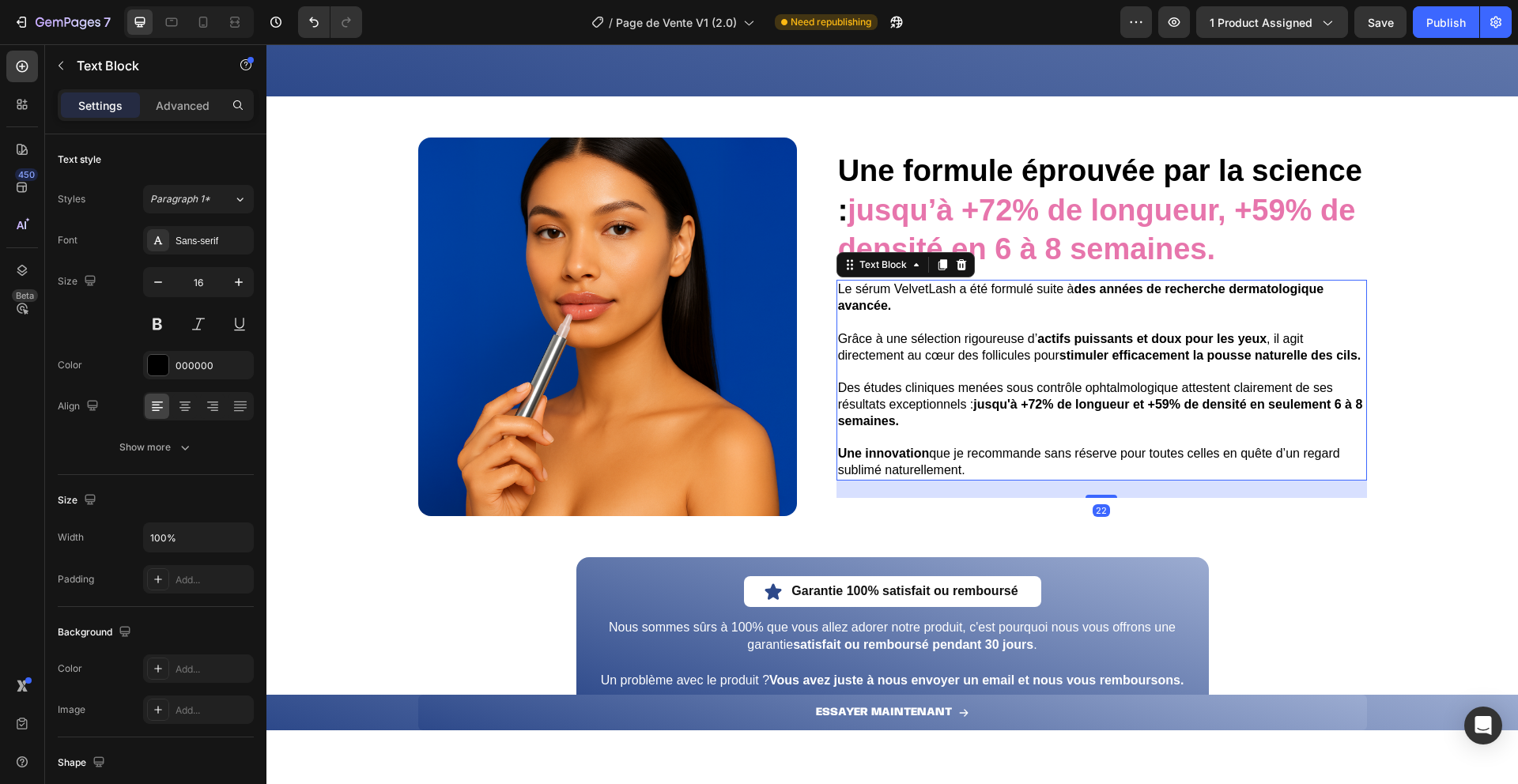
click at [917, 338] on span "Grâce à une sélection rigoureuse d’ actifs puissants et doux pour les yeux , il…" at bounding box center [1099, 347] width 523 height 30
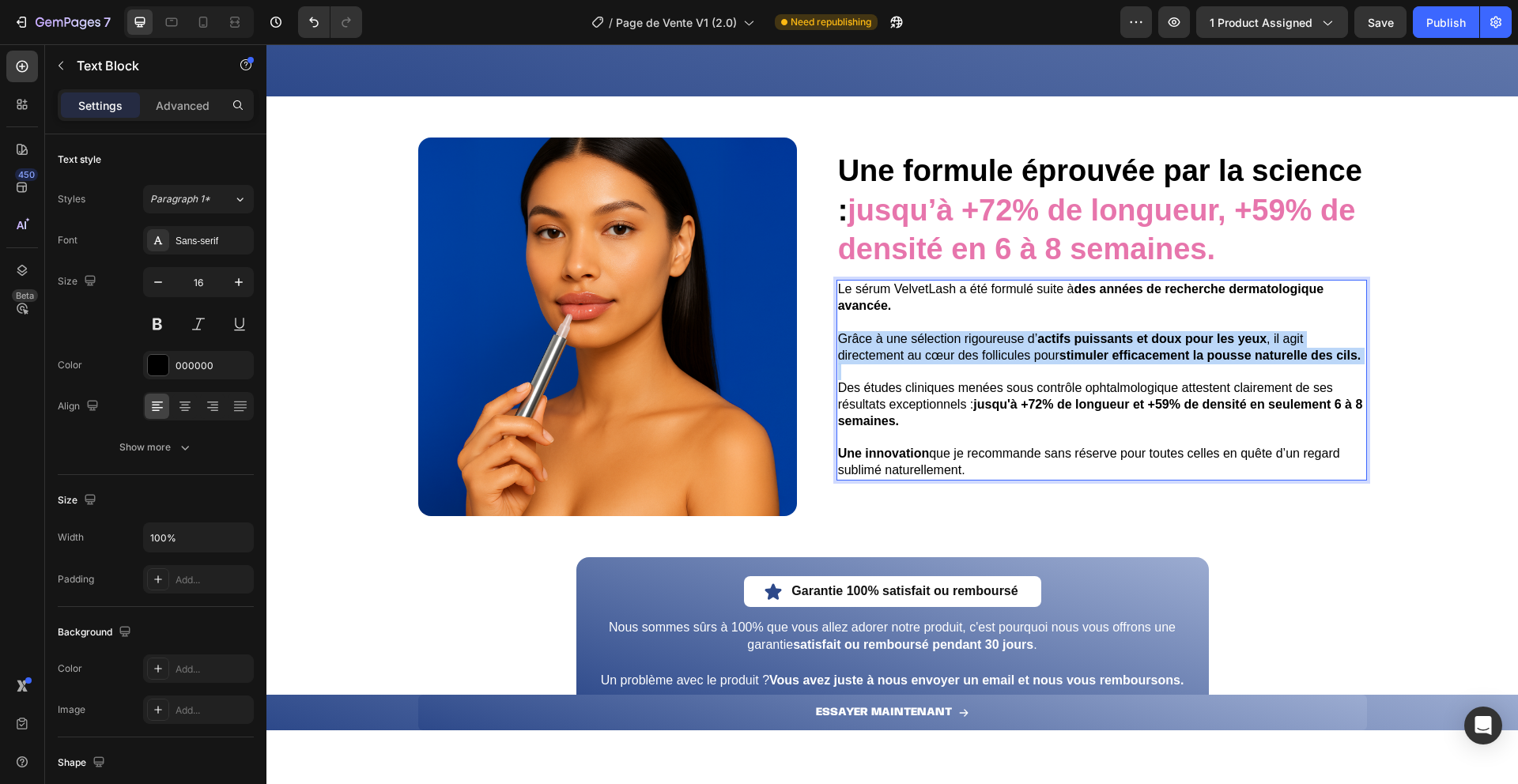
click at [917, 338] on span "Grâce à une sélection rigoureuse d’ actifs puissants et doux pour les yeux , il…" at bounding box center [1099, 347] width 523 height 30
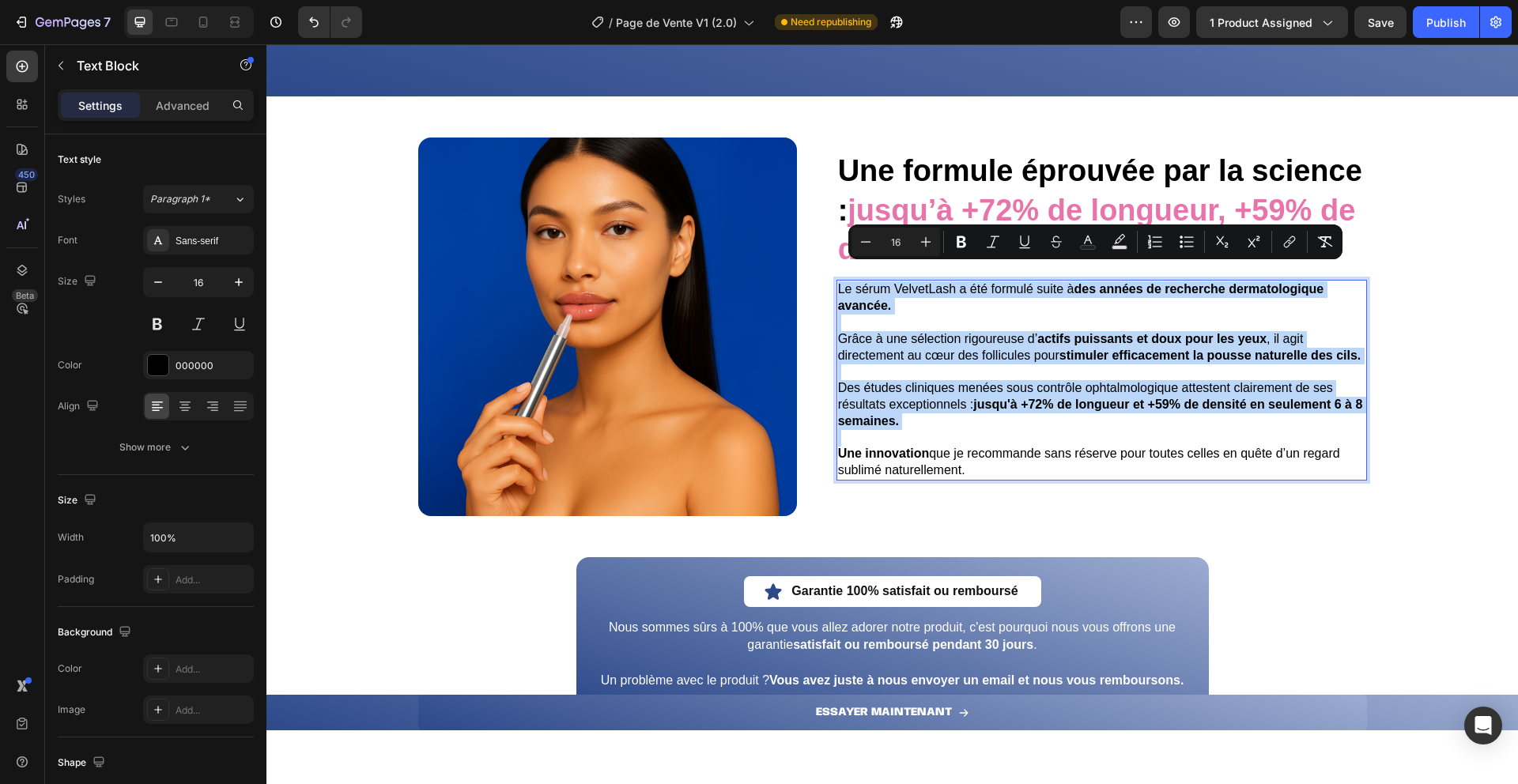
copy div "Le sérum VelvetLash a été formulé suite à des années de recherche dermatologiqu…"
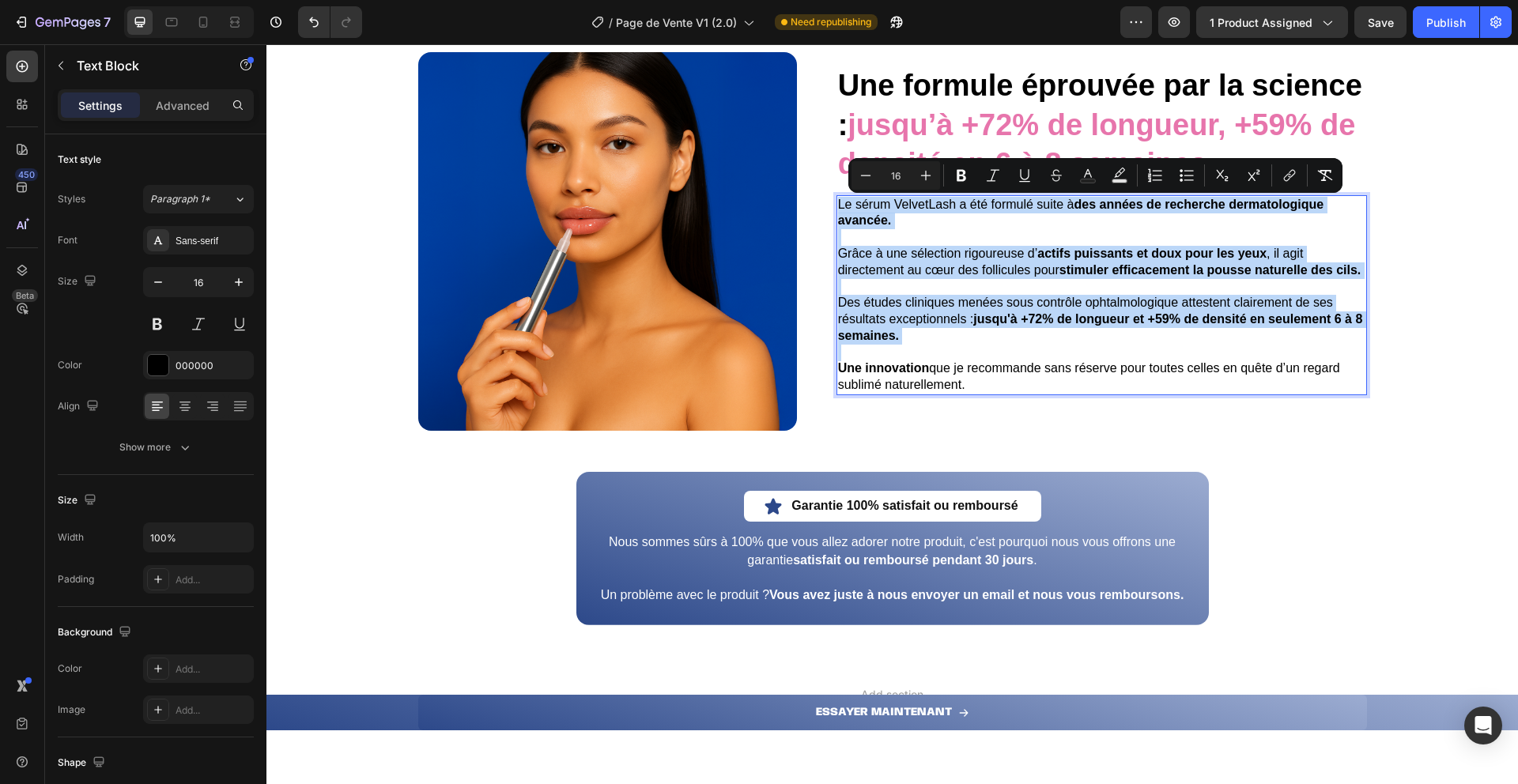
scroll to position [3645, 0]
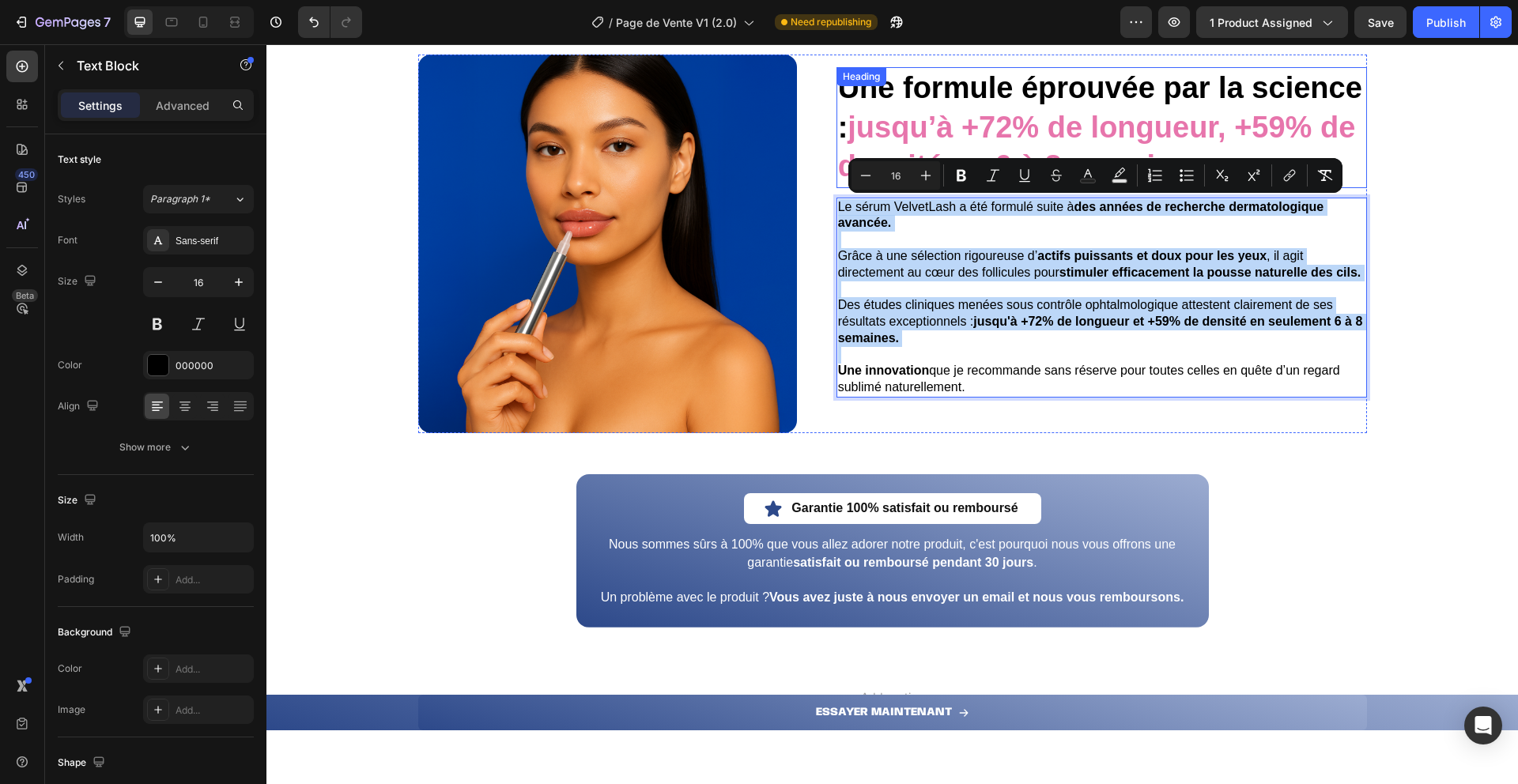
click at [868, 125] on strong "jusqu’à +72% de longueur, +59% de densité en 6 à 8 semaines." at bounding box center [1096, 147] width 518 height 72
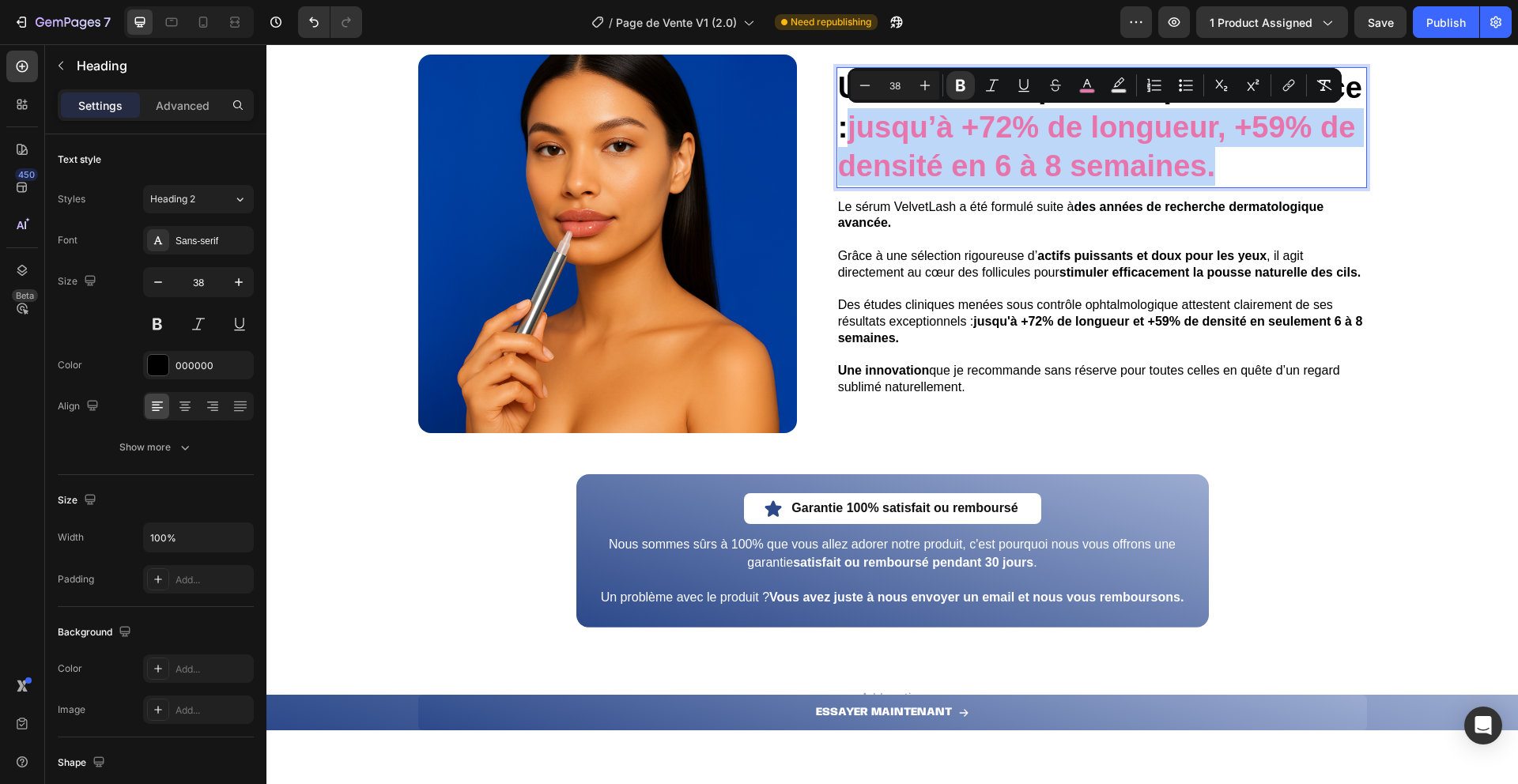
drag, startPoint x: 848, startPoint y: 127, endPoint x: 1251, endPoint y: 184, distance: 407.0
click at [1251, 184] on p "Une formule éprouvée par la science : jusqu’à +72% de longueur, +59% de densité…" at bounding box center [1102, 127] width 527 height 117
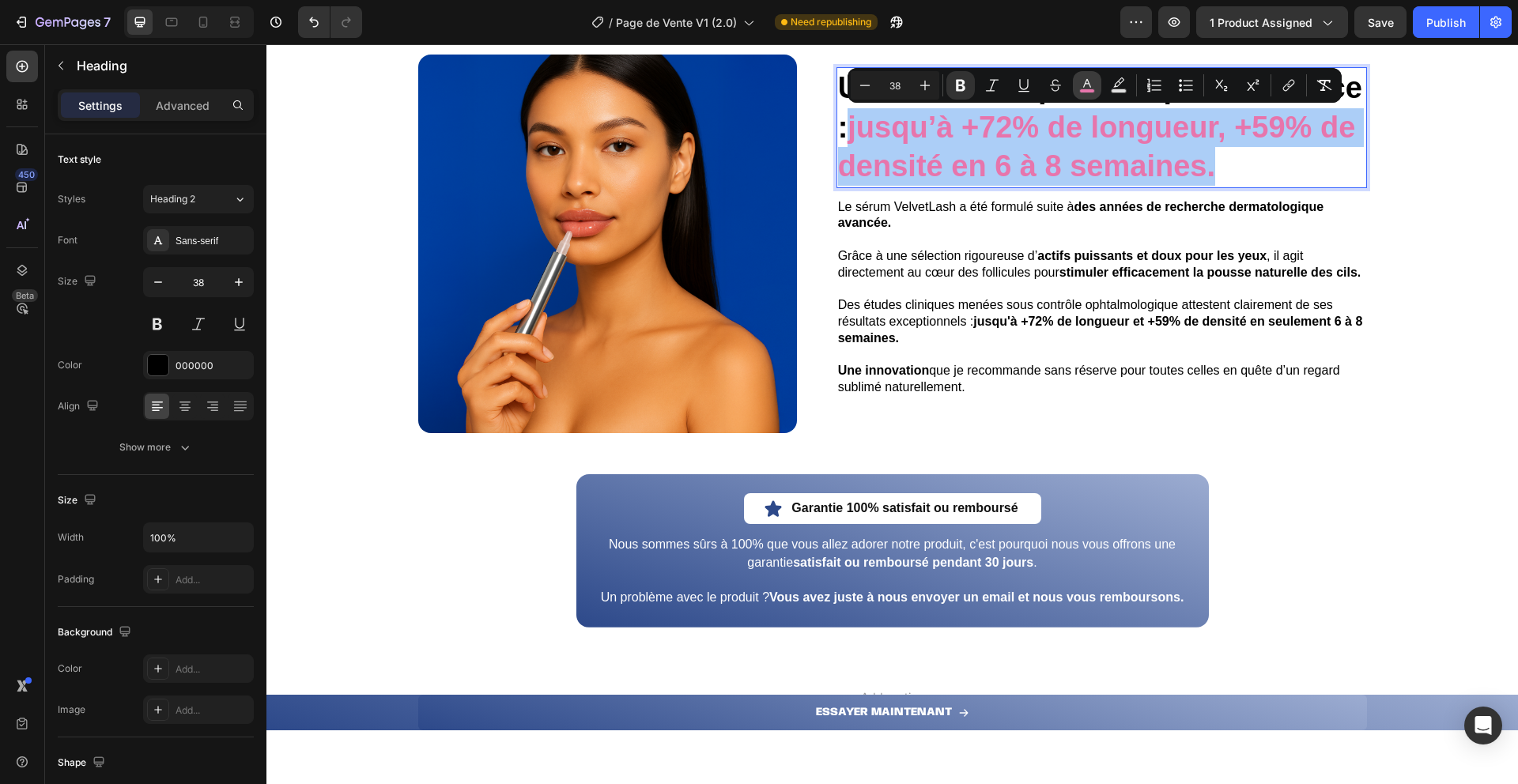
click at [1078, 78] on button "color" at bounding box center [1087, 85] width 29 height 29
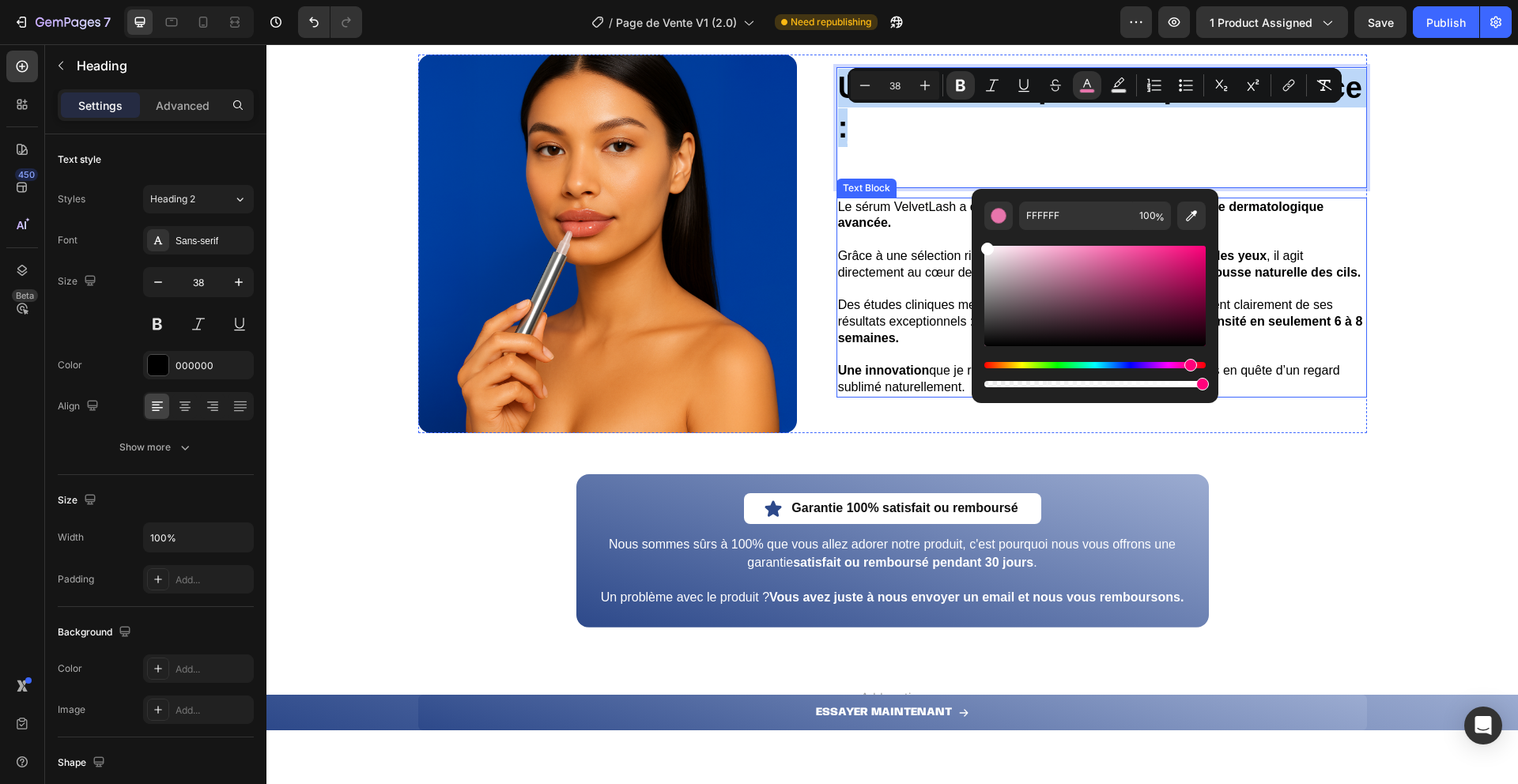
drag, startPoint x: 1370, startPoint y: 303, endPoint x: 958, endPoint y: 226, distance: 419.1
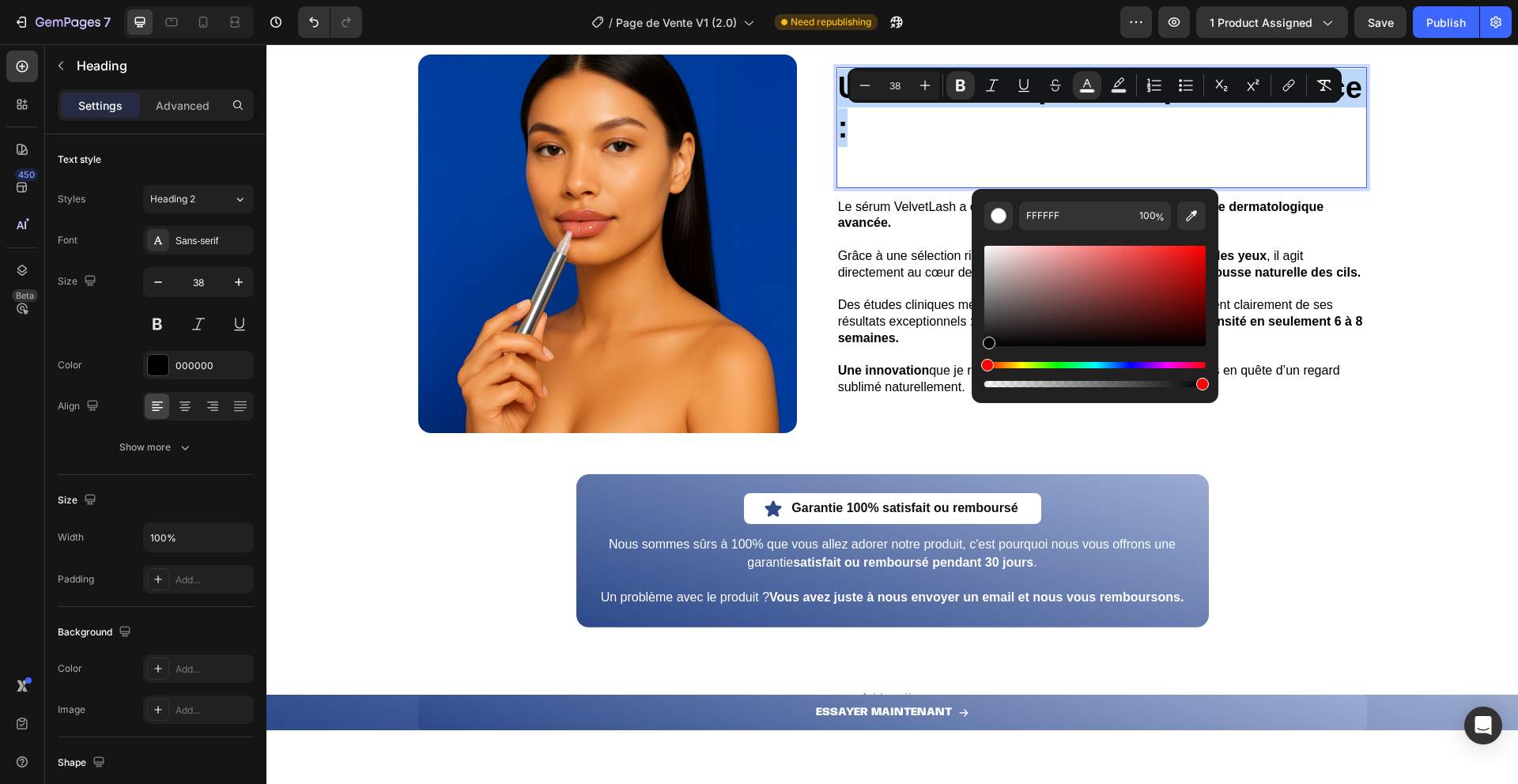
drag, startPoint x: 987, startPoint y: 249, endPoint x: 983, endPoint y: 379, distance: 130.1
click at [983, 379] on div "FFFFFF 100 %" at bounding box center [1095, 290] width 246 height 201
type input "000000"
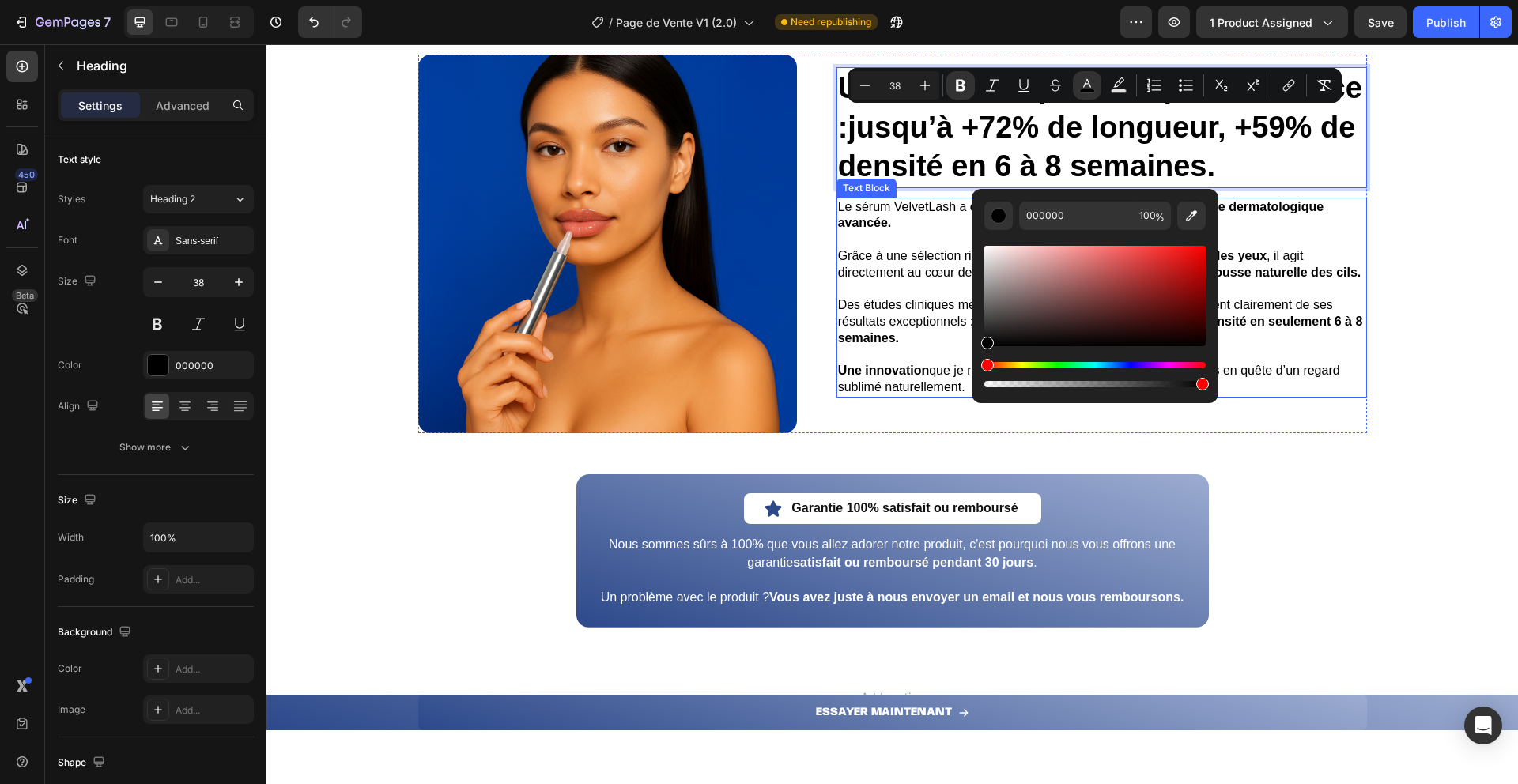
click at [899, 209] on span "Le sérum VelvetLash a été formulé suite à des années de recherche dermatologiqu…" at bounding box center [1081, 215] width 487 height 30
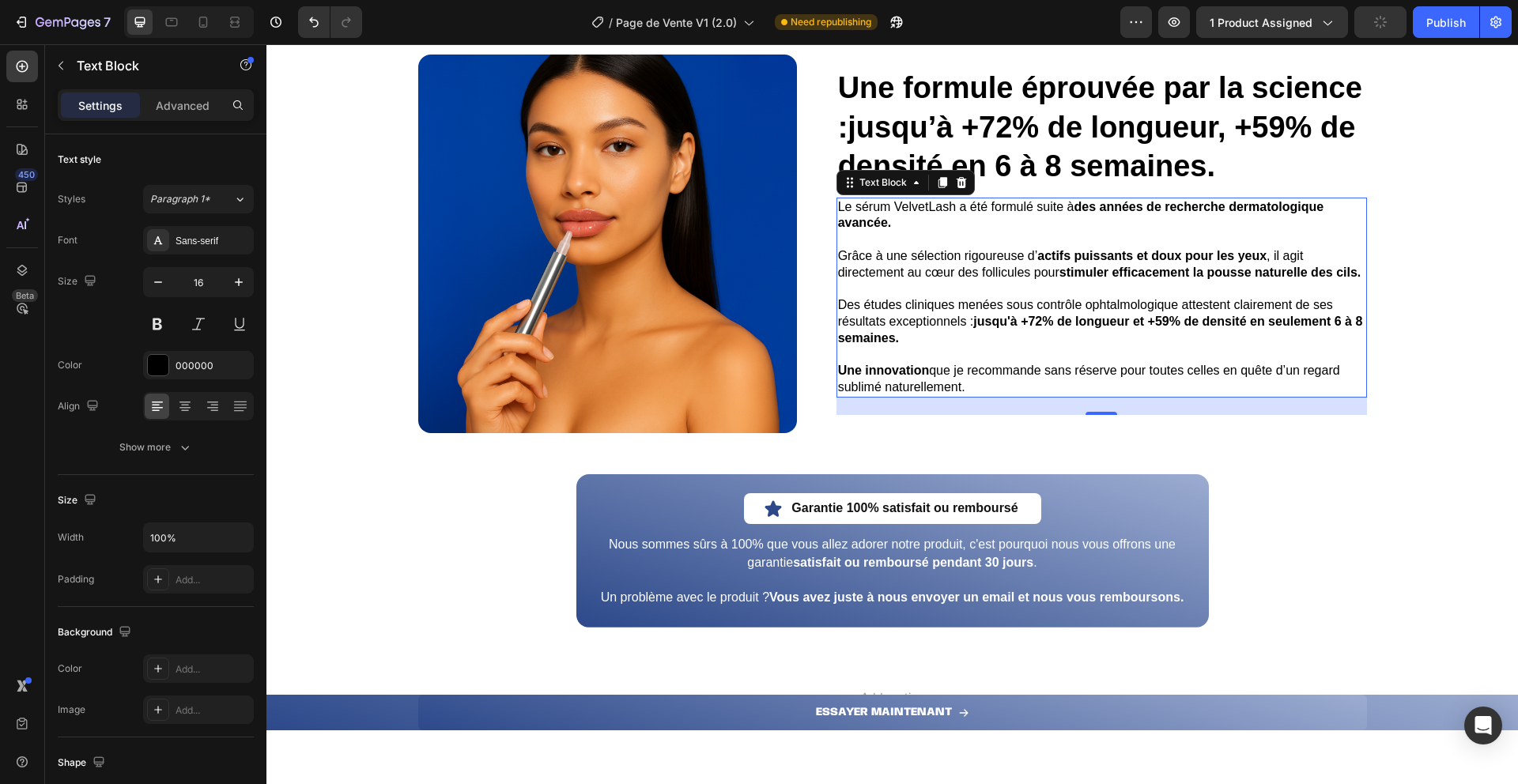
click at [944, 115] on strong "jusqu’à +72% de longueur, +59% de densité en 6 à 8 semaines." at bounding box center [1096, 147] width 518 height 72
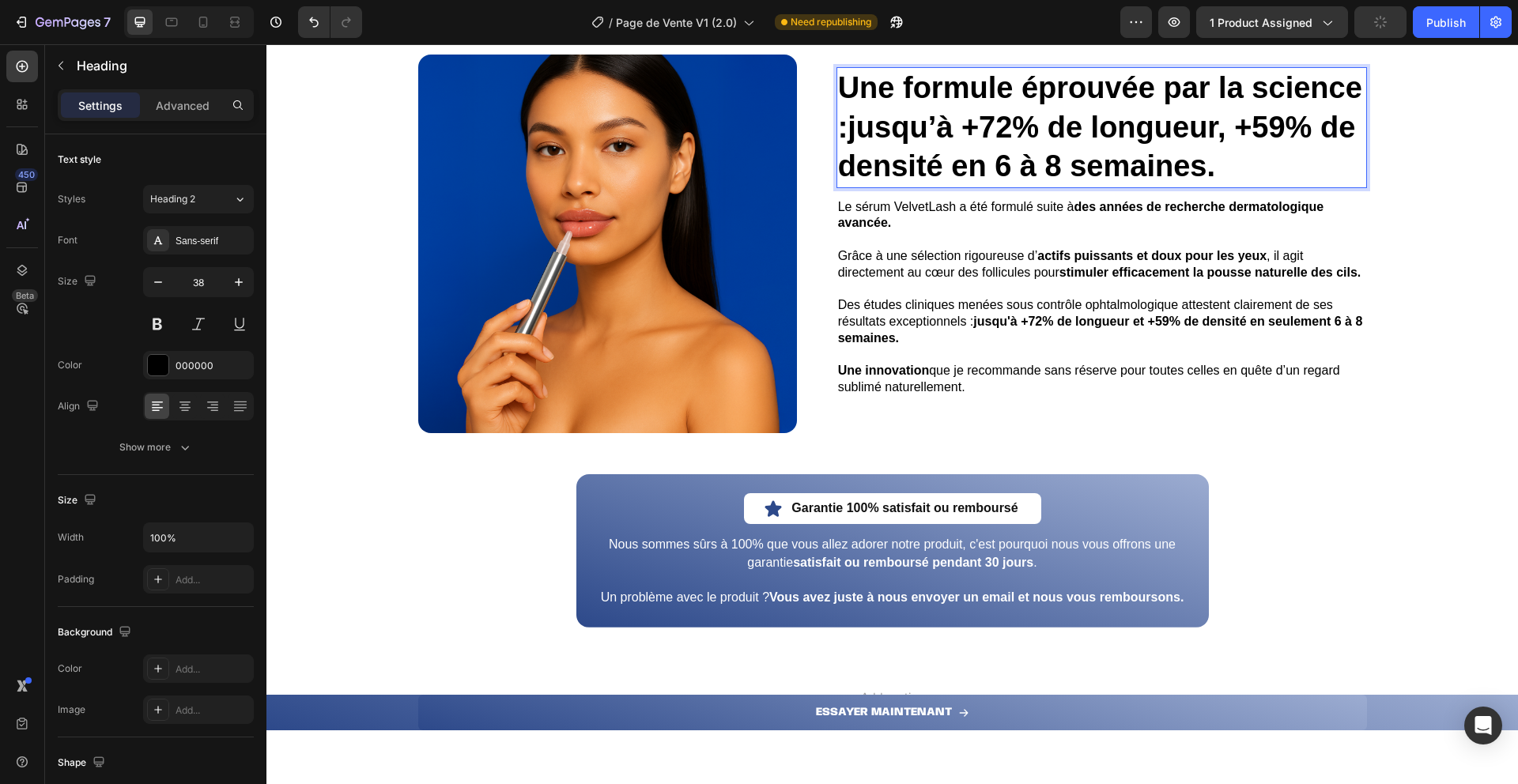
click at [944, 115] on strong "jusqu’à +72% de longueur, +59% de densité en 6 à 8 semaines." at bounding box center [1096, 147] width 518 height 72
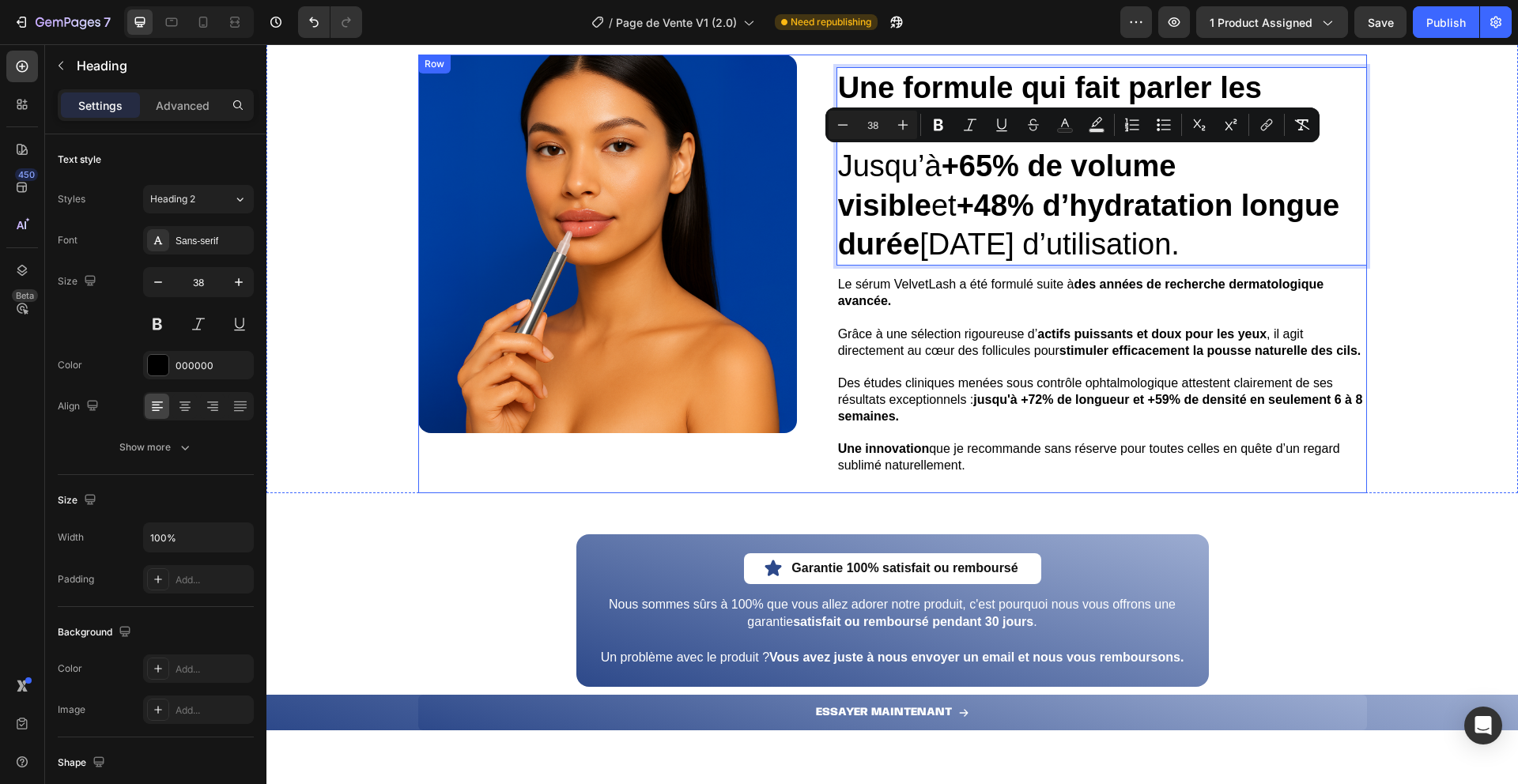
drag, startPoint x: 1237, startPoint y: 245, endPoint x: 819, endPoint y: 160, distance: 426.6
click at [819, 160] on div "Une formule qui fait parler les lèvres… et les chiffres. Jusqu’à +65% de volume…" at bounding box center [893, 274] width 949 height 439
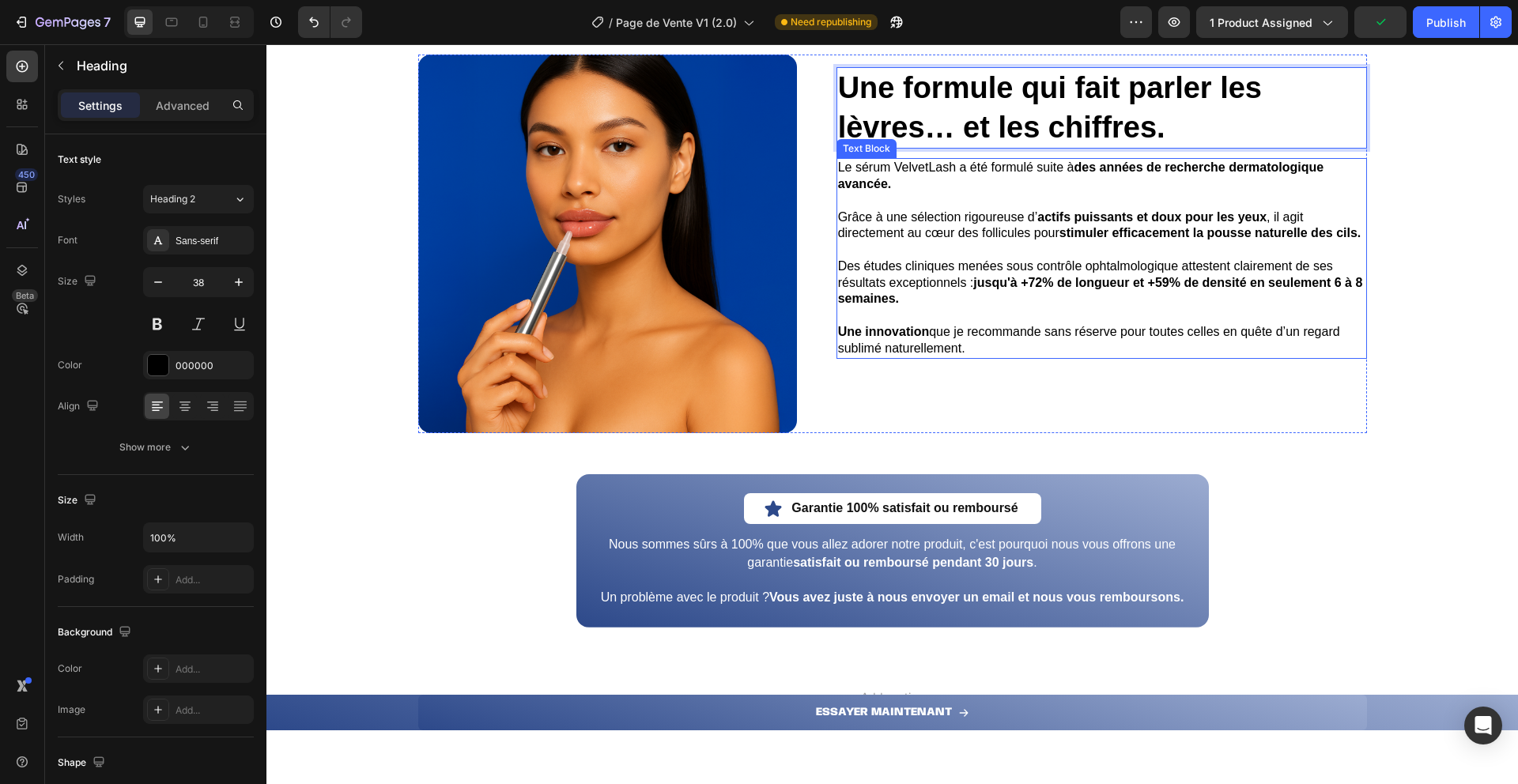
click at [921, 346] on span "Une innovation que je recommande sans réserve pour toutes celles en quête d’un …" at bounding box center [1089, 340] width 502 height 30
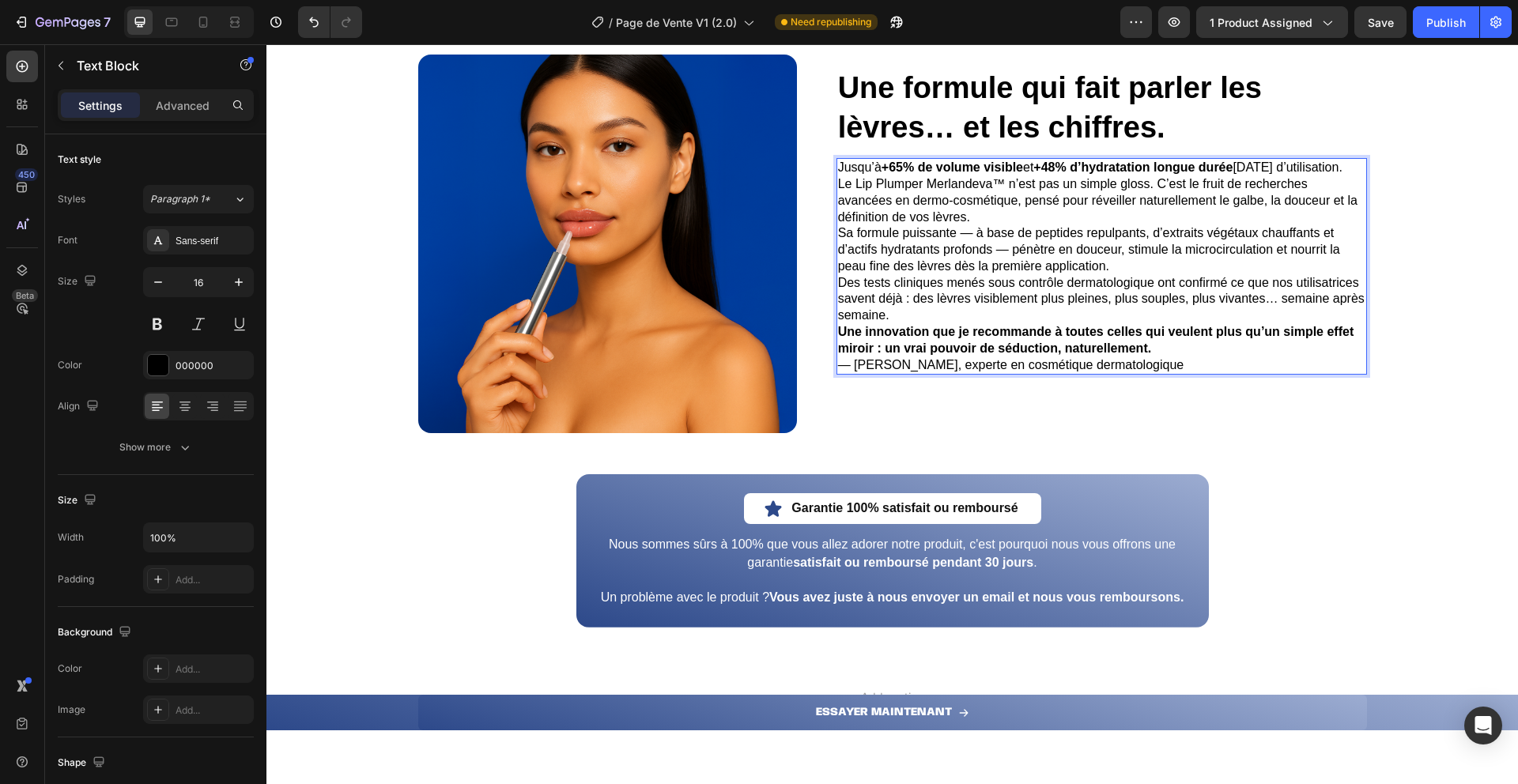
click at [897, 176] on p "Jusqu’à +65% de volume visible et +48% d’hydratation longue durée après 2 semai…" at bounding box center [1102, 167] width 527 height 16
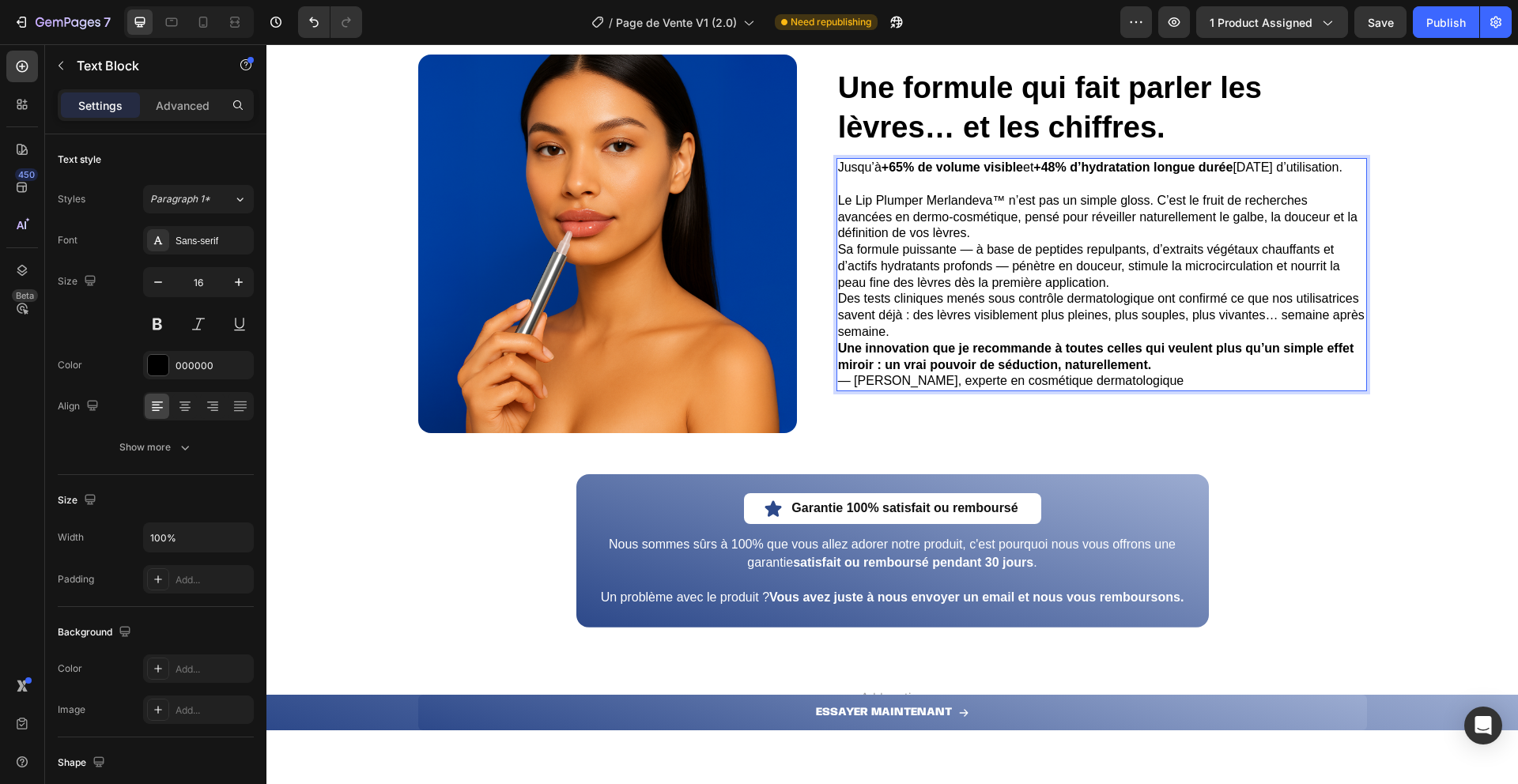
click at [1111, 291] on p "Sa formule puissante — à base de peptides repulpants, d’extraits végétaux chauf…" at bounding box center [1102, 266] width 527 height 49
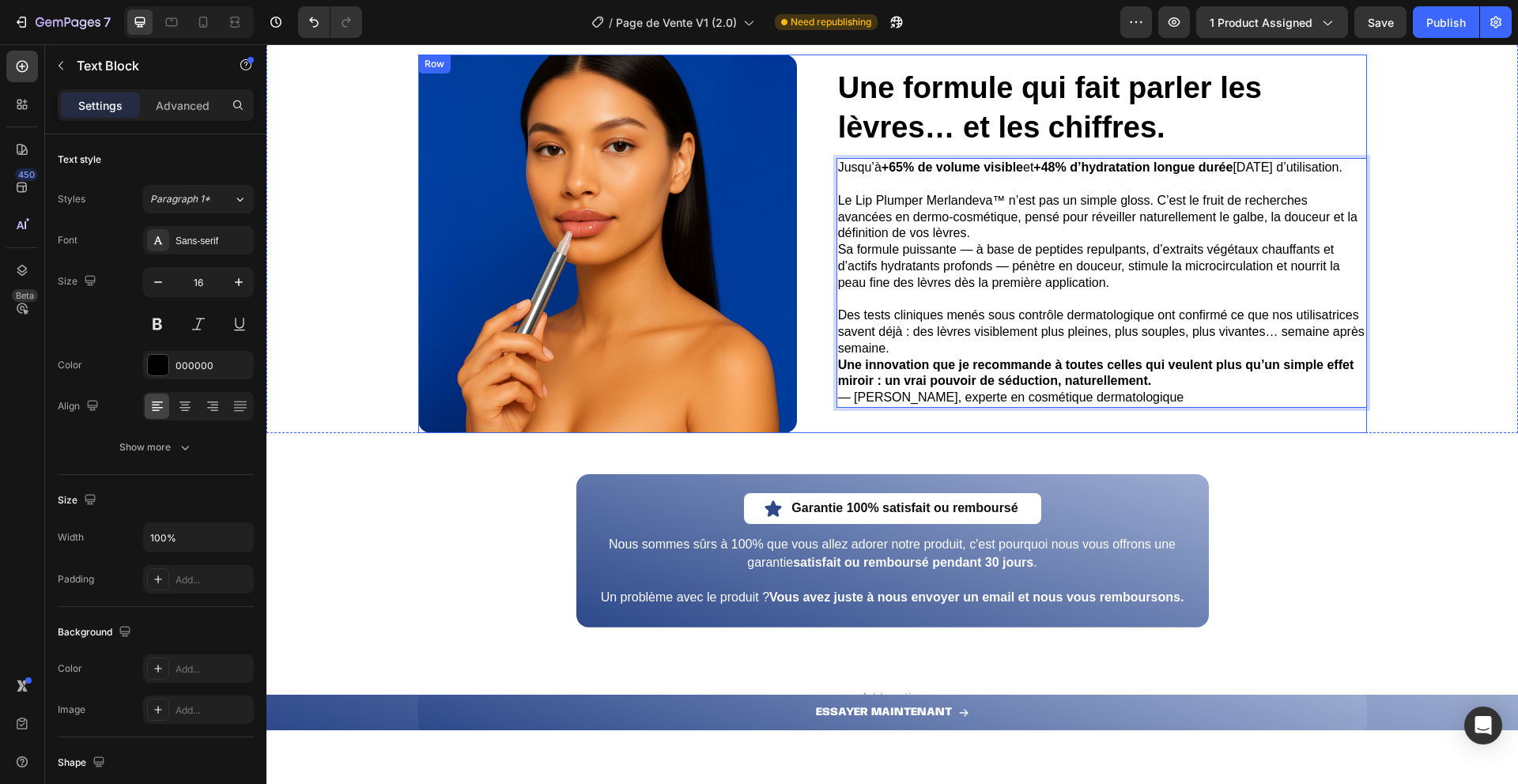
drag, startPoint x: 1188, startPoint y: 420, endPoint x: 819, endPoint y: 381, distance: 371.1
click at [819, 381] on div "⁠⁠⁠⁠⁠⁠⁠ Une formule qui fait parler les lèvres… et les chiffres. Heading Jusqu’…" at bounding box center [893, 244] width 949 height 379
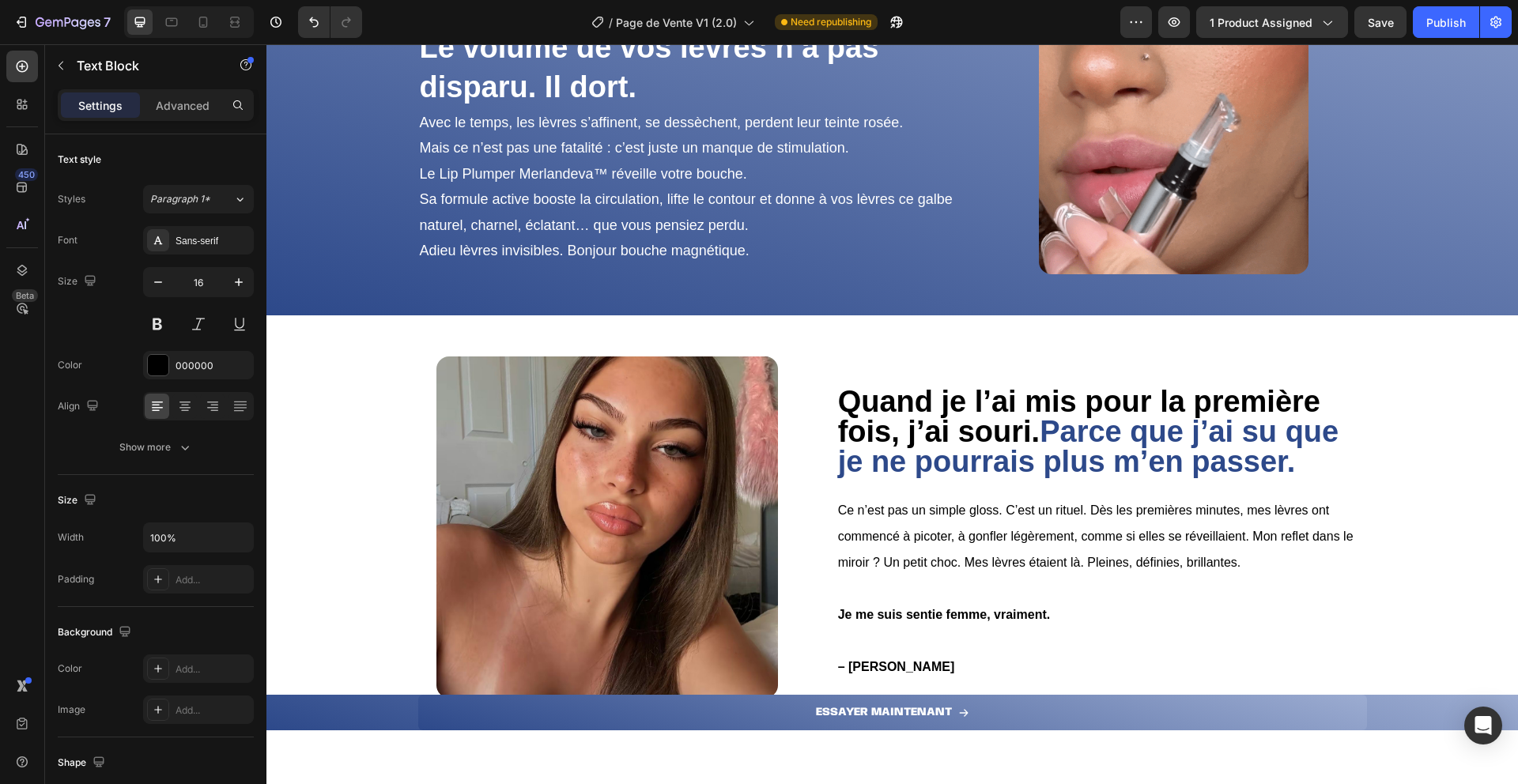
scroll to position [0, 0]
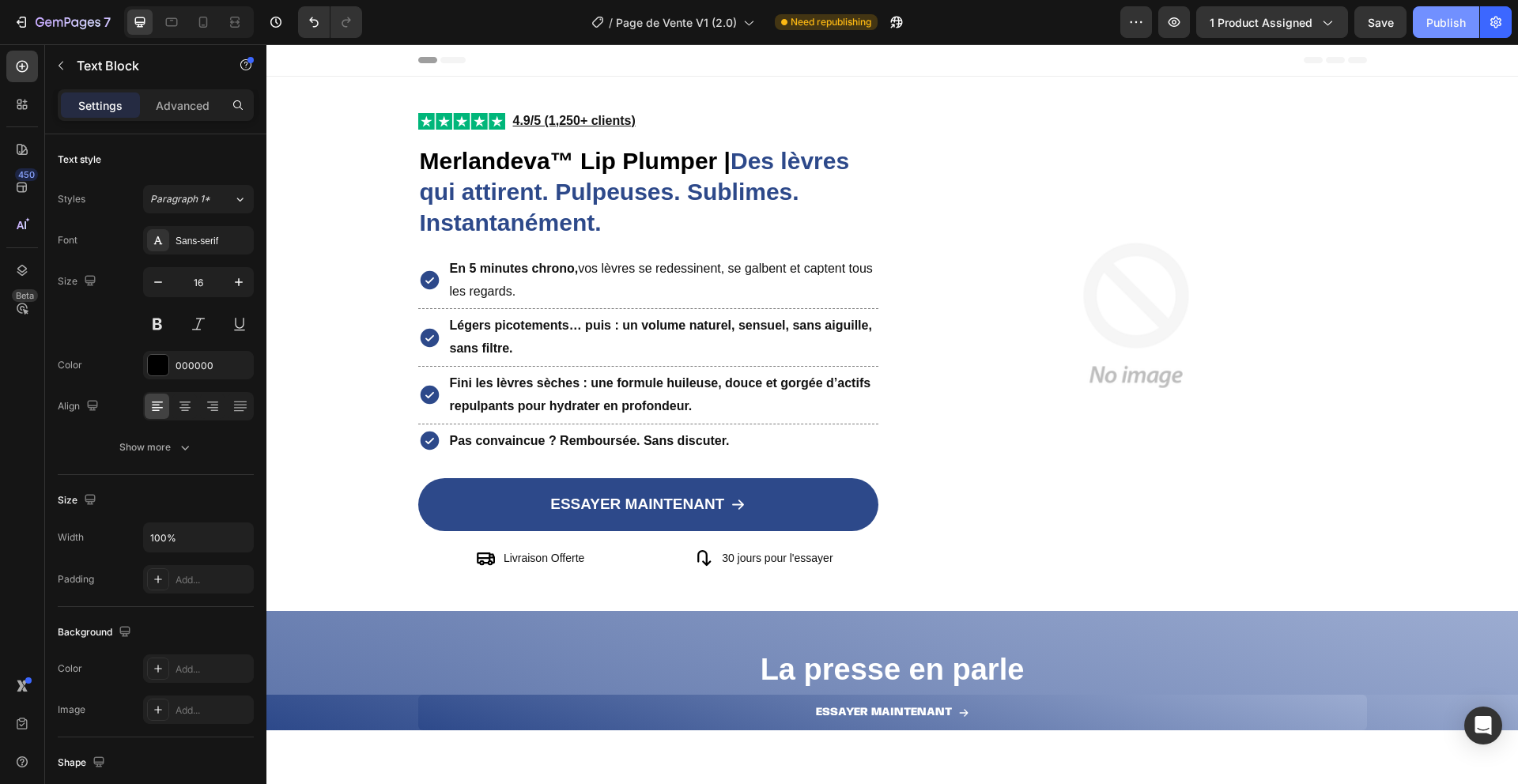
click at [1429, 36] on button "Publish" at bounding box center [1446, 22] width 67 height 31
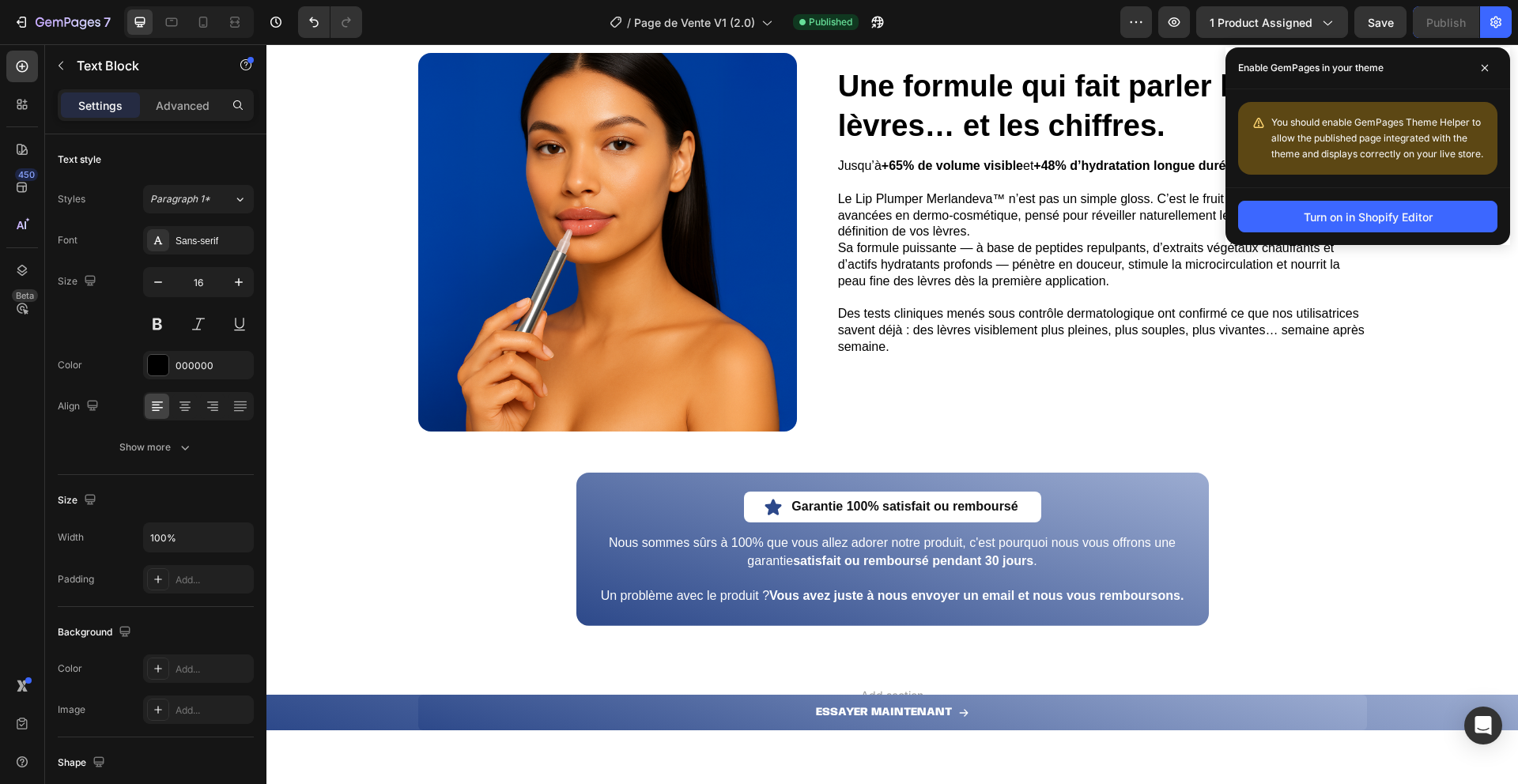
scroll to position [3645, 0]
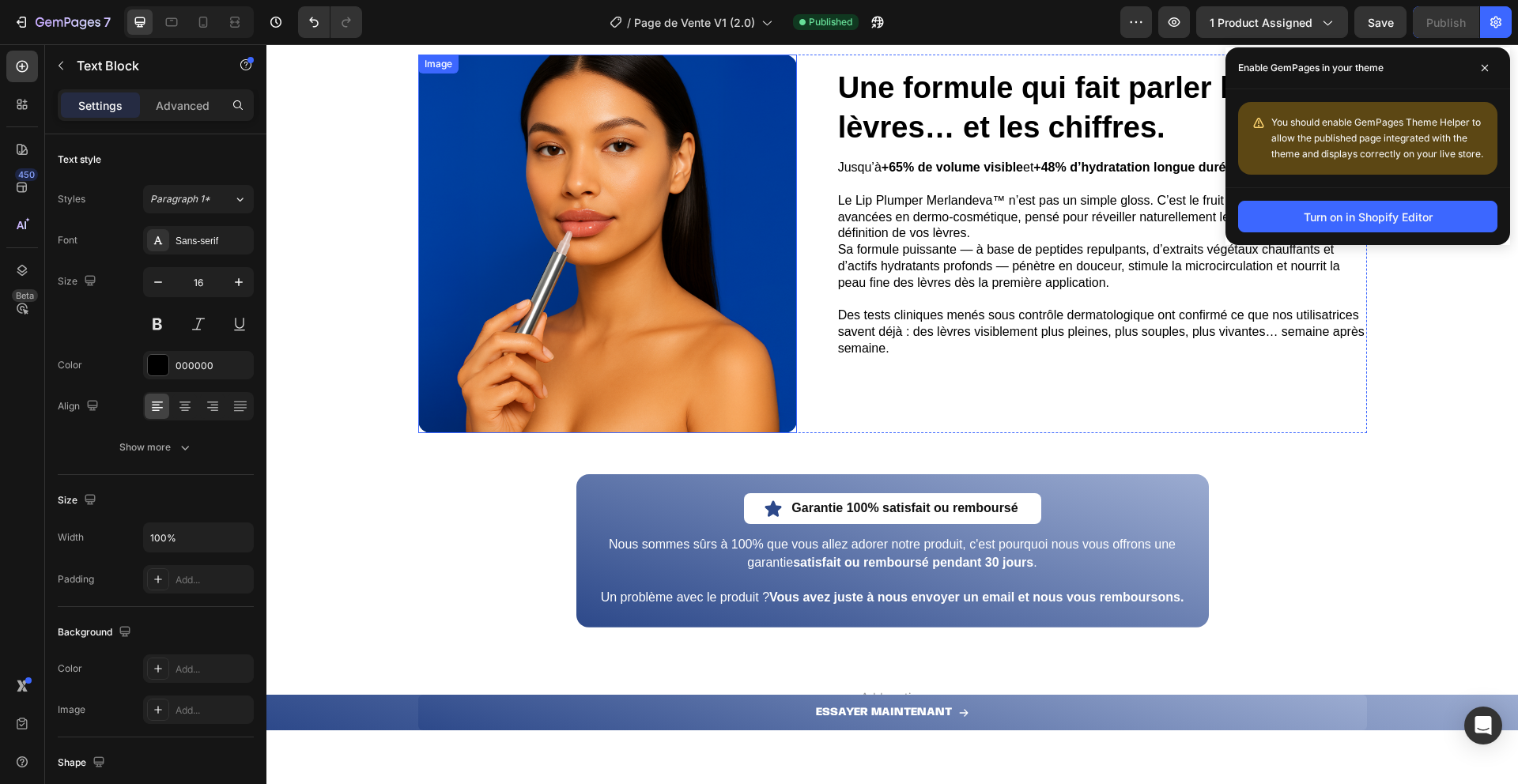
click at [578, 282] on img at bounding box center [607, 244] width 379 height 379
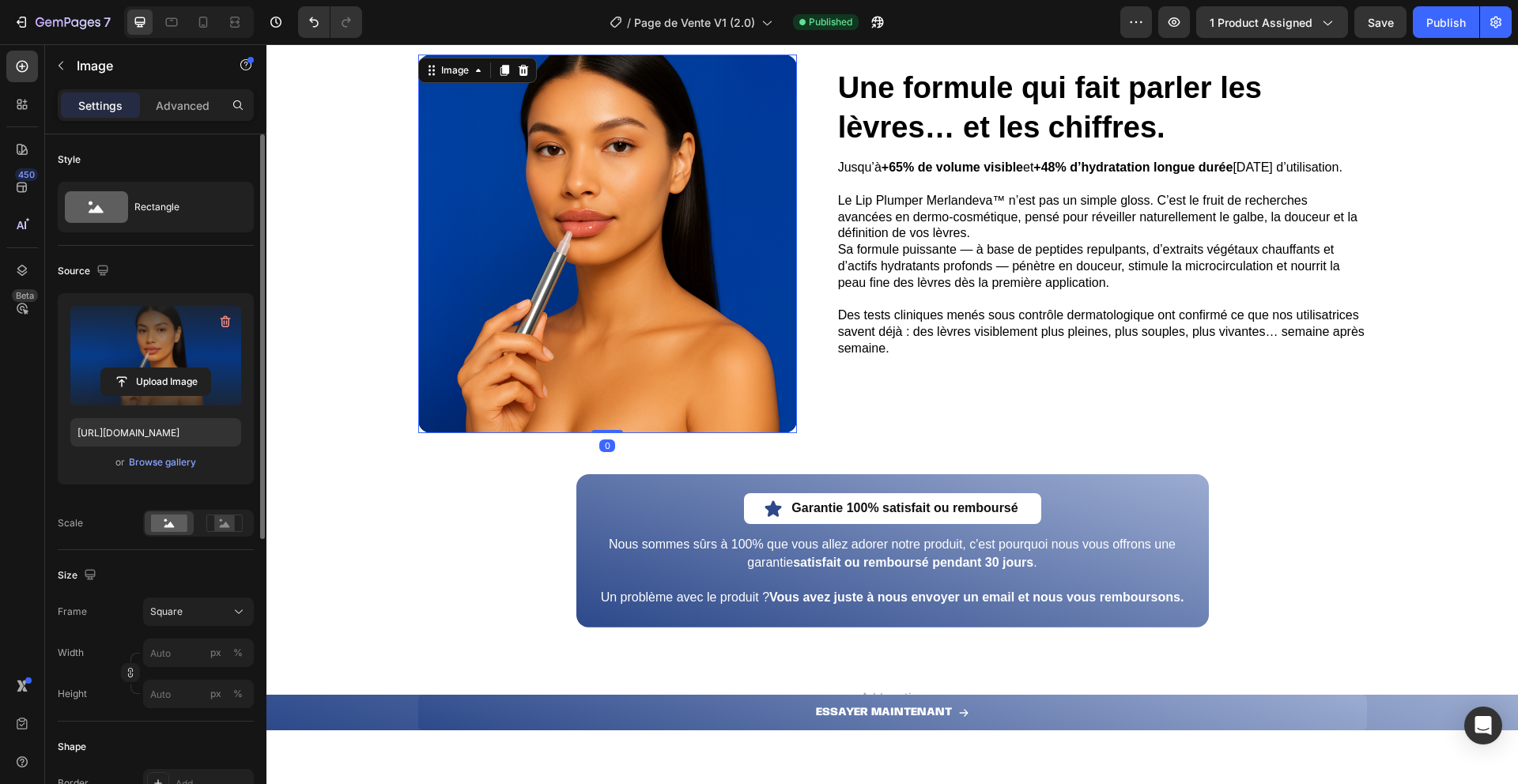
click at [158, 347] on label at bounding box center [155, 356] width 171 height 100
click at [158, 369] on input "file" at bounding box center [156, 382] width 109 height 27
click at [186, 342] on label at bounding box center [155, 356] width 171 height 100
click at [186, 369] on input "file" at bounding box center [156, 382] width 109 height 27
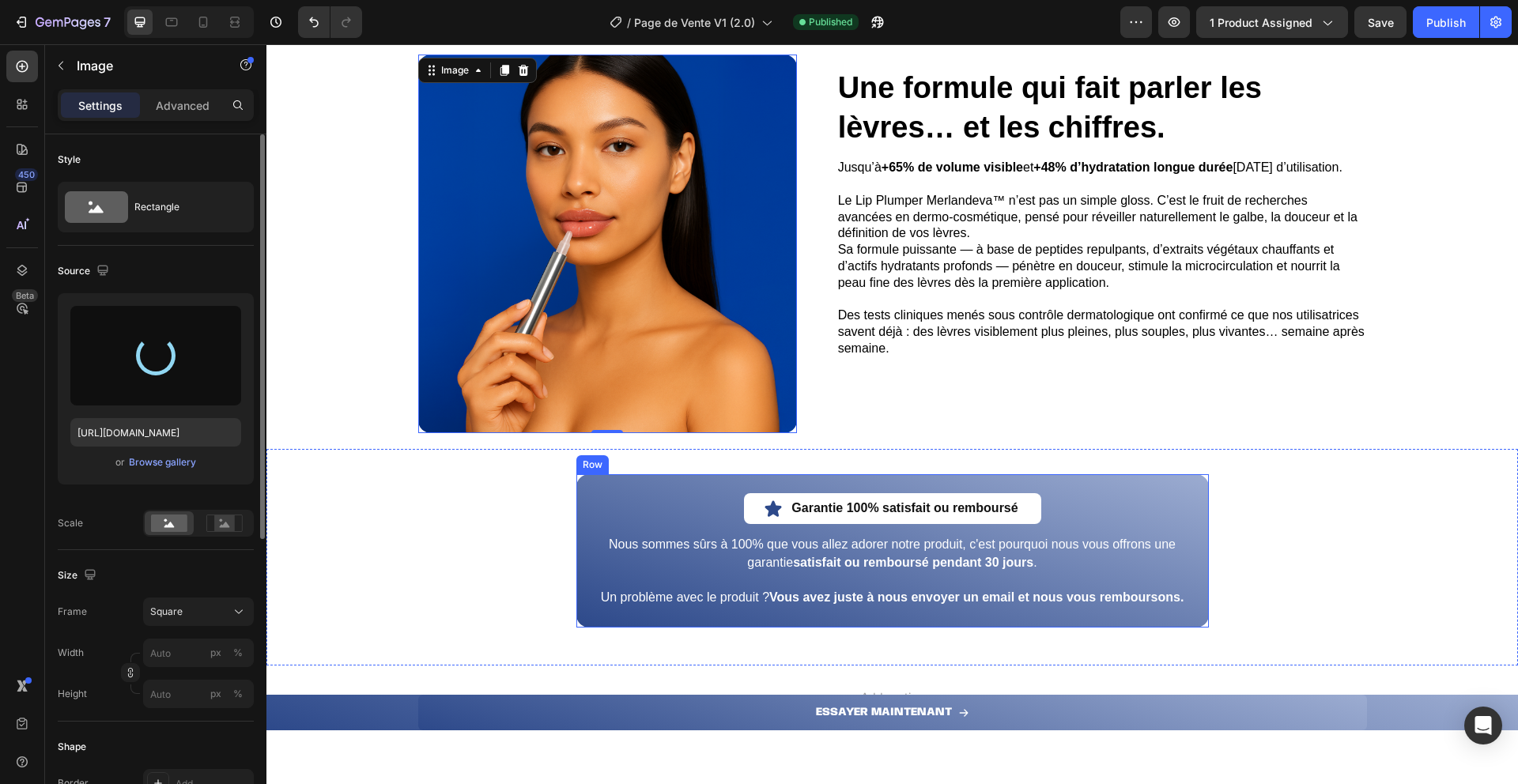
type input "https://cdn.shopify.com/s/files/1/0767/4114/8925/files/gempages_581604970042753…"
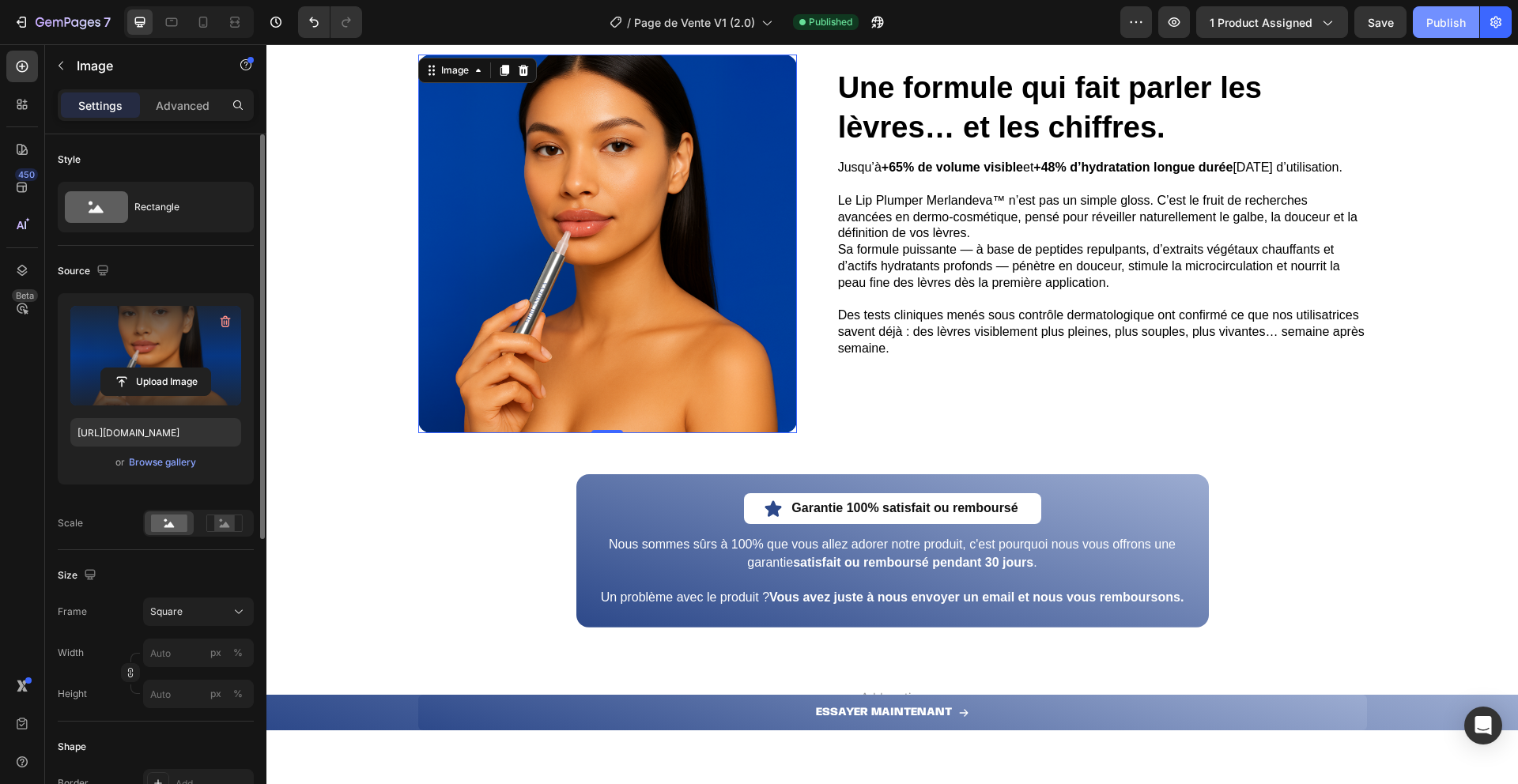
click at [1439, 27] on div "Publish" at bounding box center [1447, 22] width 40 height 16
